Goal: Task Accomplishment & Management: Manage account settings

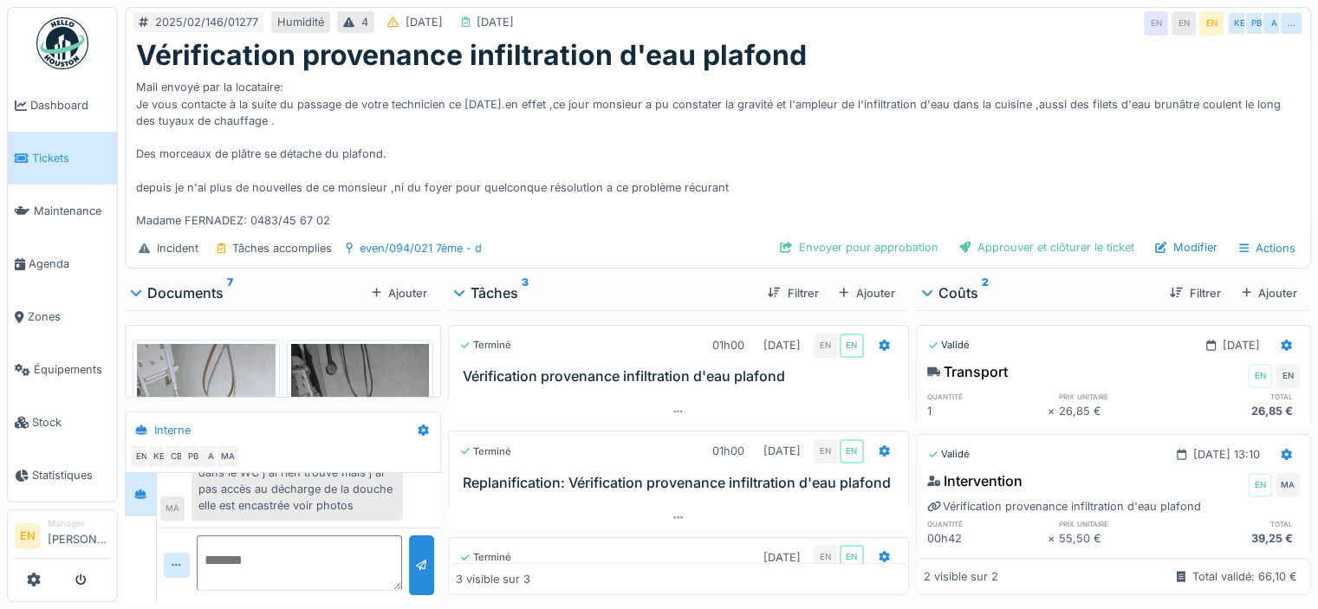
scroll to position [236, 0]
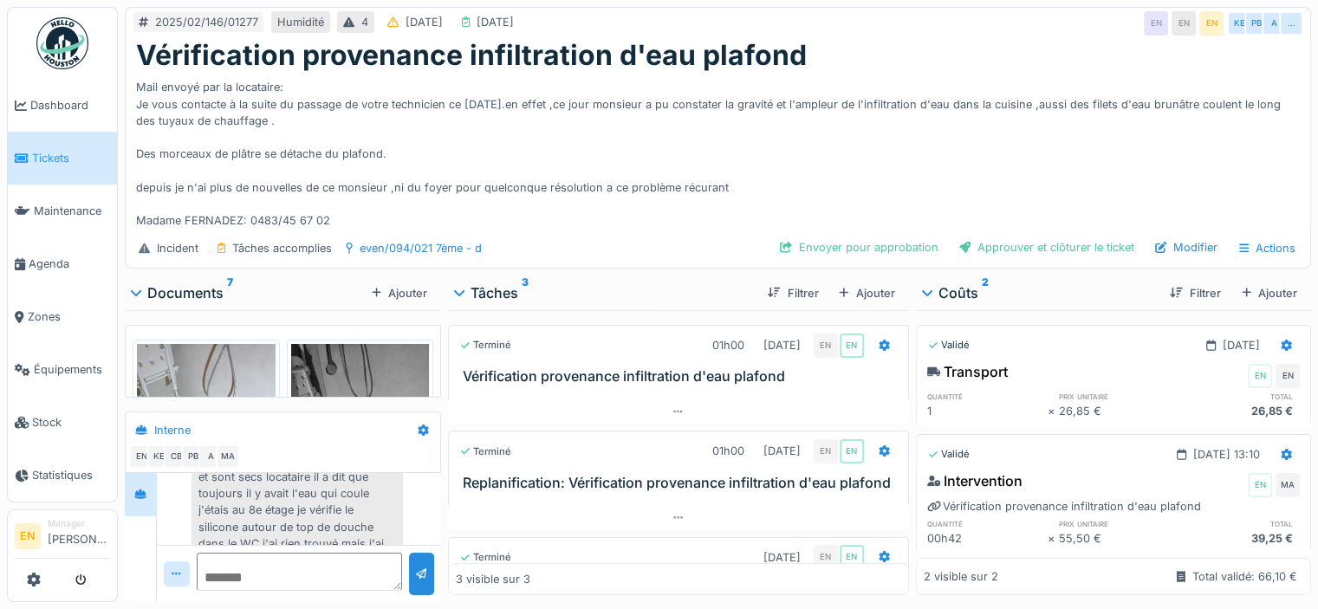
drag, startPoint x: 393, startPoint y: 571, endPoint x: 339, endPoint y: 533, distance: 65.9
click at [345, 553] on textarea at bounding box center [300, 572] width 206 height 38
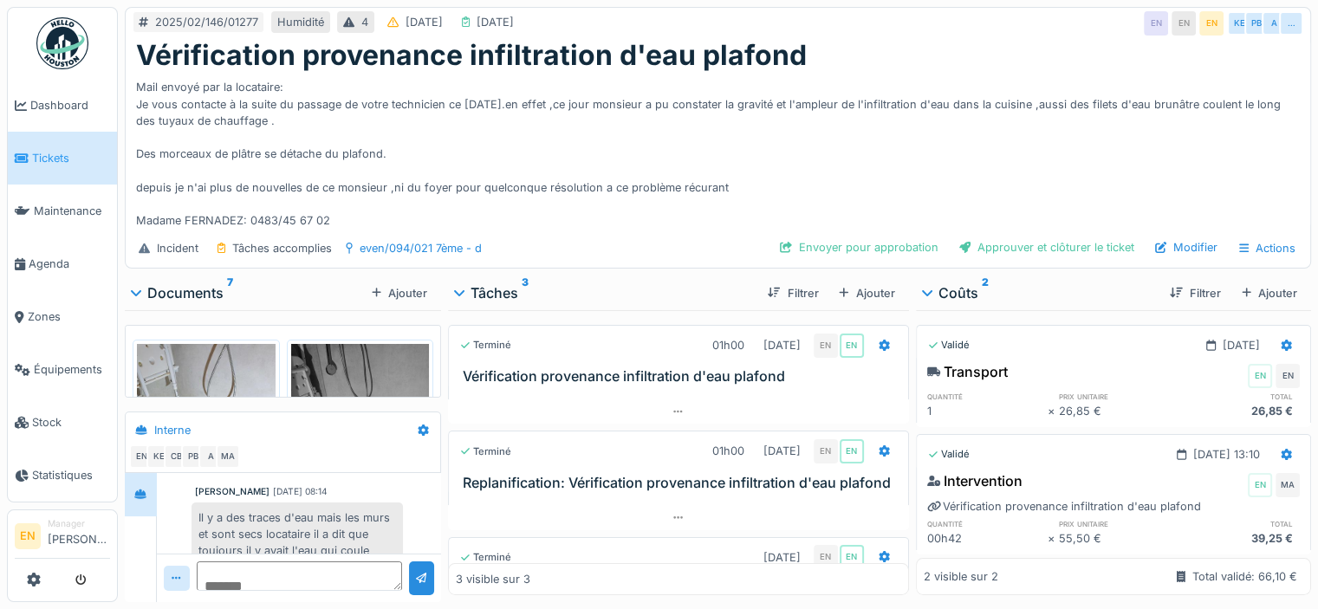
scroll to position [149, 0]
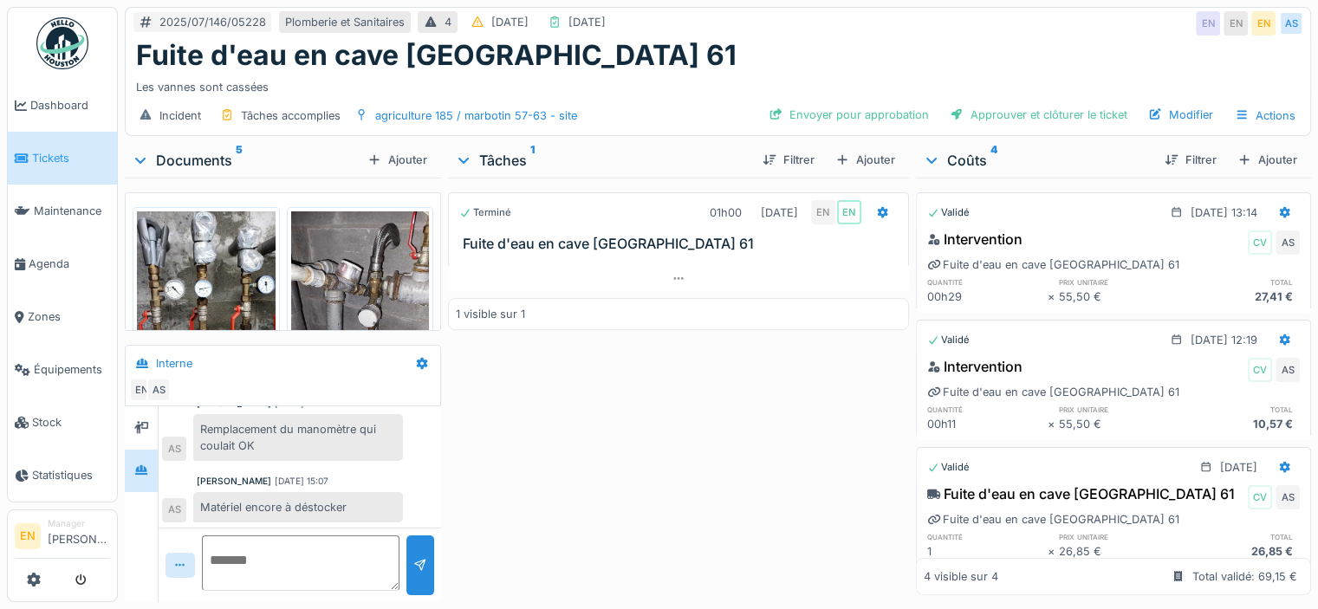
scroll to position [13, 0]
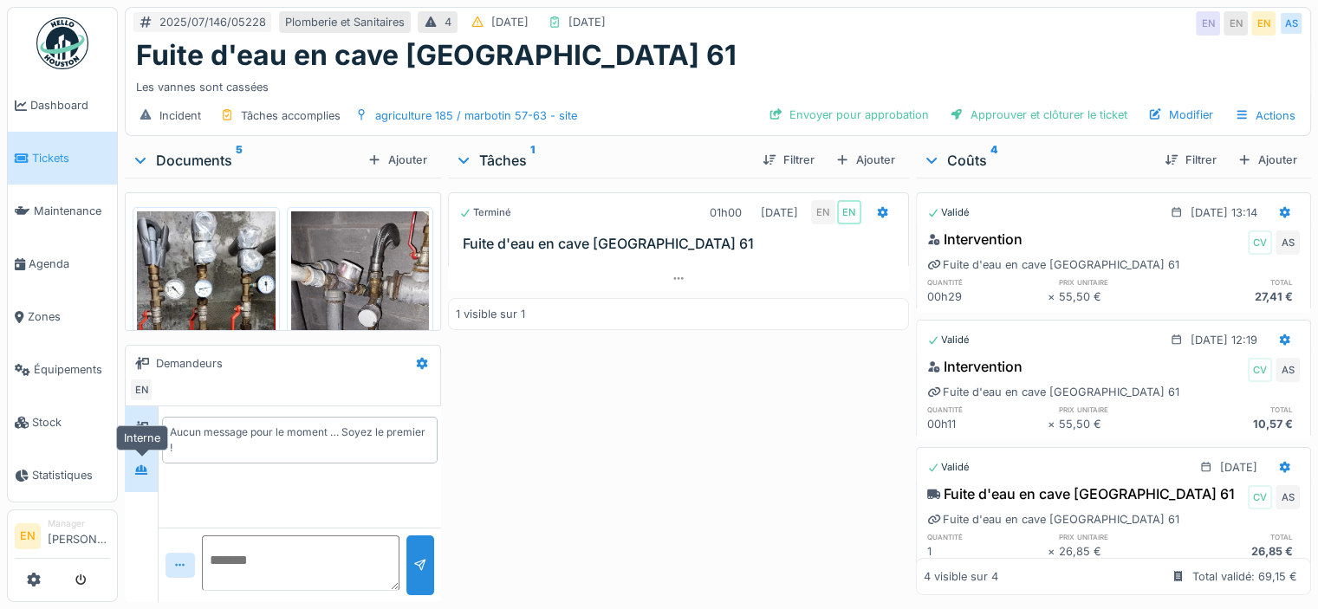
click at [145, 464] on icon at bounding box center [141, 469] width 14 height 11
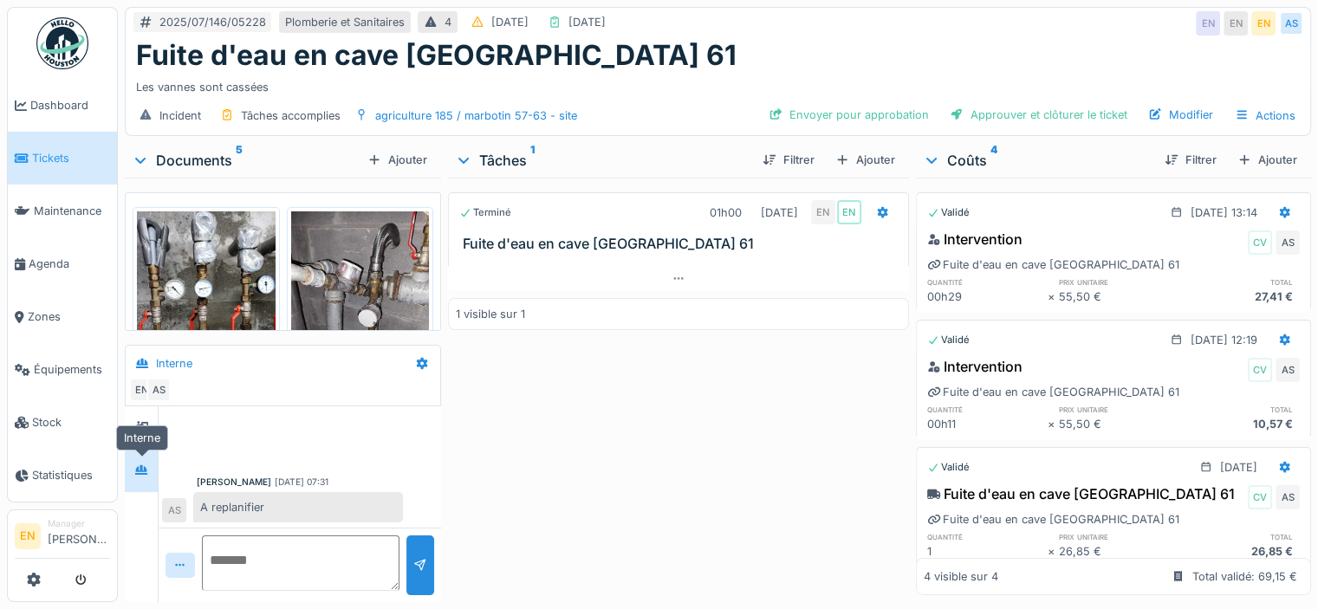
scroll to position [268, 0]
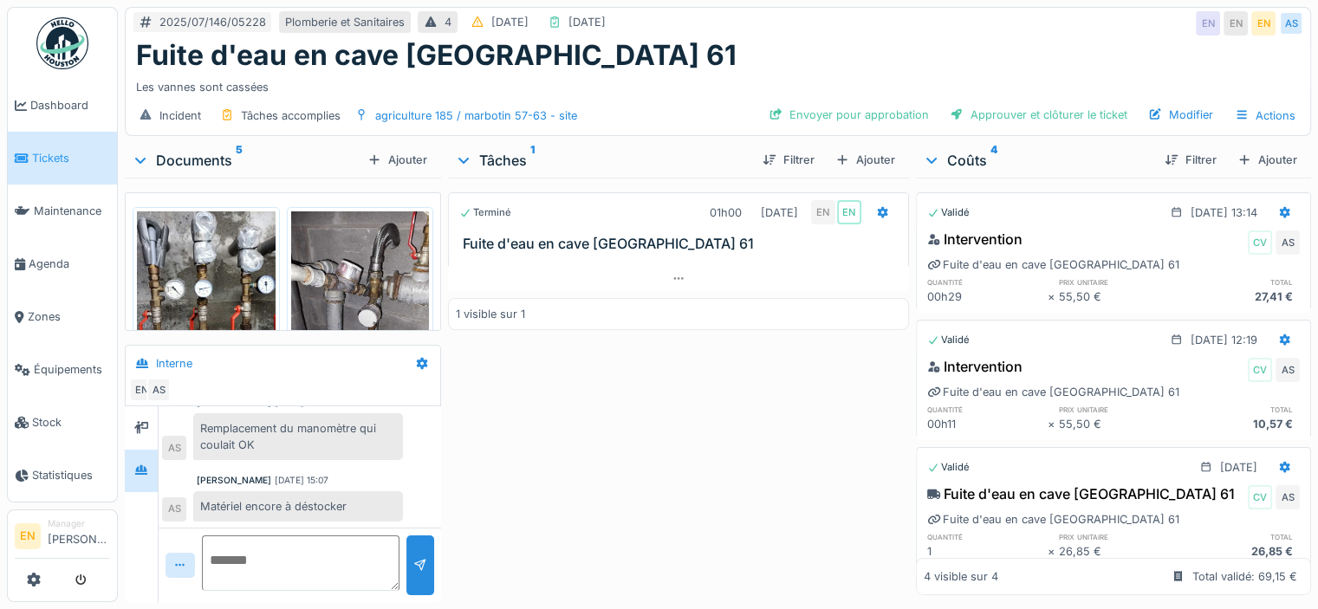
click at [914, 60] on div "Fuite d'eau en cave Marbotin 61" at bounding box center [718, 55] width 1164 height 33
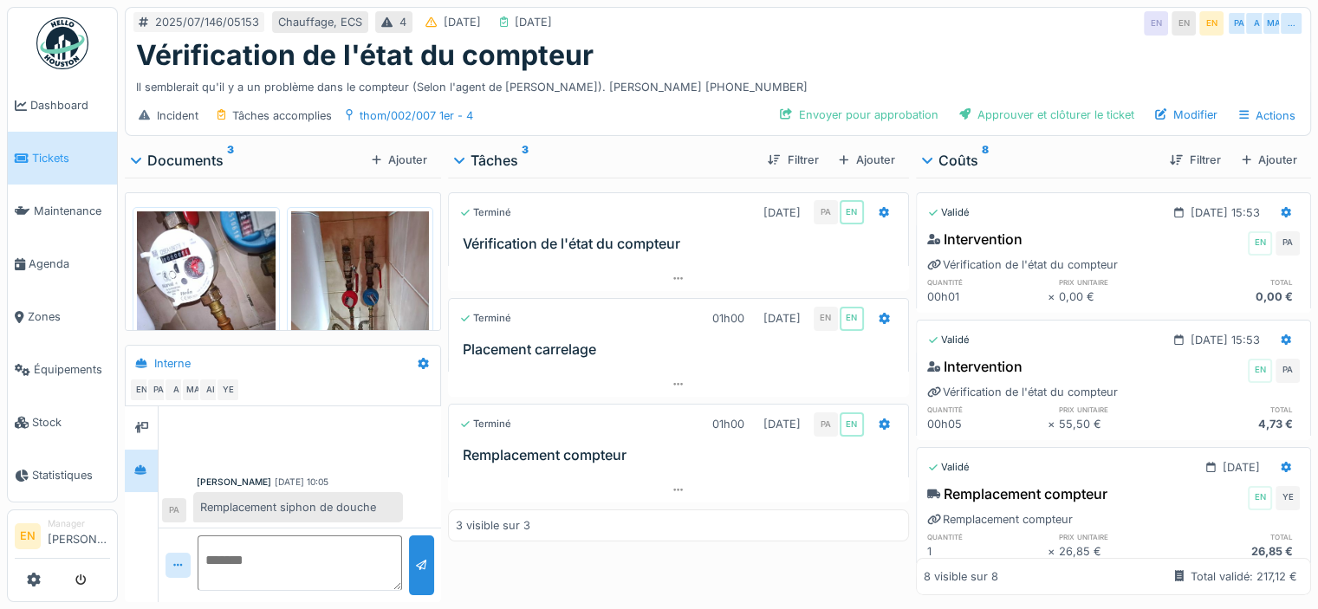
scroll to position [440, 0]
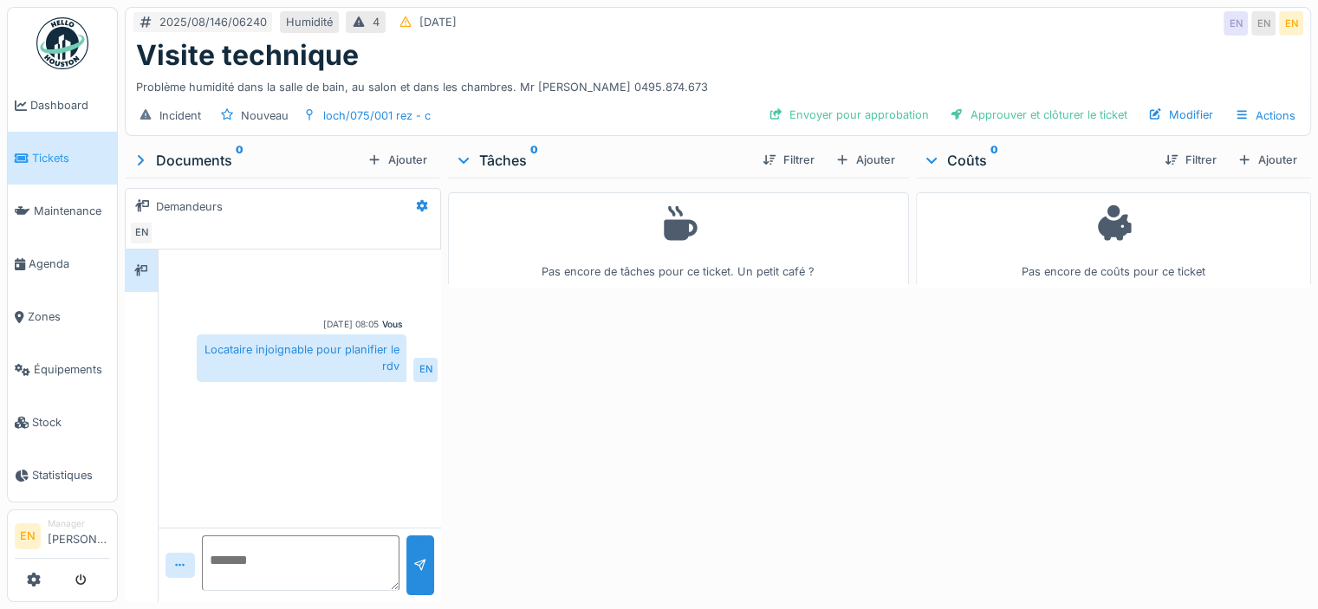
click at [638, 360] on div "Pas encore de tâches pour ce ticket. Un petit café ?" at bounding box center [678, 387] width 461 height 418
click at [707, 65] on div "Visite technique" at bounding box center [718, 55] width 1164 height 33
click at [679, 402] on div "Pas encore de tâches pour ce ticket. Un petit café ?" at bounding box center [678, 387] width 461 height 418
click at [569, 419] on div "Pas encore de tâches pour ce ticket. Un petit café ?" at bounding box center [678, 387] width 461 height 418
click at [858, 58] on div "Visite technique" at bounding box center [718, 55] width 1164 height 33
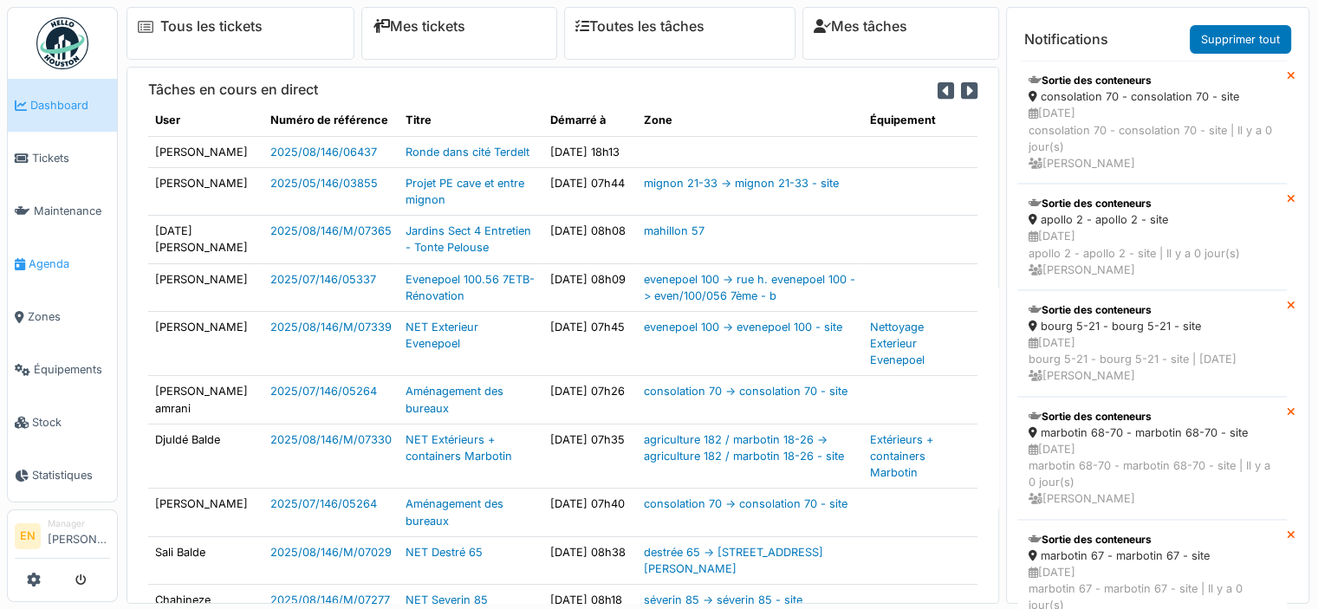
click at [49, 265] on span "Agenda" at bounding box center [69, 264] width 81 height 16
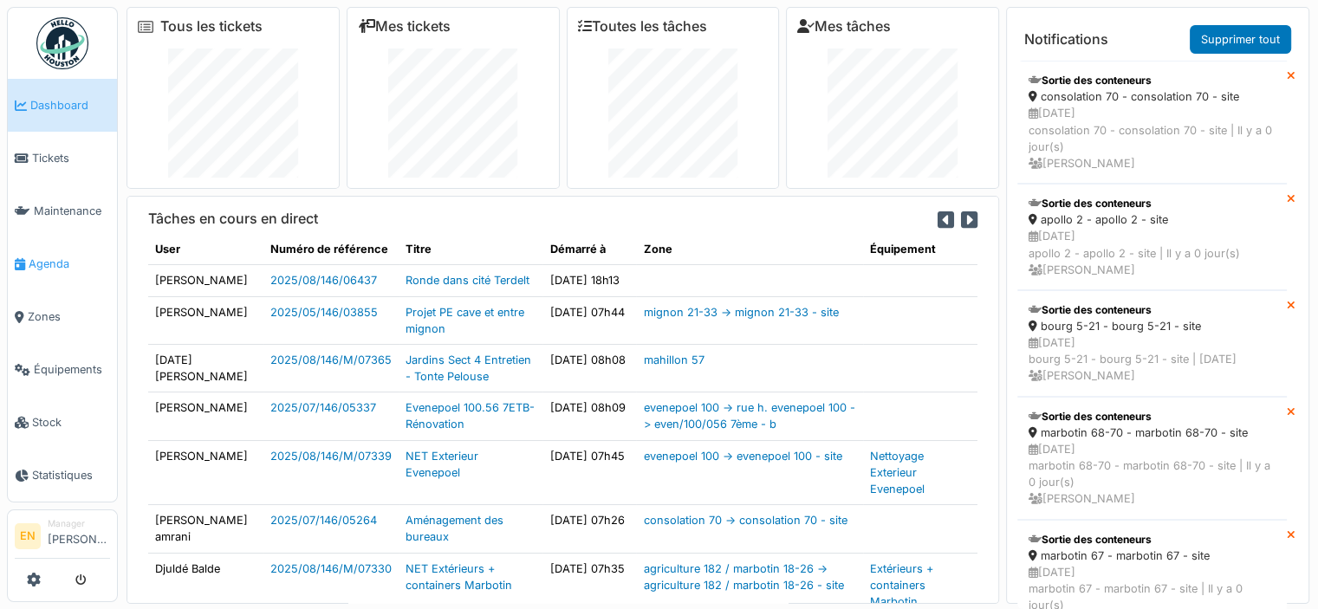
click at [46, 256] on span "Agenda" at bounding box center [69, 264] width 81 height 16
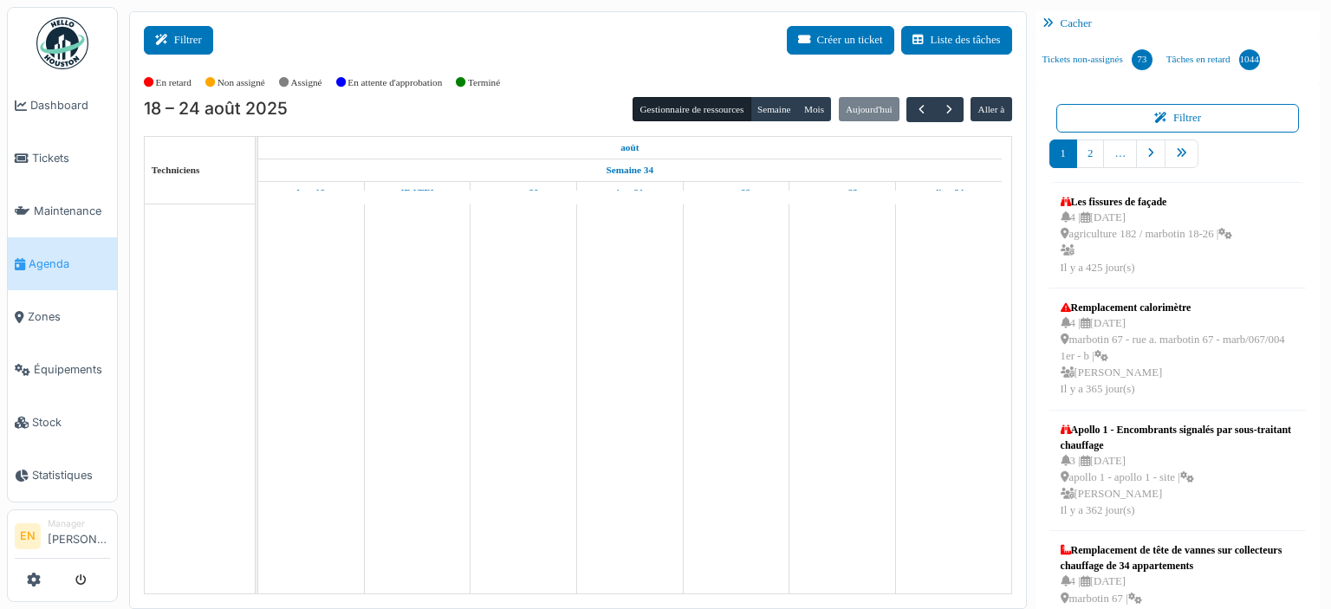
click at [177, 47] on button "Filtrer" at bounding box center [178, 40] width 69 height 29
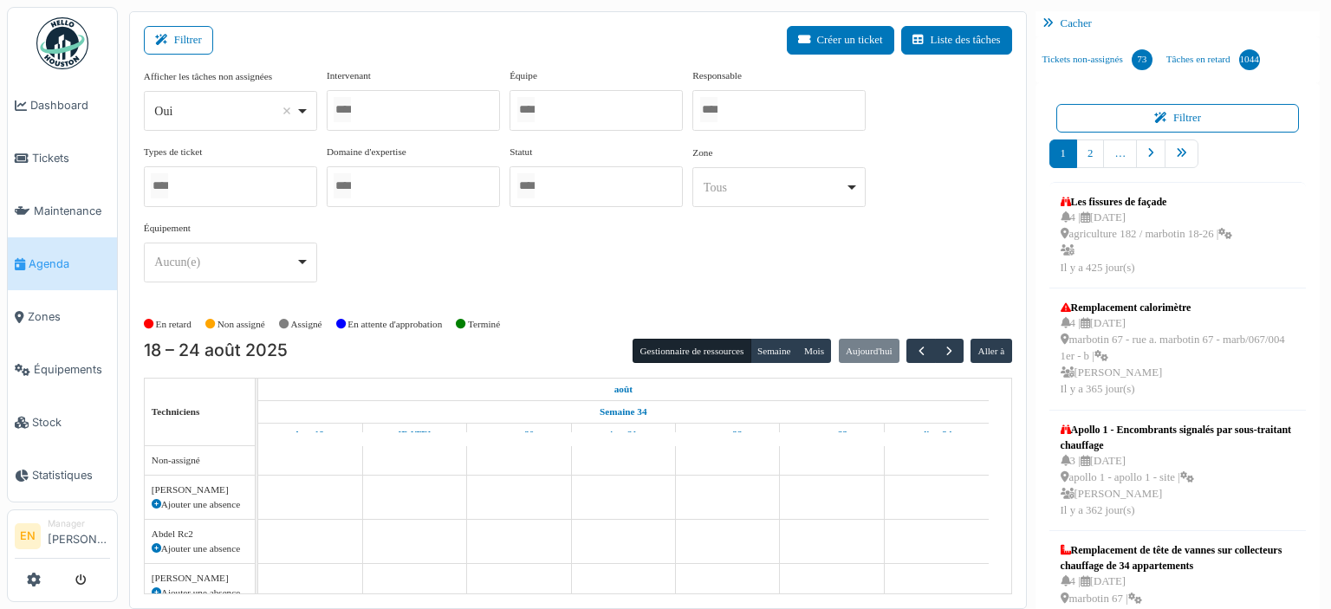
click at [551, 110] on div at bounding box center [596, 110] width 173 height 41
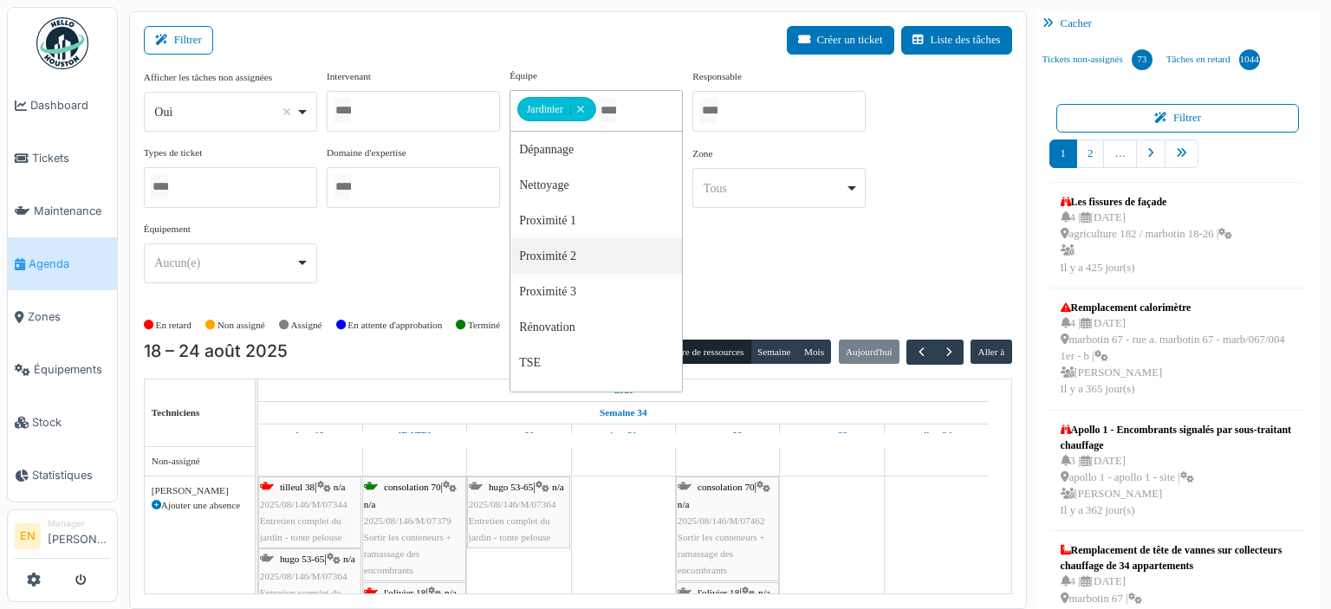
click at [761, 266] on div "Afficher les tâches non assignées *** Oui Remove item Oui Non Intervenant Abdel…" at bounding box center [578, 182] width 868 height 229
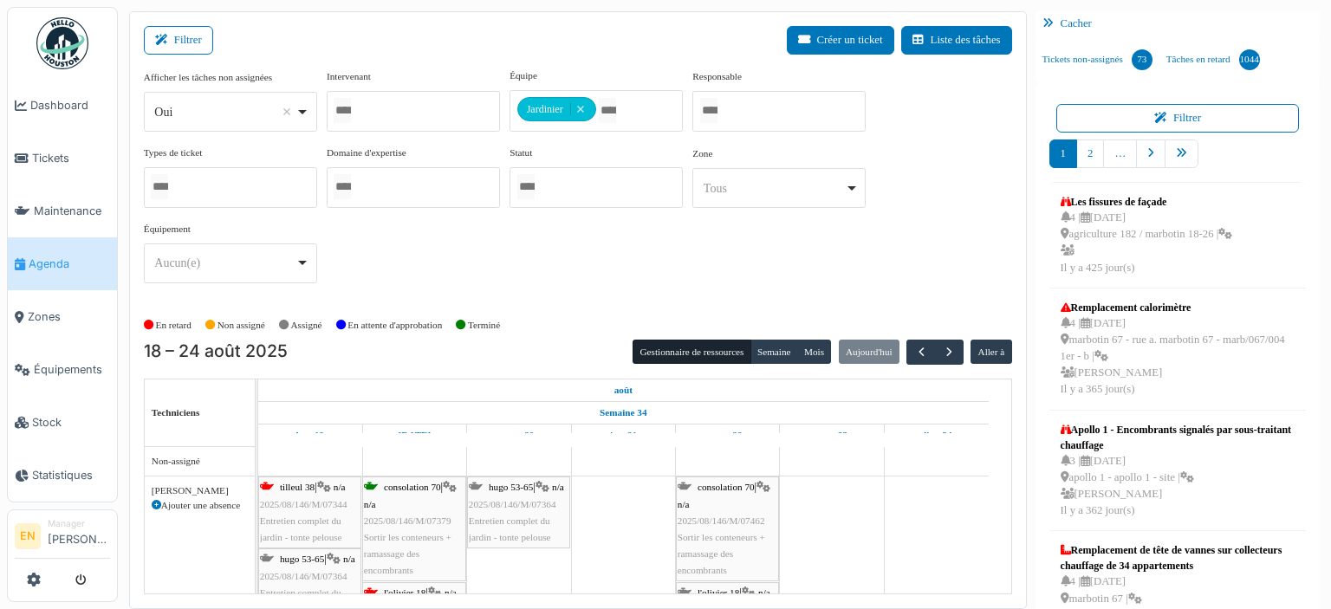
click at [401, 585] on div "l'olivier 18 | n/a 2025/08/146/M/05287 Olivier - Rentrer les conteneurs" at bounding box center [414, 618] width 101 height 67
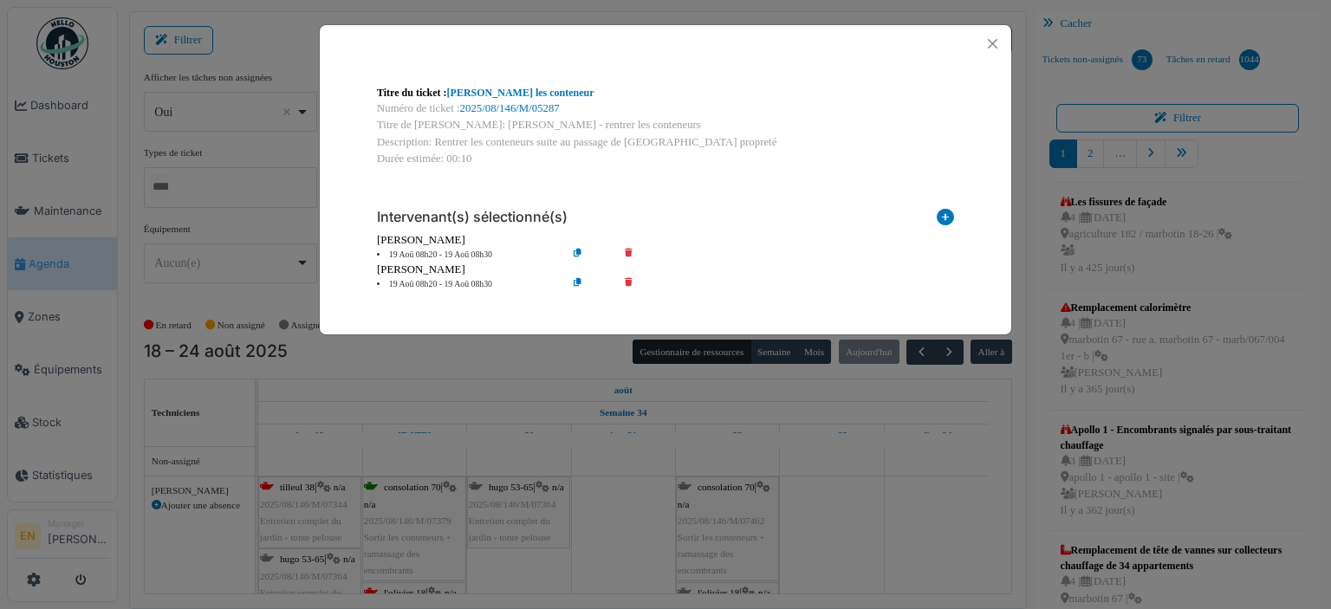
click at [631, 255] on icon at bounding box center [640, 255] width 49 height 13
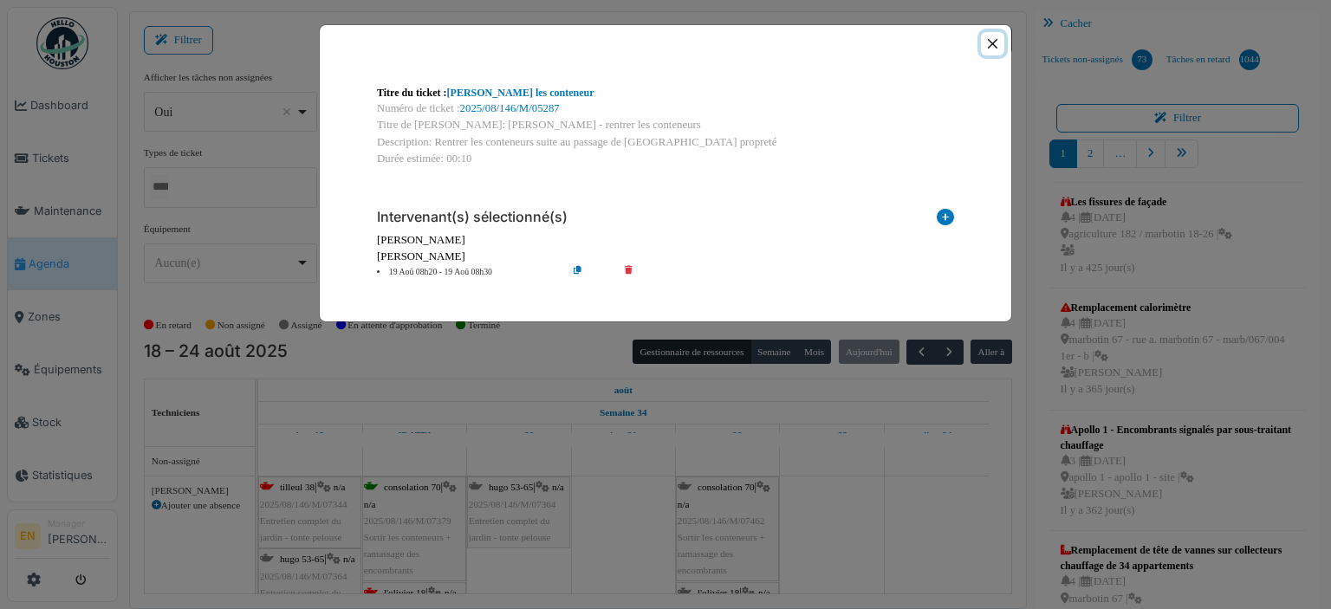
click at [995, 49] on button "Close" at bounding box center [992, 43] width 23 height 23
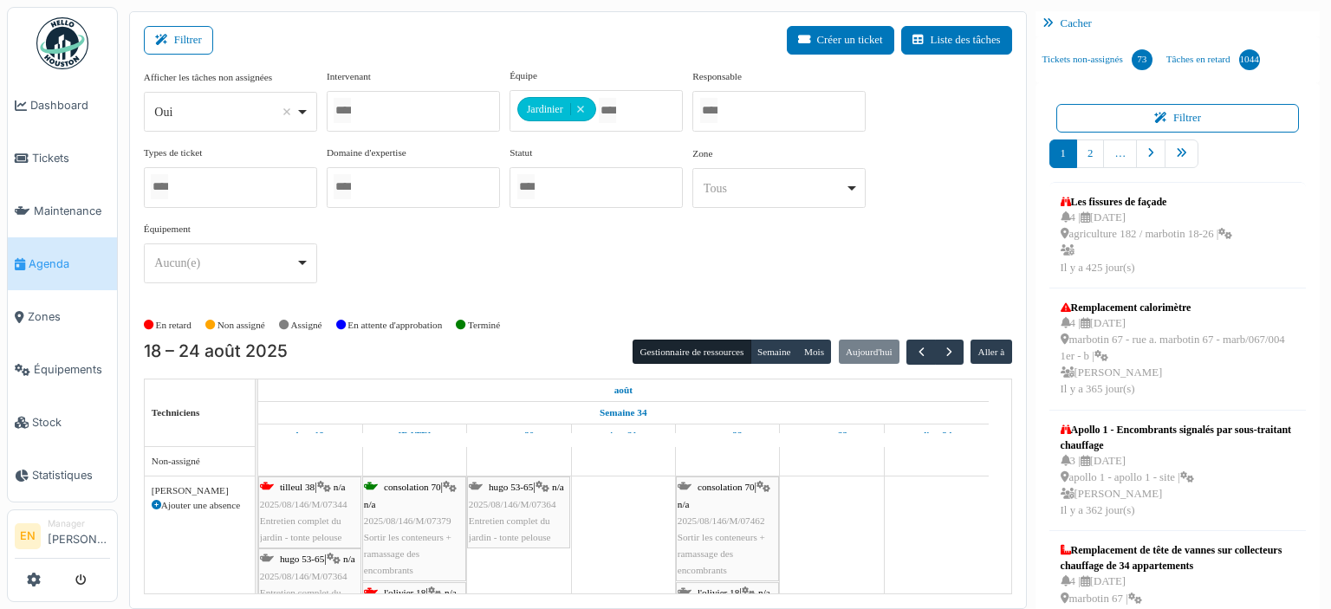
click at [411, 588] on span "l'olivier 18" at bounding box center [405, 593] width 42 height 10
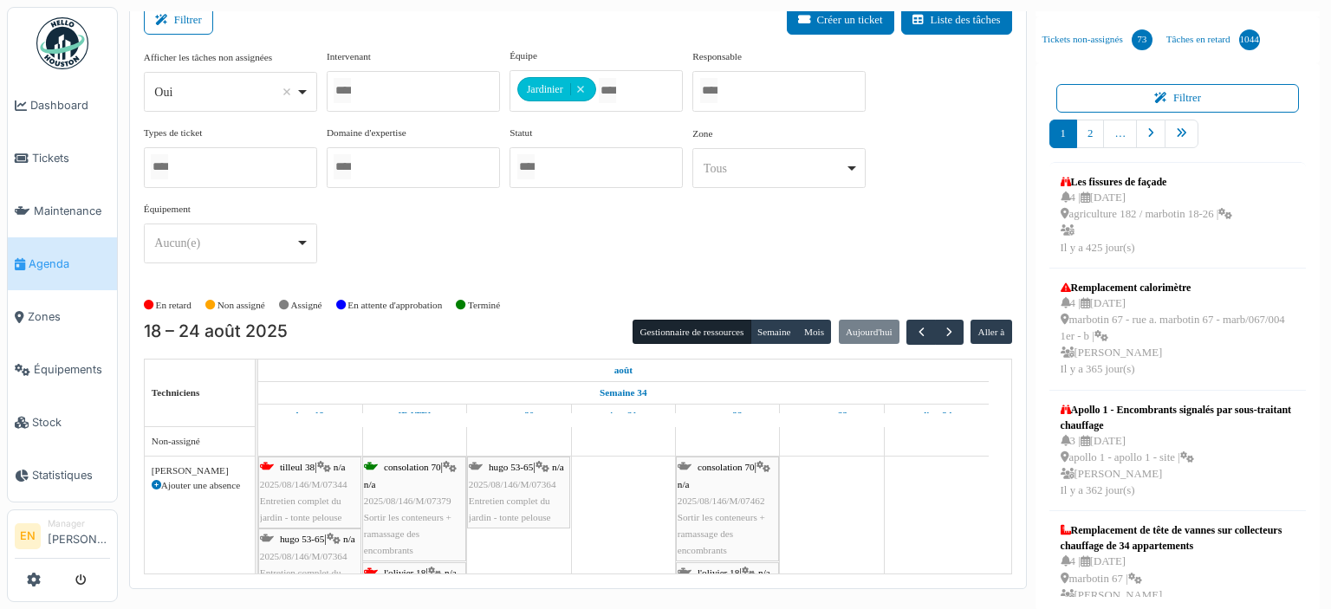
scroll to position [22, 0]
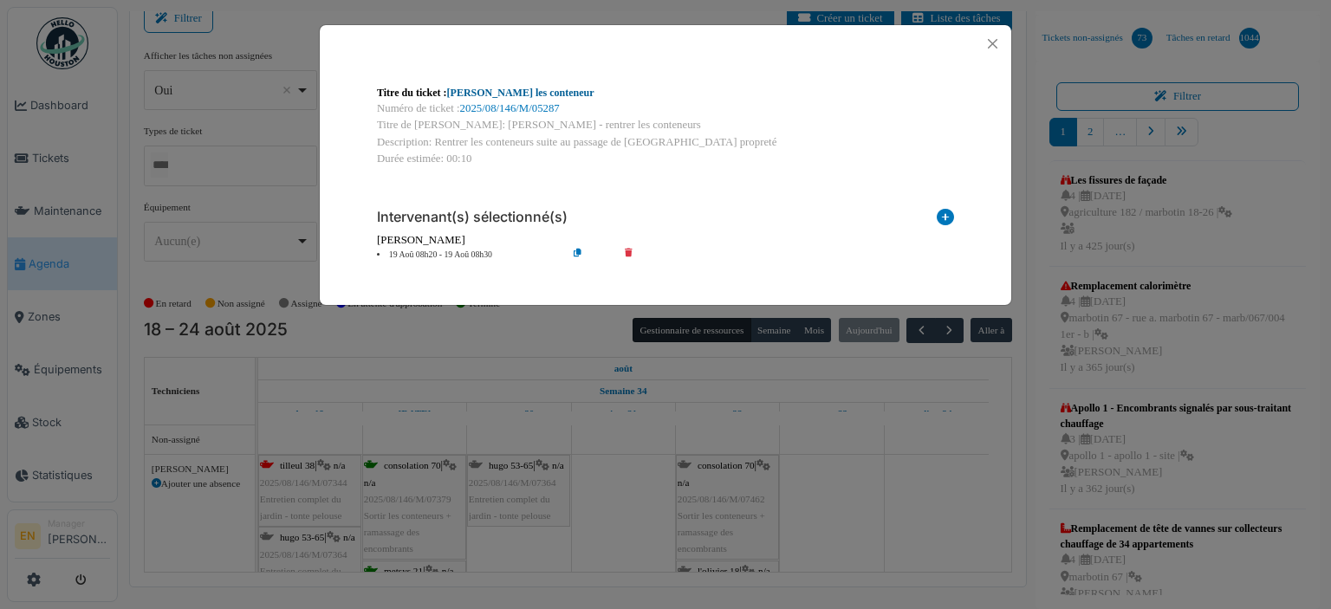
click at [548, 92] on link "Olivier - Rentrer les conteneur" at bounding box center [520, 93] width 147 height 12
click at [998, 44] on button "Close" at bounding box center [992, 43] width 23 height 23
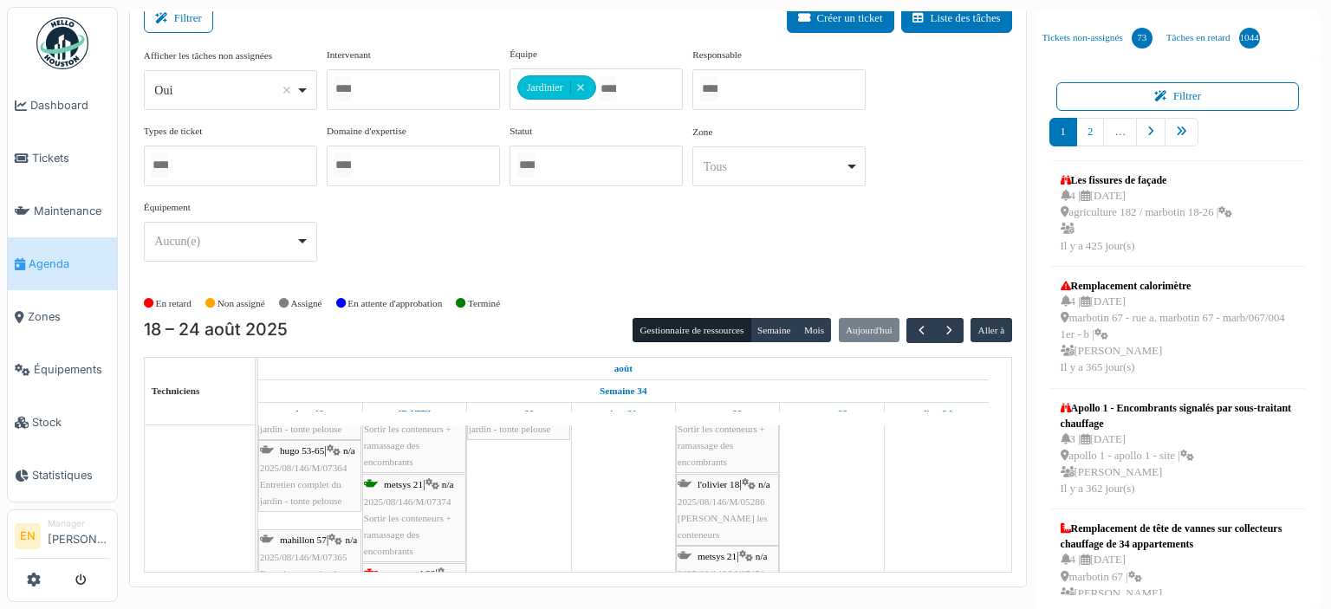
scroll to position [0, 0]
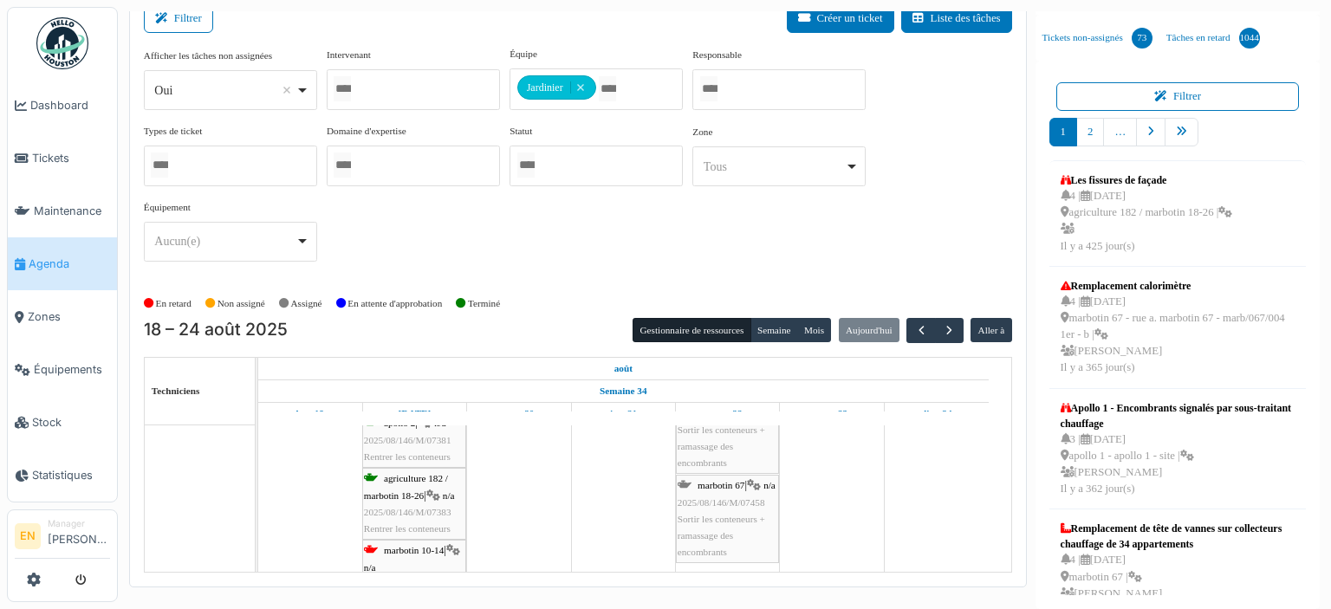
click at [421, 443] on div "apollo 2 | n/a 2025/08/146/M/07381 Rentrer les conteneurs" at bounding box center [414, 440] width 101 height 50
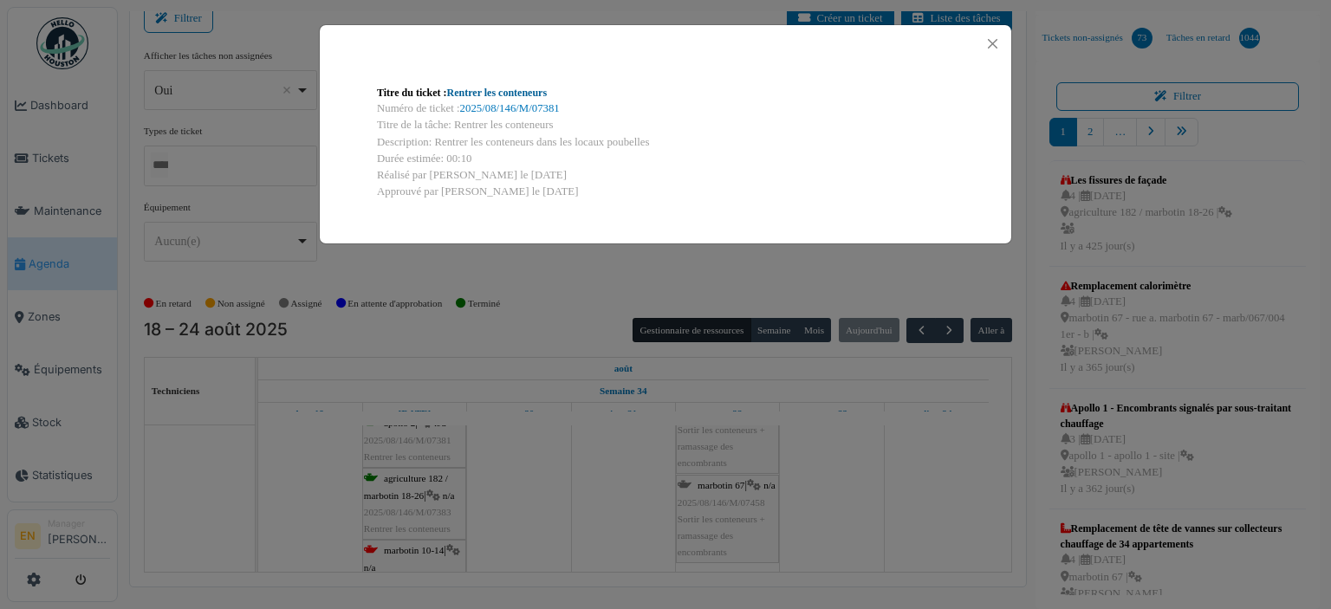
click at [509, 98] on link "Rentrer les conteneurs" at bounding box center [497, 93] width 101 height 12
click at [993, 41] on button "Close" at bounding box center [992, 43] width 23 height 23
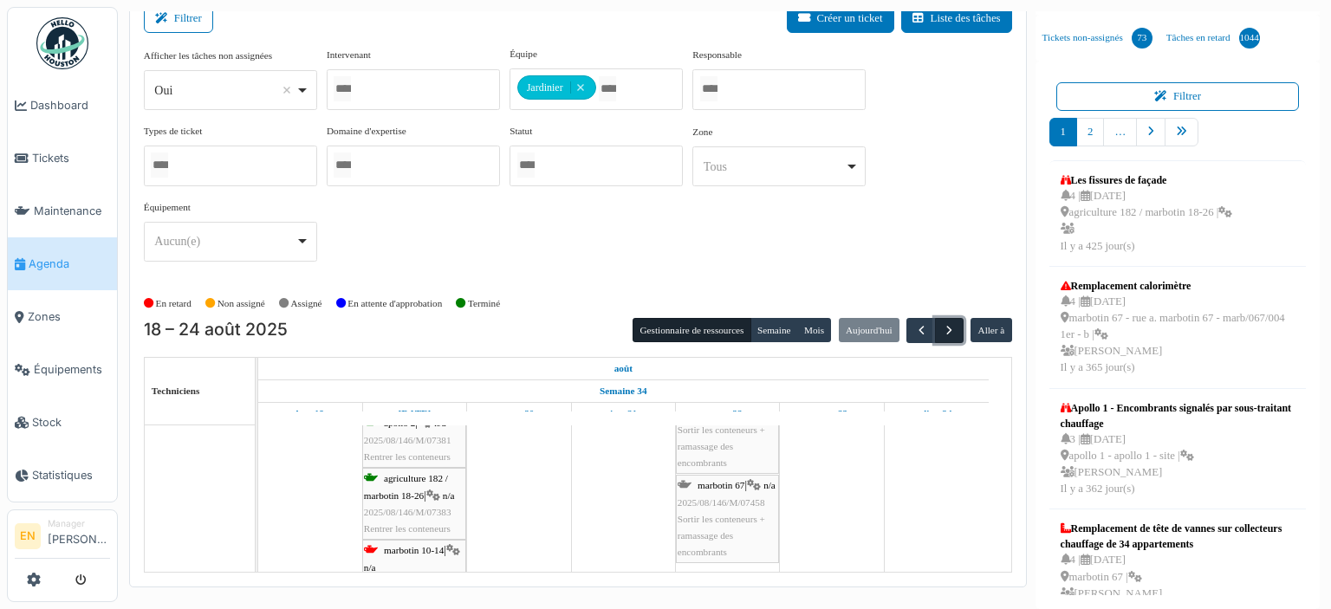
click at [942, 323] on span "button" at bounding box center [949, 330] width 15 height 15
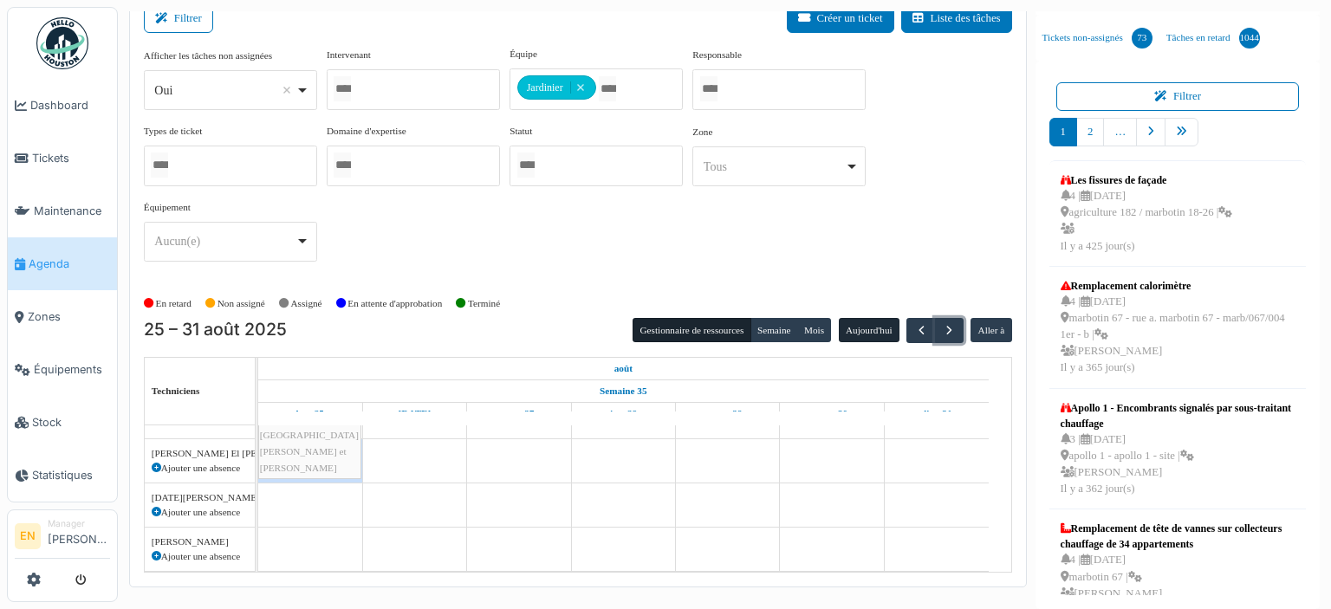
scroll to position [474, 0]
click at [914, 332] on span "button" at bounding box center [921, 330] width 15 height 15
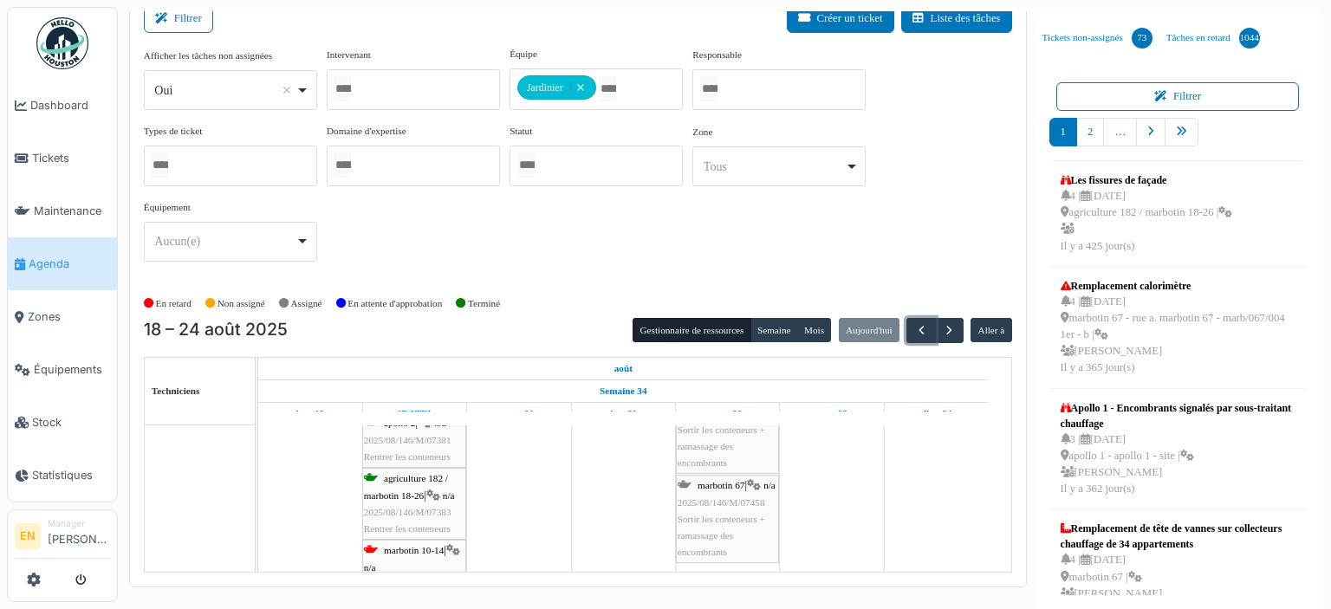
scroll to position [11438, 0]
click at [399, 492] on span "2025/08/146/M/07388" at bounding box center [408, 497] width 88 height 10
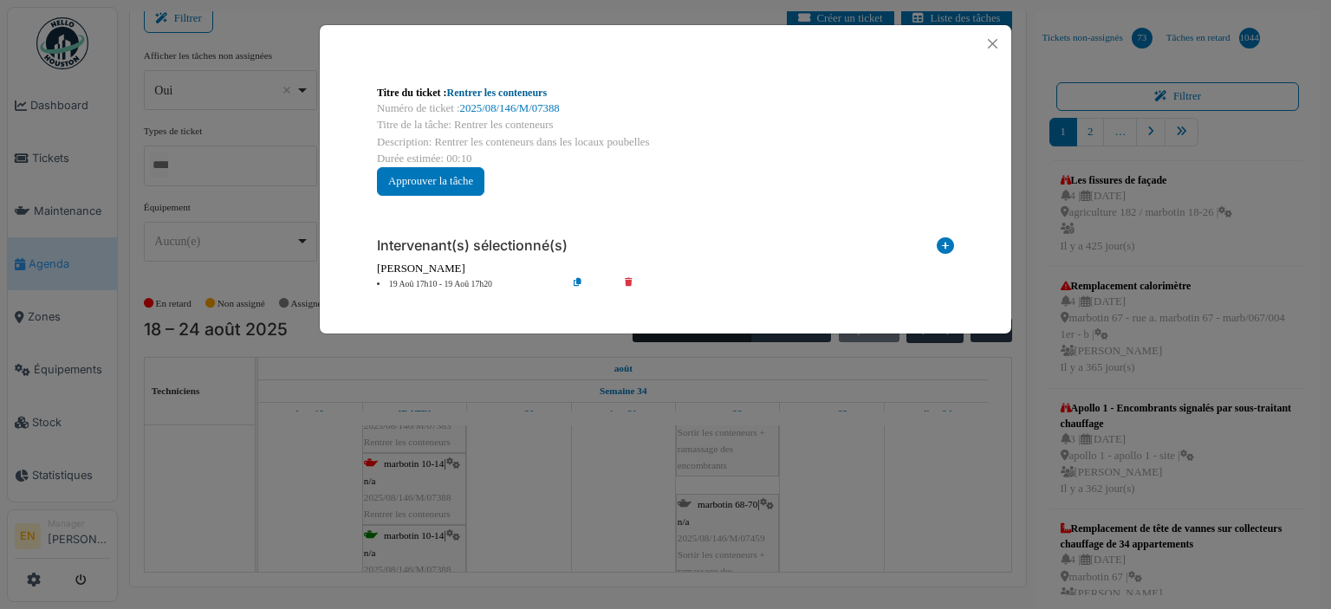
click at [504, 88] on link "Rentrer les conteneurs" at bounding box center [497, 93] width 101 height 12
click at [990, 42] on button "Close" at bounding box center [992, 43] width 23 height 23
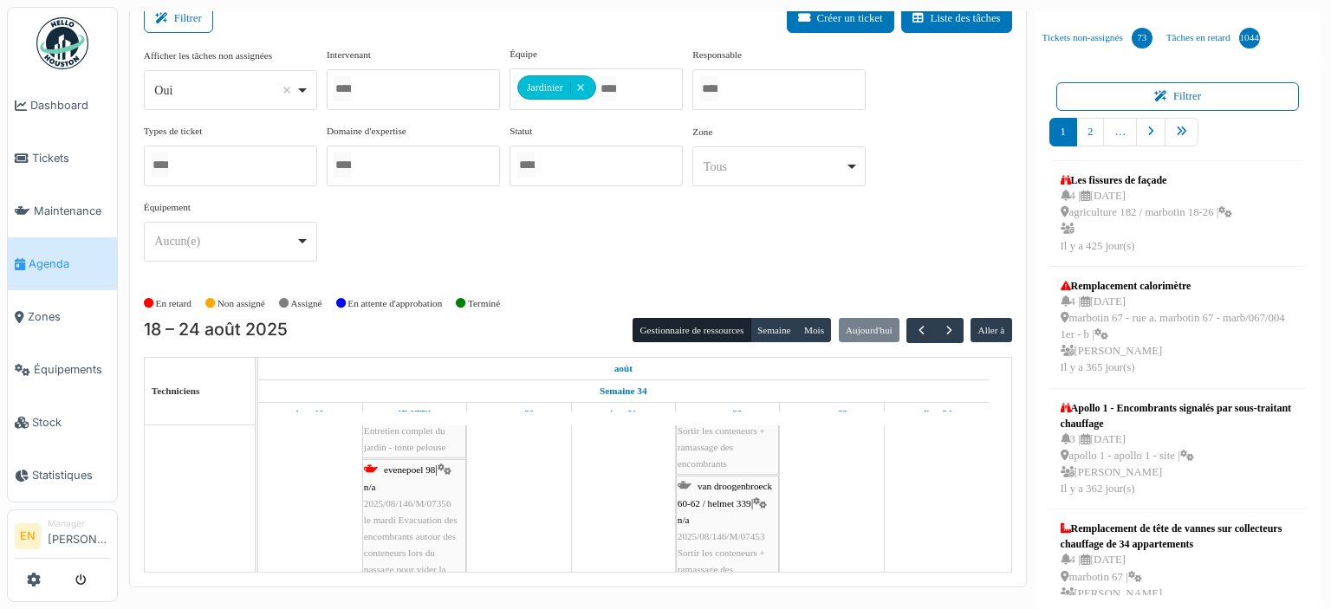
scroll to position [10832, 0]
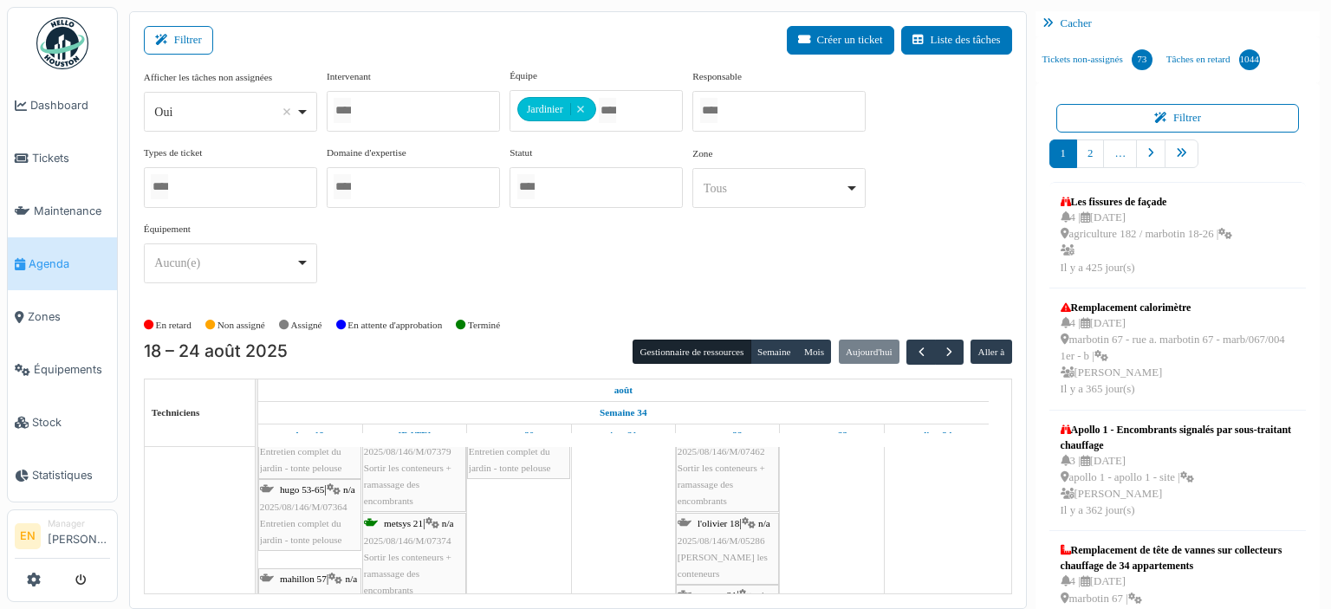
click at [723, 471] on div "consolation 70 | n/a 2025/08/146/M/07462 Sortir les conteneurs + ramassage des …" at bounding box center [728, 460] width 100 height 100
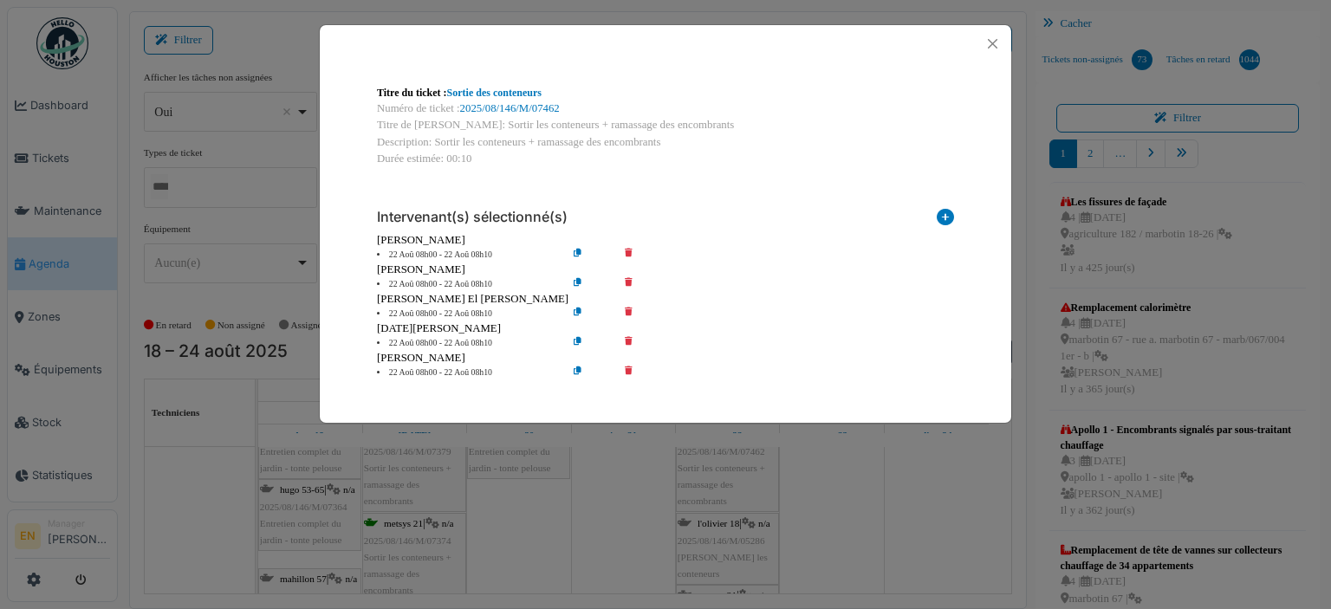
click at [628, 285] on icon at bounding box center [640, 284] width 49 height 13
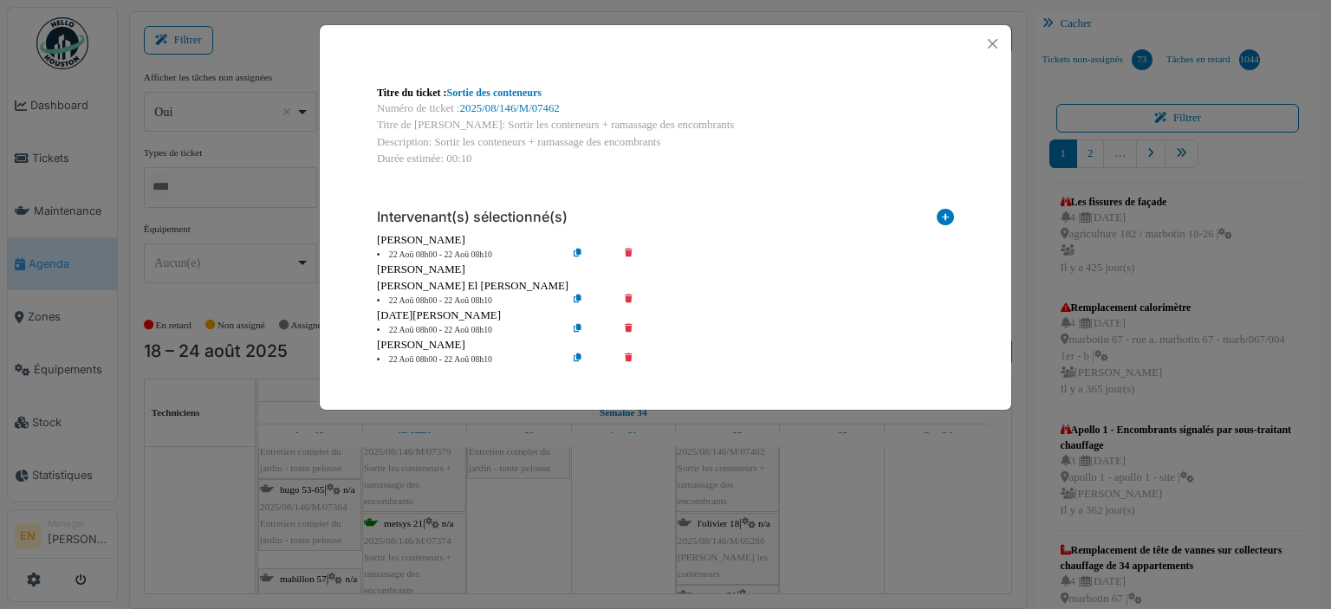
click at [627, 303] on icon at bounding box center [640, 301] width 49 height 13
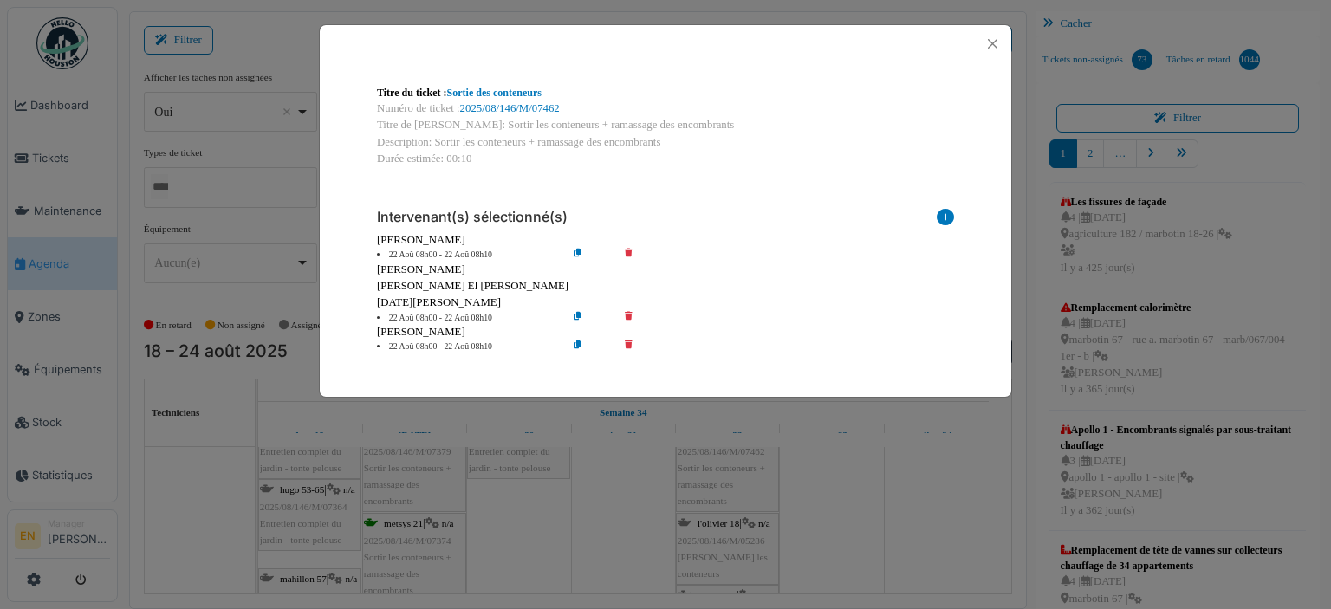
click at [631, 315] on icon at bounding box center [640, 318] width 49 height 13
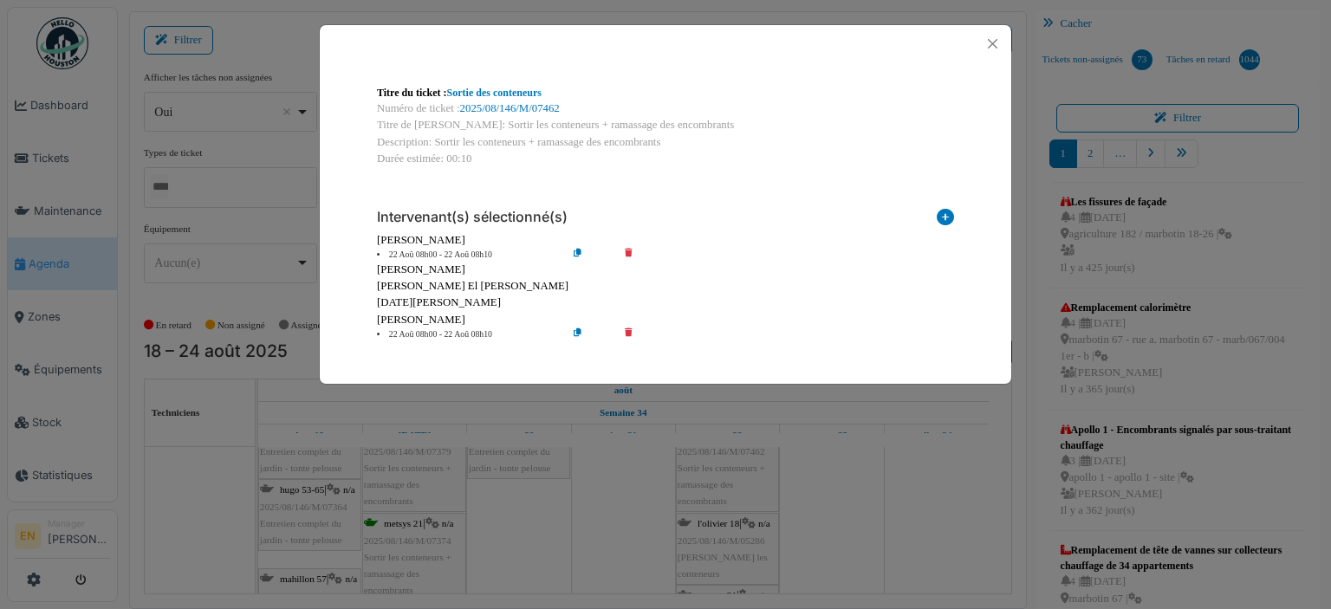
click at [625, 334] on icon at bounding box center [640, 334] width 49 height 13
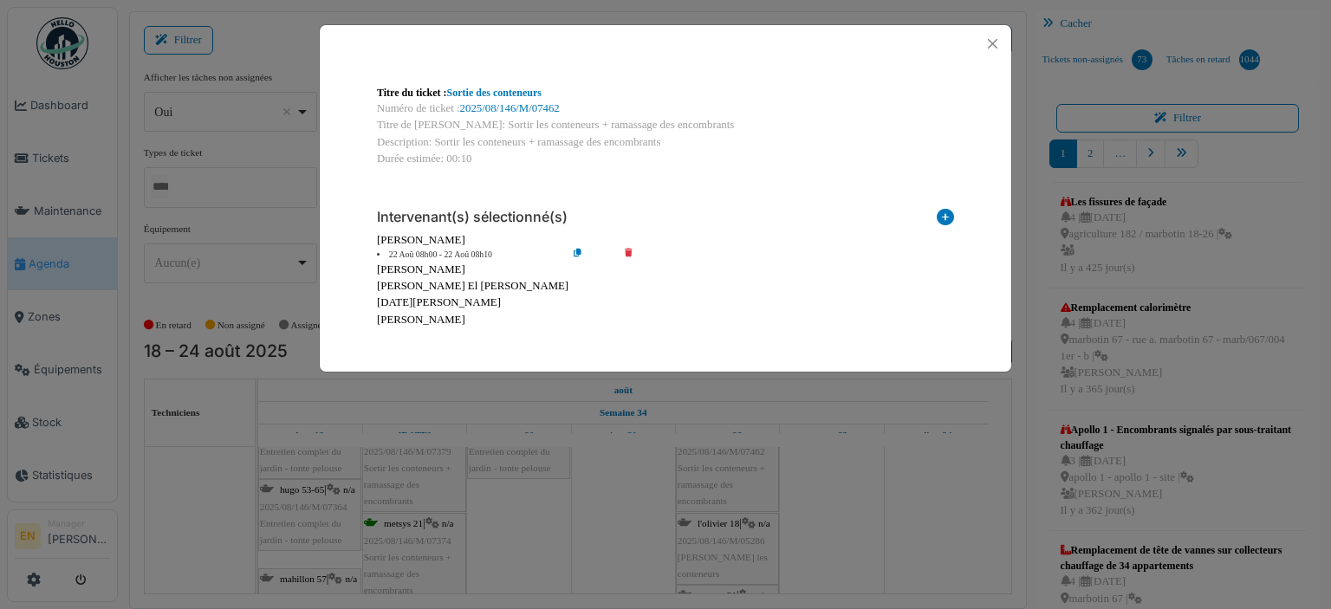
click at [575, 251] on icon at bounding box center [591, 255] width 49 height 13
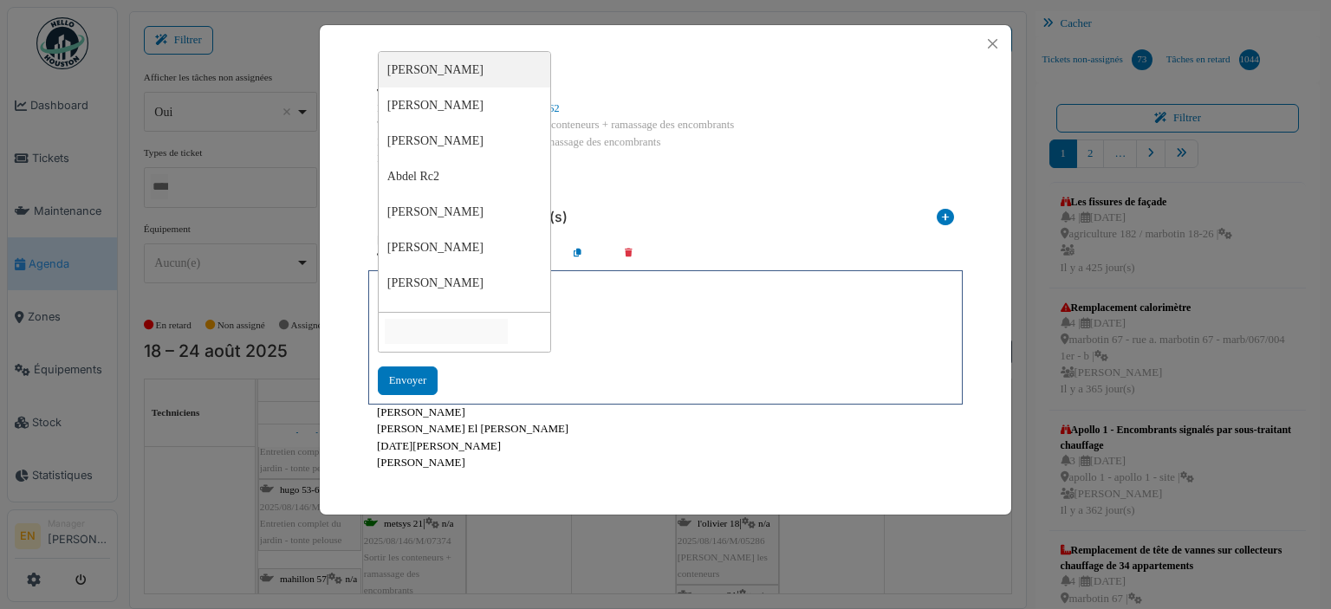
click at [495, 325] on input "null" at bounding box center [446, 331] width 123 height 25
type input "****"
type input "*****"
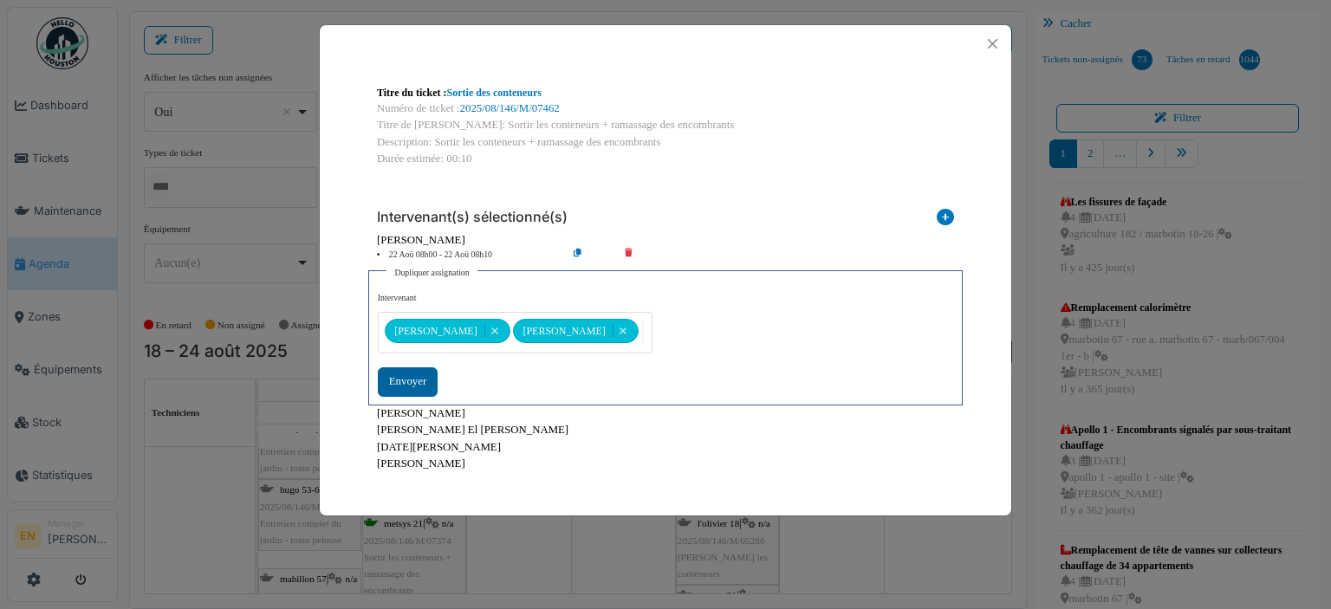
click at [399, 380] on div "Envoyer" at bounding box center [408, 381] width 60 height 29
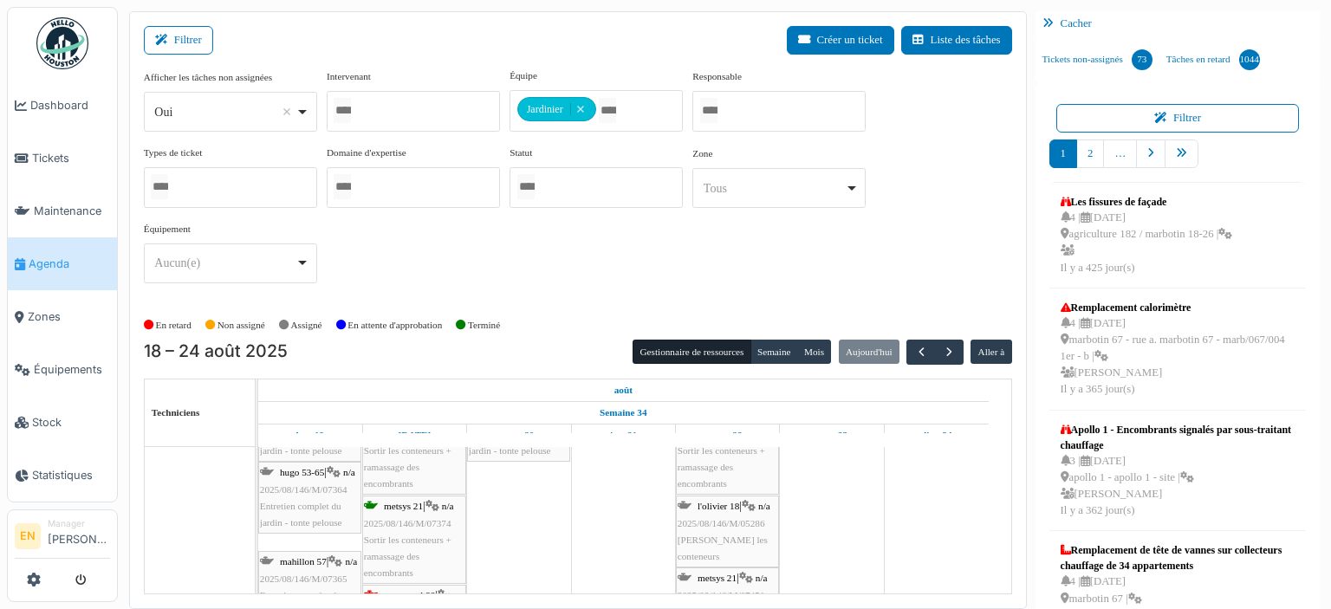
click at [724, 474] on div "consolation 70 | n/a 2025/08/146/M/07462 Sortir les conteneurs + ramassage des …" at bounding box center [728, 443] width 100 height 100
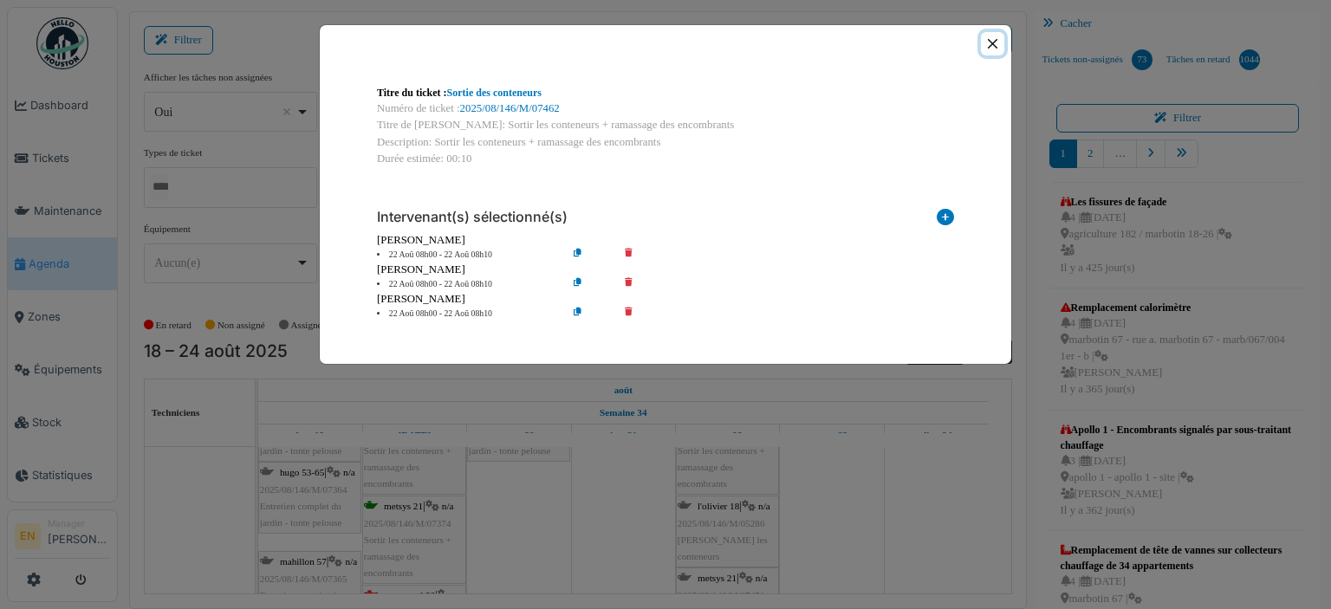
click at [991, 48] on button "Close" at bounding box center [992, 43] width 23 height 23
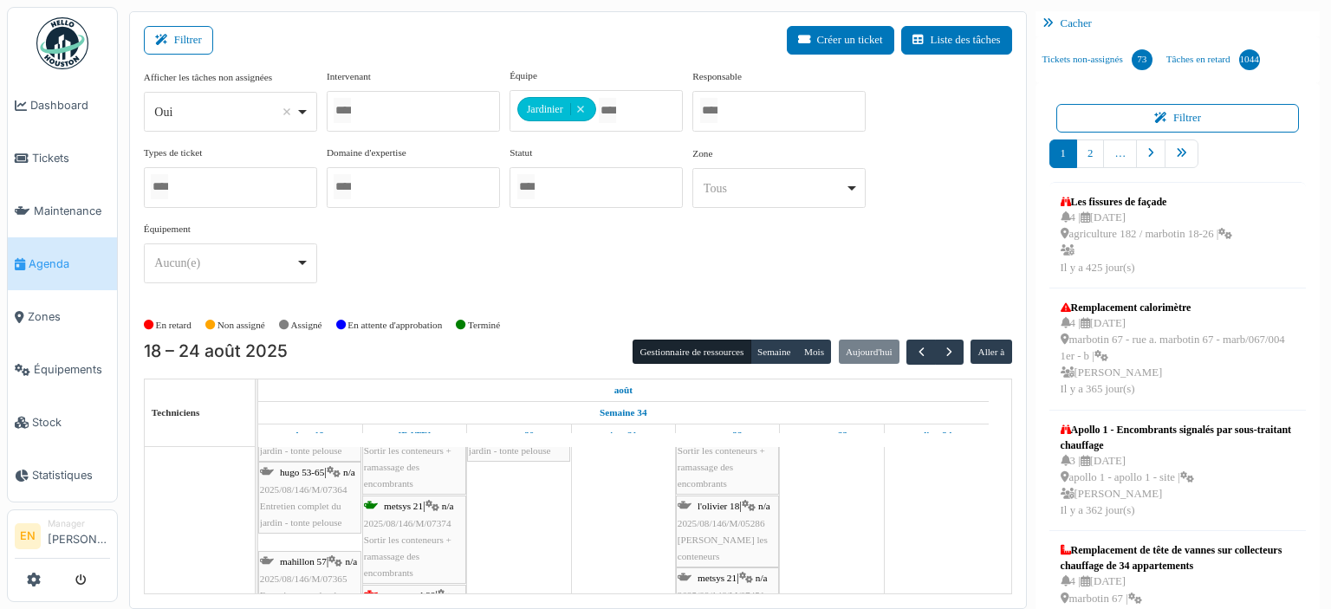
click at [714, 513] on div "l'olivier 18 | n/a 2025/08/146/M/05286 Olivier - Rentrer les conteneurs" at bounding box center [728, 531] width 100 height 67
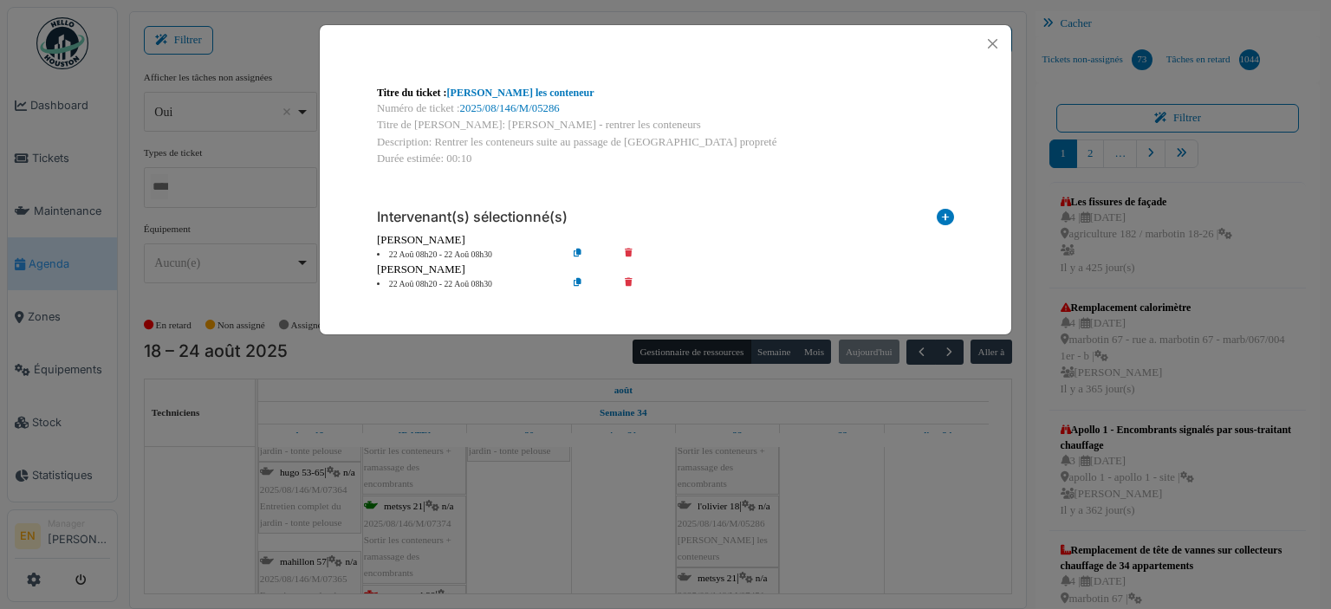
click at [627, 253] on icon at bounding box center [640, 255] width 49 height 13
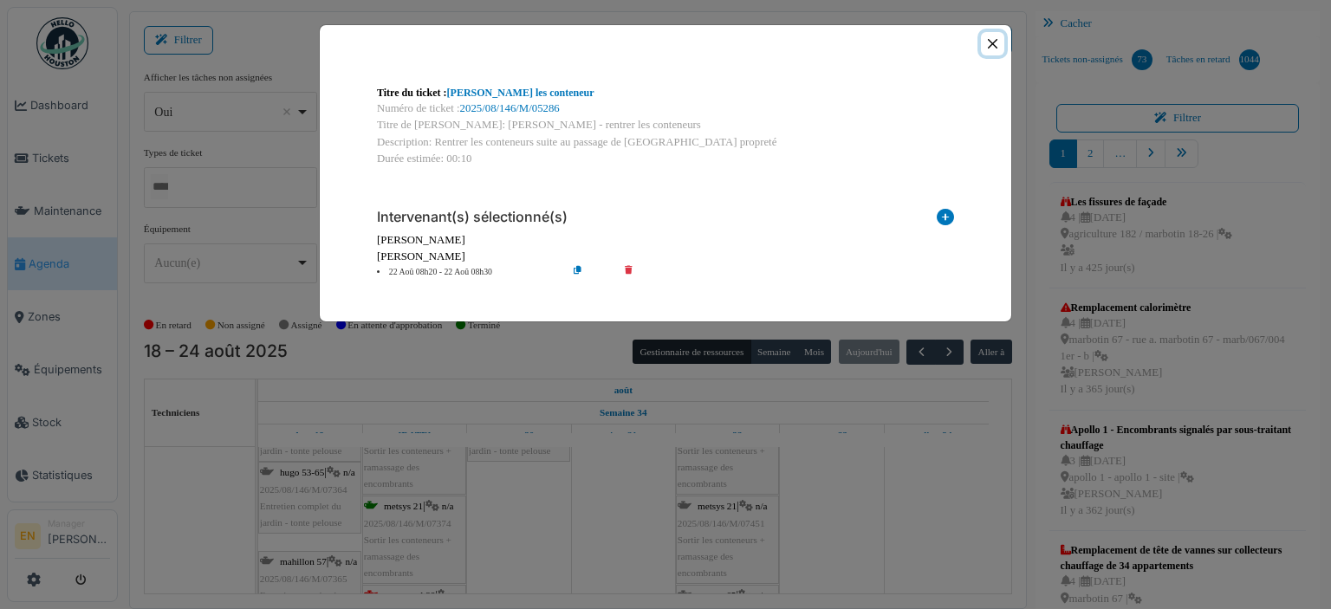
click at [989, 42] on button "Close" at bounding box center [992, 43] width 23 height 23
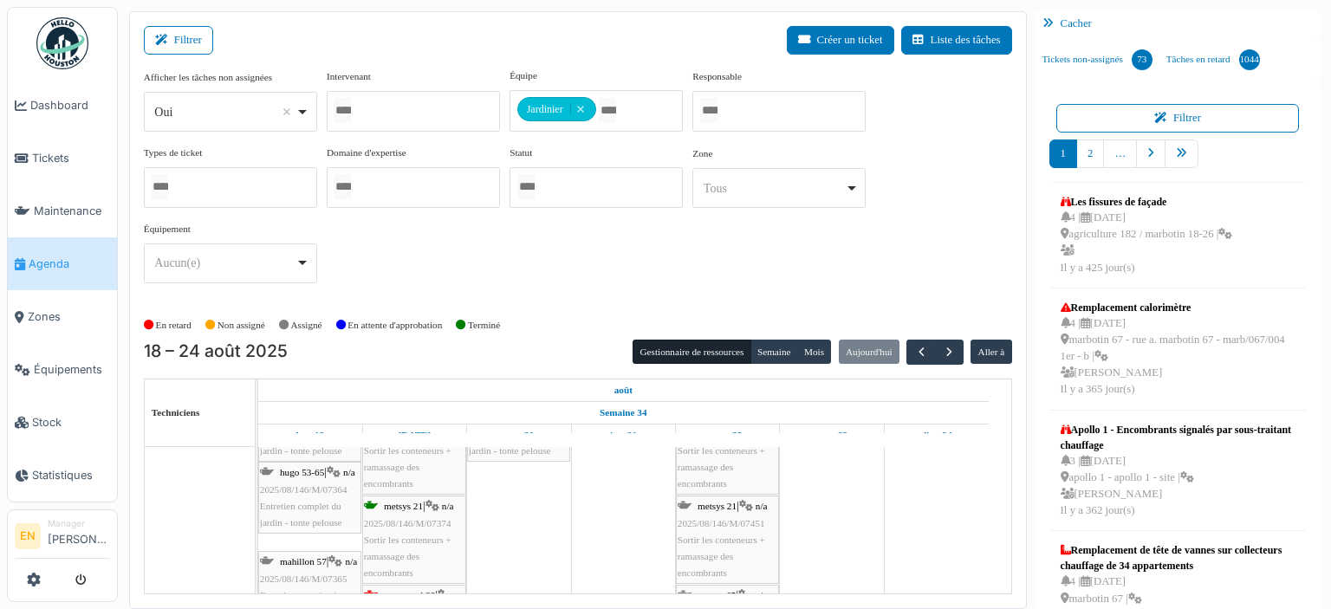
click at [718, 536] on span "Sortir les conteneurs + ramassage des encombrants" at bounding box center [722, 556] width 88 height 43
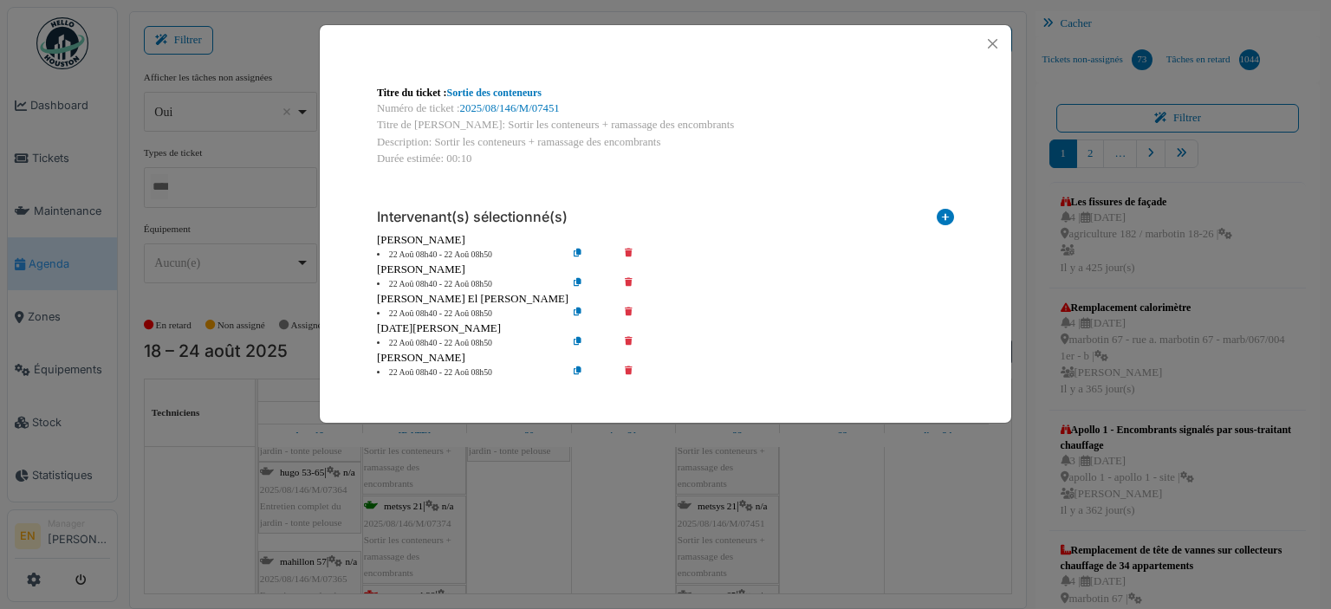
click at [633, 284] on icon at bounding box center [640, 284] width 49 height 13
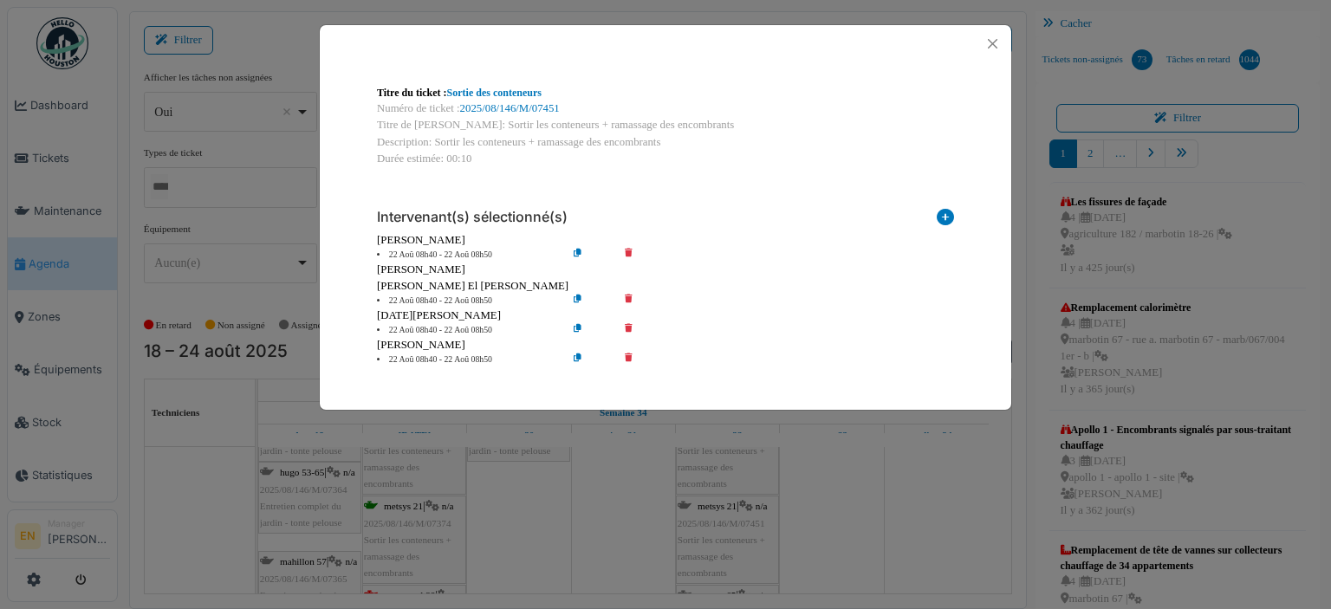
click at [632, 298] on icon at bounding box center [640, 301] width 49 height 13
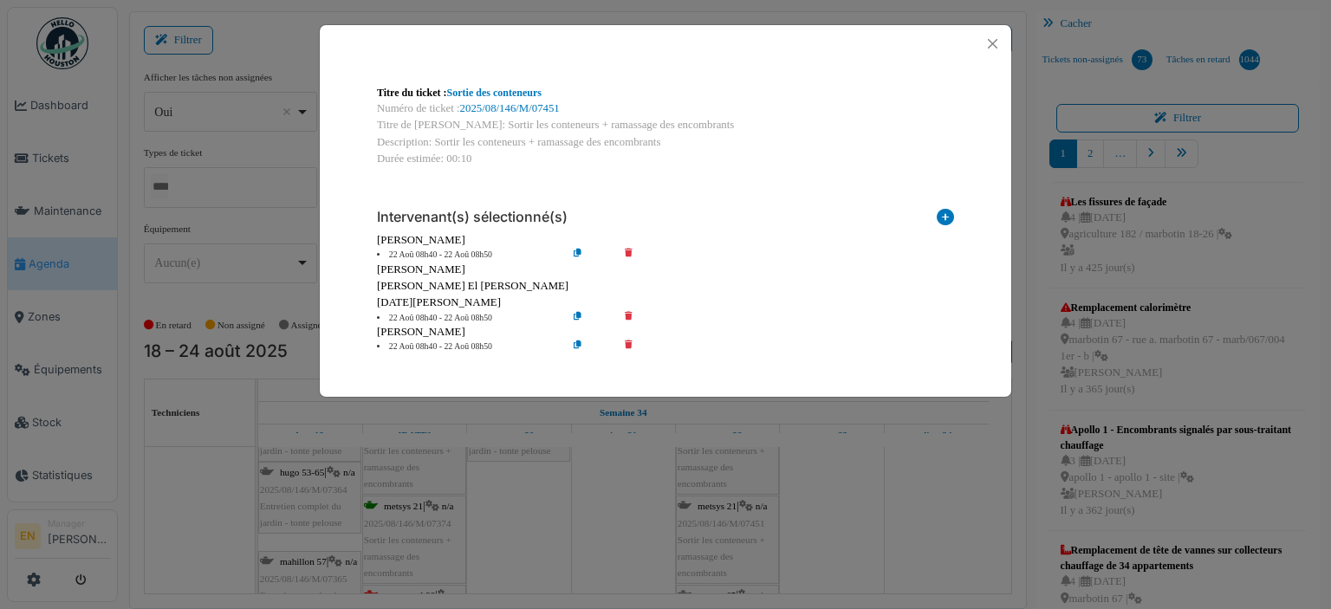
click at [628, 317] on icon at bounding box center [640, 318] width 49 height 13
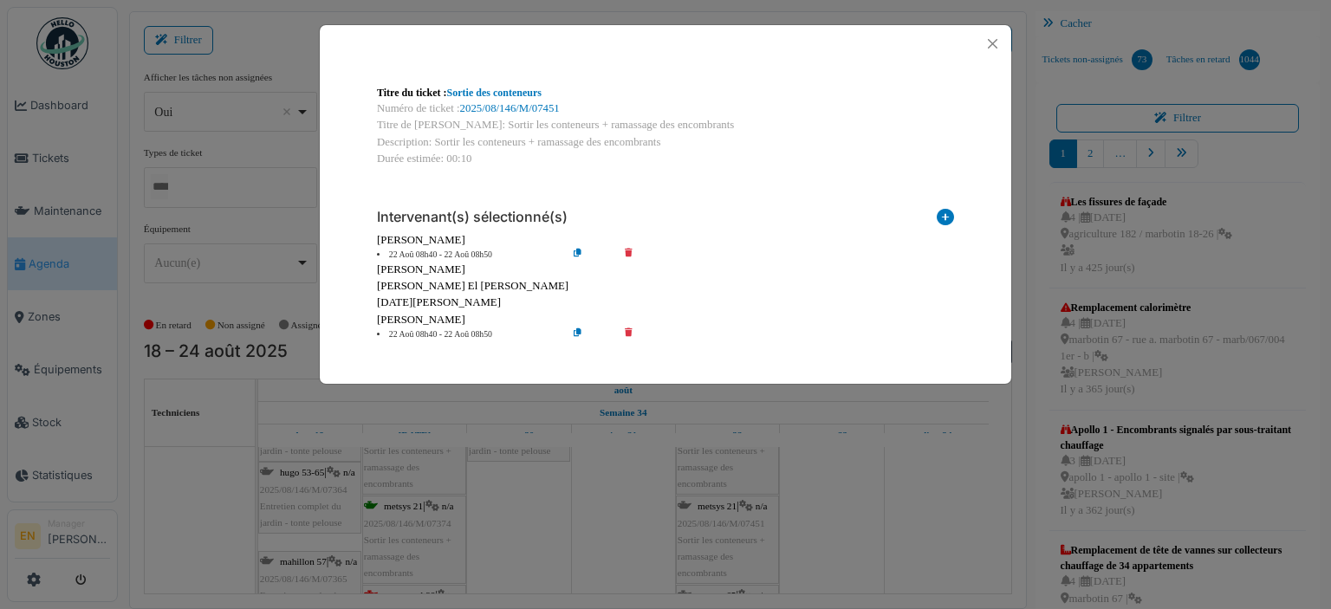
click at [631, 328] on icon at bounding box center [640, 334] width 49 height 13
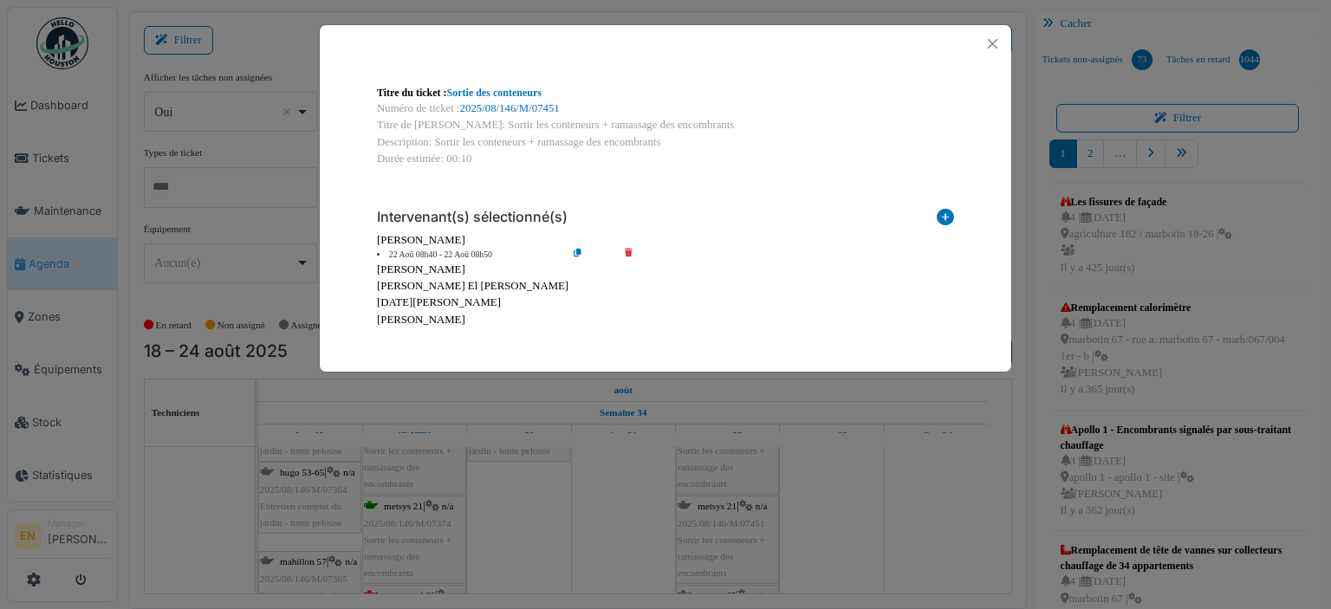
click at [581, 253] on icon at bounding box center [591, 255] width 49 height 13
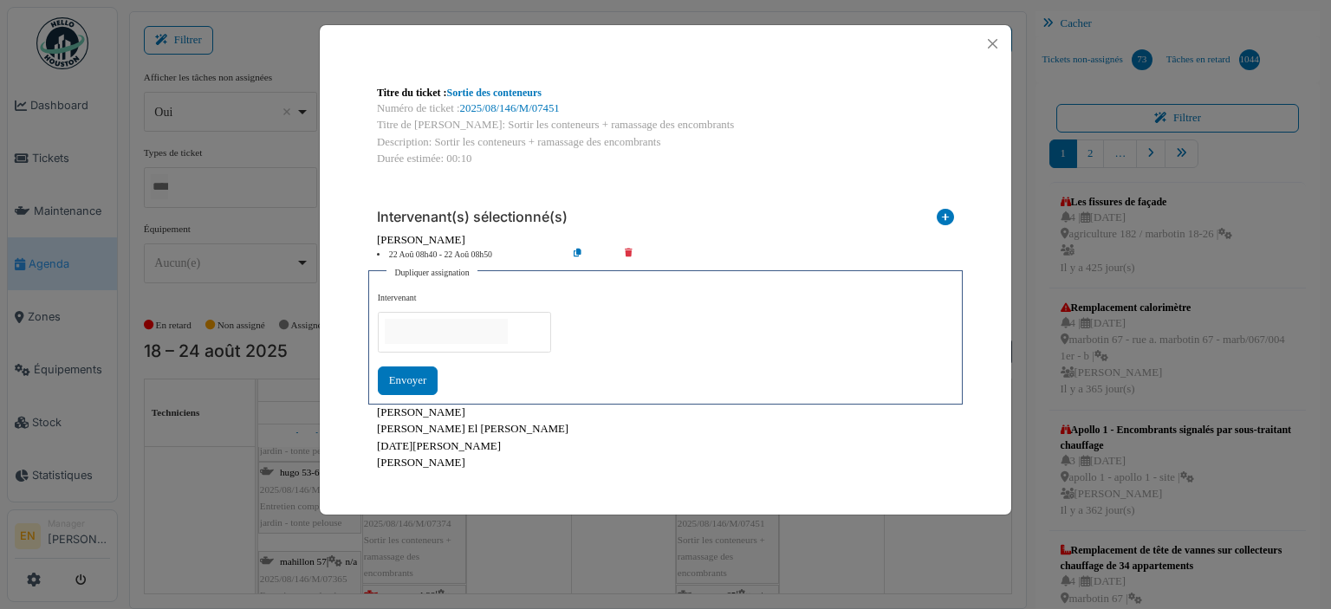
click at [508, 334] on input "null" at bounding box center [446, 331] width 123 height 25
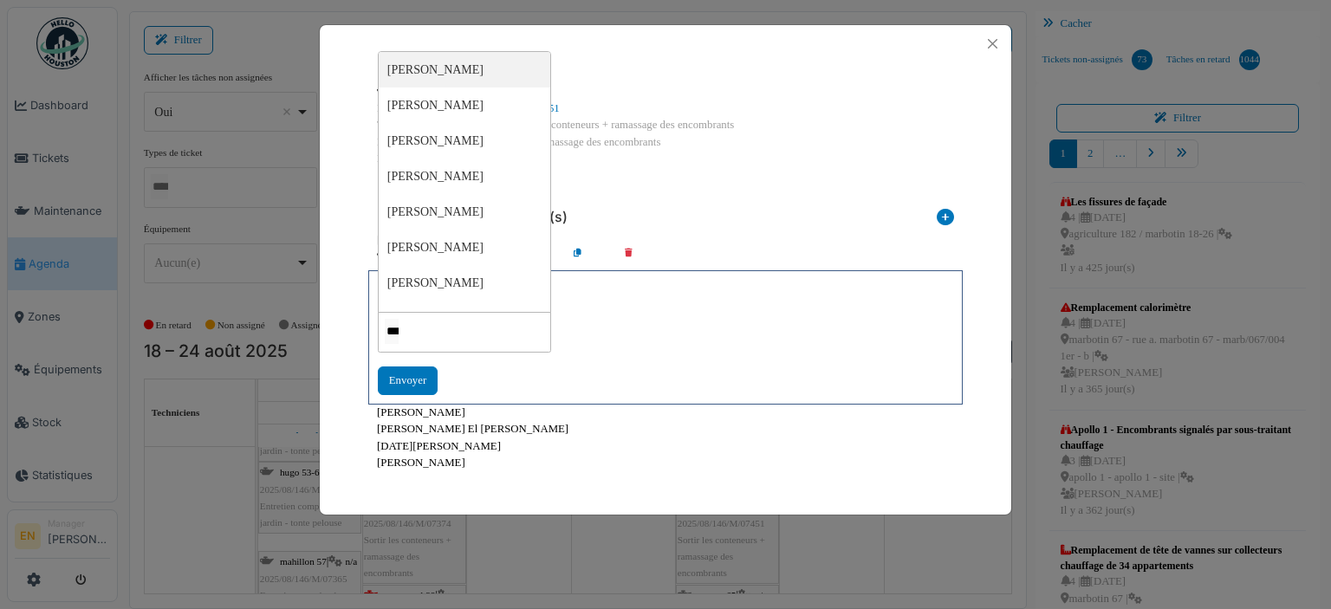
type input "****"
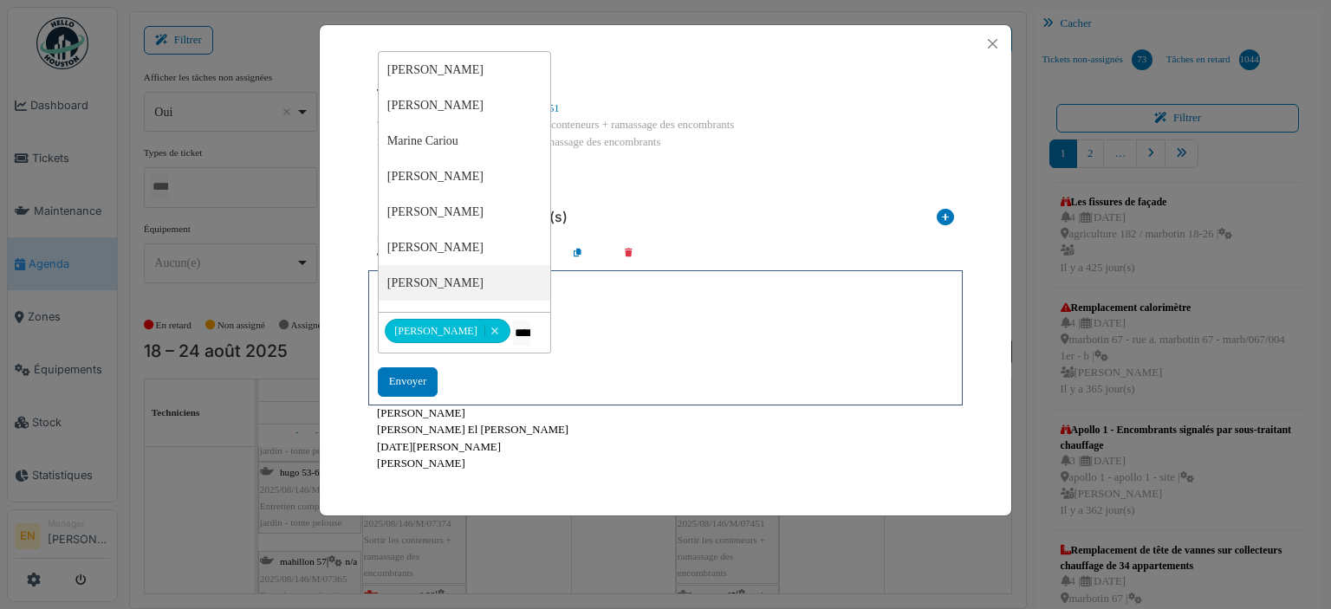
type input "*****"
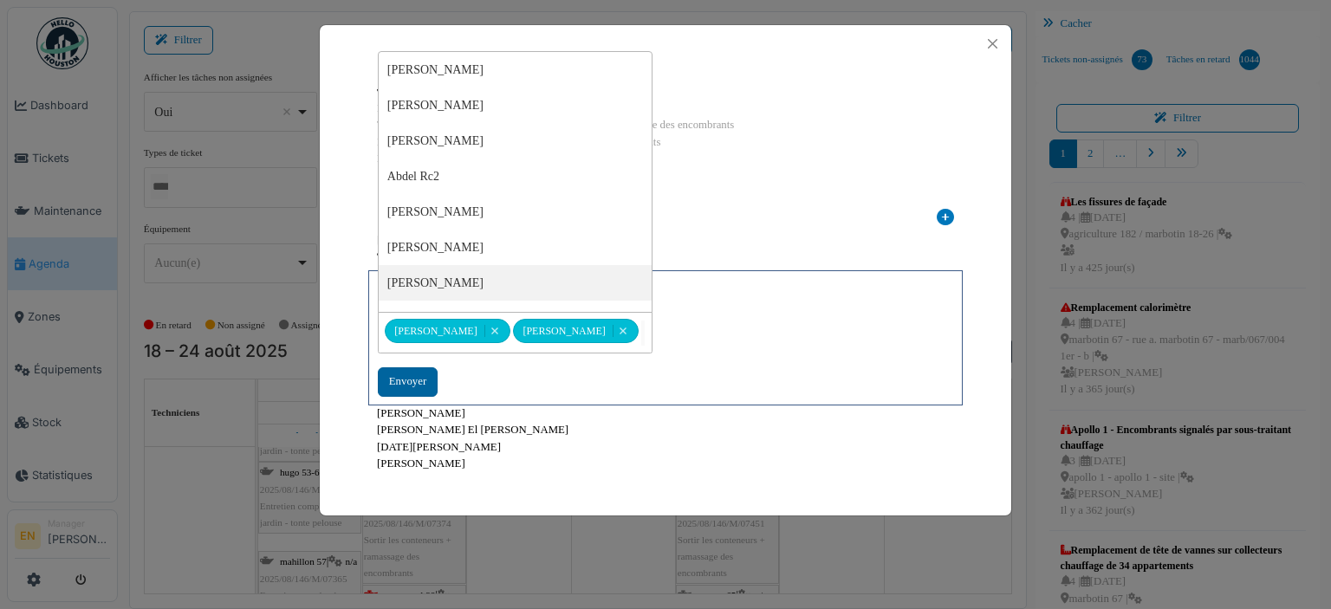
click at [419, 382] on div "Envoyer" at bounding box center [408, 381] width 60 height 29
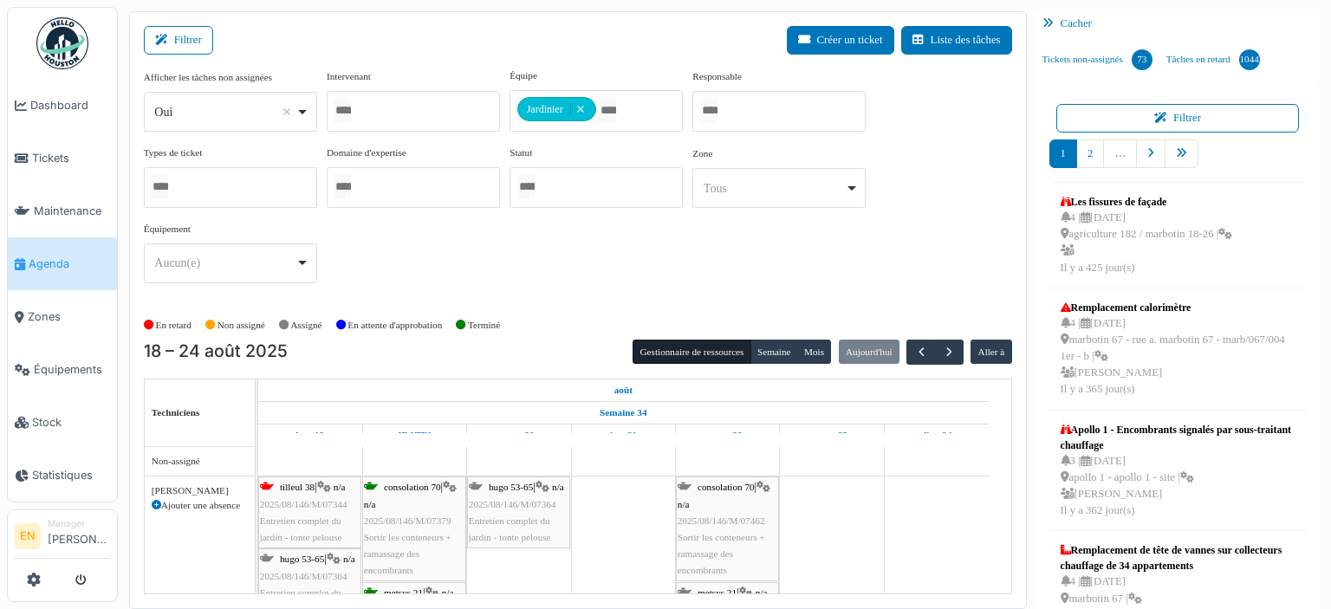
scroll to position [87, 0]
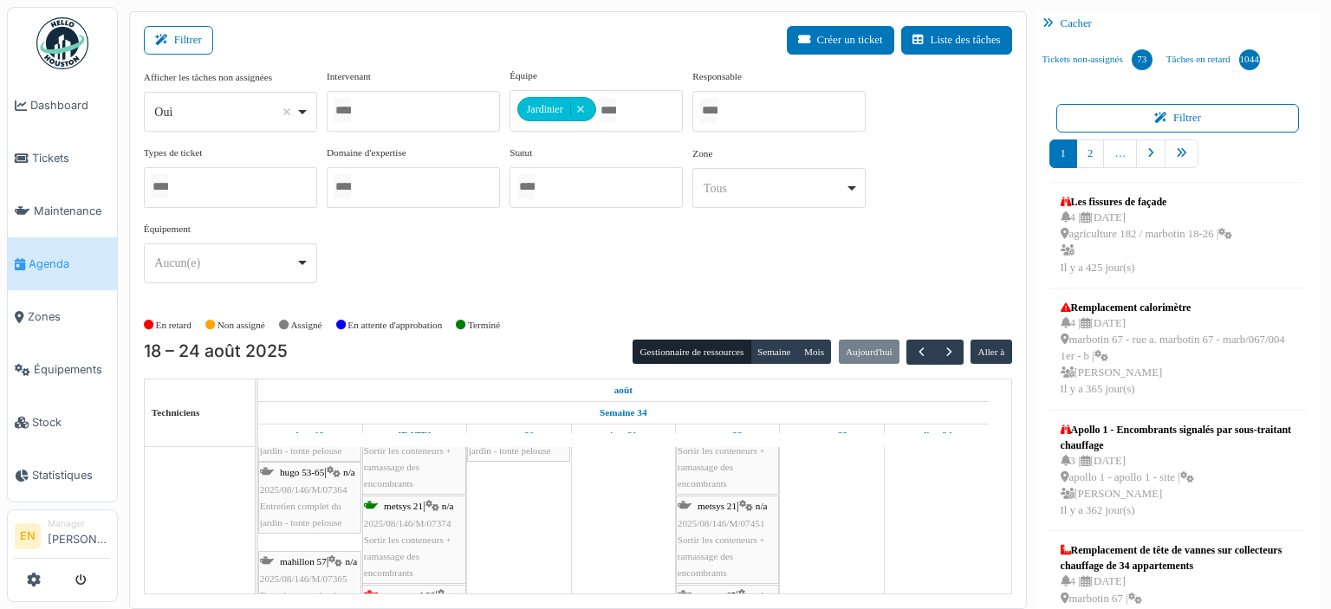
click at [745, 535] on span "Sortir les conteneurs + ramassage des encombrants" at bounding box center [722, 556] width 88 height 43
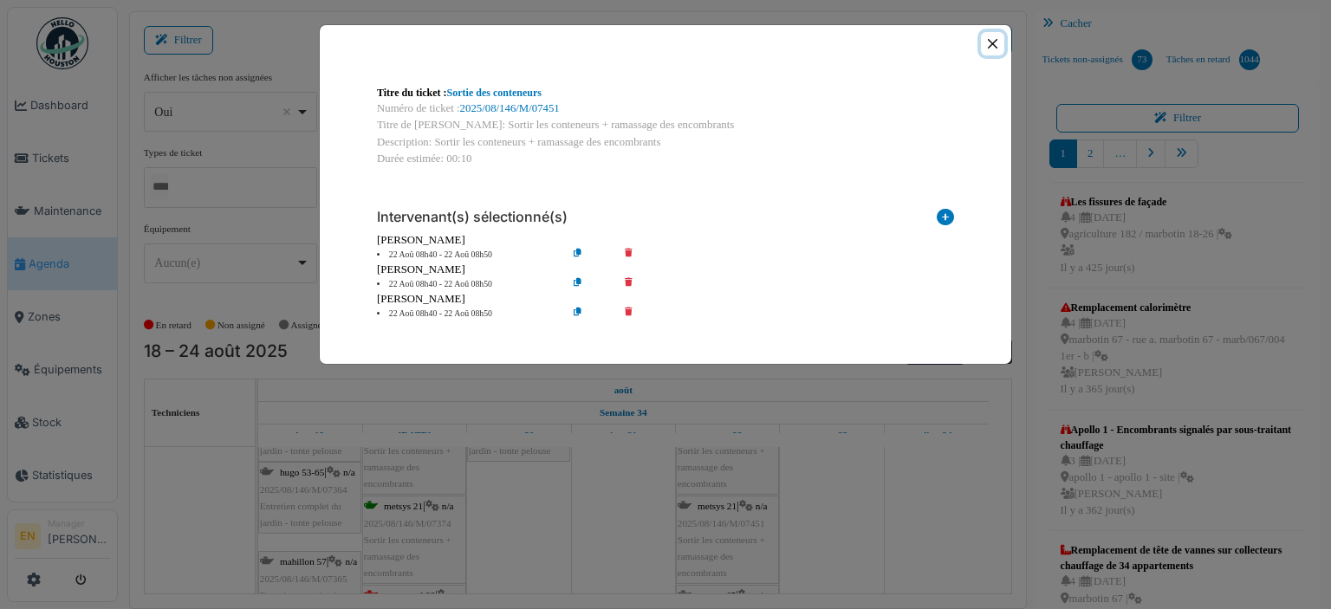
click at [991, 42] on button "Close" at bounding box center [992, 43] width 23 height 23
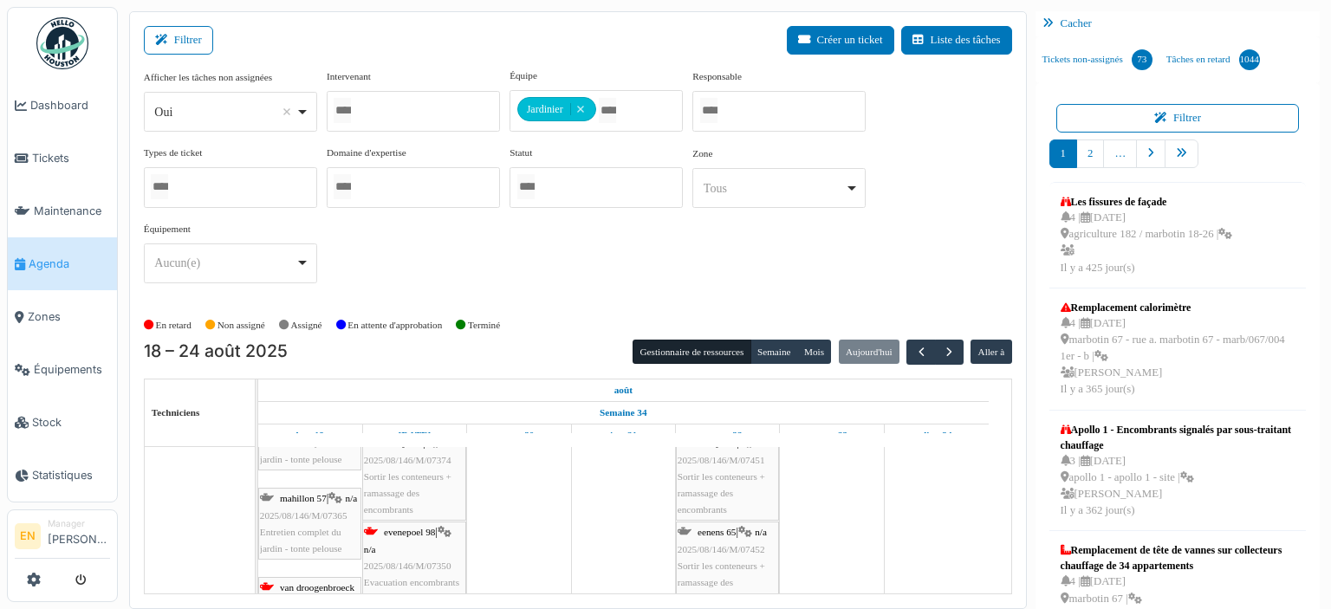
scroll to position [173, 0]
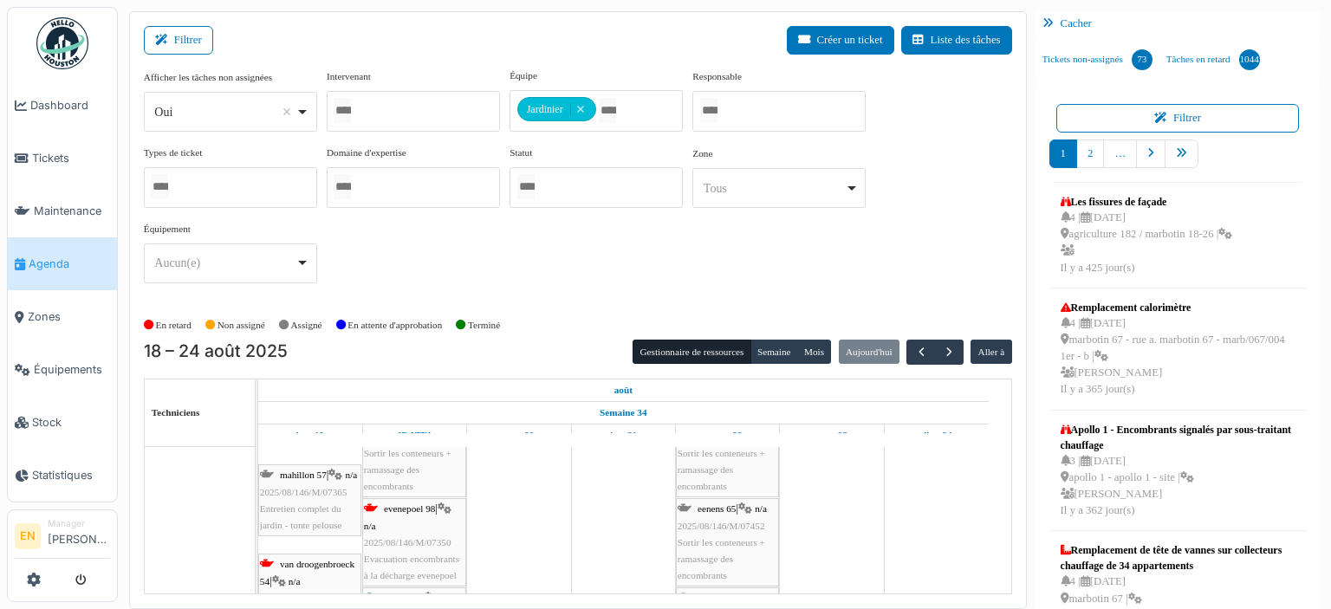
click at [705, 523] on span "2025/08/146/M/07452" at bounding box center [722, 526] width 88 height 10
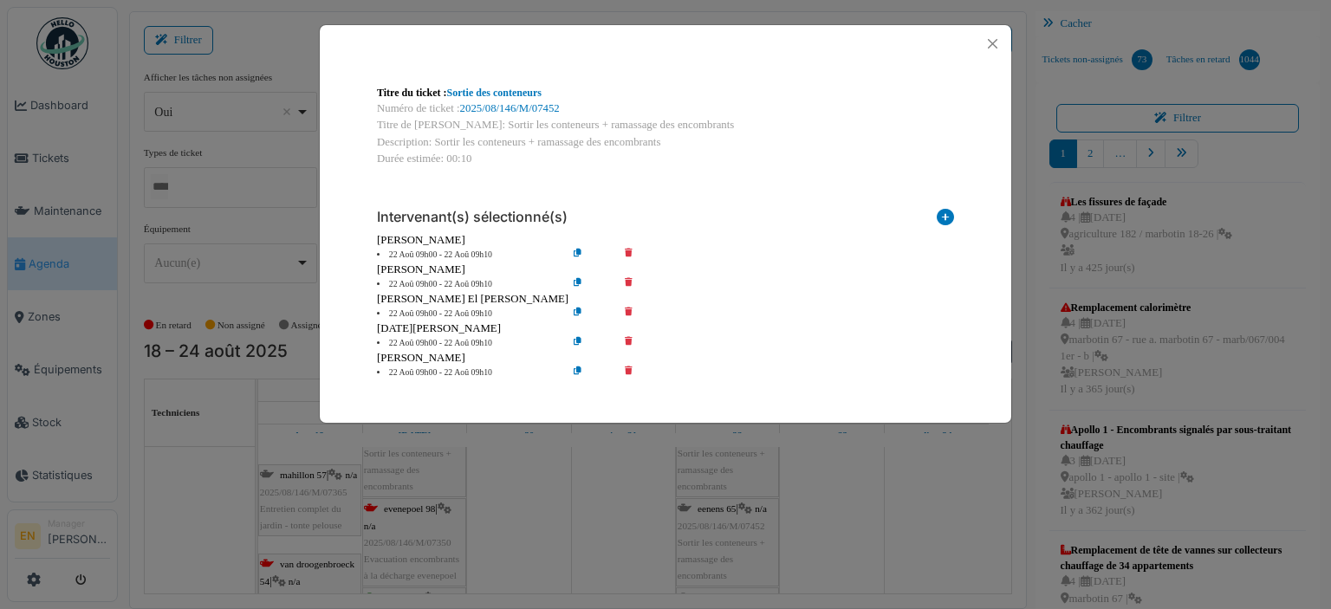
click at [625, 283] on icon at bounding box center [640, 284] width 49 height 13
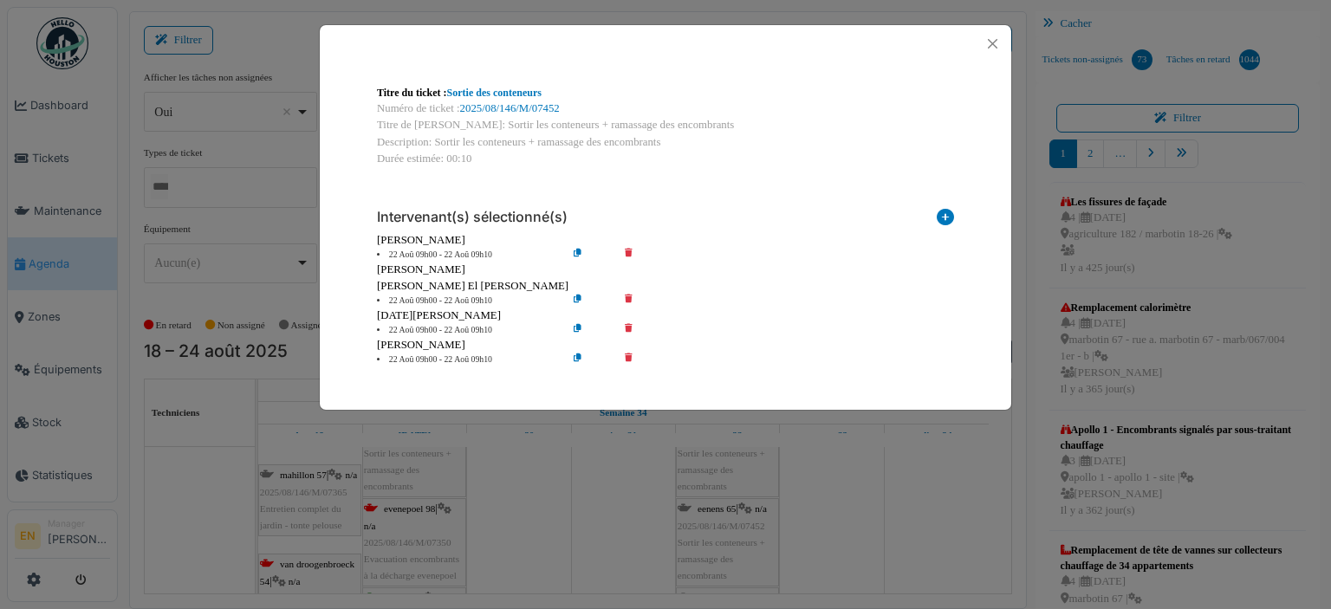
click at [627, 298] on icon at bounding box center [640, 301] width 49 height 13
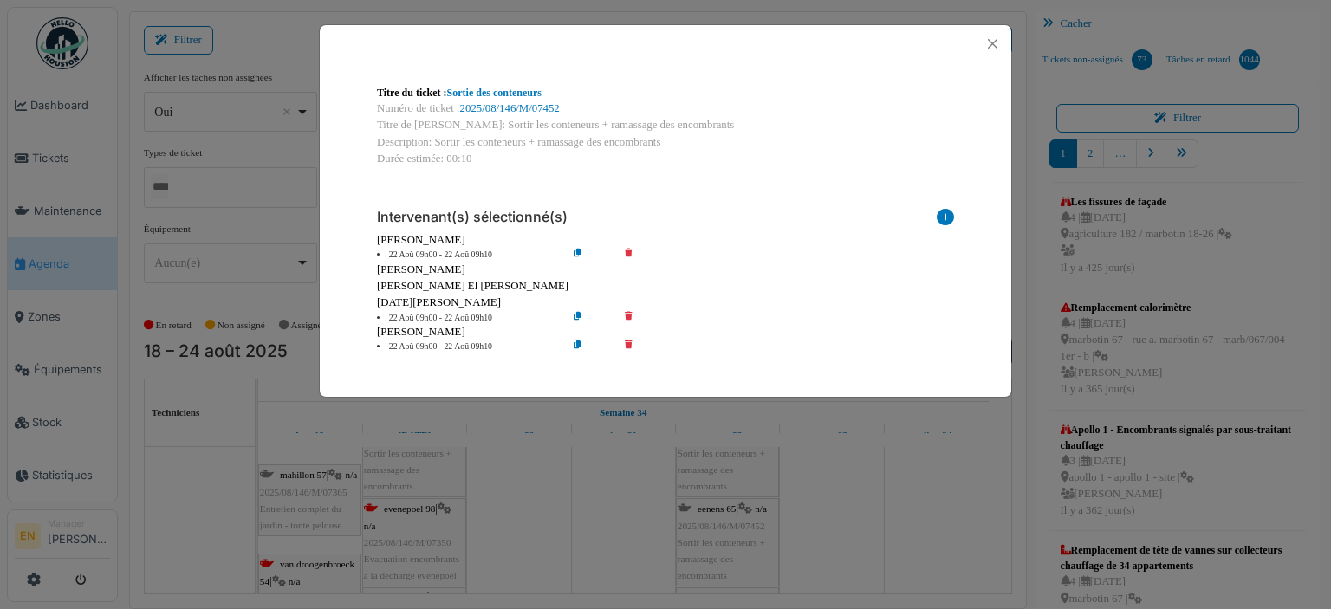
click at [627, 314] on icon at bounding box center [640, 318] width 49 height 13
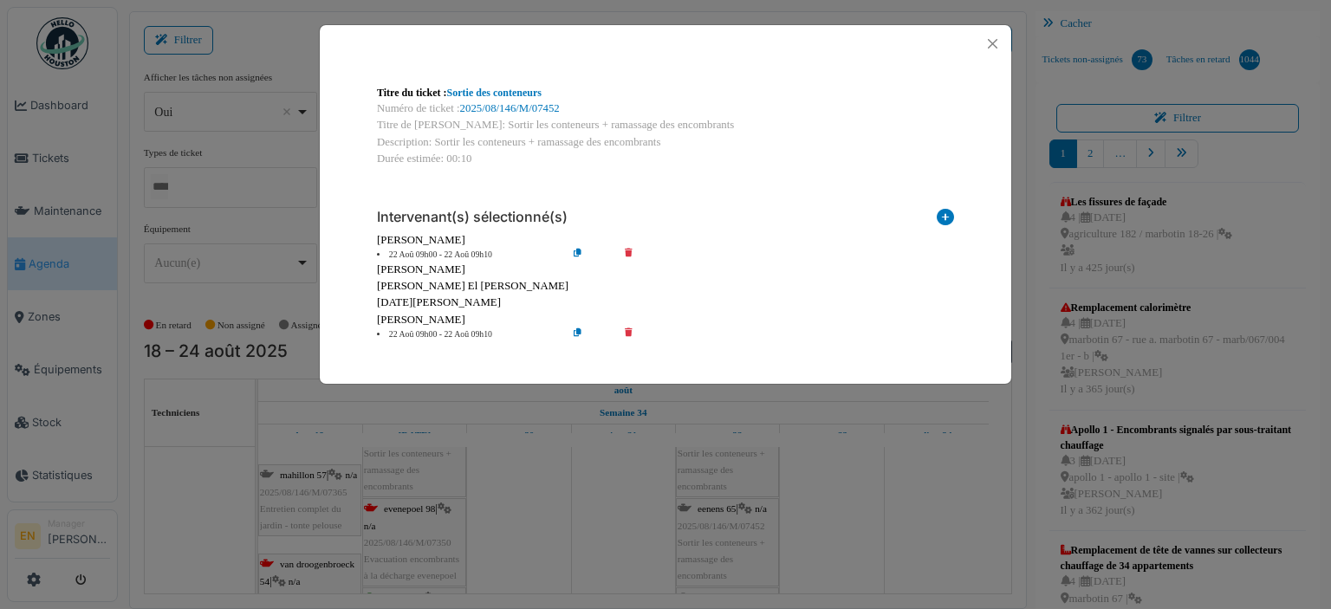
click at [633, 333] on icon at bounding box center [640, 334] width 49 height 13
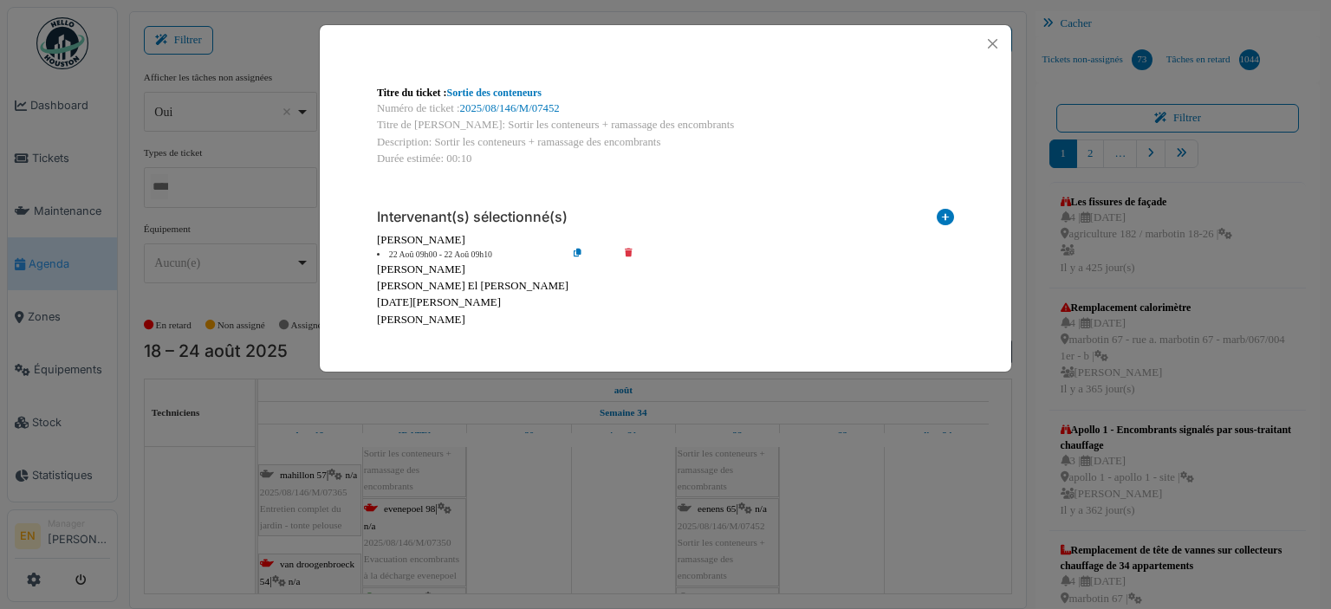
click at [576, 256] on icon at bounding box center [591, 255] width 49 height 13
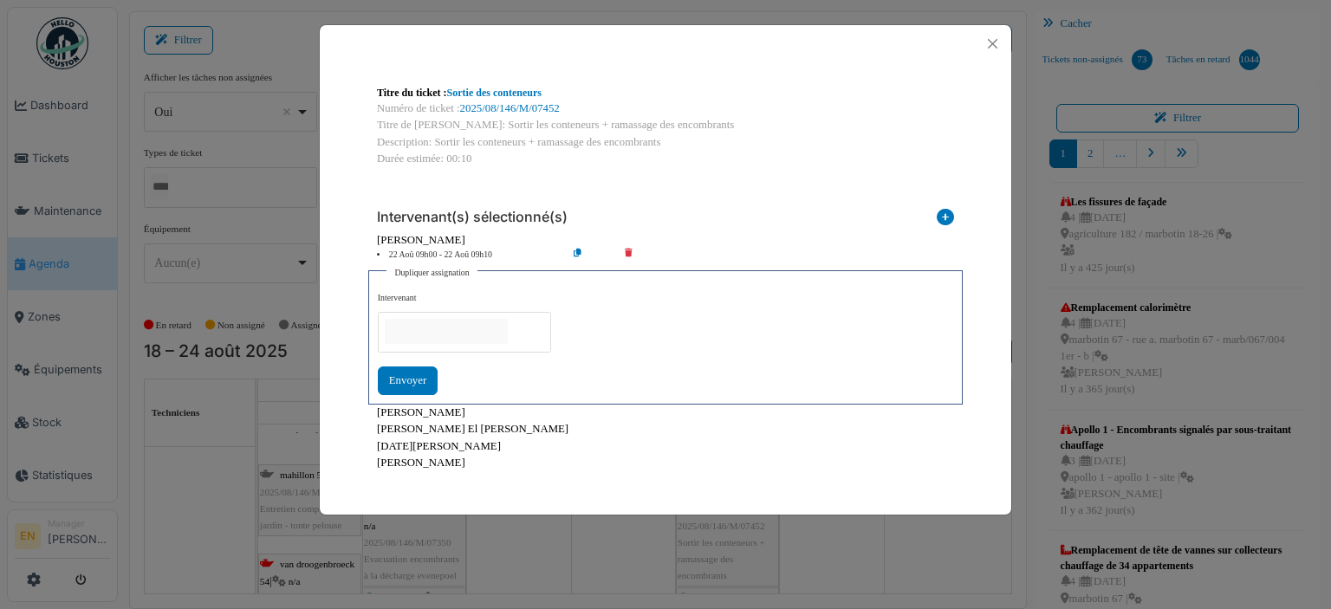
click at [508, 326] on input "null" at bounding box center [446, 331] width 123 height 25
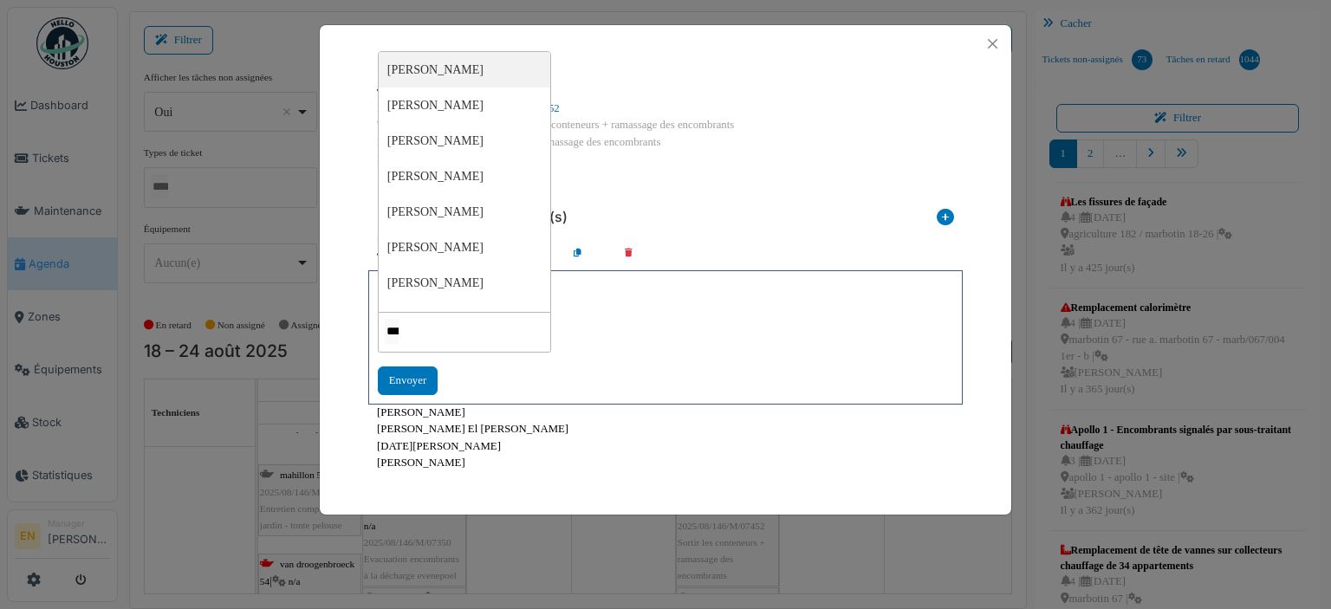
type input "****"
type input "*****"
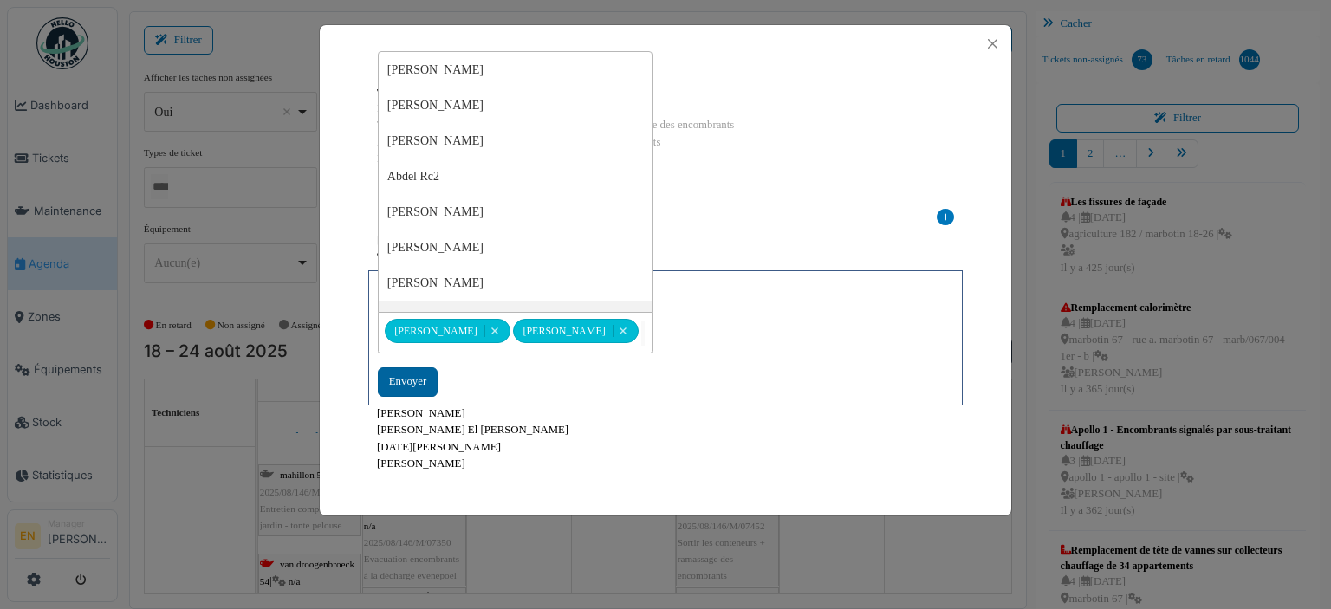
click at [403, 377] on div "Envoyer" at bounding box center [408, 381] width 60 height 29
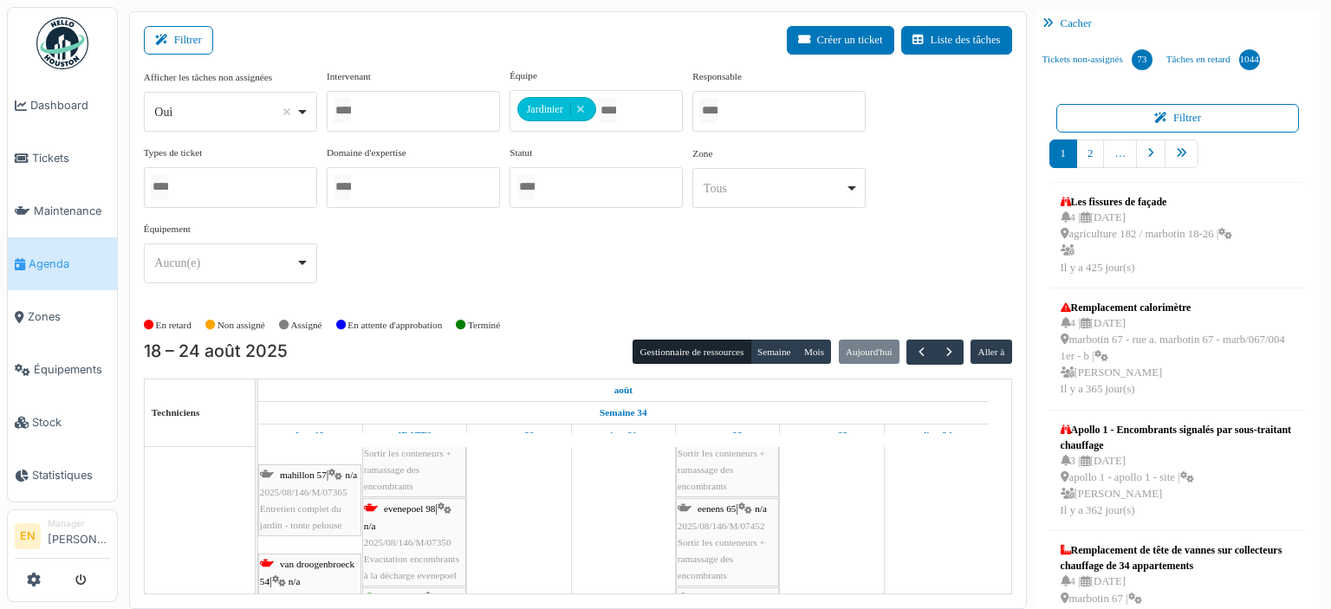
click at [724, 537] on span "Sortir les conteneurs + ramassage des encombrants" at bounding box center [722, 558] width 88 height 43
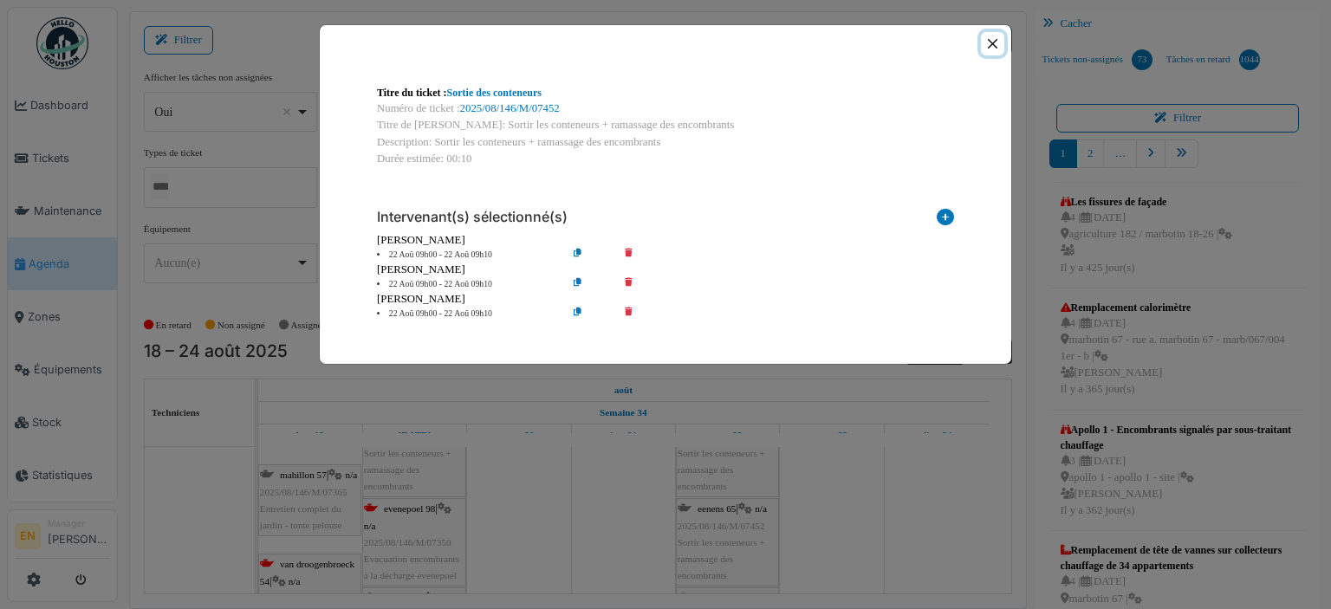
click at [990, 43] on button "Close" at bounding box center [992, 43] width 23 height 23
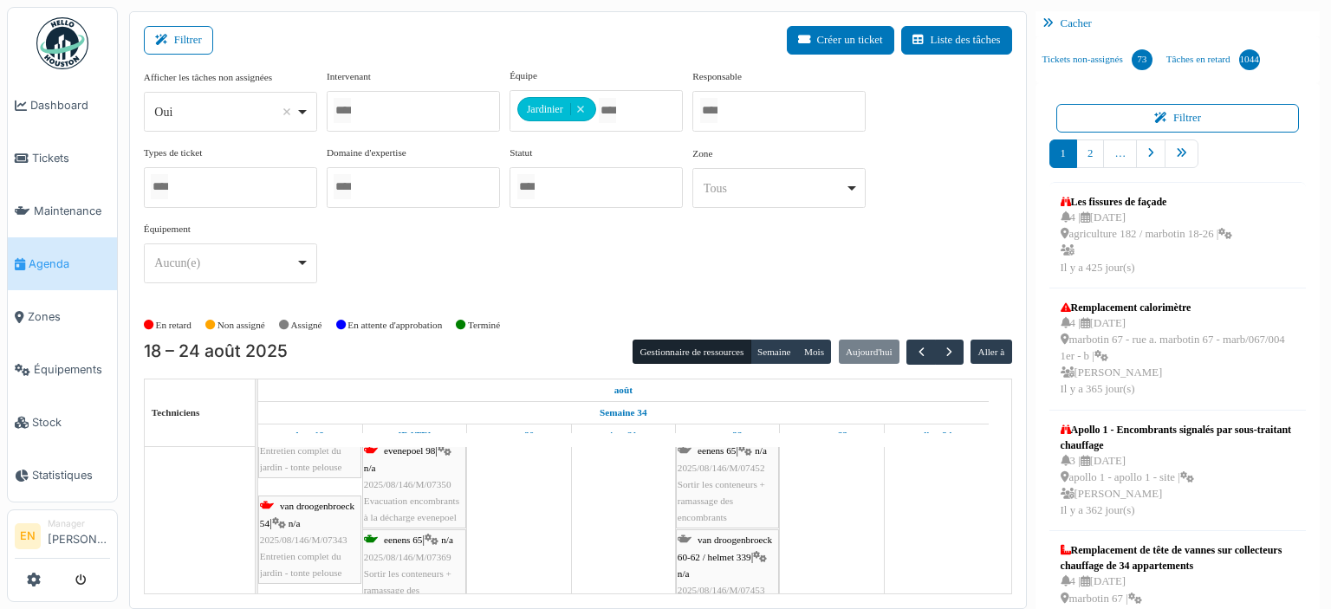
scroll to position [260, 0]
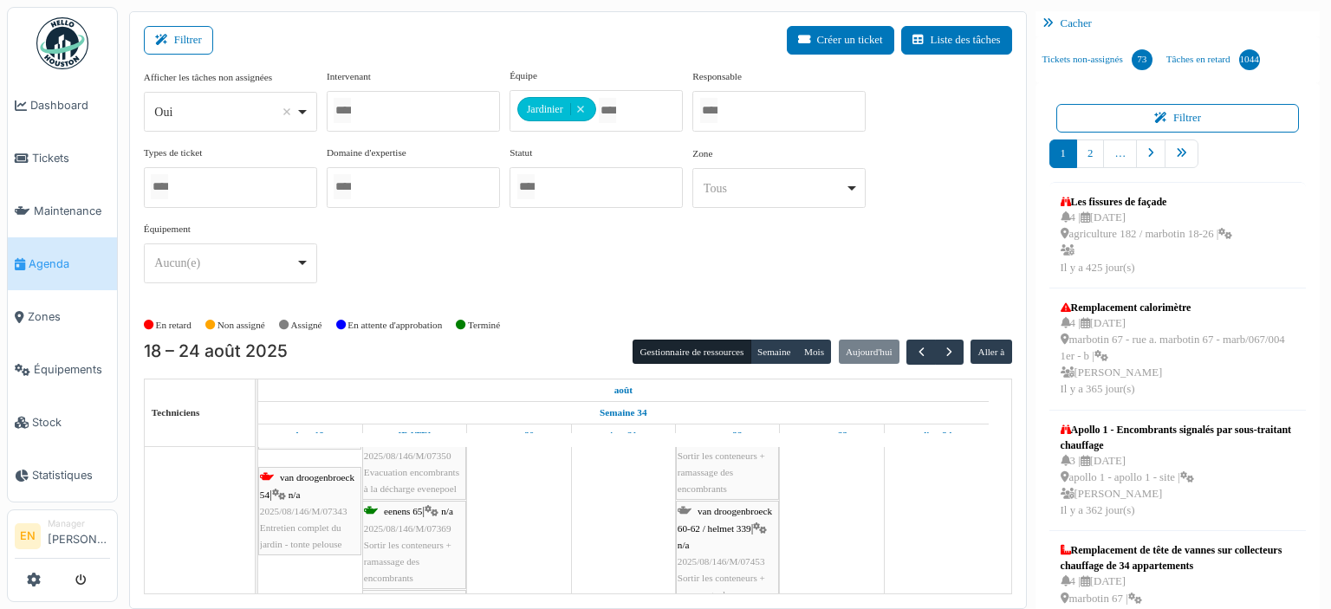
click at [711, 515] on div "van droogenbroeck 60-62 / helmet 339 | n/a 2025/08/146/M/07453 Sortir les conte…" at bounding box center [728, 561] width 100 height 116
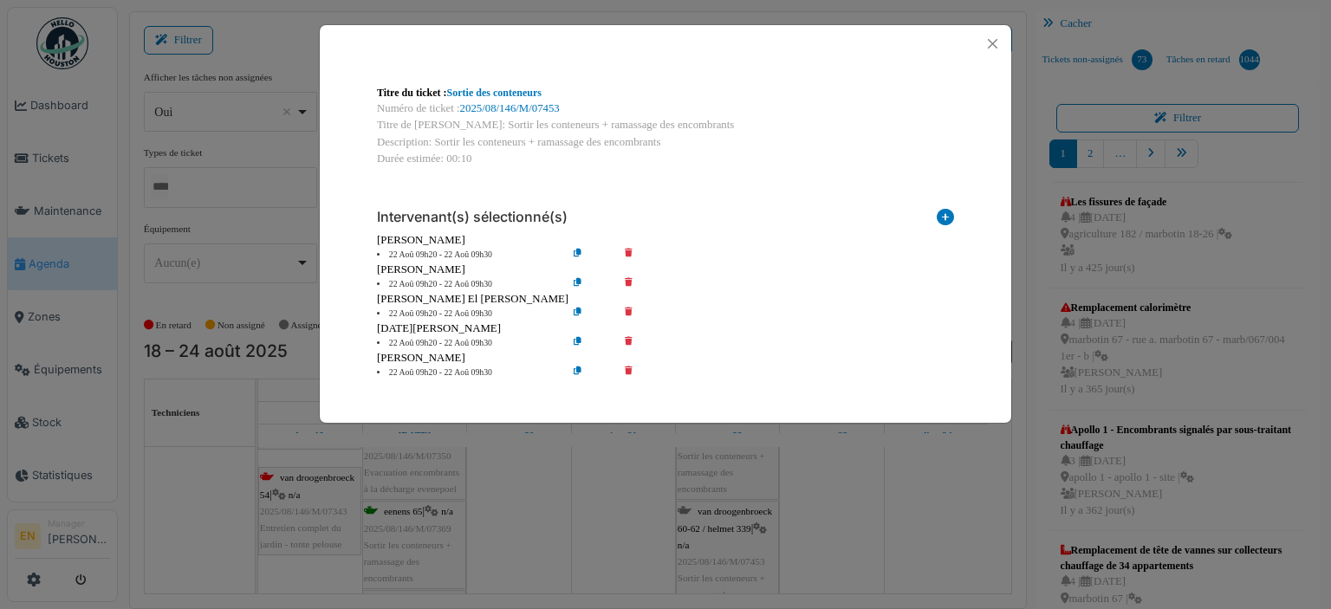
click at [630, 282] on icon at bounding box center [640, 284] width 49 height 13
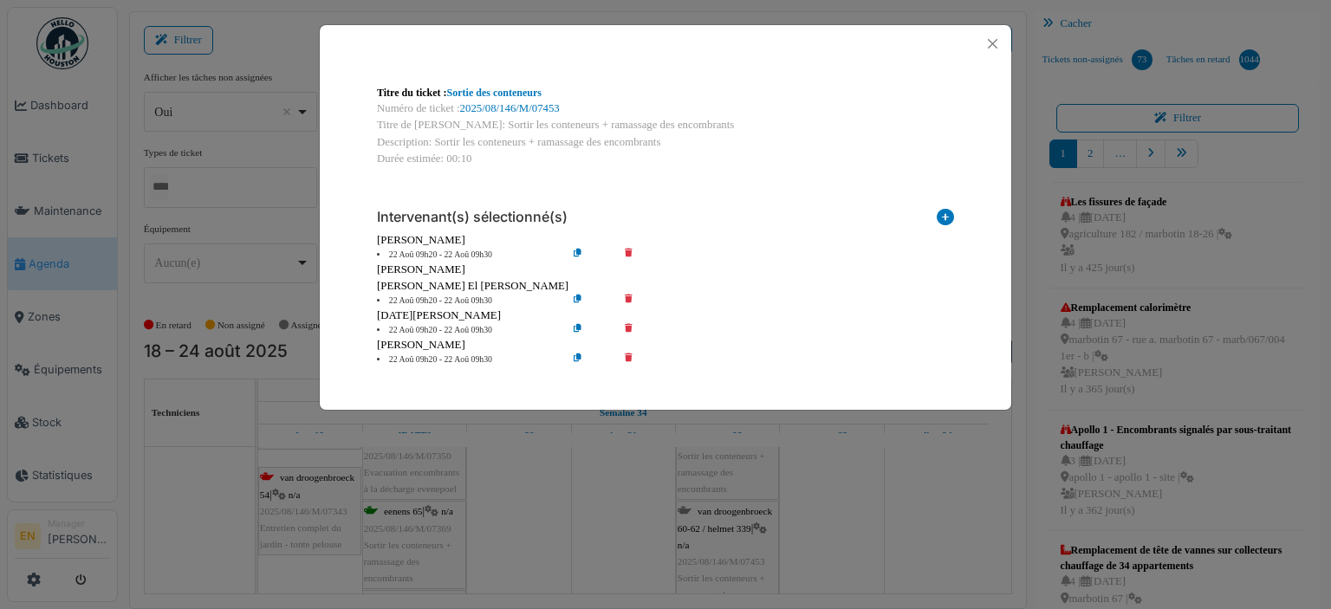
click at [630, 298] on icon at bounding box center [640, 301] width 49 height 13
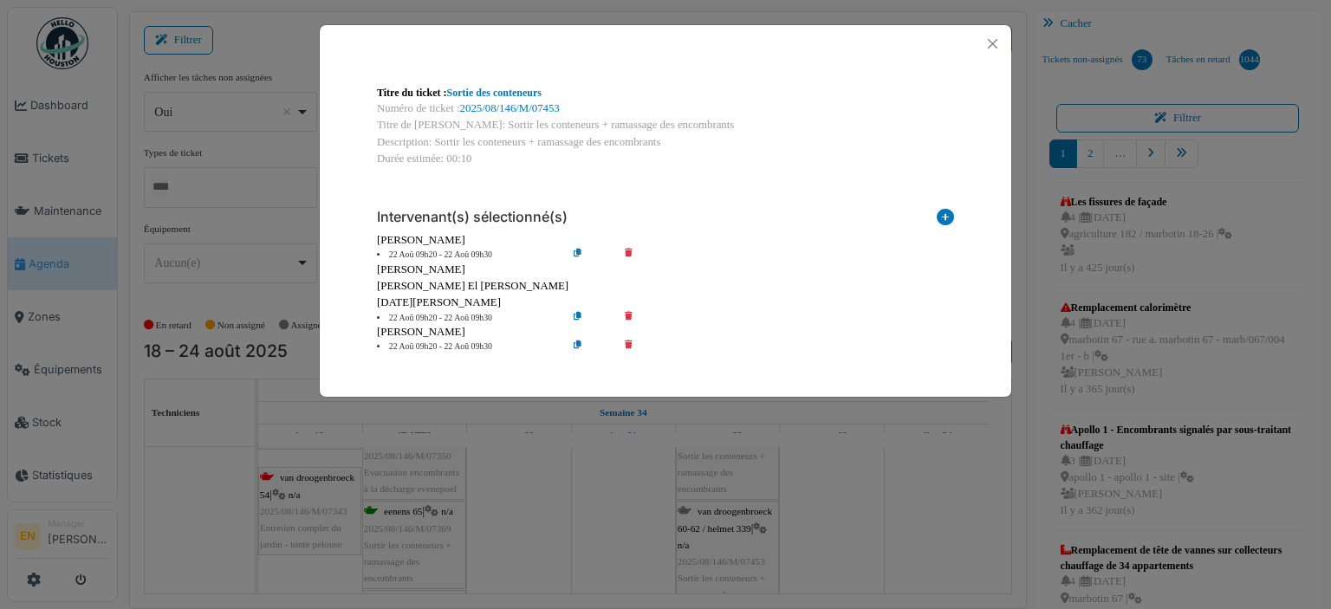
click at [624, 321] on icon at bounding box center [640, 318] width 49 height 13
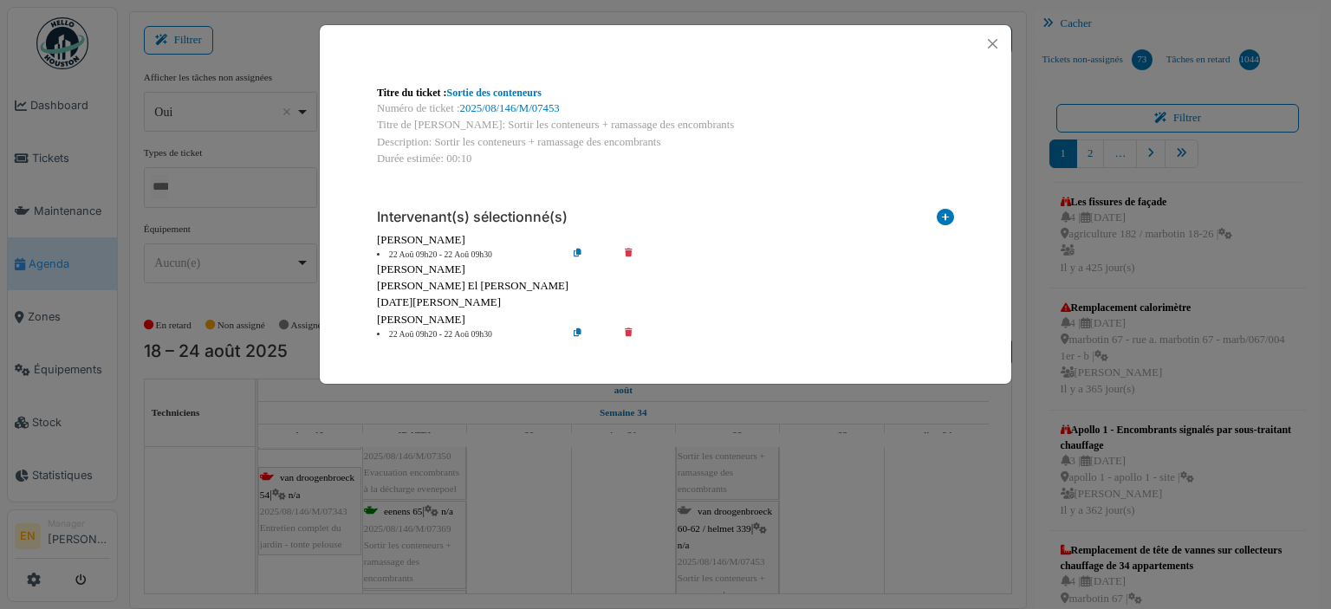
click at [626, 332] on icon at bounding box center [640, 334] width 49 height 13
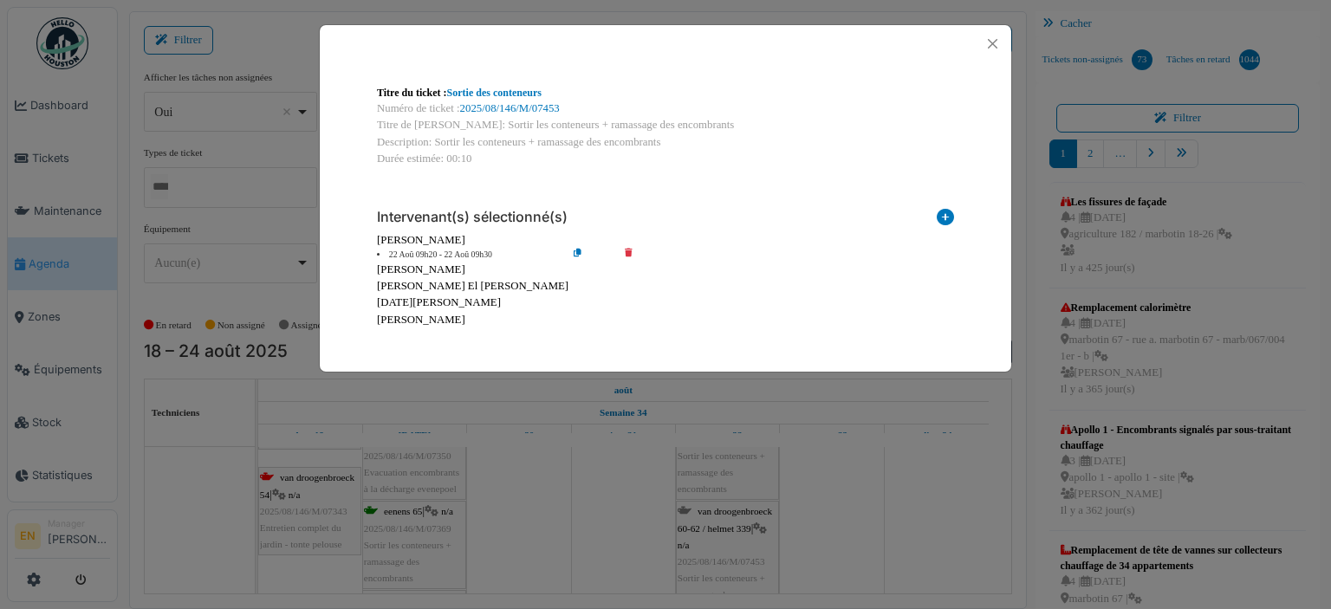
click at [579, 257] on icon at bounding box center [591, 255] width 49 height 13
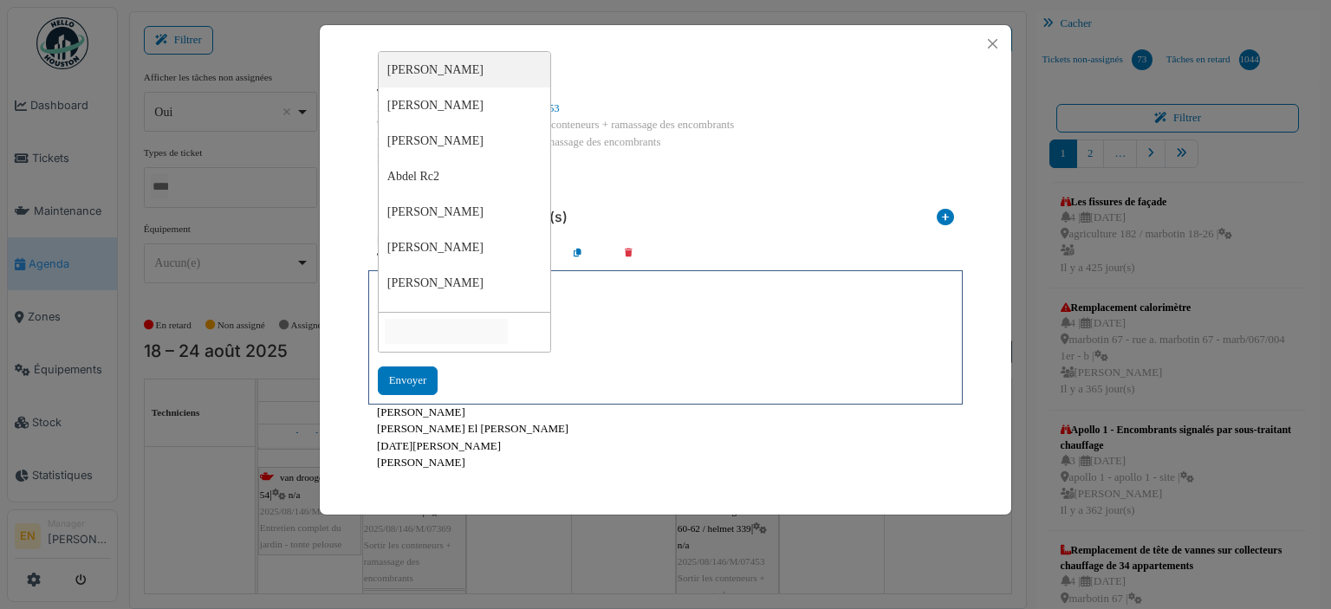
click at [508, 325] on input "null" at bounding box center [446, 331] width 123 height 25
type input "****"
type input "*****"
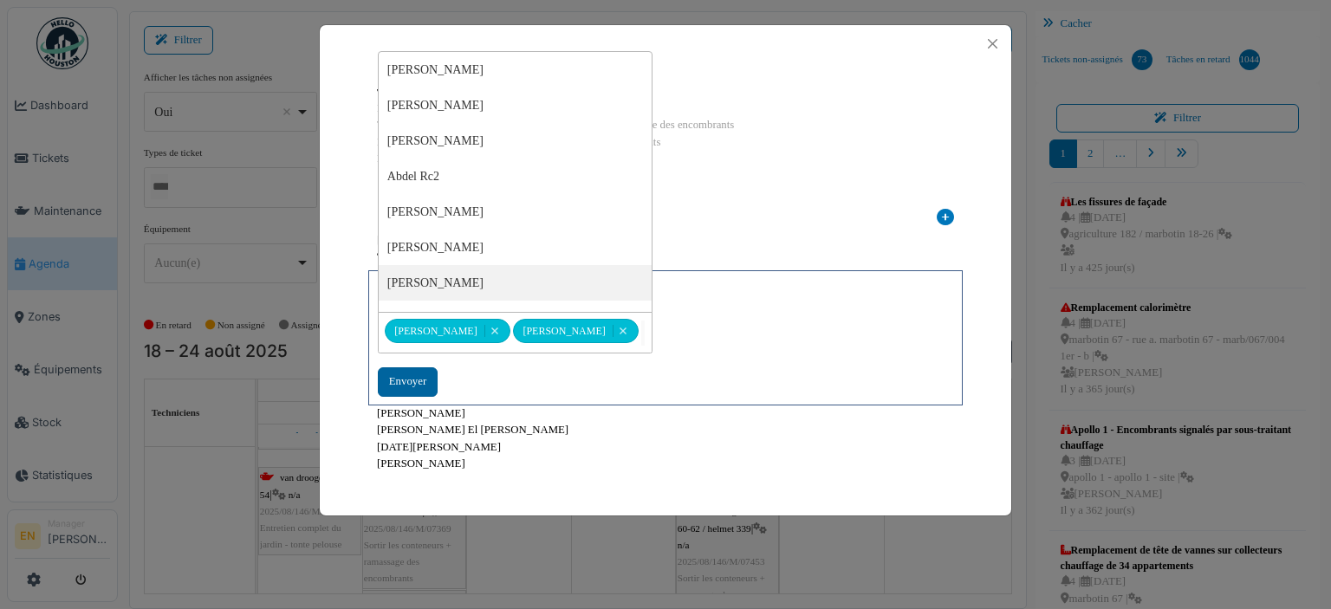
click at [408, 385] on div "Envoyer" at bounding box center [408, 381] width 60 height 29
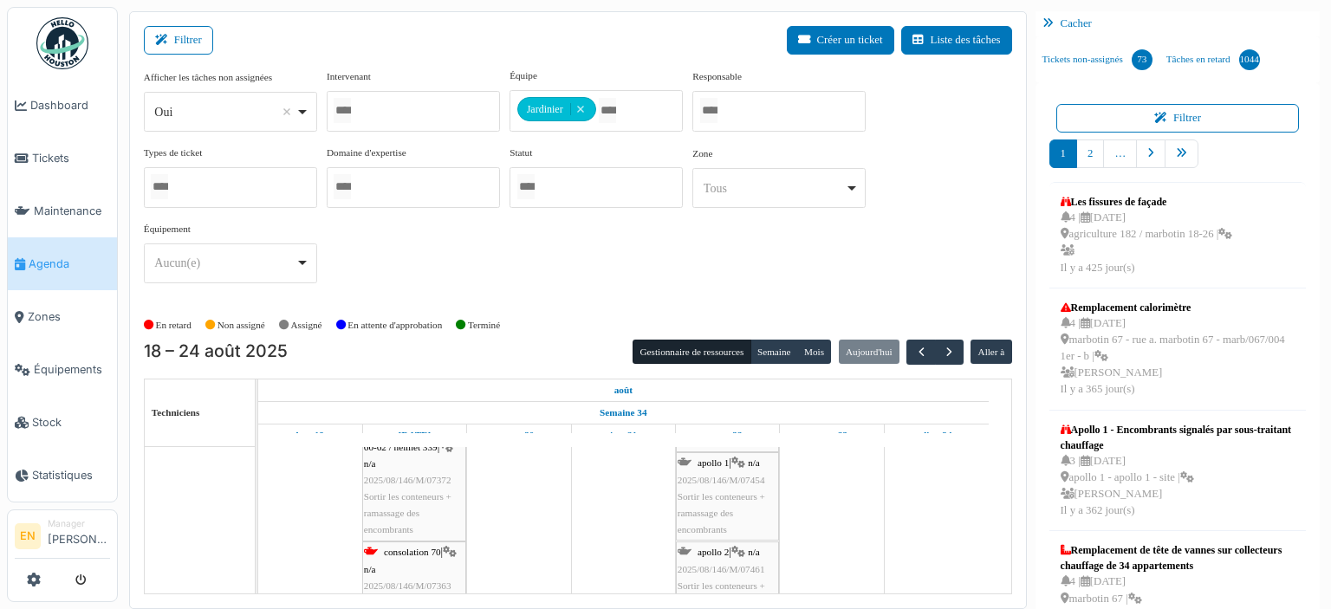
scroll to position [433, 0]
click at [732, 484] on div "apollo 1 | n/a 2025/08/146/M/07454 Sortir les conteneurs + ramassage des encomb…" at bounding box center [728, 493] width 100 height 83
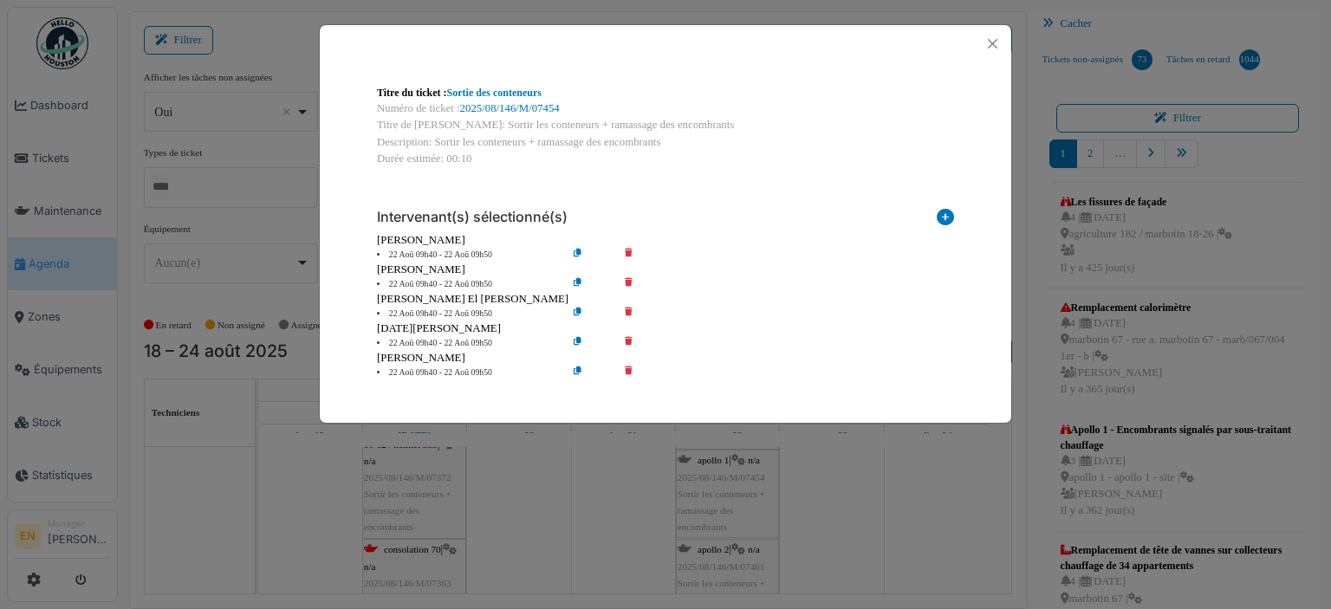
click at [630, 287] on icon at bounding box center [640, 284] width 49 height 13
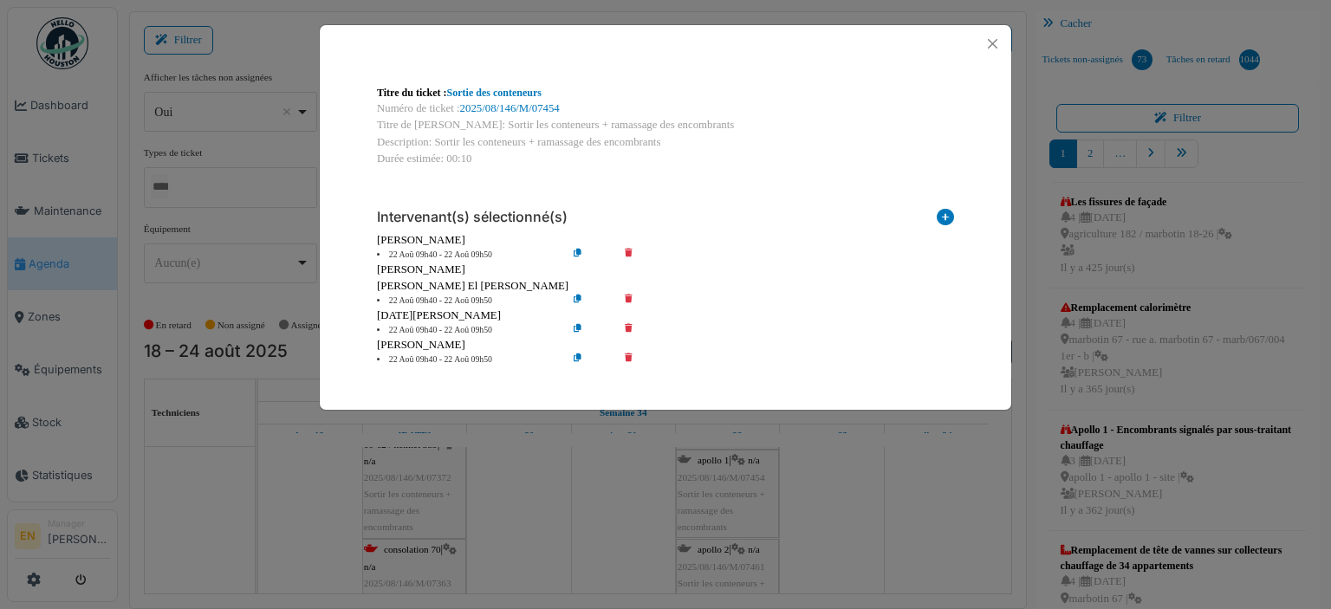
click at [626, 301] on icon at bounding box center [640, 301] width 49 height 13
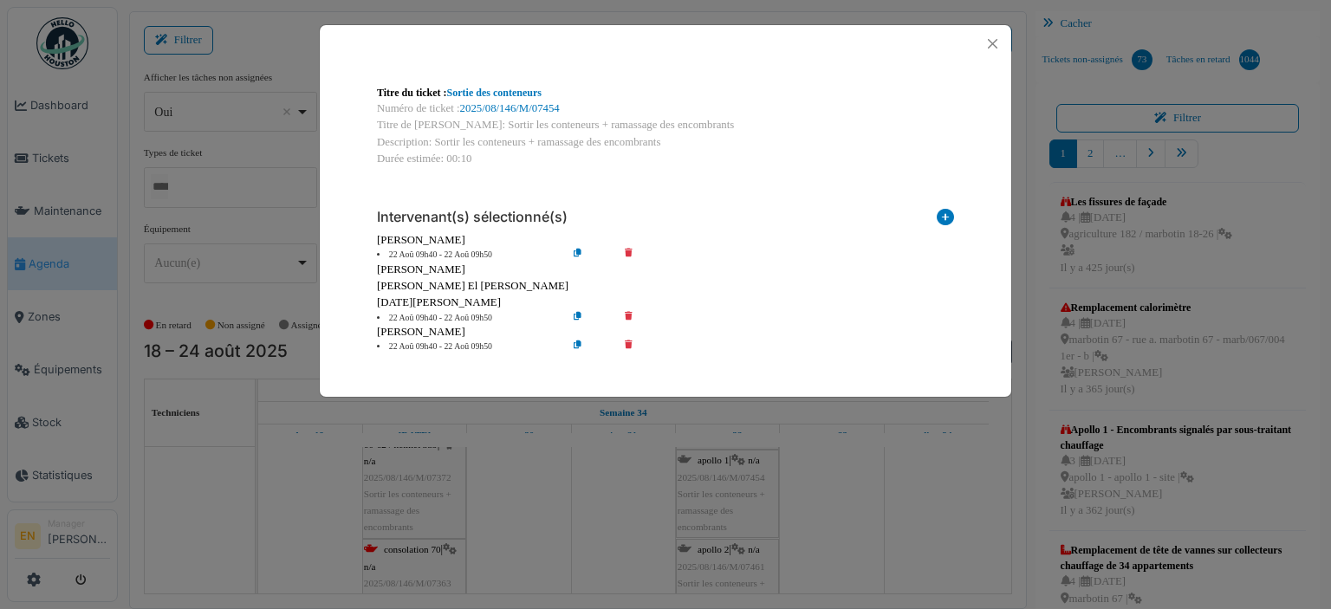
click at [627, 316] on icon at bounding box center [640, 318] width 49 height 13
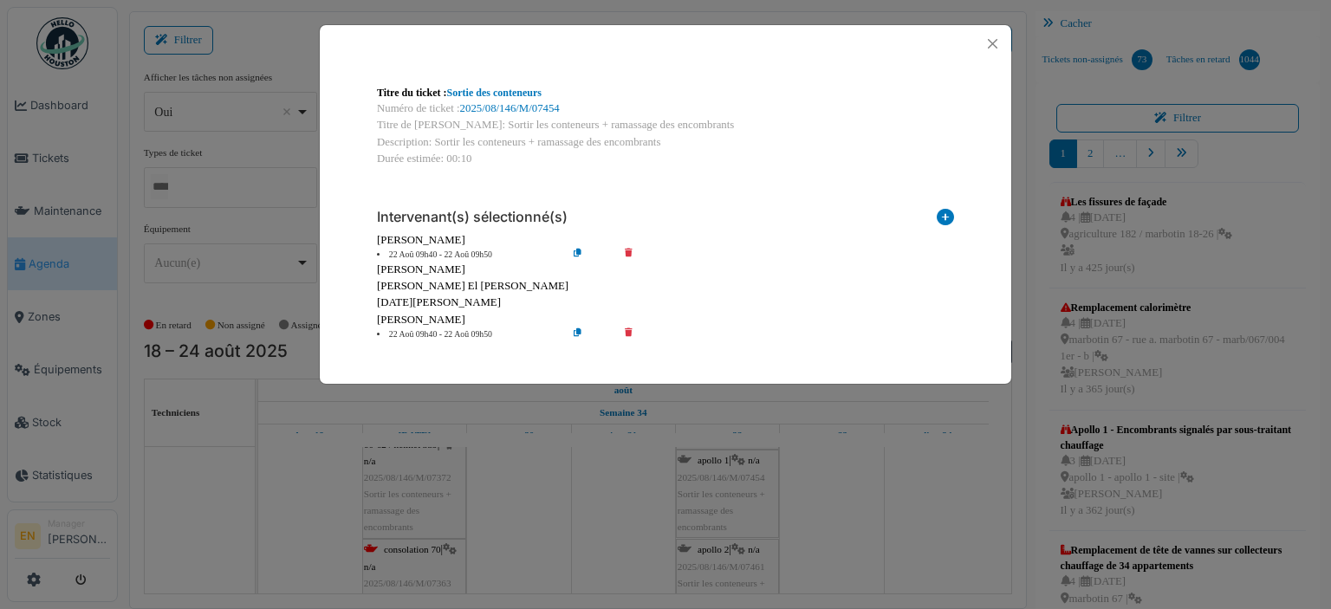
click at [633, 331] on icon at bounding box center [640, 334] width 49 height 13
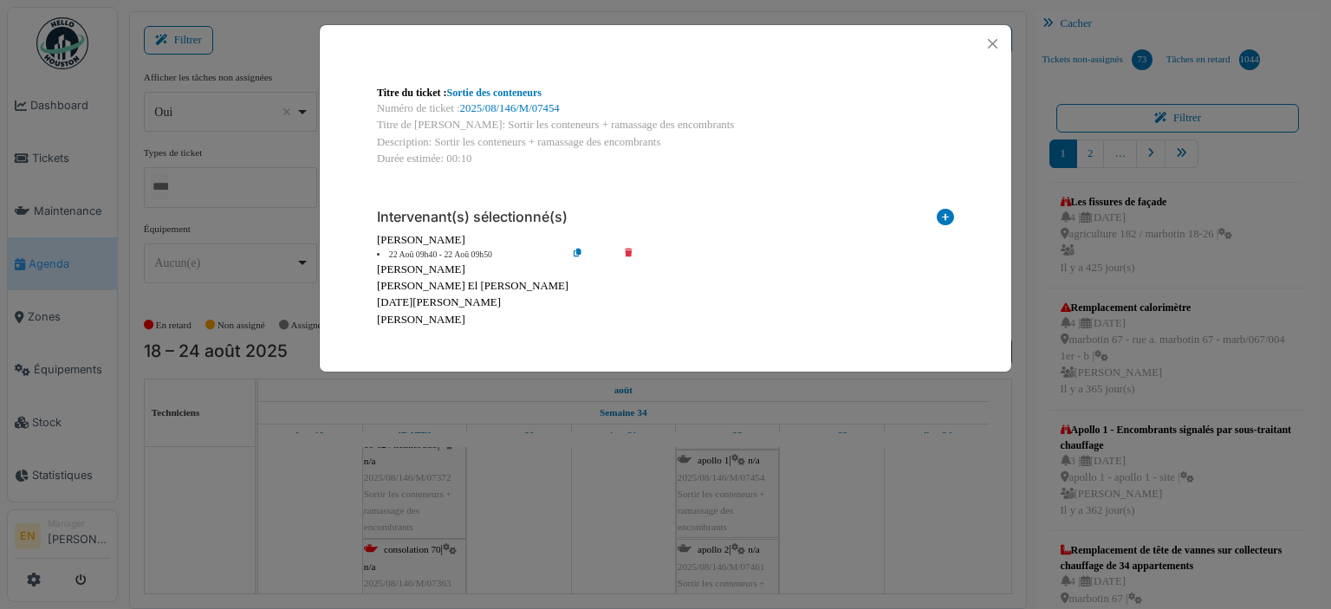
click at [580, 254] on icon at bounding box center [591, 255] width 49 height 13
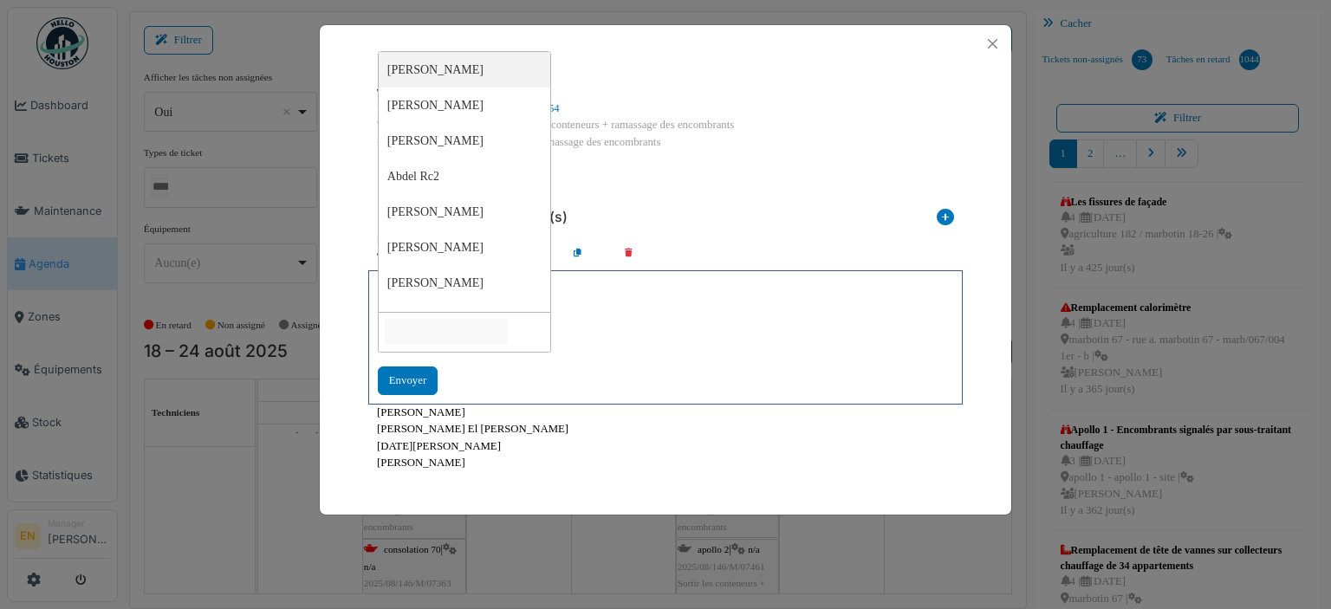
click at [500, 333] on input "null" at bounding box center [446, 331] width 123 height 25
type input "****"
type input "*****"
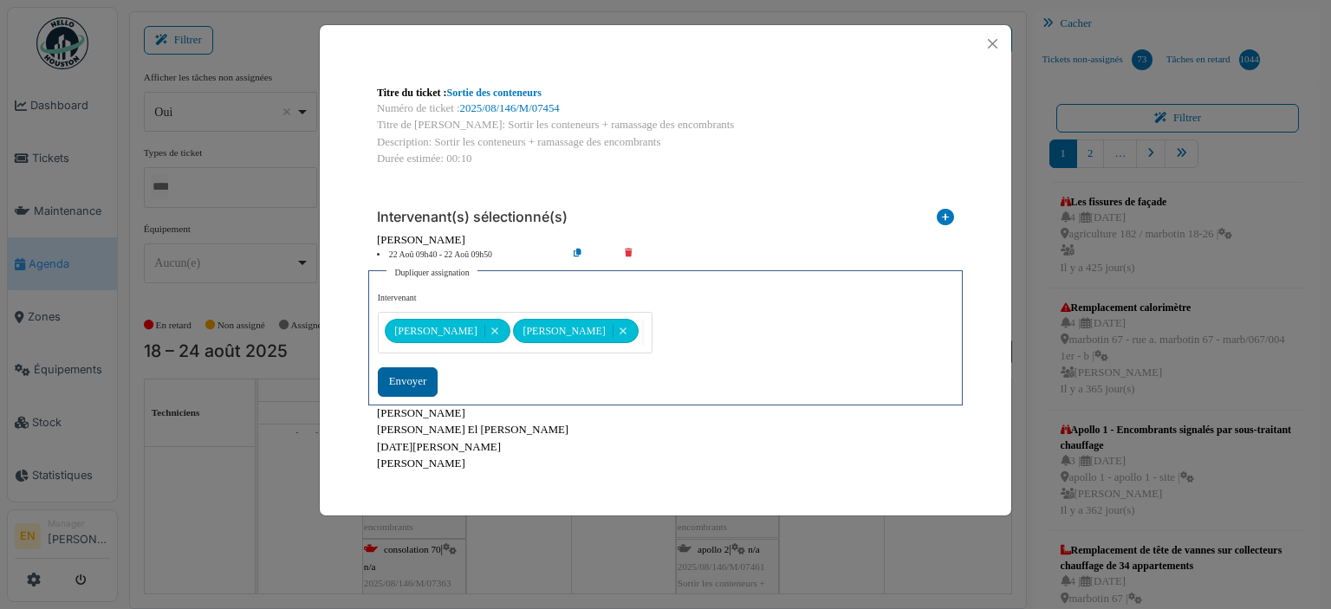
click at [411, 386] on div "Envoyer" at bounding box center [408, 381] width 60 height 29
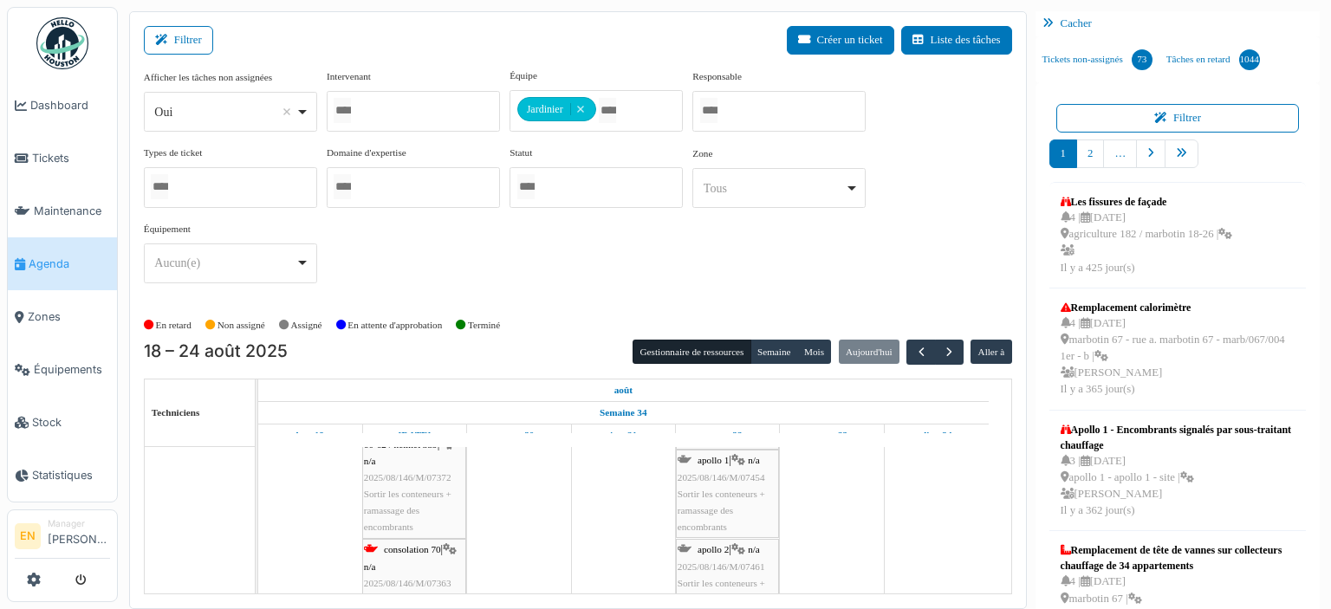
click at [718, 501] on div "apollo 1 | n/a 2025/08/146/M/07454 Sortir les conteneurs + ramassage des encomb…" at bounding box center [728, 493] width 100 height 83
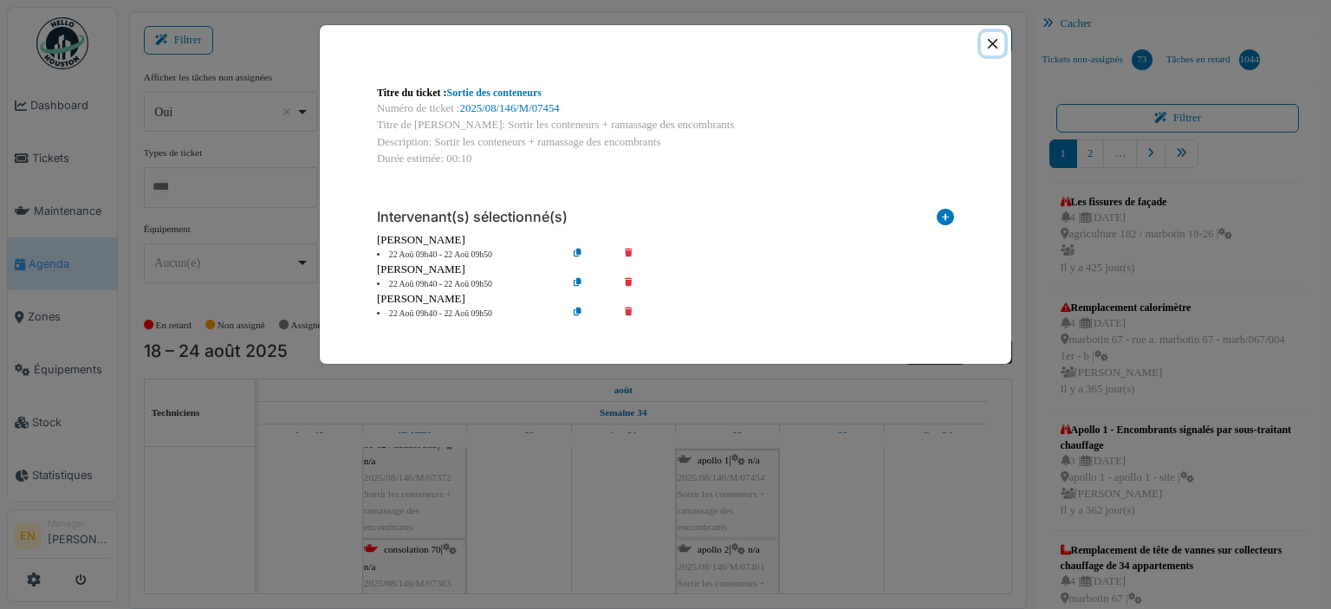
drag, startPoint x: 991, startPoint y: 41, endPoint x: 952, endPoint y: 94, distance: 65.7
click at [989, 41] on button "Close" at bounding box center [992, 43] width 23 height 23
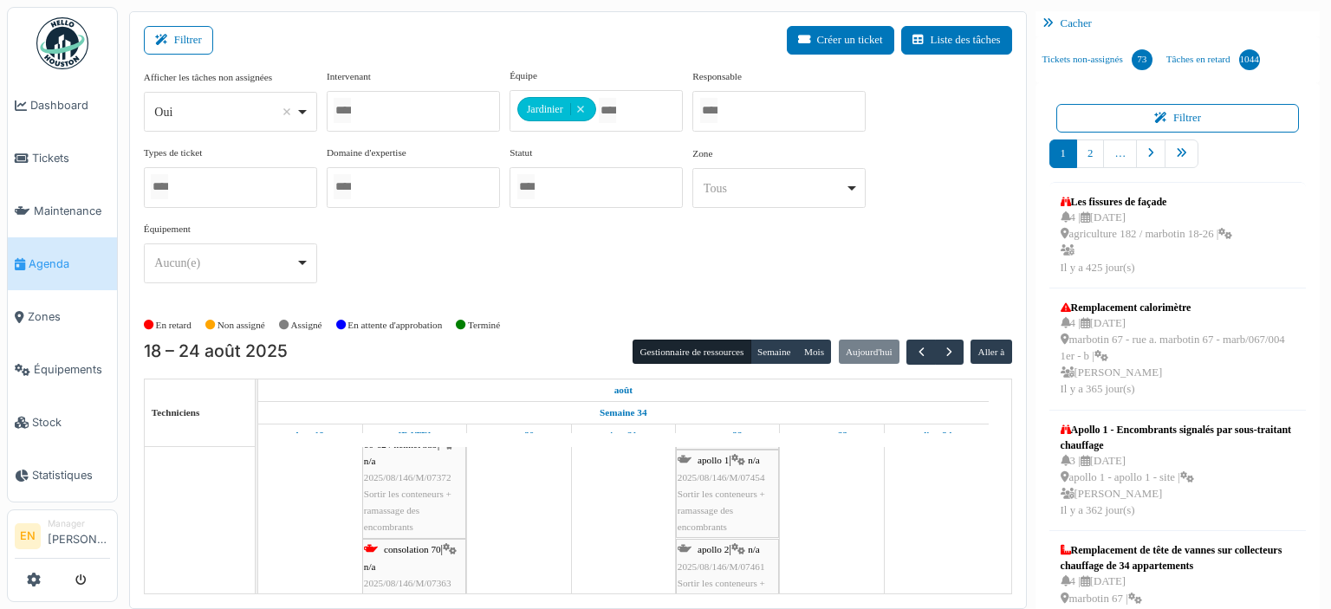
click at [699, 550] on span "apollo 2" at bounding box center [713, 549] width 31 height 10
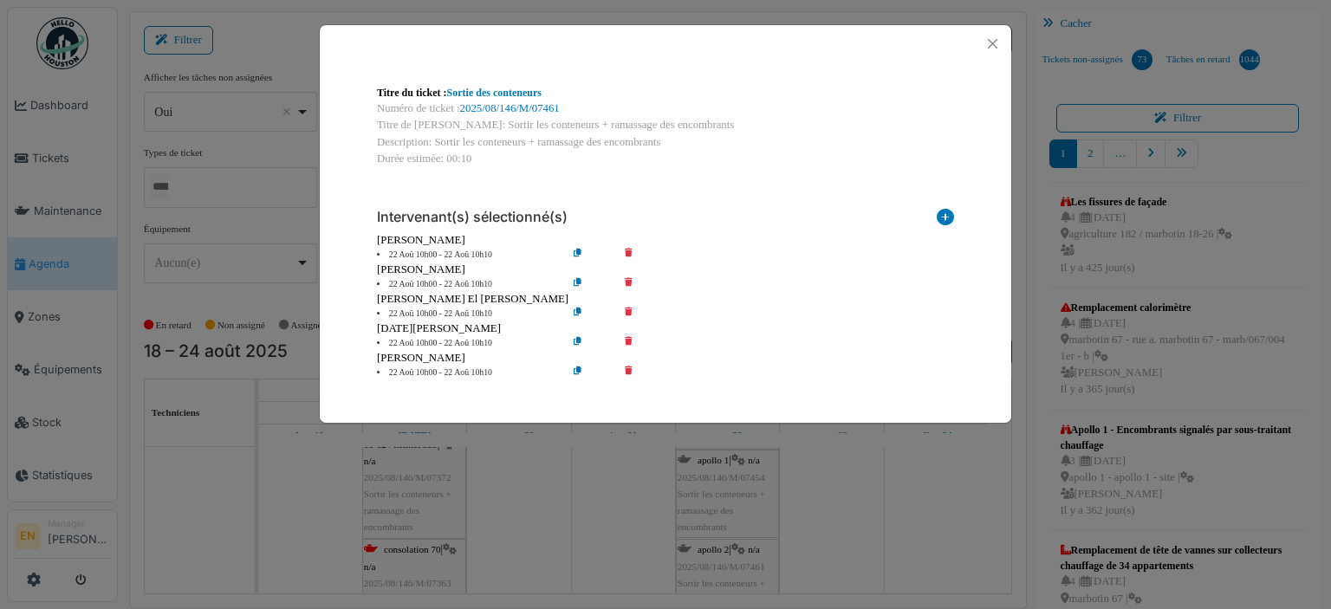
click at [623, 283] on icon at bounding box center [640, 284] width 49 height 13
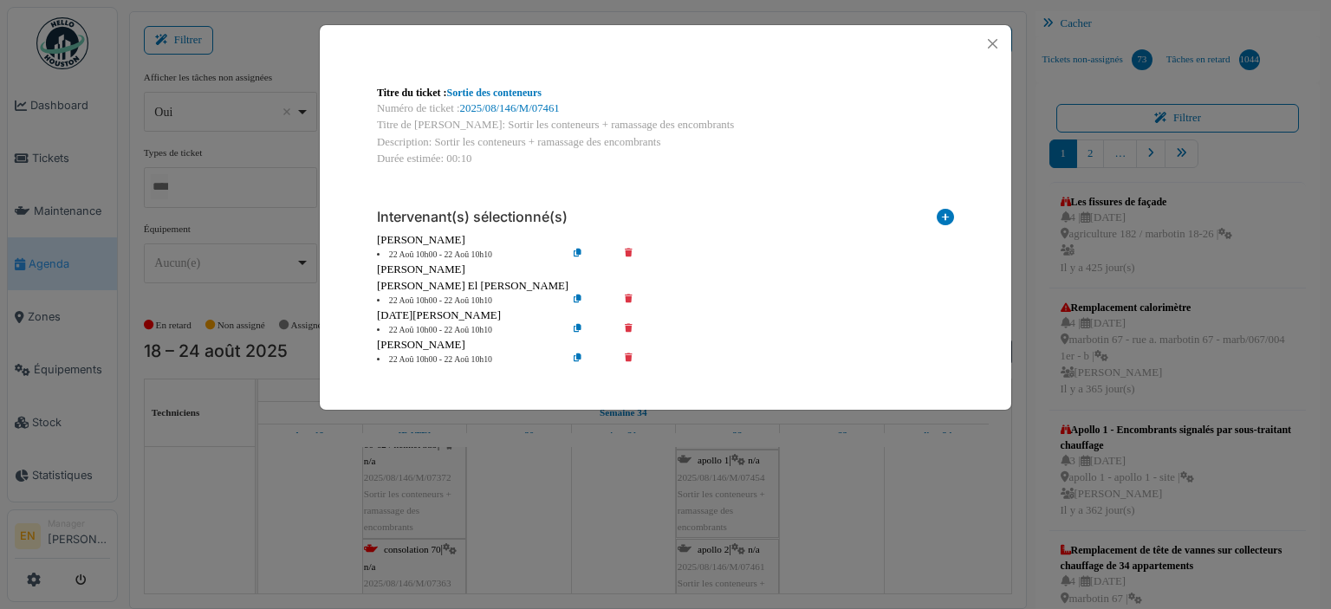
click at [628, 297] on icon at bounding box center [640, 301] width 49 height 13
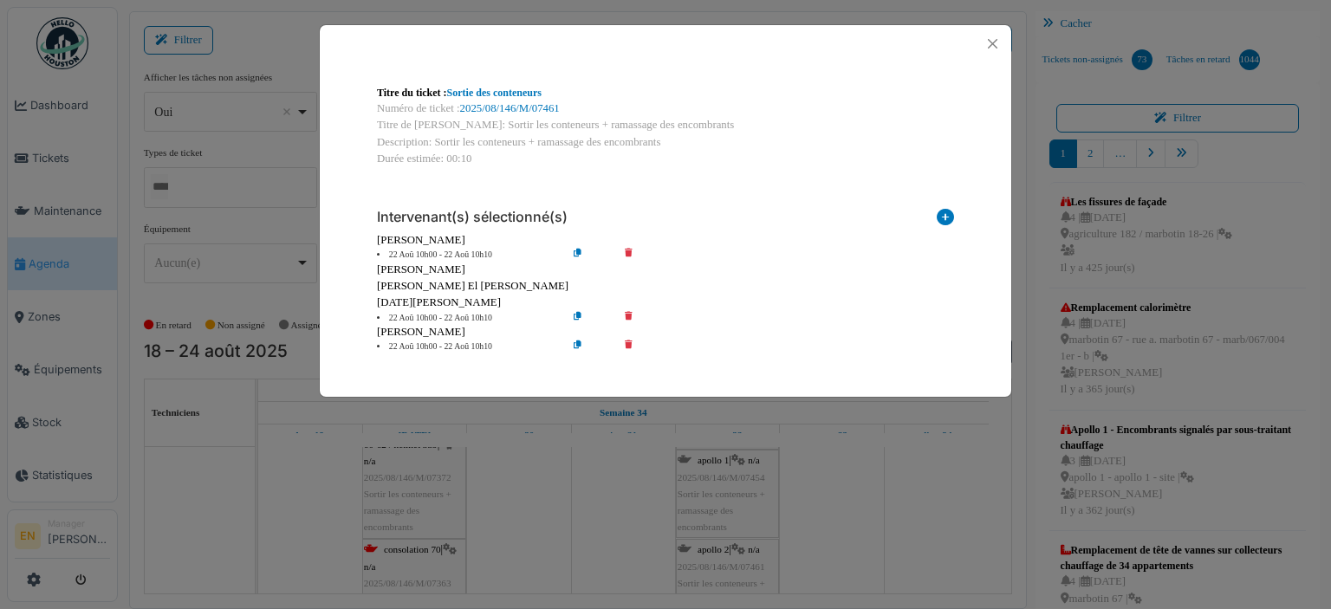
click at [627, 315] on icon at bounding box center [640, 318] width 49 height 13
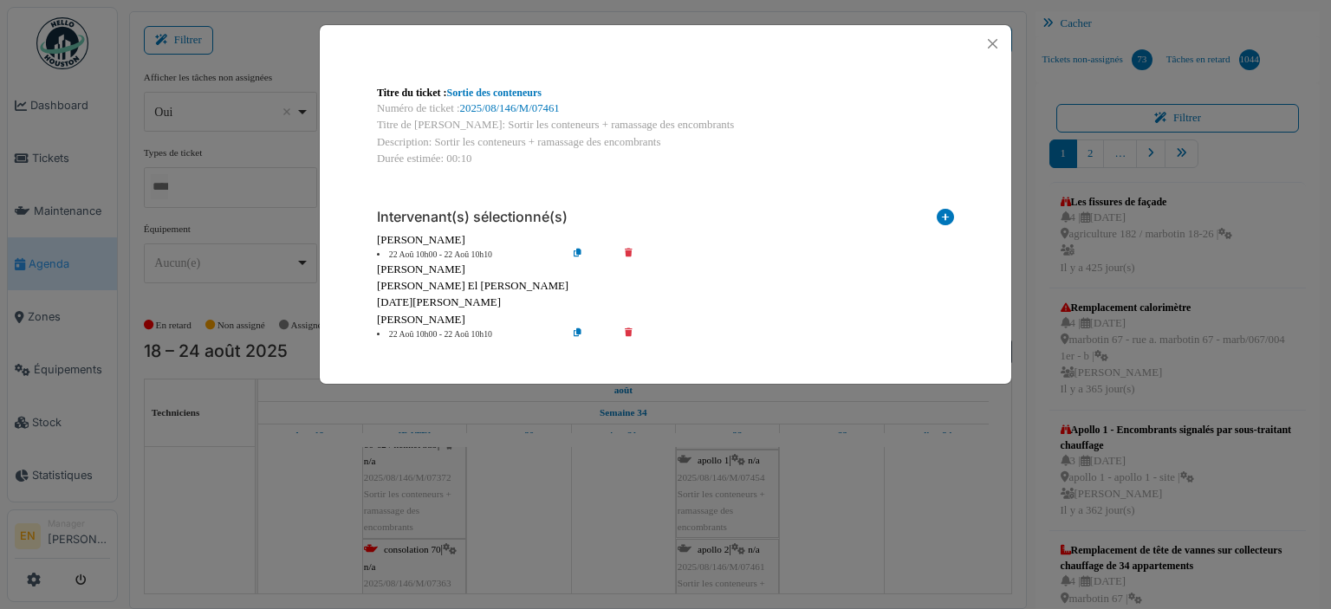
click at [629, 333] on icon at bounding box center [640, 334] width 49 height 13
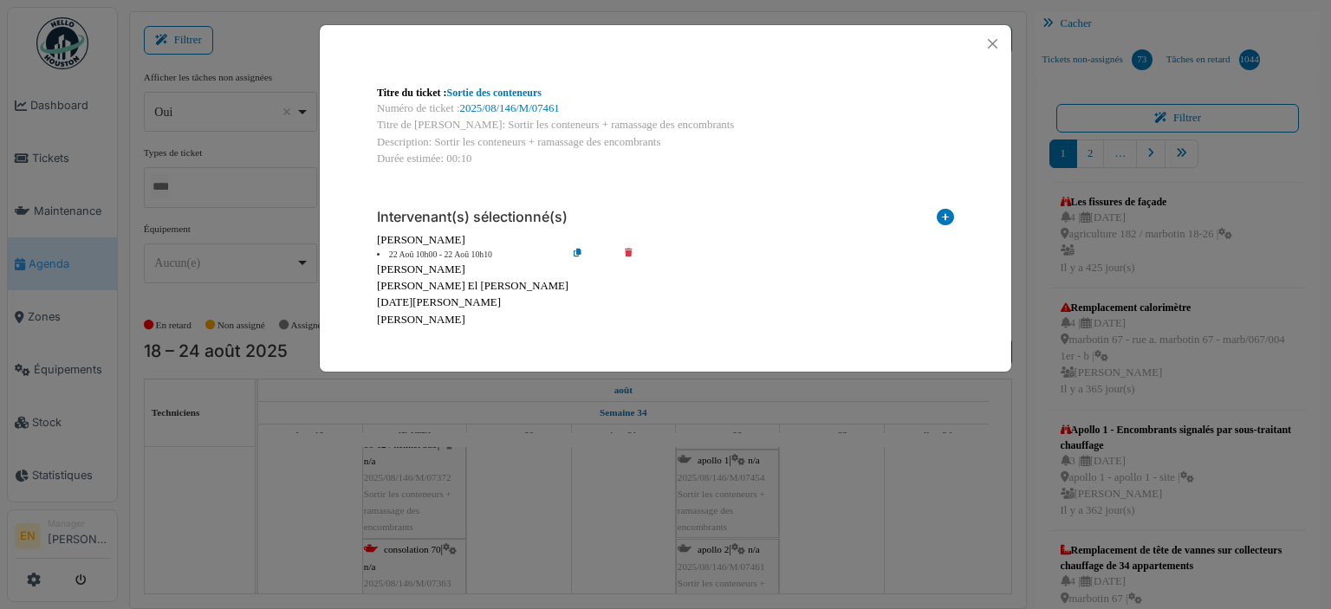
click at [572, 255] on icon at bounding box center [591, 255] width 49 height 13
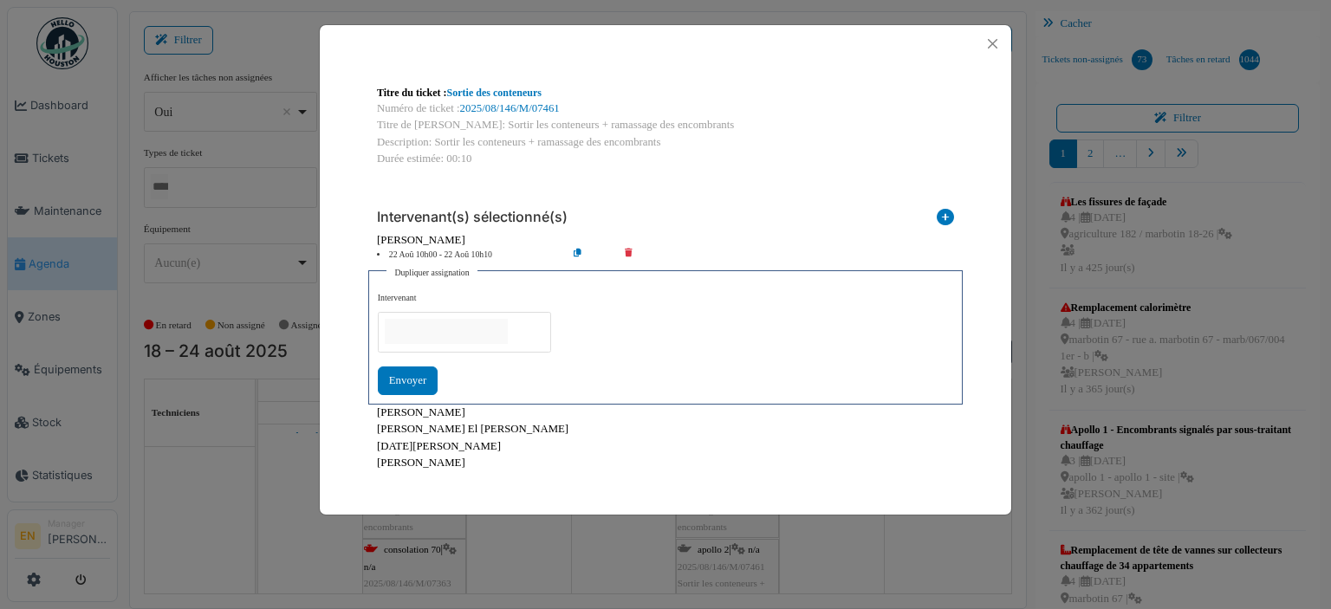
click at [501, 333] on input "null" at bounding box center [446, 331] width 123 height 25
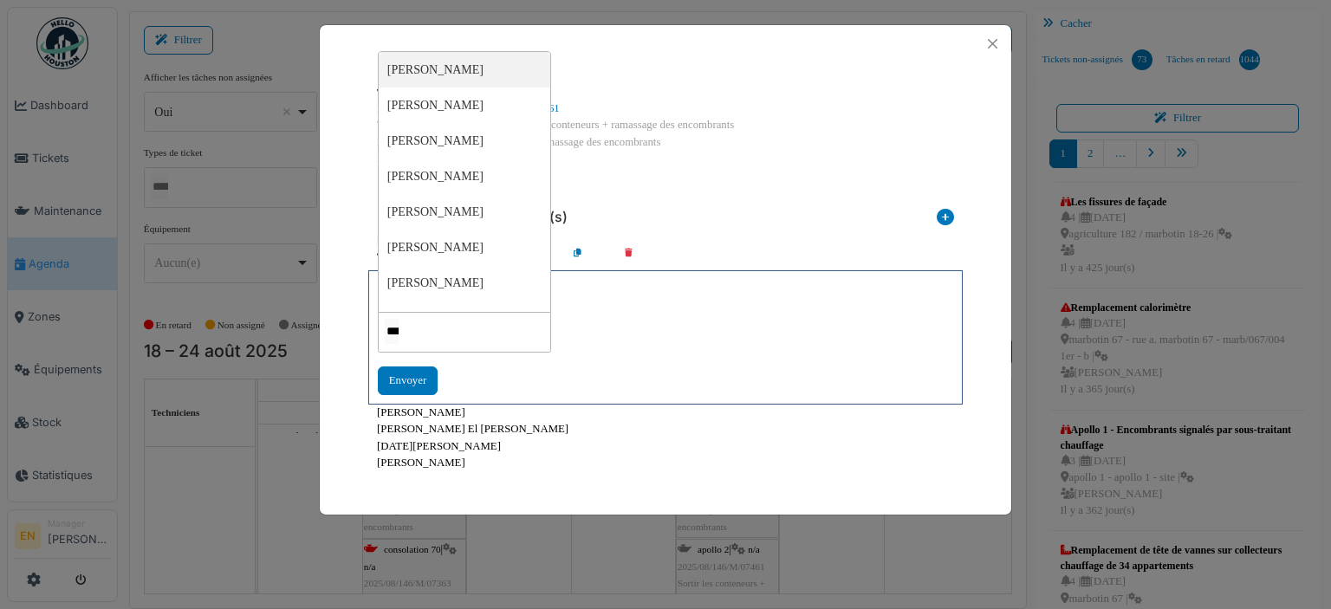
type input "****"
type input "*****"
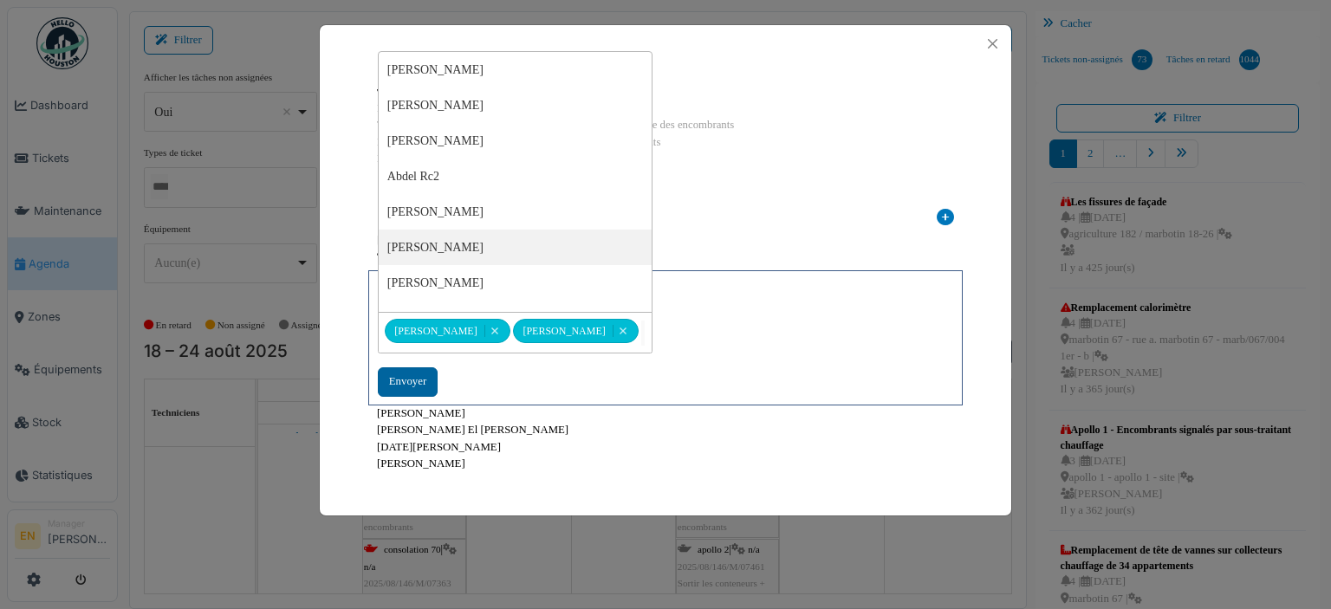
click at [419, 382] on div "Envoyer" at bounding box center [408, 381] width 60 height 29
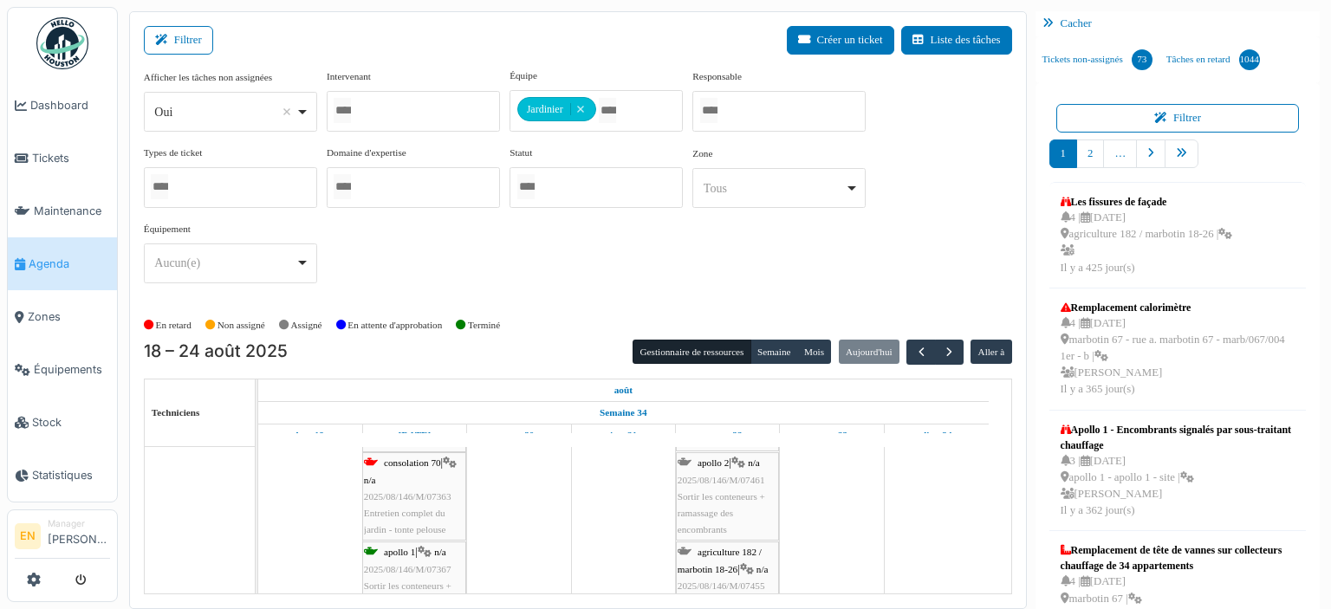
scroll to position [607, 0]
click at [724, 494] on span "2025/08/146/M/07455" at bounding box center [722, 499] width 88 height 10
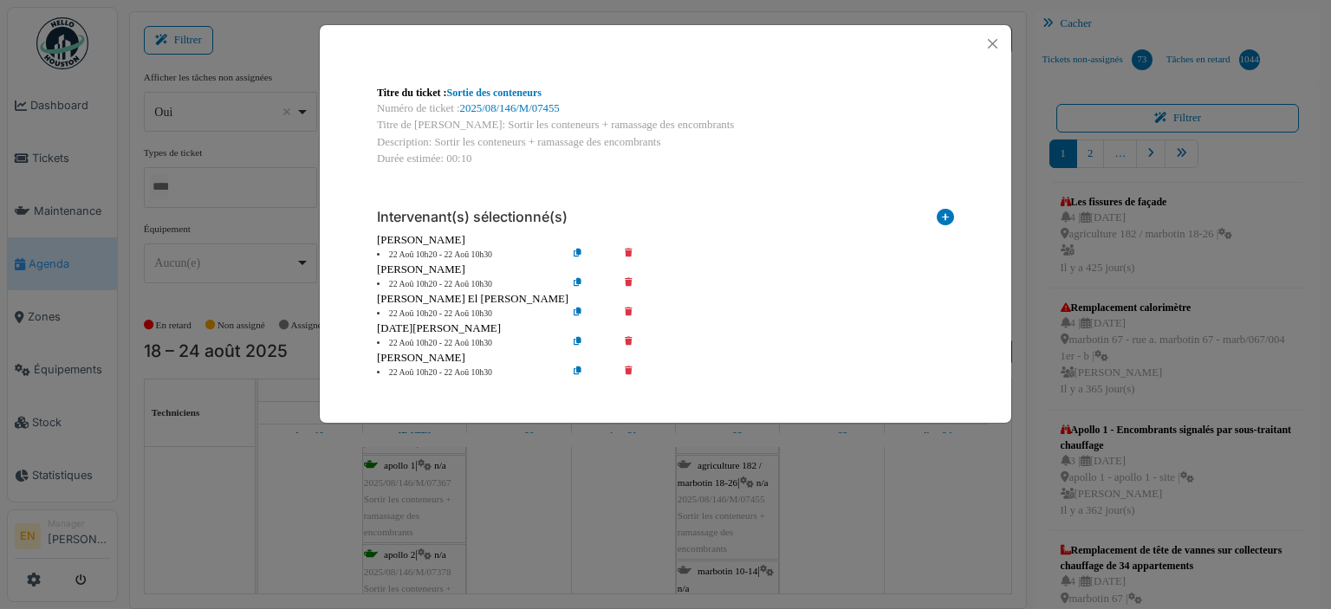
click at [633, 282] on icon at bounding box center [640, 284] width 49 height 13
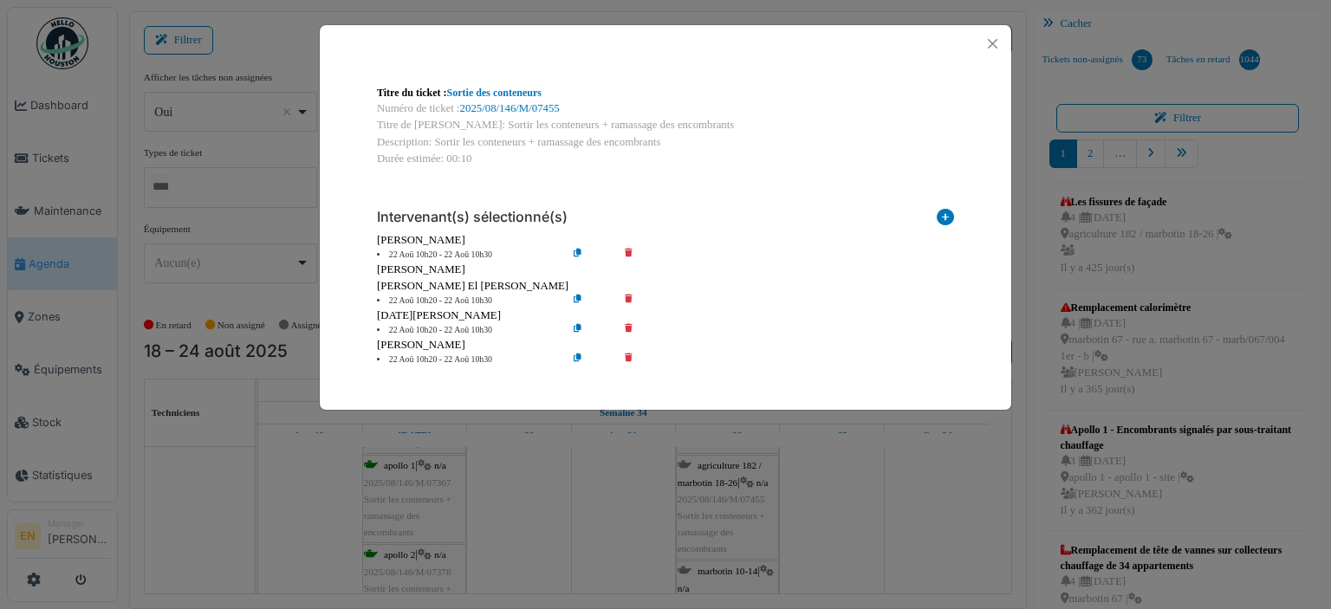
click at [629, 304] on icon at bounding box center [640, 301] width 49 height 13
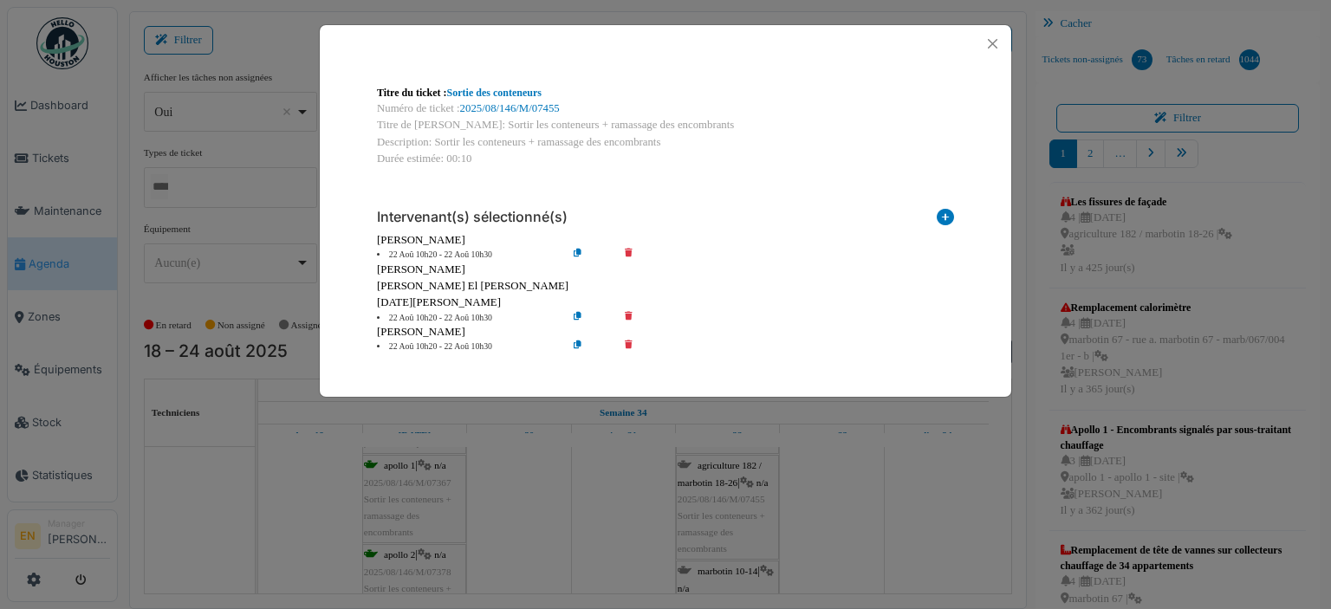
click at [626, 316] on icon at bounding box center [640, 318] width 49 height 13
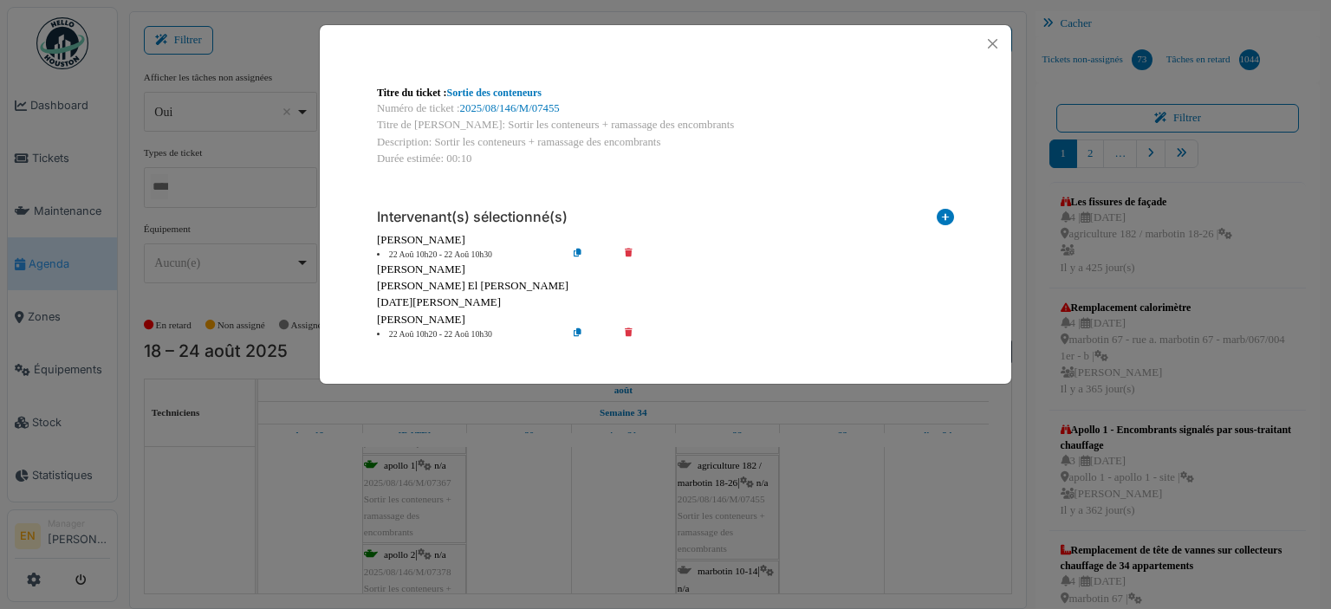
click at [631, 332] on icon at bounding box center [640, 334] width 49 height 13
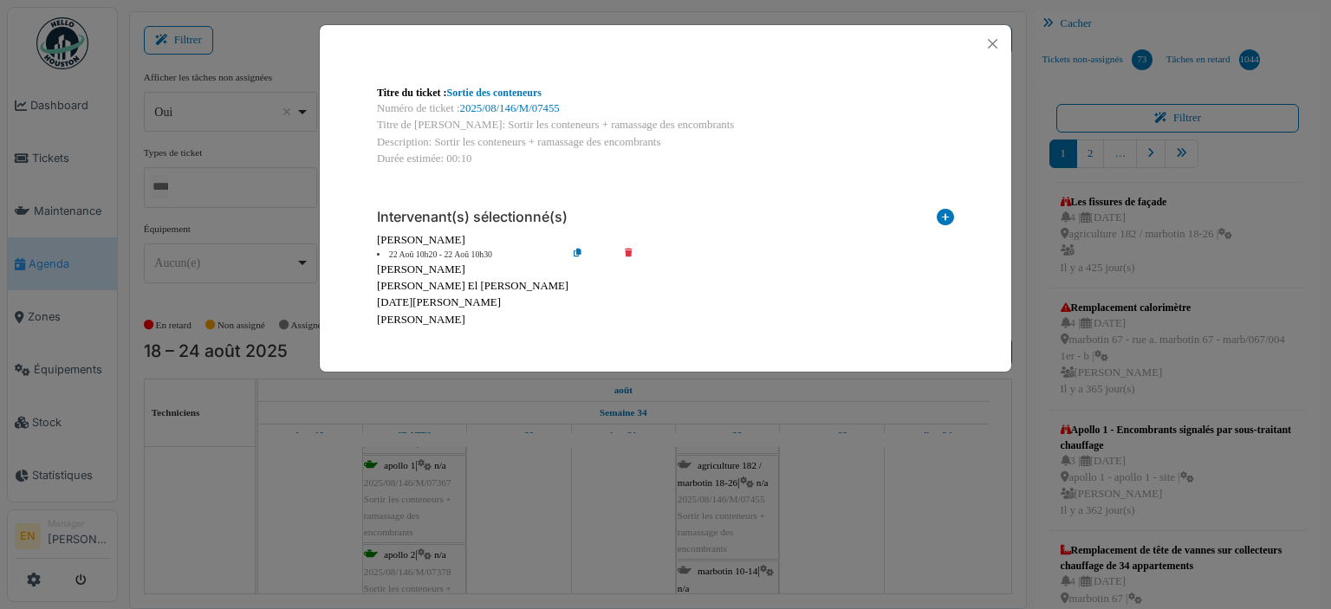
click at [574, 252] on icon at bounding box center [591, 255] width 49 height 13
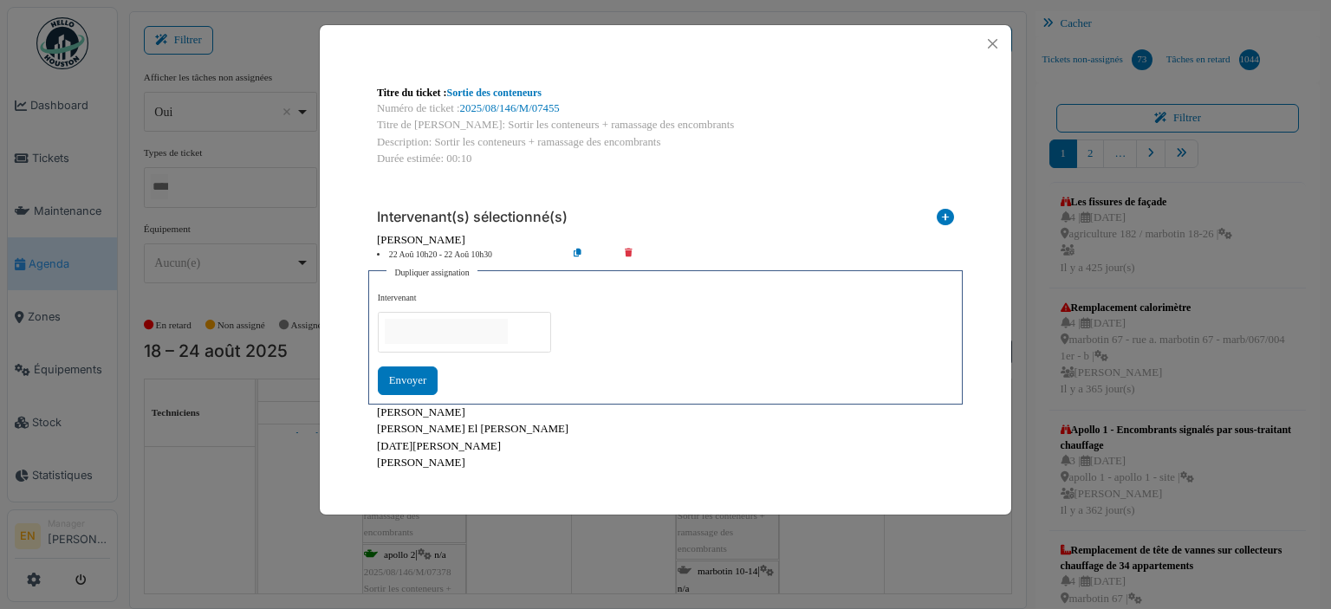
click at [467, 328] on input "null" at bounding box center [446, 331] width 123 height 25
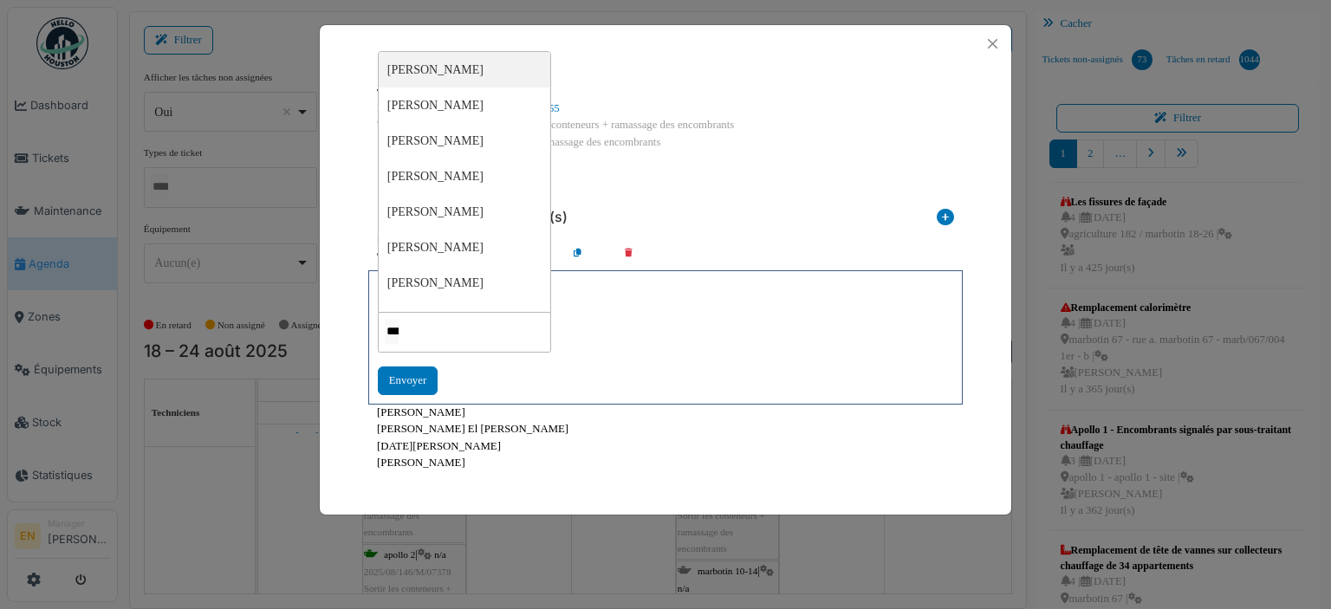
type input "****"
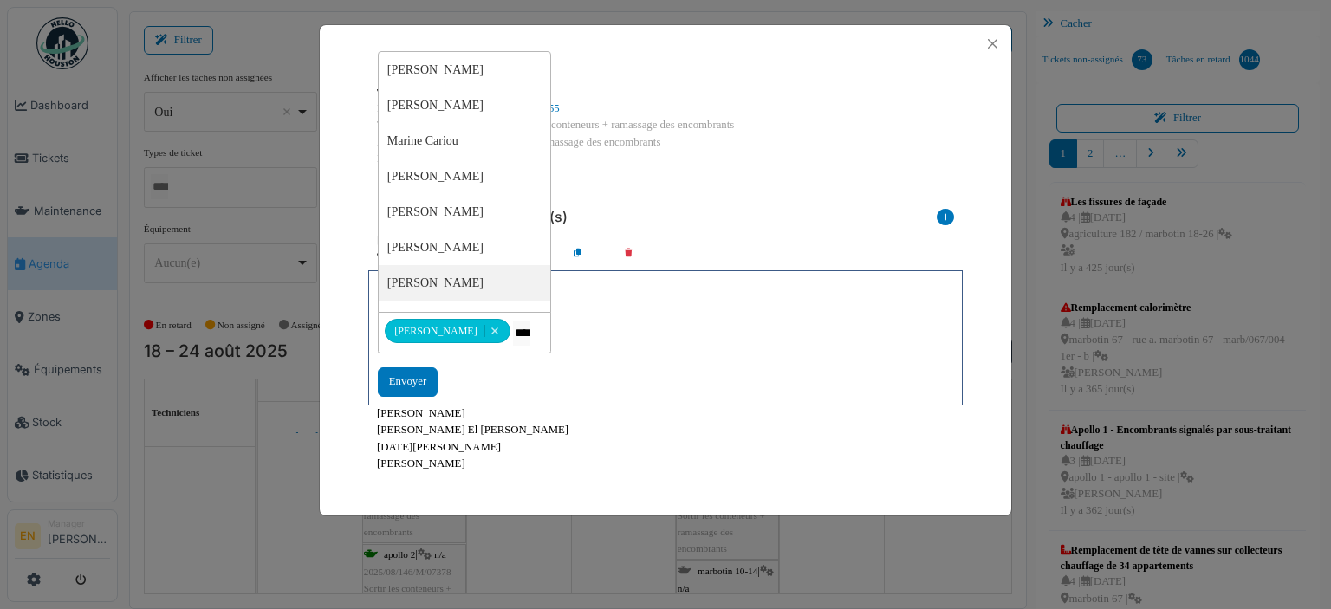
type input "*****"
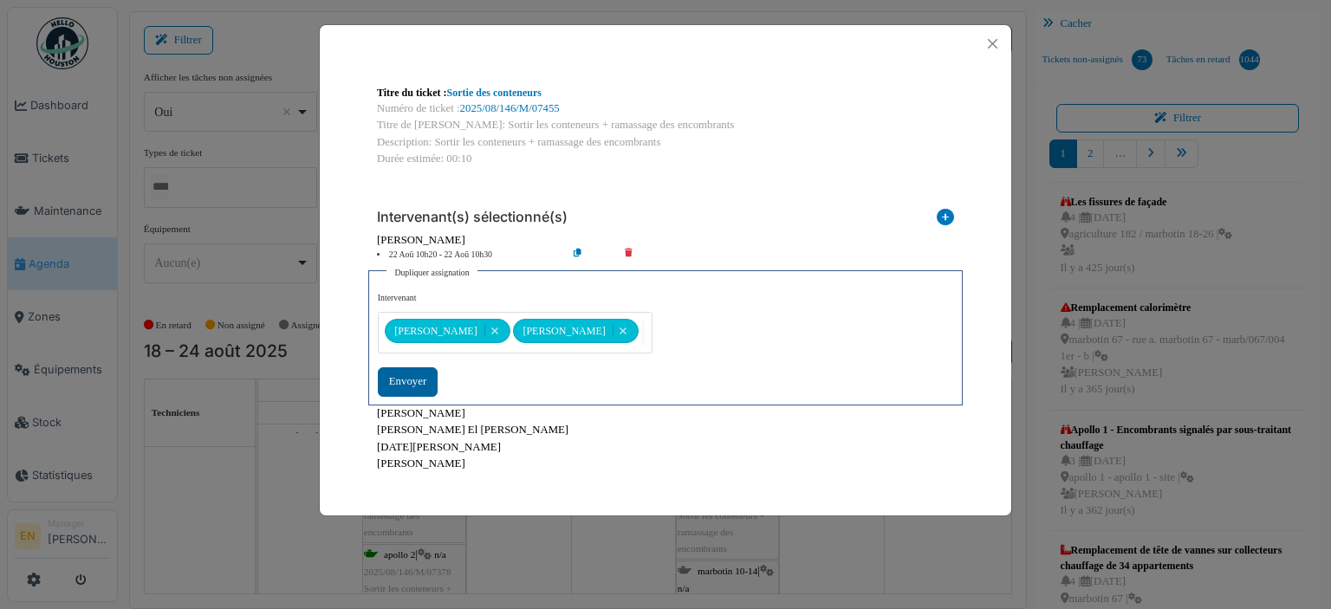
click at [402, 384] on div "Envoyer" at bounding box center [408, 381] width 60 height 29
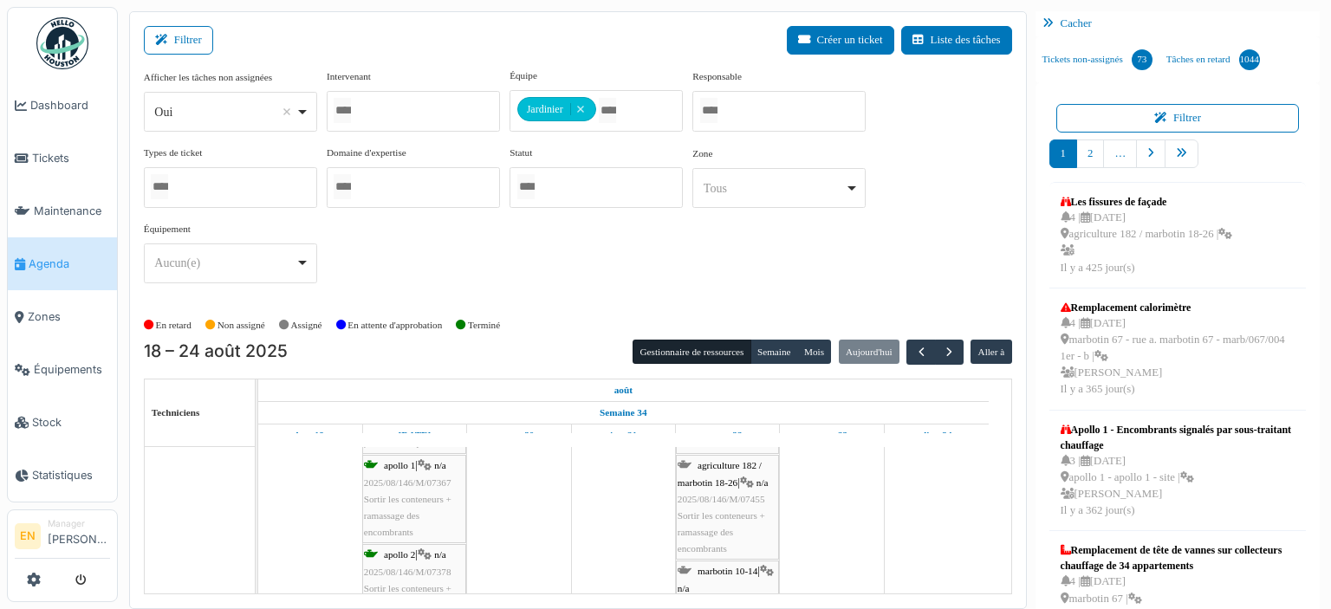
click at [728, 577] on div "marbotin 10-14 | n/a 2025/08/146/M/07457 Sortir les conteneurs + ramassage des …" at bounding box center [728, 613] width 100 height 100
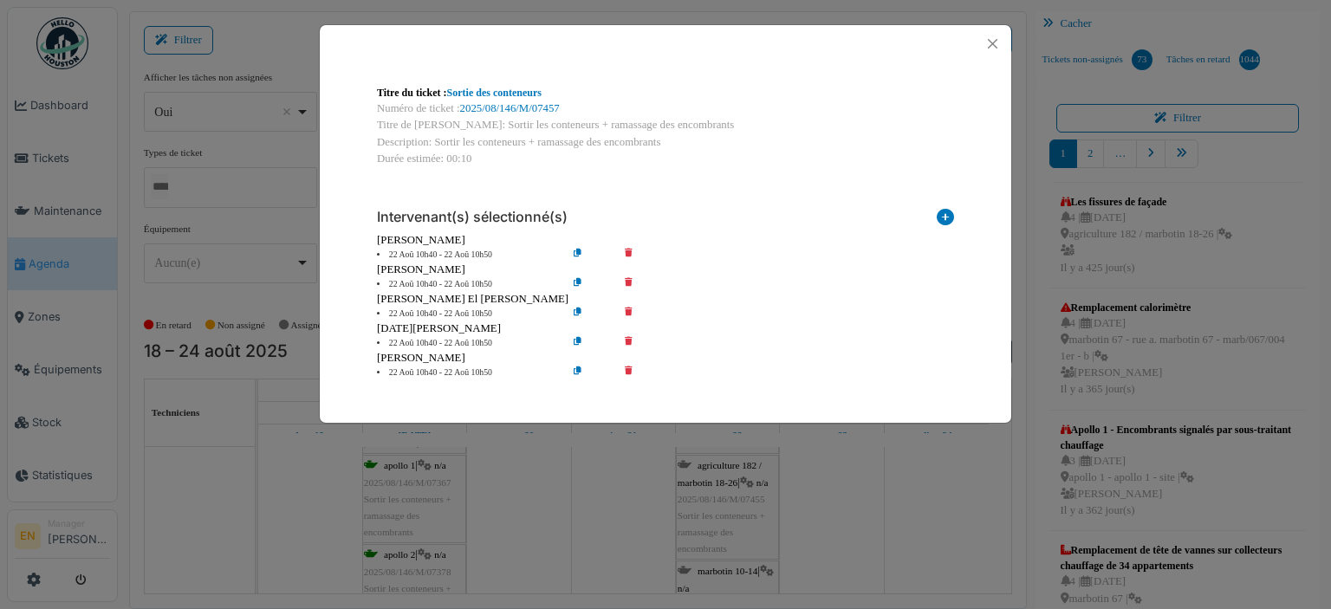
click at [628, 279] on icon at bounding box center [640, 284] width 49 height 13
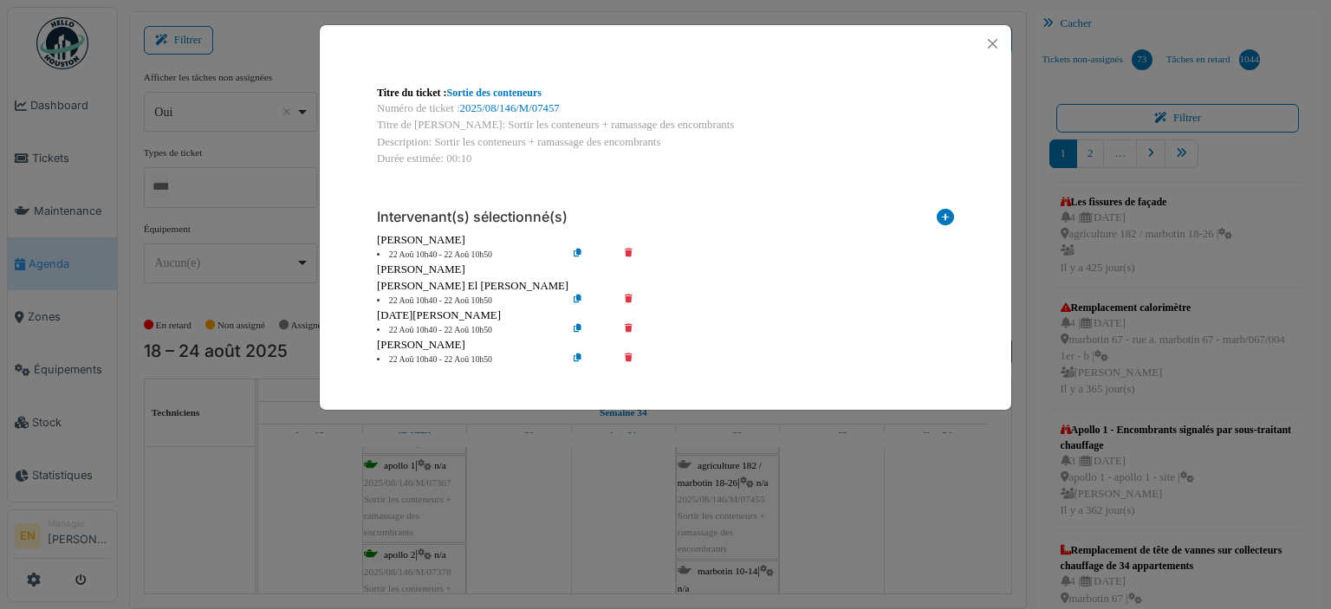
click at [625, 301] on icon at bounding box center [640, 301] width 49 height 13
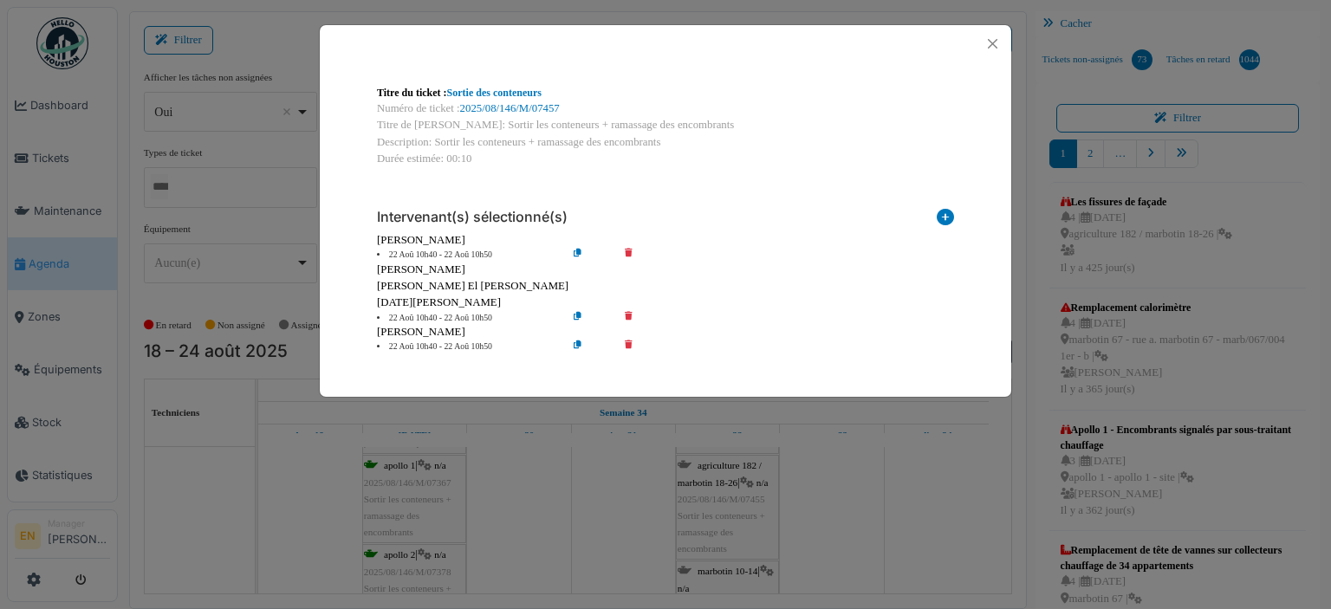
click at [627, 315] on icon at bounding box center [640, 318] width 49 height 13
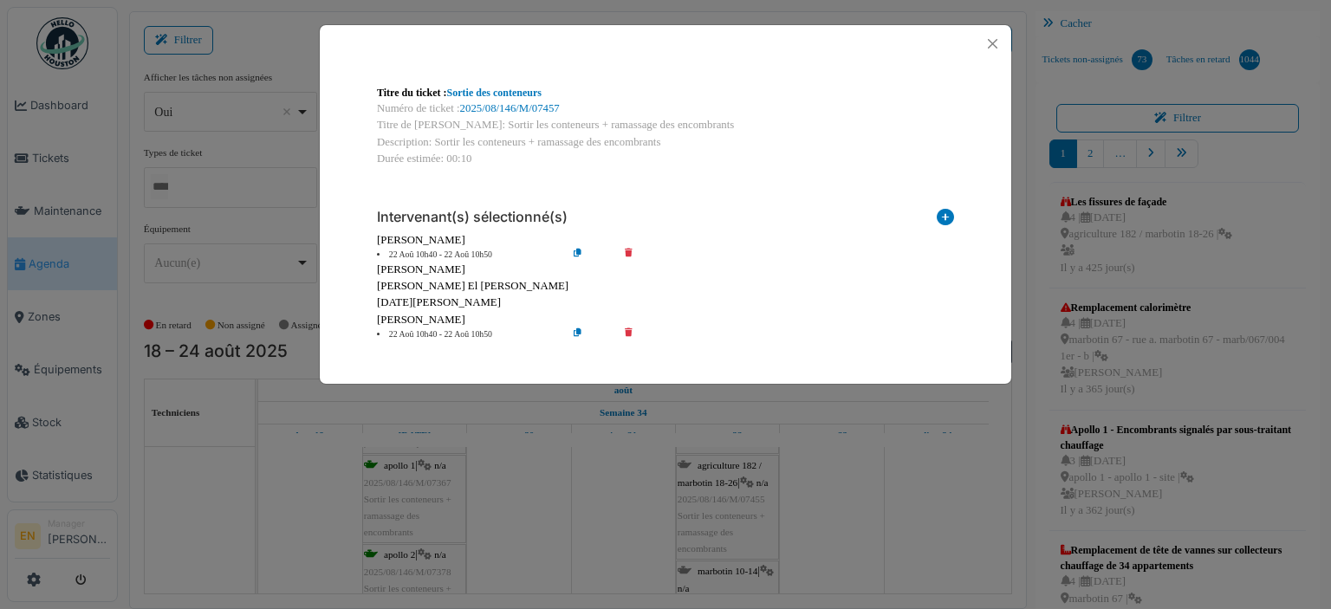
click at [630, 334] on icon at bounding box center [640, 334] width 49 height 13
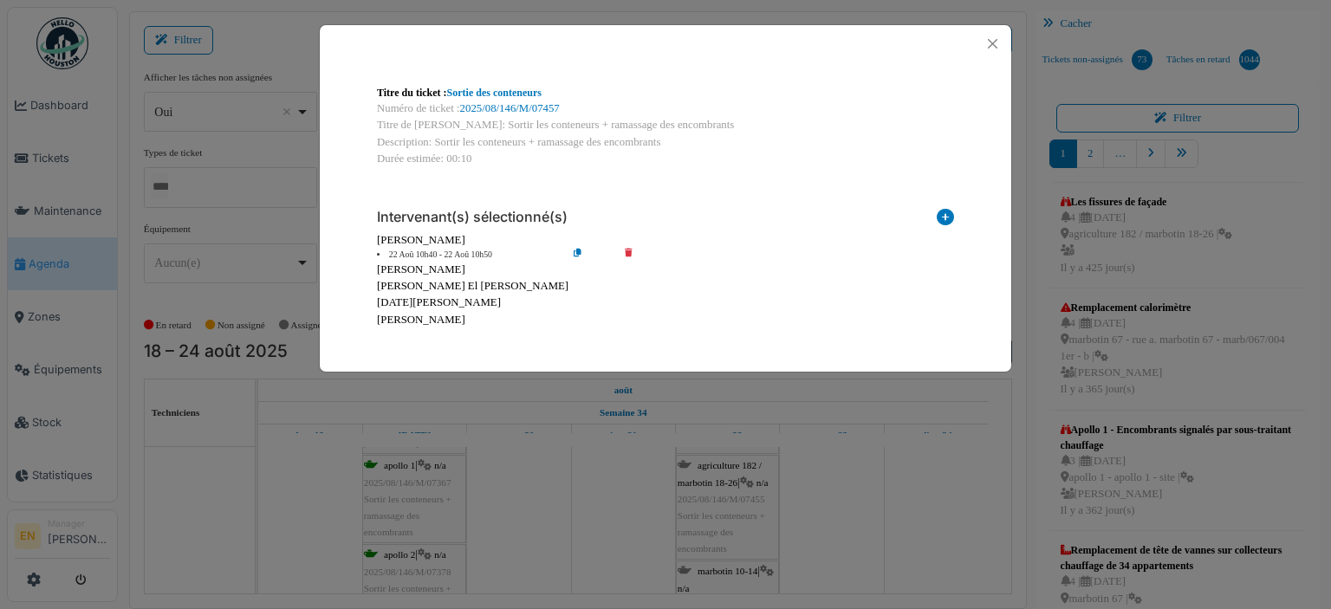
click at [576, 262] on div "Marius Puica" at bounding box center [665, 270] width 577 height 16
click at [575, 254] on icon at bounding box center [591, 255] width 49 height 13
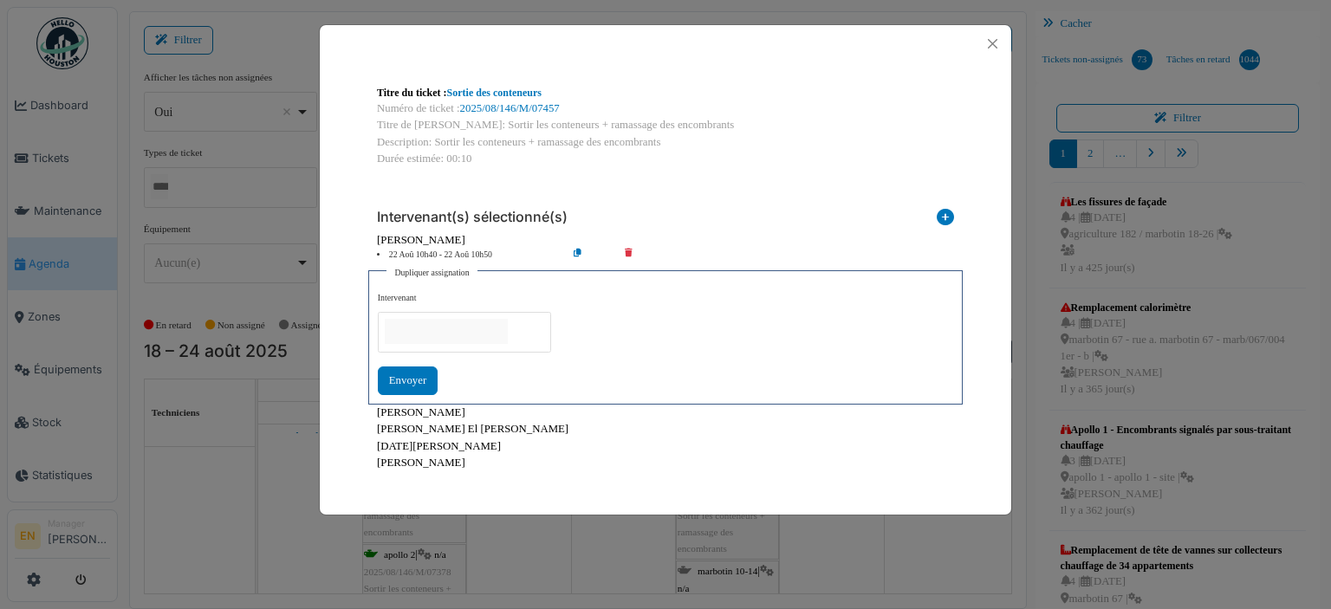
click at [494, 342] on input "null" at bounding box center [446, 331] width 123 height 25
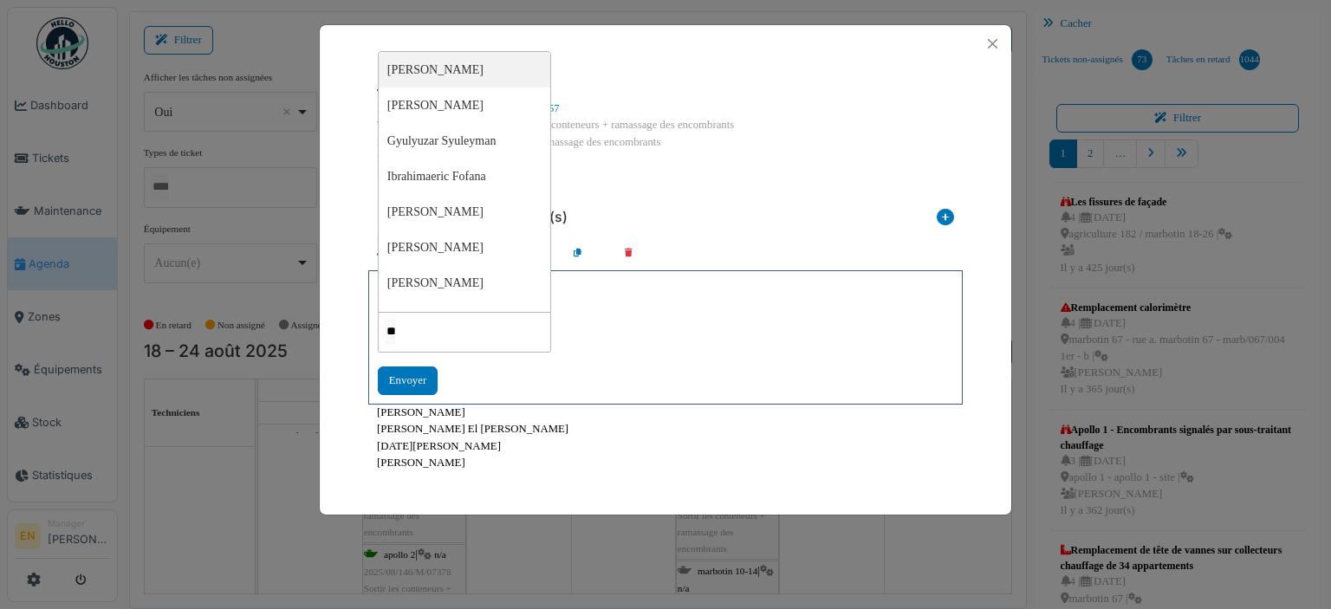
type input "***"
type input "*****"
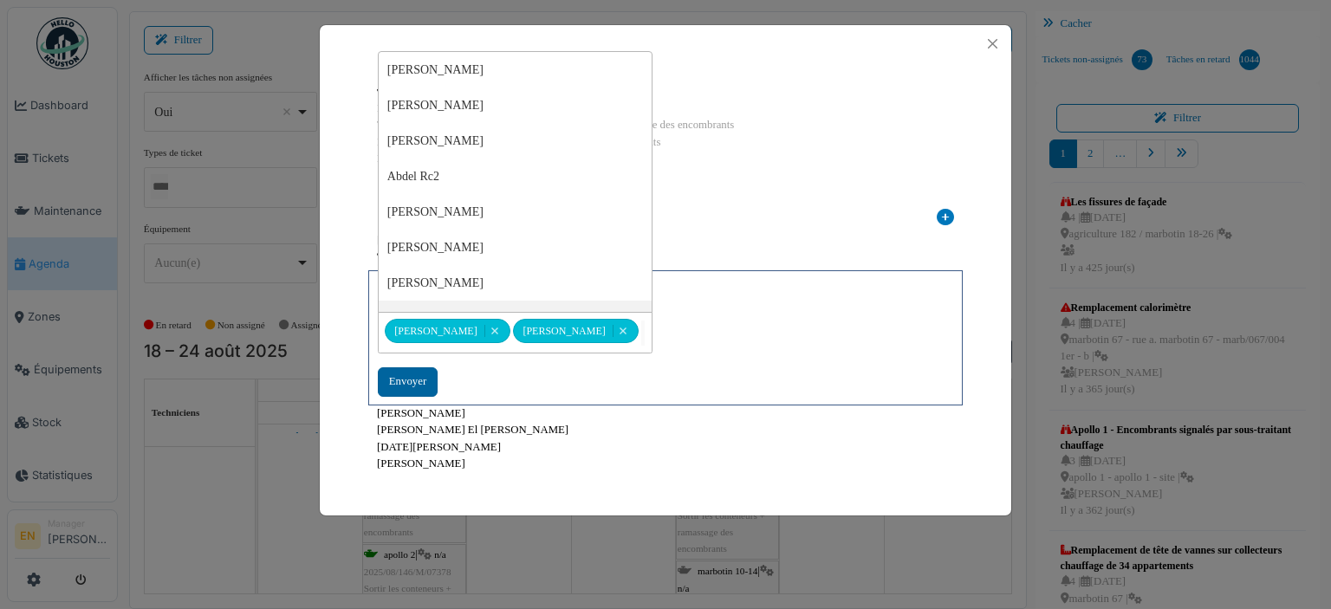
click at [407, 384] on div "Envoyer" at bounding box center [408, 381] width 60 height 29
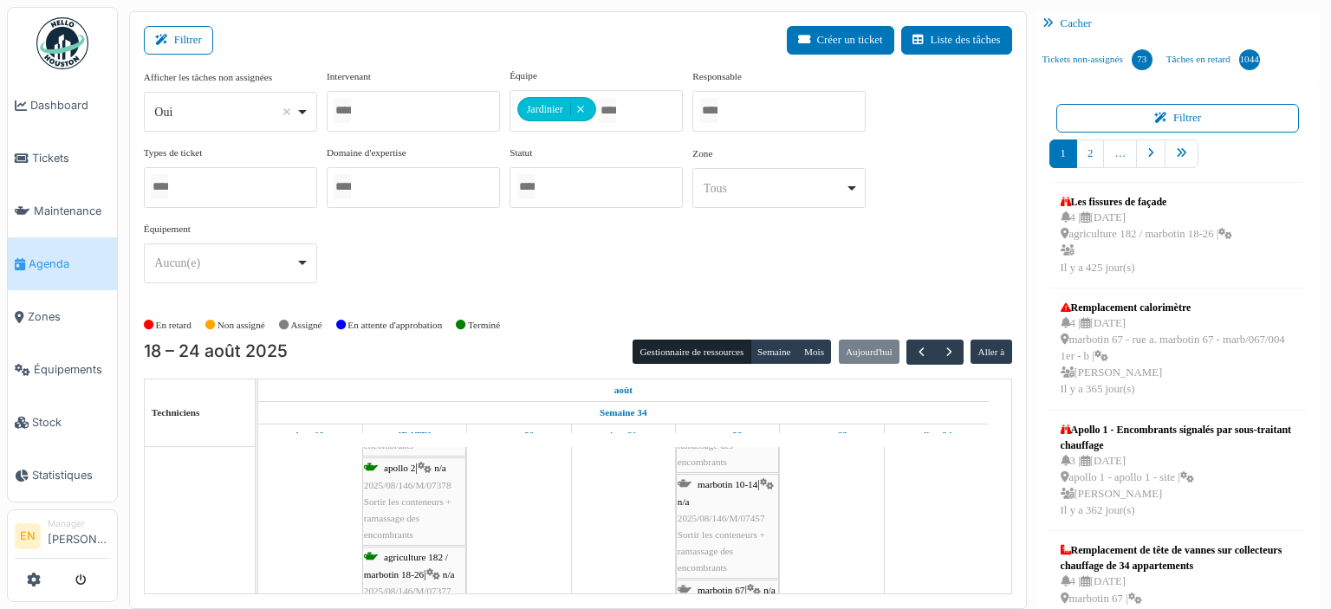
scroll to position [780, 0]
click at [735, 526] on span "2025/08/146/M/07458" at bounding box center [722, 521] width 88 height 10
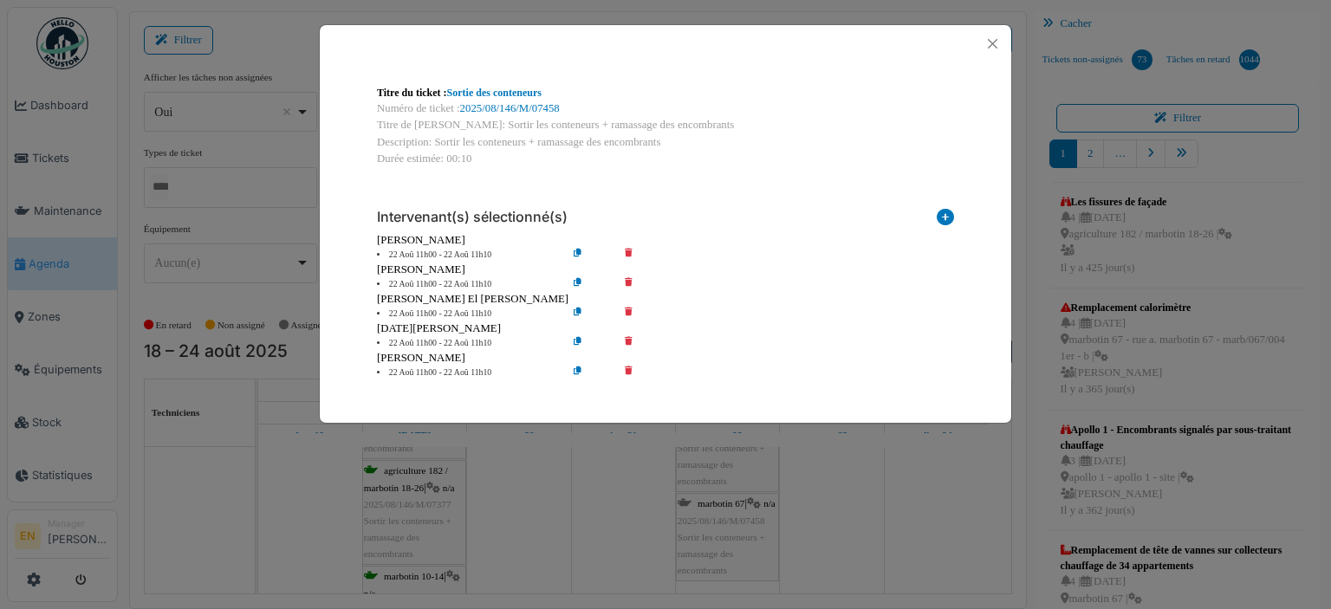
click at [627, 284] on icon at bounding box center [640, 284] width 49 height 13
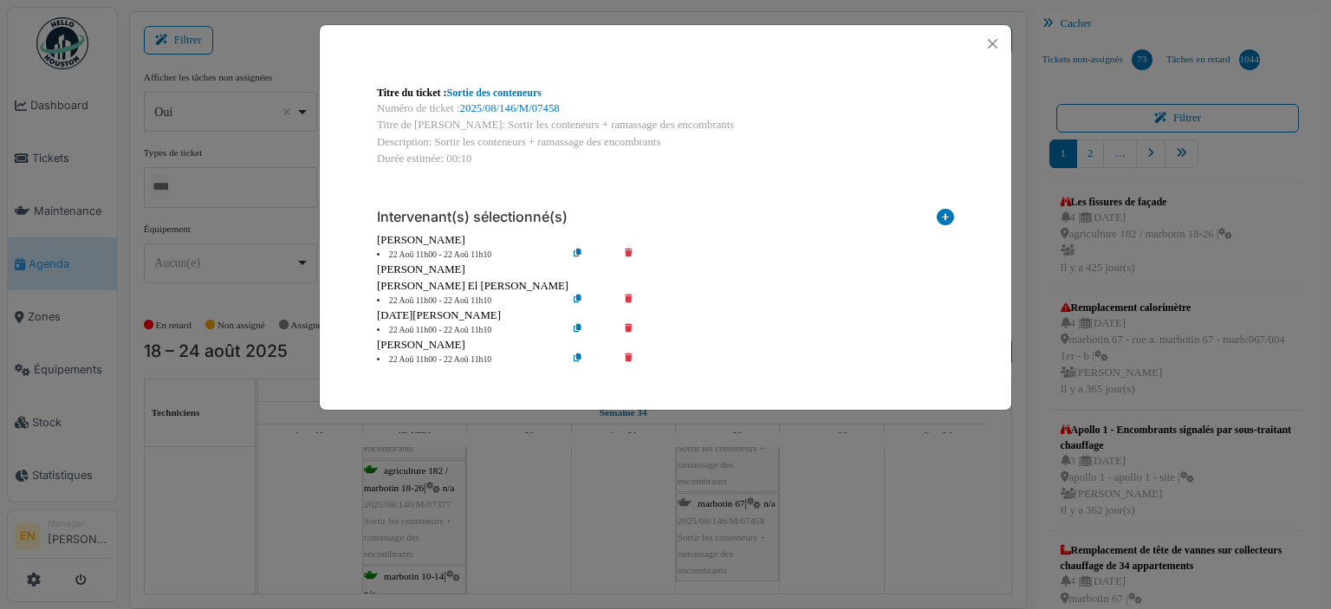
click at [629, 302] on icon at bounding box center [640, 301] width 49 height 13
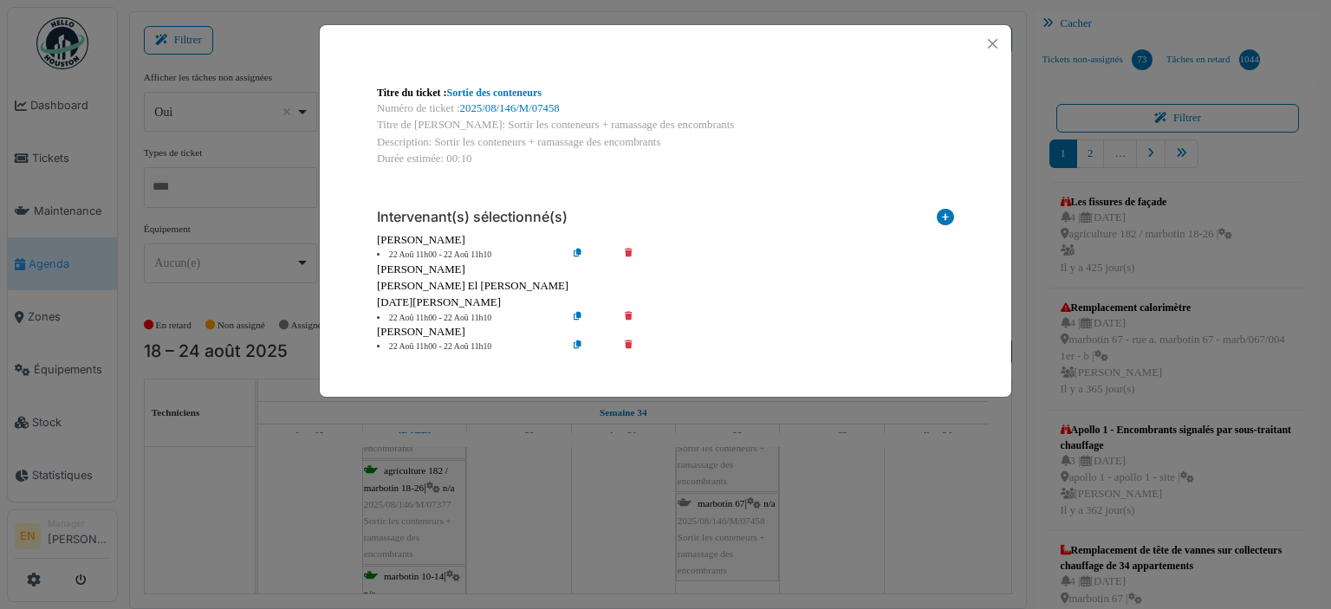
click at [627, 321] on icon at bounding box center [640, 318] width 49 height 13
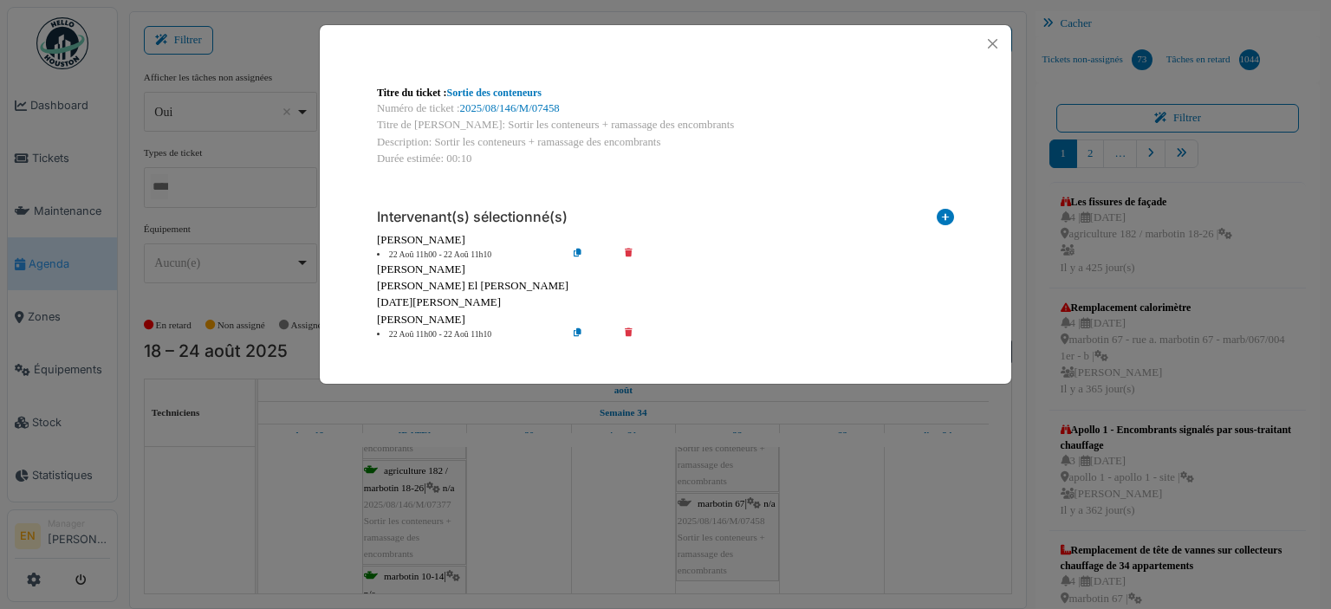
click at [627, 332] on icon at bounding box center [640, 334] width 49 height 13
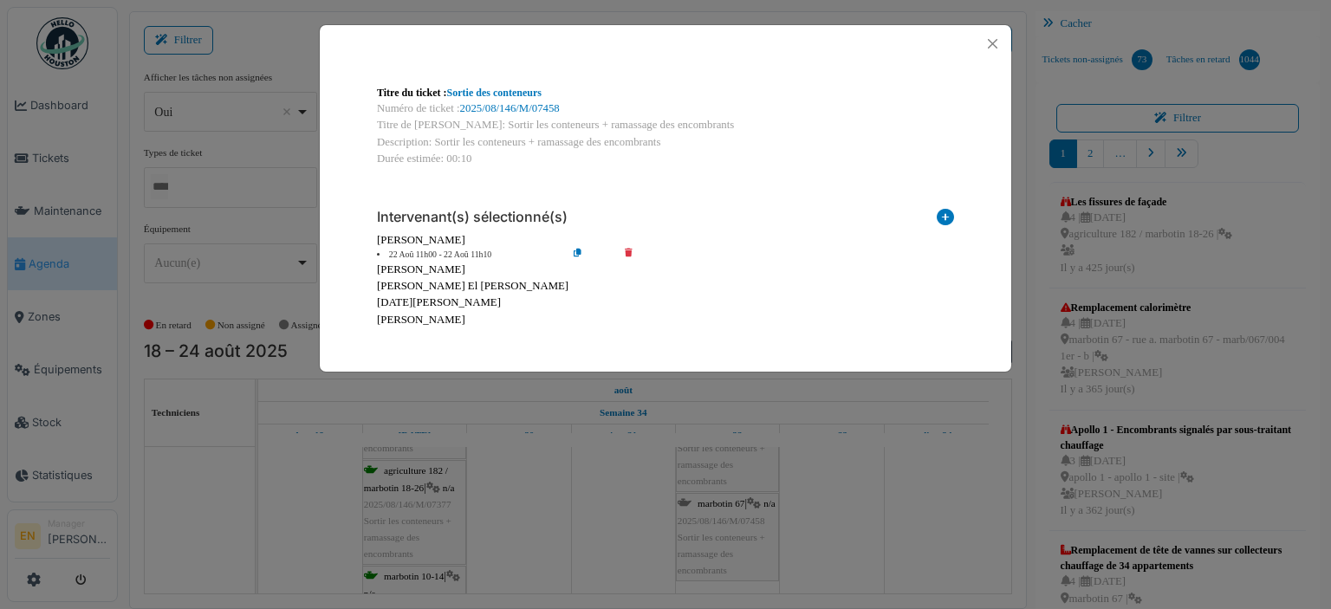
click at [568, 256] on icon at bounding box center [591, 255] width 49 height 13
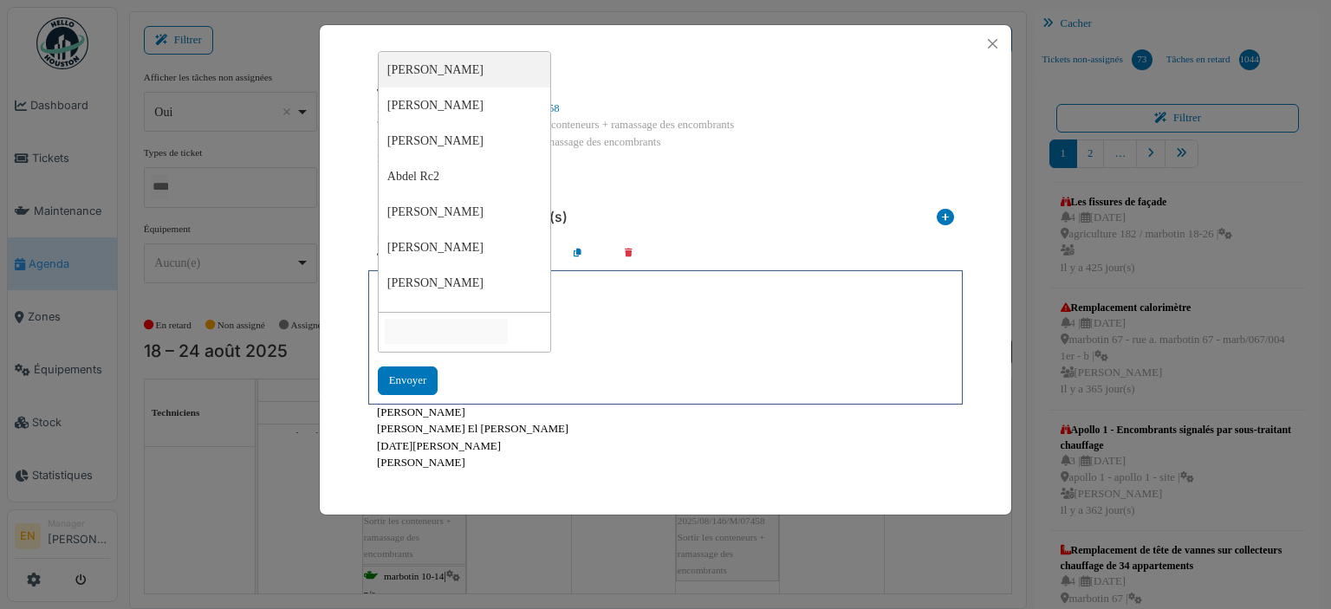
click at [494, 323] on input "null" at bounding box center [446, 331] width 123 height 25
type input "***"
type input "*****"
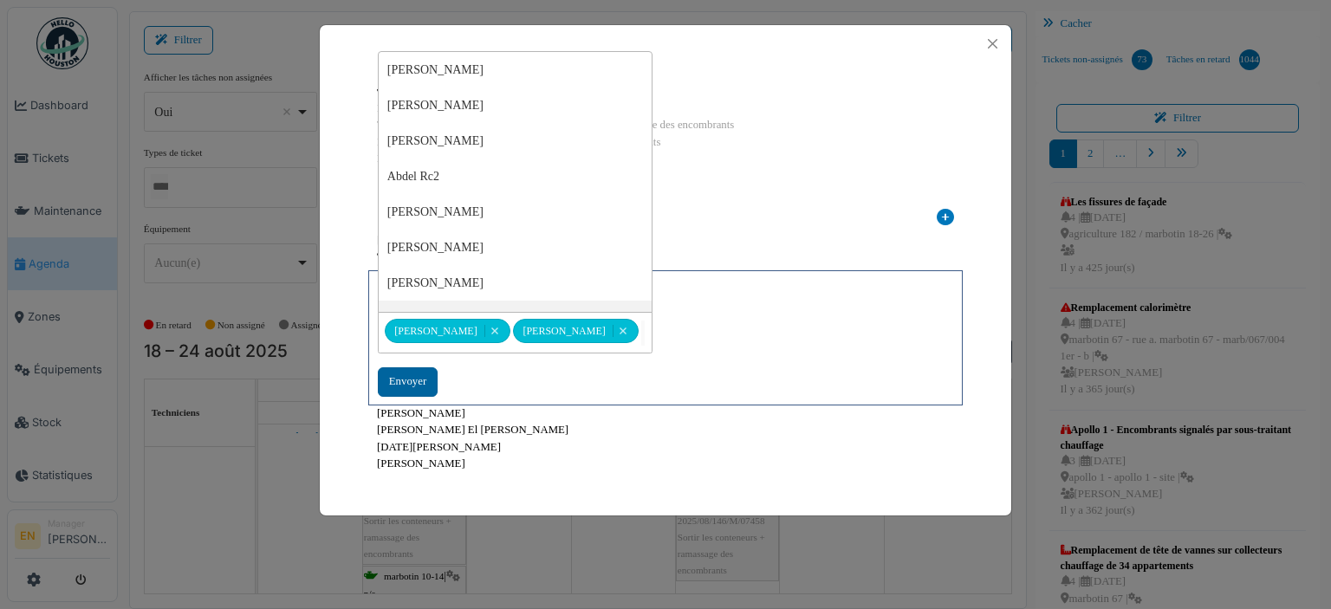
click at [402, 373] on div "Envoyer" at bounding box center [408, 381] width 60 height 29
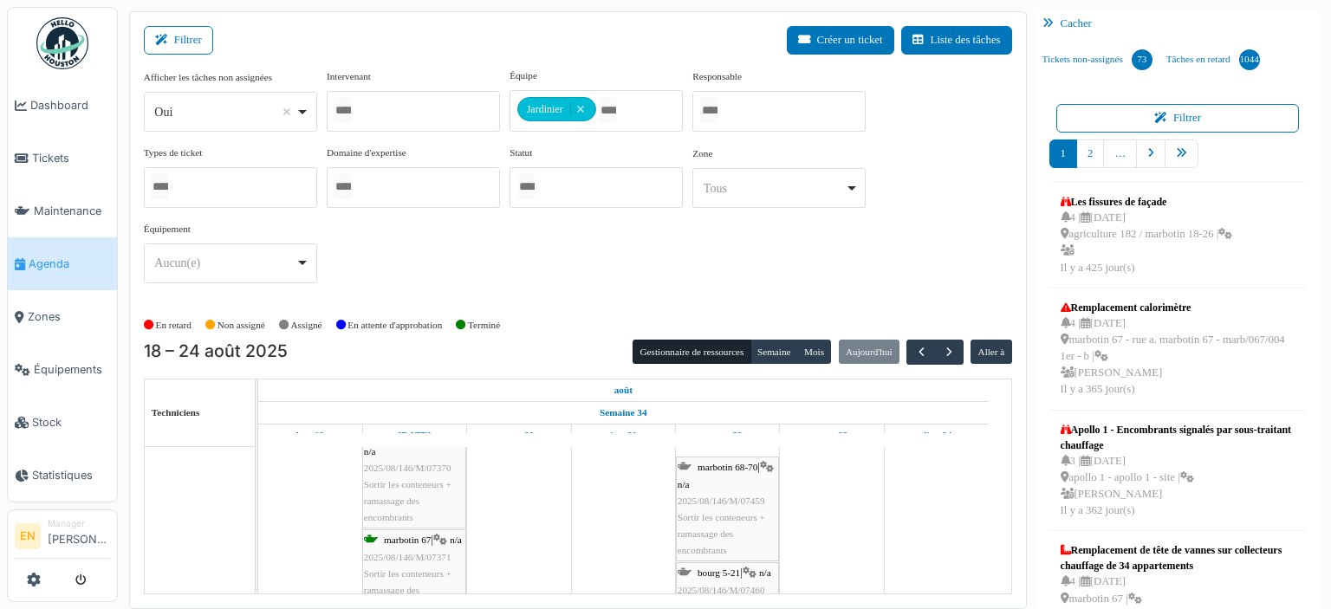
scroll to position [953, 0]
click at [734, 471] on span "2025/08/146/M/07459" at bounding box center [722, 469] width 88 height 10
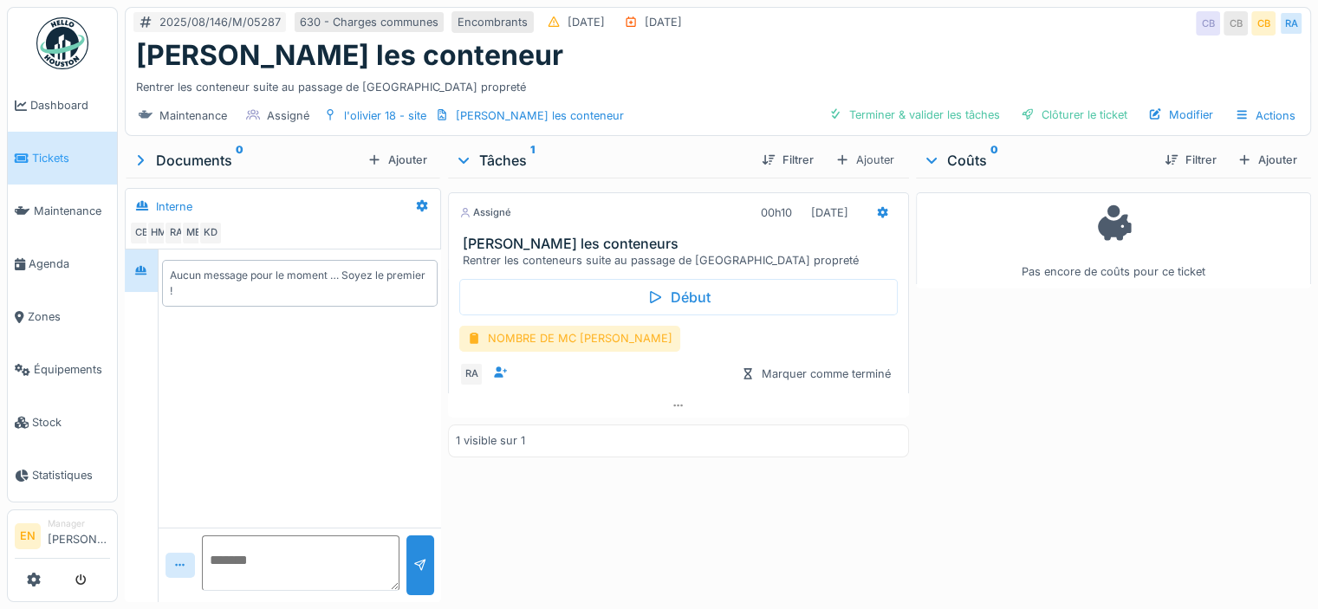
click at [551, 344] on div "NOMBRE DE MC [PERSON_NAME]" at bounding box center [569, 338] width 221 height 25
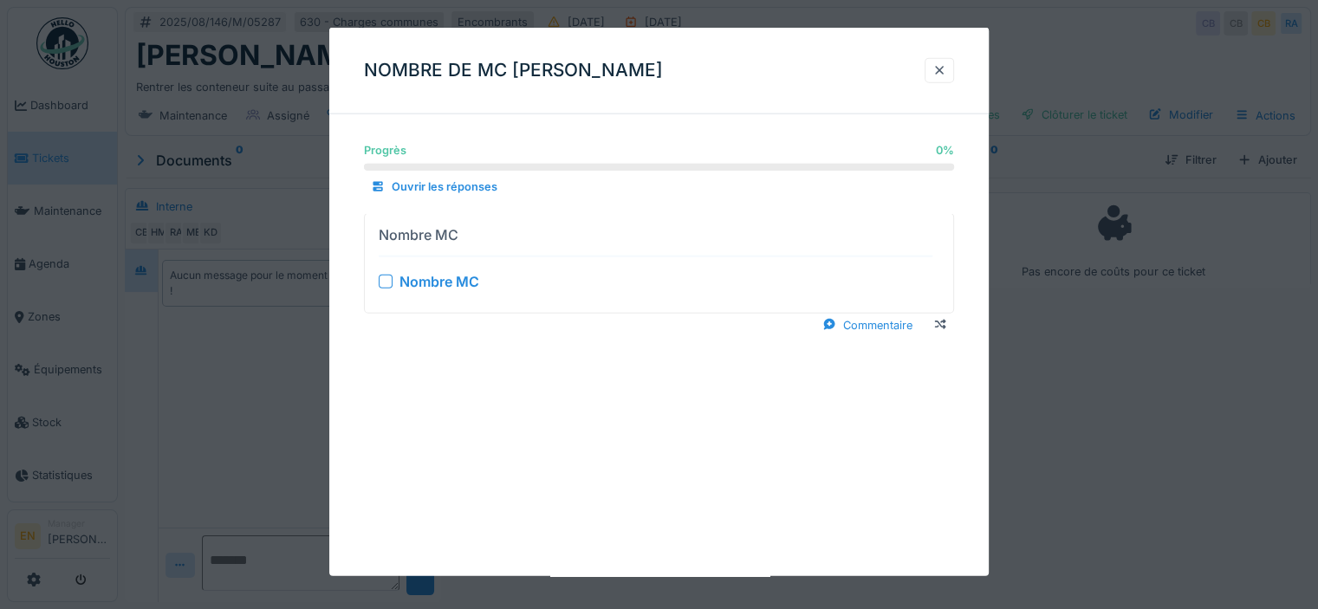
click at [381, 283] on div at bounding box center [386, 281] width 14 height 14
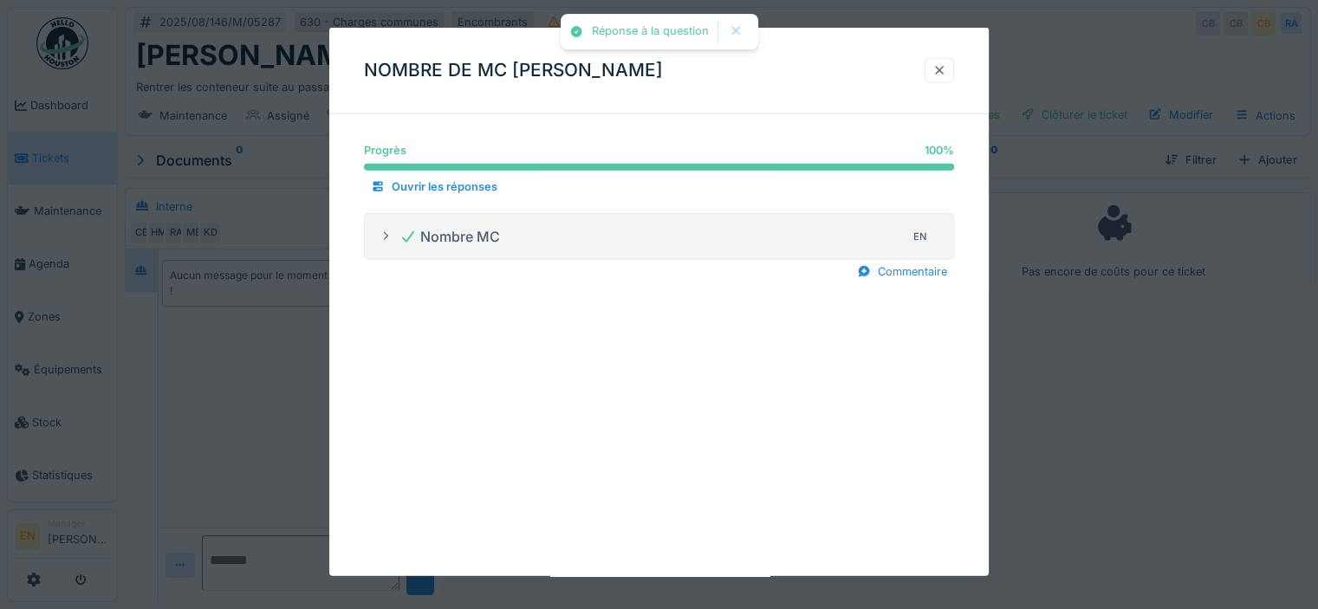
click at [946, 68] on div at bounding box center [939, 70] width 14 height 16
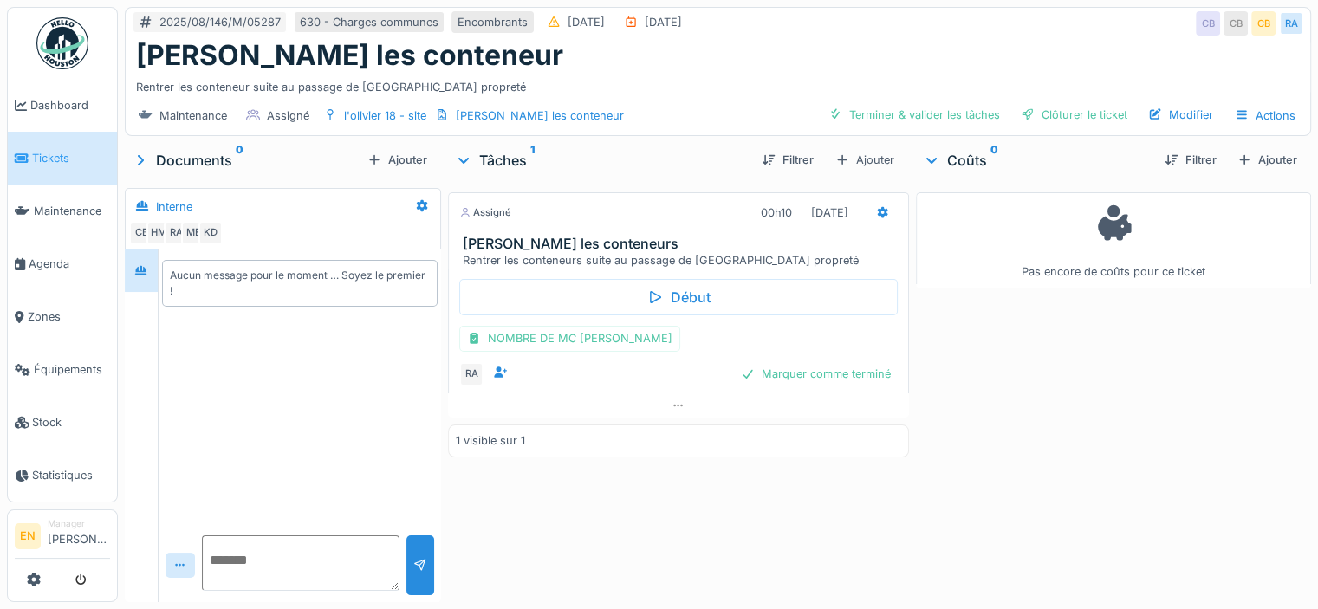
click at [773, 481] on div "Assigné 00h10 19/08/2025 Olivier - Rentrer les conteneurs Rentrer les conteneur…" at bounding box center [678, 387] width 461 height 418
click at [1068, 117] on div "Clôturer le ticket" at bounding box center [1074, 114] width 120 height 23
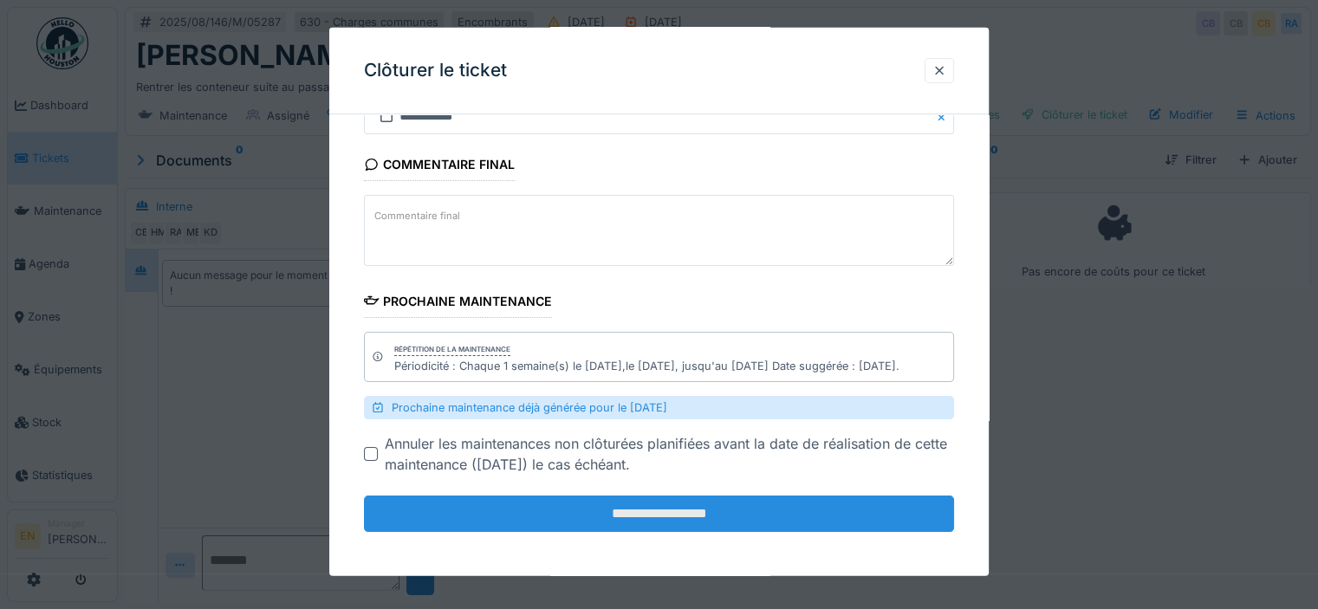
scroll to position [270, 0]
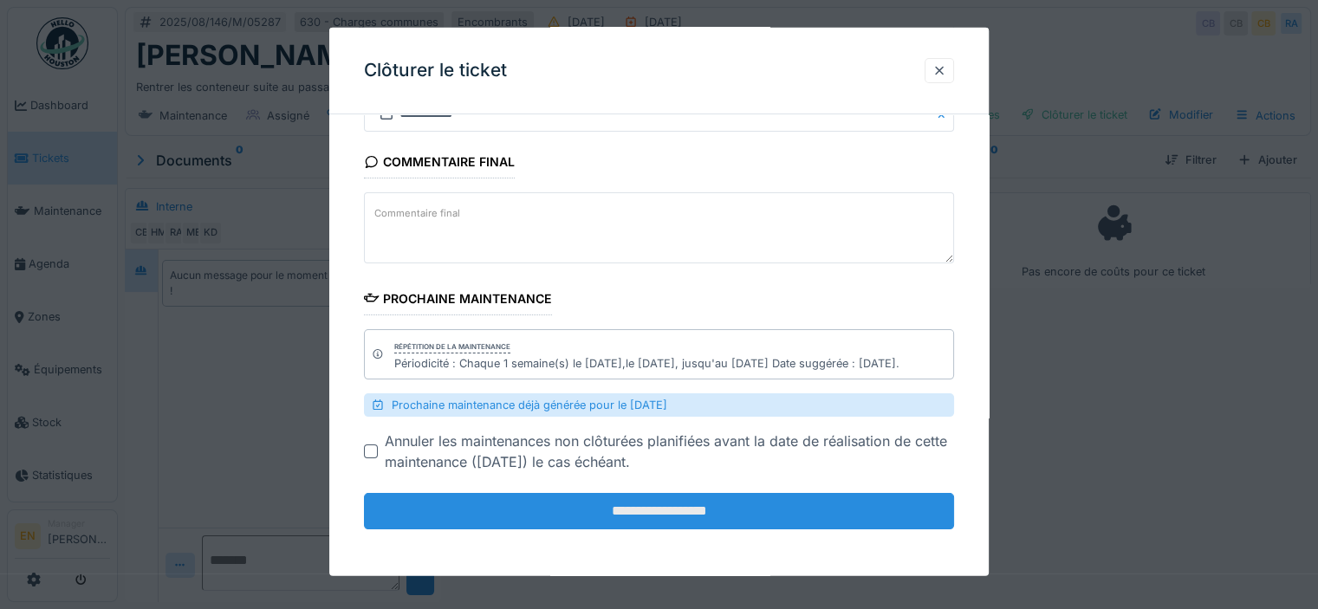
click at [649, 507] on input "**********" at bounding box center [659, 511] width 590 height 36
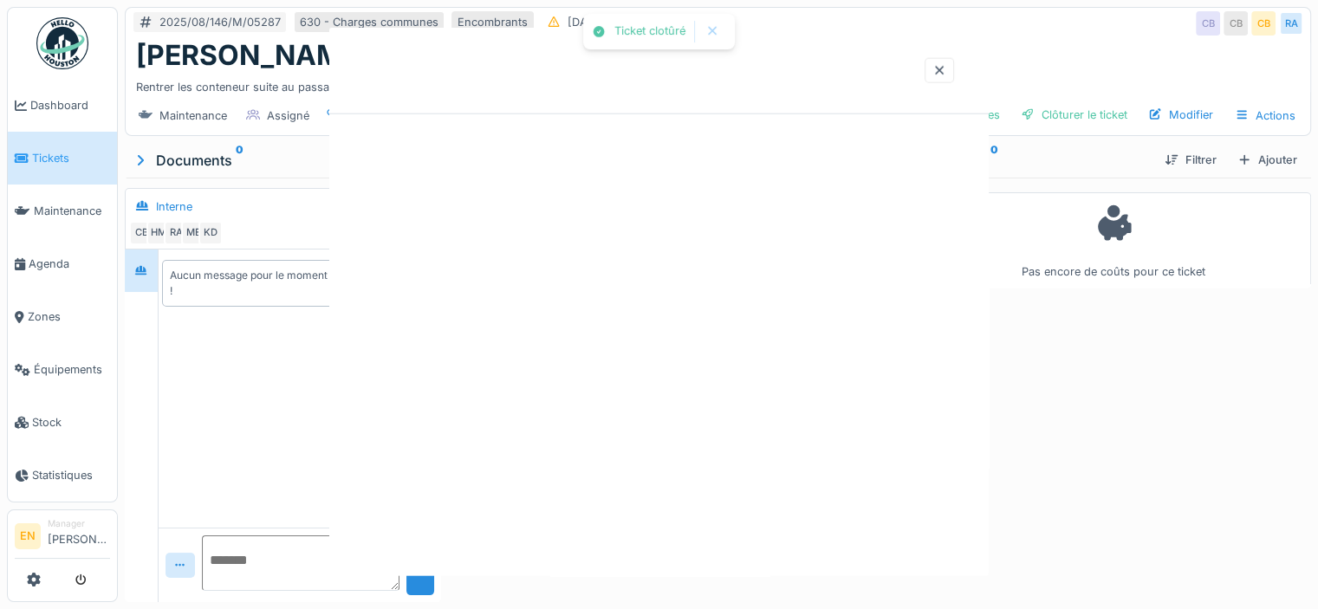
scroll to position [0, 0]
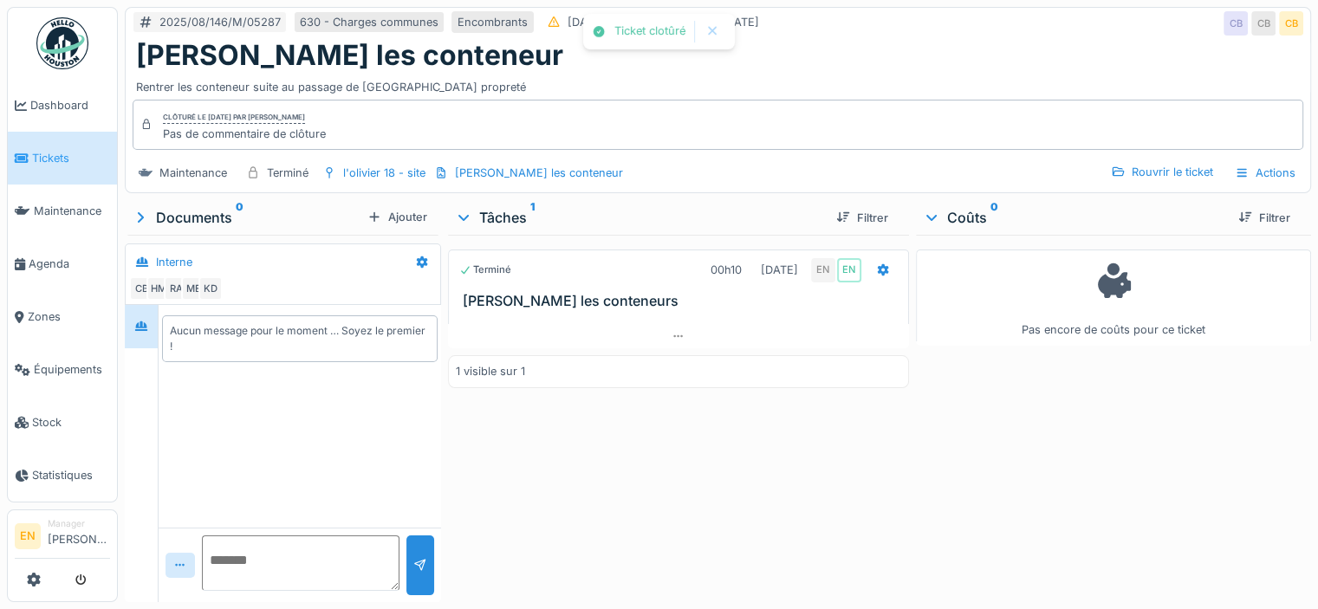
click at [916, 464] on div "Pas encore de coûts pour ce ticket" at bounding box center [1113, 415] width 395 height 360
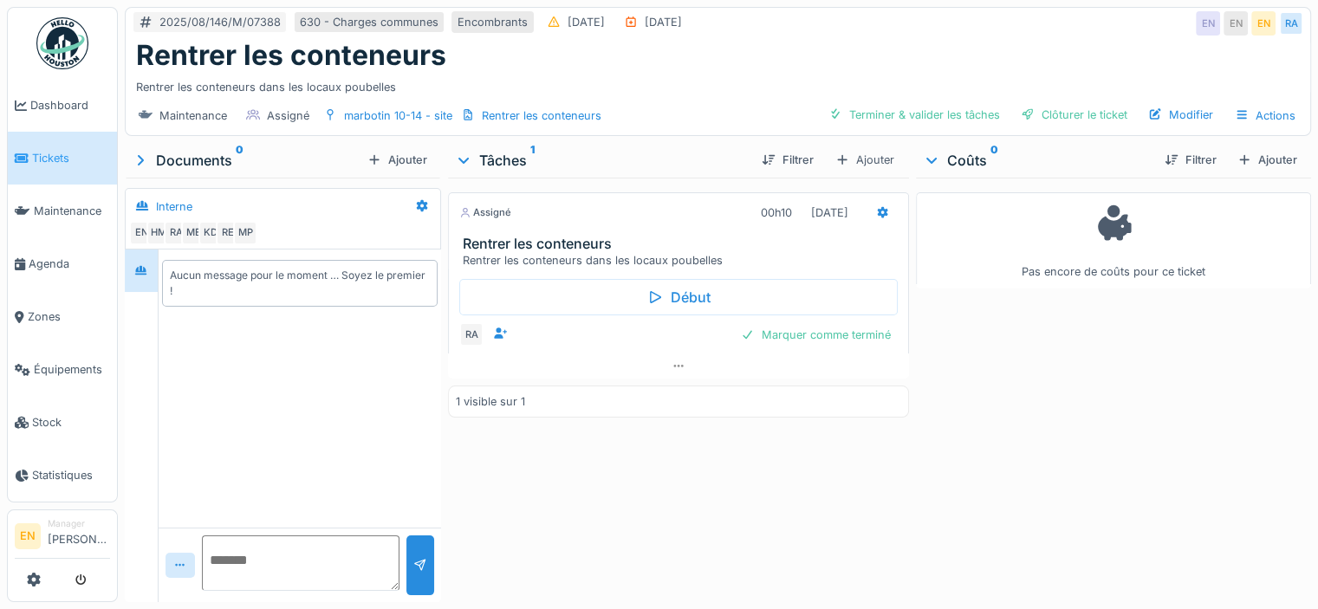
click at [1029, 400] on div "Pas encore de coûts pour ce ticket" at bounding box center [1113, 387] width 395 height 418
click at [1056, 125] on div "Clôturer le ticket" at bounding box center [1074, 114] width 120 height 23
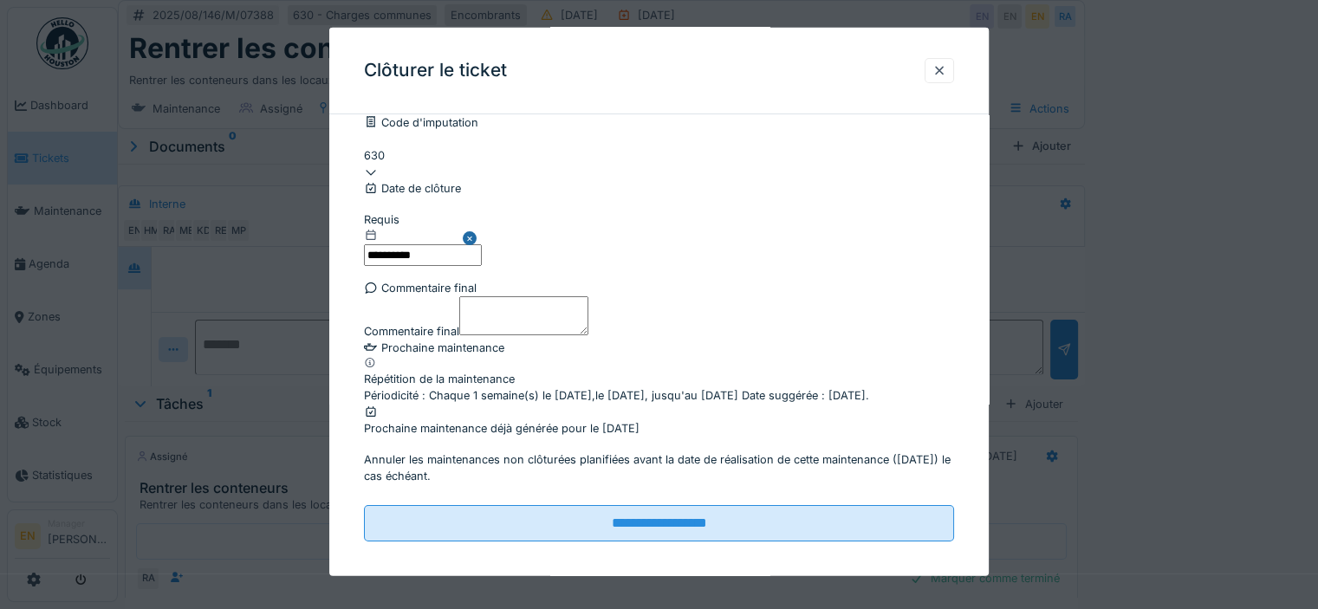
scroll to position [270, 0]
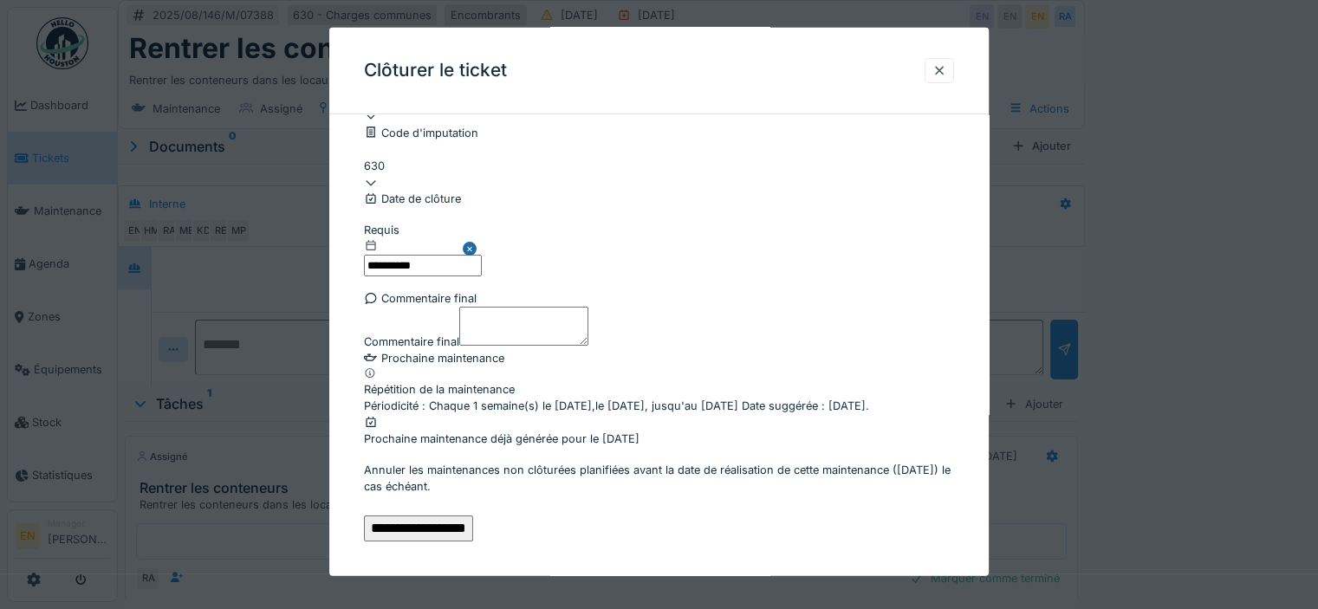
click at [473, 521] on input "**********" at bounding box center [418, 529] width 109 height 26
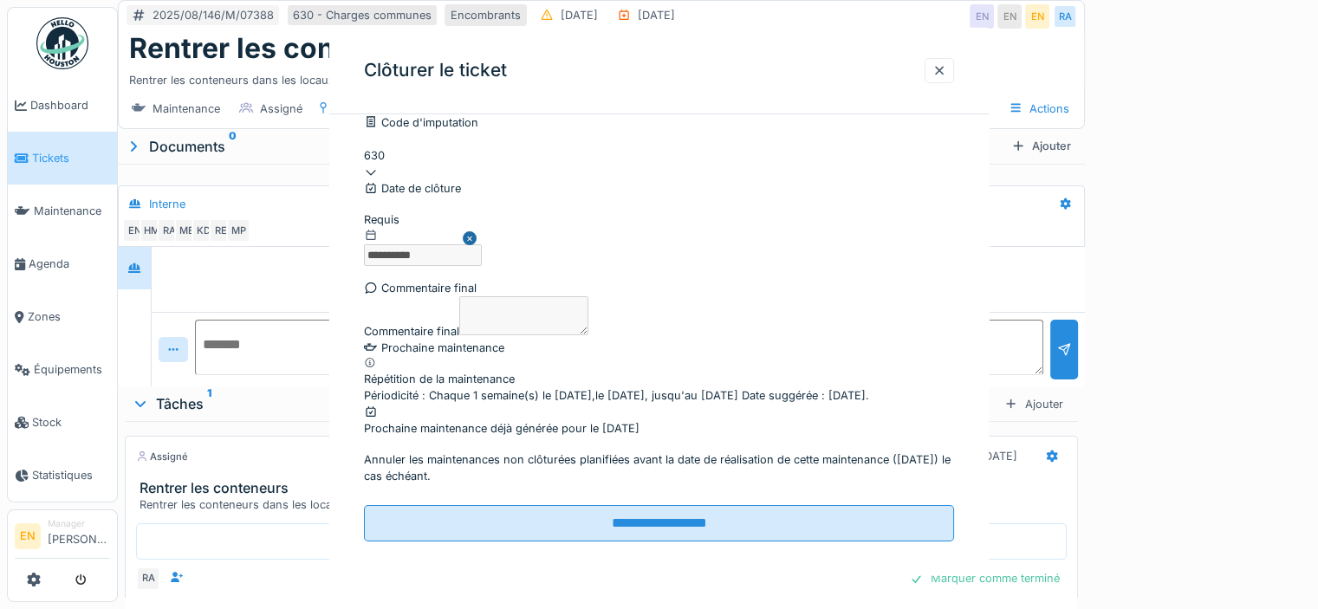
scroll to position [0, 0]
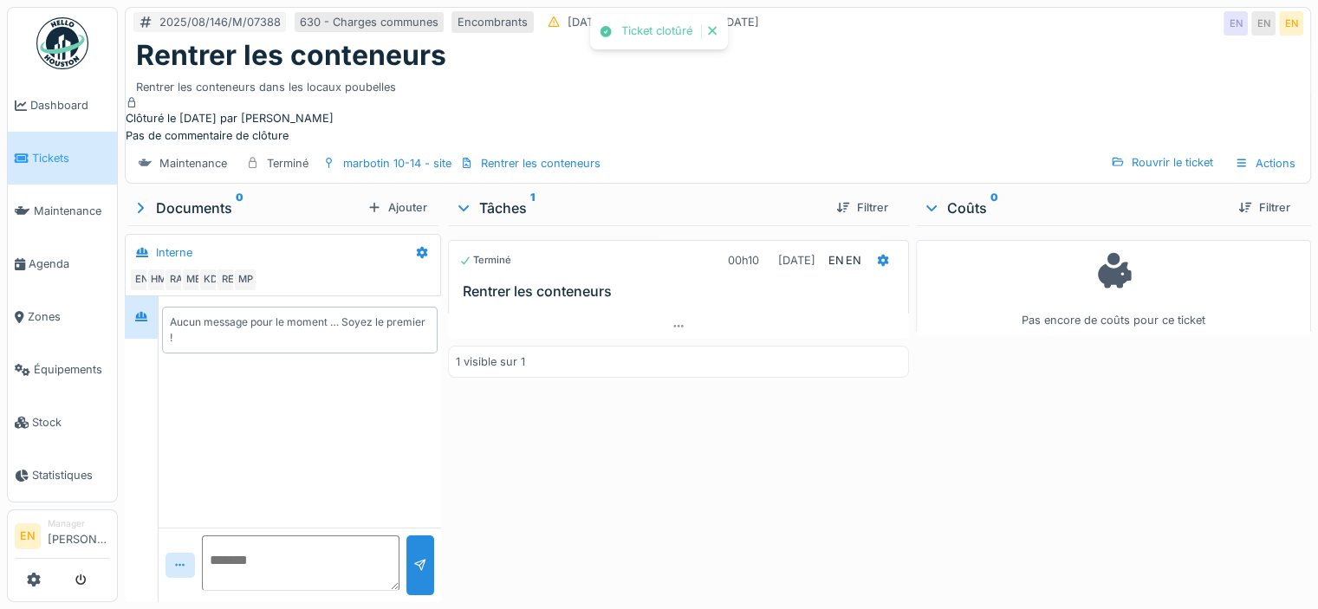
click at [916, 471] on div "Pas encore de coûts pour ce ticket" at bounding box center [1113, 410] width 395 height 370
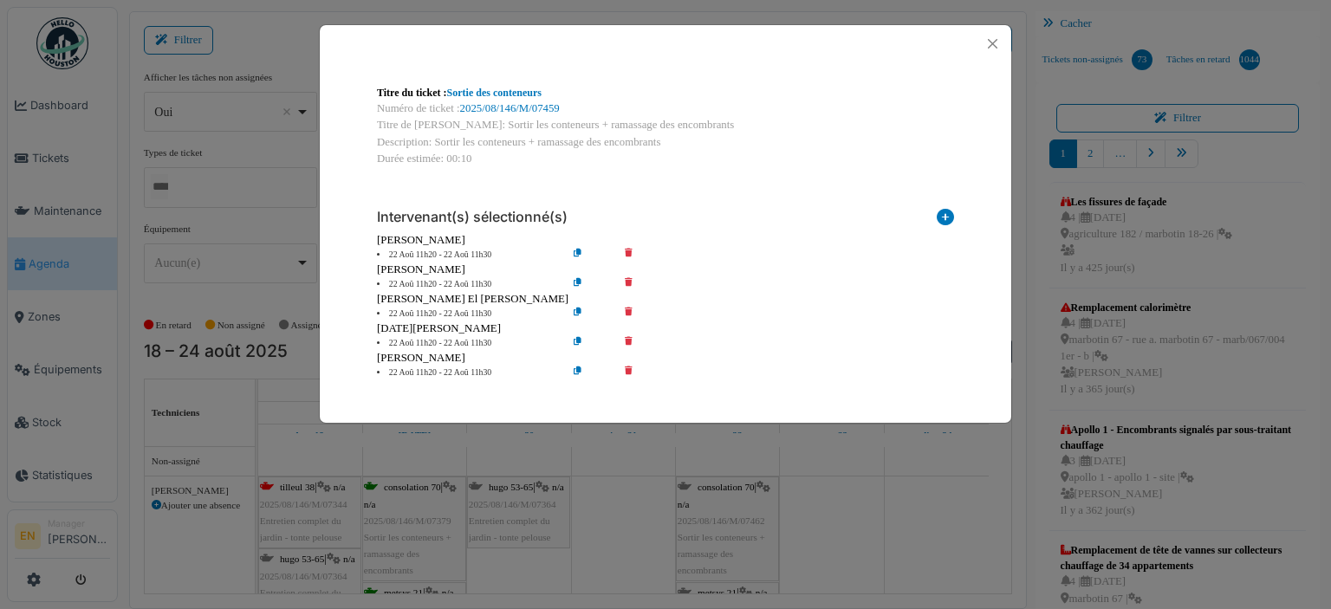
scroll to position [953, 0]
click at [627, 284] on icon at bounding box center [640, 284] width 49 height 13
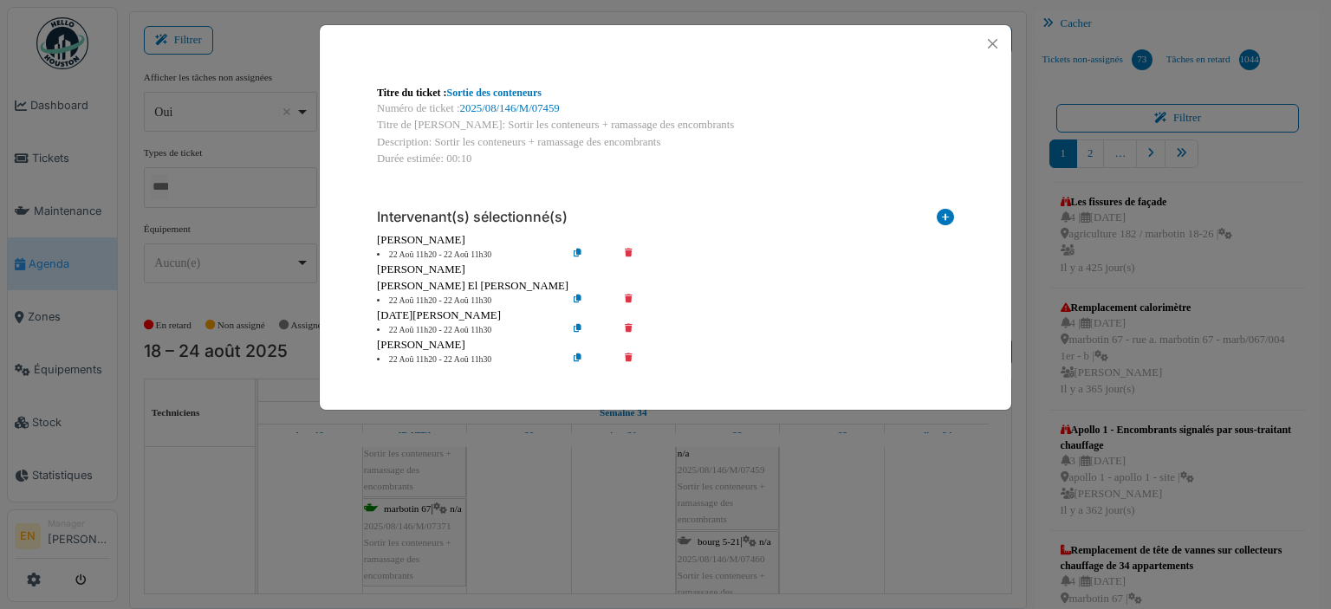
click at [624, 298] on icon at bounding box center [640, 301] width 49 height 13
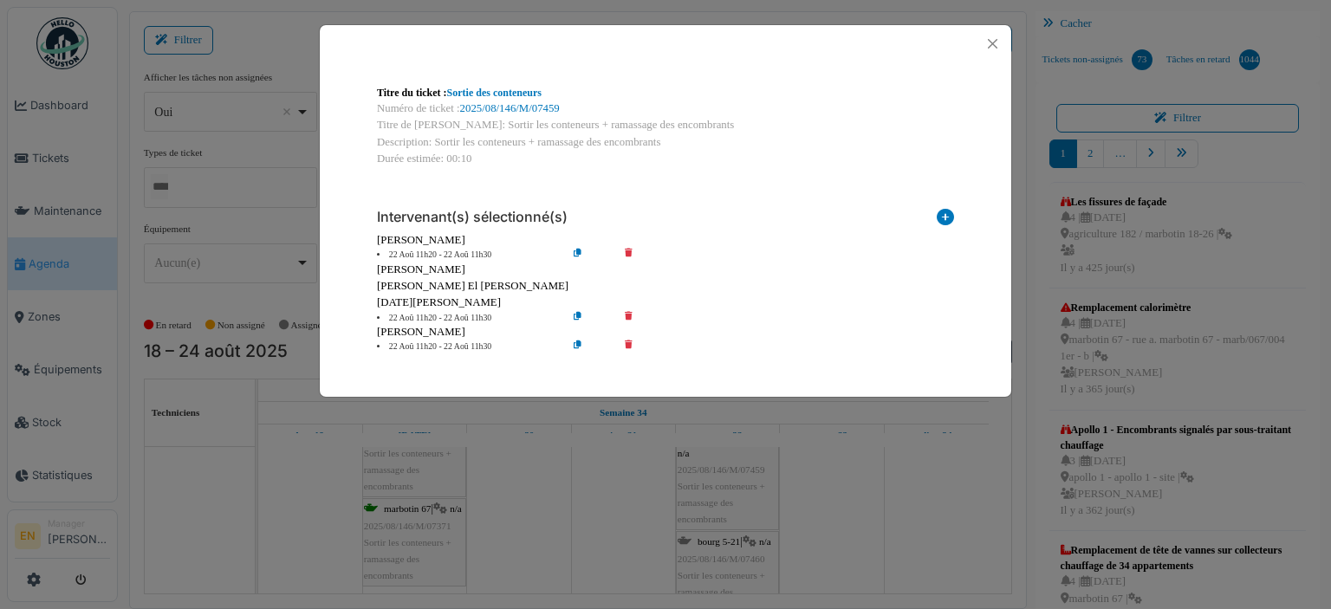
click at [631, 318] on icon at bounding box center [640, 318] width 49 height 13
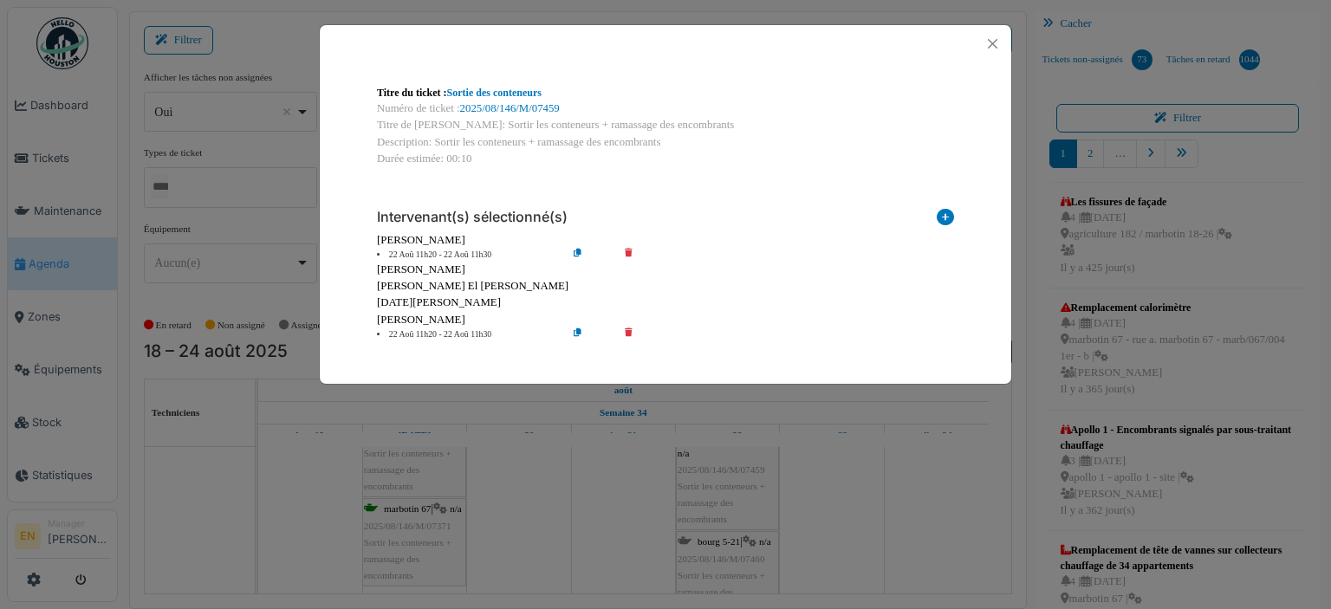
click at [633, 333] on icon at bounding box center [640, 334] width 49 height 13
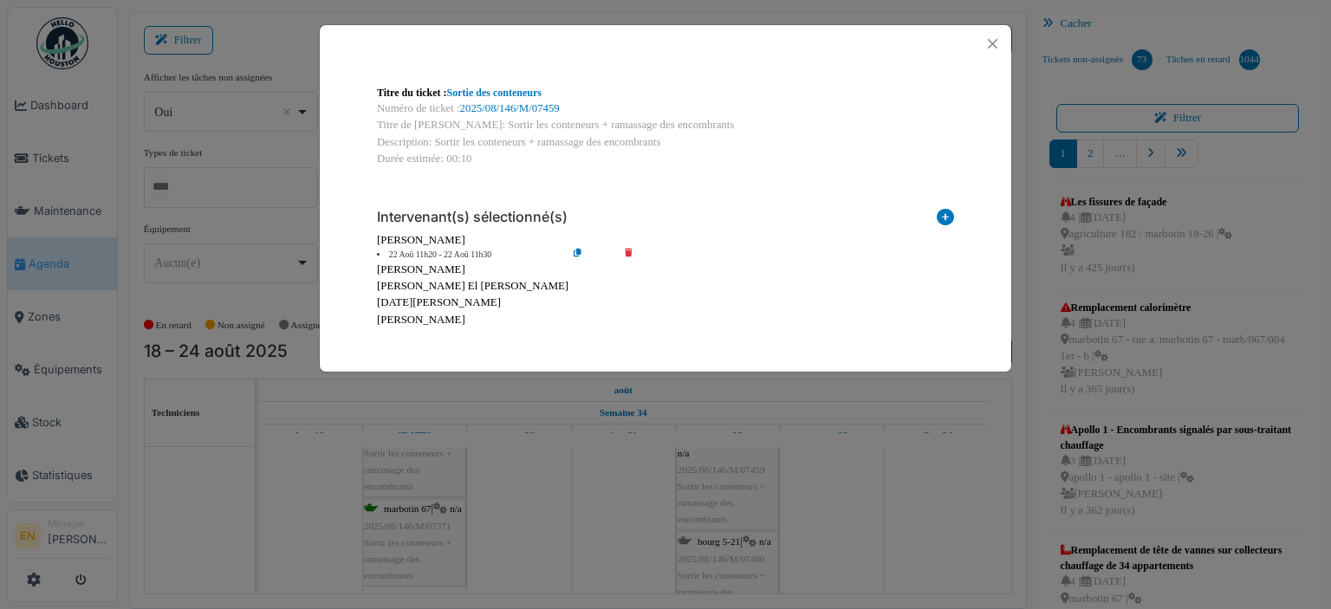
click at [574, 256] on icon at bounding box center [591, 255] width 49 height 13
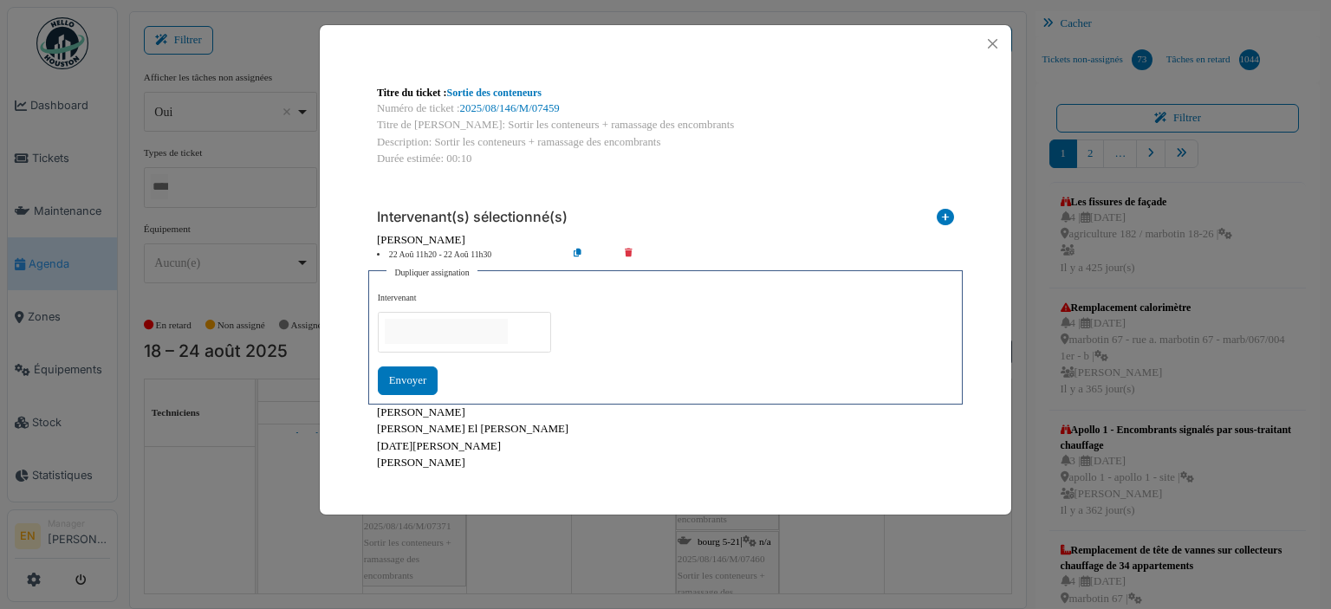
click at [485, 321] on input "null" at bounding box center [446, 331] width 123 height 25
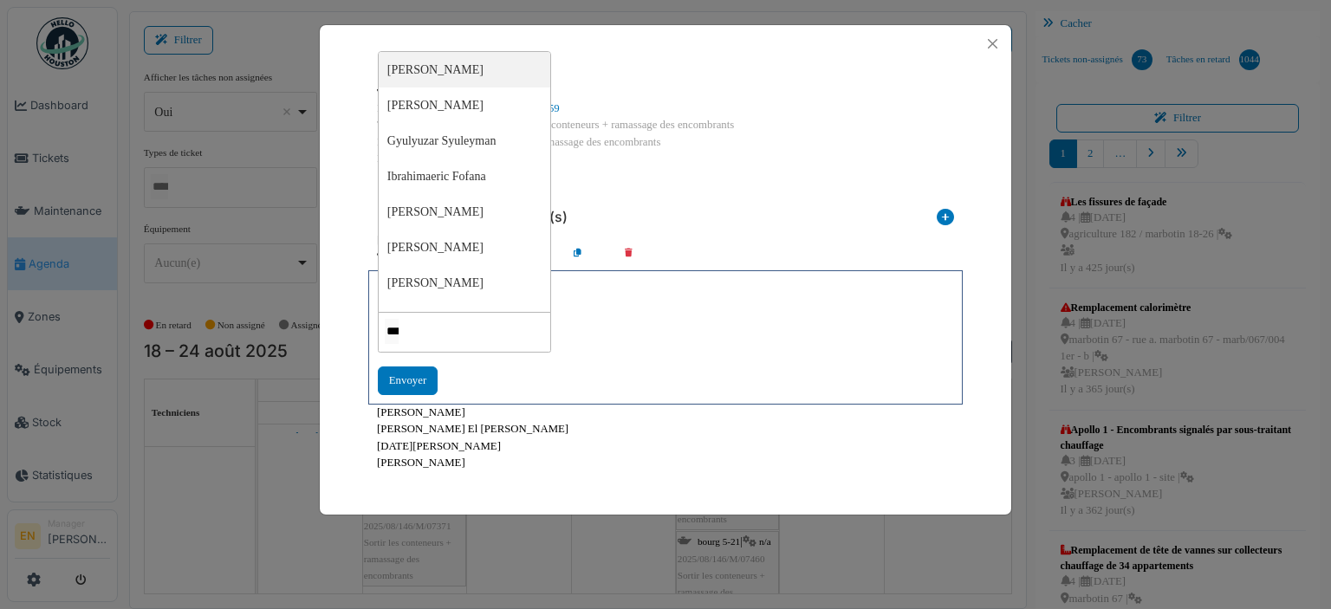
type input "****"
type input "*****"
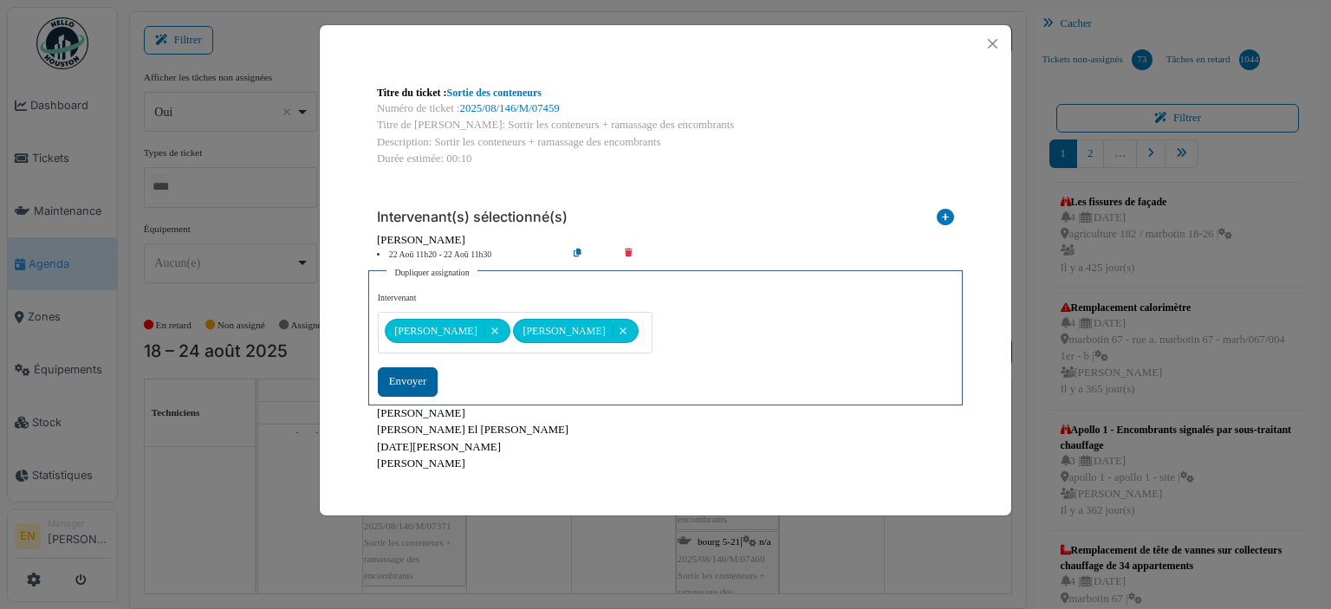
click at [404, 380] on div "Envoyer" at bounding box center [408, 381] width 60 height 29
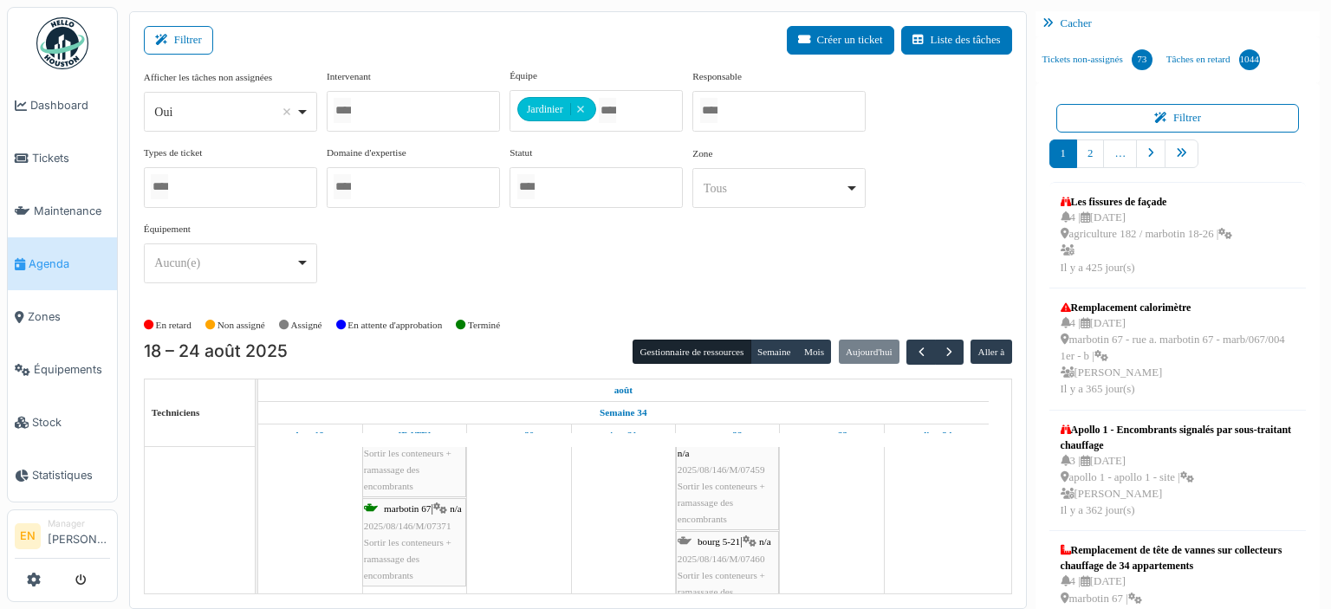
click at [712, 554] on span "2025/08/146/M/07460" at bounding box center [722, 559] width 88 height 10
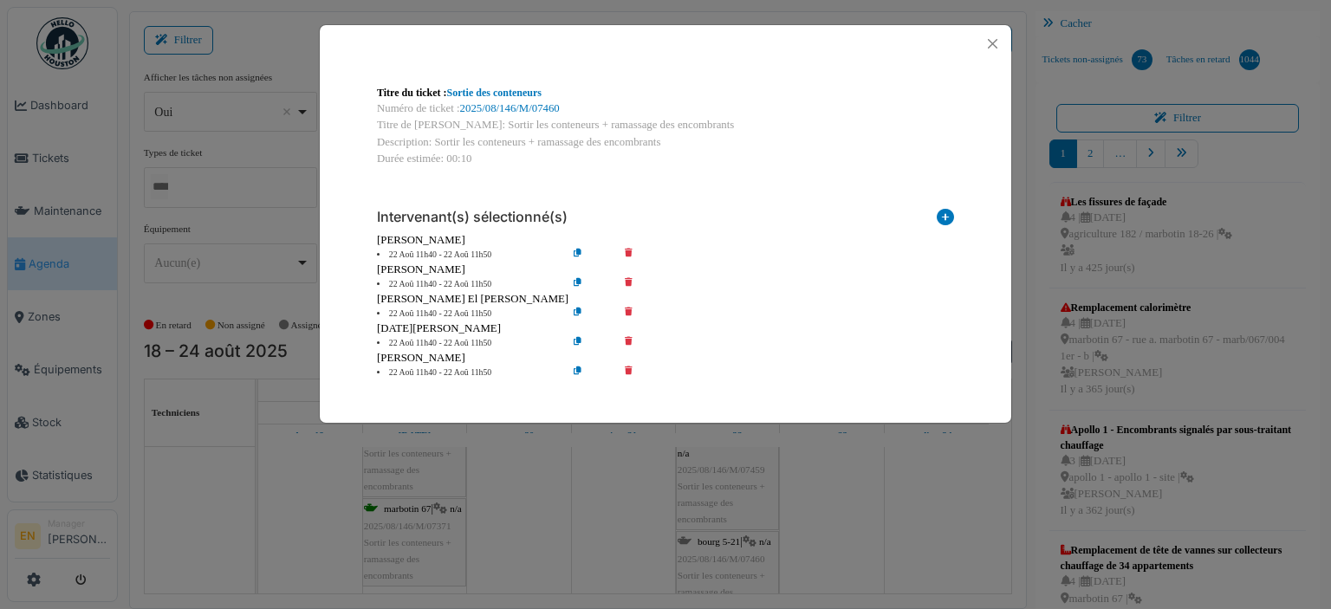
click at [630, 282] on icon at bounding box center [640, 284] width 49 height 13
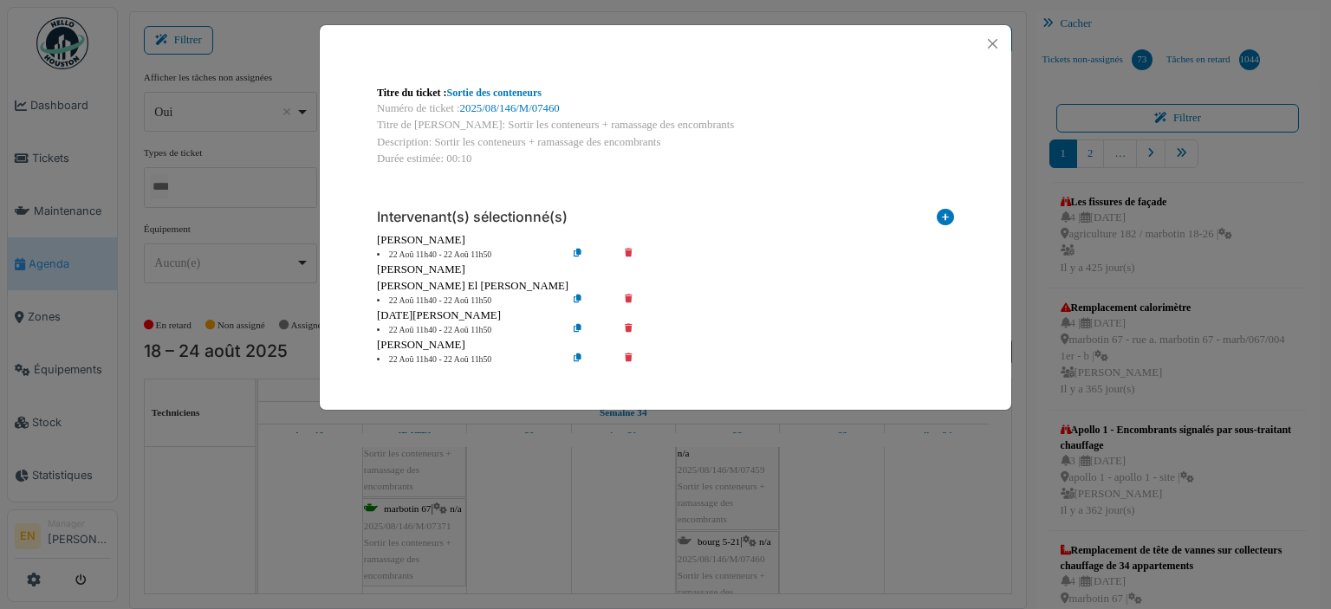
click at [626, 296] on icon at bounding box center [640, 301] width 49 height 13
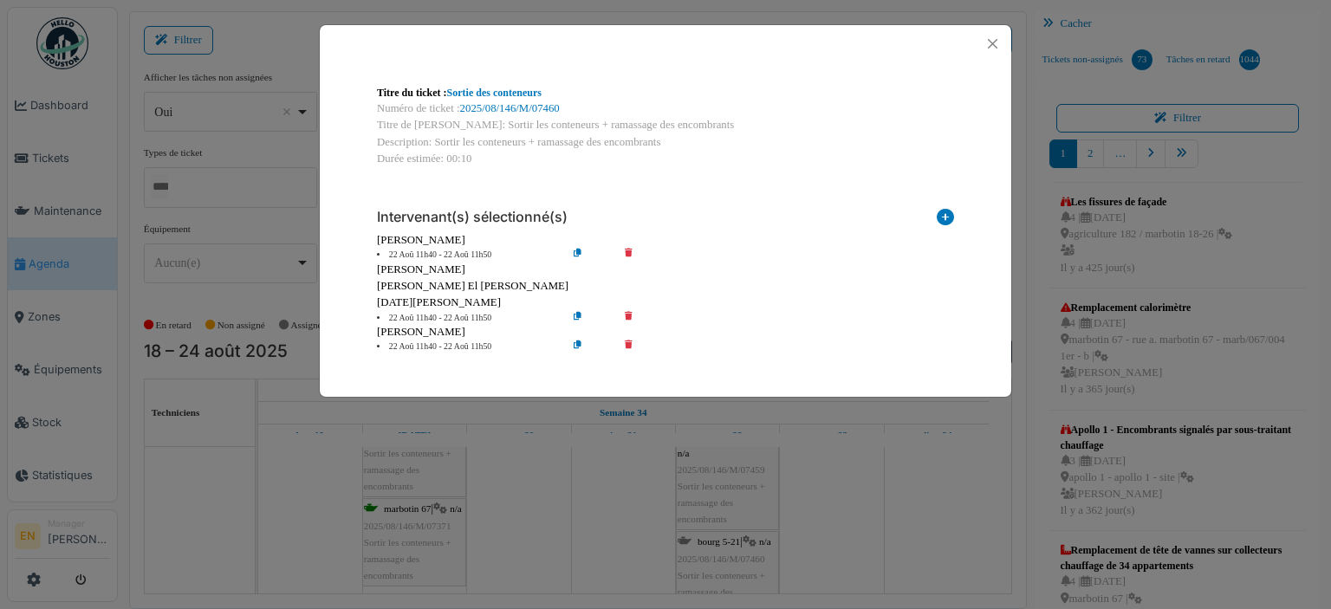
click at [629, 318] on icon at bounding box center [640, 318] width 49 height 13
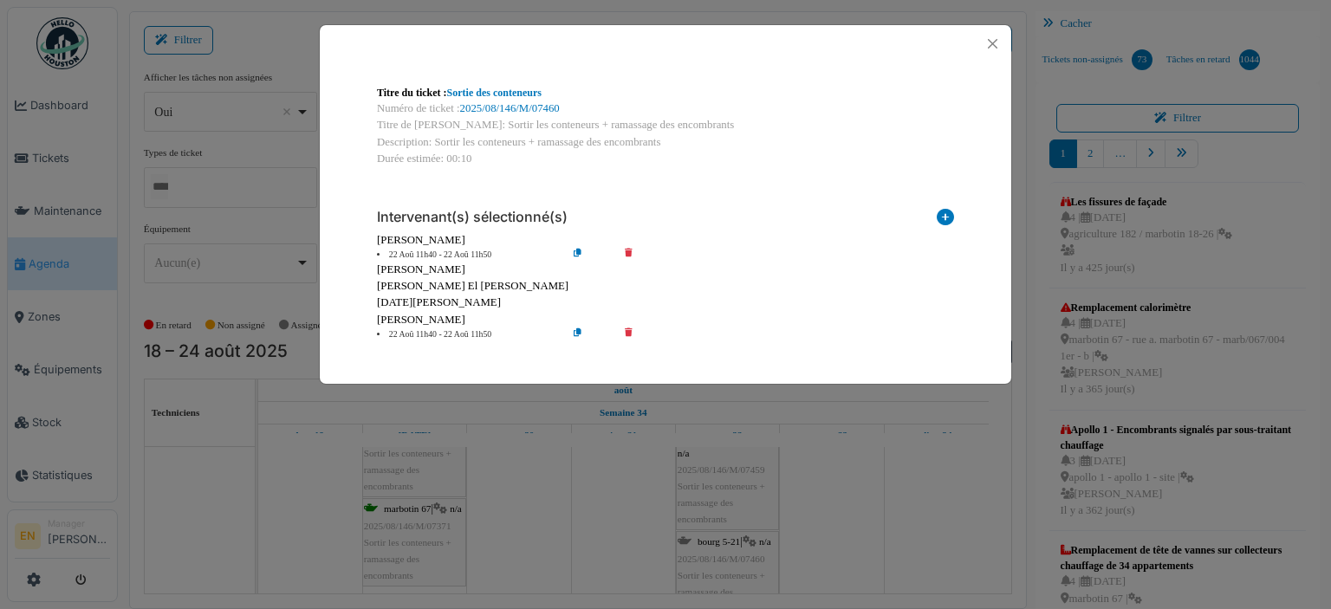
click at [627, 333] on icon at bounding box center [640, 334] width 49 height 13
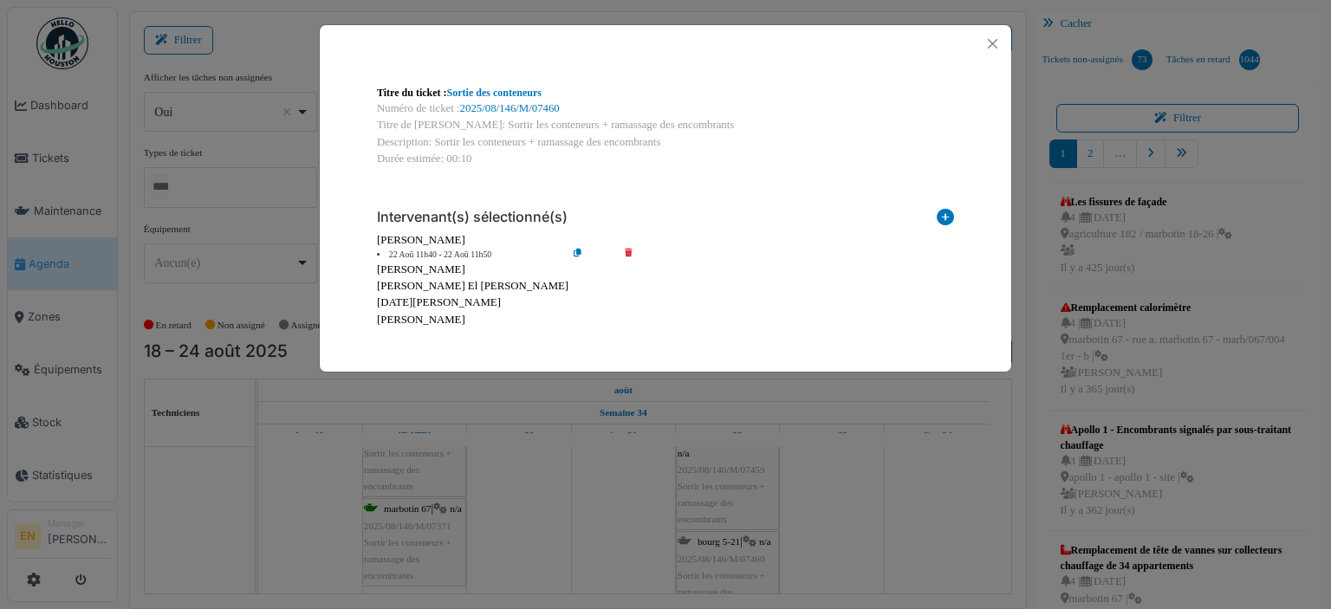
click at [577, 252] on icon at bounding box center [591, 255] width 49 height 13
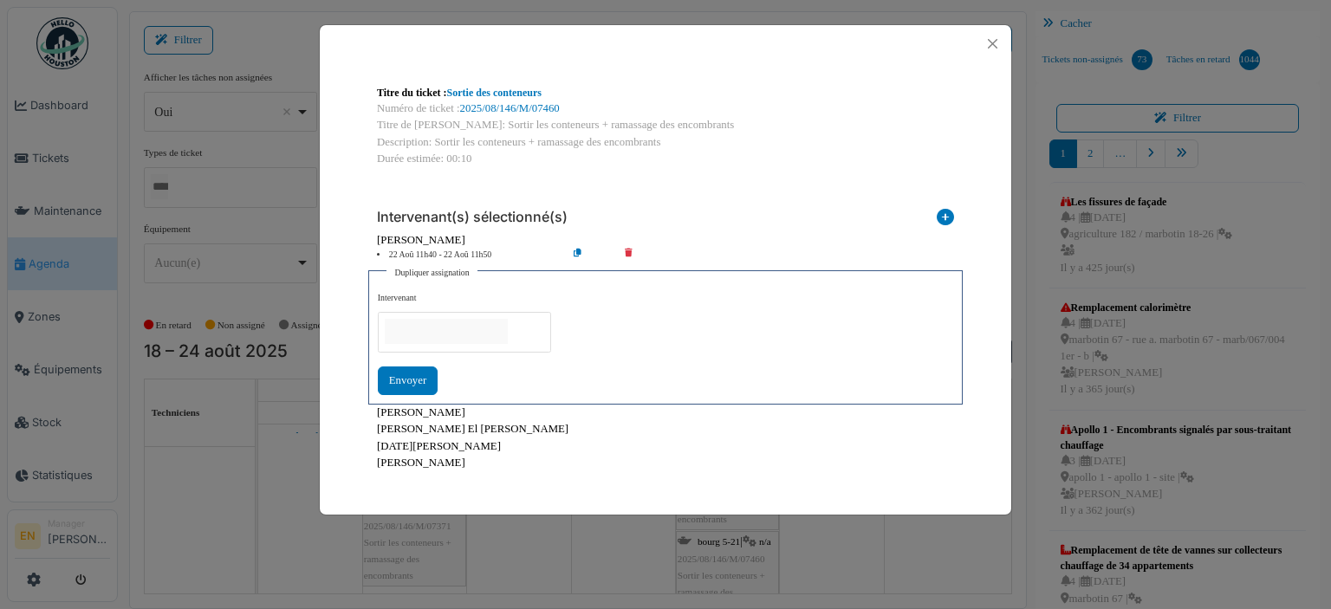
click at [538, 328] on div at bounding box center [464, 332] width 173 height 41
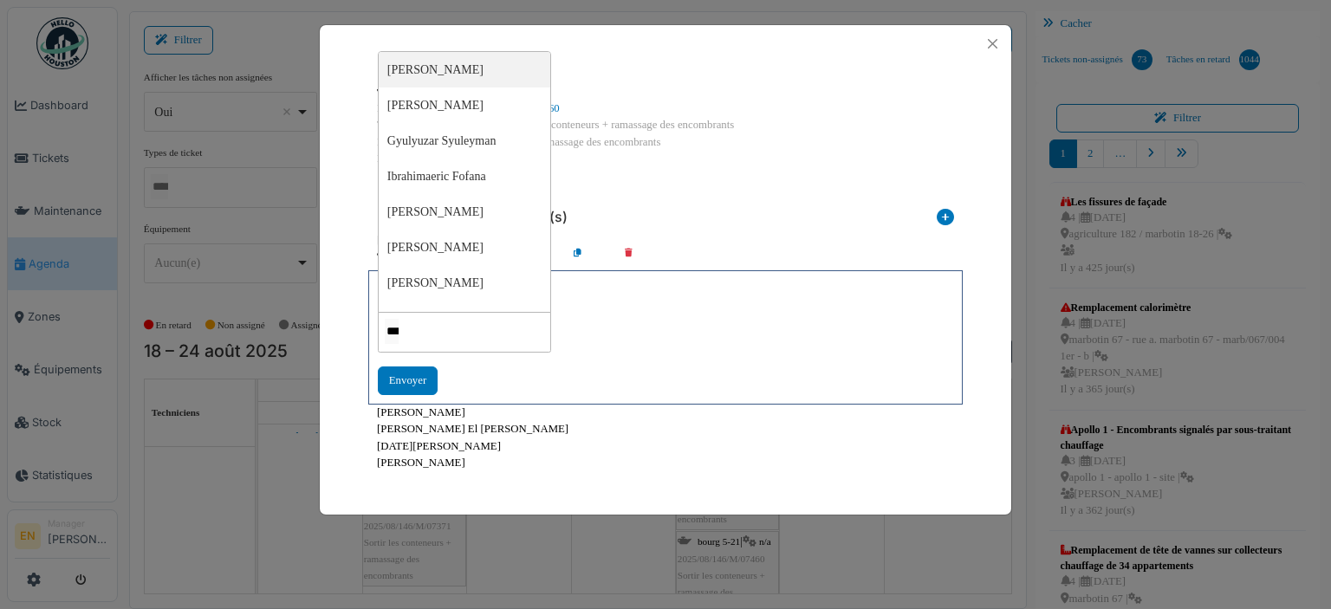
type input "****"
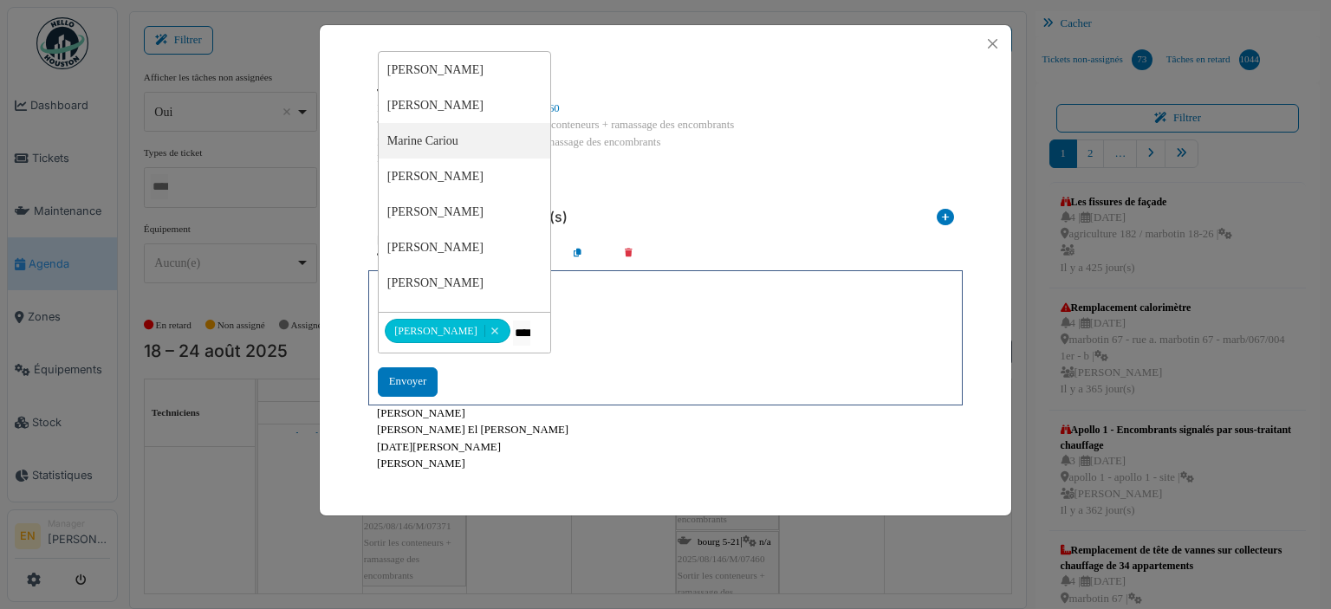
type input "*****"
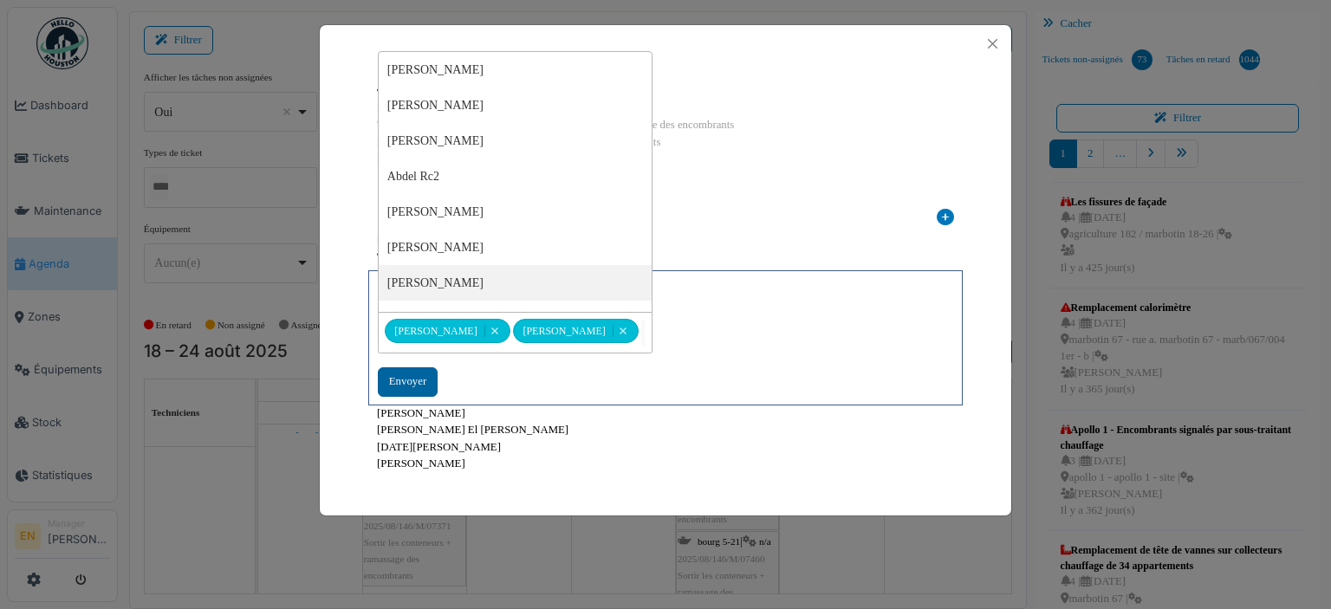
click at [412, 381] on div "Envoyer" at bounding box center [408, 381] width 60 height 29
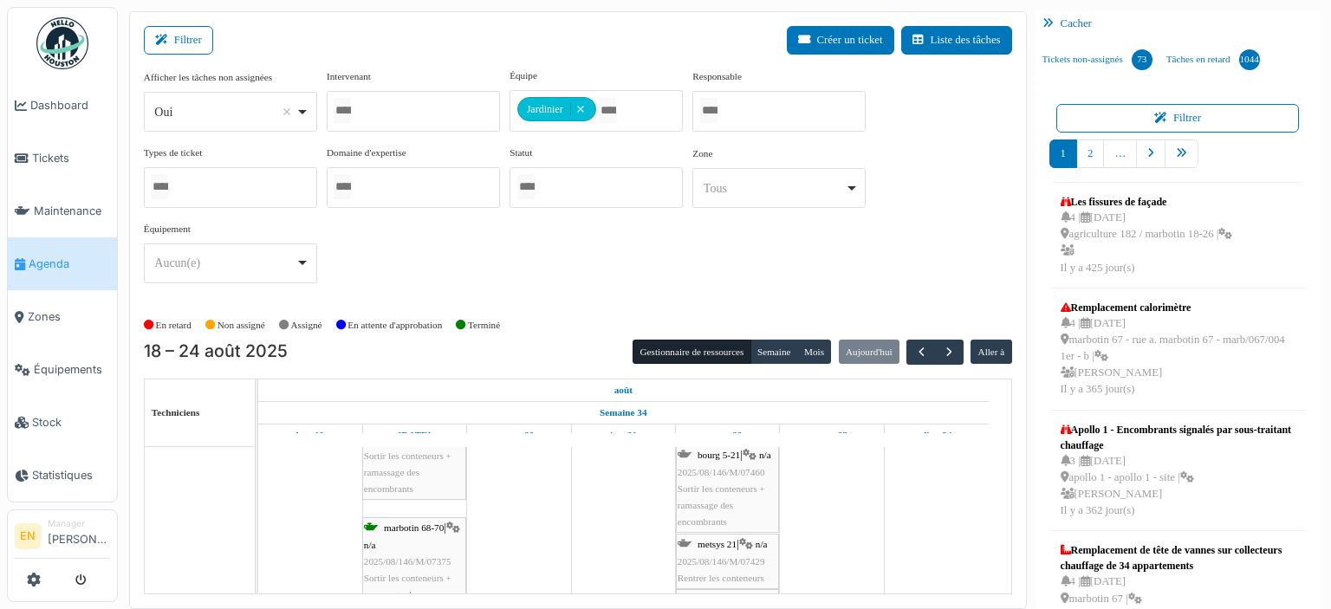
scroll to position [1127, 0]
click at [731, 471] on span "2025/08/146/M/07429" at bounding box center [722, 475] width 88 height 10
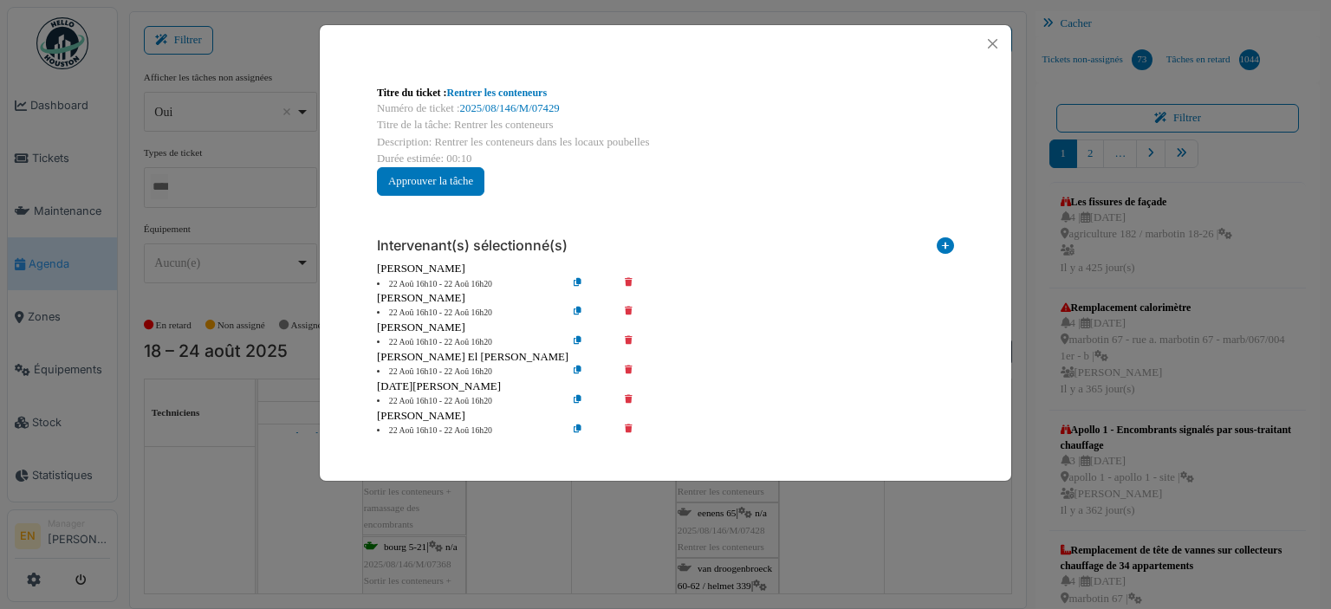
click at [631, 283] on icon at bounding box center [640, 284] width 49 height 13
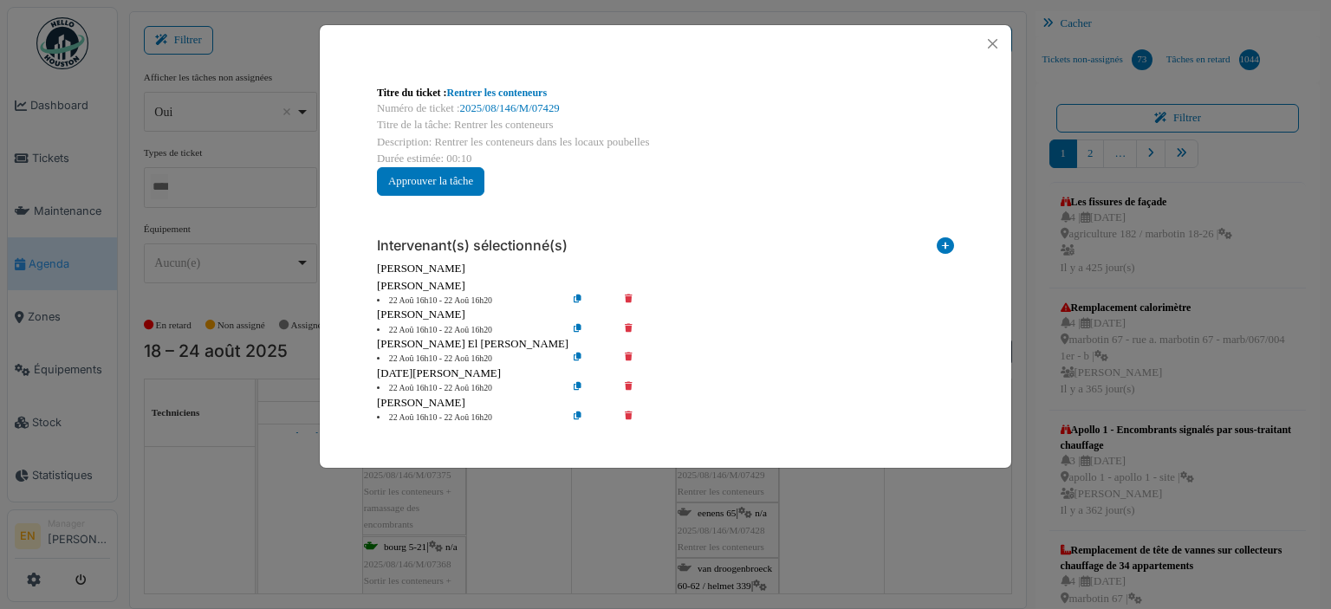
click at [627, 301] on icon at bounding box center [640, 301] width 49 height 13
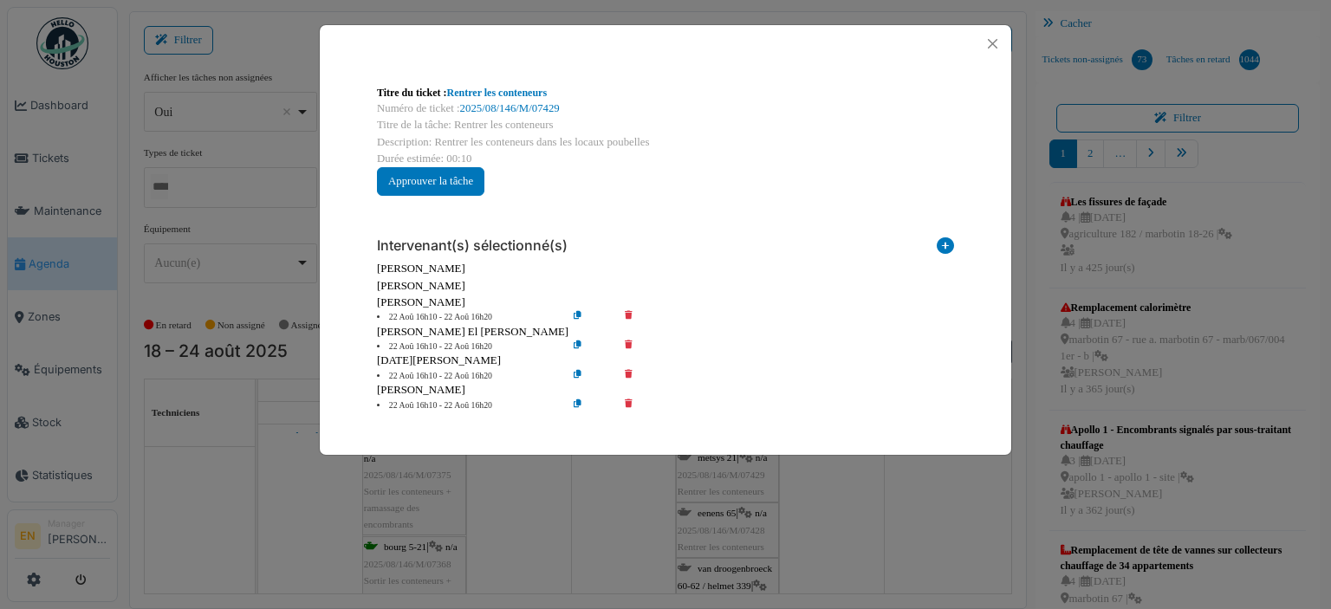
click at [631, 308] on div "[PERSON_NAME]" at bounding box center [665, 303] width 577 height 16
click at [633, 312] on icon at bounding box center [640, 317] width 49 height 13
click at [620, 342] on div "Intervenant(s) sélectionné(s) Technicien interne Prestataire externe Gestionnai…" at bounding box center [665, 318] width 605 height 216
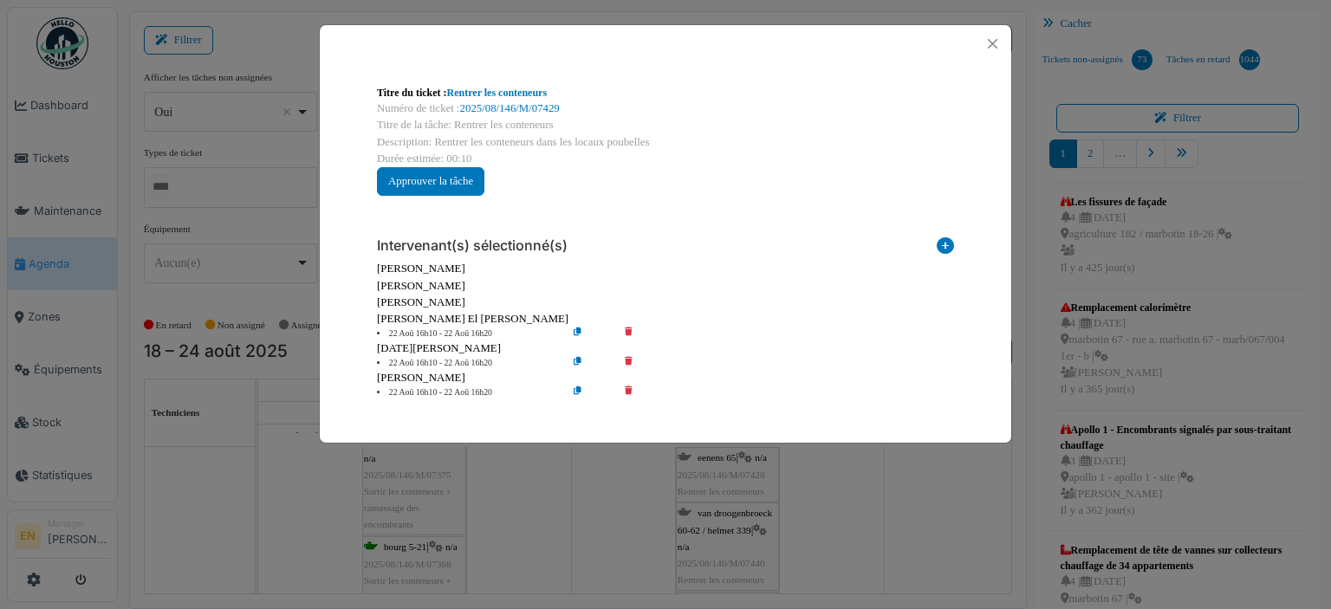
click at [626, 359] on icon at bounding box center [640, 363] width 49 height 13
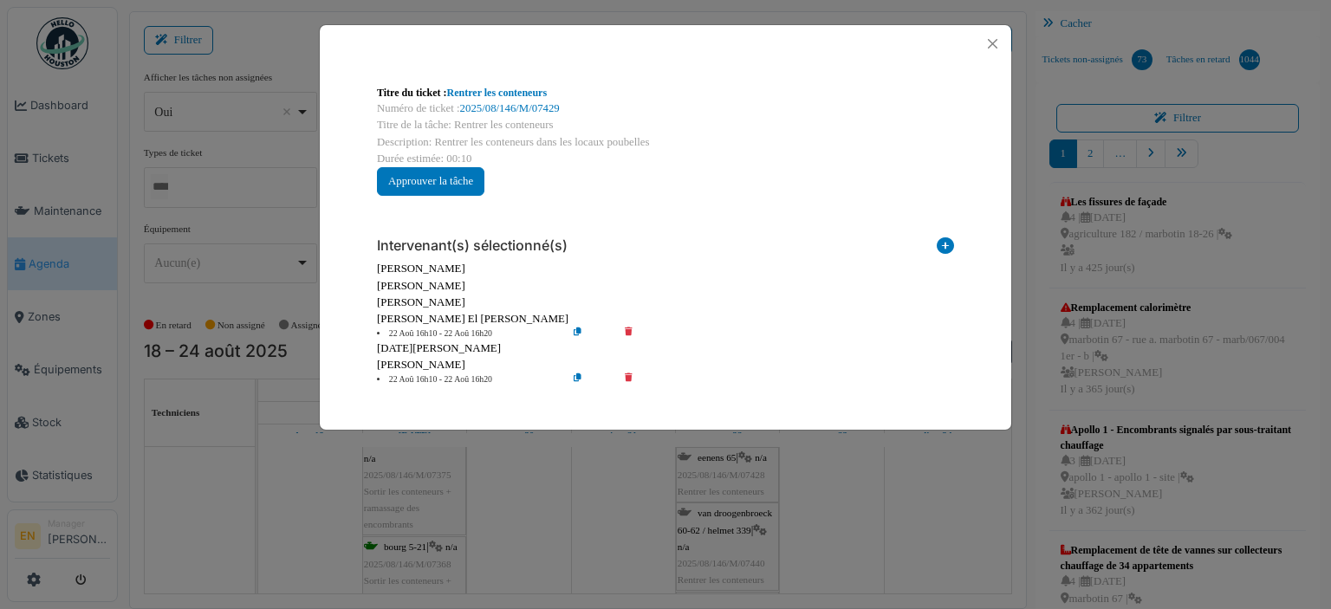
click at [631, 332] on icon at bounding box center [640, 334] width 49 height 13
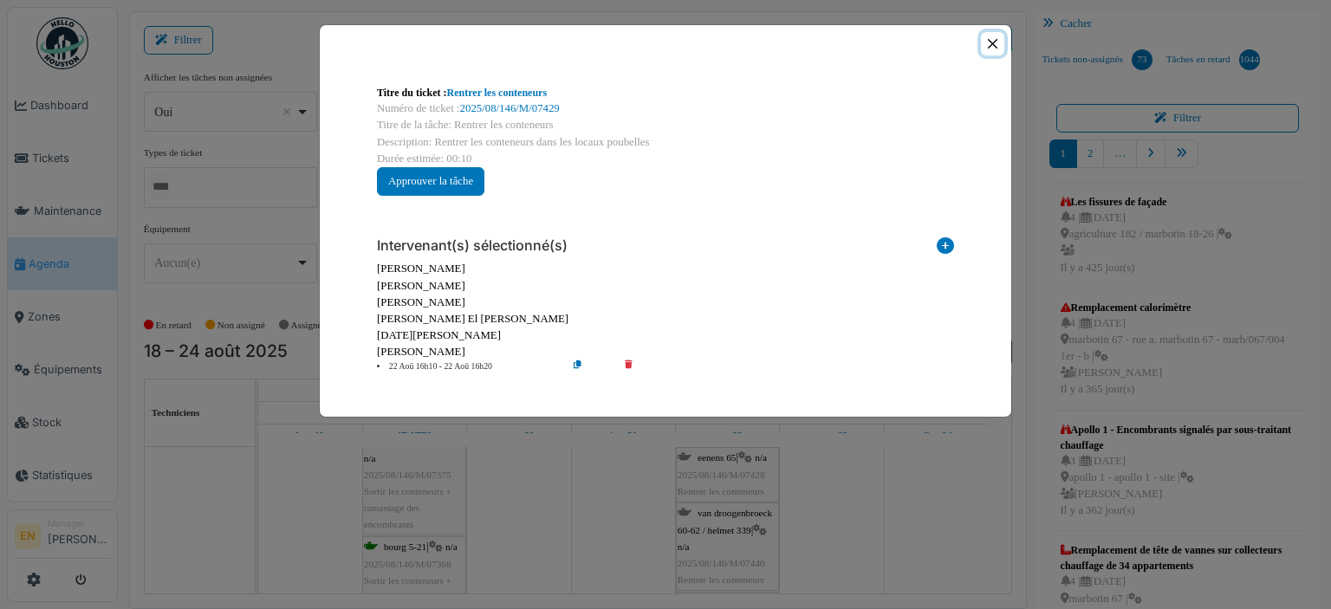
click at [988, 43] on button "Close" at bounding box center [992, 43] width 23 height 23
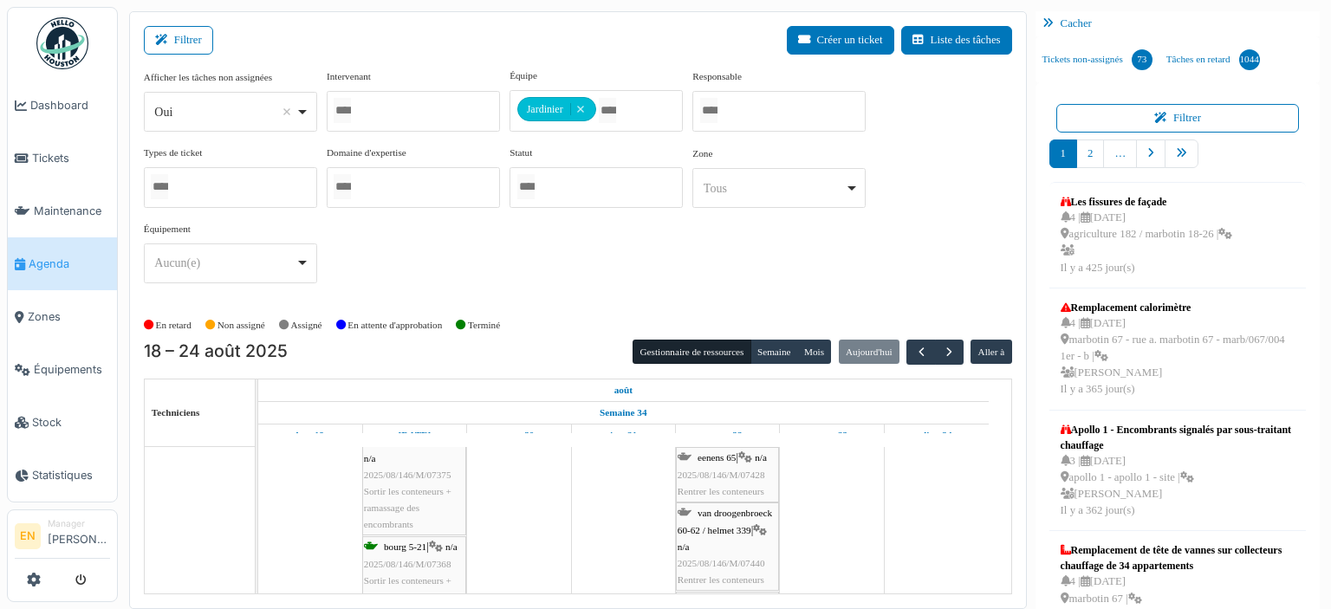
click at [722, 474] on span "2025/08/146/M/07428" at bounding box center [722, 475] width 88 height 10
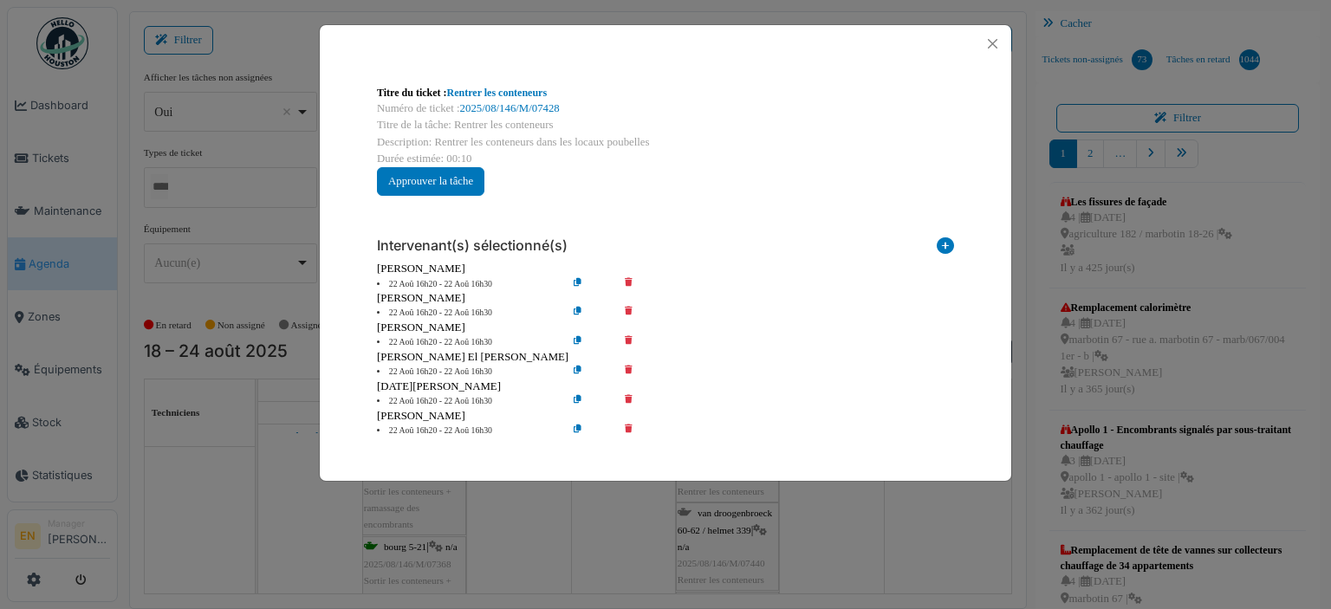
click at [628, 279] on icon at bounding box center [640, 284] width 49 height 13
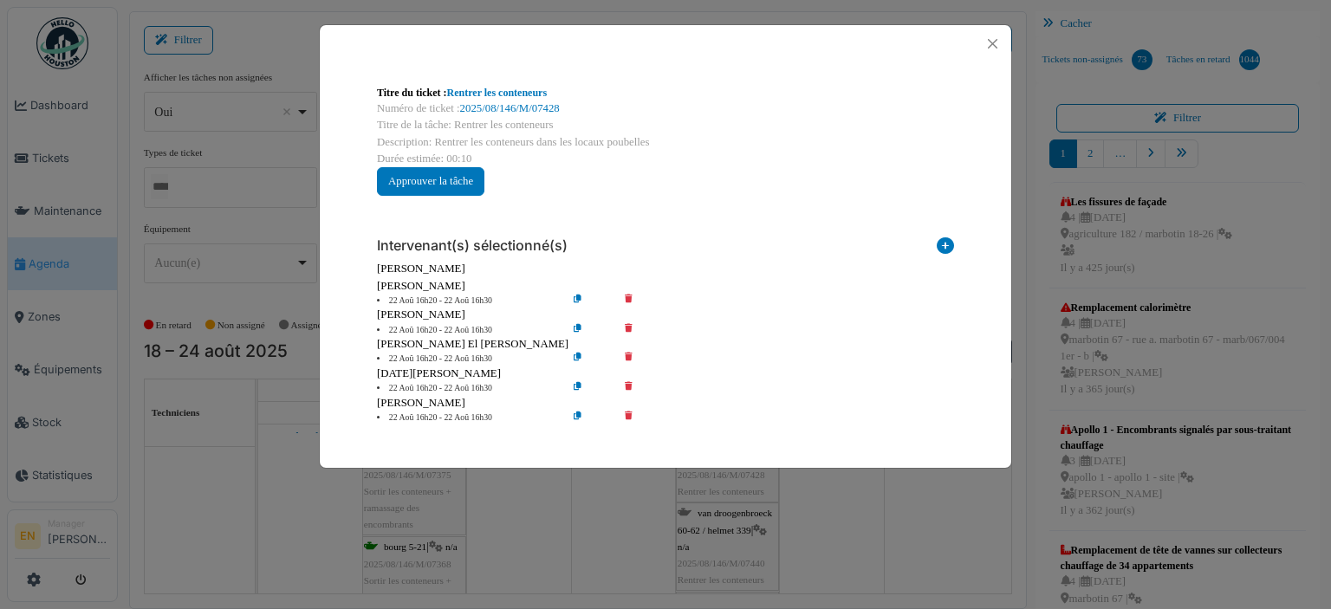
click at [627, 295] on icon at bounding box center [640, 301] width 49 height 13
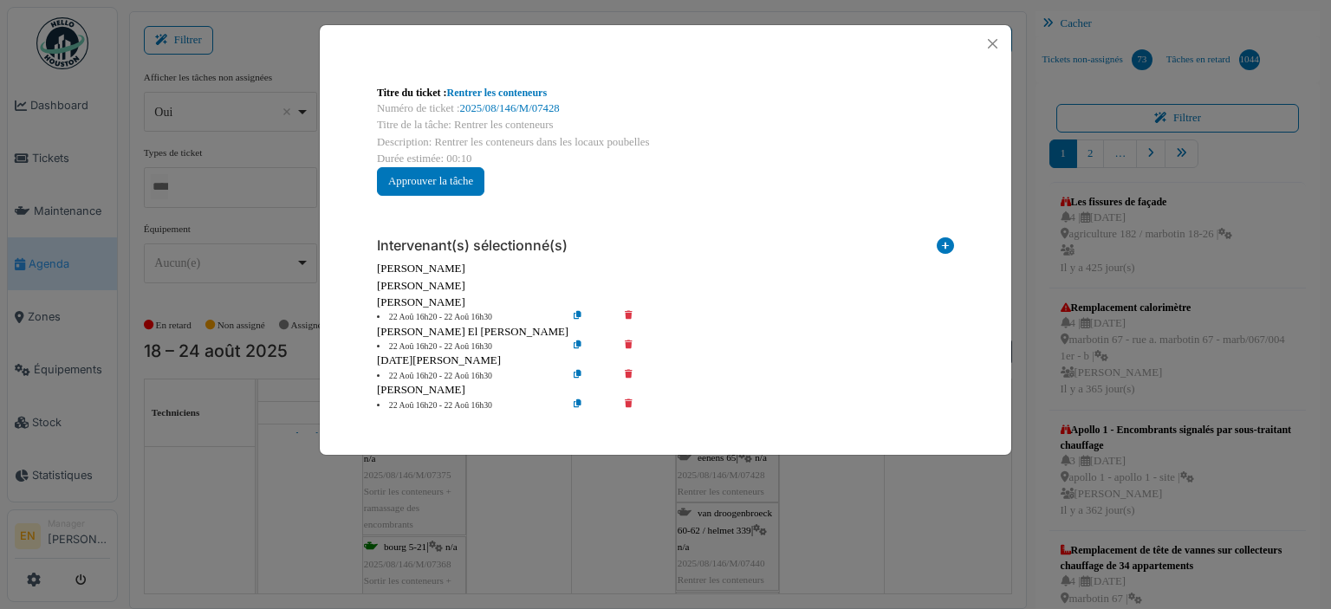
click at [627, 315] on icon at bounding box center [640, 317] width 49 height 13
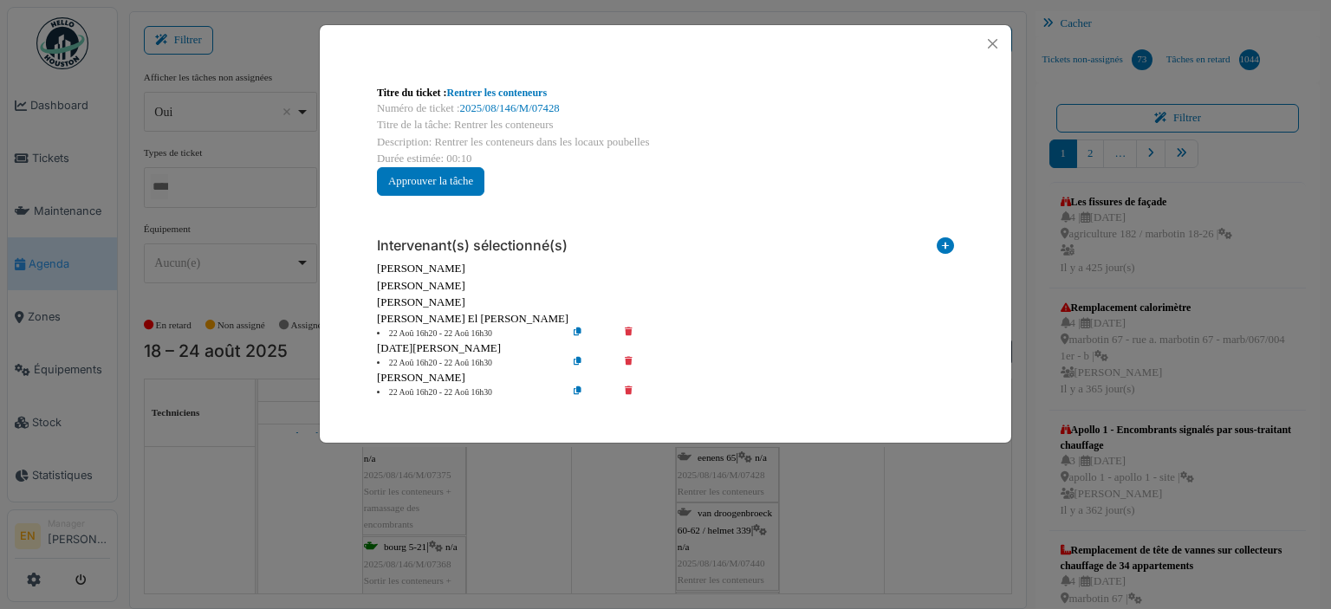
click at [630, 333] on icon at bounding box center [640, 334] width 49 height 13
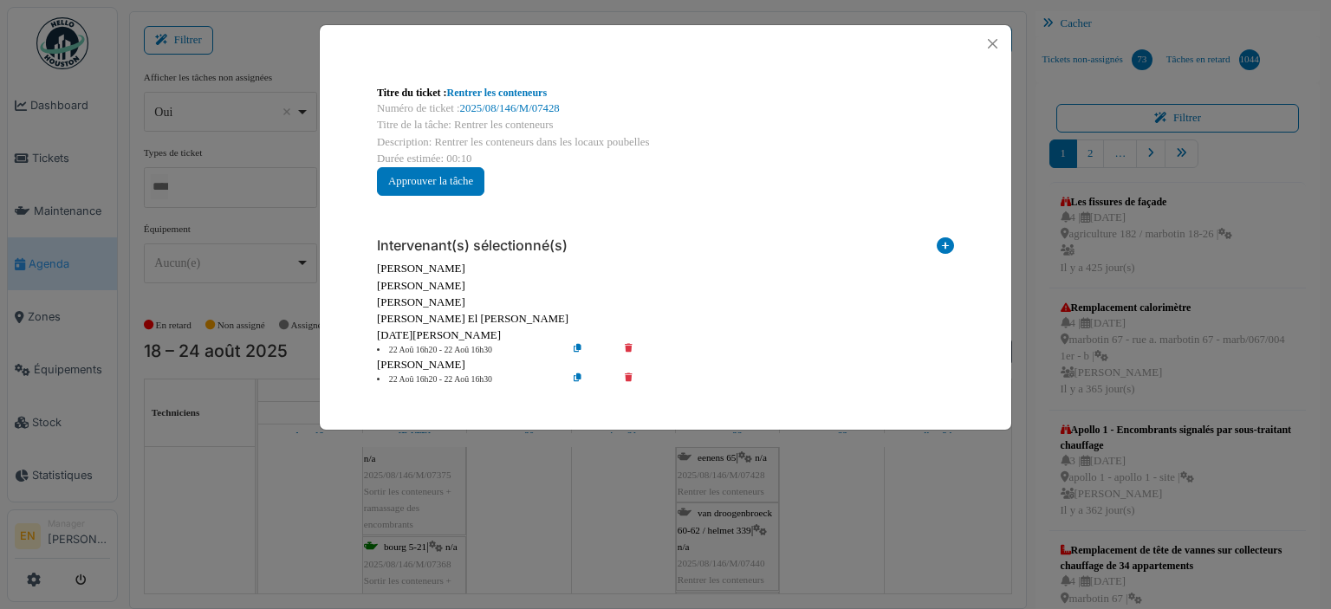
click at [627, 348] on icon at bounding box center [640, 350] width 49 height 13
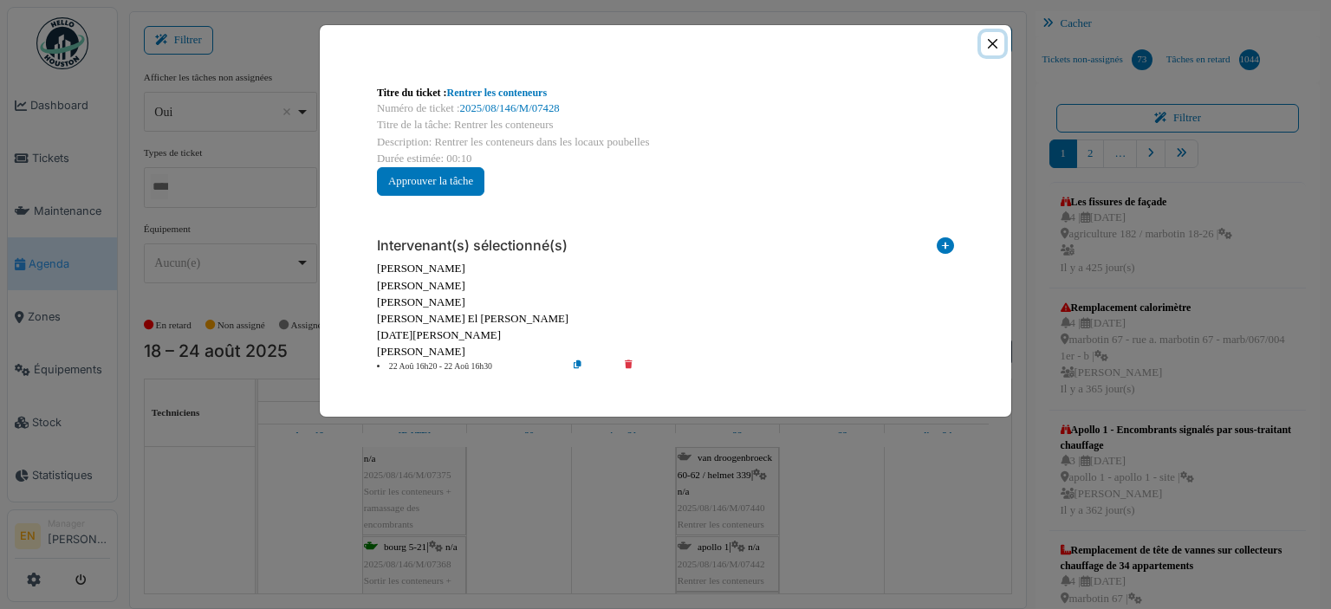
click at [995, 39] on button "Close" at bounding box center [992, 43] width 23 height 23
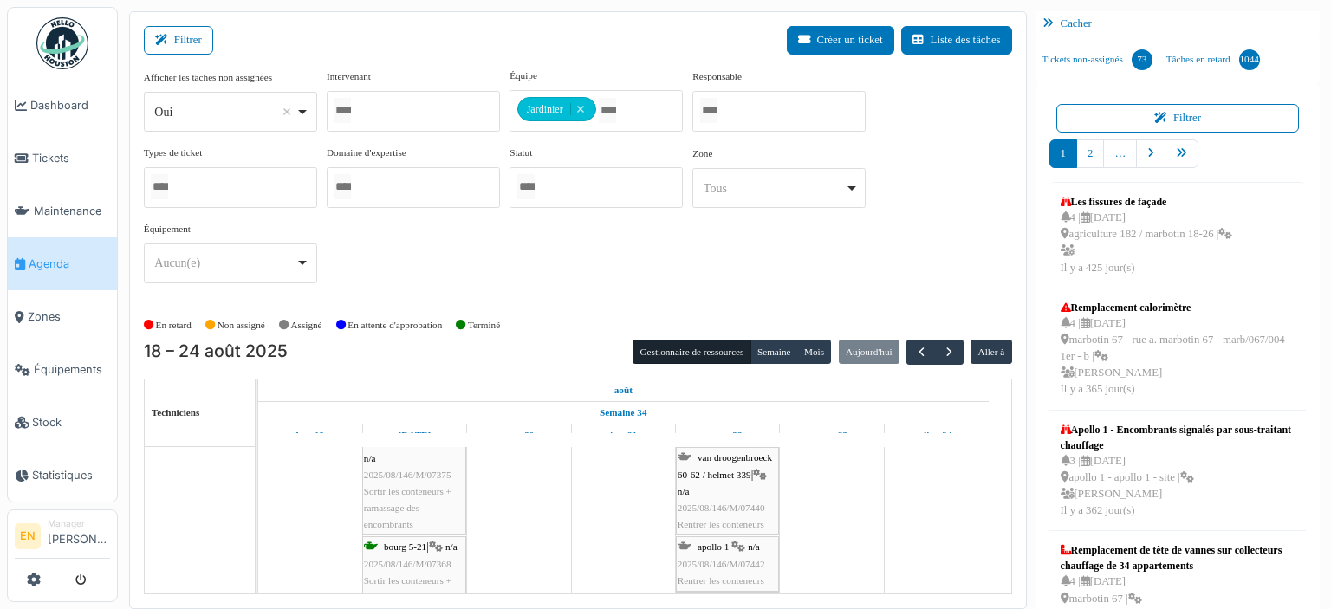
click at [732, 480] on div "van droogenbroeck 60-62 / helmet 339 | n/a 2025/08/146/M/07440 Rentrer les cont…" at bounding box center [728, 491] width 100 height 83
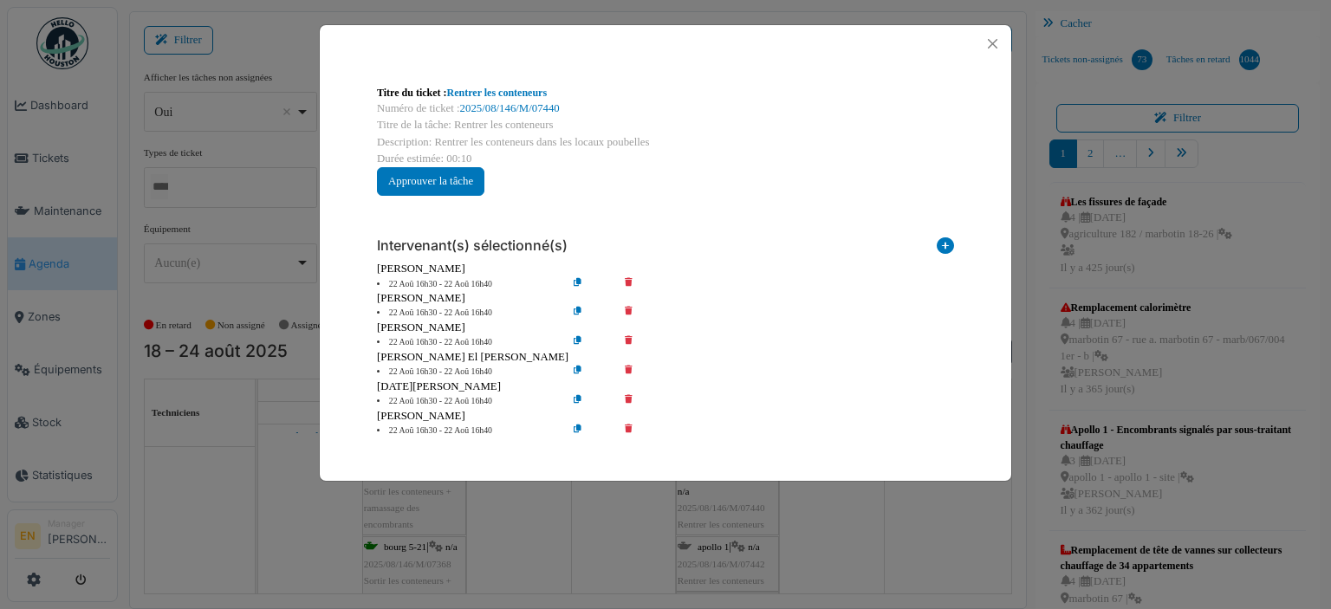
click at [633, 280] on icon at bounding box center [640, 284] width 49 height 13
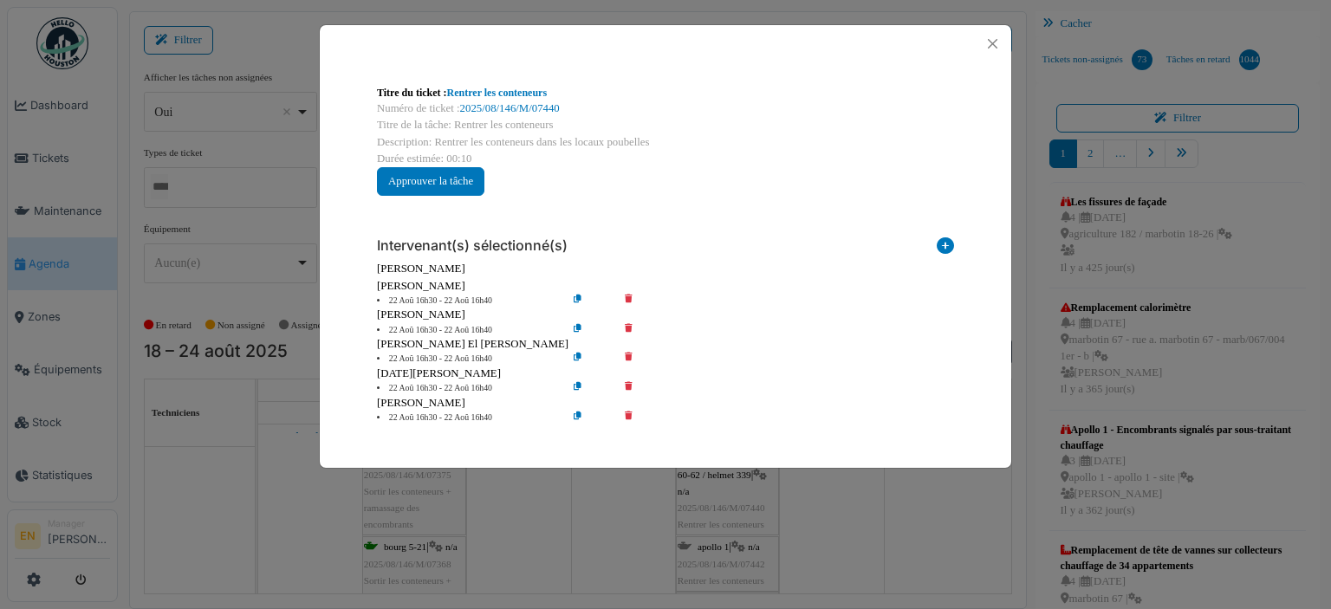
click at [627, 297] on icon at bounding box center [640, 301] width 49 height 13
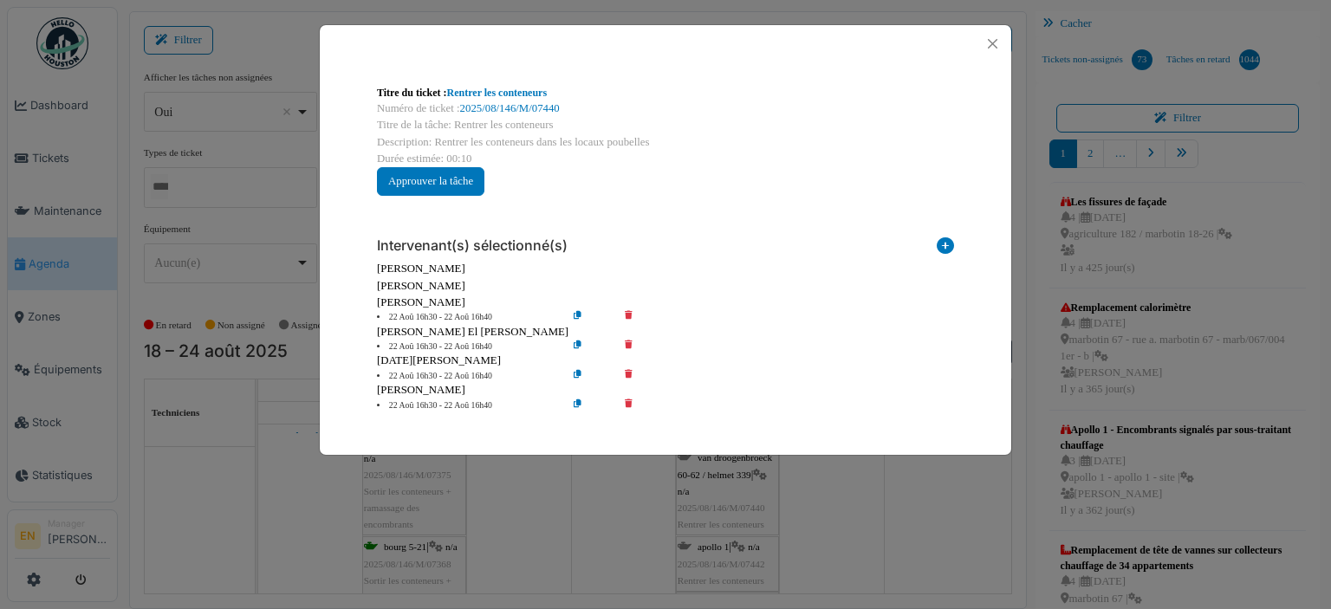
click at [629, 317] on icon at bounding box center [640, 317] width 49 height 13
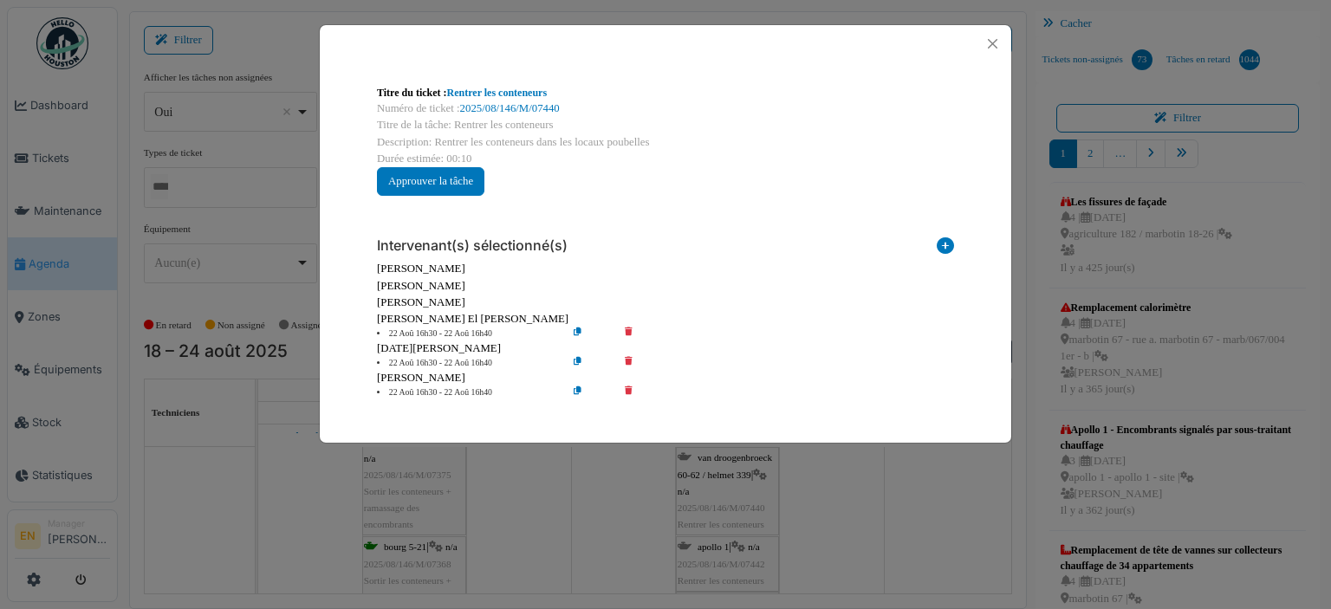
click at [631, 328] on icon at bounding box center [640, 334] width 49 height 13
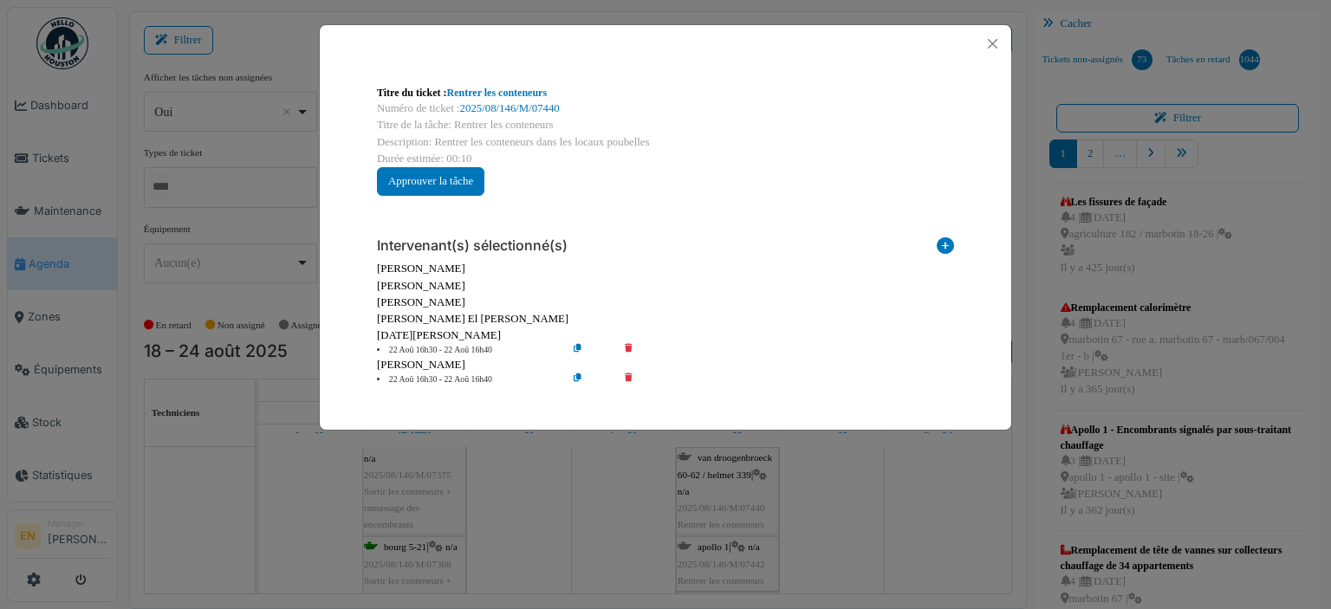
click at [624, 347] on icon at bounding box center [640, 350] width 49 height 13
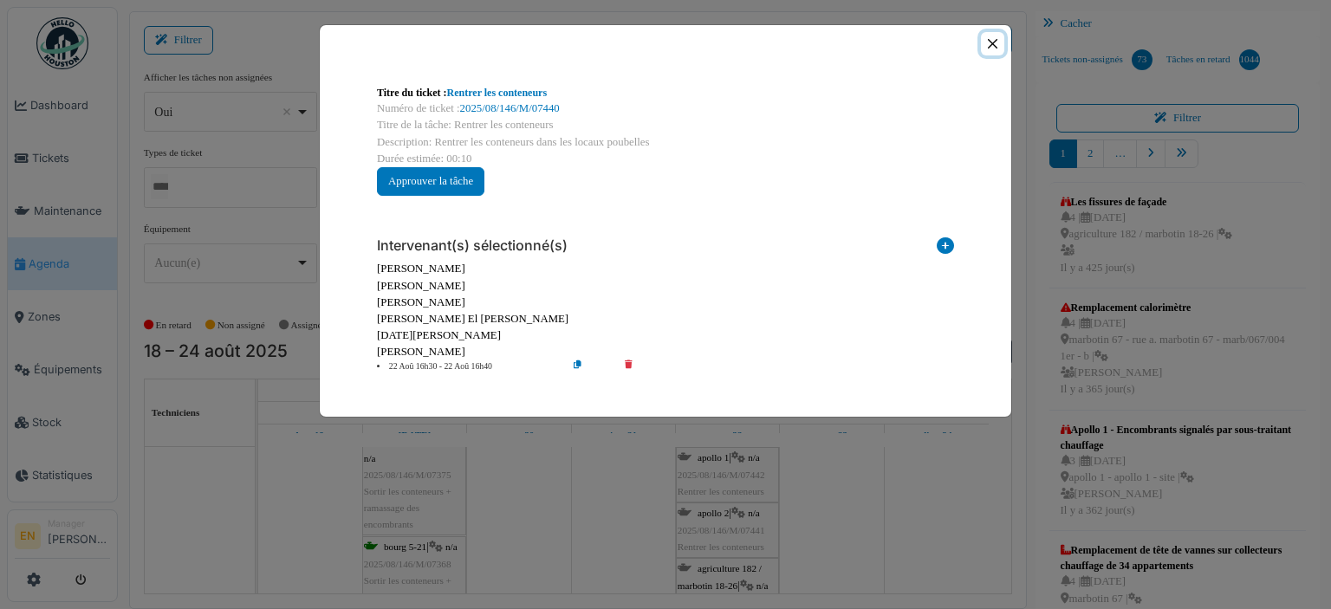
click at [990, 44] on button "Close" at bounding box center [992, 43] width 23 height 23
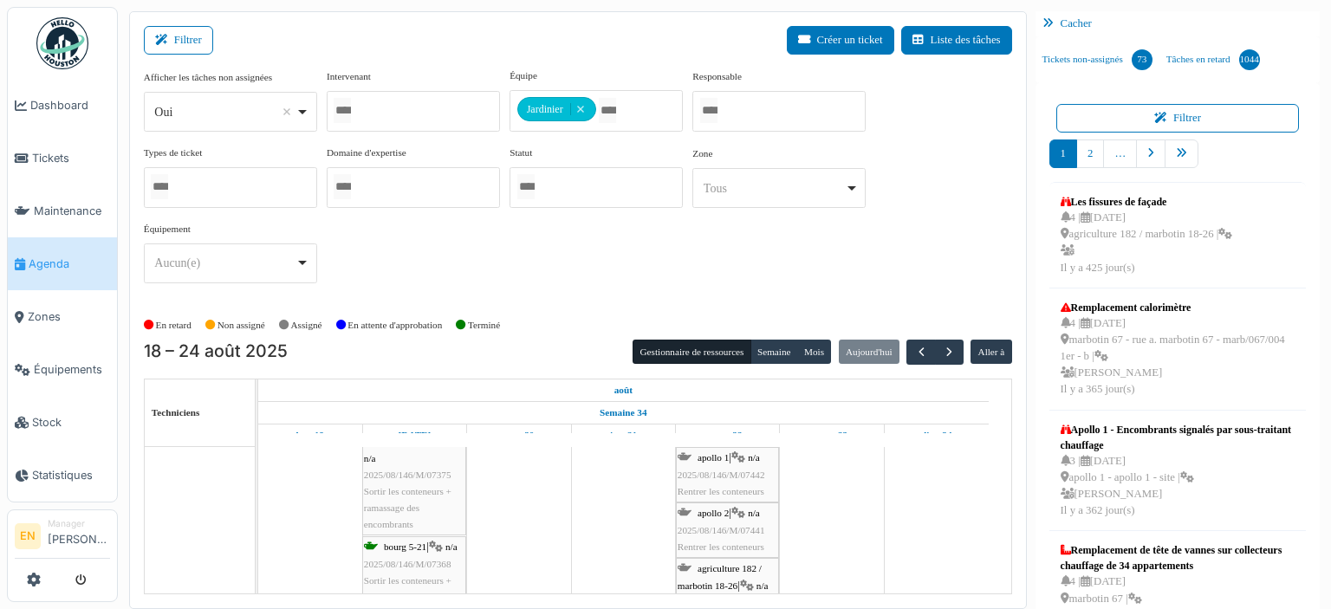
click at [716, 472] on span "2025/08/146/M/07442" at bounding box center [722, 475] width 88 height 10
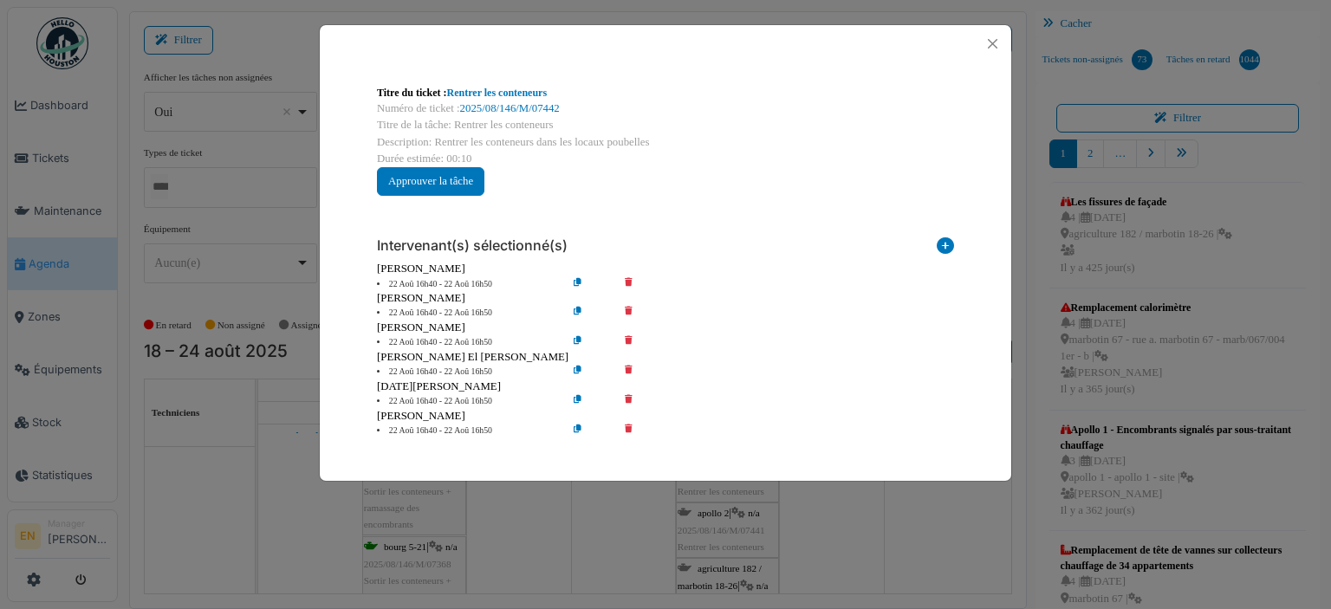
click at [630, 281] on icon at bounding box center [640, 284] width 49 height 13
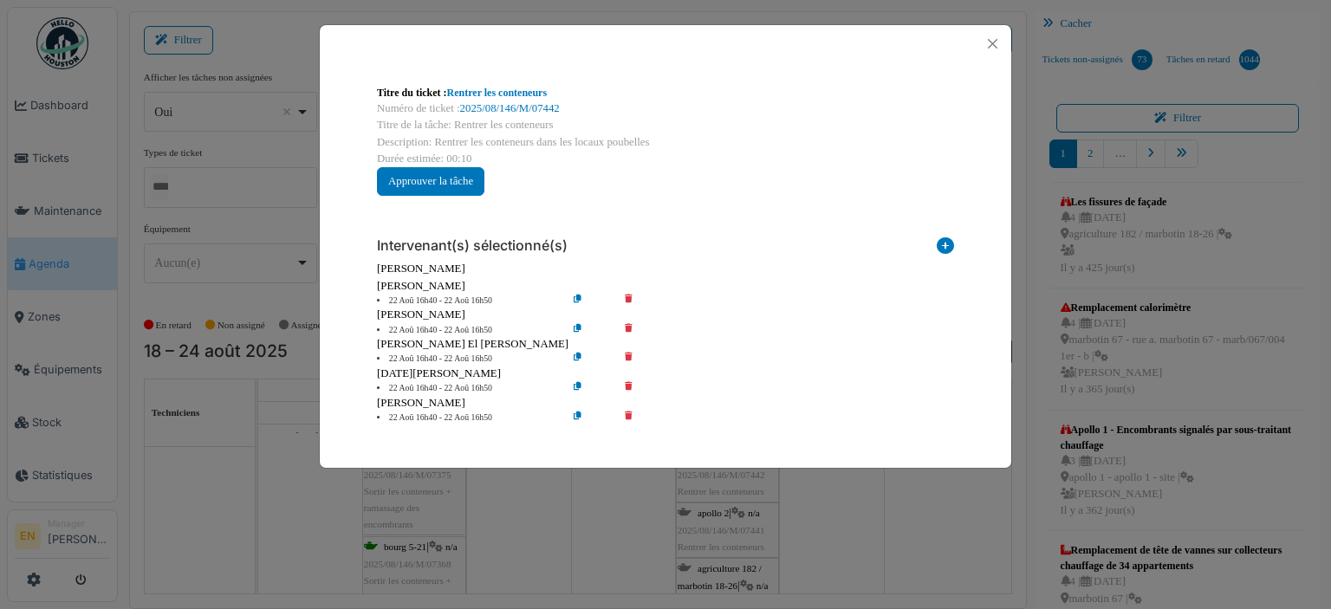
click at [629, 297] on icon at bounding box center [640, 301] width 49 height 13
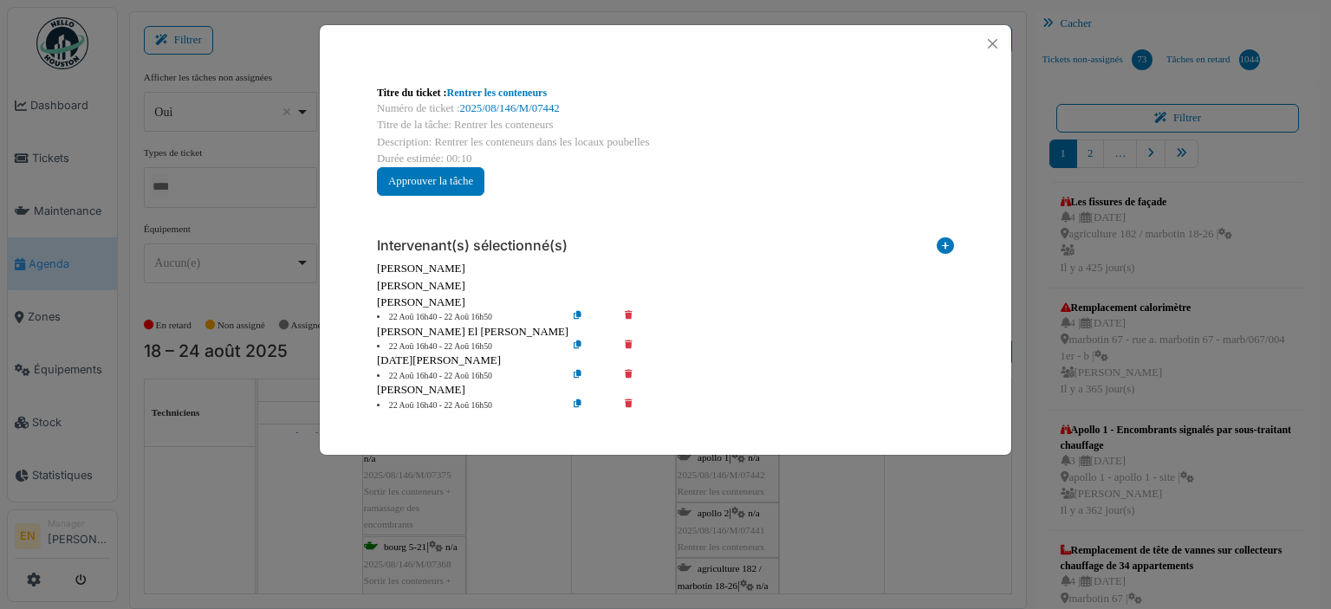
click at [627, 324] on div "[PERSON_NAME] El [PERSON_NAME]" at bounding box center [665, 332] width 577 height 16
click at [629, 315] on icon at bounding box center [640, 317] width 49 height 13
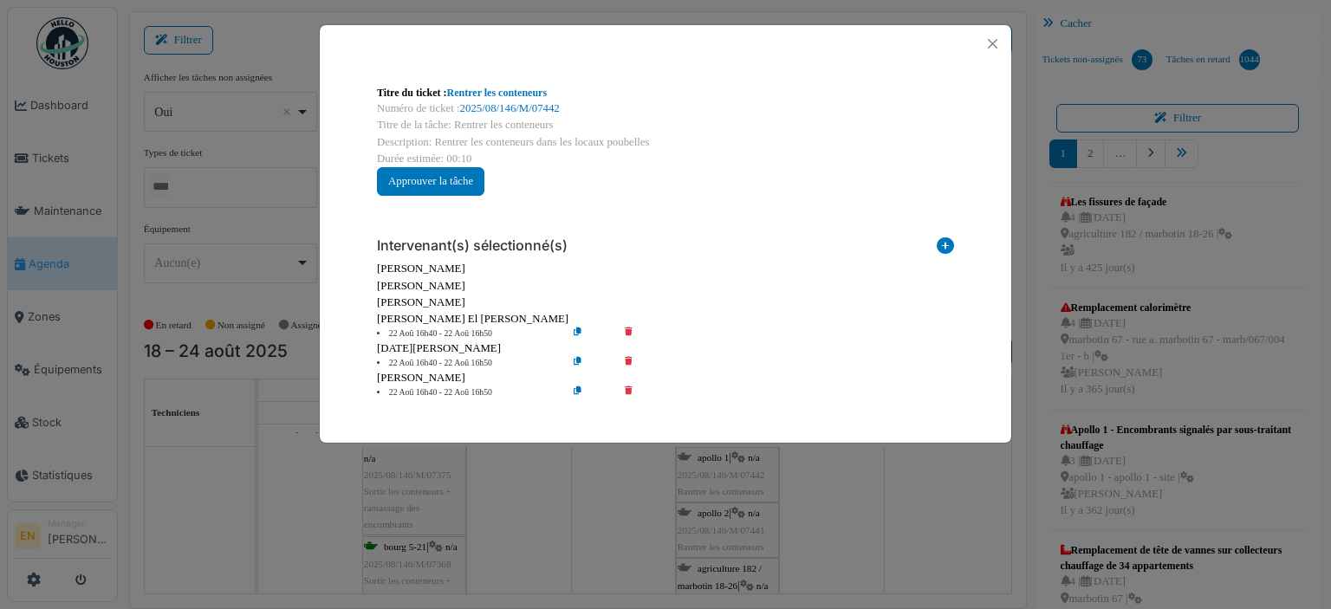
click at [627, 328] on icon at bounding box center [640, 334] width 49 height 13
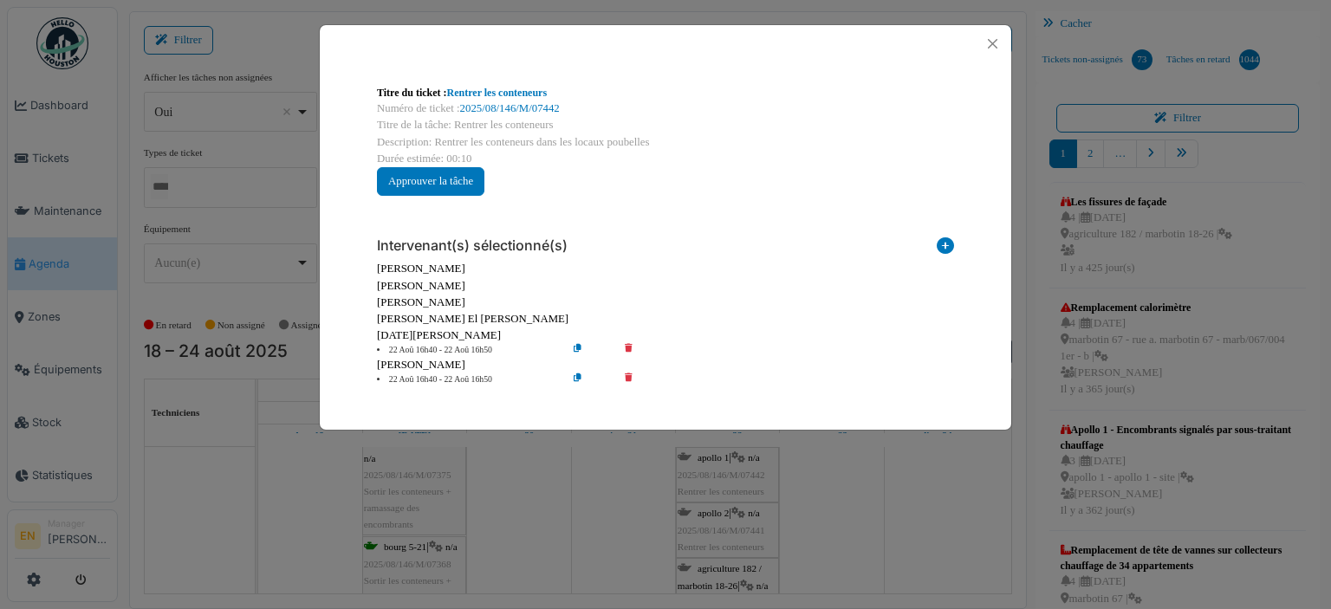
click at [627, 347] on icon at bounding box center [640, 350] width 49 height 13
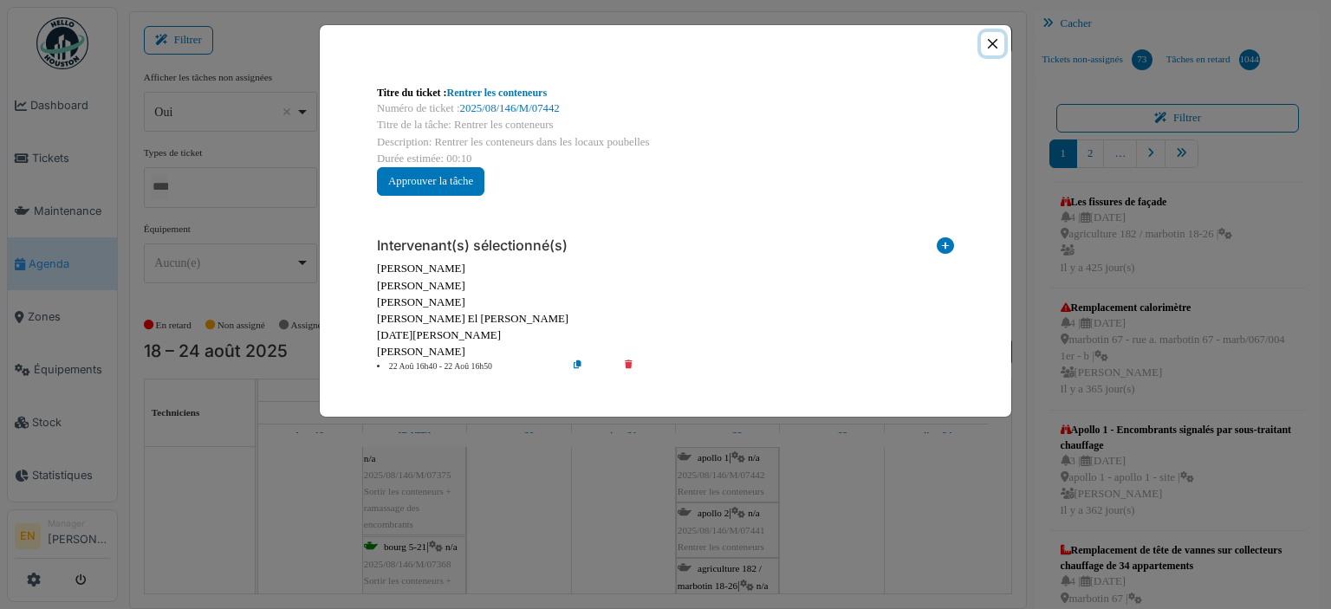
click at [995, 46] on button "Close" at bounding box center [992, 43] width 23 height 23
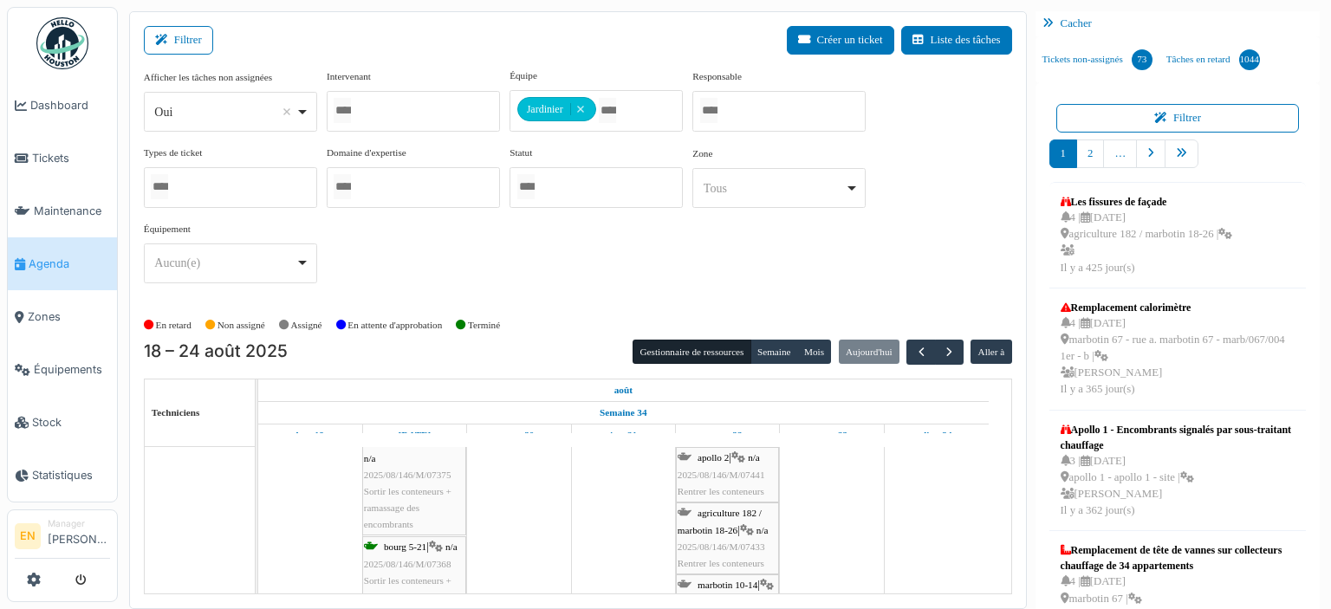
click at [737, 470] on span "2025/08/146/M/07441" at bounding box center [722, 475] width 88 height 10
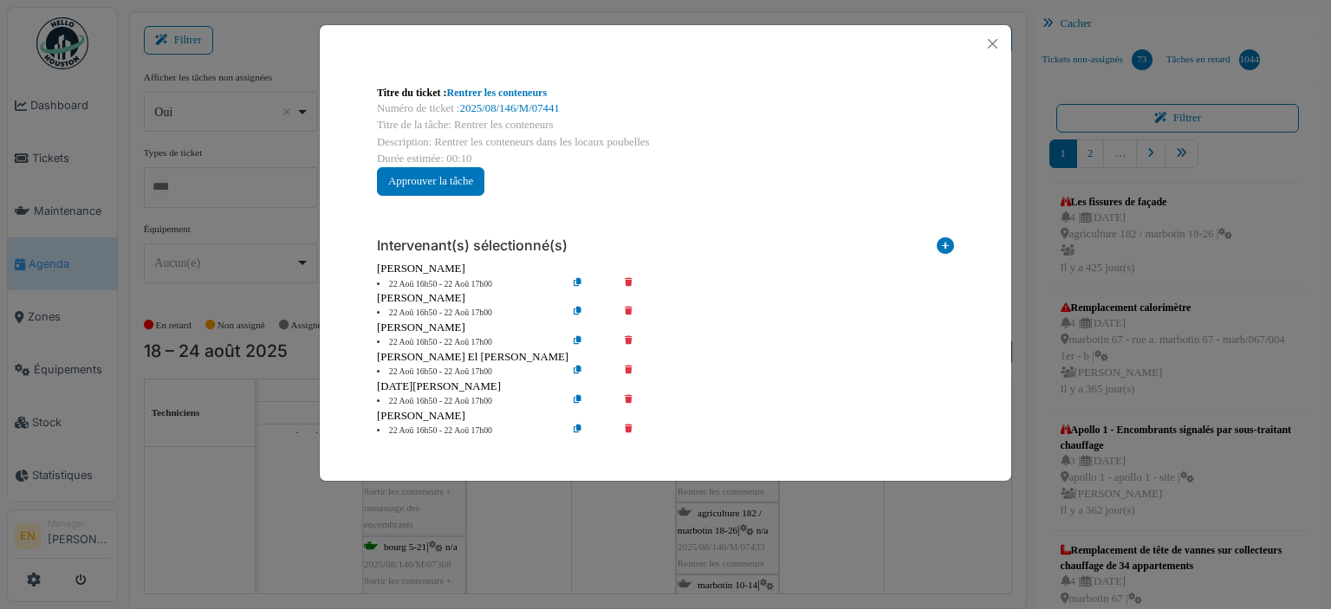
click at [626, 280] on icon at bounding box center [640, 284] width 49 height 13
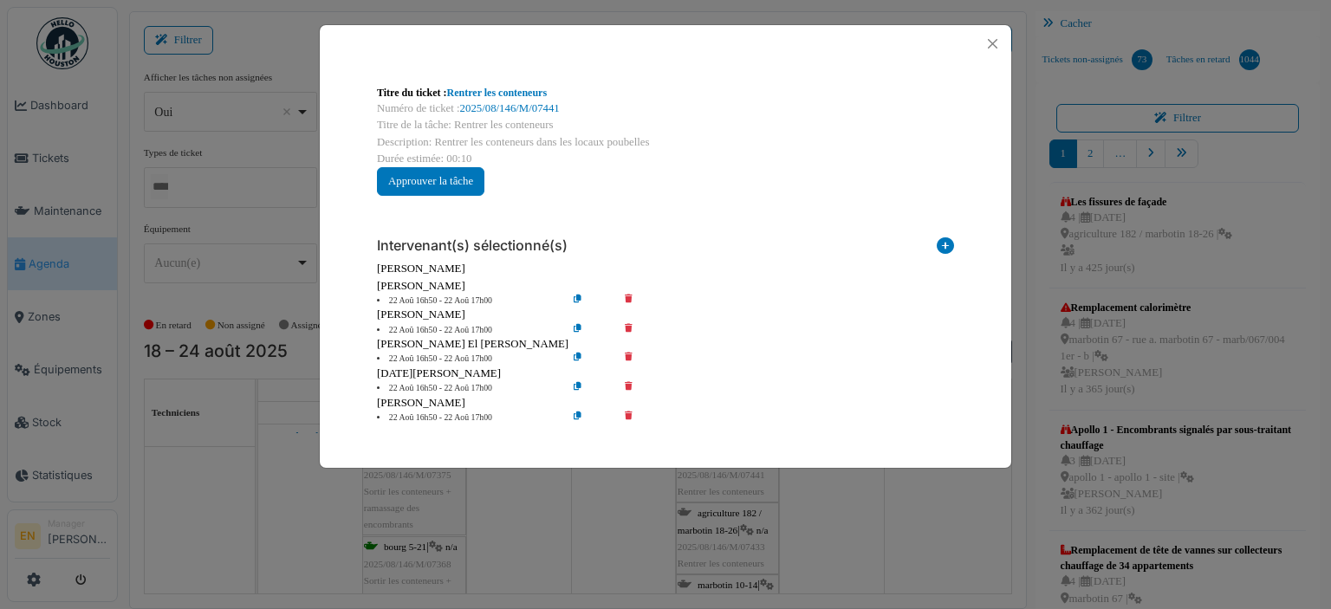
click at [633, 296] on icon at bounding box center [640, 301] width 49 height 13
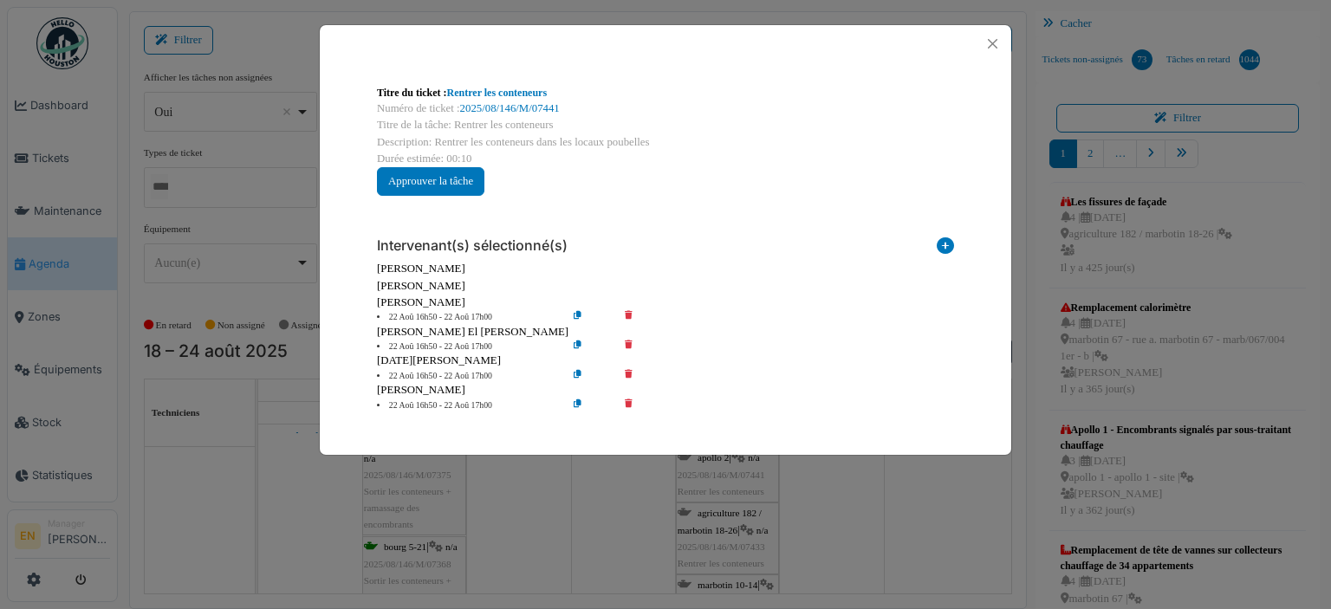
click at [627, 313] on icon at bounding box center [640, 317] width 49 height 13
click at [627, 342] on icon at bounding box center [640, 347] width 49 height 13
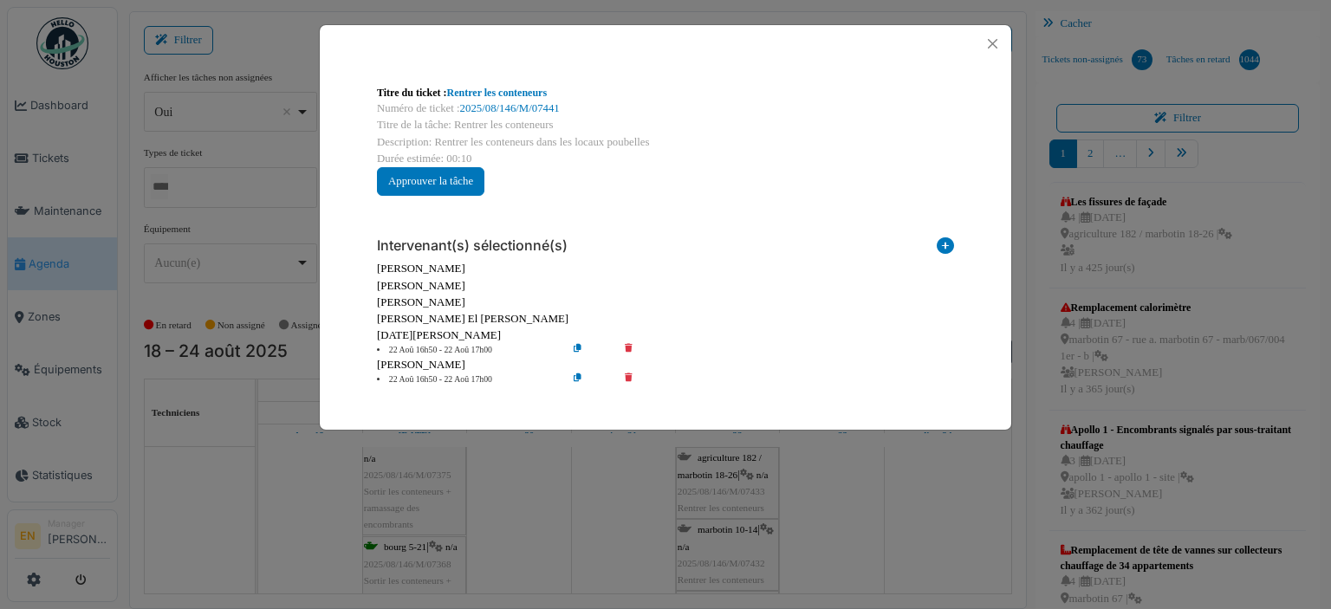
click at [630, 346] on icon at bounding box center [640, 350] width 49 height 13
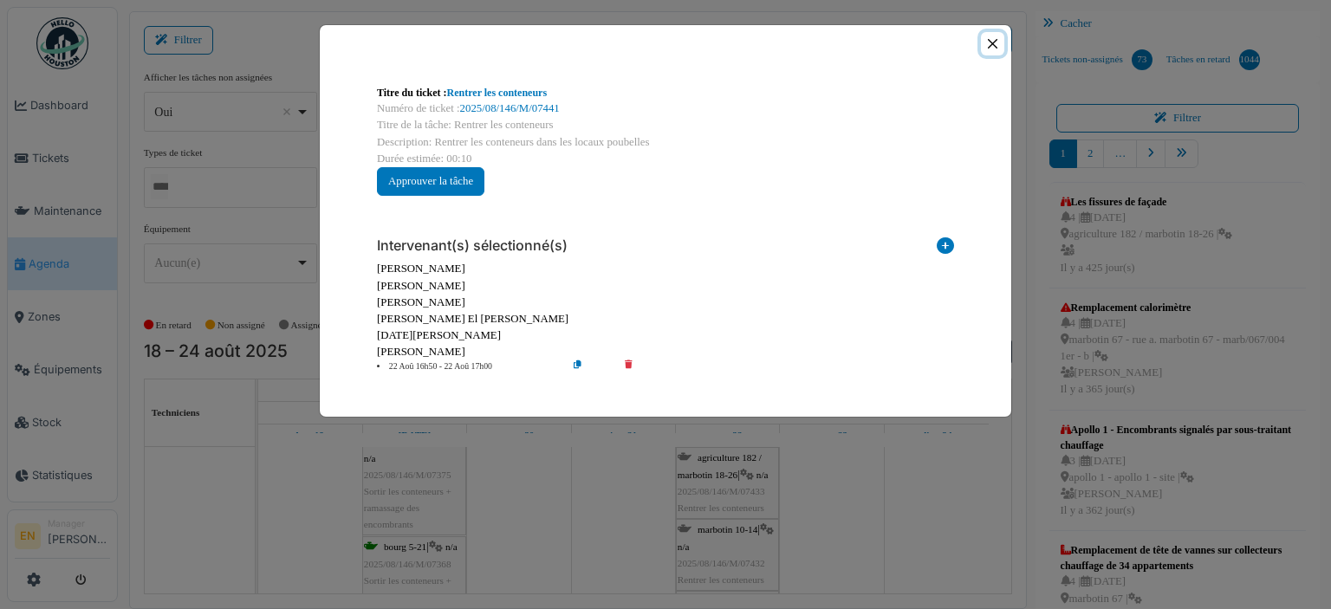
click at [990, 48] on button "Close" at bounding box center [992, 43] width 23 height 23
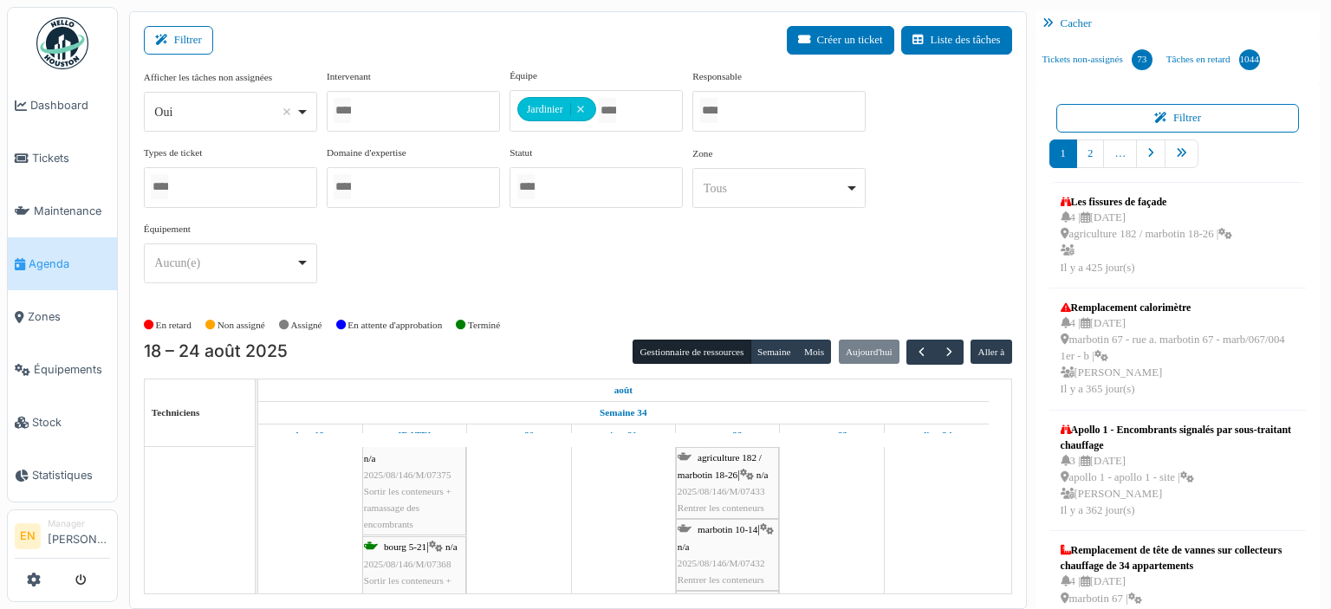
click at [735, 473] on span "agriculture 182 / marbotin 18-26" at bounding box center [720, 465] width 84 height 27
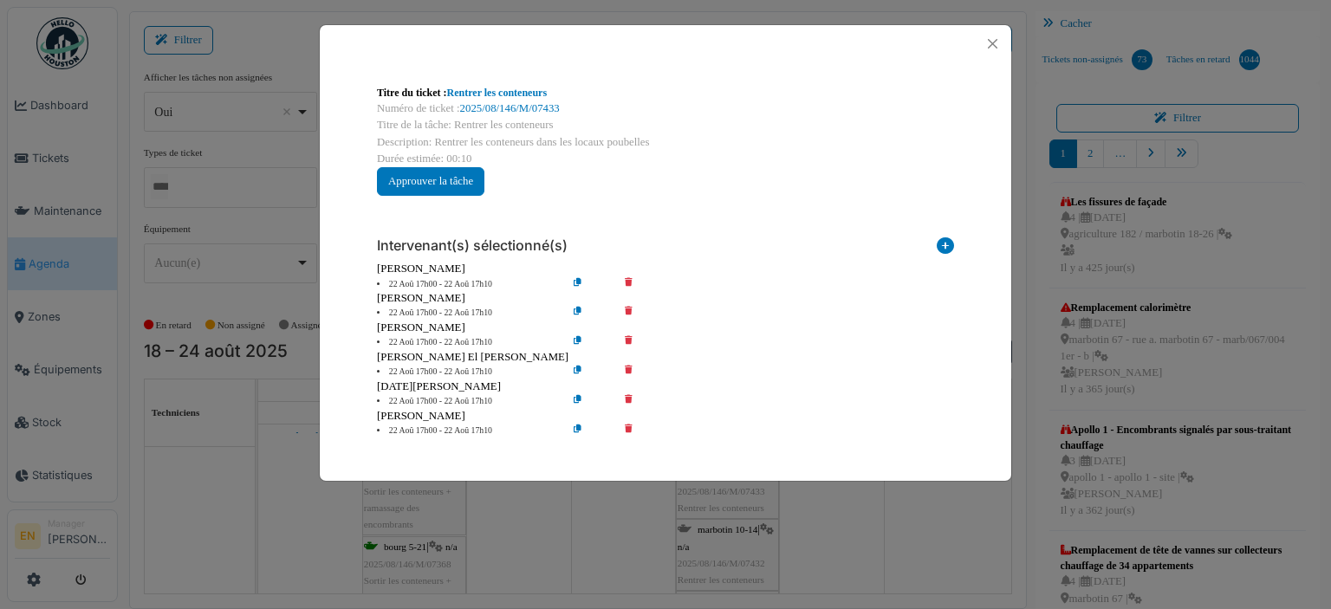
click at [627, 282] on icon at bounding box center [640, 284] width 49 height 13
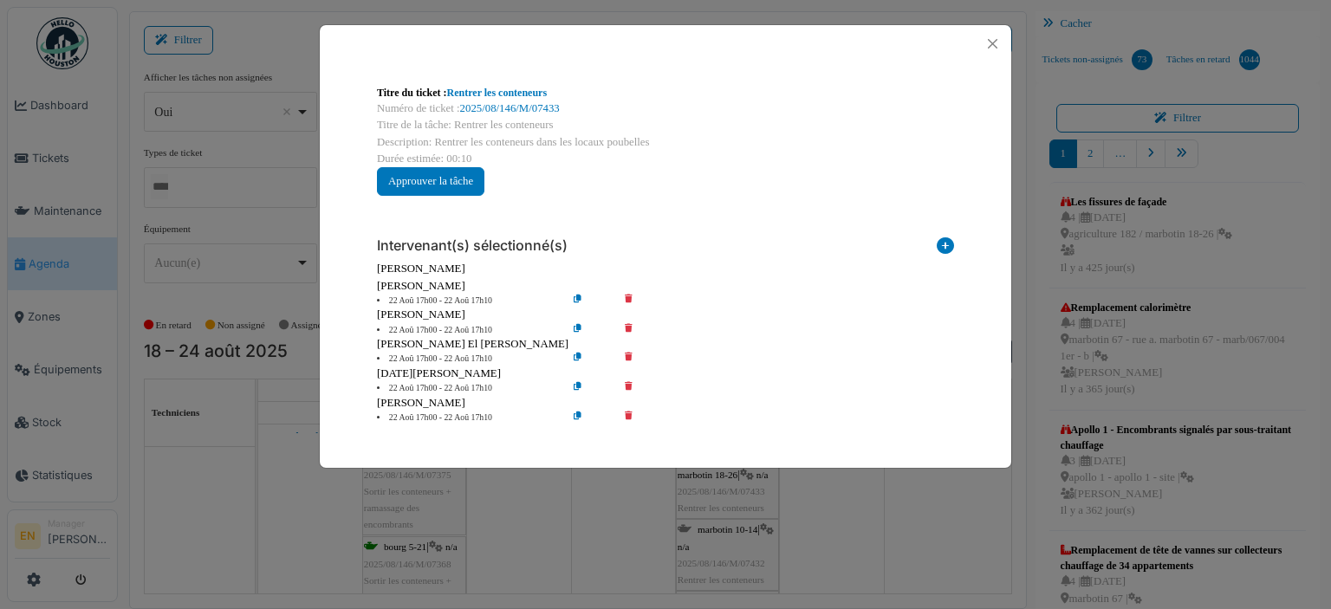
click at [627, 297] on icon at bounding box center [640, 301] width 49 height 13
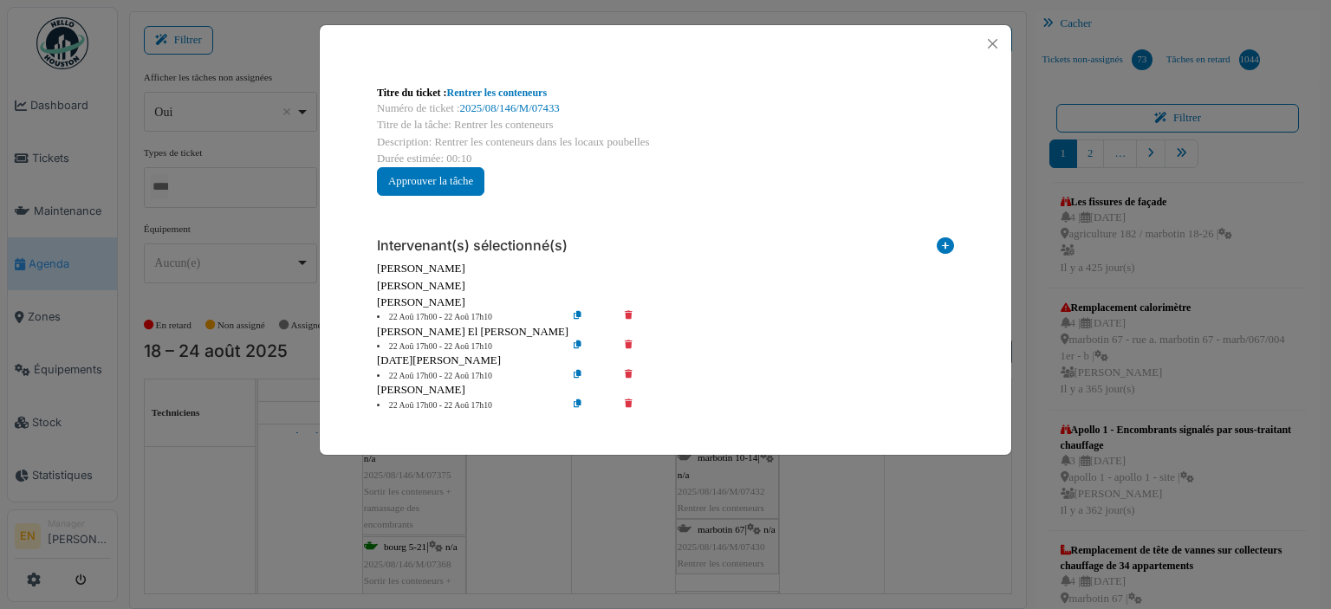
click at [624, 315] on icon at bounding box center [640, 317] width 49 height 13
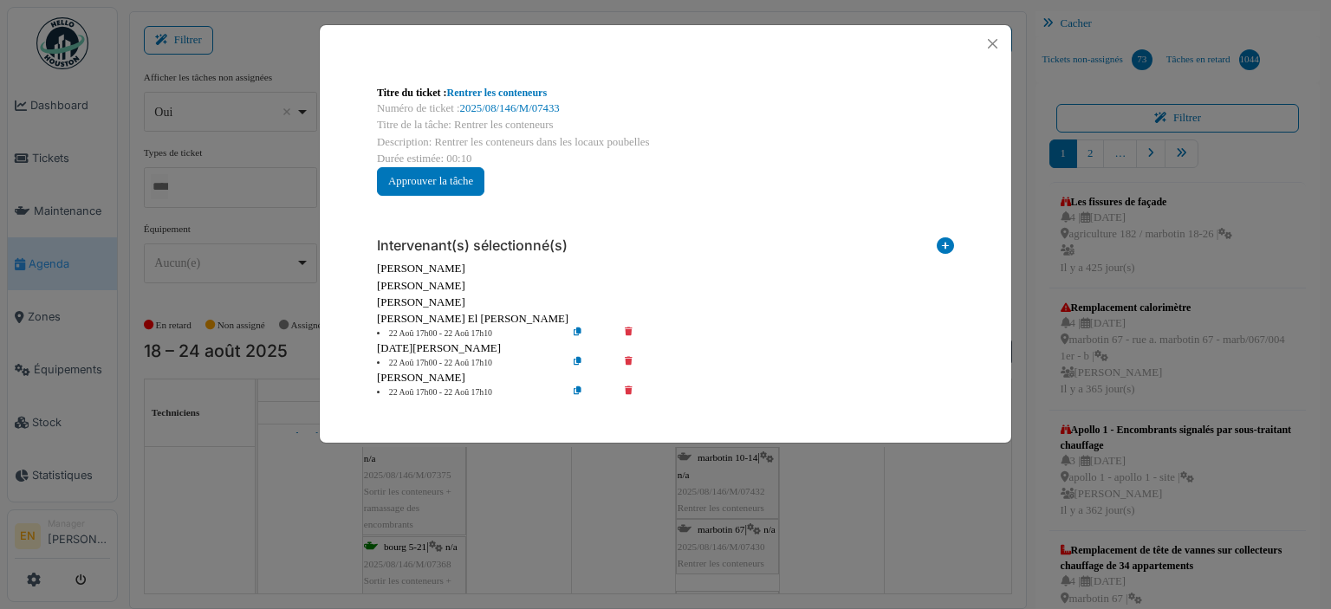
click at [627, 328] on icon at bounding box center [640, 334] width 49 height 13
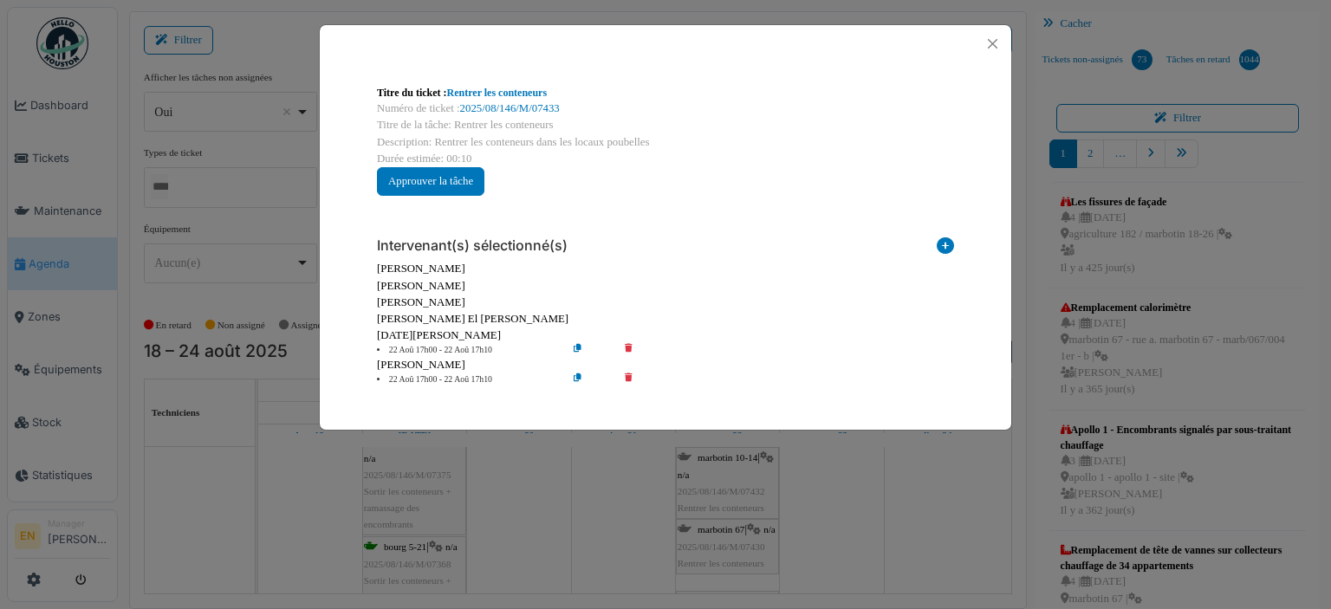
click at [631, 346] on icon at bounding box center [640, 350] width 49 height 13
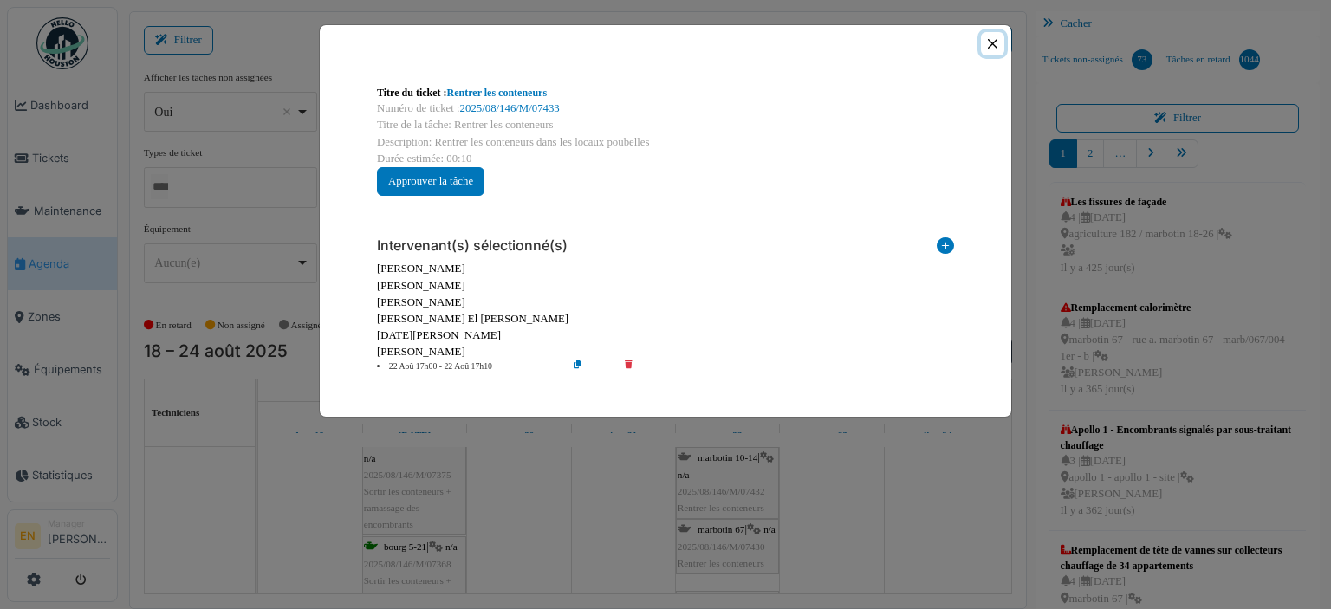
click at [997, 45] on button "Close" at bounding box center [992, 43] width 23 height 23
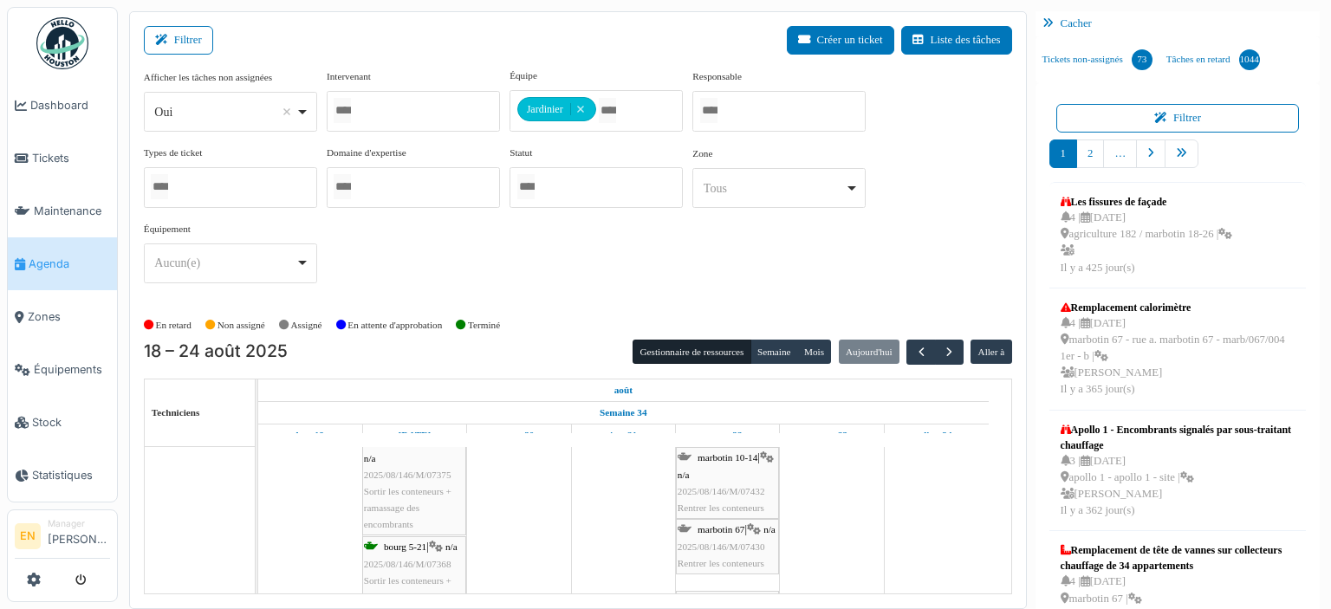
click at [714, 466] on div "marbotin 10-14 | n/a 2025/08/146/M/07432 Rentrer les conteneurs" at bounding box center [728, 483] width 100 height 67
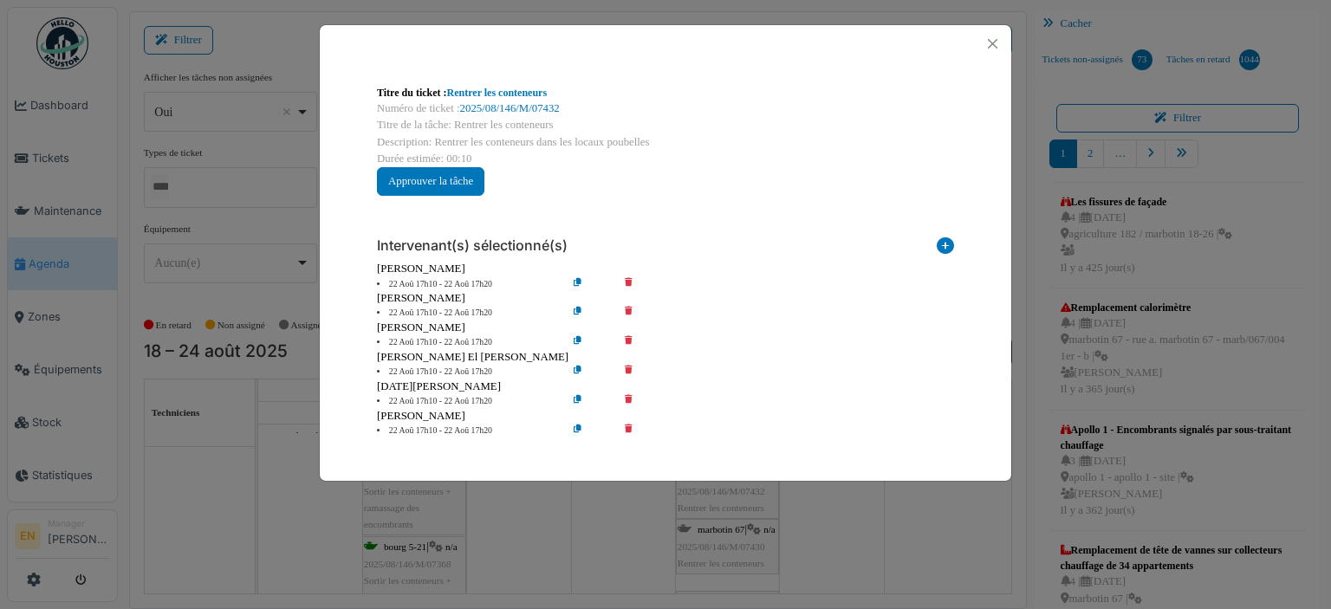
click at [627, 283] on icon at bounding box center [640, 284] width 49 height 13
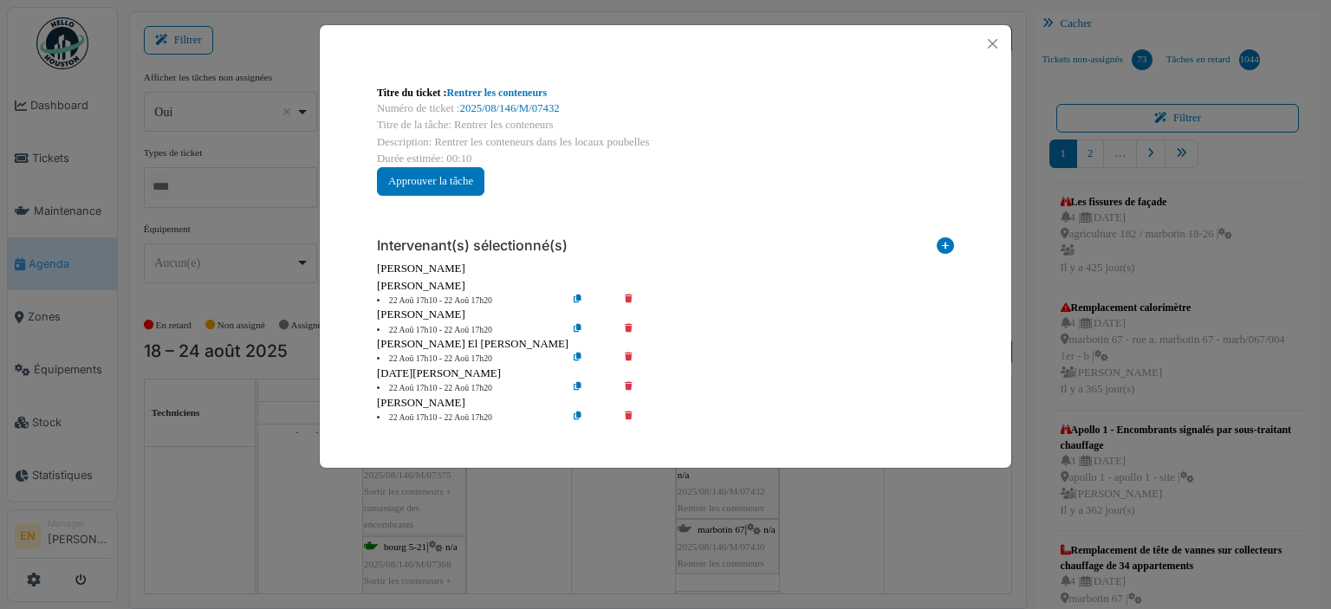
click at [625, 301] on icon at bounding box center [640, 301] width 49 height 13
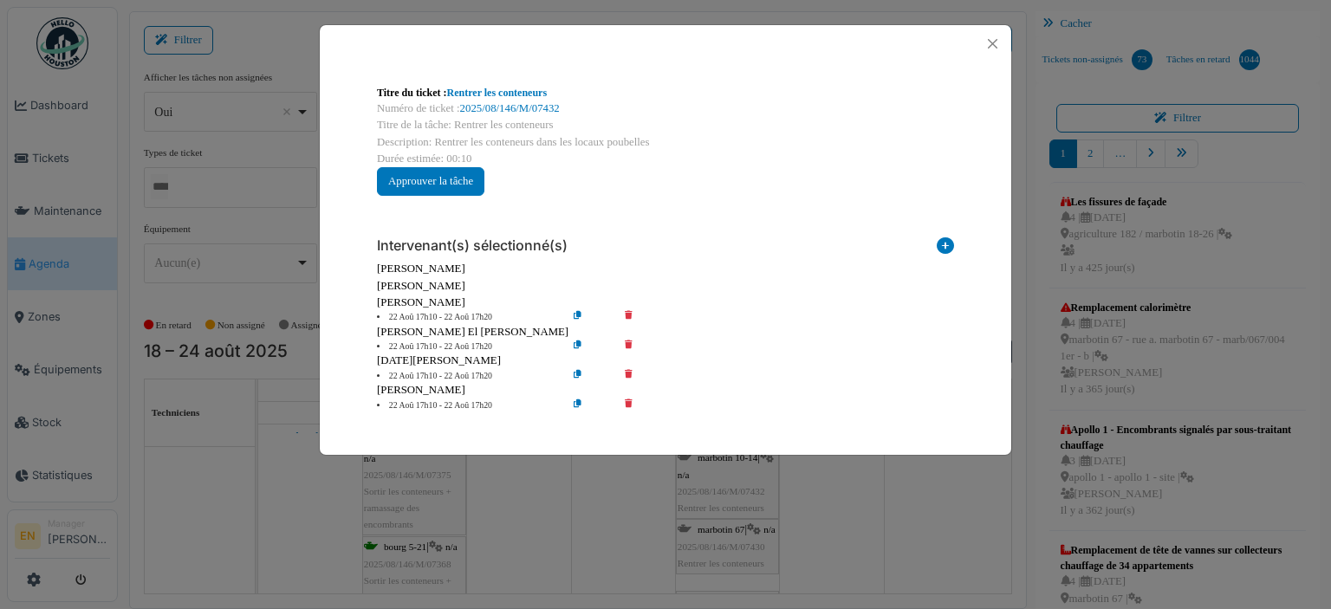
click at [627, 312] on icon at bounding box center [640, 317] width 49 height 13
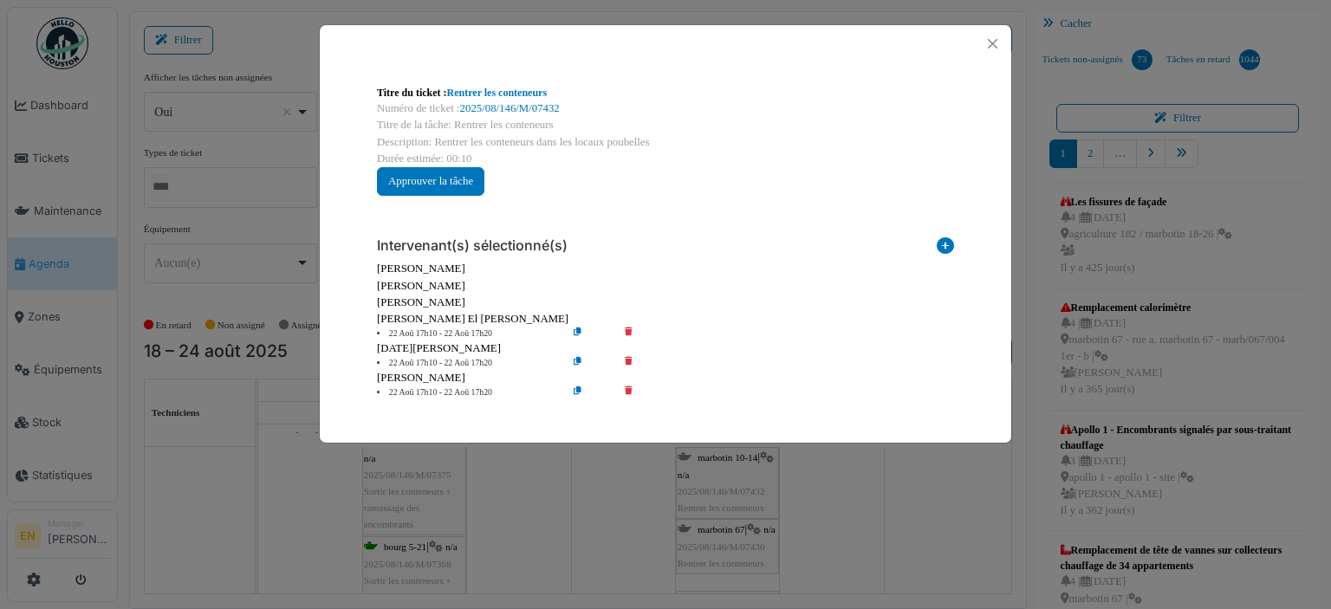
click at [625, 329] on icon at bounding box center [640, 334] width 49 height 13
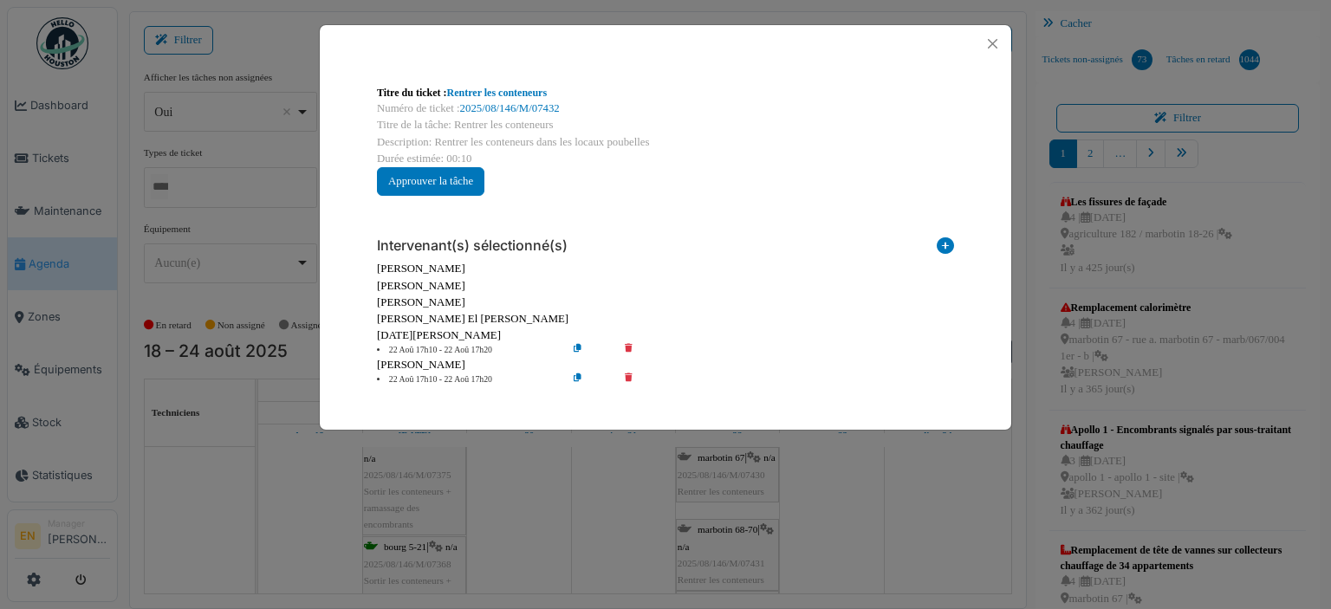
click at [630, 344] on icon at bounding box center [640, 350] width 49 height 13
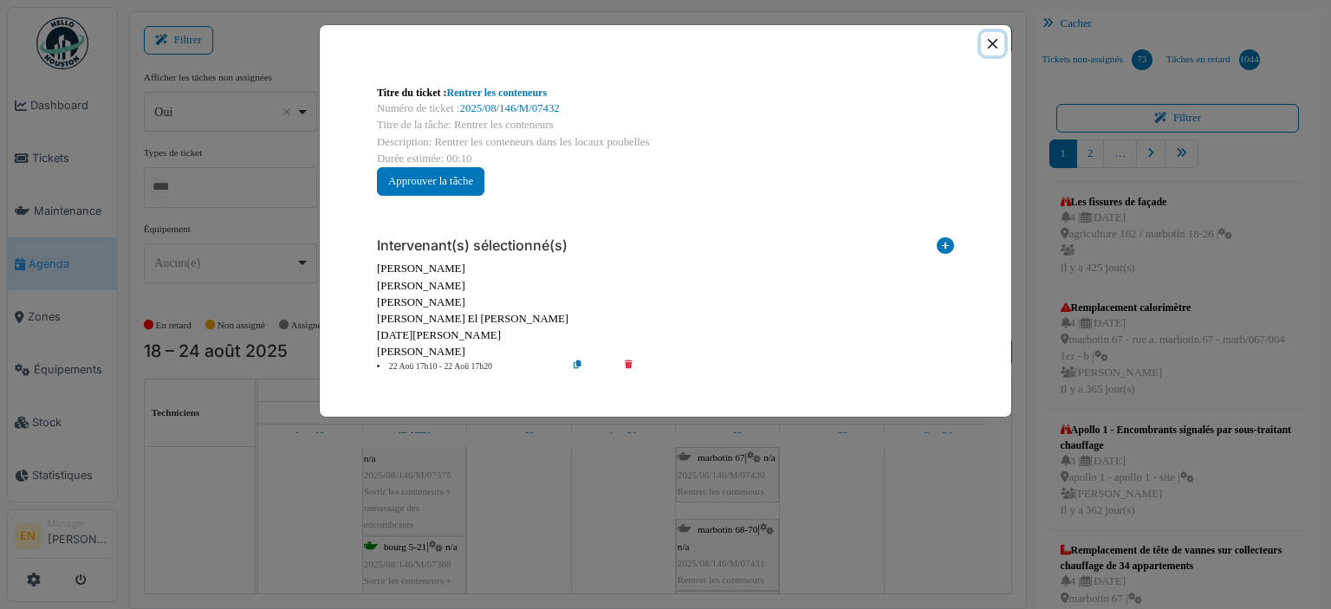
click at [990, 41] on button "Close" at bounding box center [992, 43] width 23 height 23
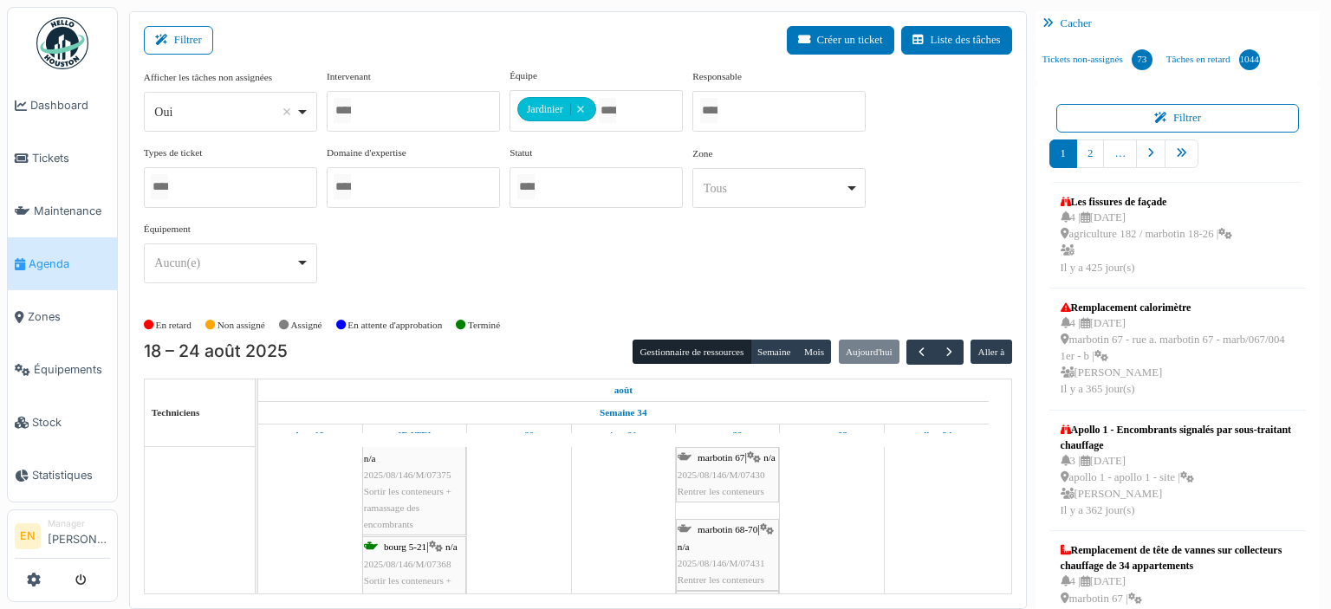
click at [723, 472] on div "marbotin 67 | n/a 2025/08/146/M/07430 Rentrer les conteneurs" at bounding box center [728, 475] width 100 height 50
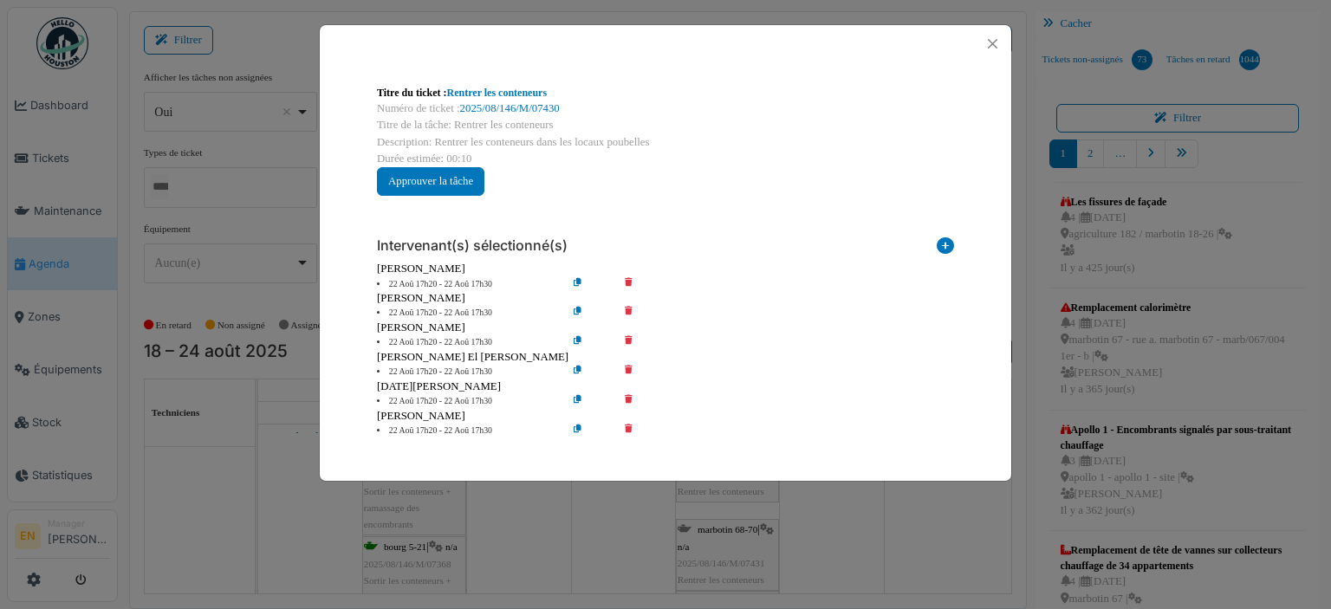
click at [626, 281] on icon at bounding box center [640, 284] width 49 height 13
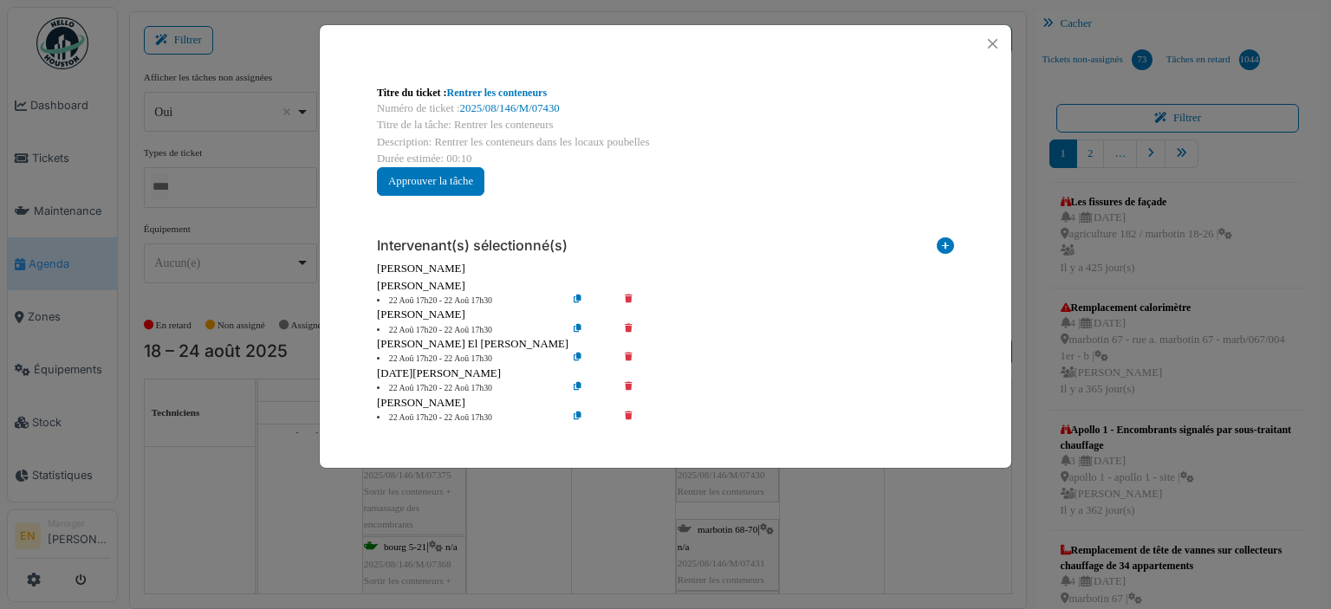
click at [627, 299] on icon at bounding box center [640, 301] width 49 height 13
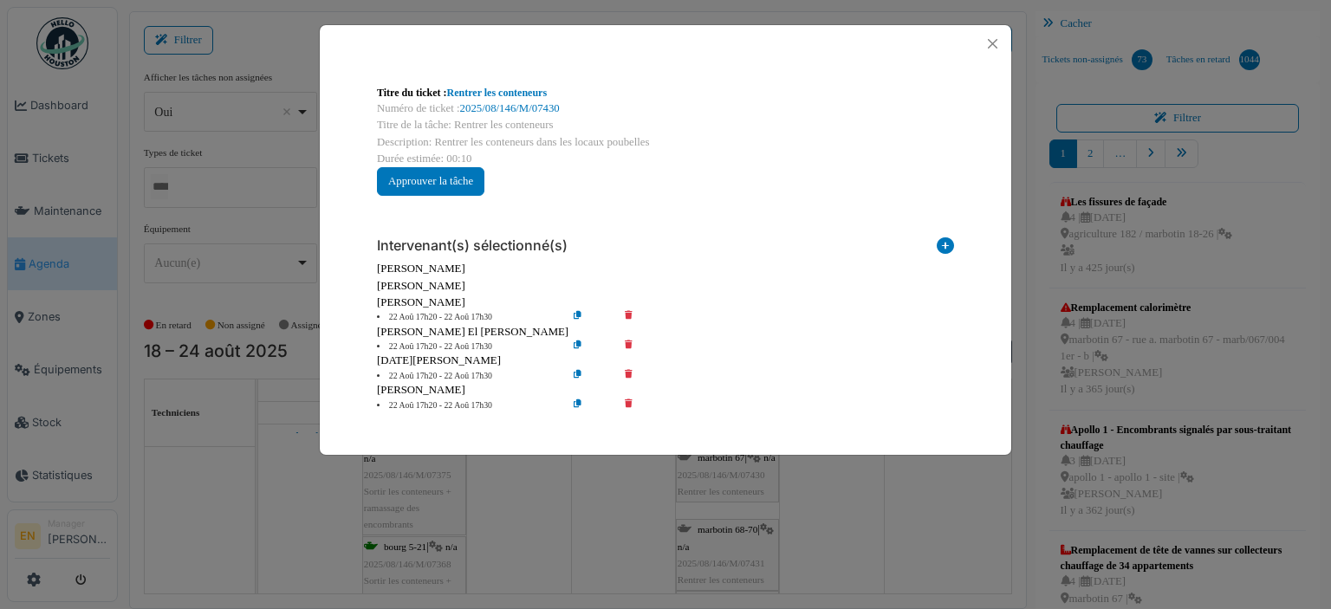
click at [628, 316] on icon at bounding box center [640, 317] width 49 height 13
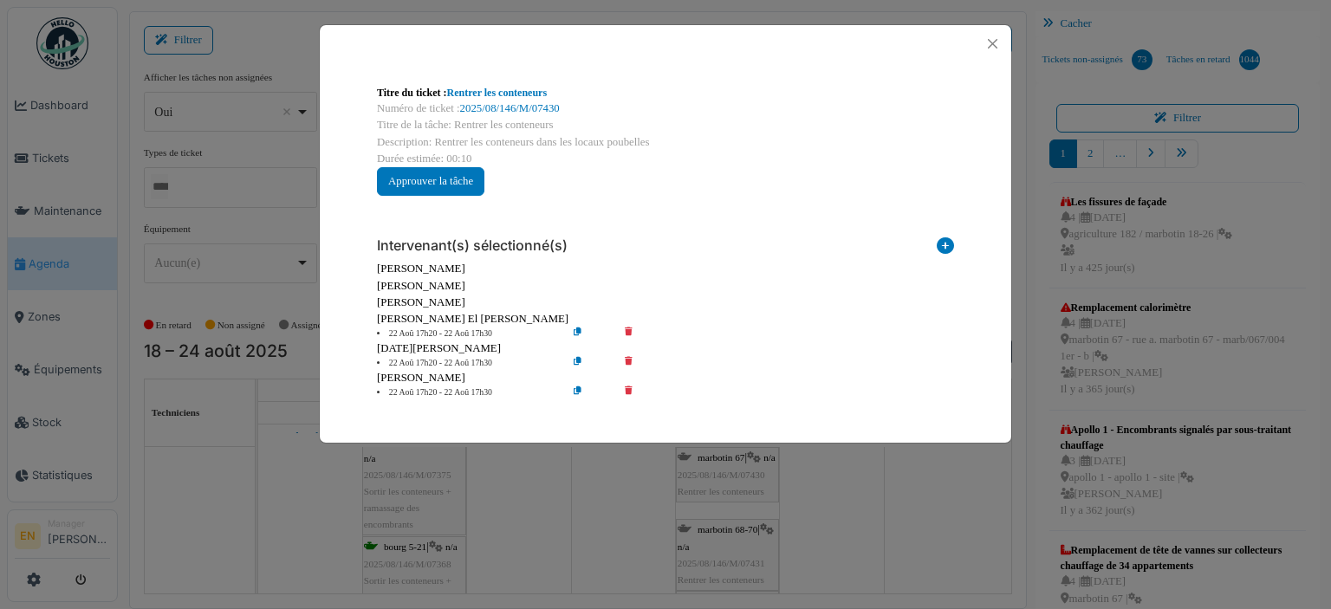
click at [628, 334] on icon at bounding box center [640, 334] width 49 height 13
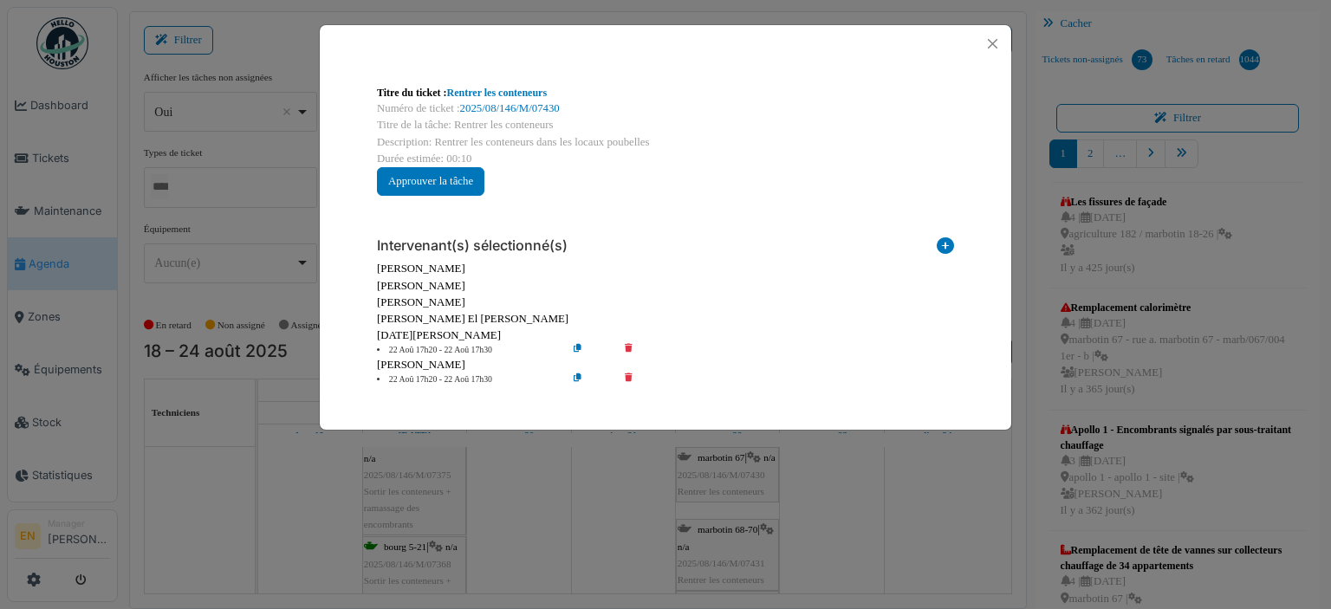
click at [628, 344] on icon at bounding box center [640, 350] width 49 height 13
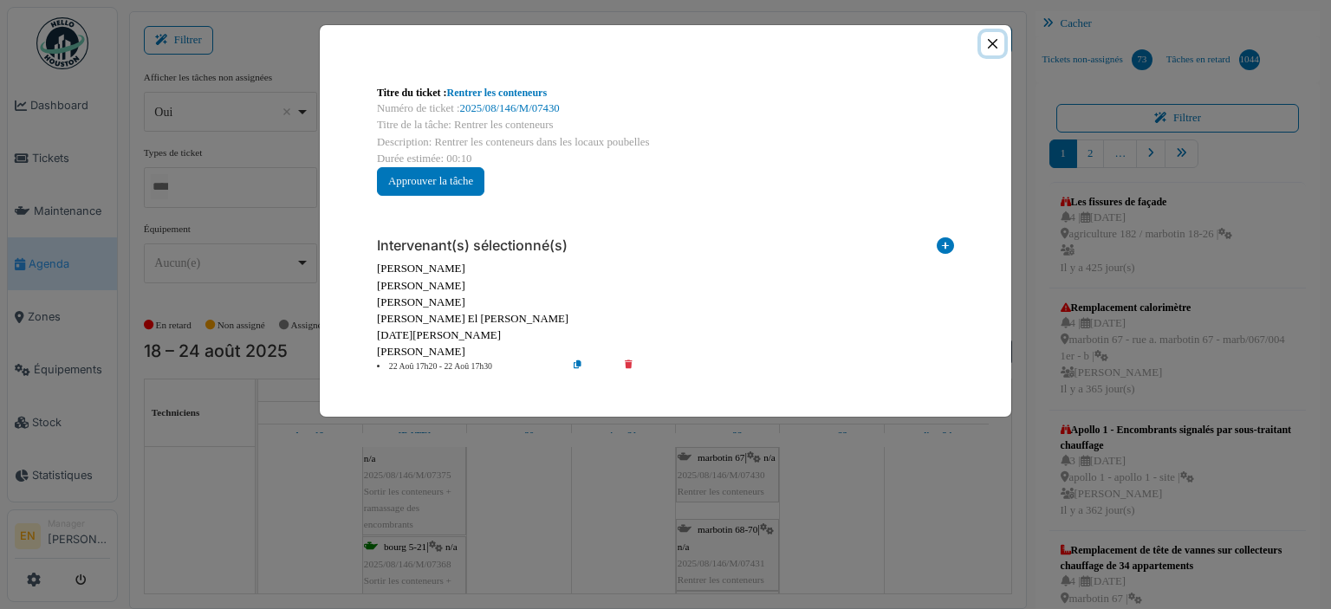
click at [990, 46] on button "Close" at bounding box center [992, 43] width 23 height 23
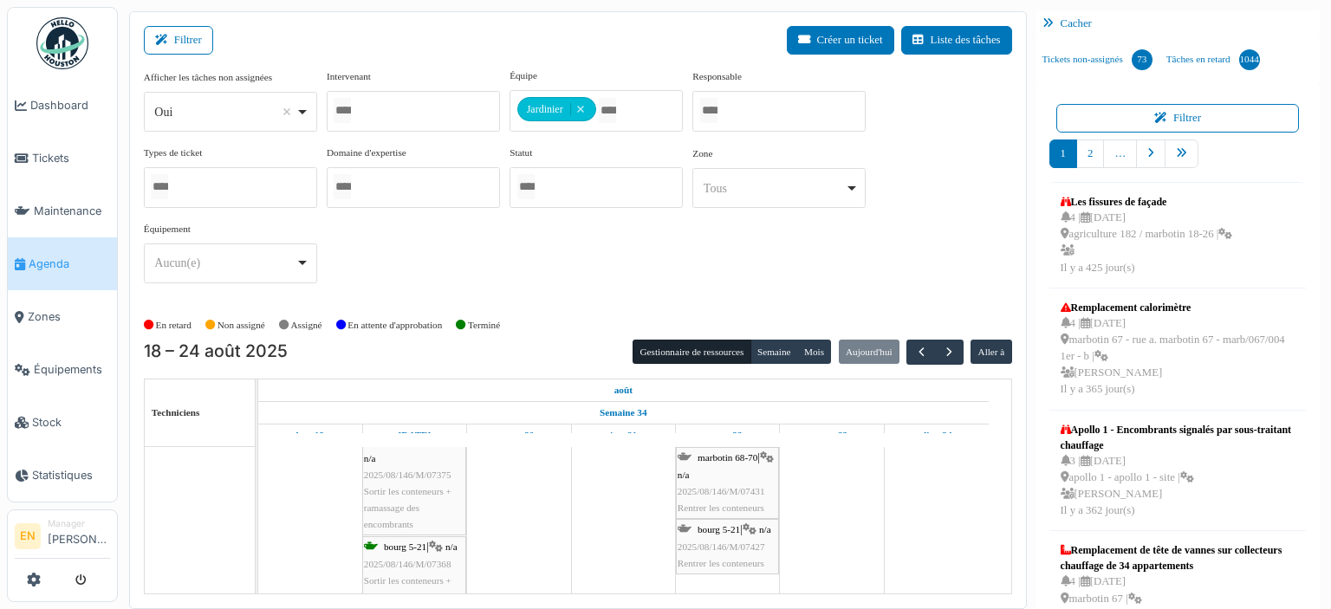
click at [724, 469] on div "marbotin 68-70 | n/a 2025/08/146/M/07431 Rentrer les conteneurs" at bounding box center [728, 483] width 100 height 67
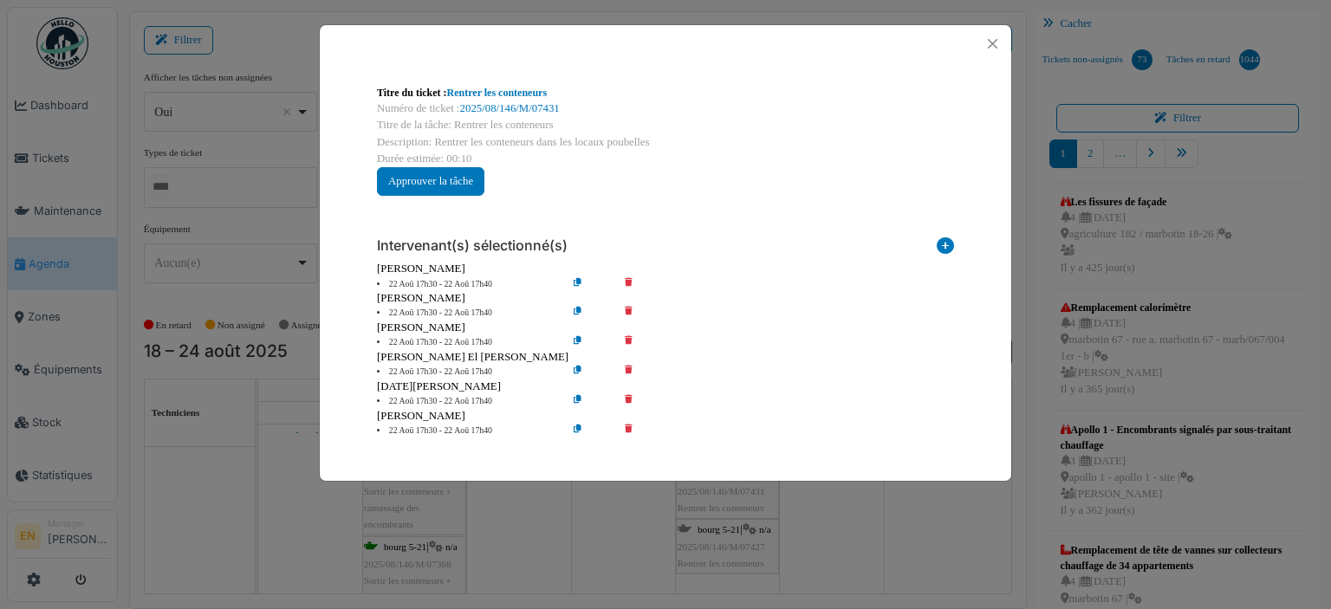
click at [627, 280] on icon at bounding box center [640, 284] width 49 height 13
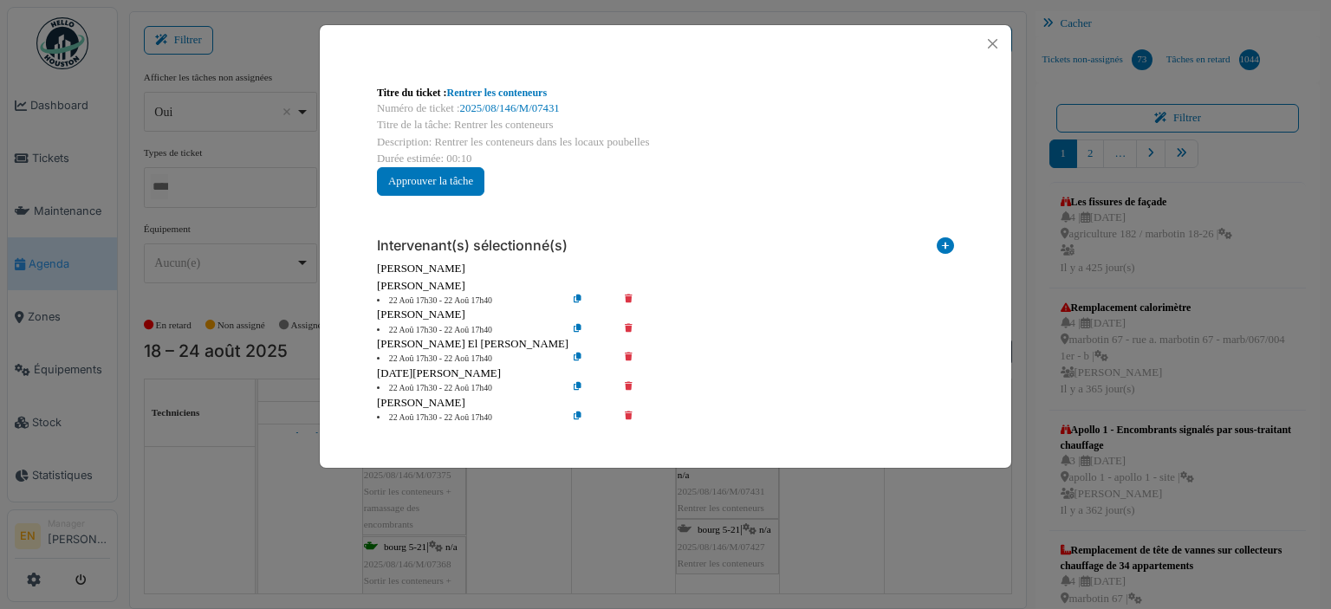
click at [627, 295] on icon at bounding box center [640, 301] width 49 height 13
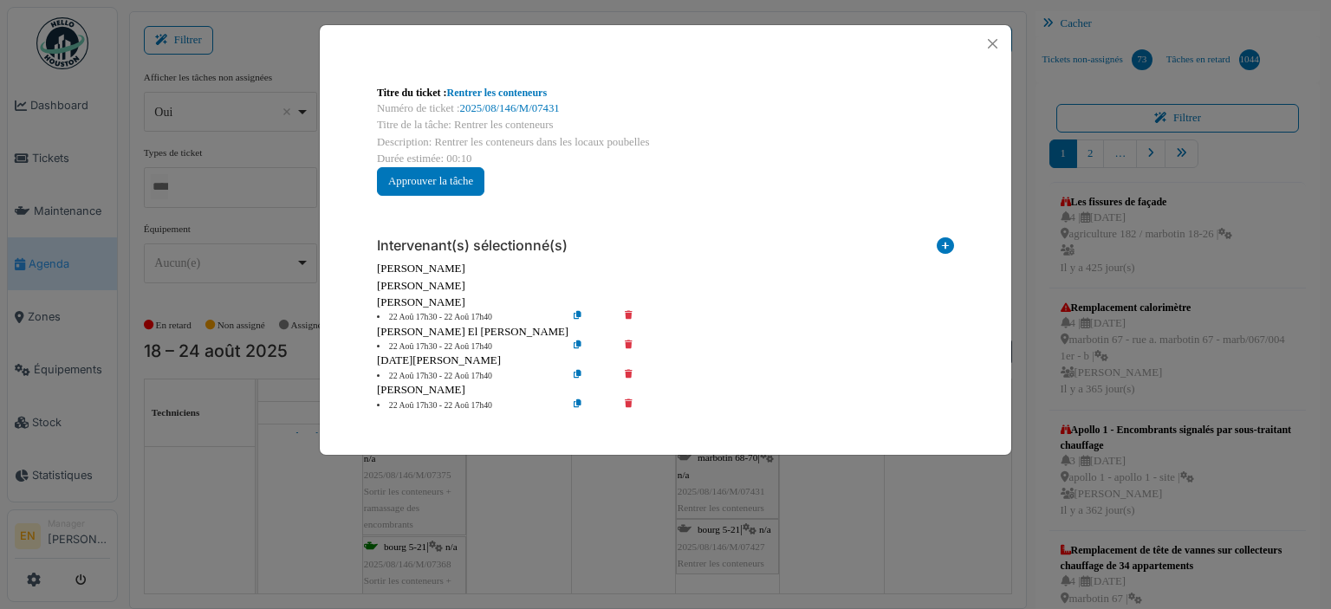
click at [624, 315] on icon at bounding box center [640, 317] width 49 height 13
click at [627, 316] on icon at bounding box center [640, 317] width 49 height 13
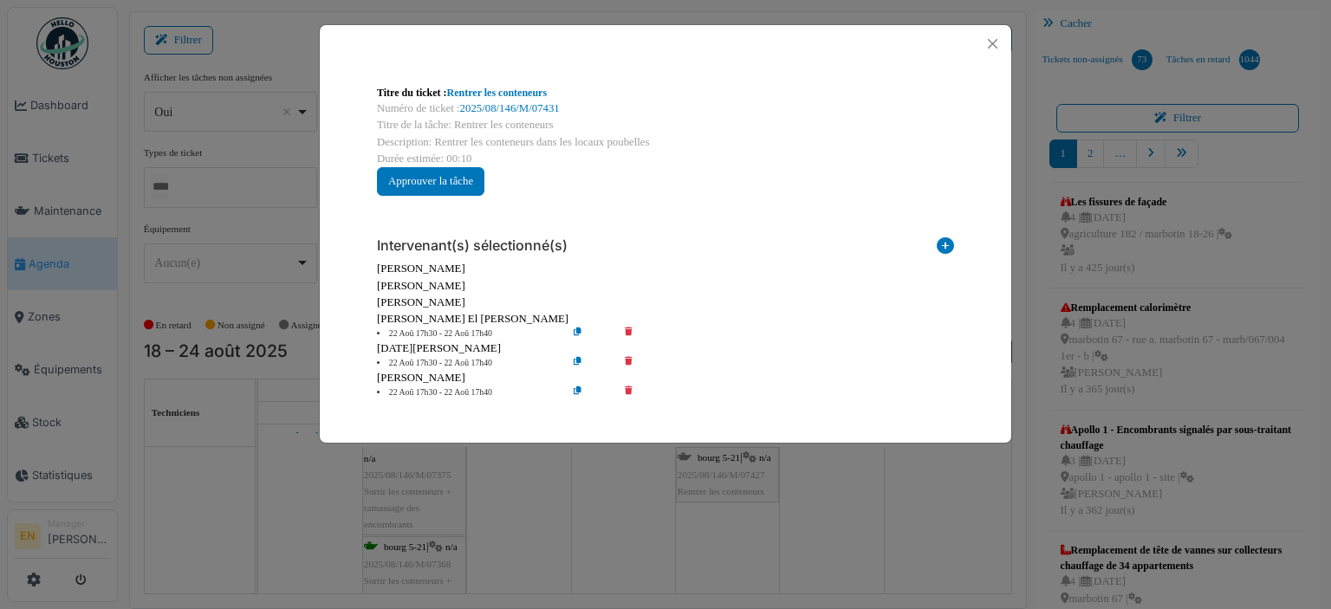
click at [627, 333] on icon at bounding box center [640, 334] width 49 height 13
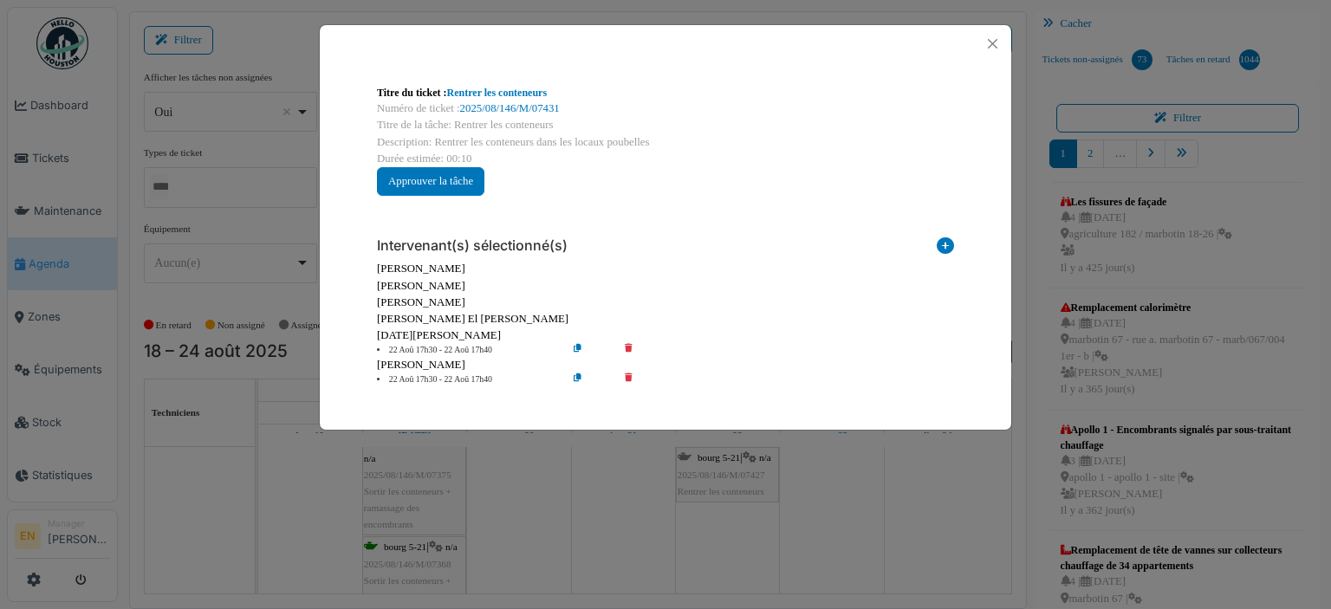
click at [628, 348] on icon at bounding box center [640, 350] width 49 height 13
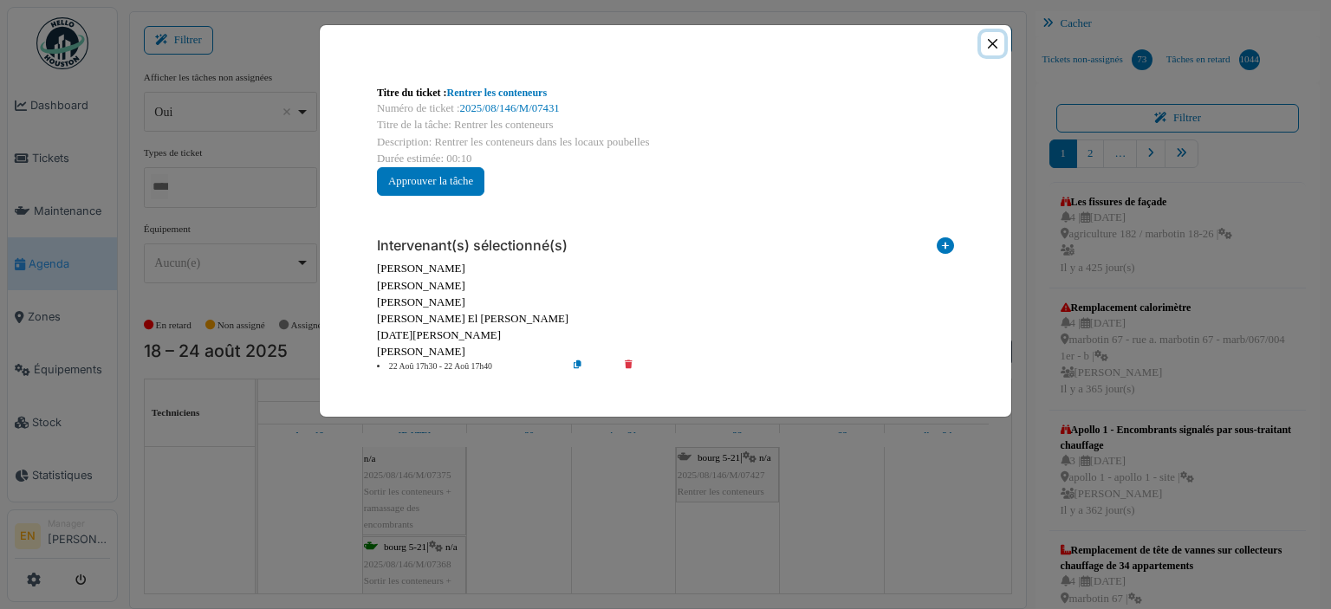
click at [989, 45] on button "Close" at bounding box center [992, 43] width 23 height 23
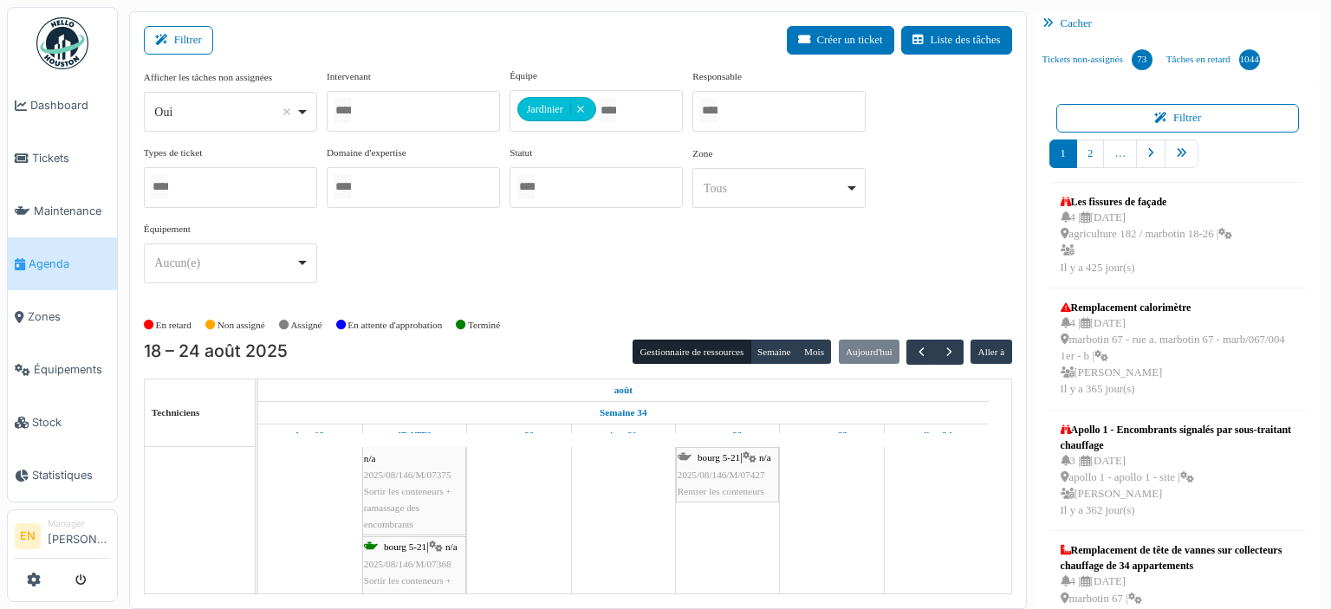
click at [721, 464] on div "bourg 5-21 | n/a 2025/08/146/M/07427 Rentrer les conteneurs" at bounding box center [728, 475] width 100 height 50
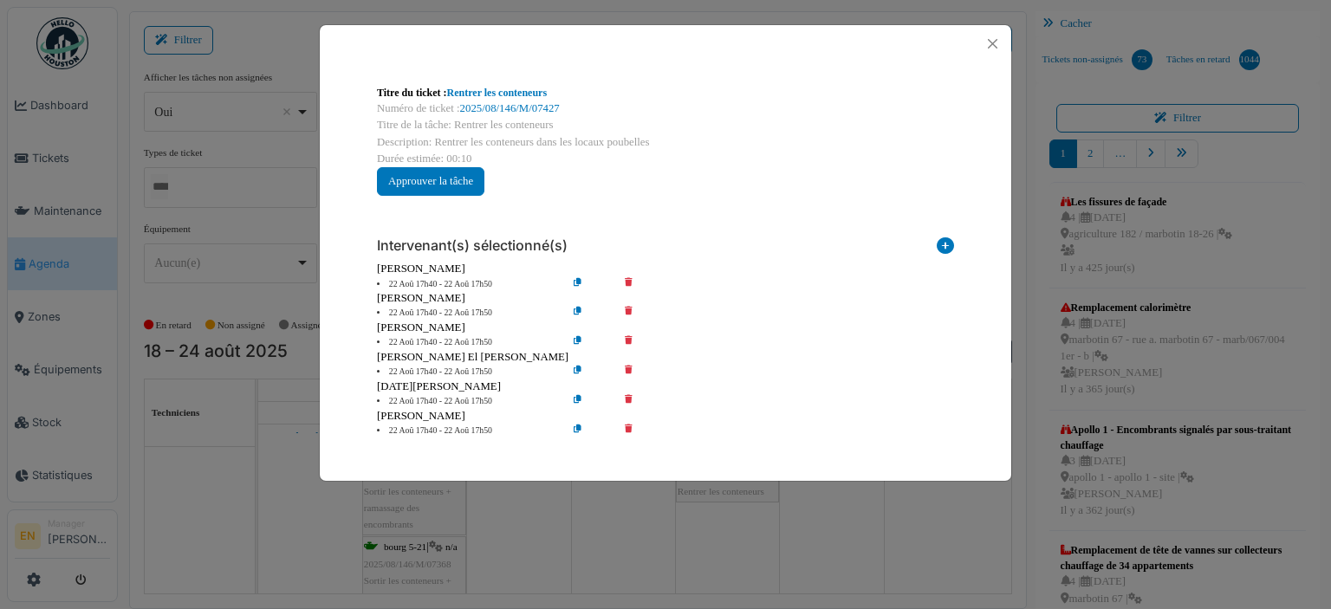
click at [627, 279] on icon at bounding box center [640, 284] width 49 height 13
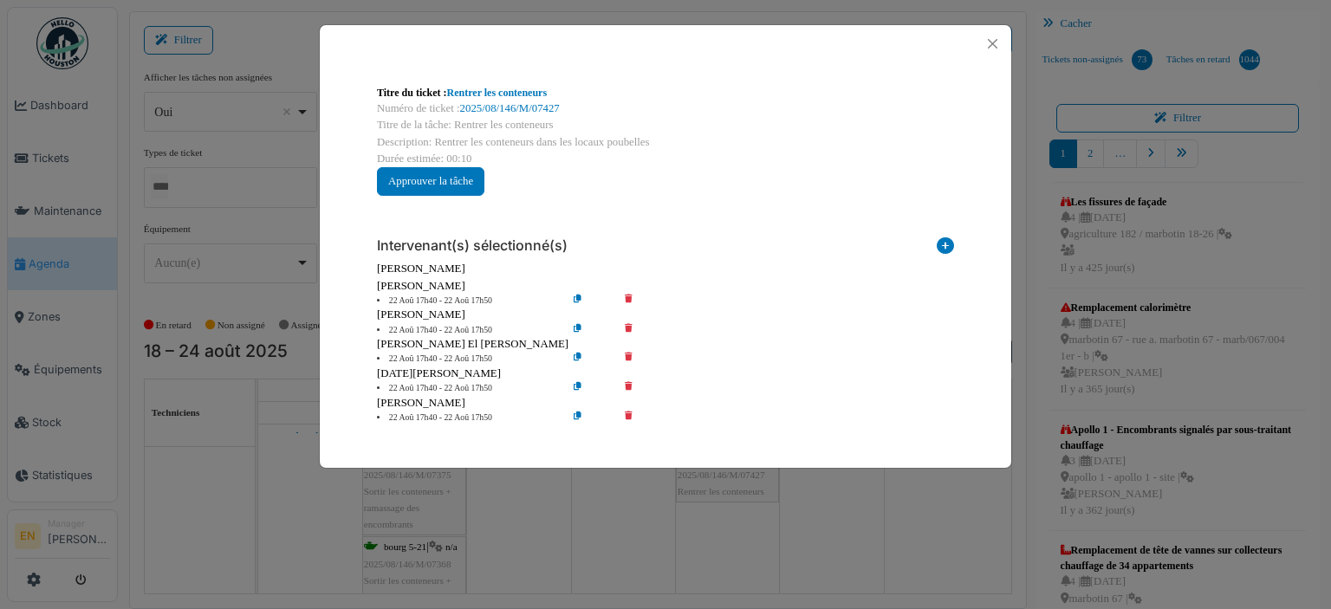
click at [624, 295] on icon at bounding box center [640, 301] width 49 height 13
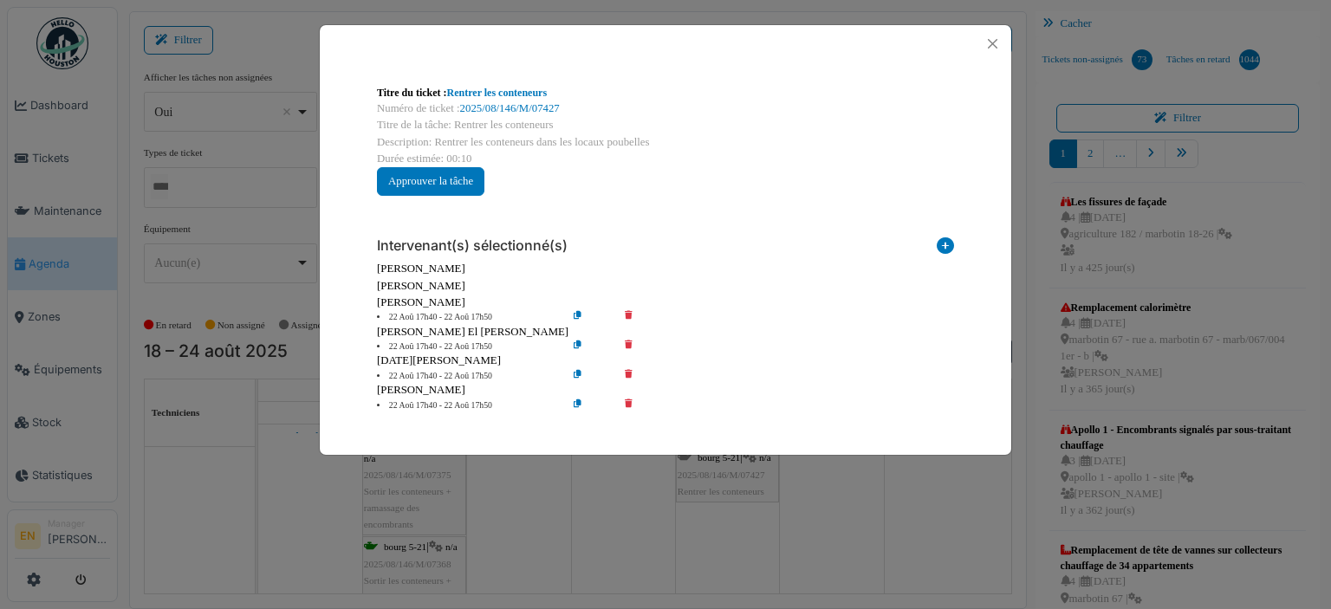
click at [627, 312] on icon at bounding box center [640, 317] width 49 height 13
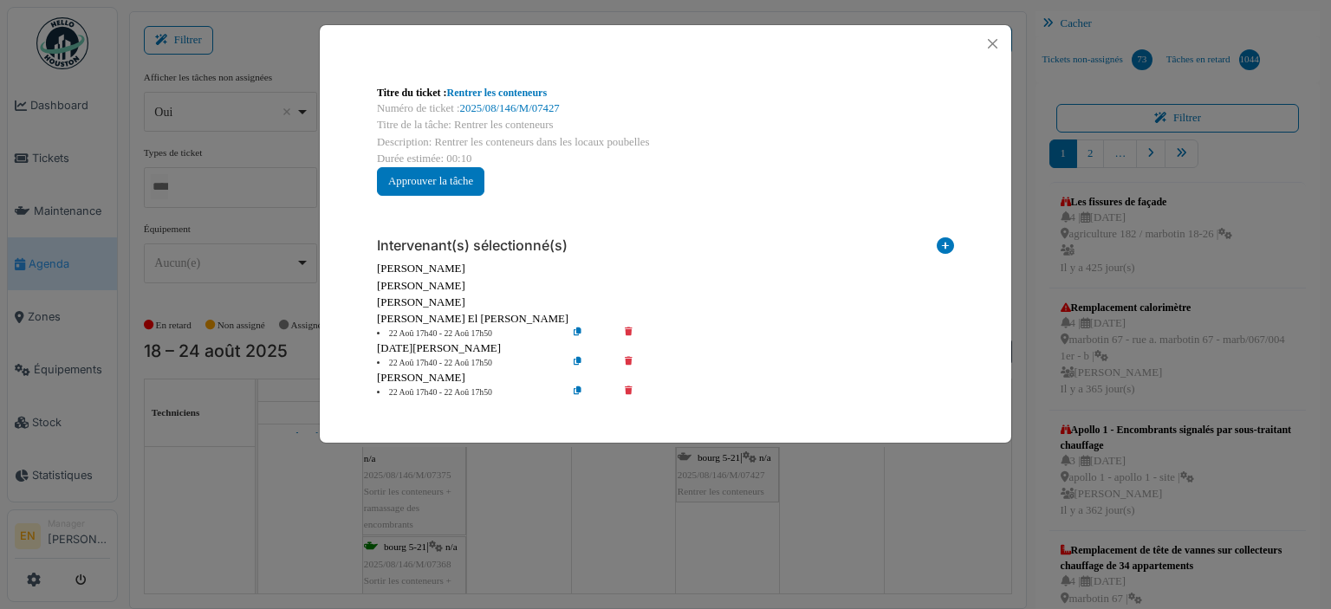
click at [627, 328] on icon at bounding box center [640, 334] width 49 height 13
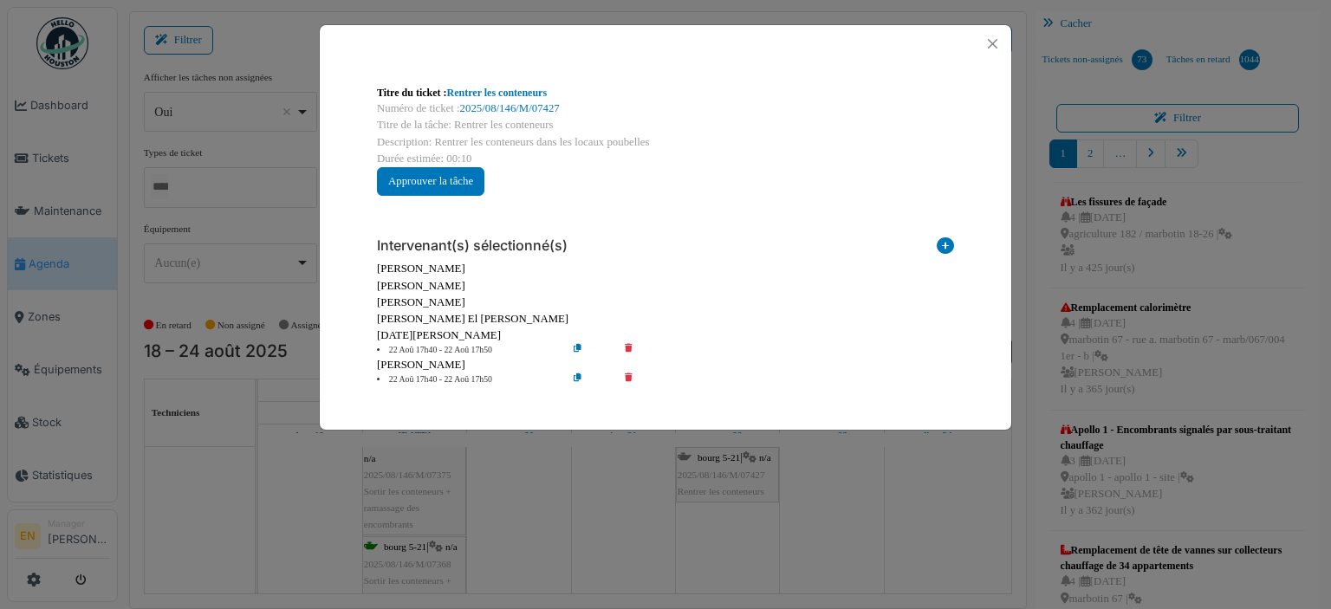
click at [628, 347] on icon at bounding box center [640, 350] width 49 height 13
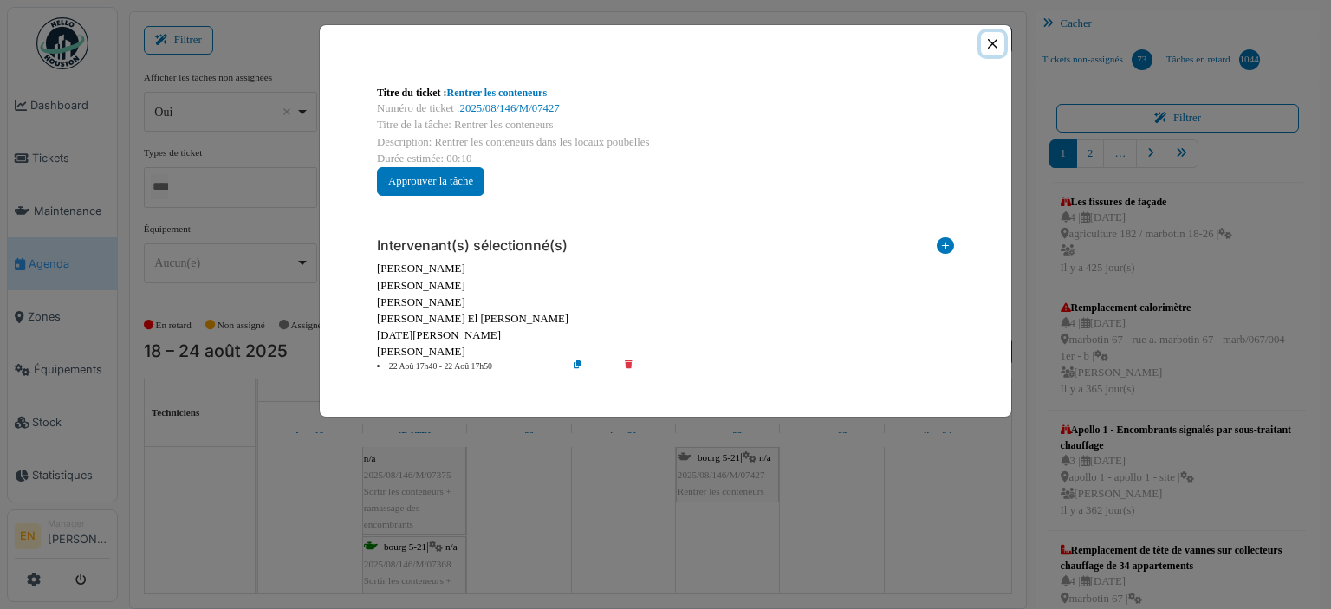
click at [993, 37] on button "Close" at bounding box center [992, 43] width 23 height 23
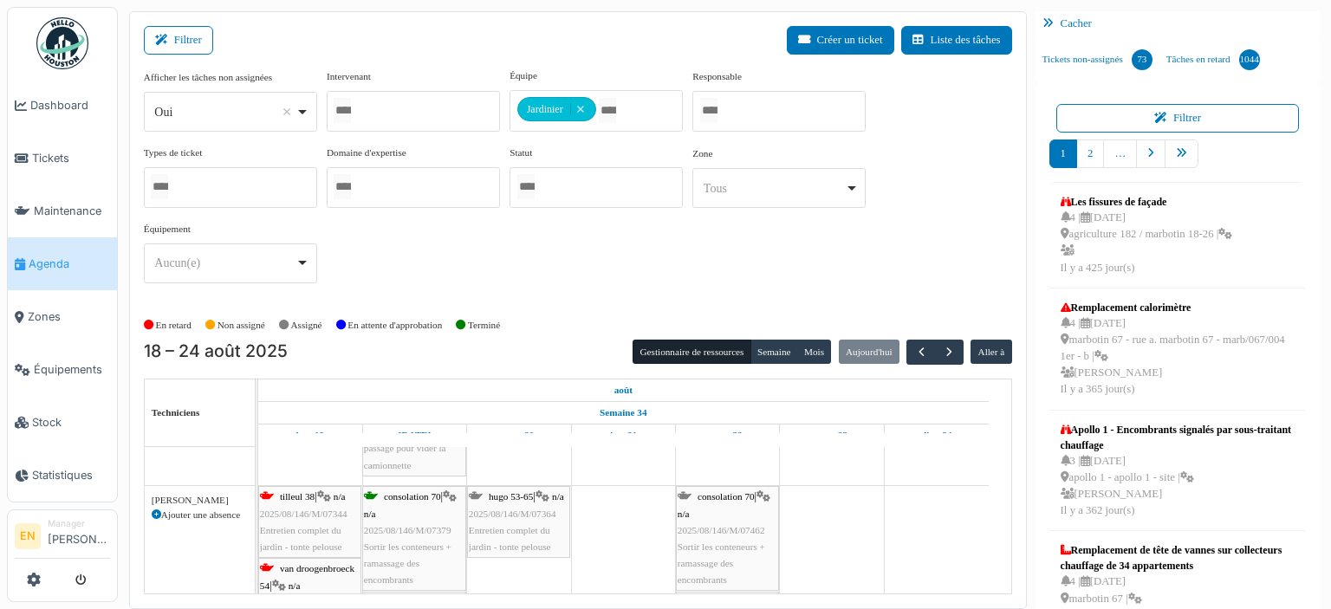
scroll to position [1421, 0]
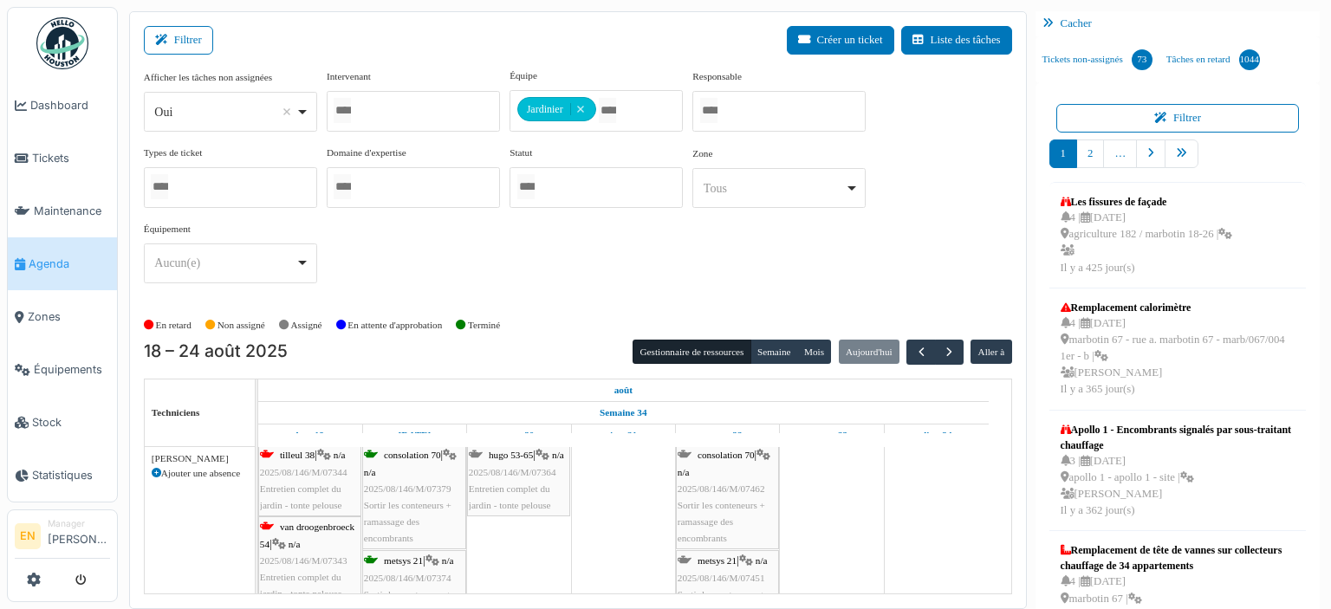
click at [728, 492] on div "consolation 70 | n/a 2025/08/146/M/07462 Sortir les conteneurs + ramassage des …" at bounding box center [728, 497] width 100 height 100
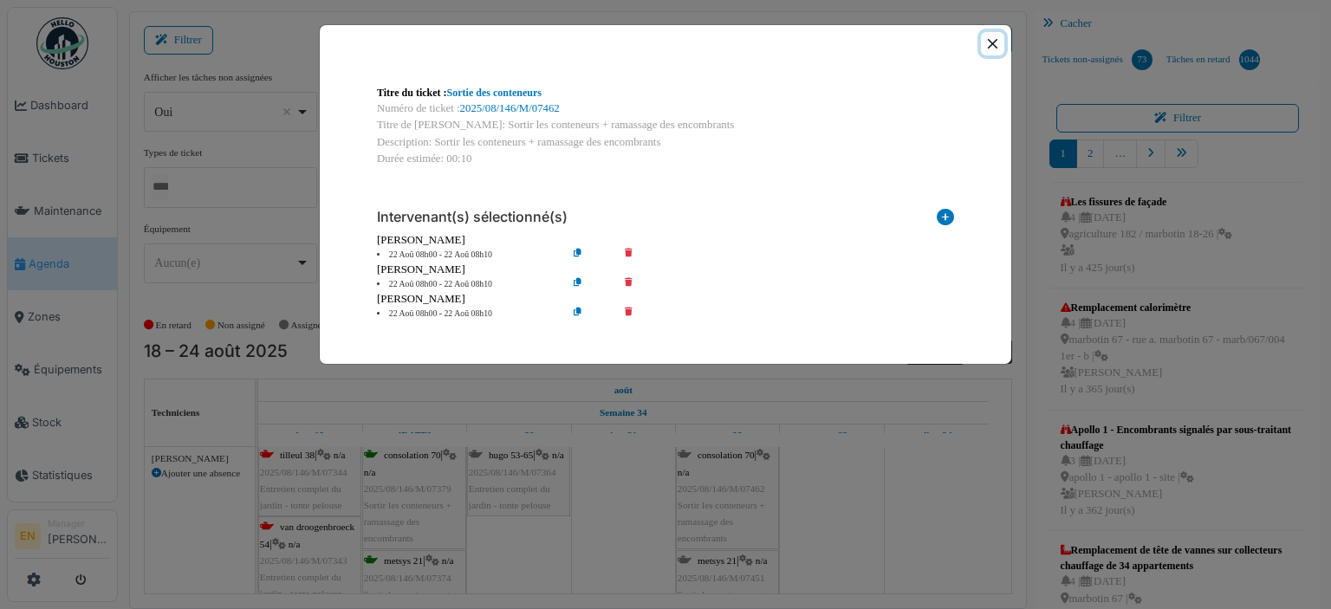
click at [1002, 44] on button "Close" at bounding box center [992, 43] width 23 height 23
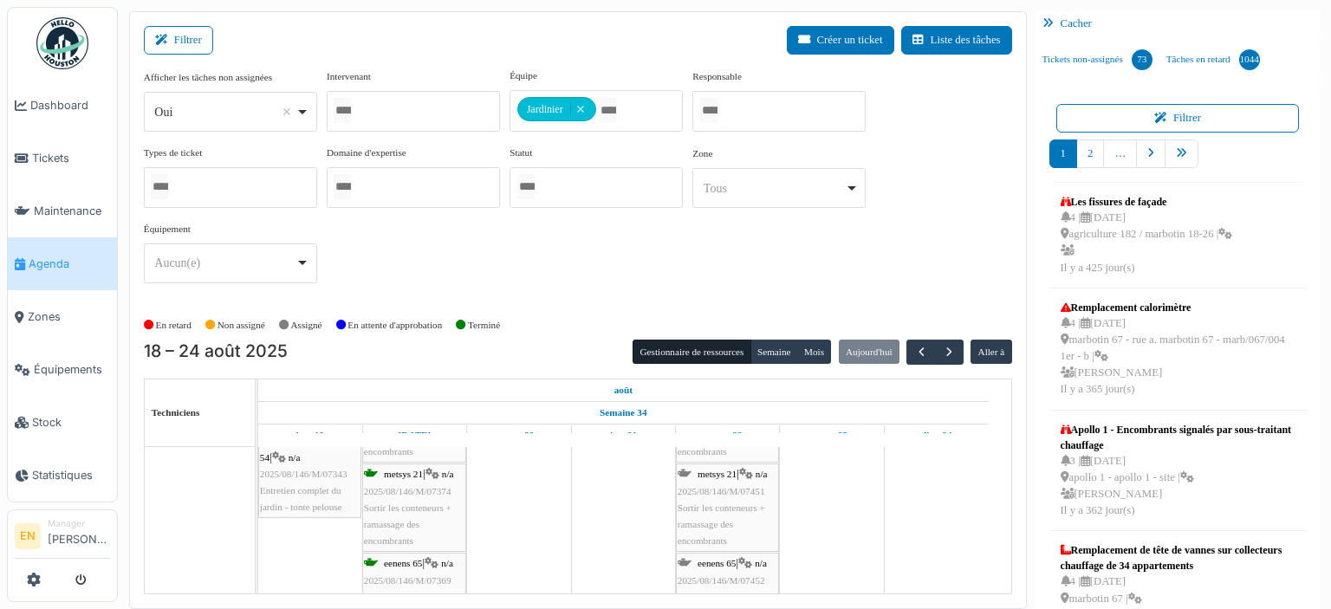
click at [724, 486] on span "2025/08/146/M/07451" at bounding box center [722, 491] width 88 height 10
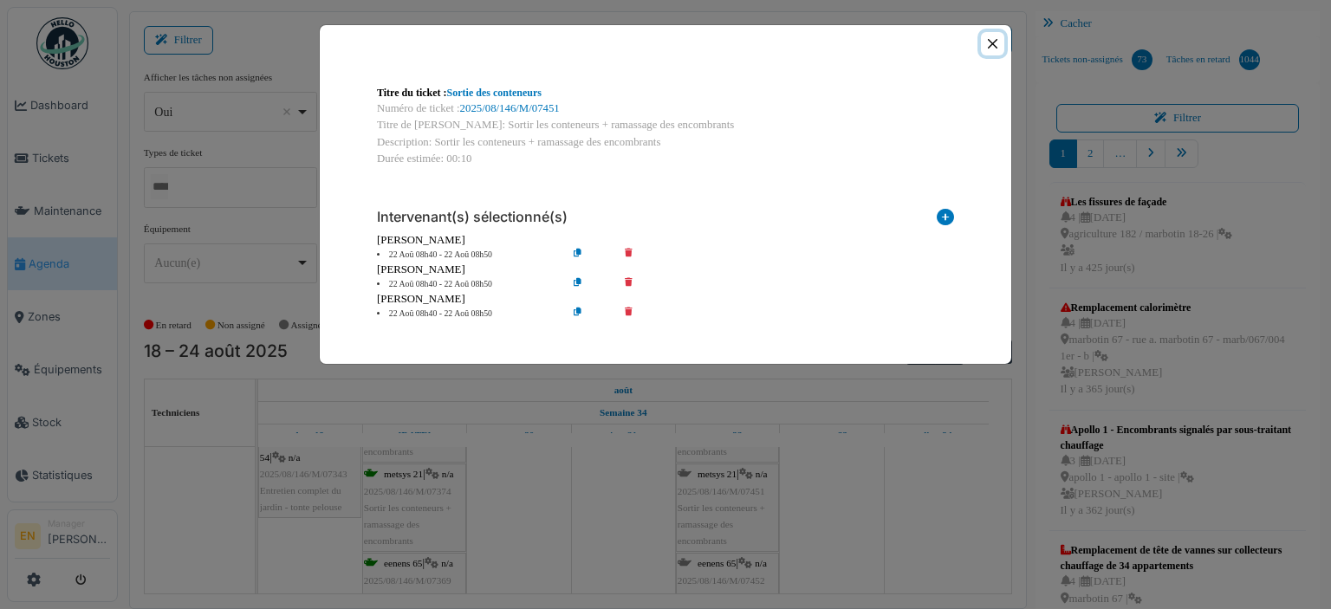
click at [993, 43] on button "Close" at bounding box center [992, 43] width 23 height 23
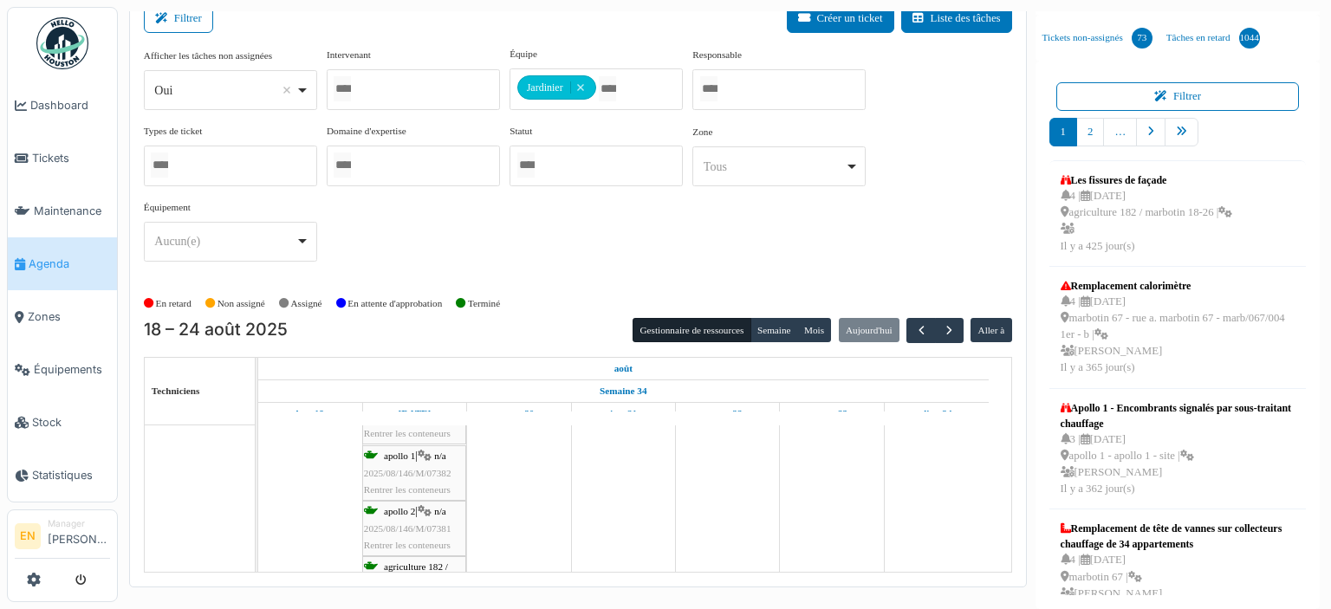
click at [600, 208] on div "Afficher les tâches non assignées *** Oui Remove item Oui Non Intervenant Abdel…" at bounding box center [578, 161] width 868 height 229
click at [897, 173] on div "Afficher les tâches non assignées *** Oui Remove item Oui Non Intervenant Abdel…" at bounding box center [578, 161] width 868 height 229
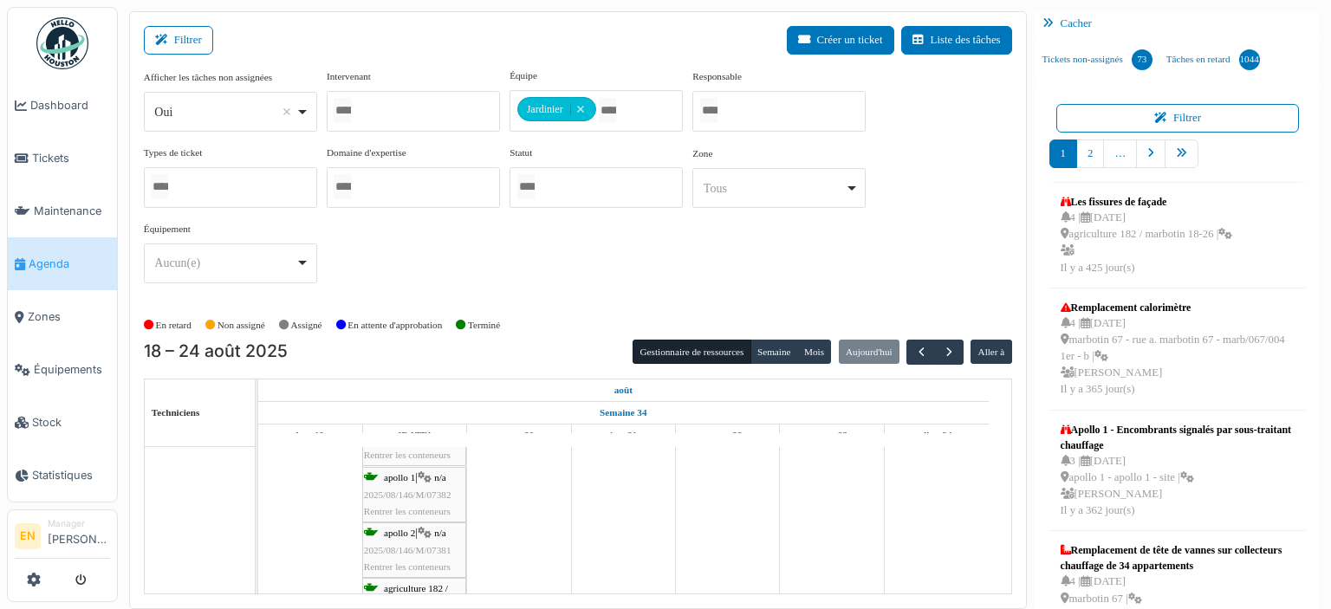
click at [950, 206] on div "Afficher les tâches non assignées *** Oui Remove item Oui Non Intervenant Abdel…" at bounding box center [578, 182] width 868 height 229
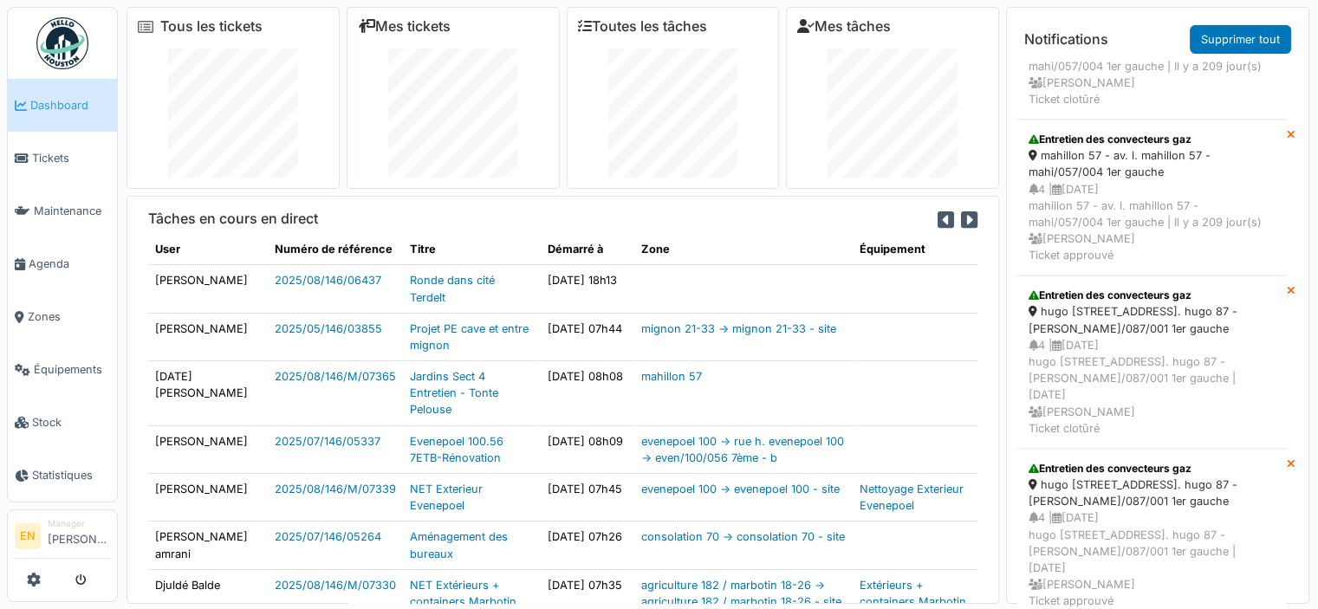
scroll to position [1951, 0]
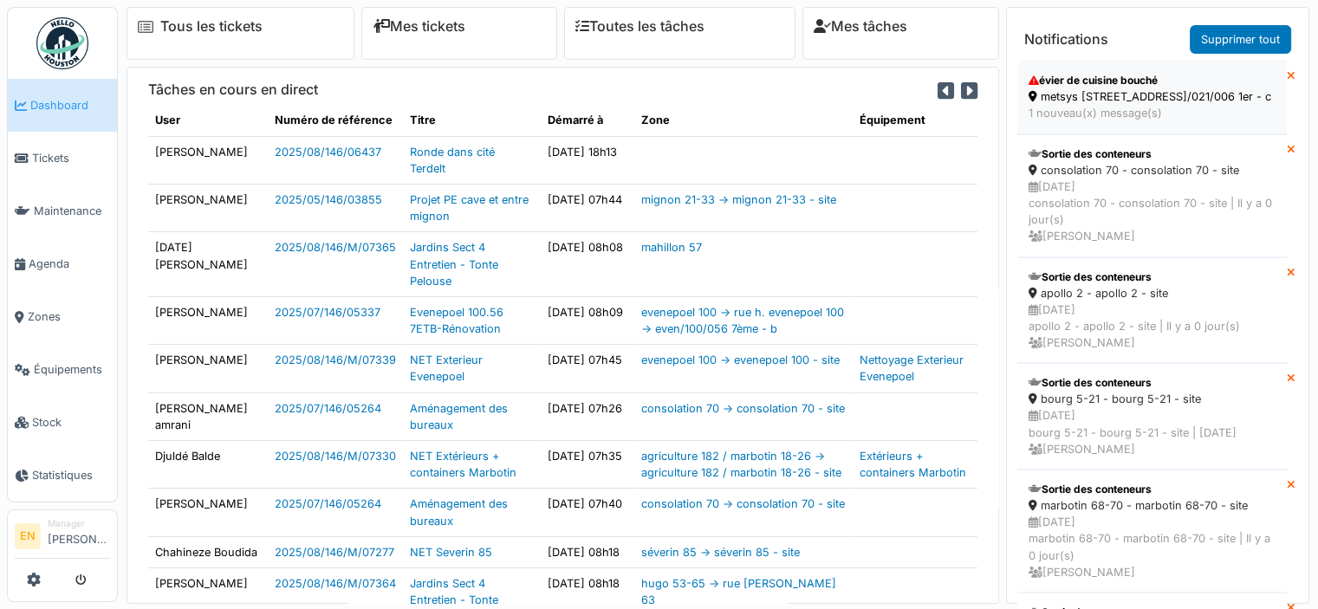
click at [1101, 82] on div "évier de cuisine bouché" at bounding box center [1152, 81] width 247 height 16
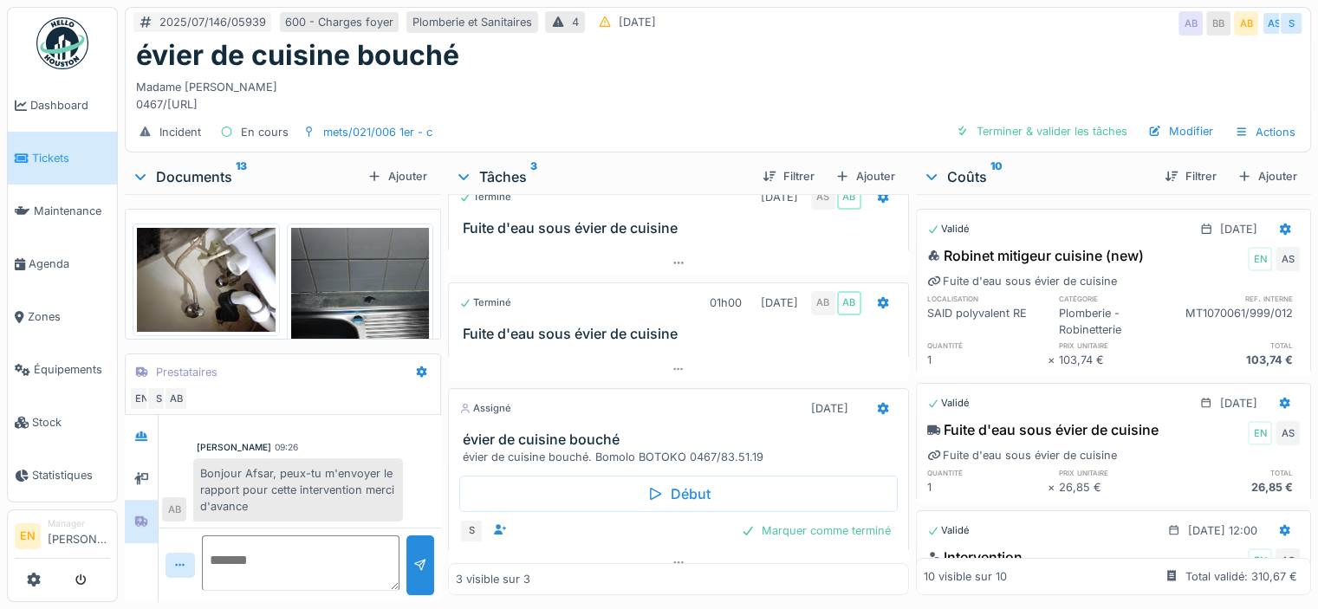
scroll to position [49, 0]
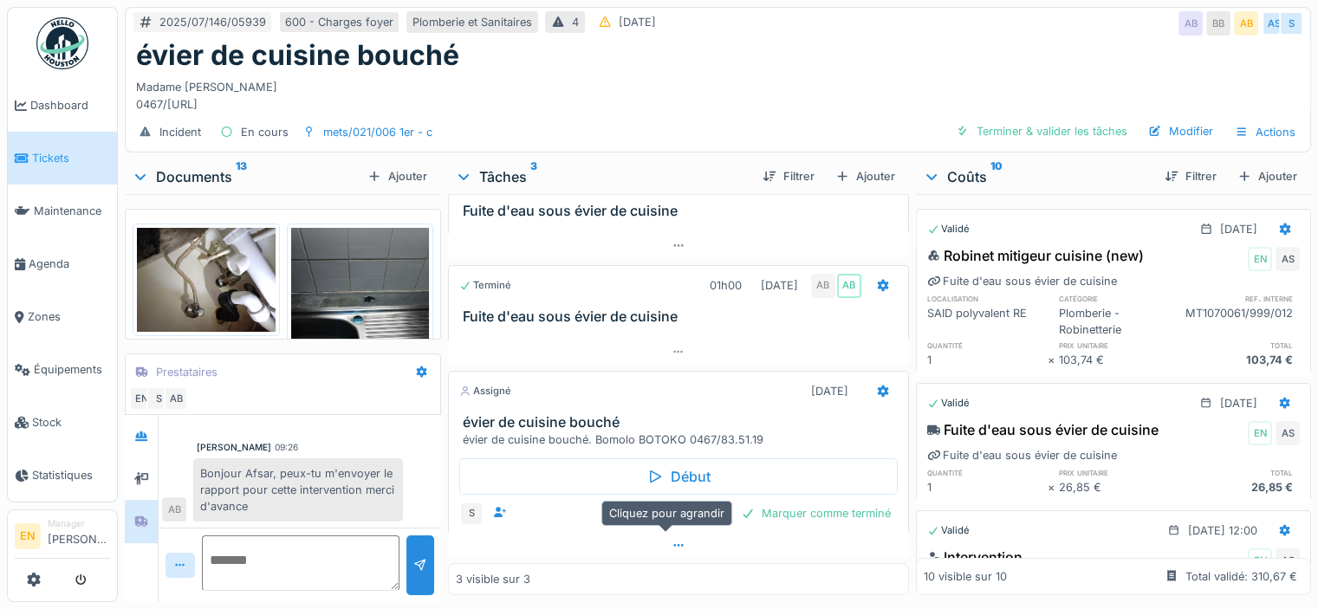
click at [673, 544] on icon at bounding box center [678, 545] width 10 height 3
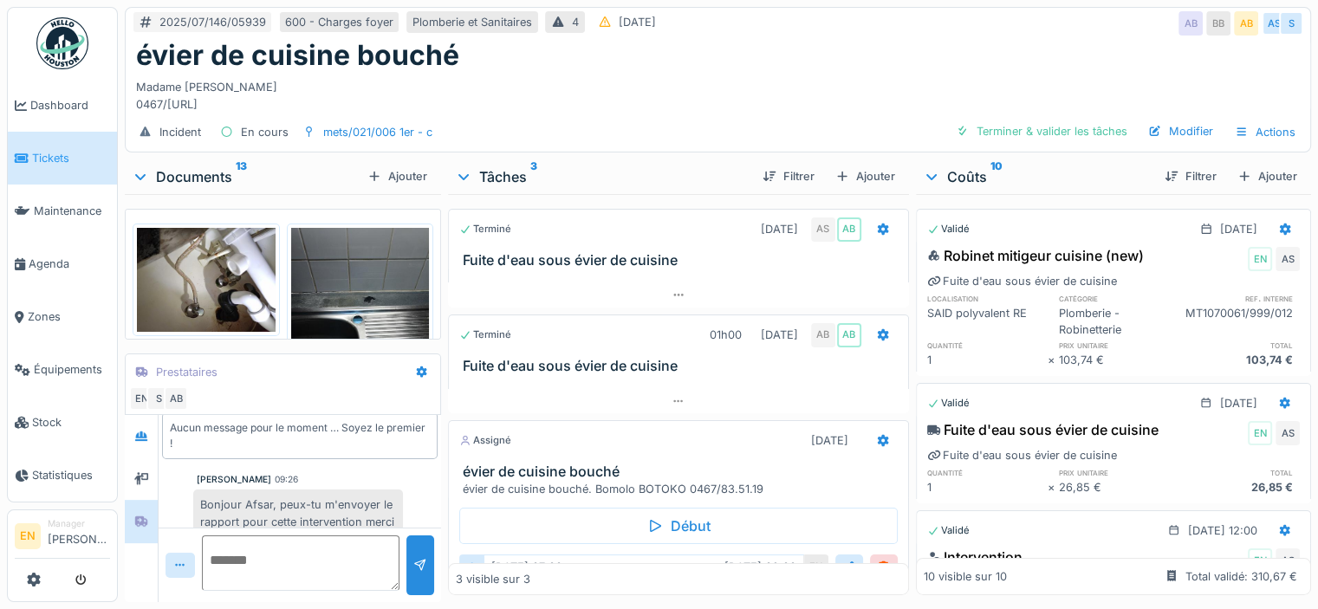
scroll to position [0, 0]
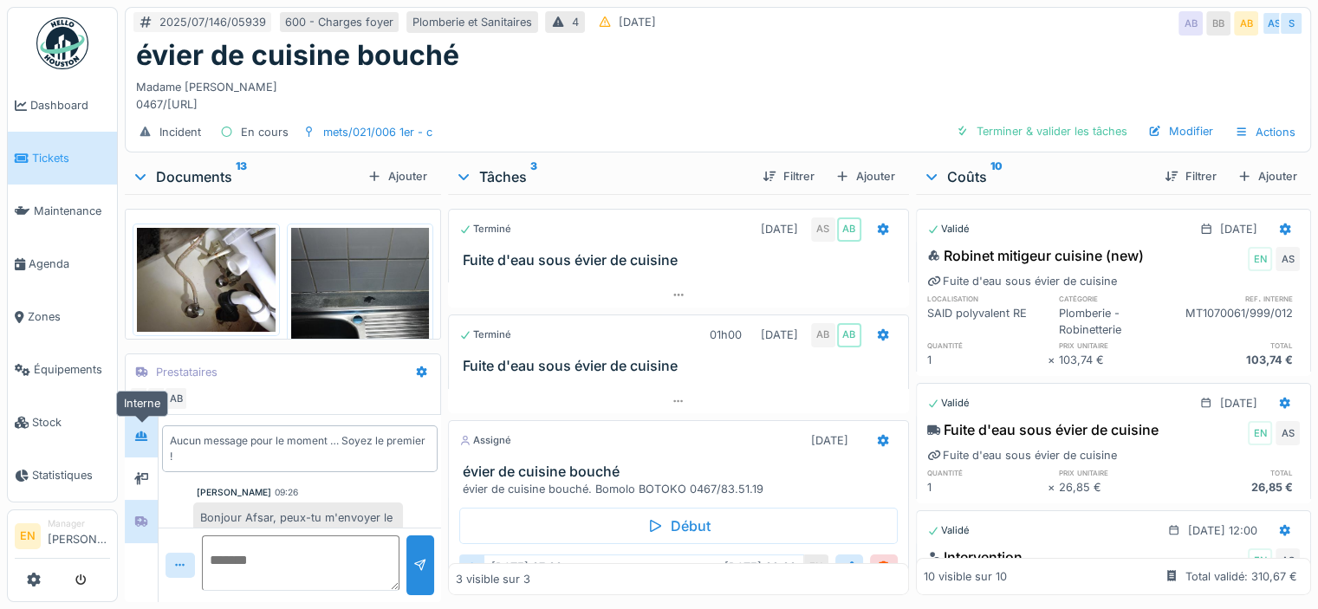
click at [145, 443] on div at bounding box center [141, 436] width 14 height 16
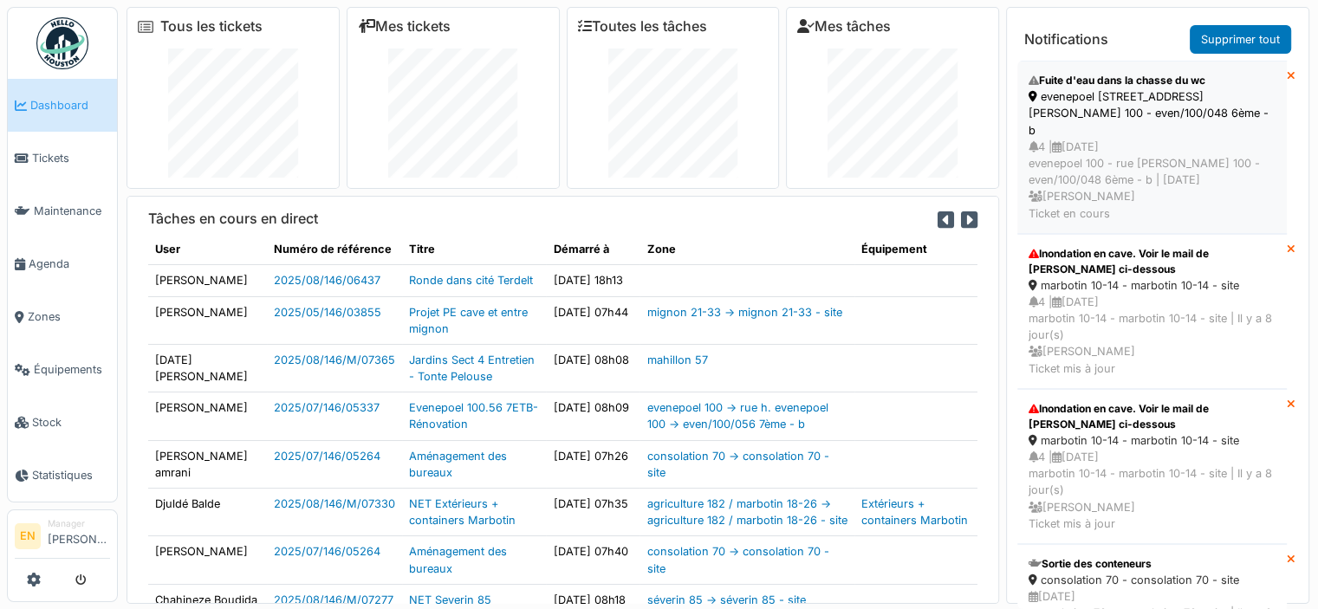
click at [1114, 139] on div "4 | [DATE] evenepoel 100 - rue [PERSON_NAME] 100 - even/100/048 6ème - b | [DAT…" at bounding box center [1152, 180] width 247 height 83
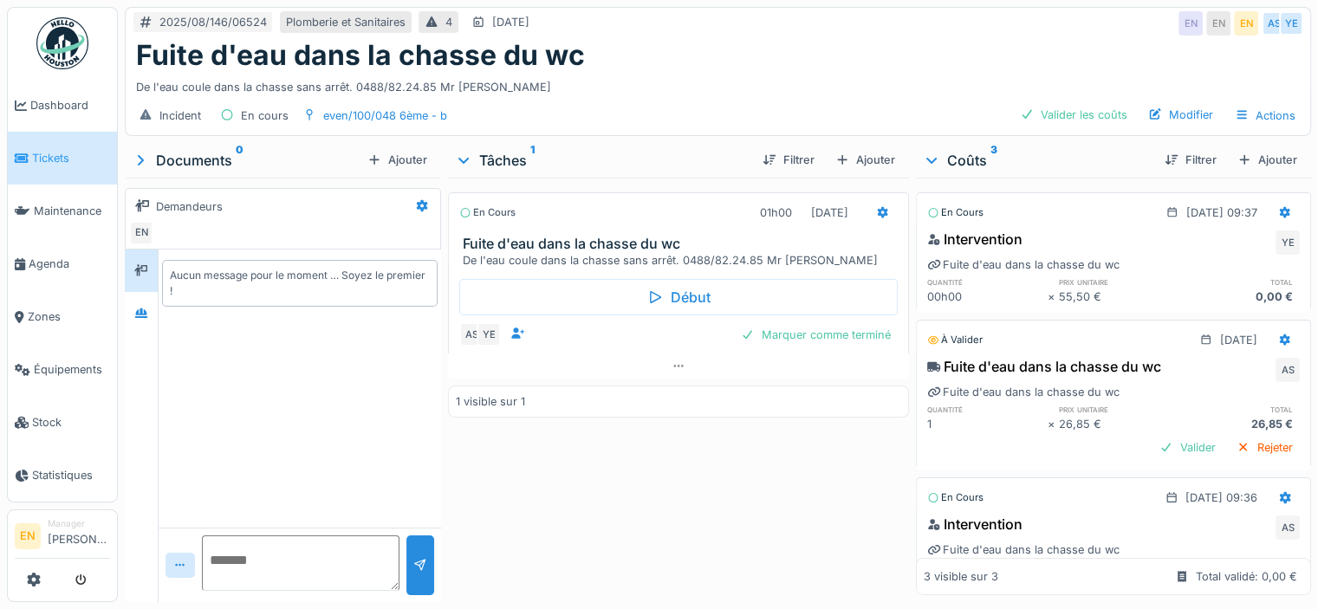
click at [523, 458] on div "En cours 01h00 20/08/2025 Fuite d'eau dans la chasse du wc De l'eau coule dans …" at bounding box center [678, 387] width 461 height 418
click at [71, 51] on img at bounding box center [62, 43] width 52 height 52
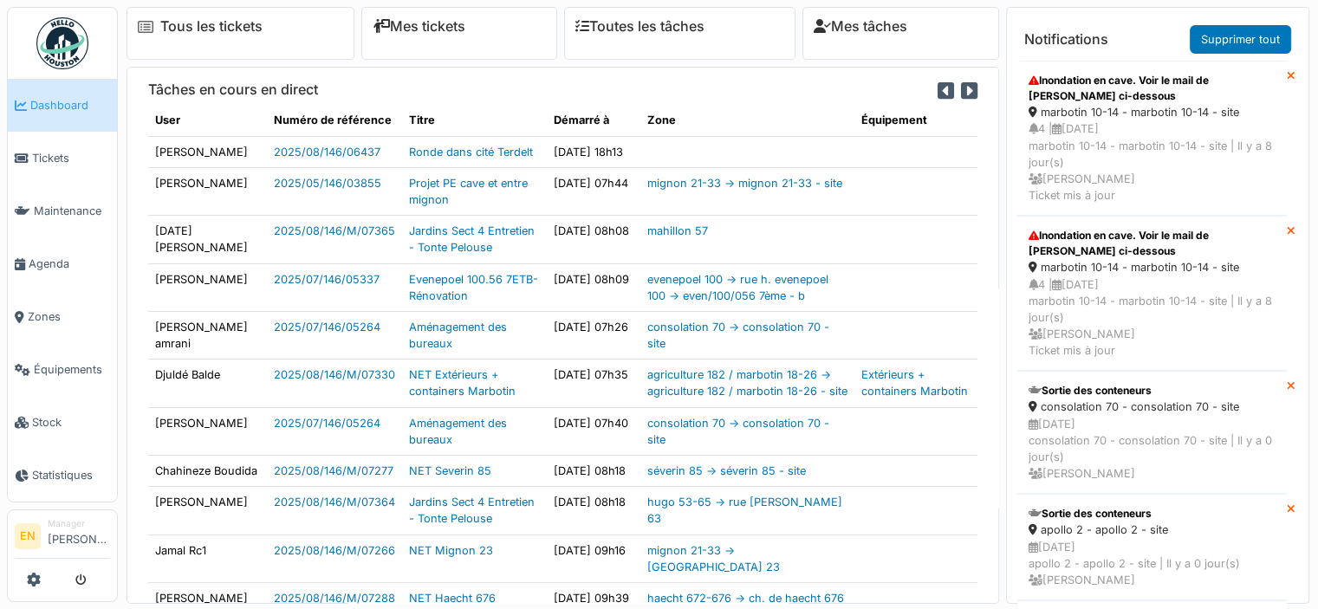
click at [1133, 120] on div "4 | [DATE] marbotin 10-14 - marbotin 10-14 - site | [DATE] [PERSON_NAME] Ticket…" at bounding box center [1152, 161] width 247 height 83
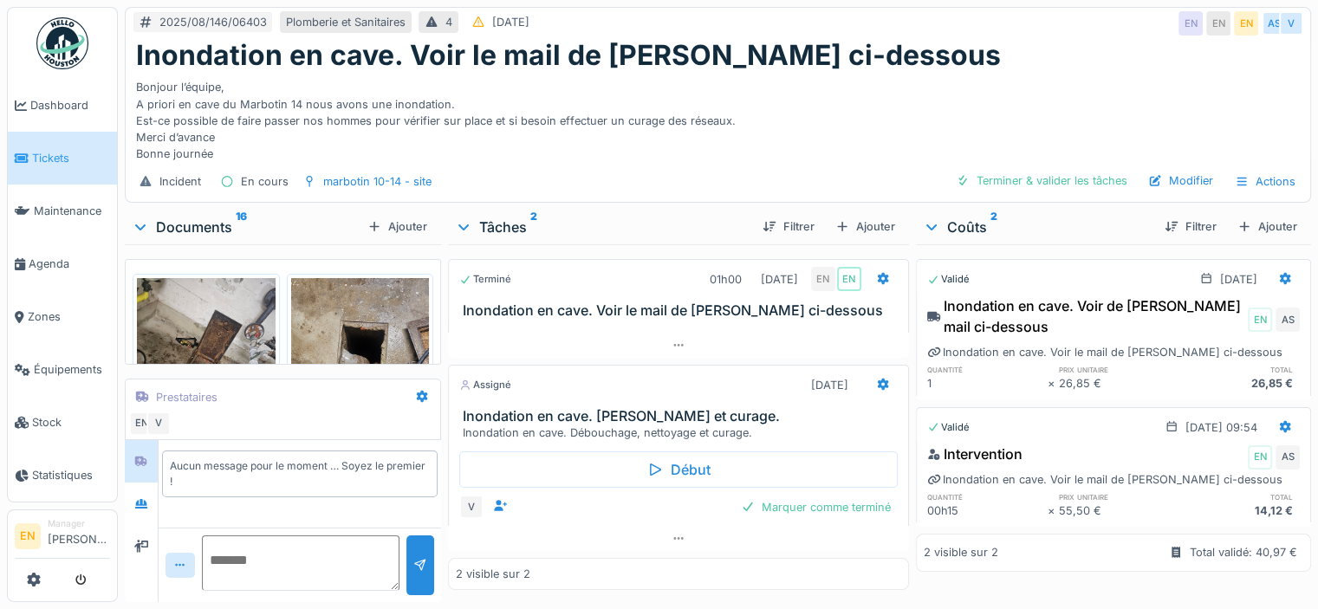
scroll to position [13, 0]
click at [140, 503] on div at bounding box center [141, 504] width 14 height 16
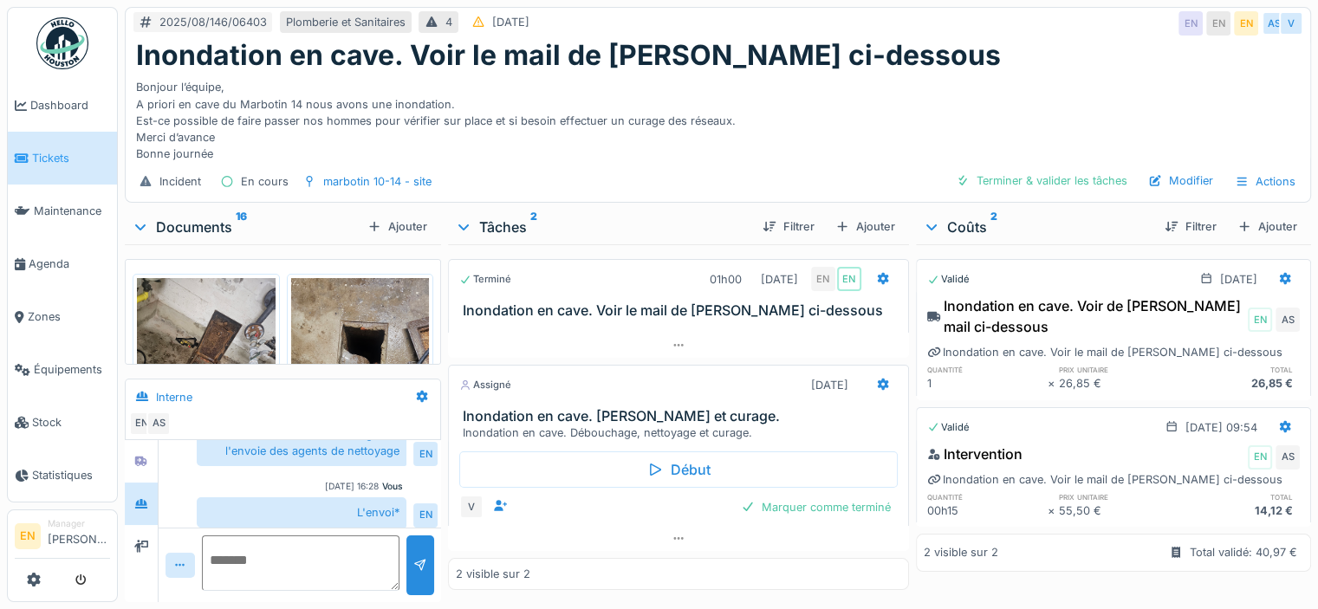
scroll to position [364, 0]
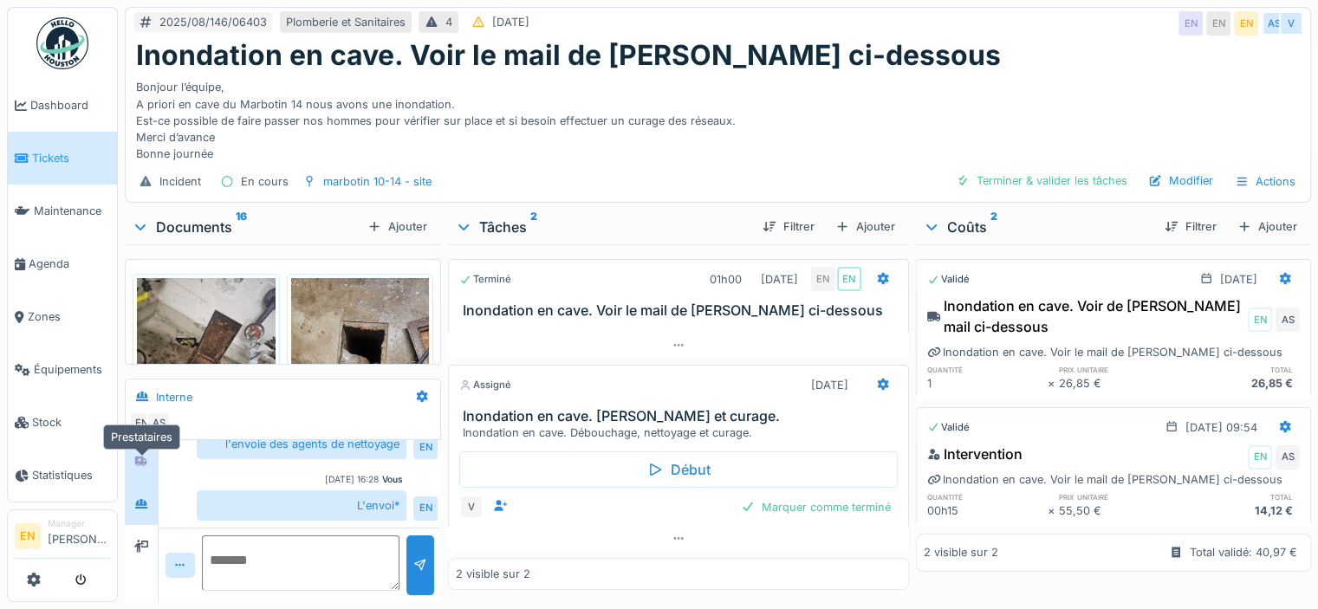
click at [142, 453] on div at bounding box center [141, 461] width 14 height 16
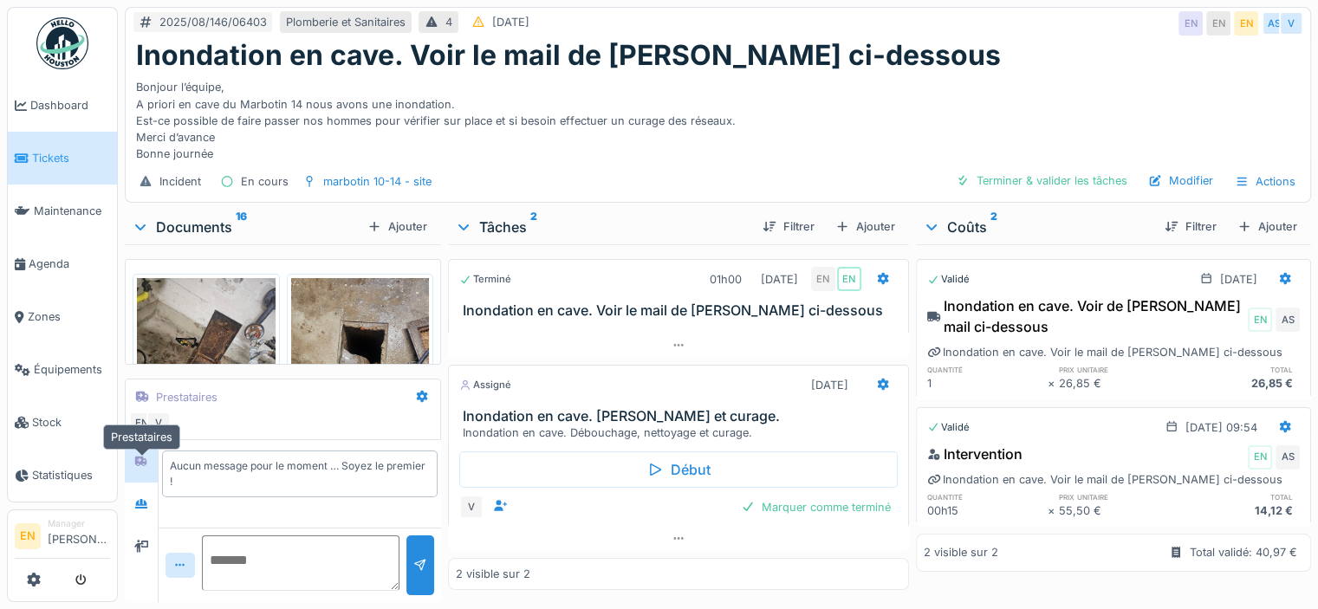
scroll to position [0, 0]
click at [146, 541] on icon at bounding box center [141, 546] width 14 height 11
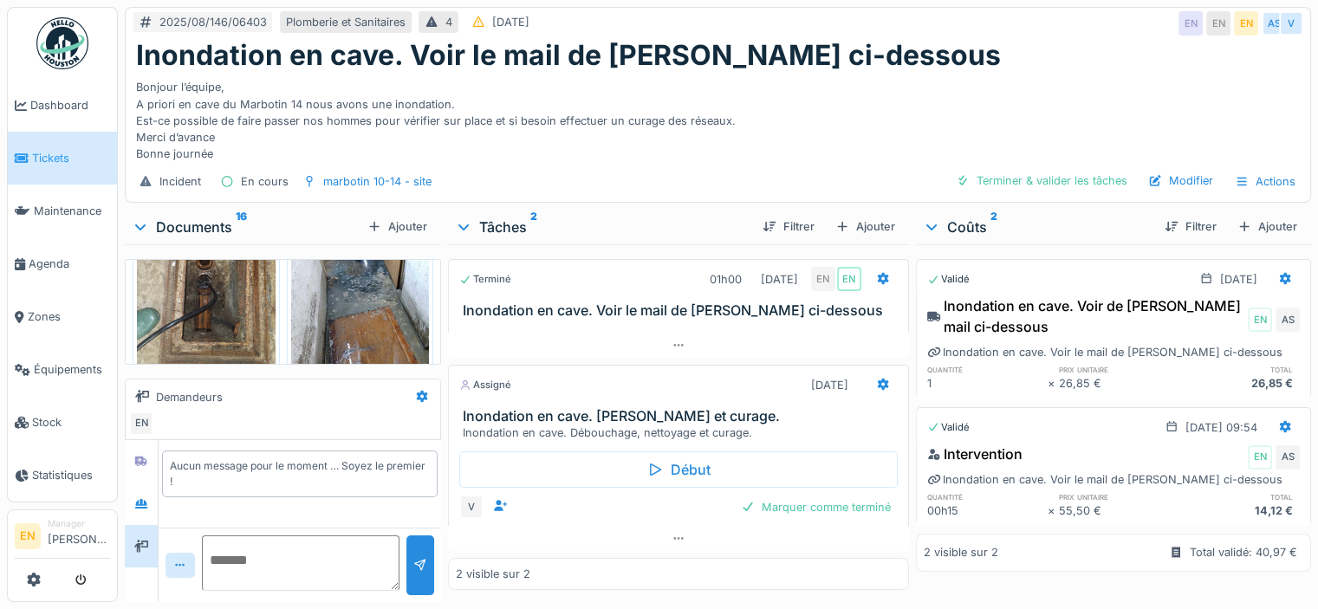
scroll to position [886, 0]
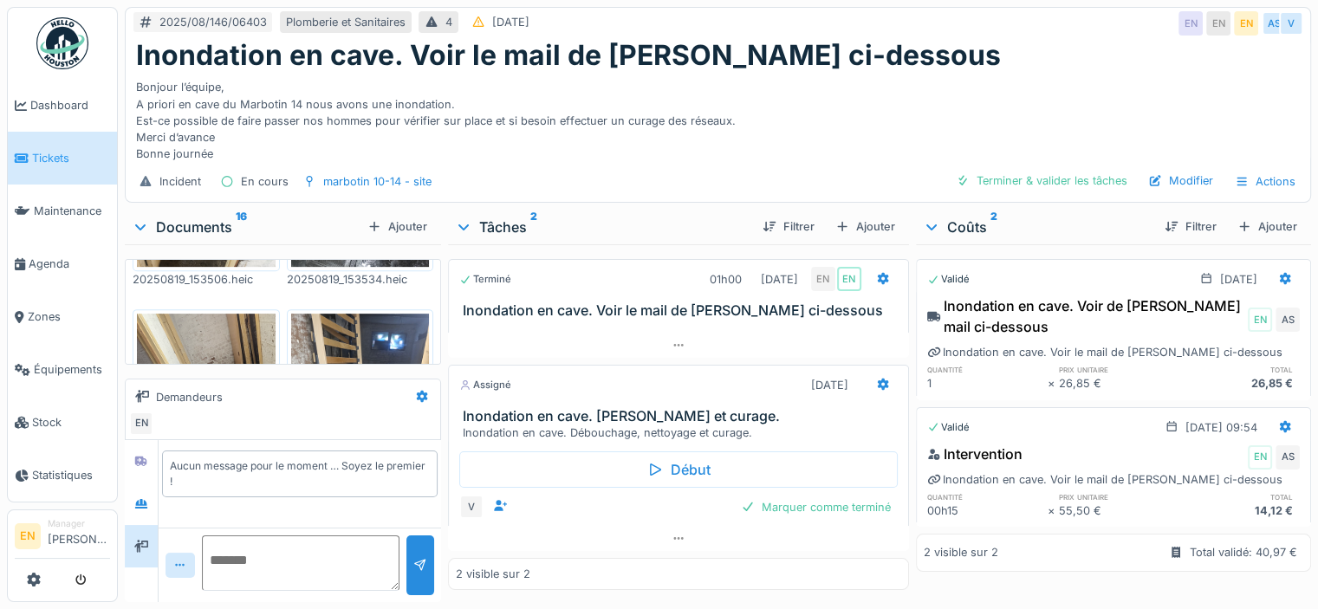
click at [64, 57] on img at bounding box center [62, 43] width 52 height 52
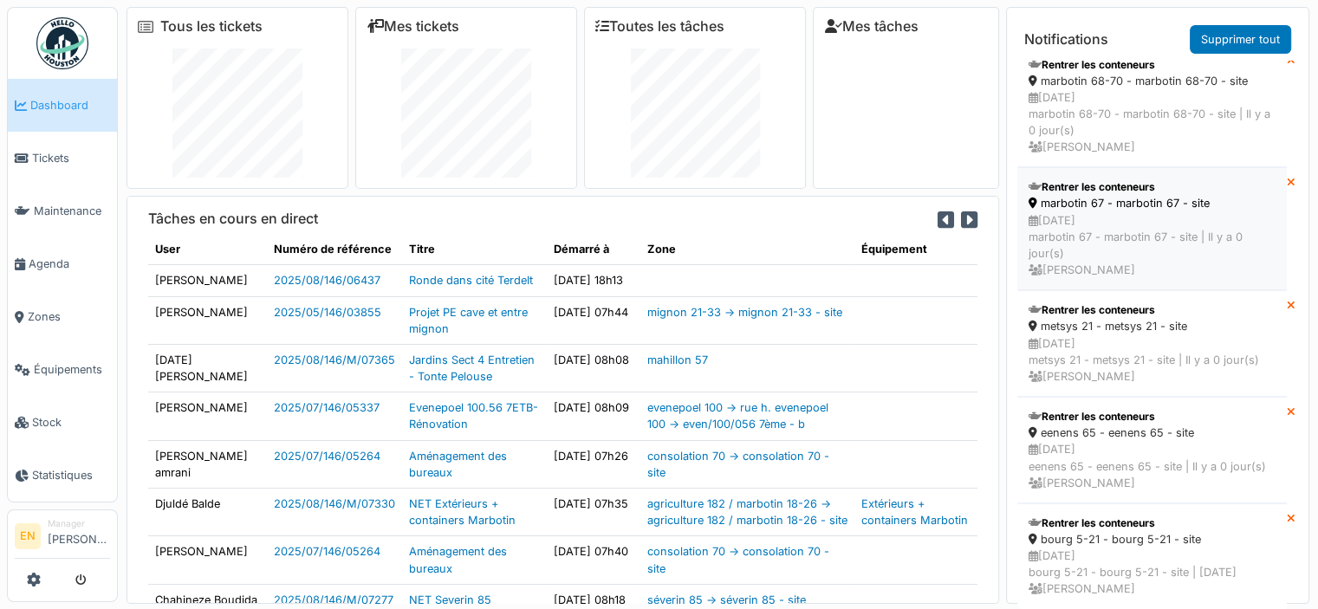
scroll to position [2905, 0]
click at [1247, 36] on link "Supprimer tout" at bounding box center [1240, 39] width 101 height 29
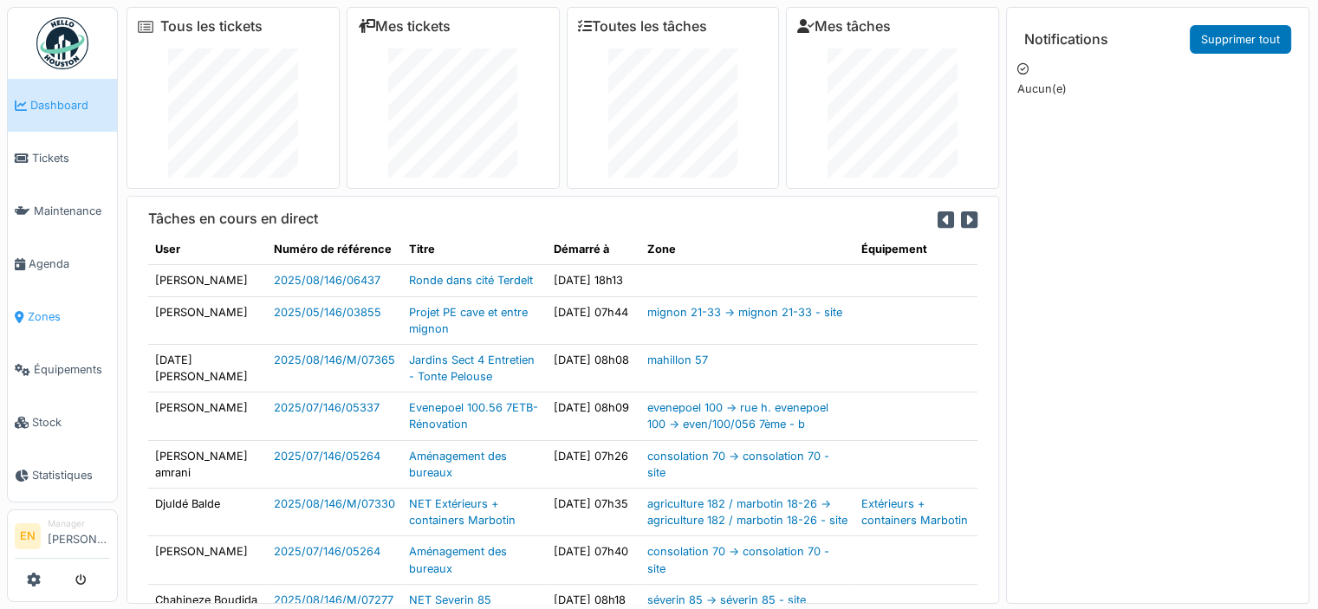
click at [47, 310] on span "Zones" at bounding box center [69, 316] width 82 height 16
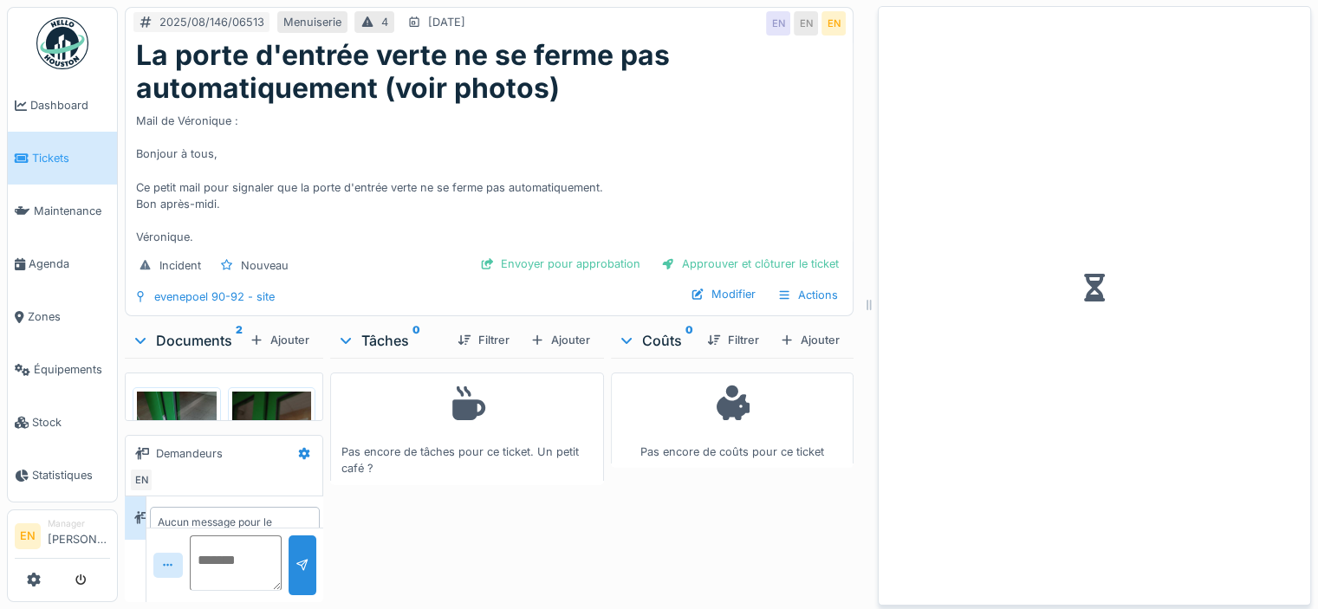
scroll to position [36, 0]
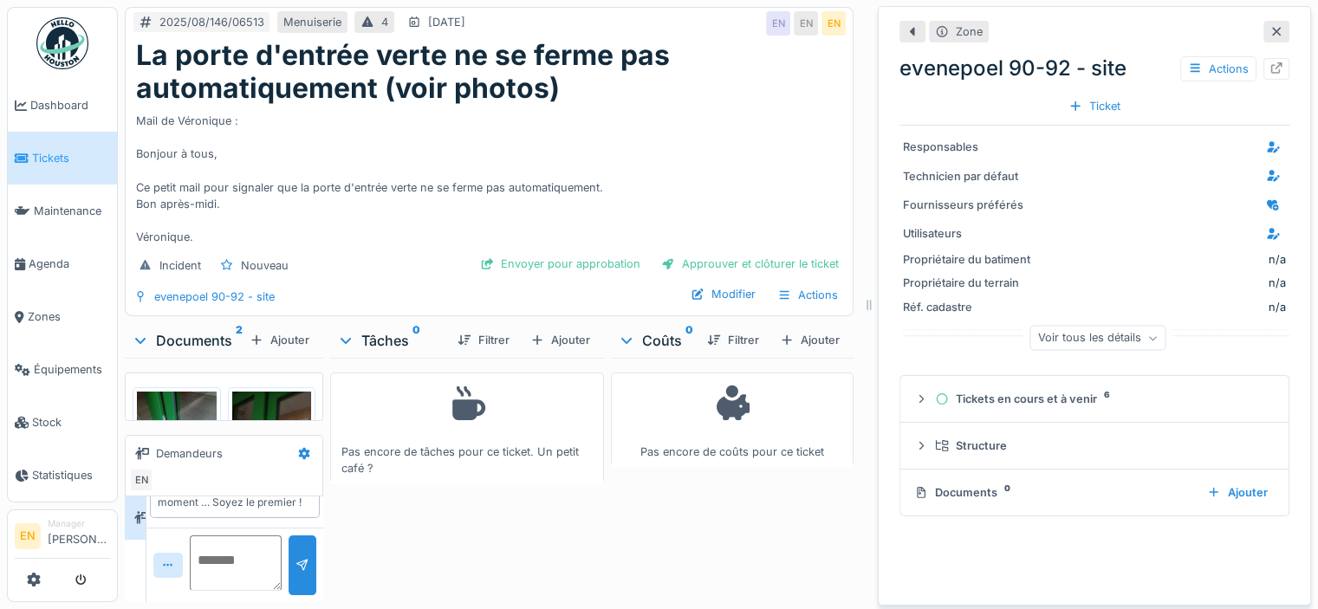
click at [1269, 36] on icon at bounding box center [1276, 31] width 14 height 11
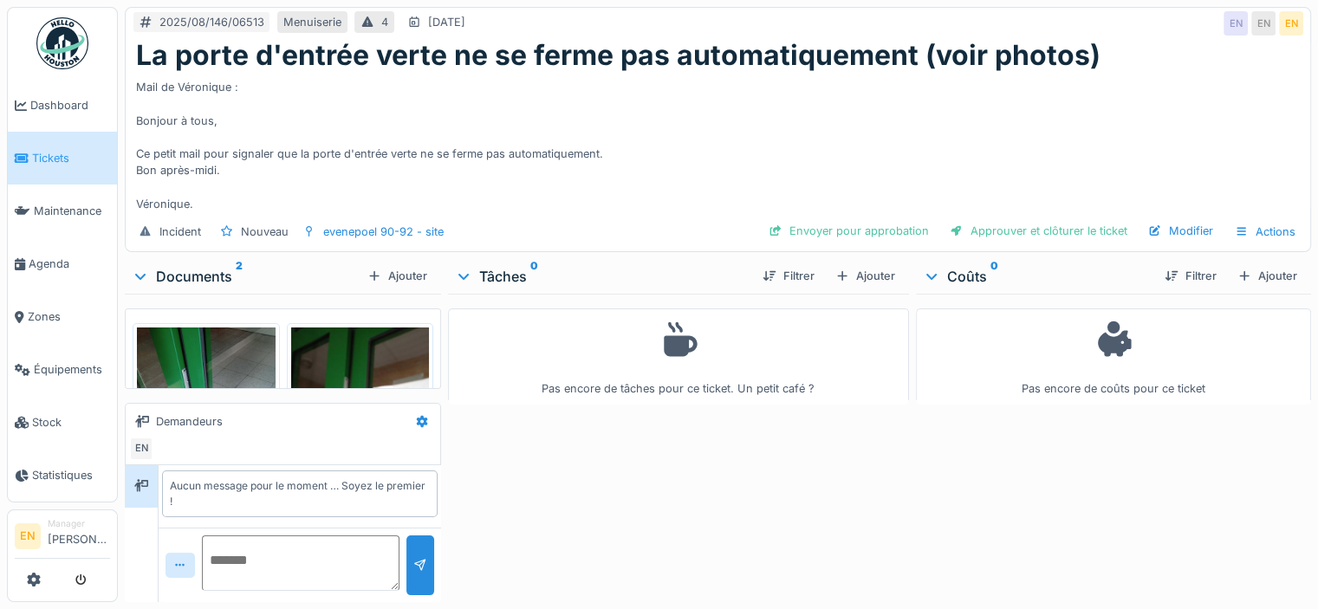
scroll to position [3, 0]
click at [860, 274] on div "Ajouter" at bounding box center [865, 275] width 74 height 23
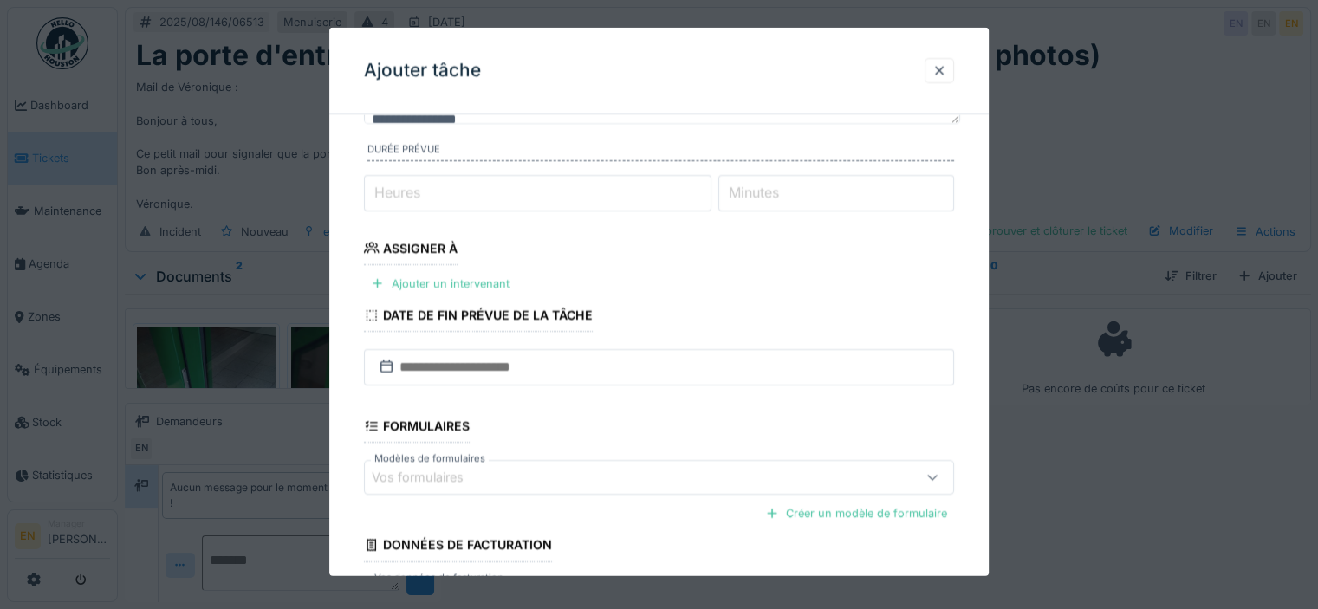
scroll to position [173, 0]
type input "*"
click at [708, 186] on input "*" at bounding box center [537, 191] width 347 height 36
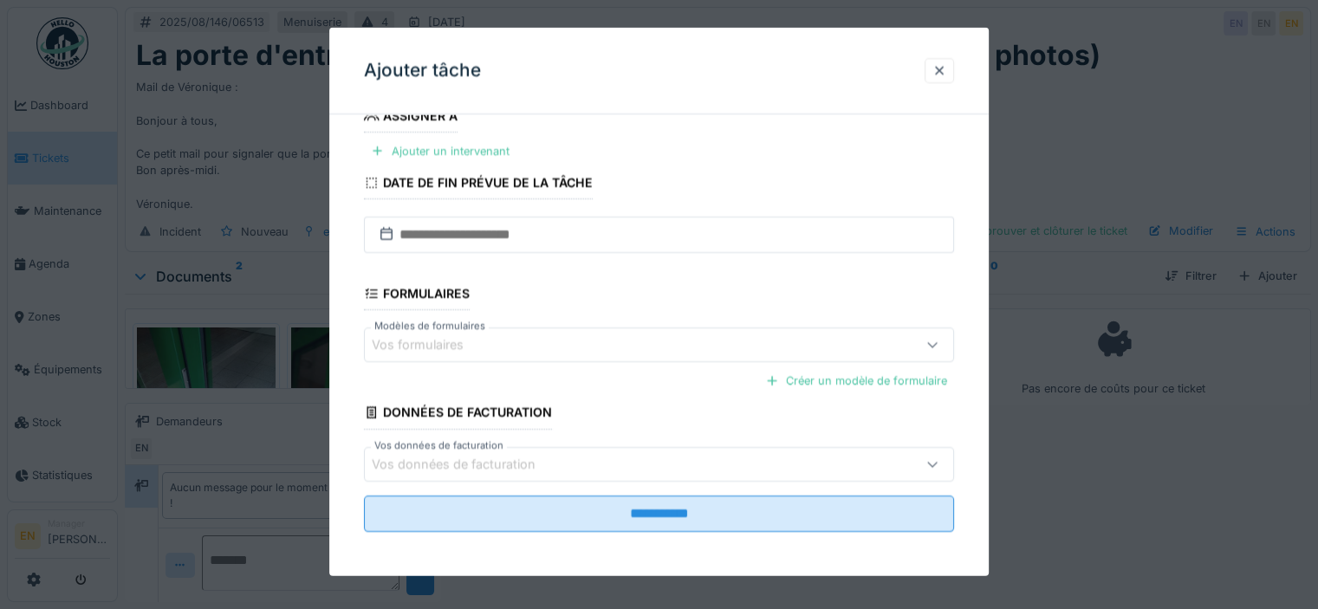
scroll to position [306, 0]
click at [433, 146] on div "Ajouter un intervenant" at bounding box center [440, 149] width 153 height 23
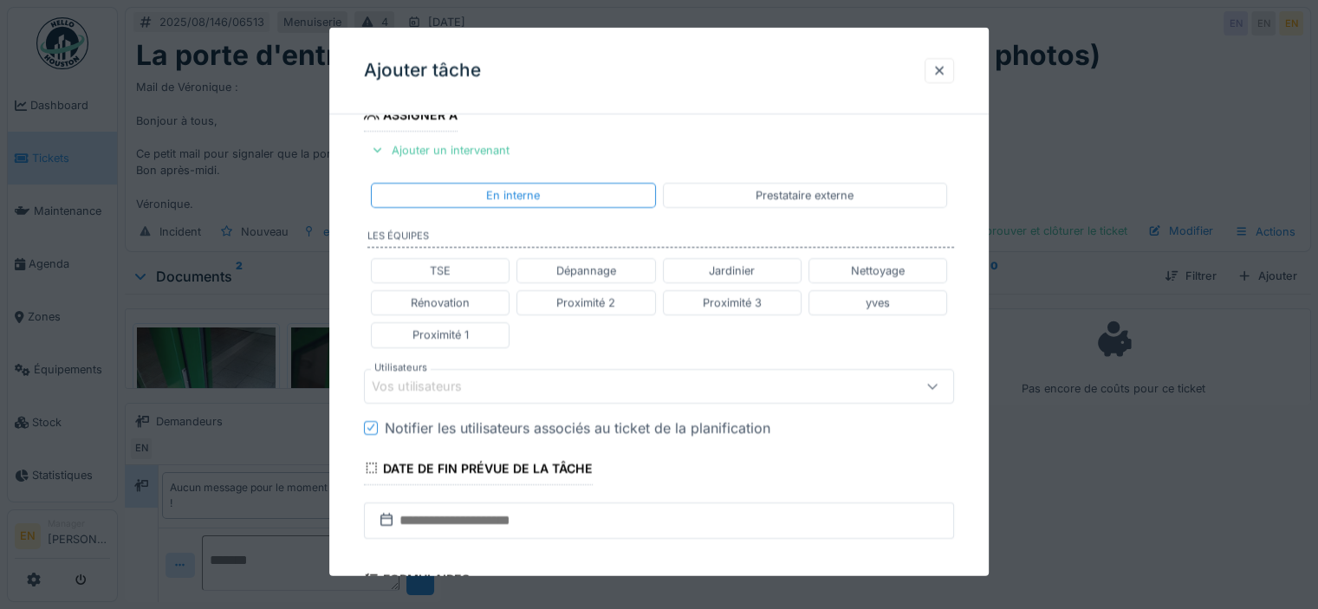
click at [504, 391] on div "Vos utilisateurs" at bounding box center [623, 385] width 503 height 19
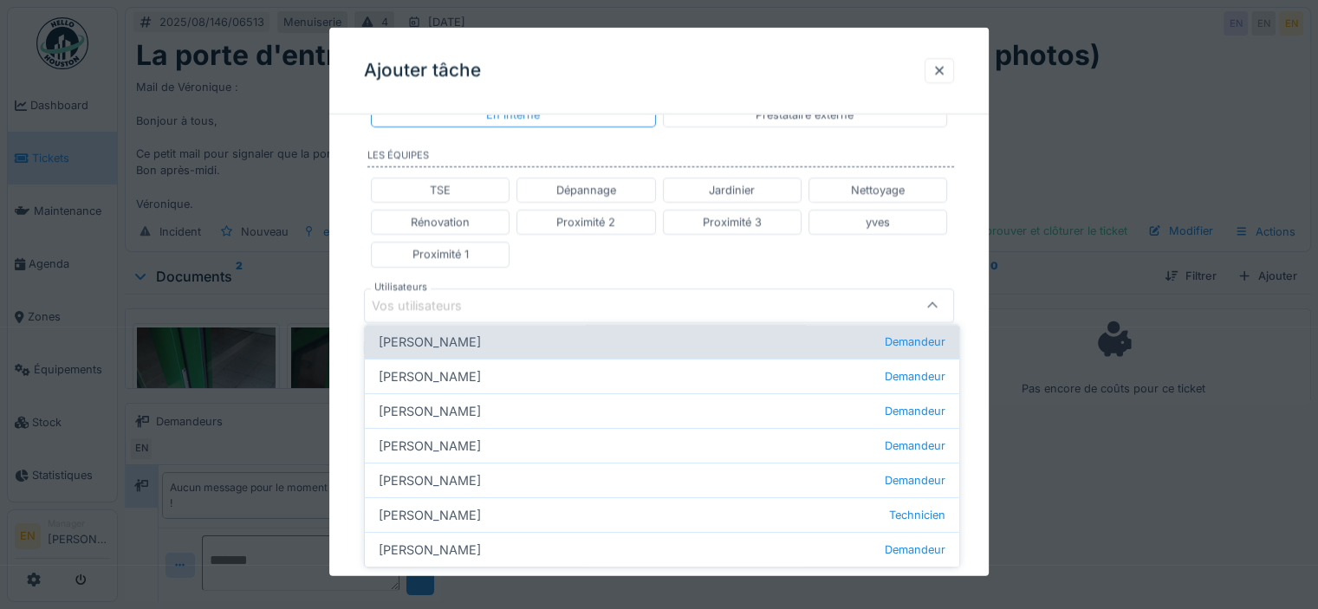
scroll to position [203, 0]
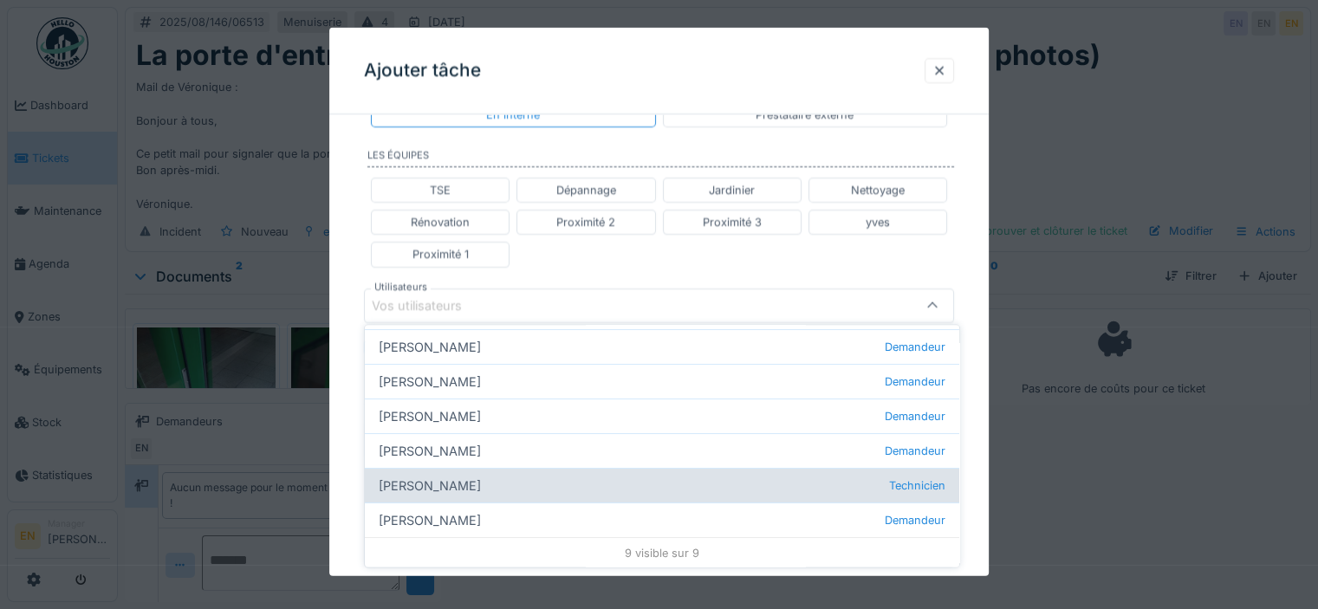
type input "****"
click at [402, 479] on div "[PERSON_NAME] Technicien" at bounding box center [662, 486] width 594 height 35
type input "****"
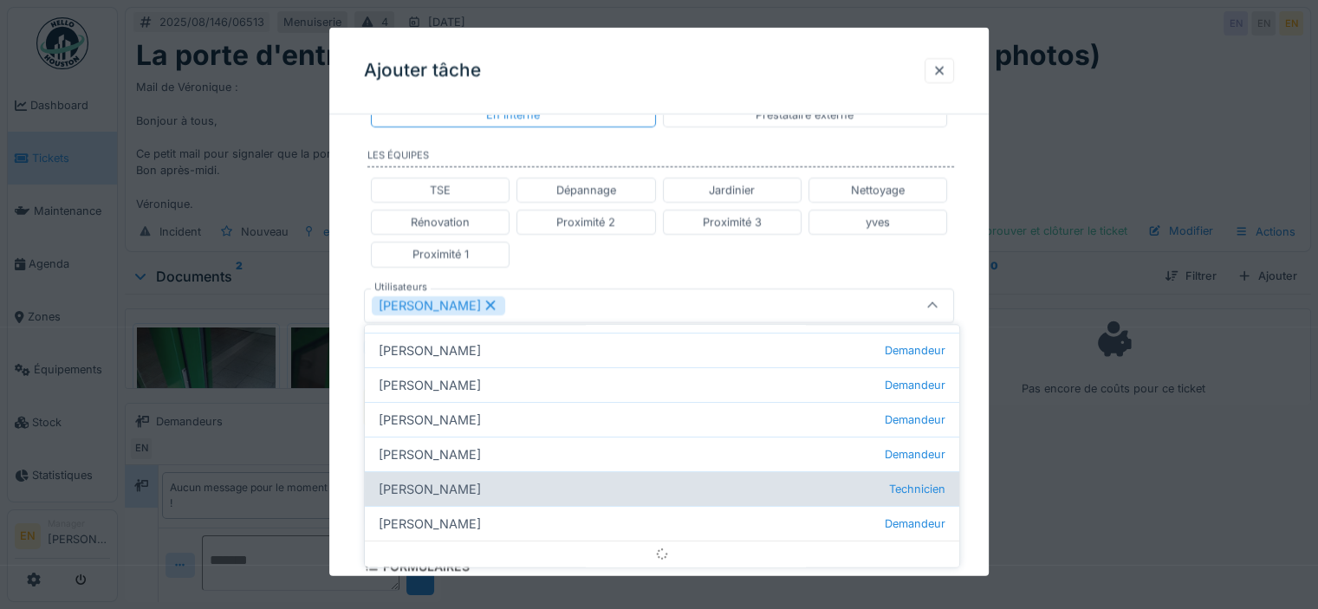
scroll to position [0, 0]
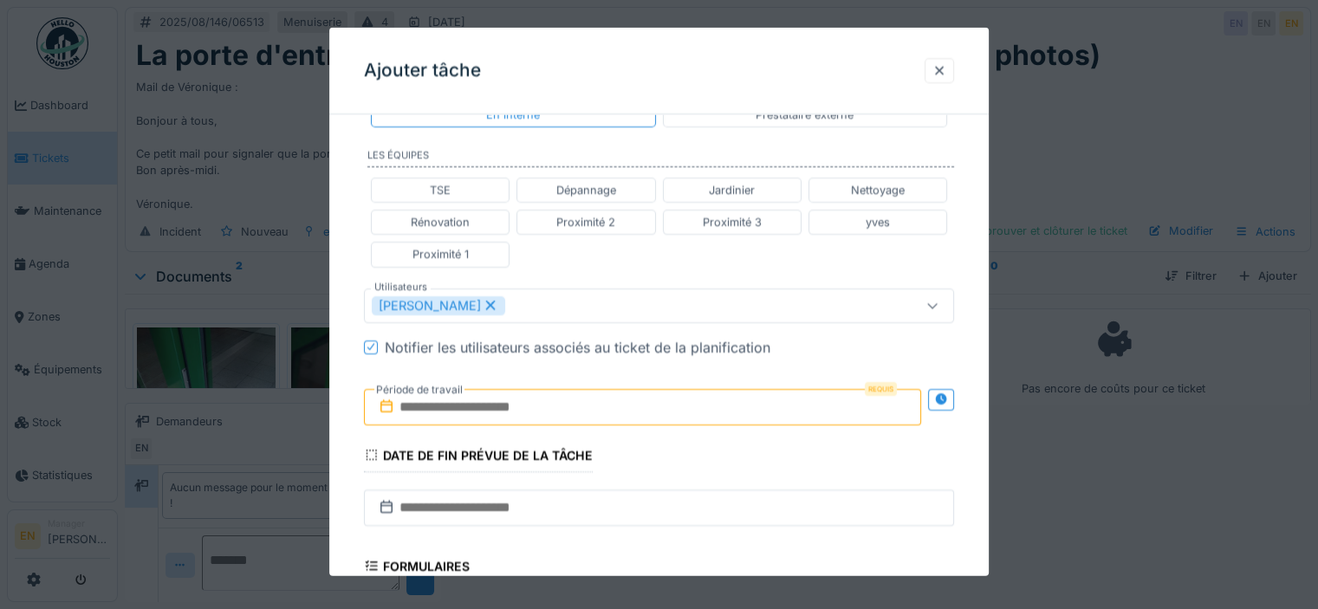
click at [978, 412] on div "**********" at bounding box center [658, 297] width 659 height 1111
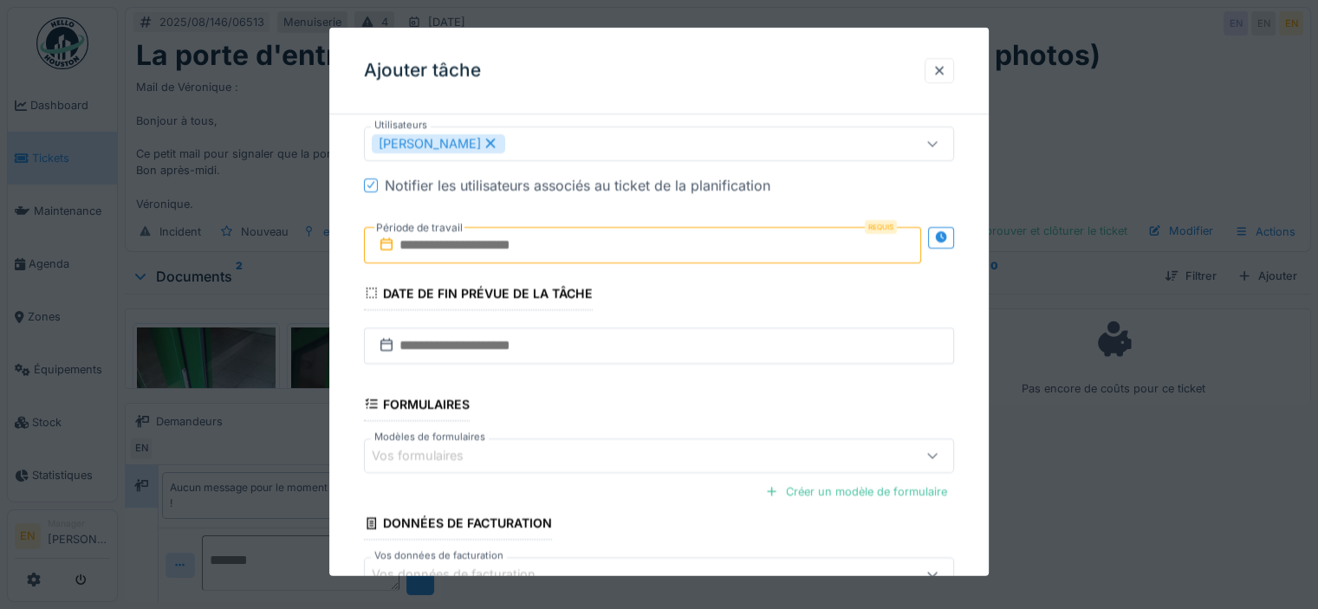
scroll to position [560, 0]
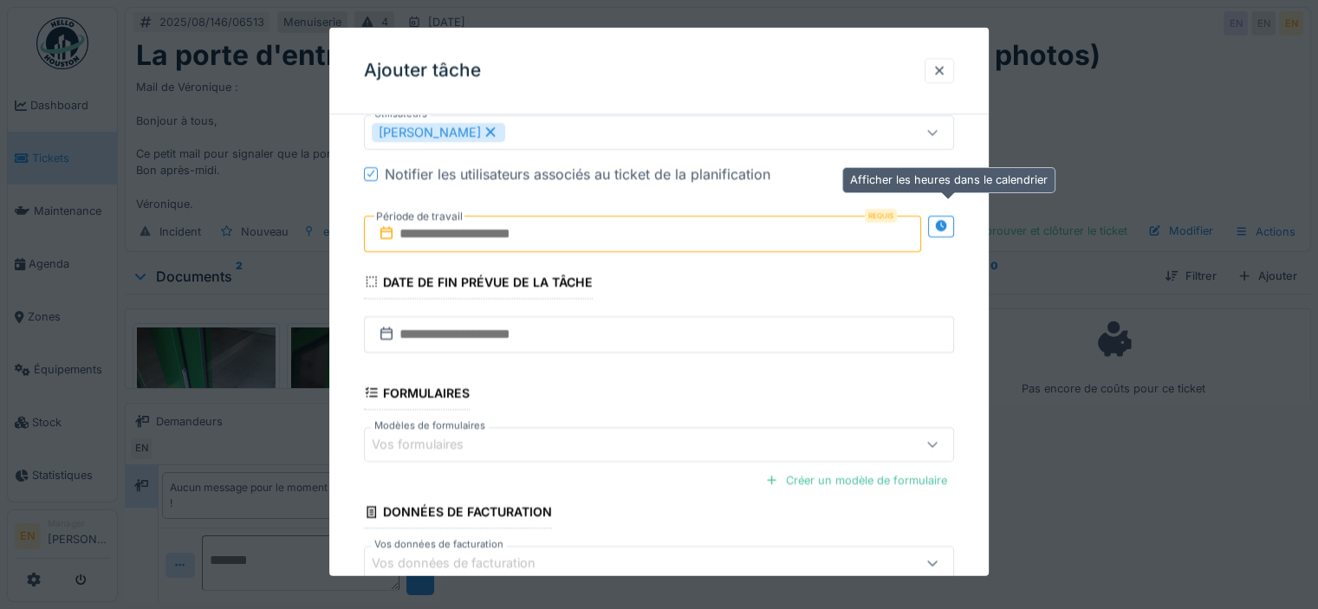
click at [946, 220] on icon at bounding box center [940, 225] width 11 height 11
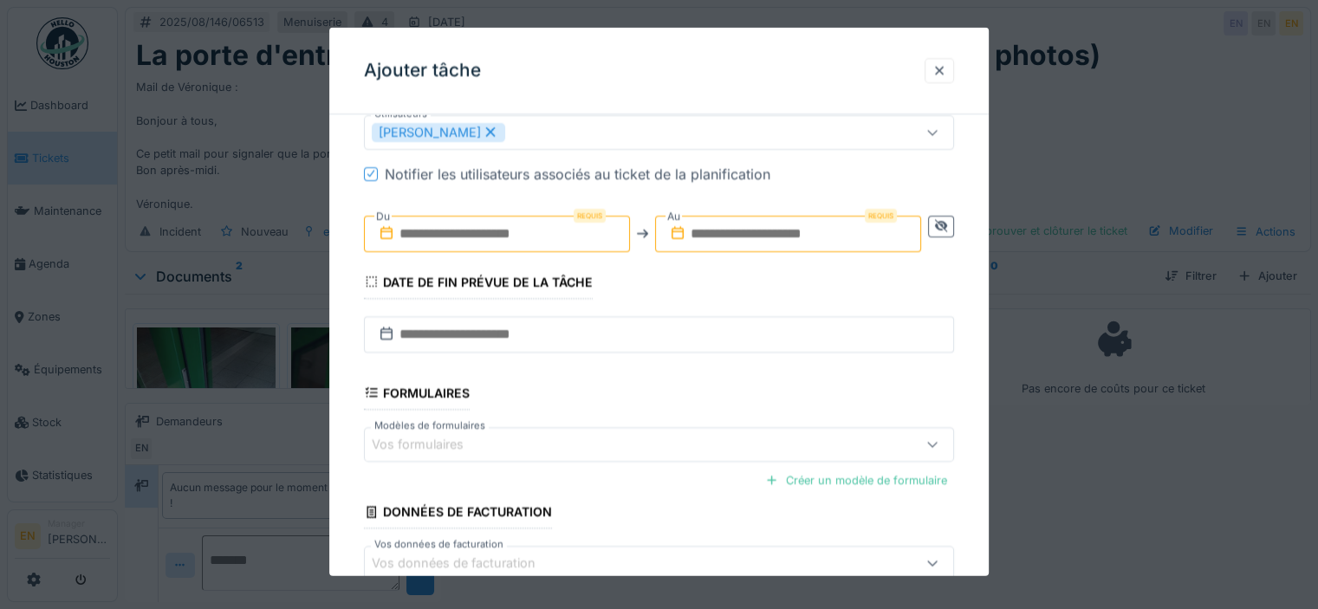
click at [527, 234] on input "text" at bounding box center [497, 233] width 266 height 36
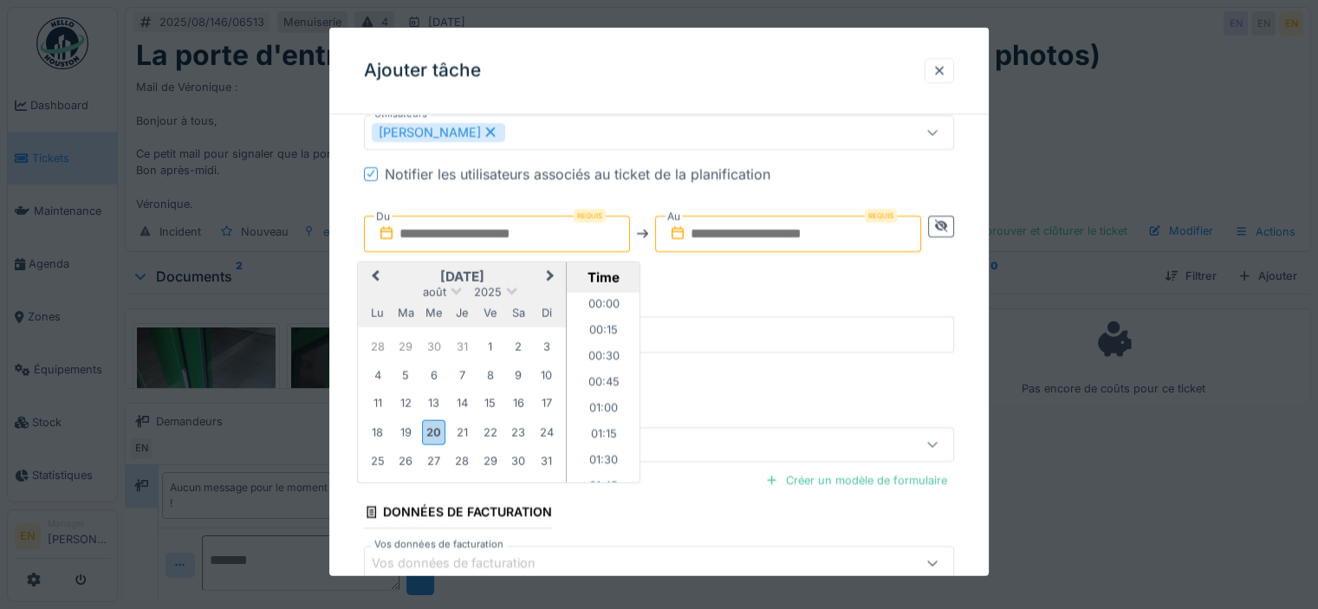
scroll to position [958, 0]
click at [432, 430] on div "20" at bounding box center [433, 431] width 23 height 25
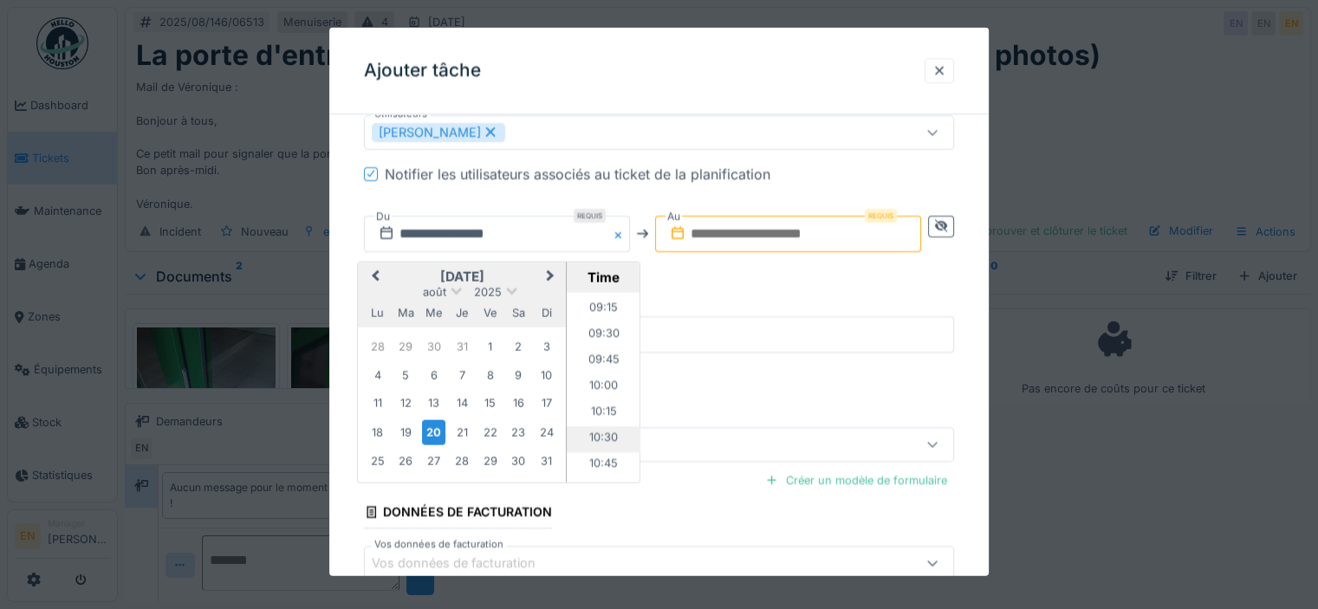
scroll to position [1044, 0]
click at [599, 396] on li "11:00" at bounding box center [604, 405] width 74 height 26
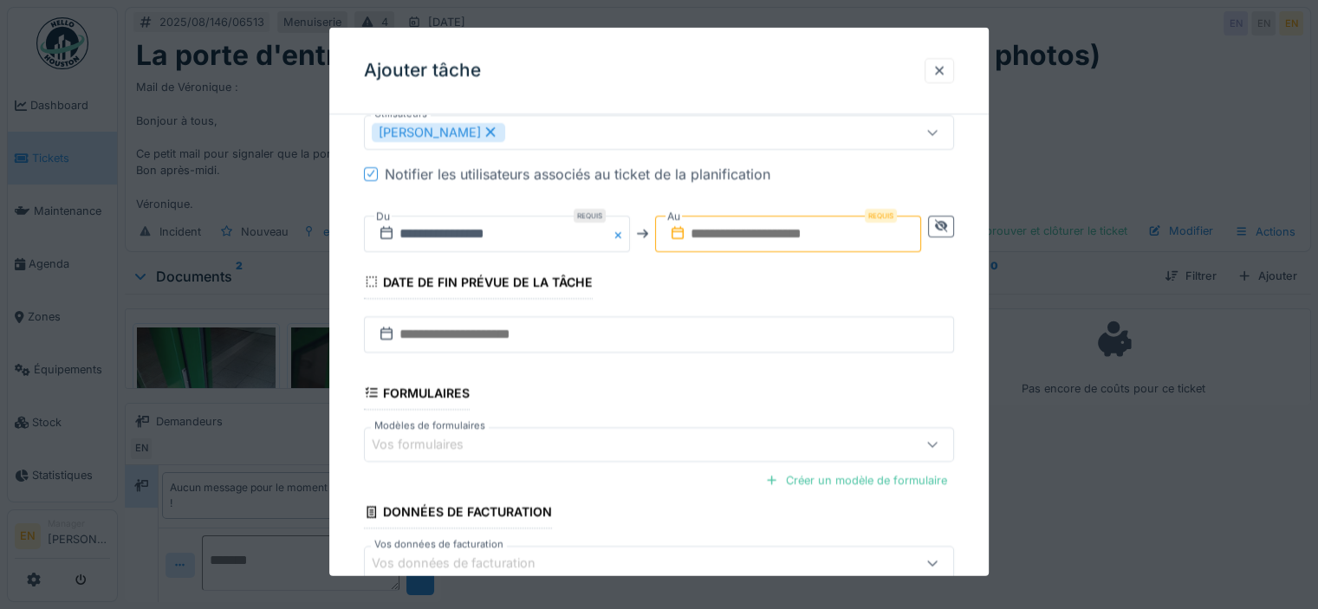
click at [757, 229] on input "text" at bounding box center [788, 233] width 266 height 36
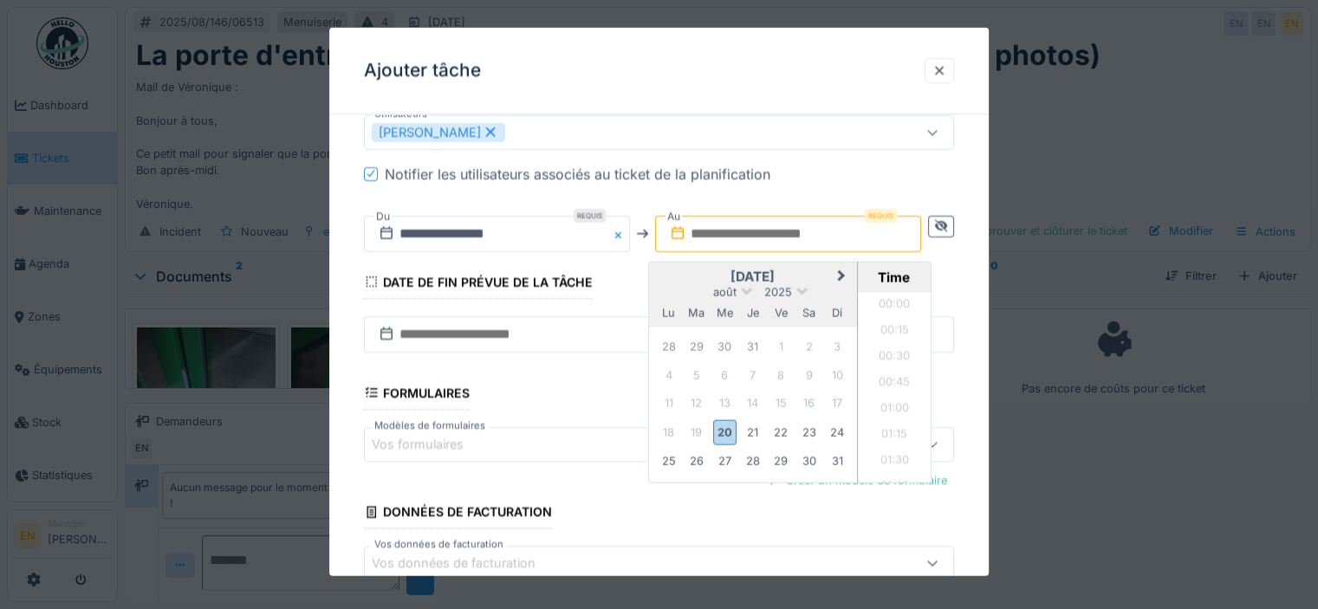
scroll to position [958, 0]
click at [730, 425] on div "20" at bounding box center [724, 431] width 23 height 25
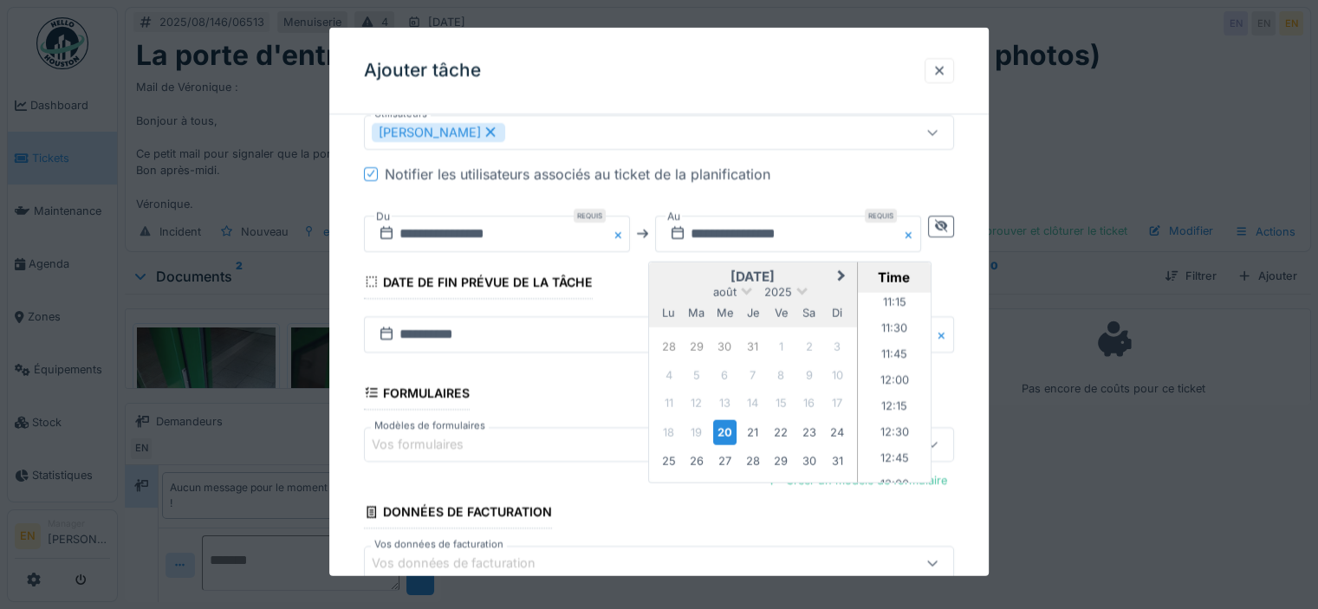
scroll to position [1131, 0]
click at [895, 419] on li "12:00" at bounding box center [895, 422] width 74 height 26
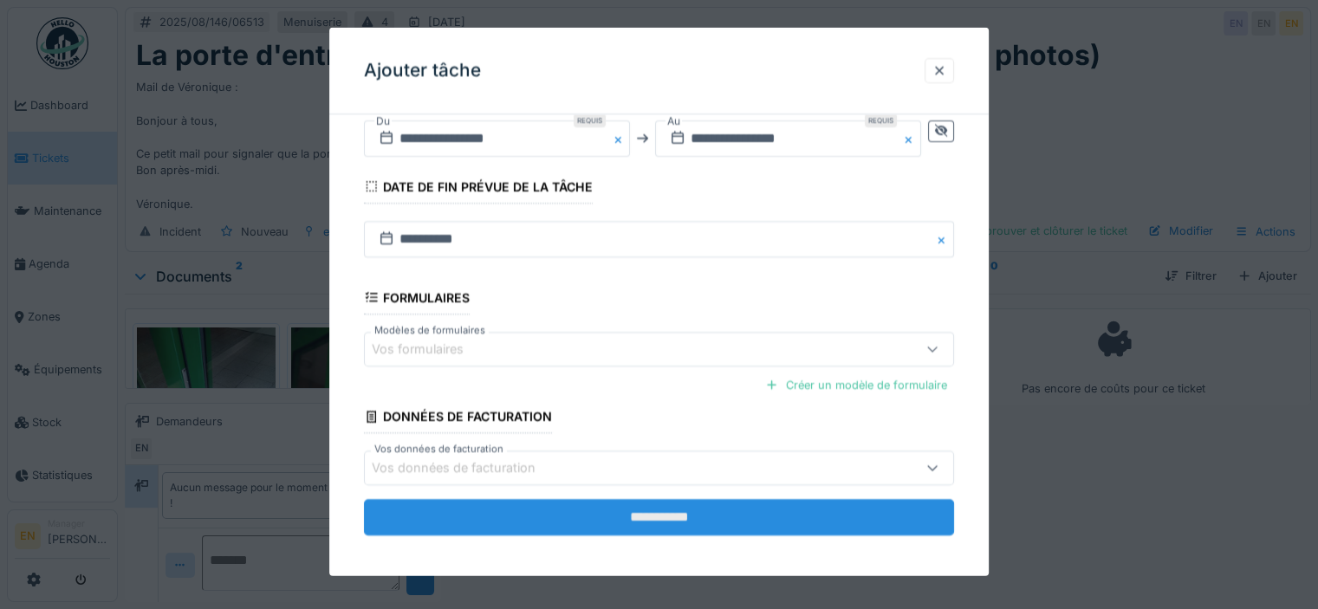
scroll to position [659, 0]
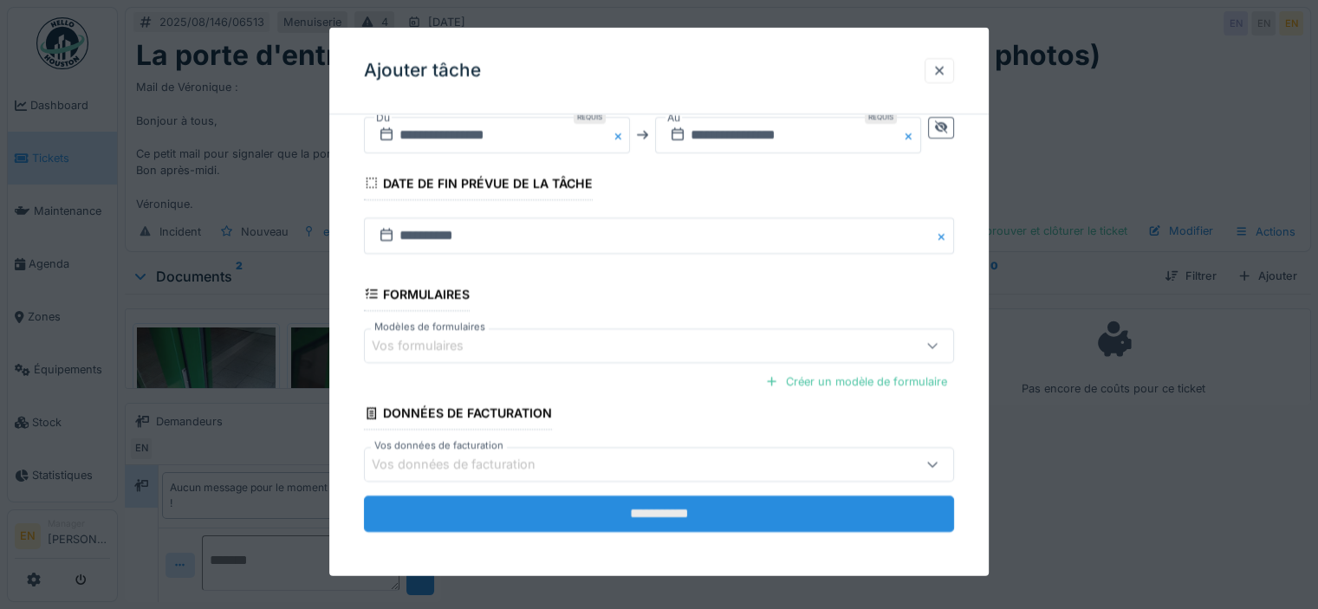
click at [701, 512] on input "**********" at bounding box center [659, 514] width 590 height 36
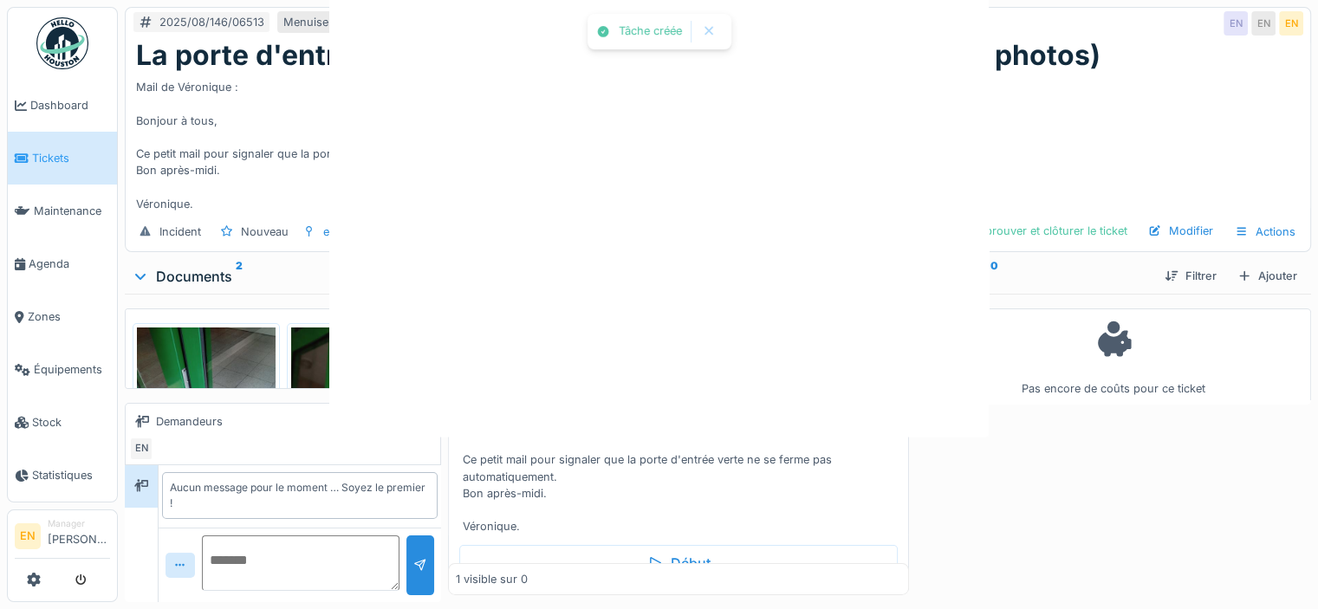
scroll to position [0, 0]
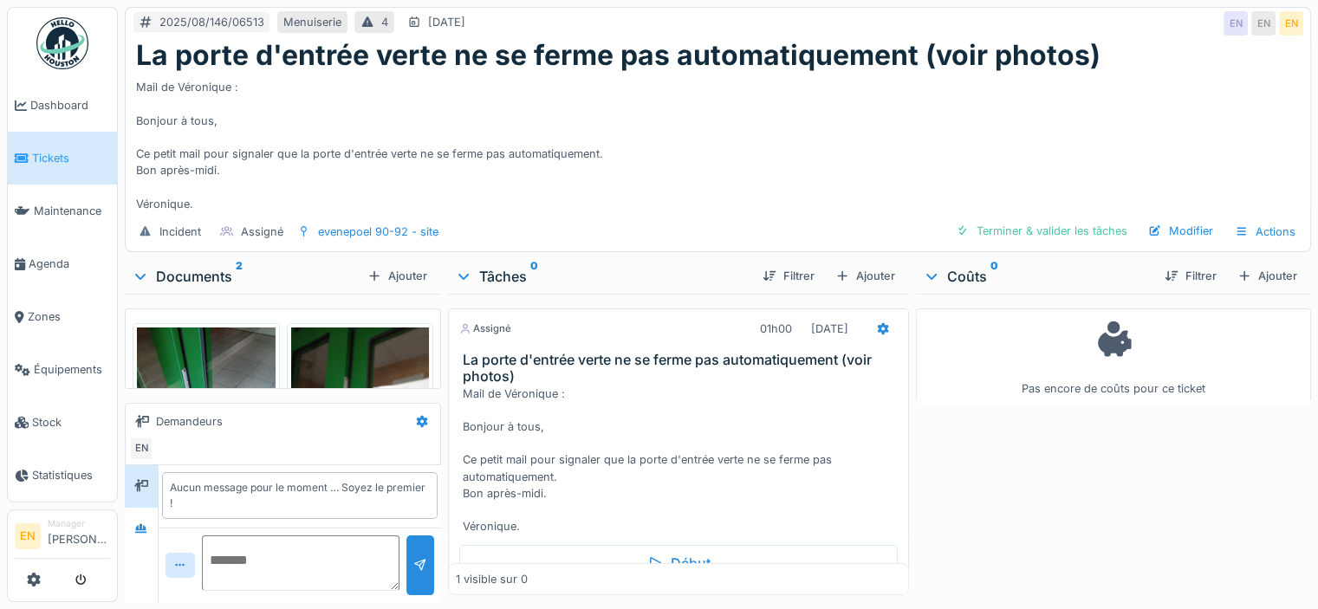
click at [656, 197] on div "Mail de Véronique : Bonjour à tous, Ce petit mail pour signaler que la porte d'…" at bounding box center [718, 142] width 1164 height 140
click at [877, 325] on icon at bounding box center [882, 328] width 11 height 12
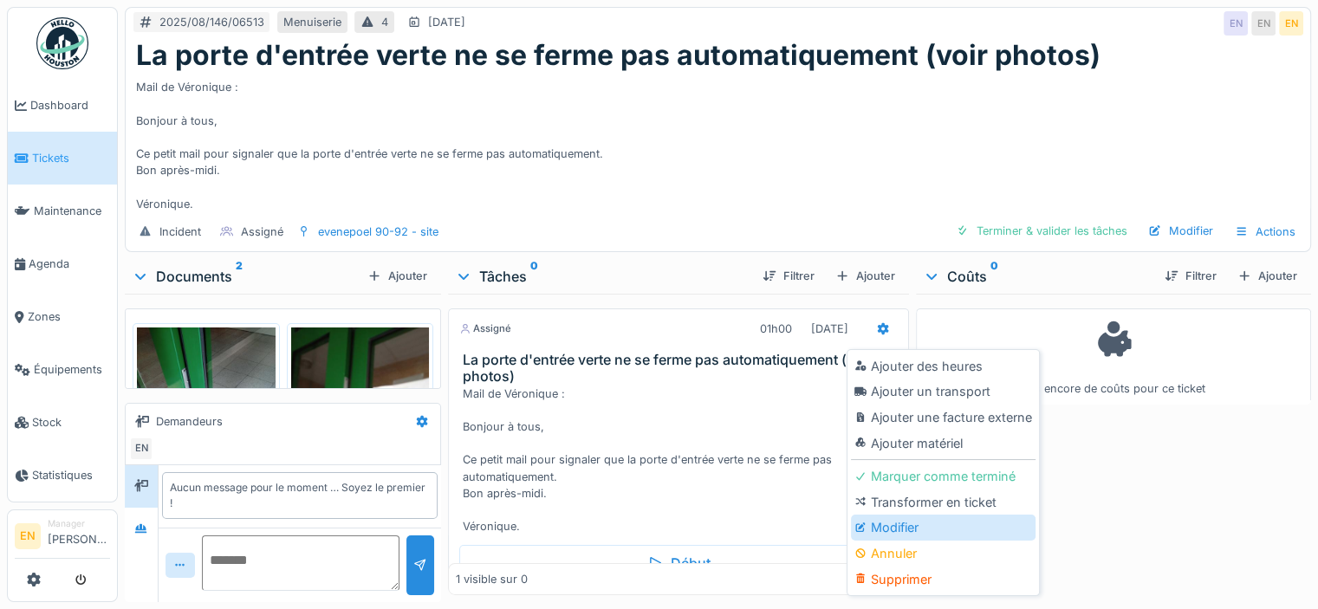
click at [890, 532] on div "Modifier" at bounding box center [943, 528] width 185 height 26
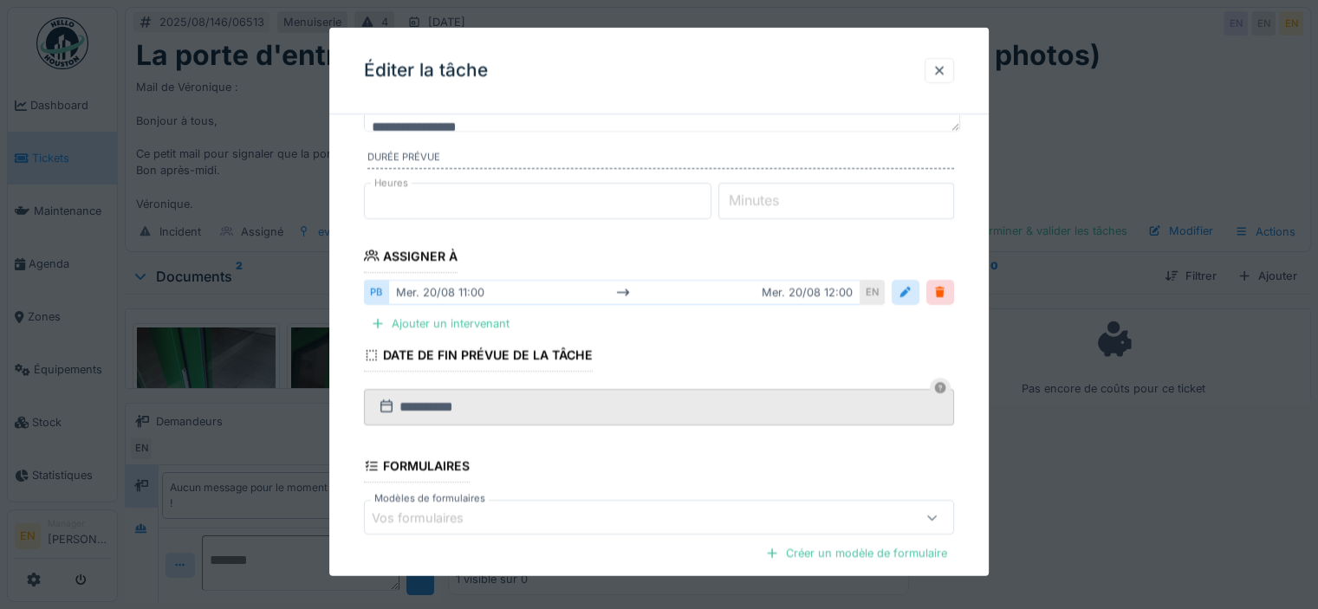
scroll to position [173, 0]
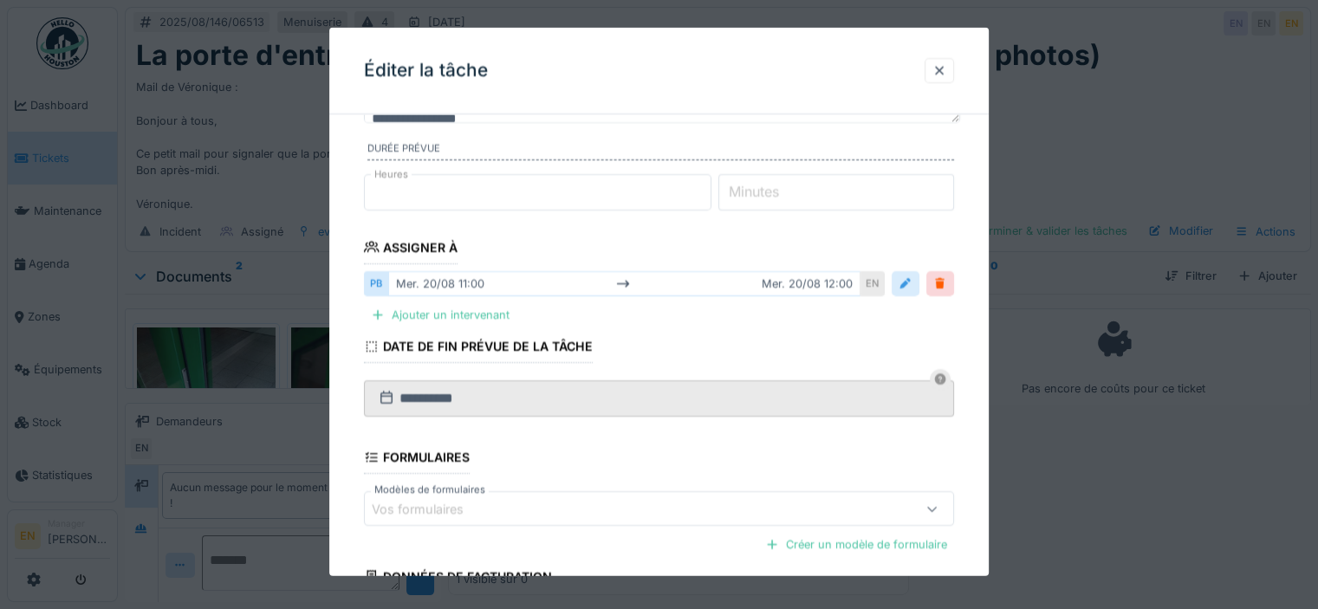
click at [912, 280] on div at bounding box center [906, 283] width 14 height 16
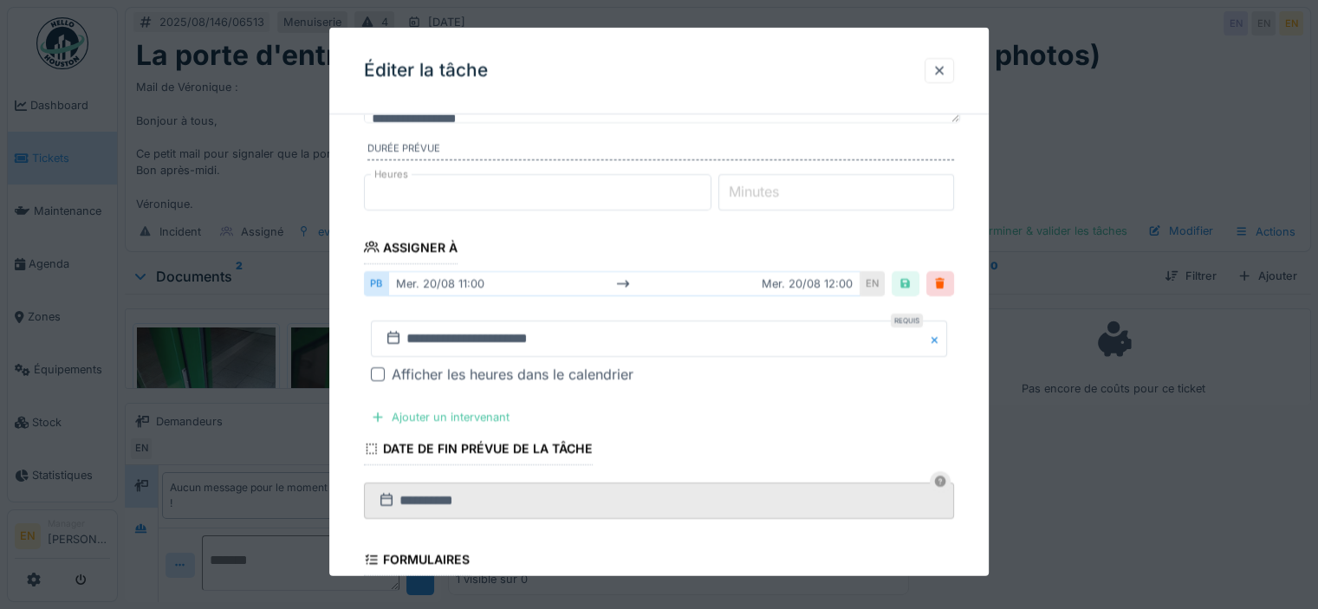
click at [381, 370] on div at bounding box center [378, 374] width 14 height 14
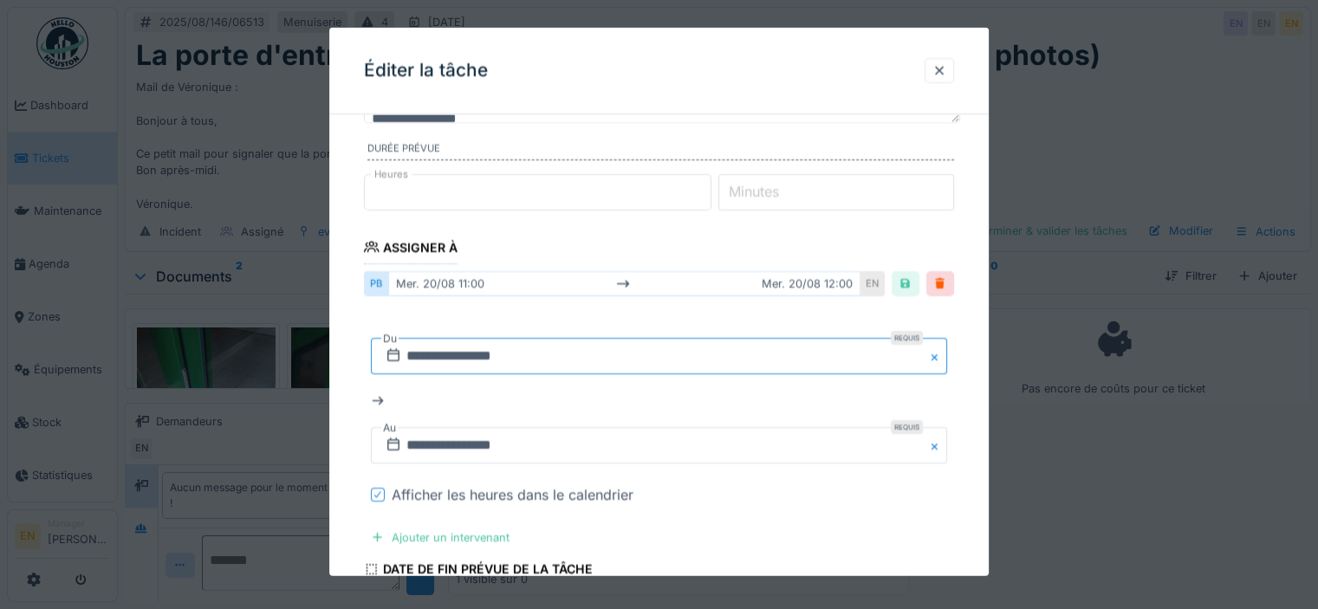
click at [477, 354] on input "**********" at bounding box center [659, 356] width 576 height 36
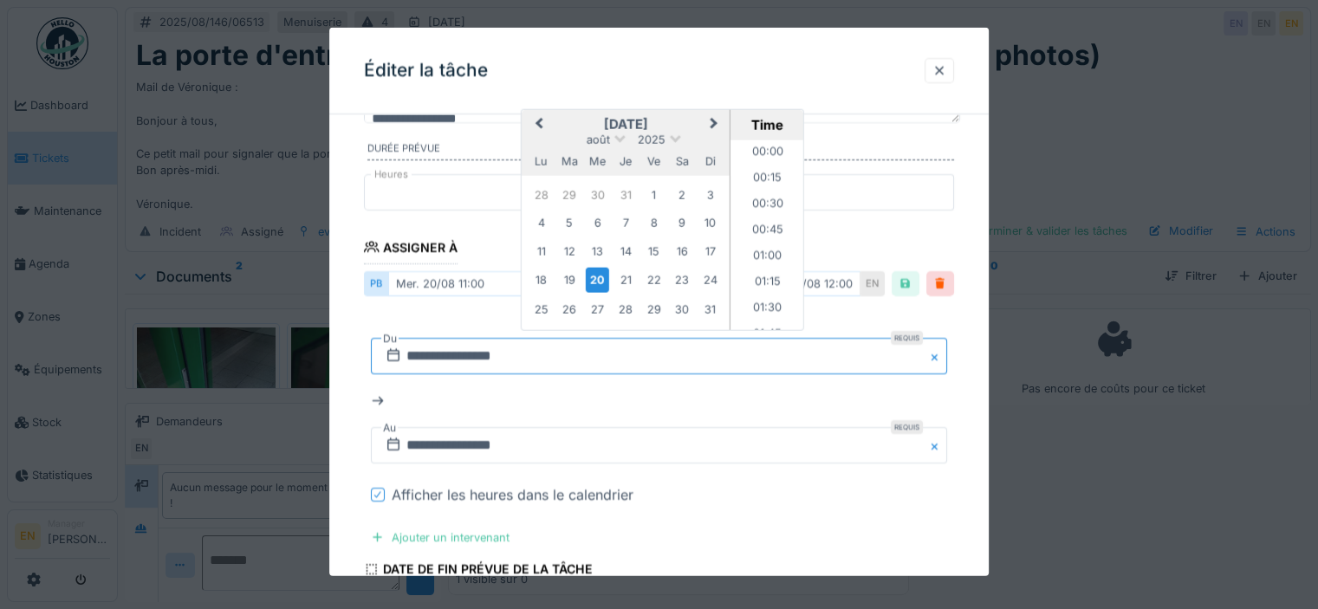
scroll to position [1062, 0]
click at [625, 279] on div "21" at bounding box center [625, 279] width 23 height 23
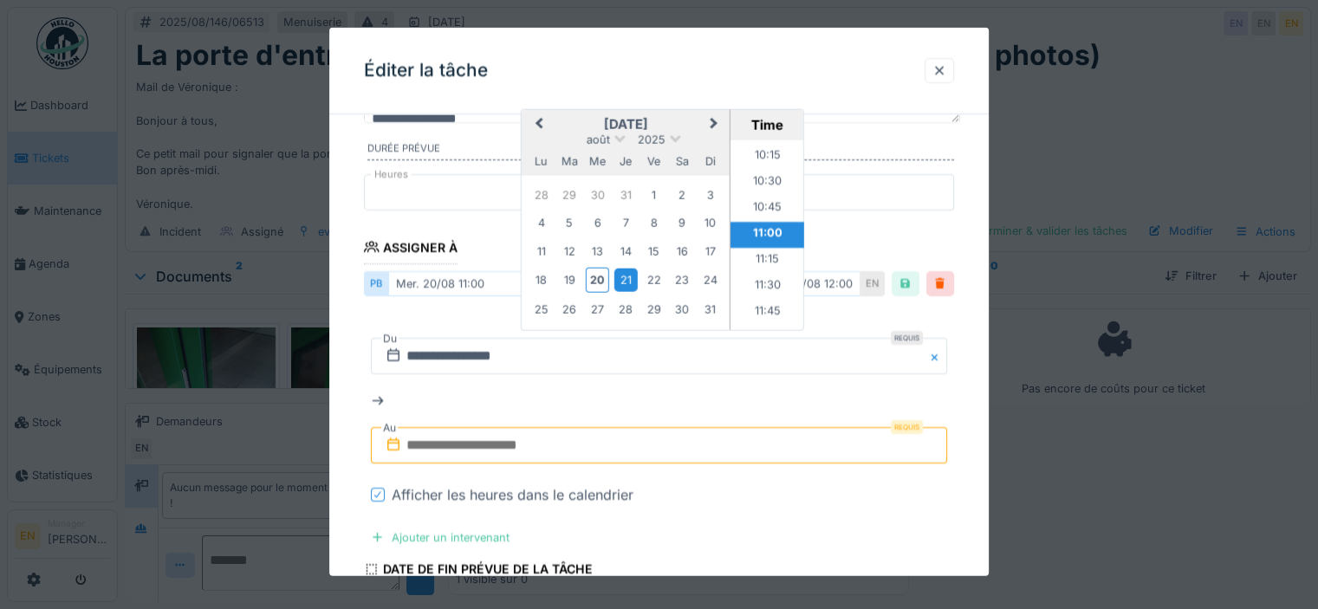
click at [627, 457] on input "text" at bounding box center [659, 444] width 576 height 36
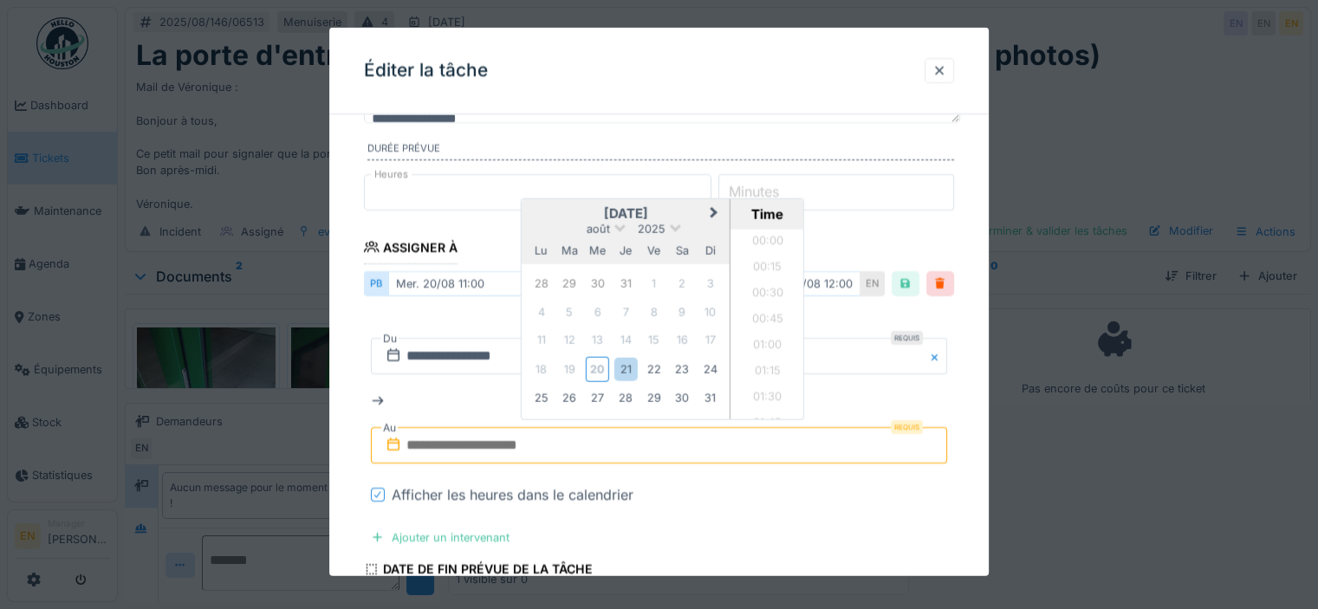
scroll to position [984, 0]
click at [631, 371] on div "21" at bounding box center [625, 368] width 23 height 23
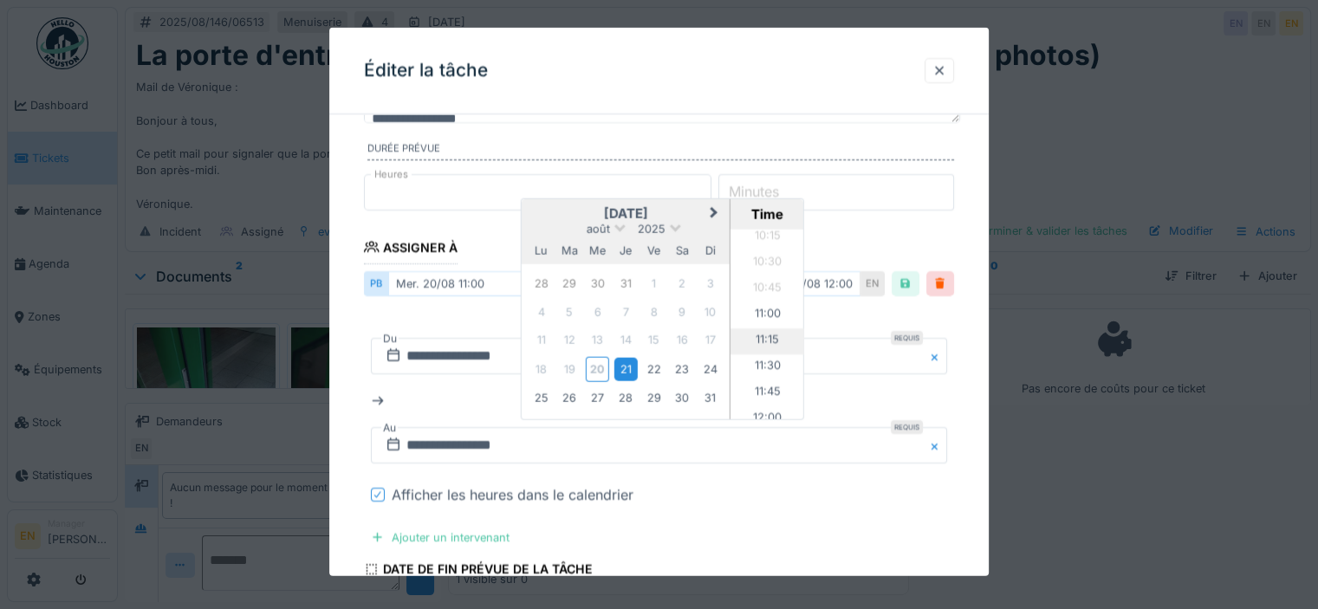
scroll to position [1157, 0]
click at [763, 329] on li "12:00" at bounding box center [768, 333] width 74 height 26
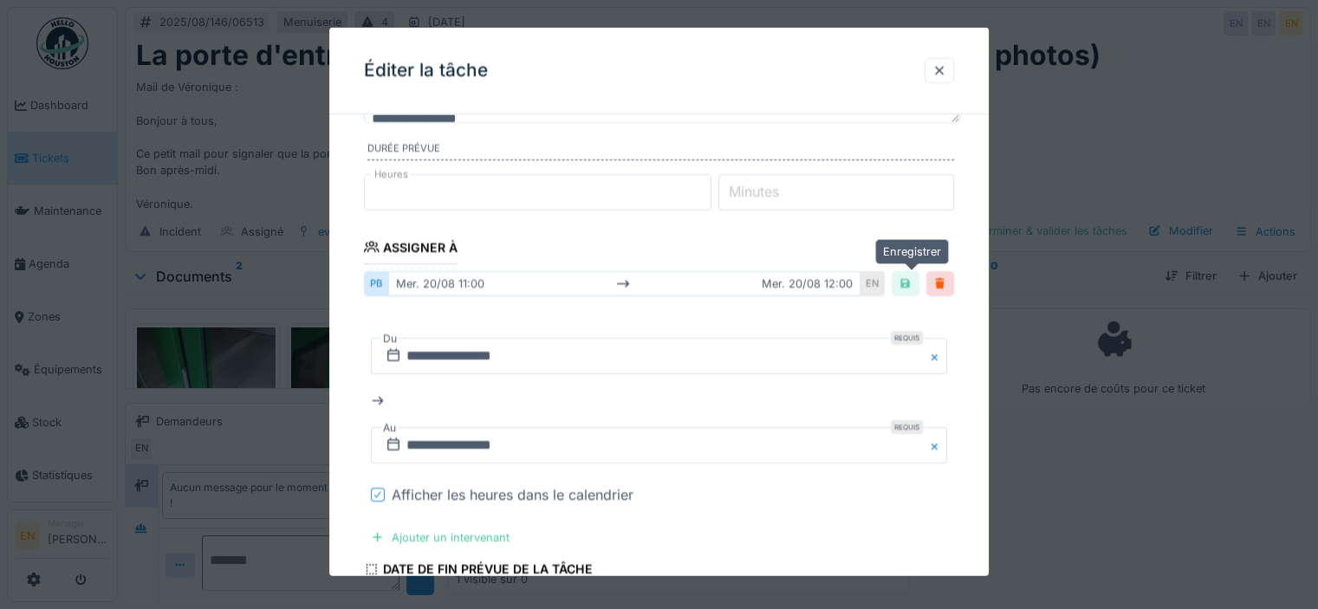
click at [912, 279] on div at bounding box center [906, 283] width 14 height 16
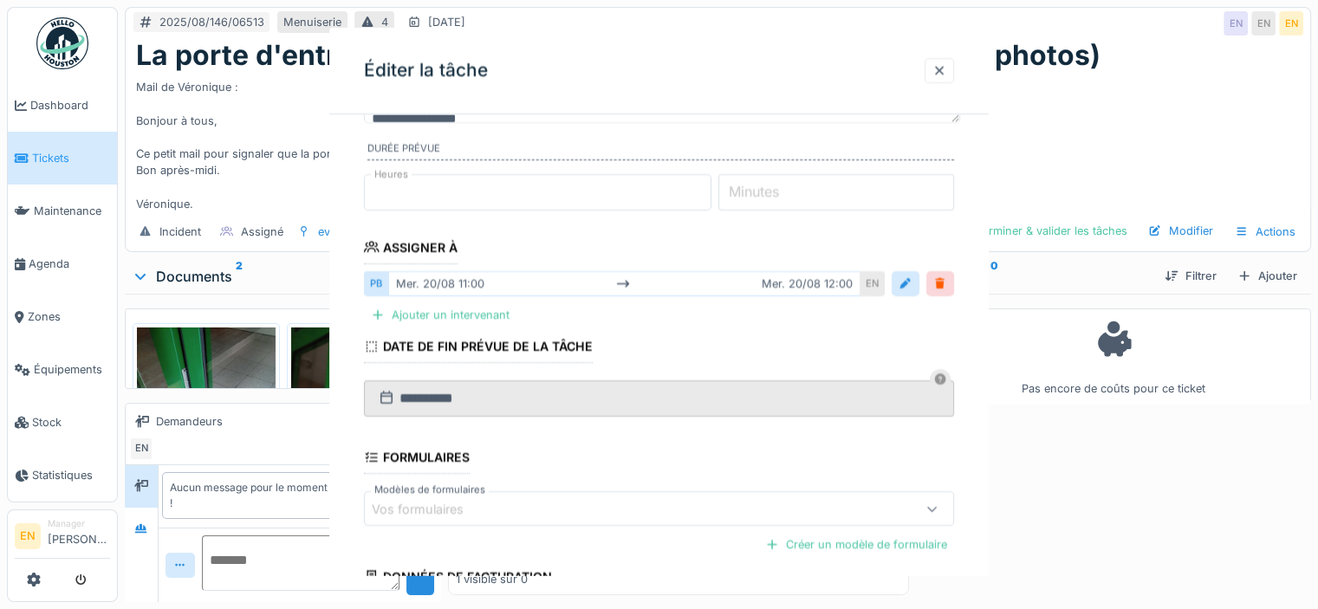
scroll to position [0, 0]
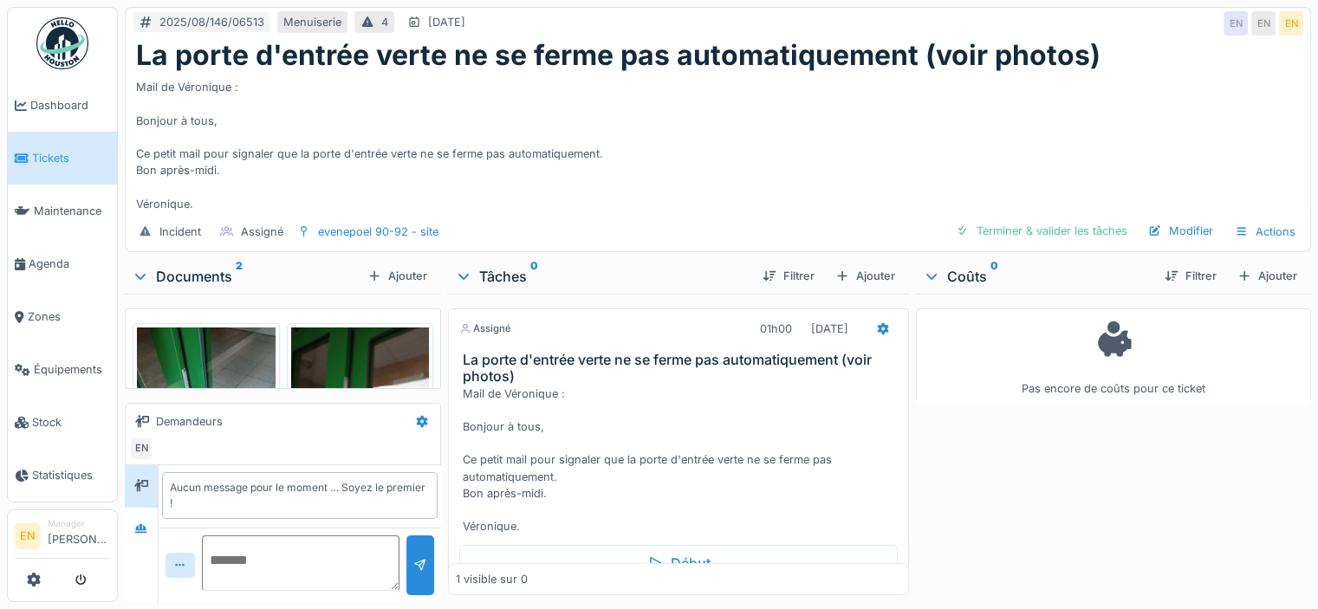
click at [535, 439] on div "Mail de Véronique : Bonjour à tous, Ce petit mail pour signaler que la porte d'…" at bounding box center [682, 461] width 438 height 150
click at [145, 533] on icon at bounding box center [141, 528] width 14 height 11
click at [66, 262] on span "Agenda" at bounding box center [69, 264] width 81 height 16
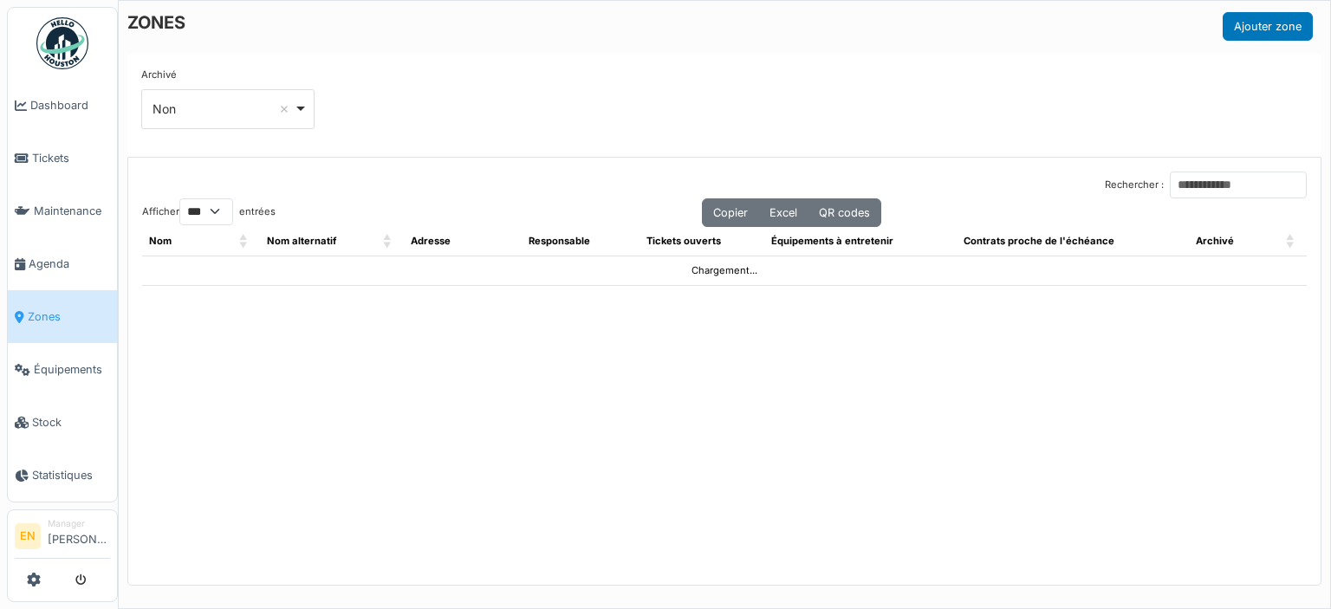
select select "***"
click at [1192, 183] on input "Rechercher :" at bounding box center [1238, 185] width 137 height 27
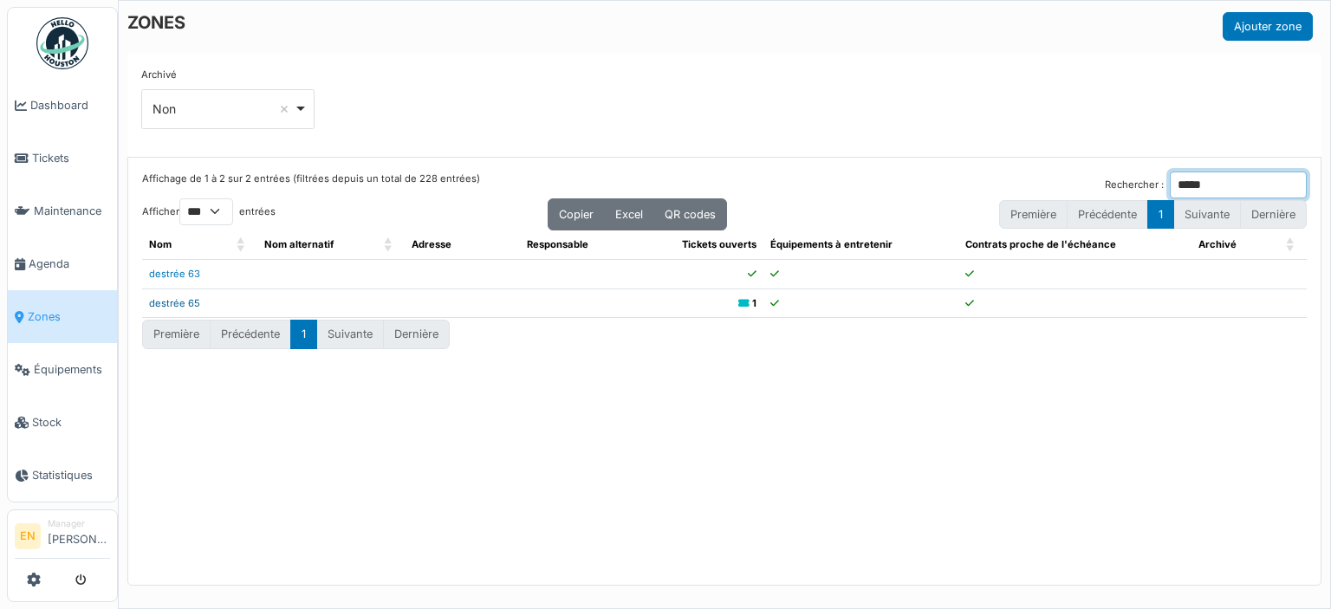
type input "*****"
click at [185, 299] on link "destrée 65" at bounding box center [174, 303] width 51 height 12
click at [185, 274] on link "destrée 63" at bounding box center [174, 274] width 51 height 12
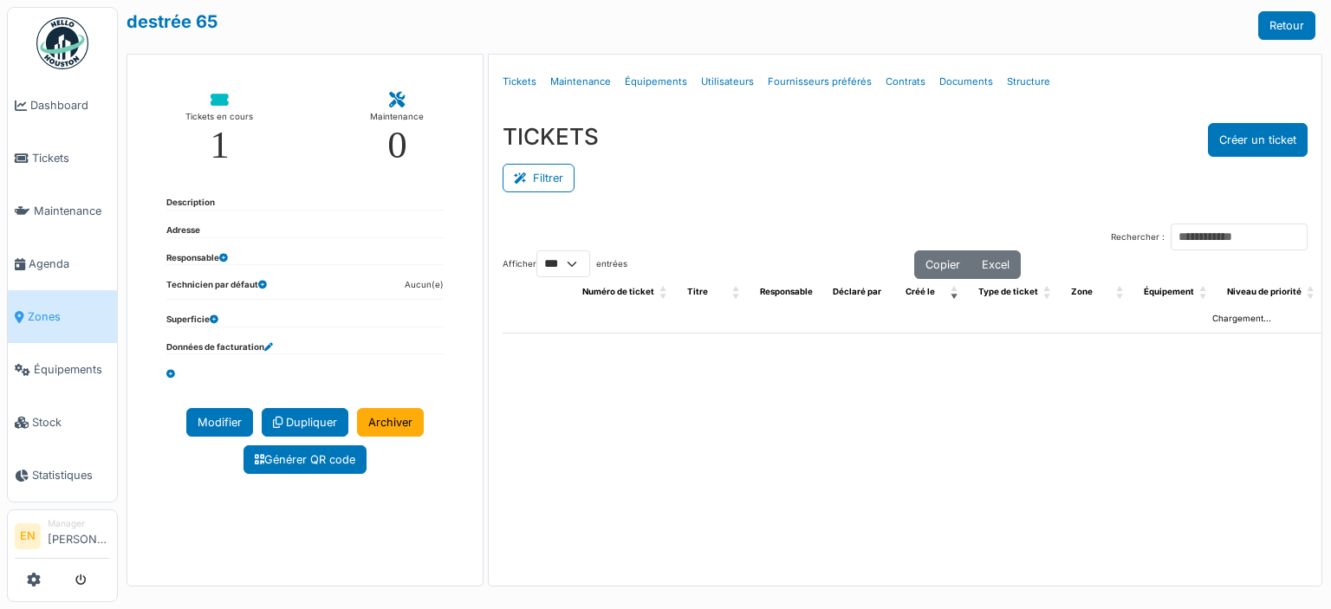
select select "***"
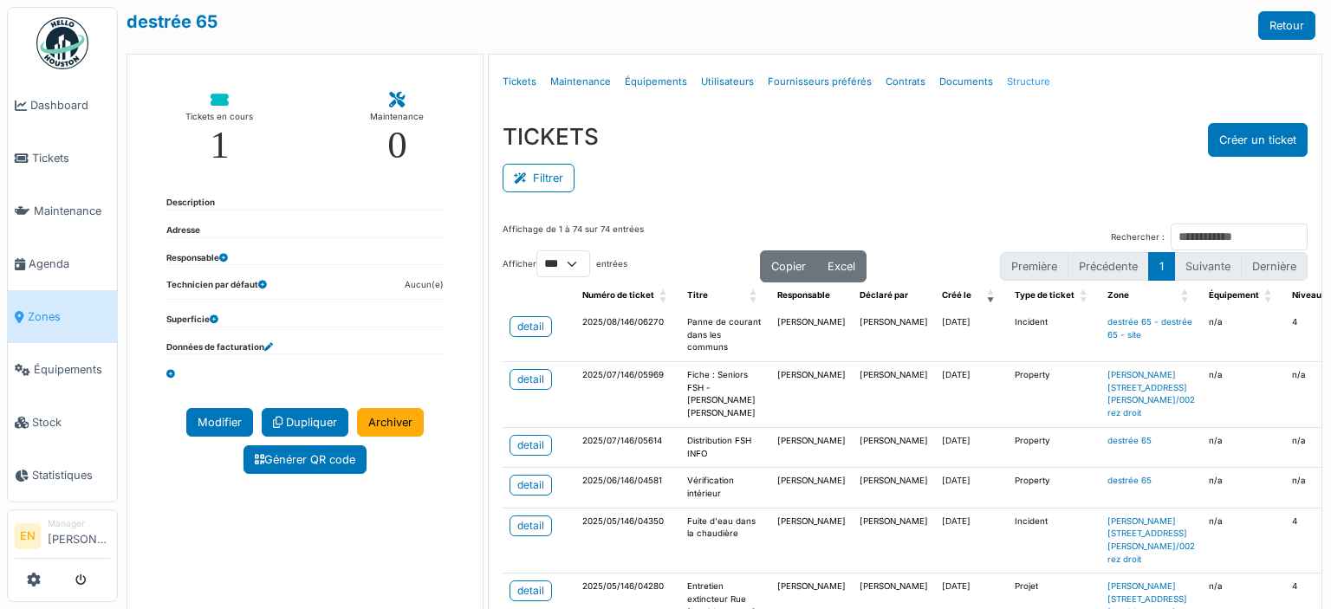
click at [1032, 80] on link "Structure" at bounding box center [1028, 82] width 57 height 41
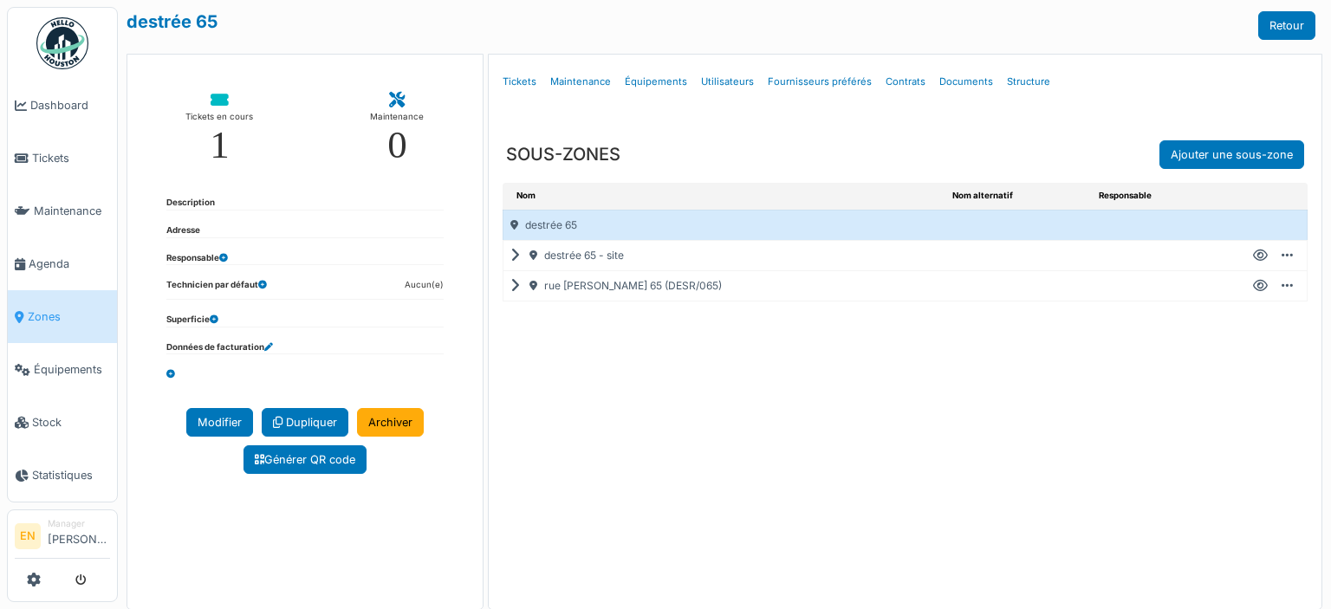
click at [1253, 256] on icon at bounding box center [1260, 256] width 15 height 1
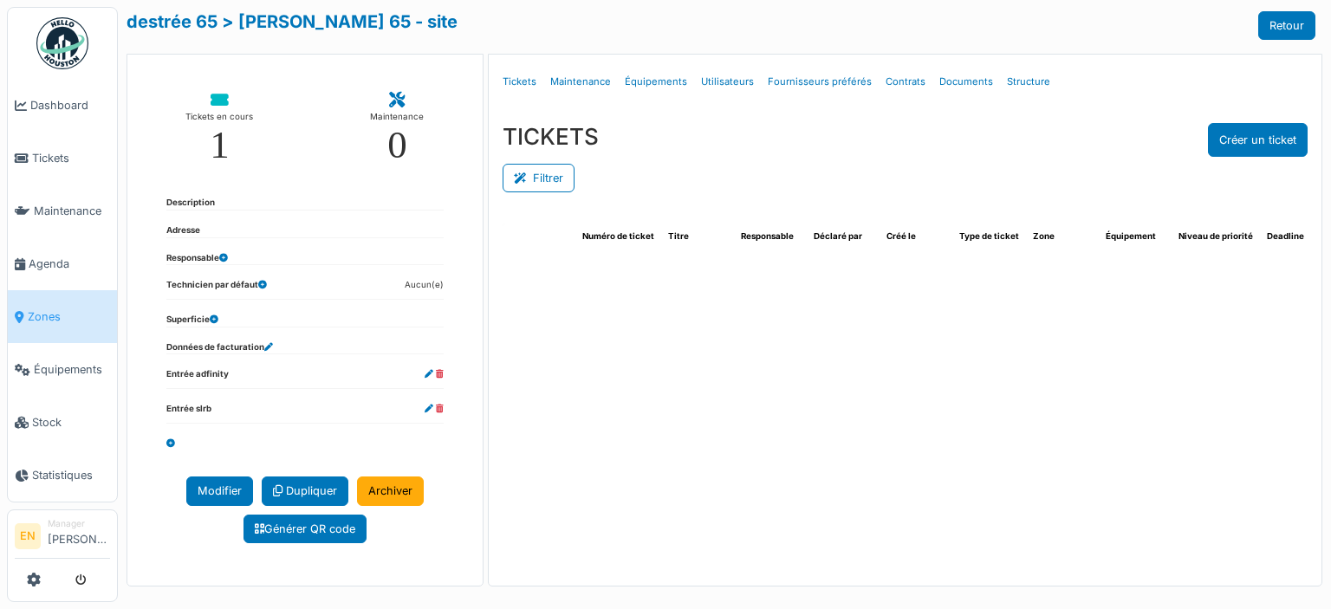
select select "***"
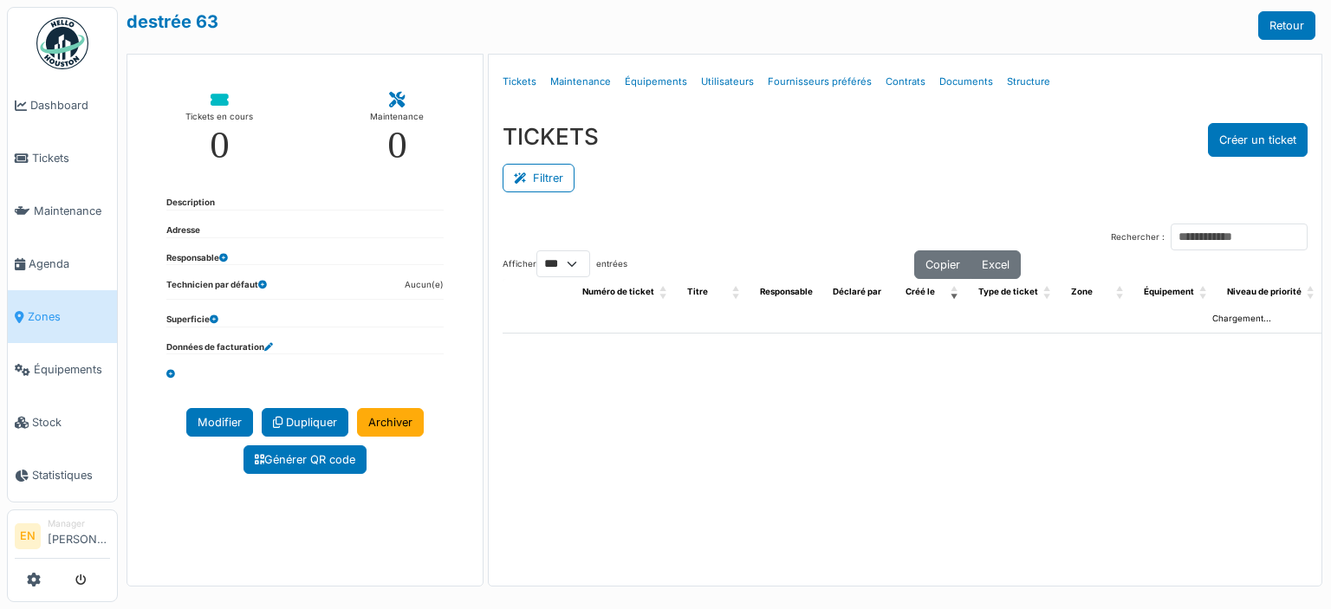
select select "***"
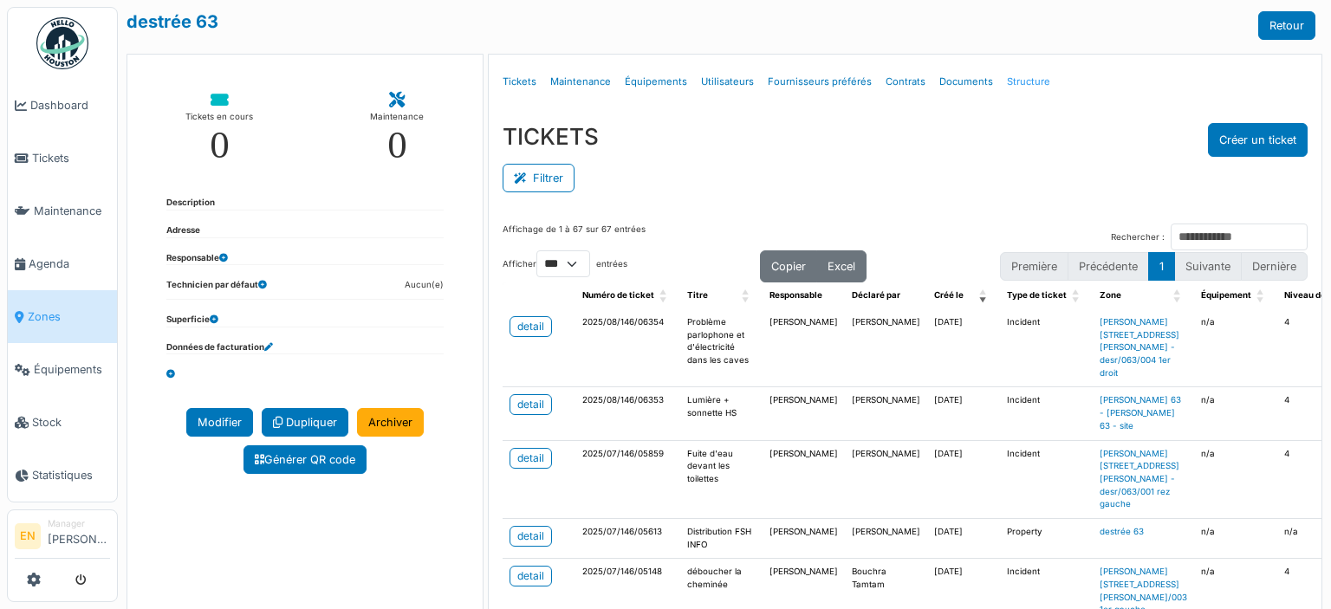
click at [1029, 81] on link "Structure" at bounding box center [1028, 82] width 57 height 41
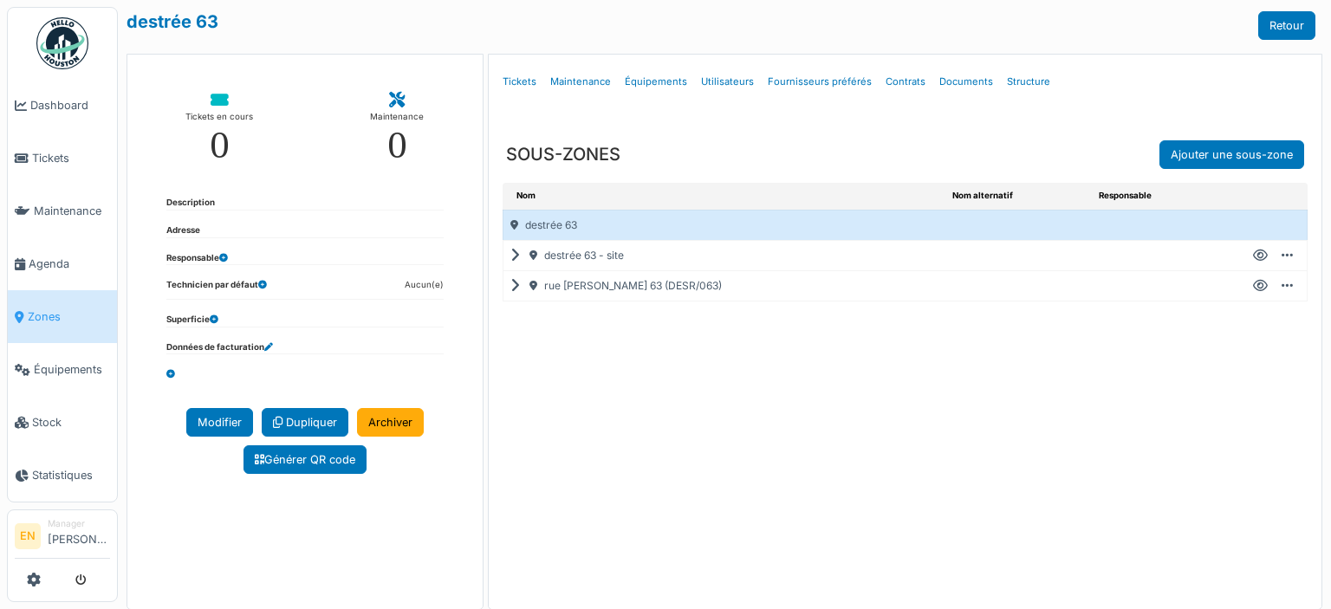
click at [1253, 256] on icon at bounding box center [1260, 256] width 15 height 1
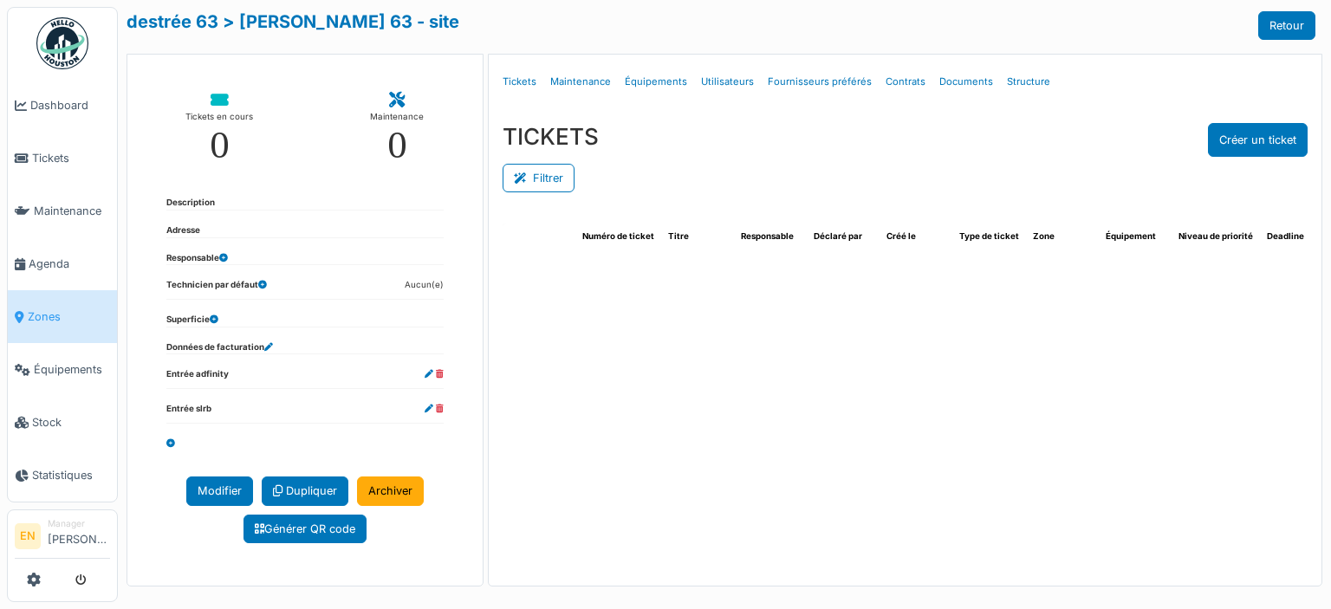
select select "***"
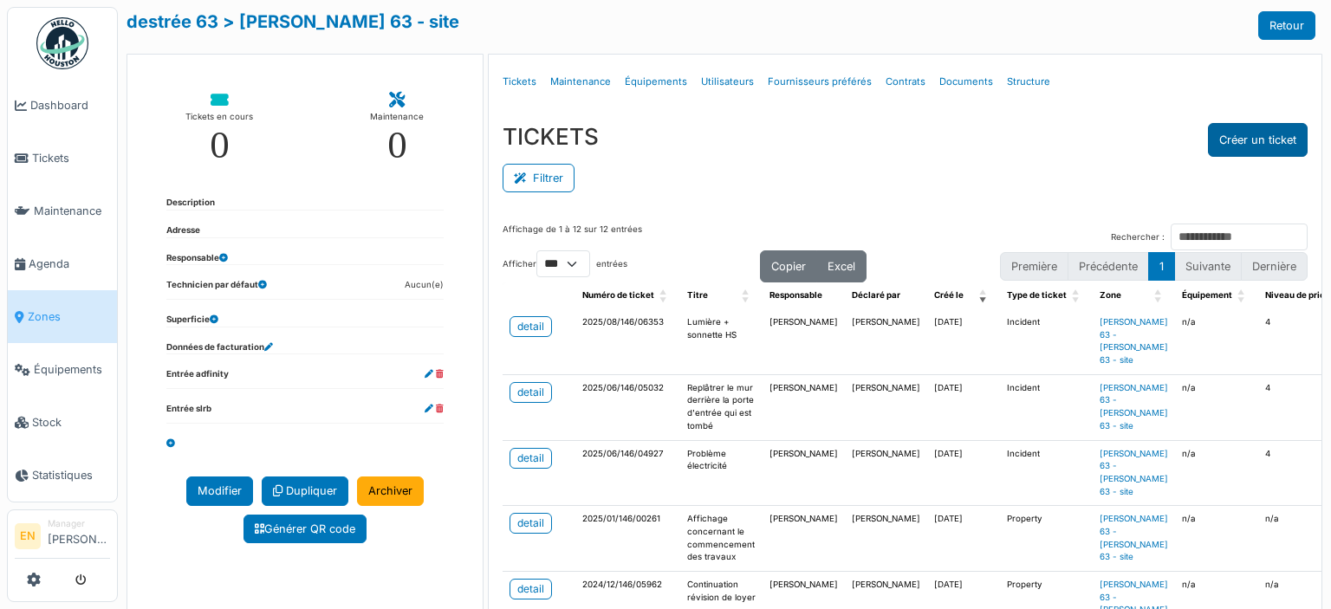
click at [1233, 139] on button "Créer un ticket" at bounding box center [1258, 140] width 100 height 34
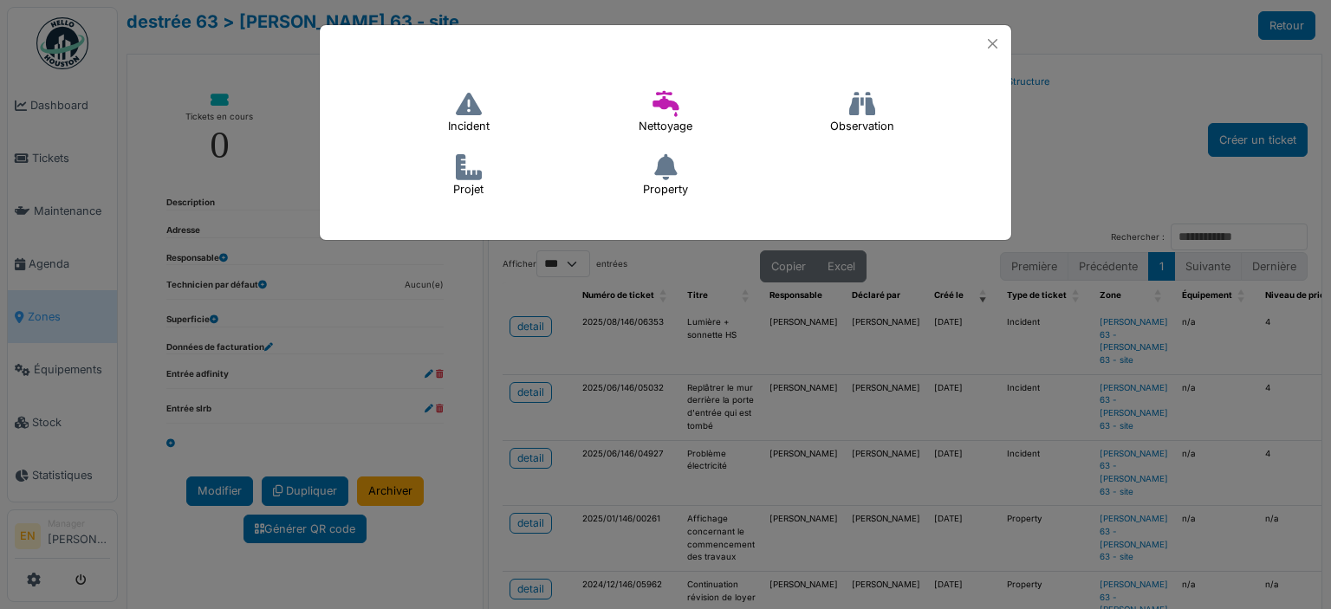
click at [469, 120] on h4 "Incident" at bounding box center [469, 112] width 64 height 55
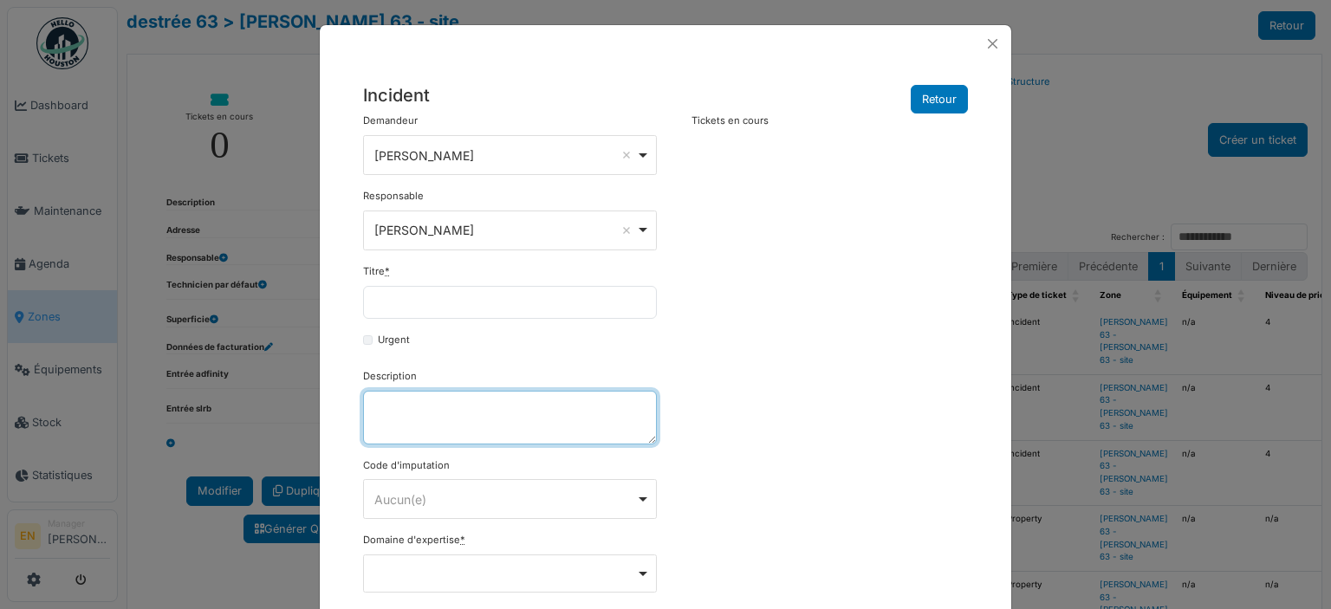
click at [441, 421] on textarea "Description" at bounding box center [510, 418] width 294 height 54
paste textarea "**********"
type textarea "**********"
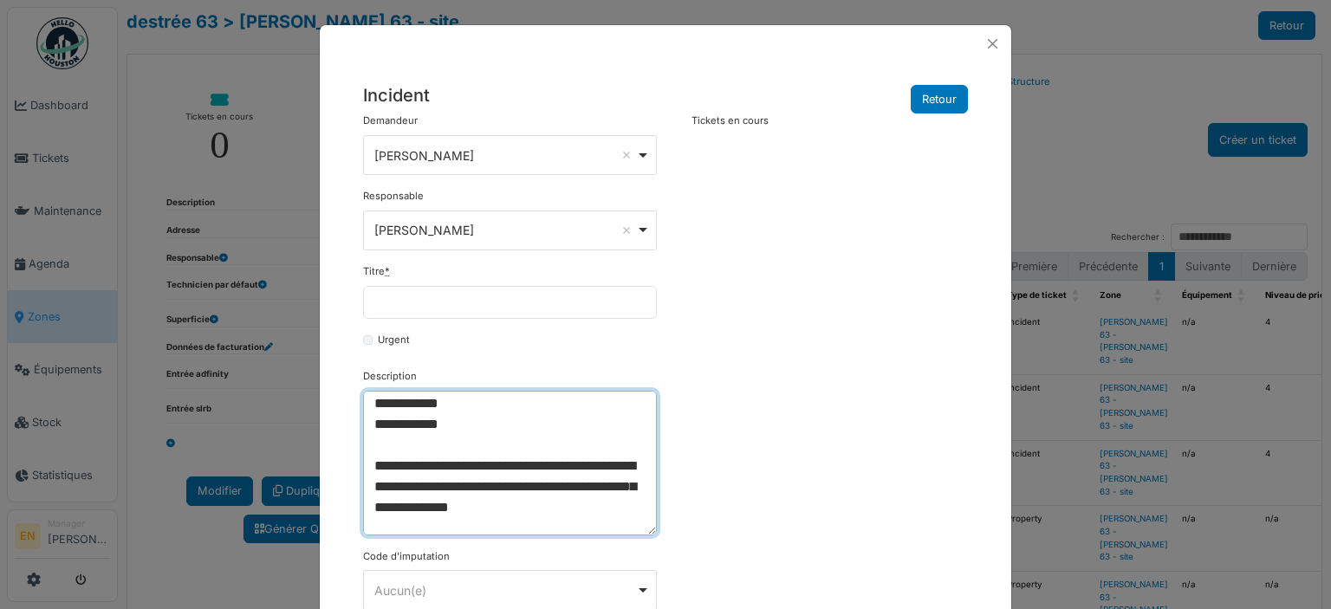
drag, startPoint x: 645, startPoint y: 439, endPoint x: 683, endPoint y: 531, distance: 99.5
click at [683, 531] on div "**********" at bounding box center [665, 566] width 622 height 905
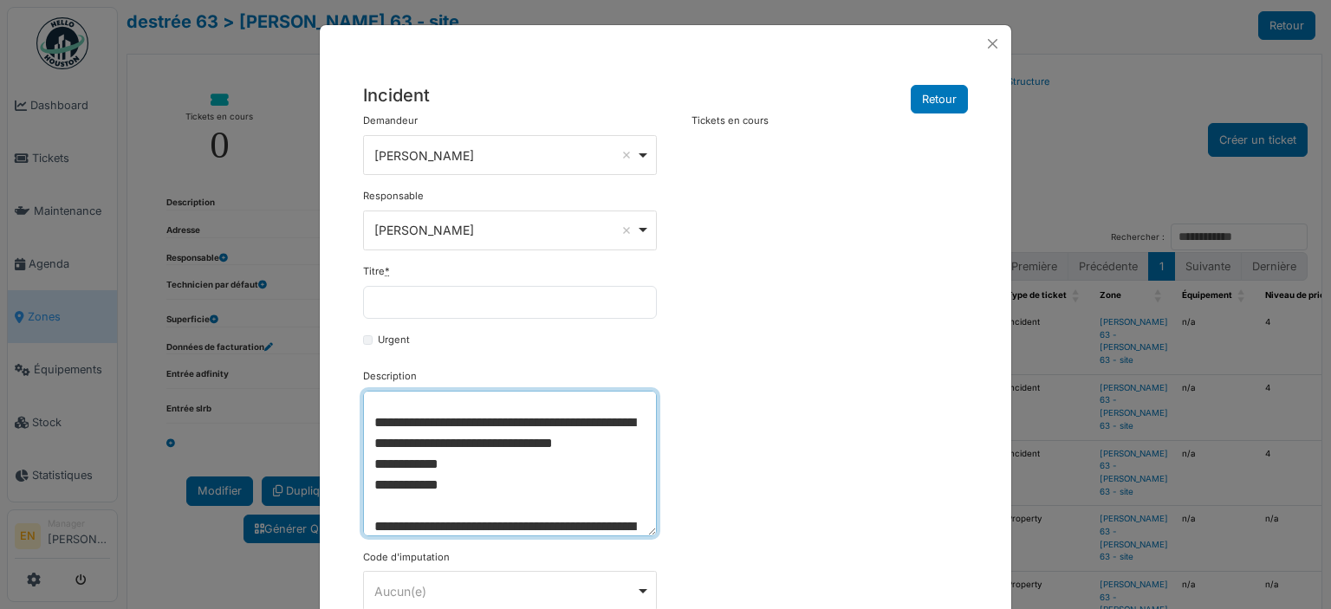
scroll to position [65, 0]
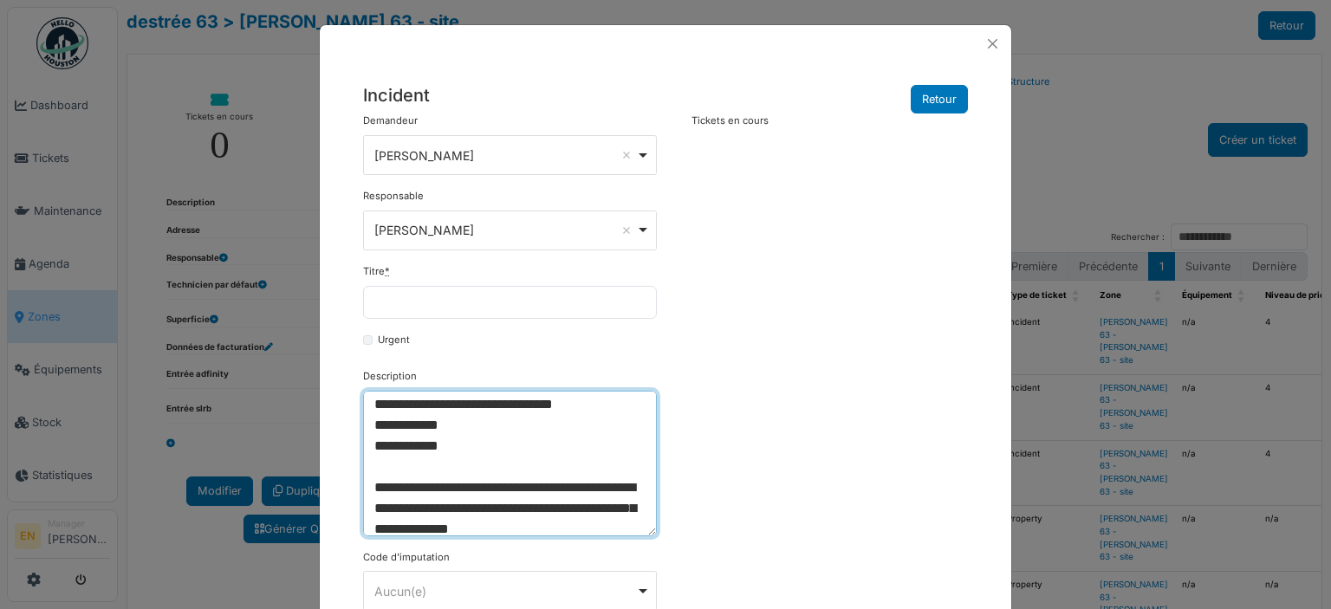
drag, startPoint x: 449, startPoint y: 468, endPoint x: 475, endPoint y: 469, distance: 26.0
click at [475, 469] on textarea "**********" at bounding box center [510, 464] width 294 height 146
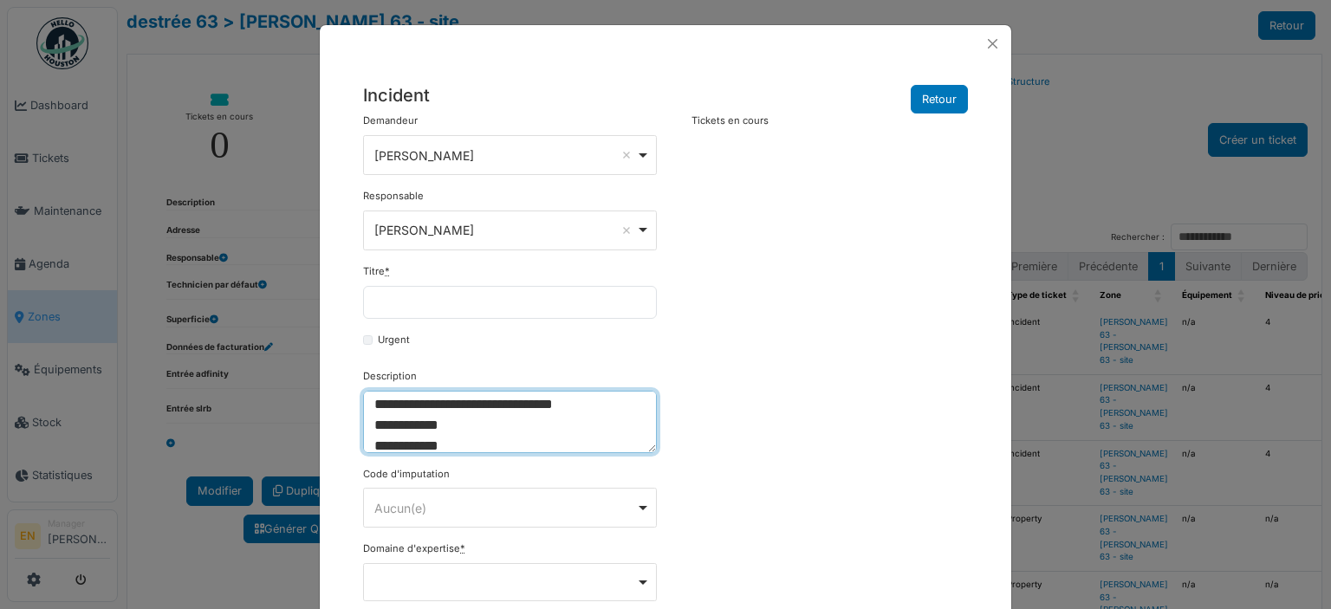
drag, startPoint x: 641, startPoint y: 531, endPoint x: 624, endPoint y: 449, distance: 84.1
click at [624, 449] on textarea "**********" at bounding box center [510, 422] width 294 height 62
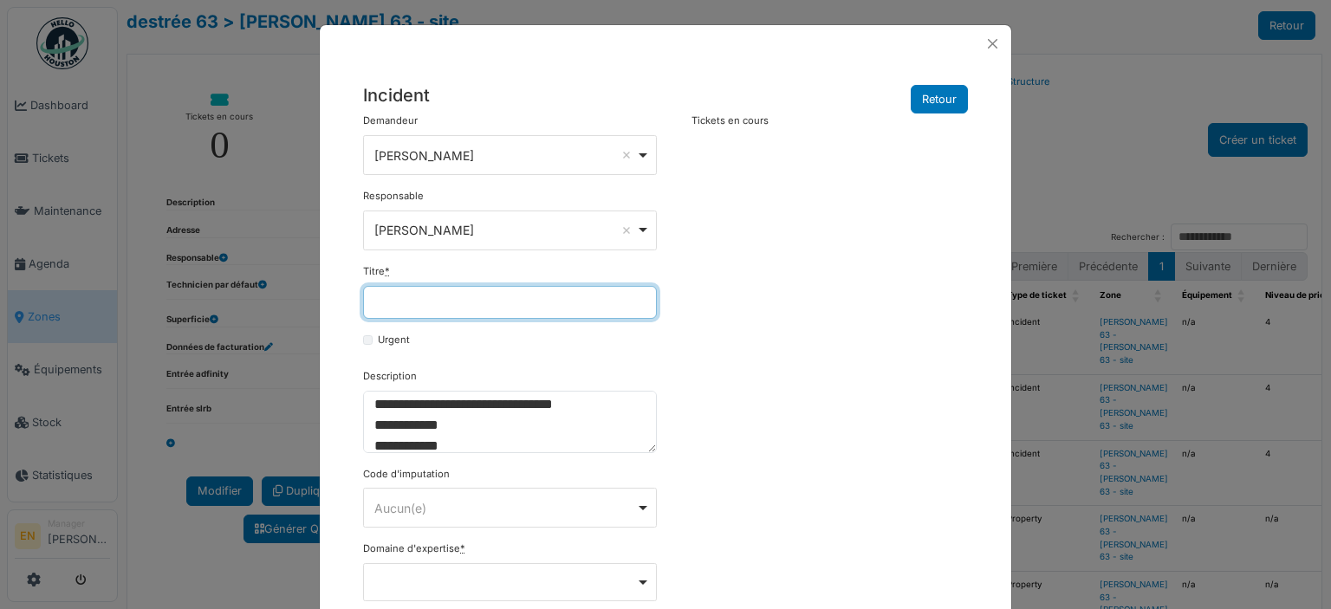
click at [413, 299] on input "Titre *" at bounding box center [510, 302] width 294 height 33
paste input "**********"
click at [382, 303] on input "**********" at bounding box center [510, 302] width 294 height 33
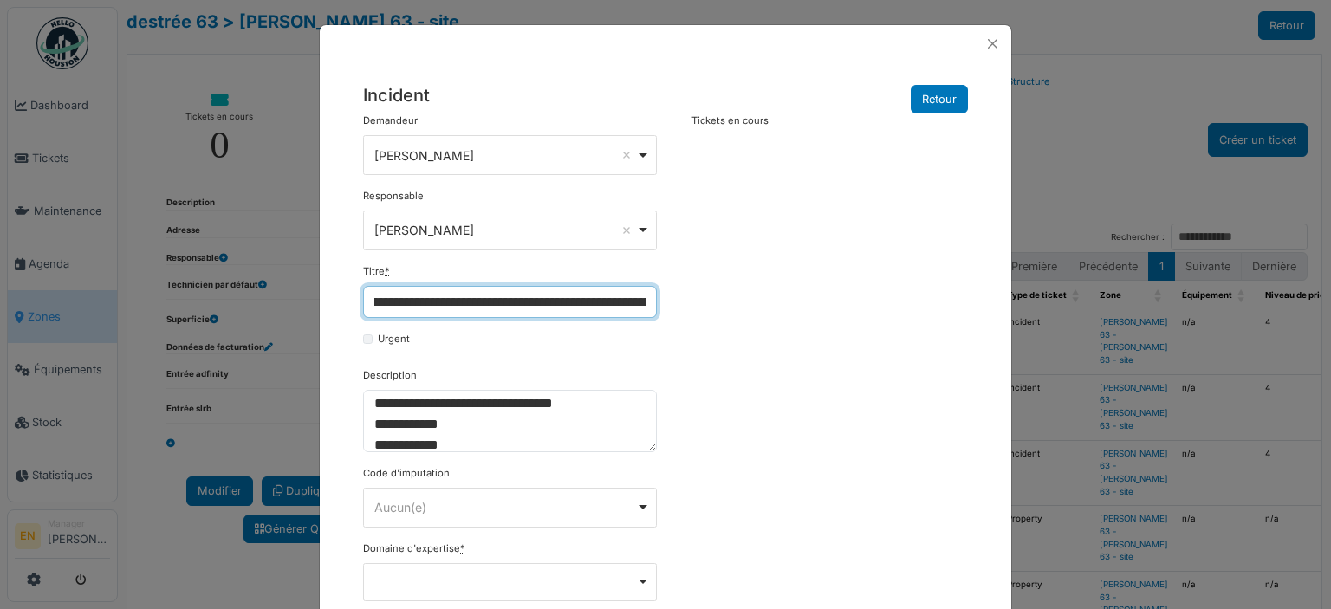
scroll to position [0, 0]
click at [395, 305] on input "**********" at bounding box center [510, 302] width 294 height 33
click at [596, 302] on input "**********" at bounding box center [510, 302] width 294 height 33
click at [634, 299] on input "**********" at bounding box center [510, 302] width 294 height 33
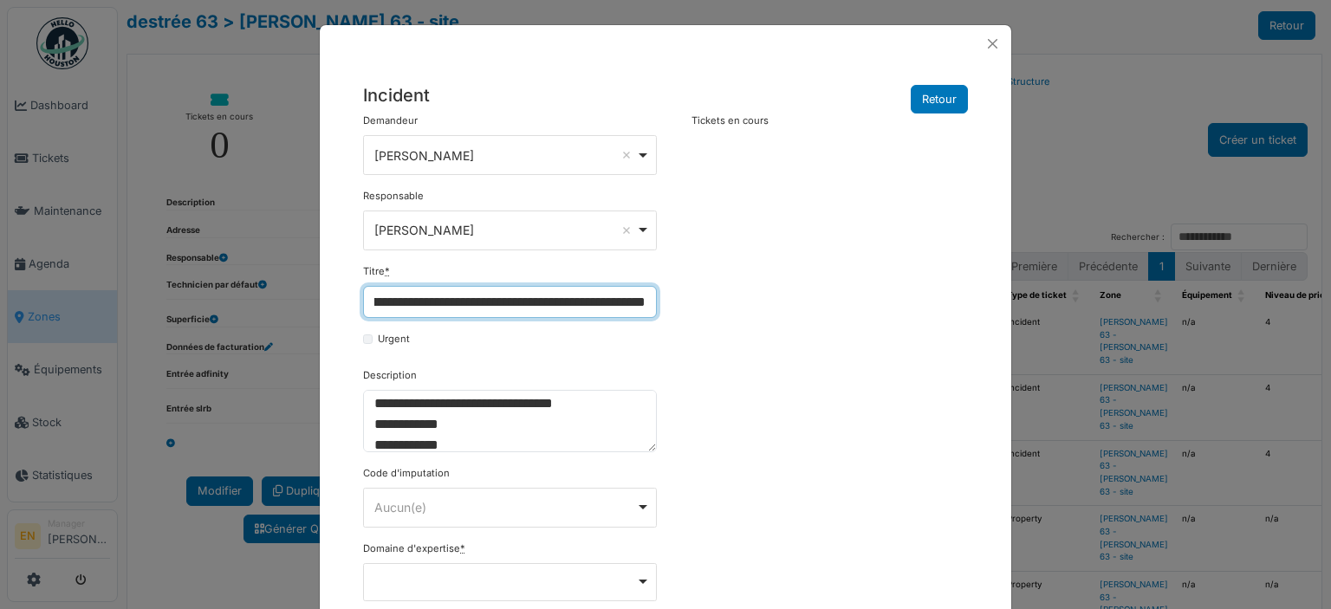
click at [627, 299] on input "**********" at bounding box center [510, 302] width 294 height 33
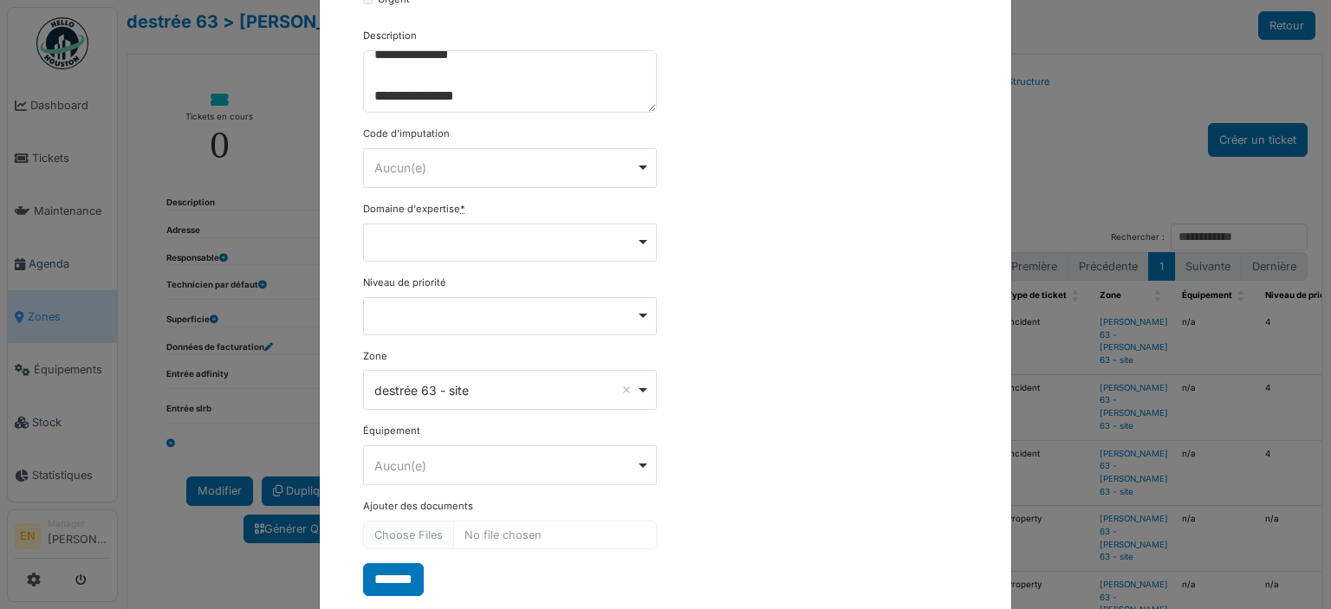
scroll to position [347, 0]
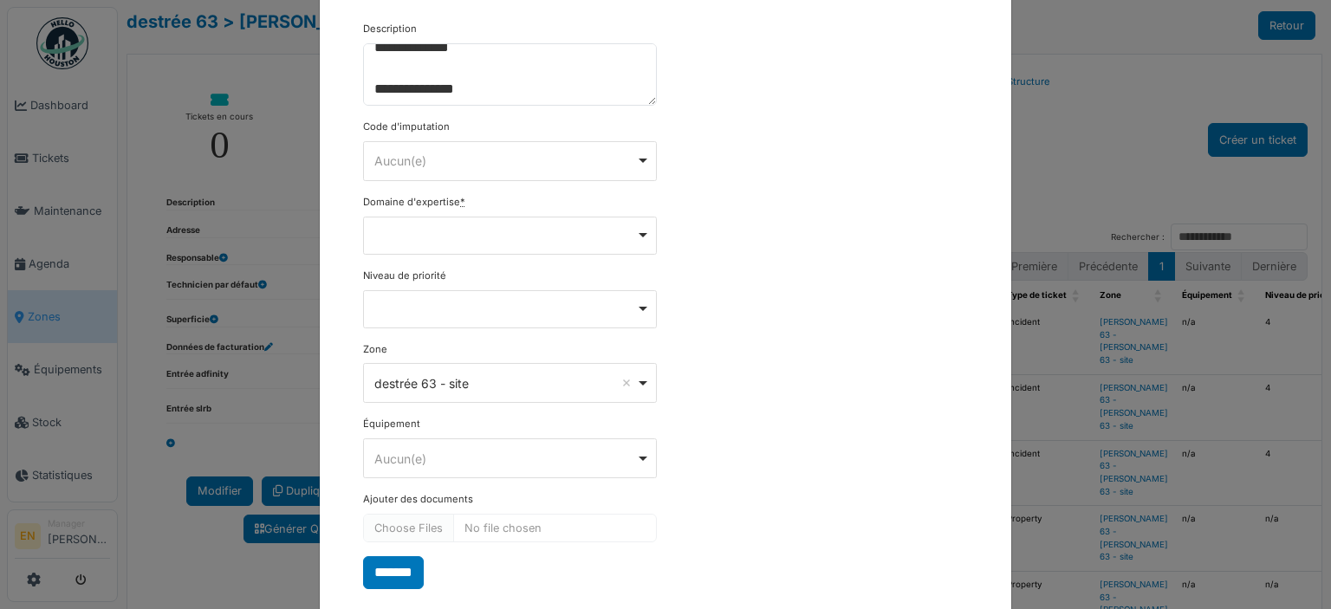
click at [640, 238] on div "Remove item" at bounding box center [510, 236] width 294 height 38
type input "**********"
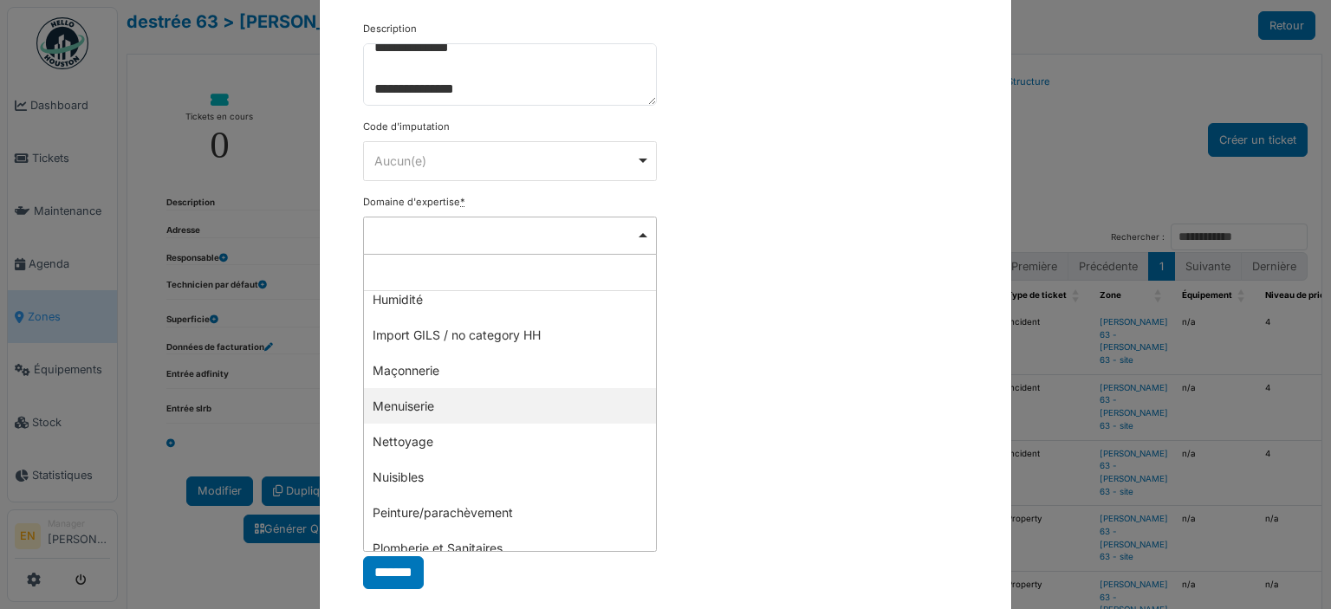
select select "***"
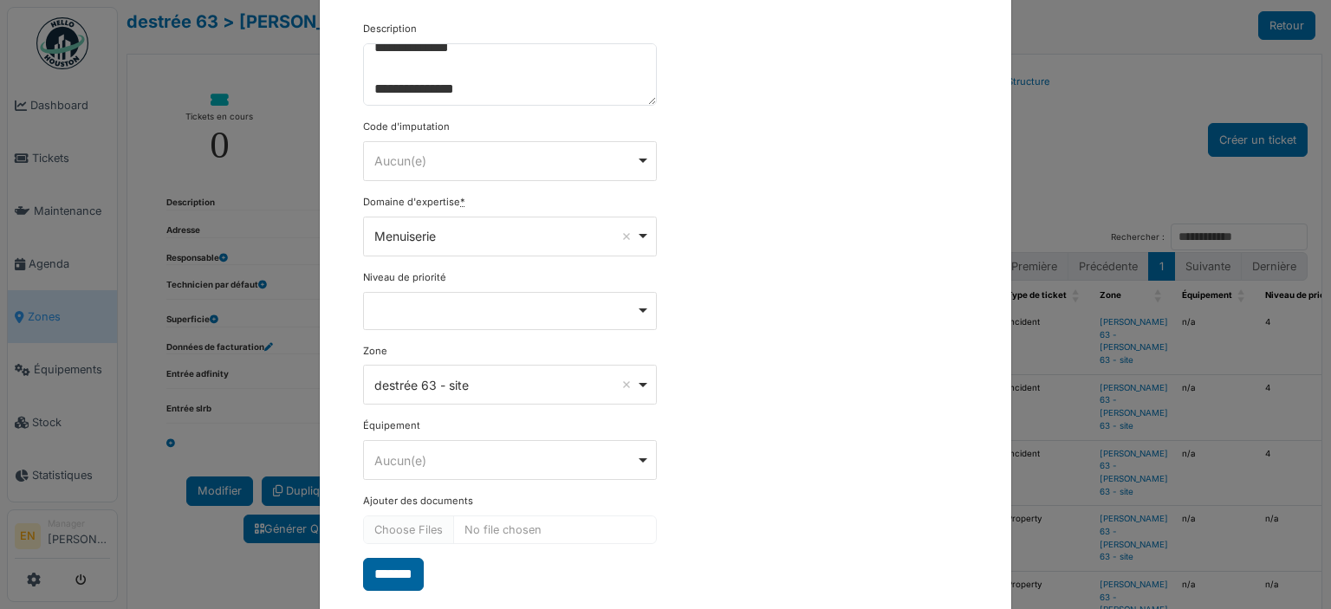
click at [406, 575] on input "*******" at bounding box center [393, 574] width 61 height 33
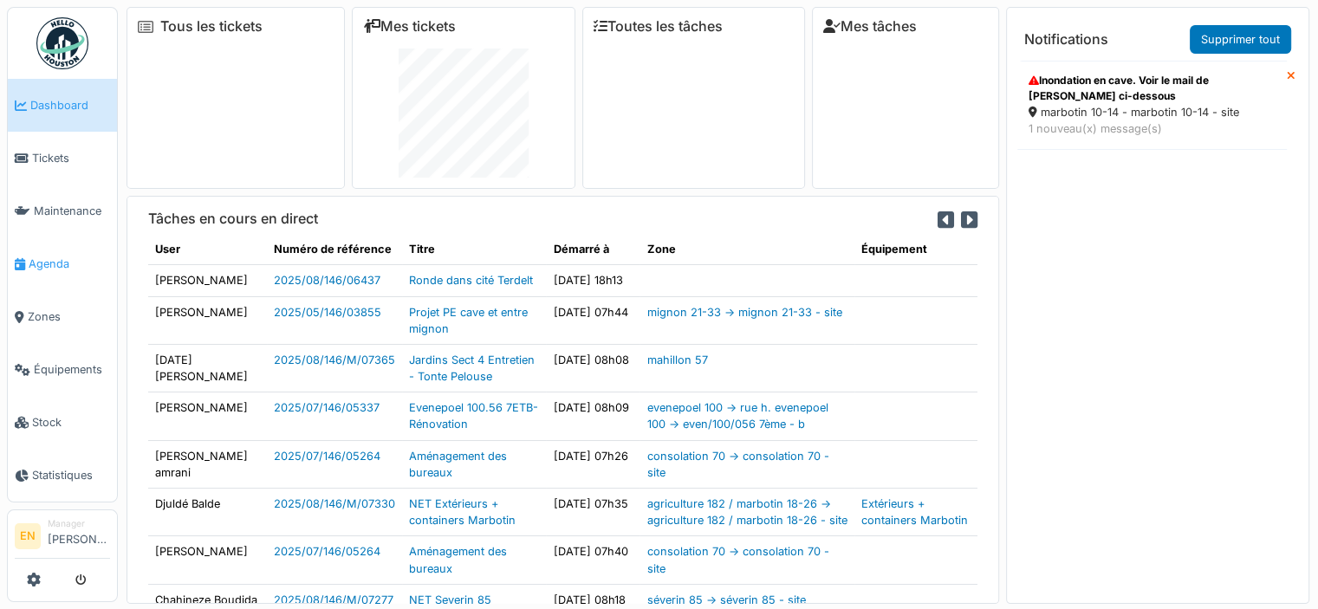
click at [45, 262] on span "Agenda" at bounding box center [69, 264] width 81 height 16
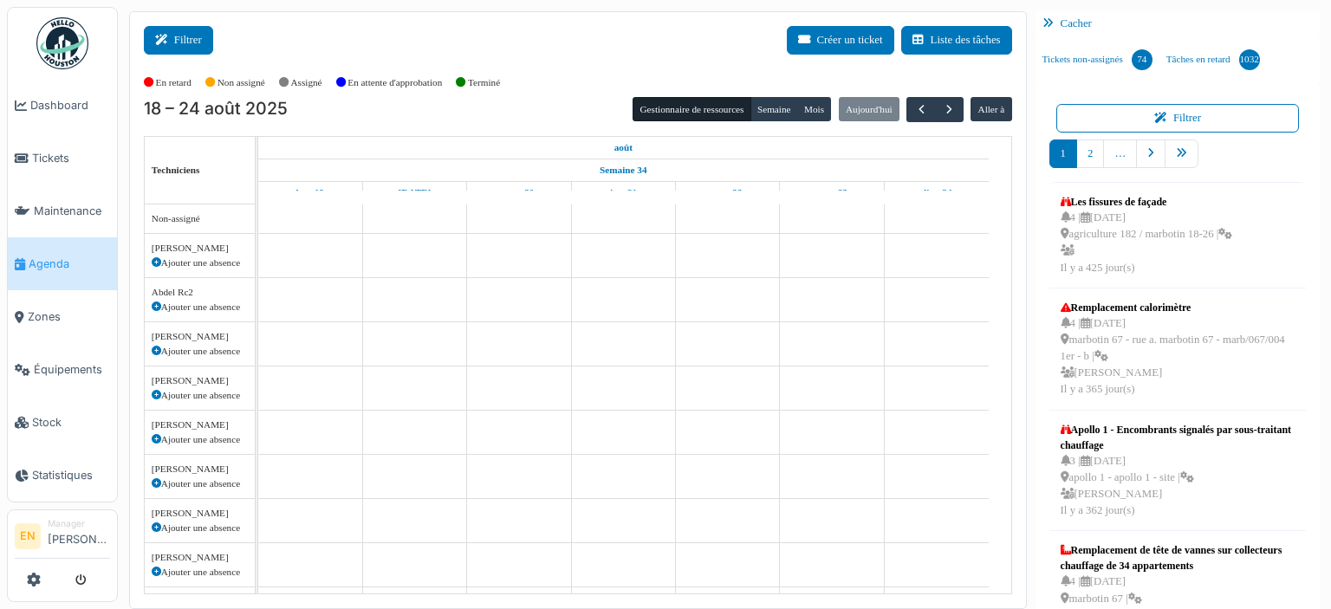
click at [190, 38] on button "Filtrer" at bounding box center [178, 40] width 69 height 29
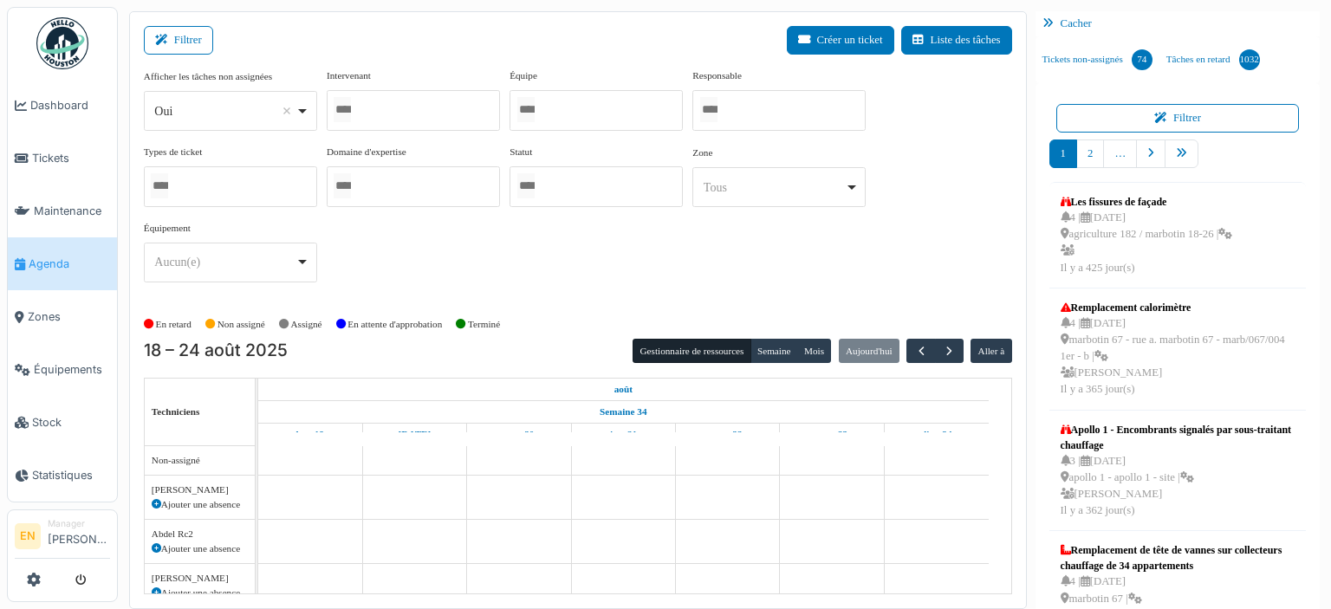
click at [305, 107] on div "Oui Remove item" at bounding box center [230, 111] width 159 height 25
select select "**"
click at [410, 117] on div at bounding box center [413, 110] width 173 height 41
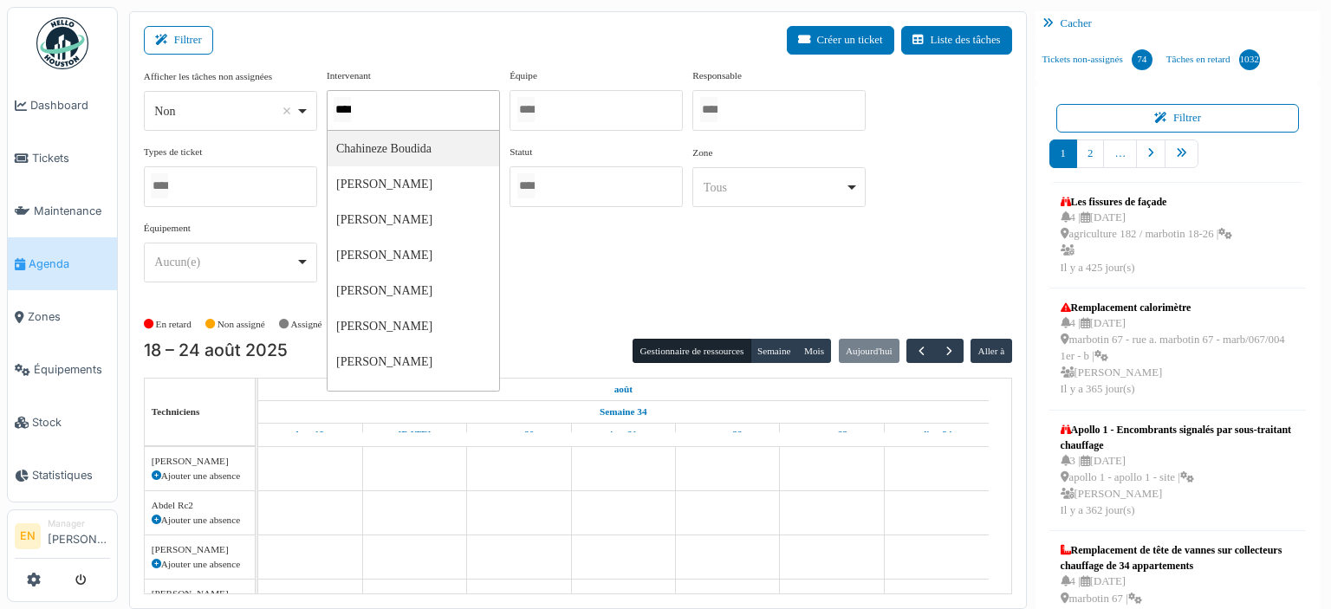
type input "*****"
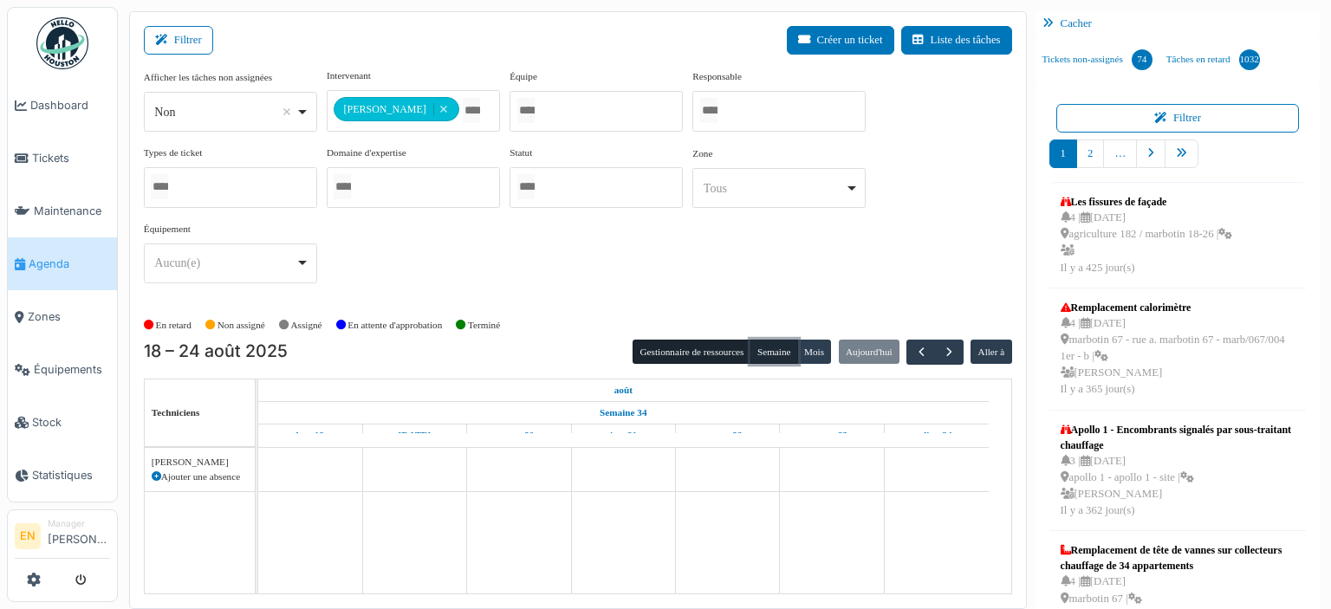
click at [763, 349] on button "Semaine" at bounding box center [774, 352] width 48 height 24
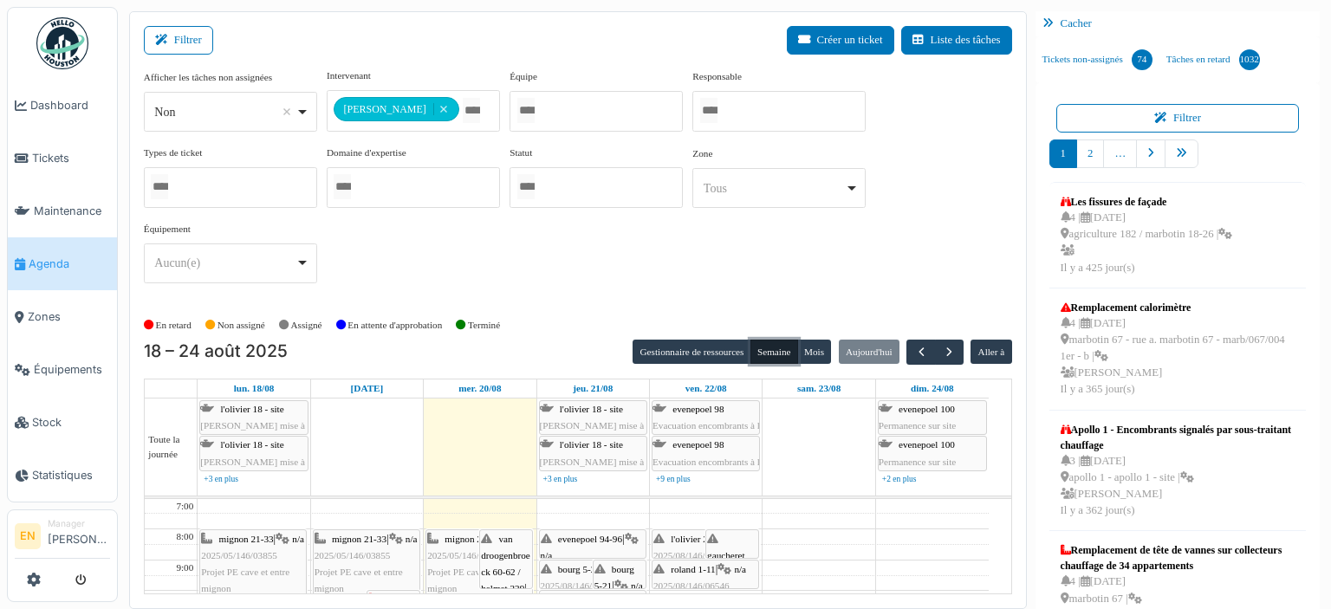
click at [683, 564] on span "roland 1-11" at bounding box center [693, 569] width 44 height 10
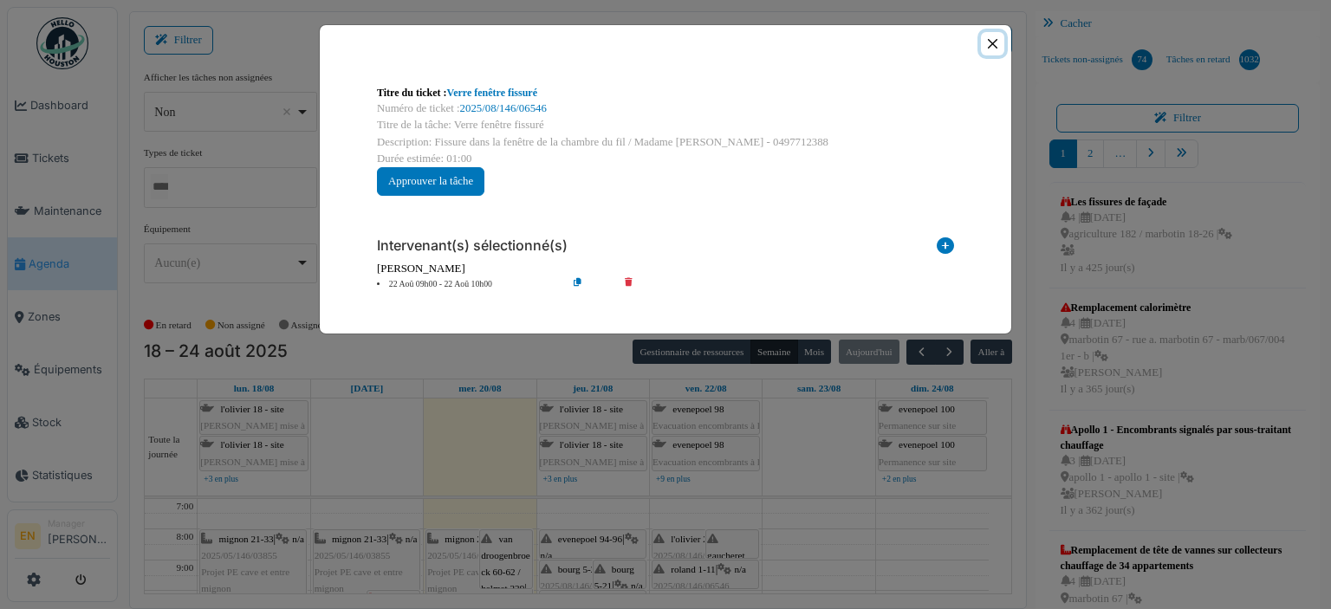
click at [999, 45] on button "Close" at bounding box center [992, 43] width 23 height 23
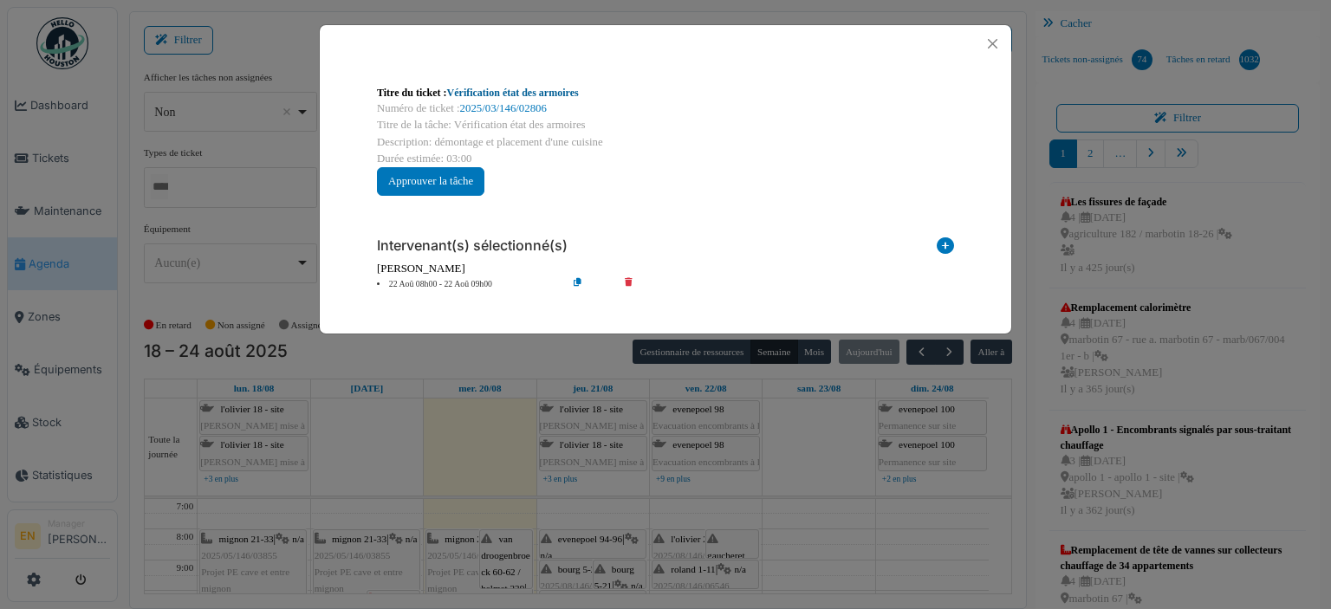
click at [505, 93] on link "Vérification état des armoires" at bounding box center [513, 93] width 132 height 12
click at [990, 41] on button "Close" at bounding box center [992, 43] width 23 height 23
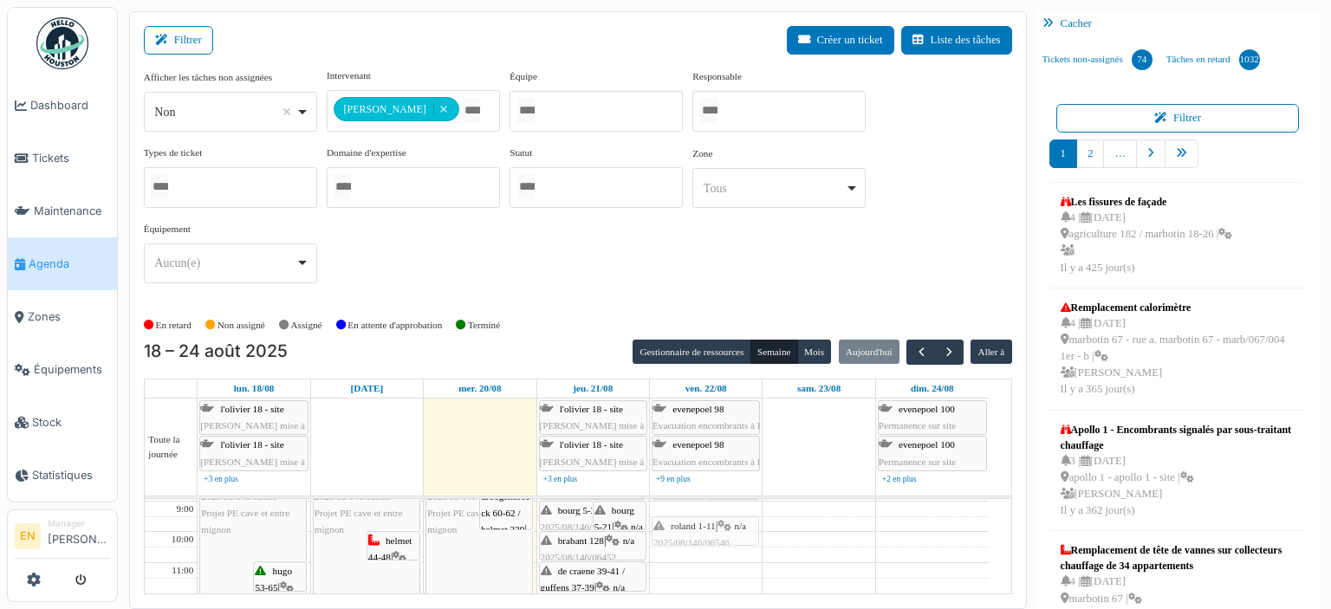
scroll to position [59, 0]
drag, startPoint x: 694, startPoint y: 571, endPoint x: 685, endPoint y: 543, distance: 29.1
click at [939, 271] on div "**********" at bounding box center [578, 182] width 868 height 229
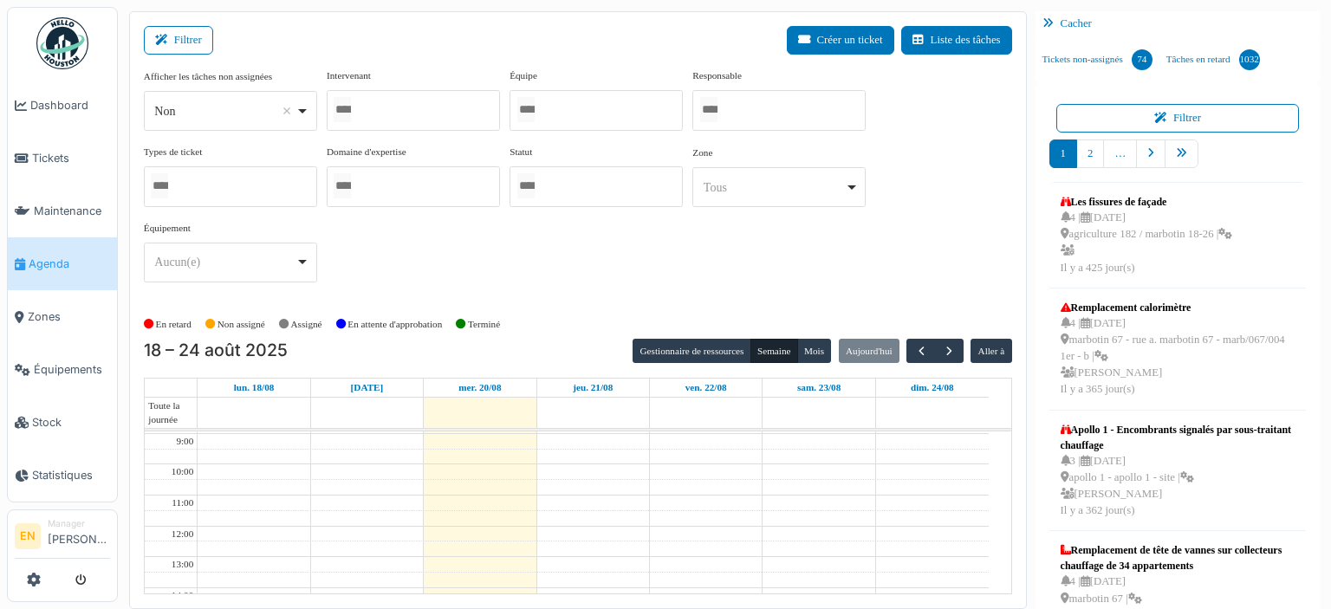
click at [423, 111] on div at bounding box center [413, 110] width 173 height 41
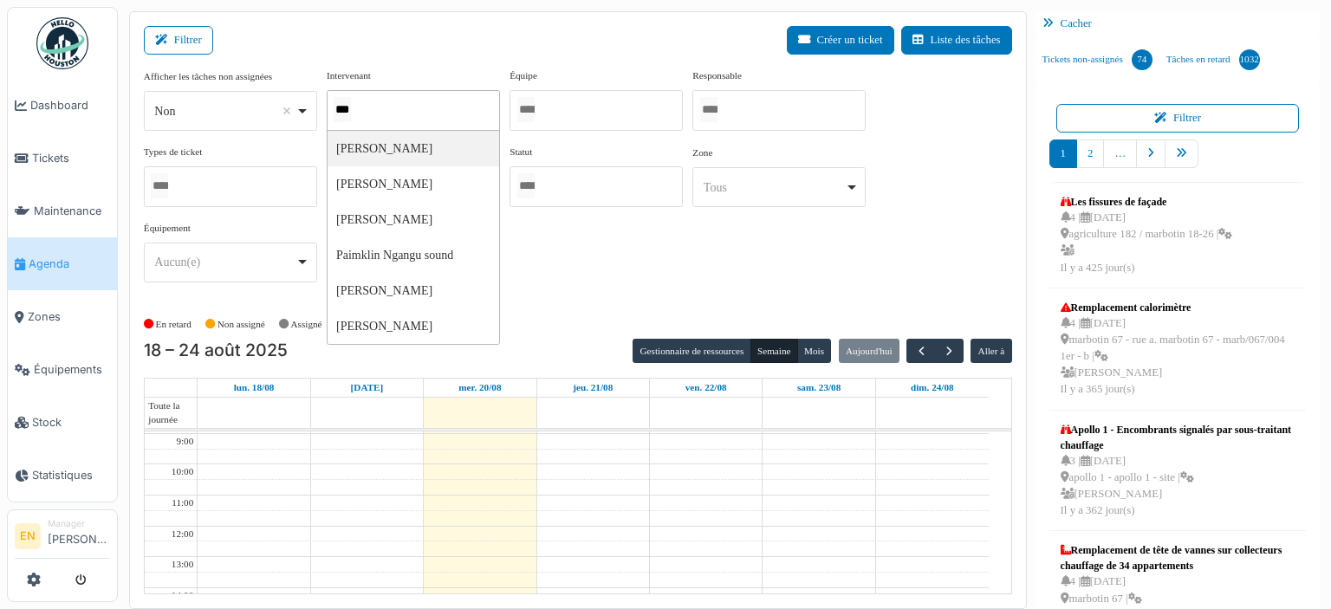
type input "****"
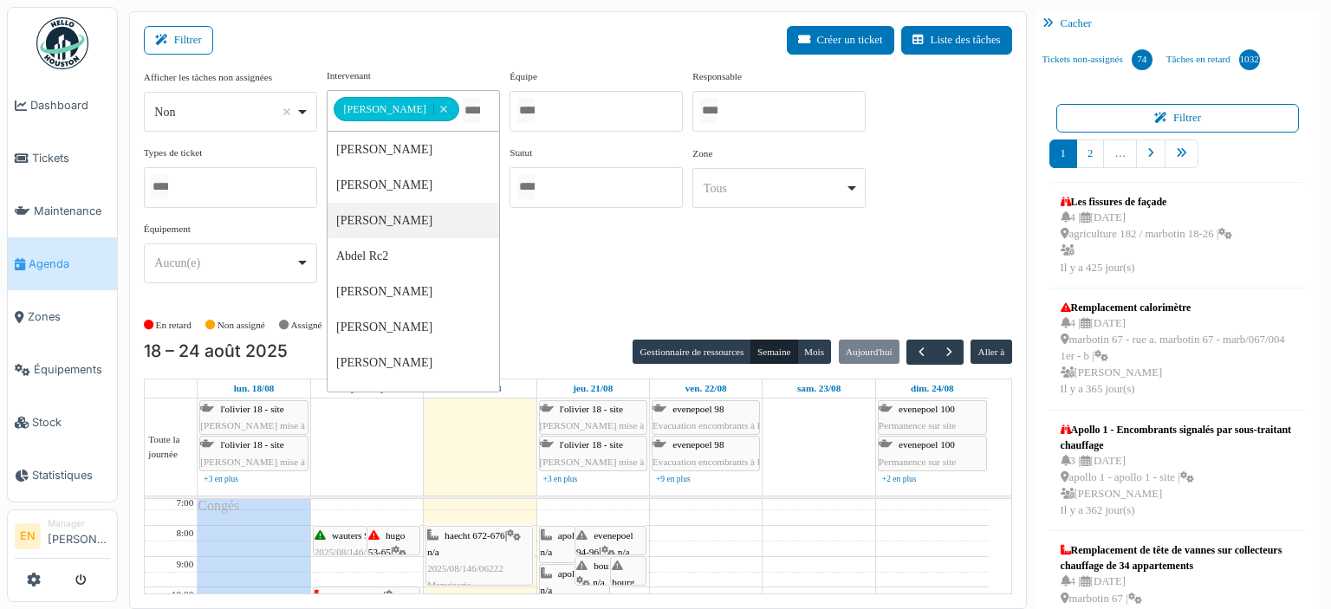
scroll to position [0, 0]
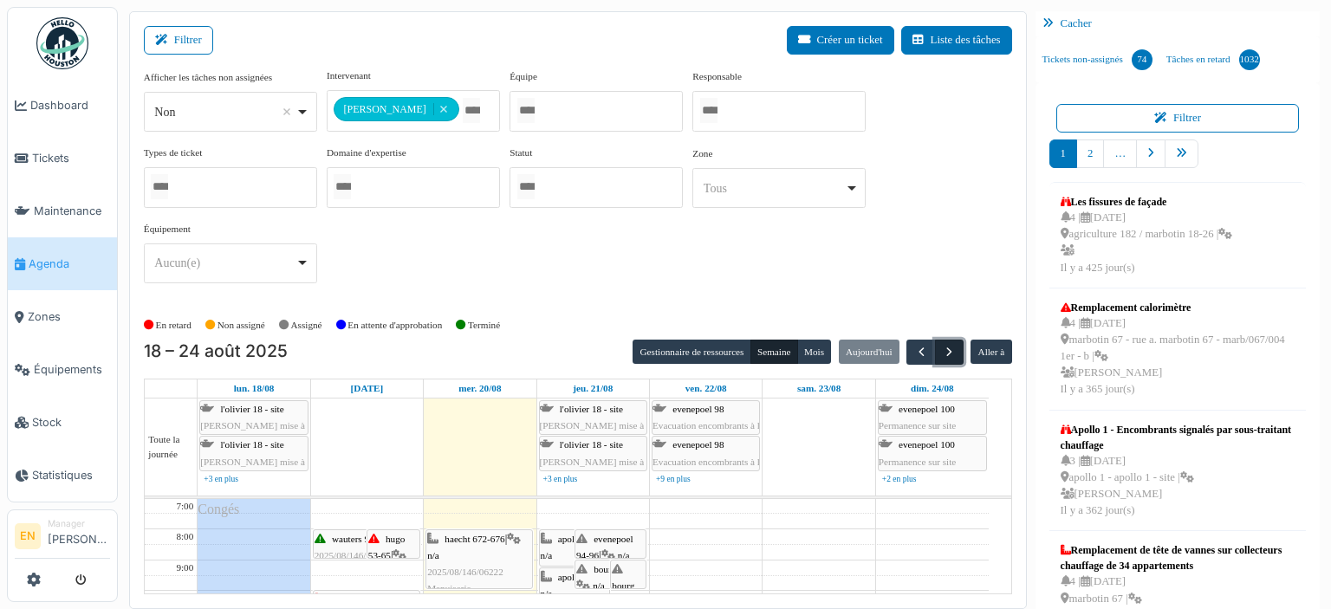
click at [943, 345] on span "button" at bounding box center [949, 352] width 15 height 15
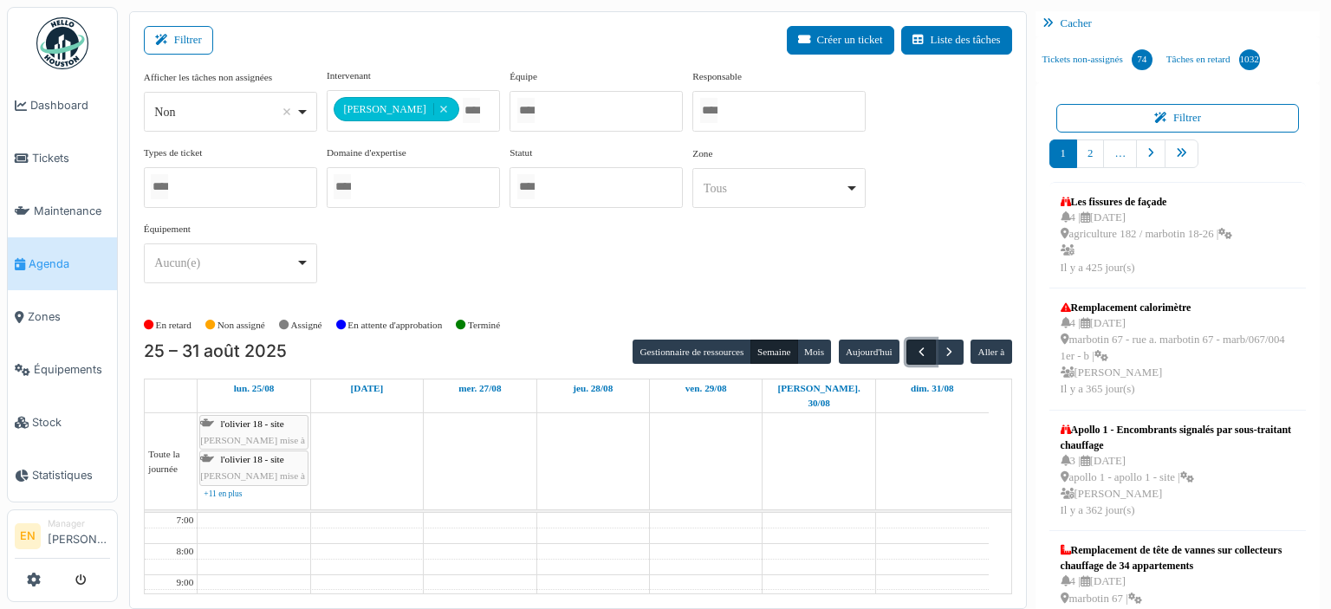
click at [914, 351] on span "button" at bounding box center [921, 352] width 15 height 15
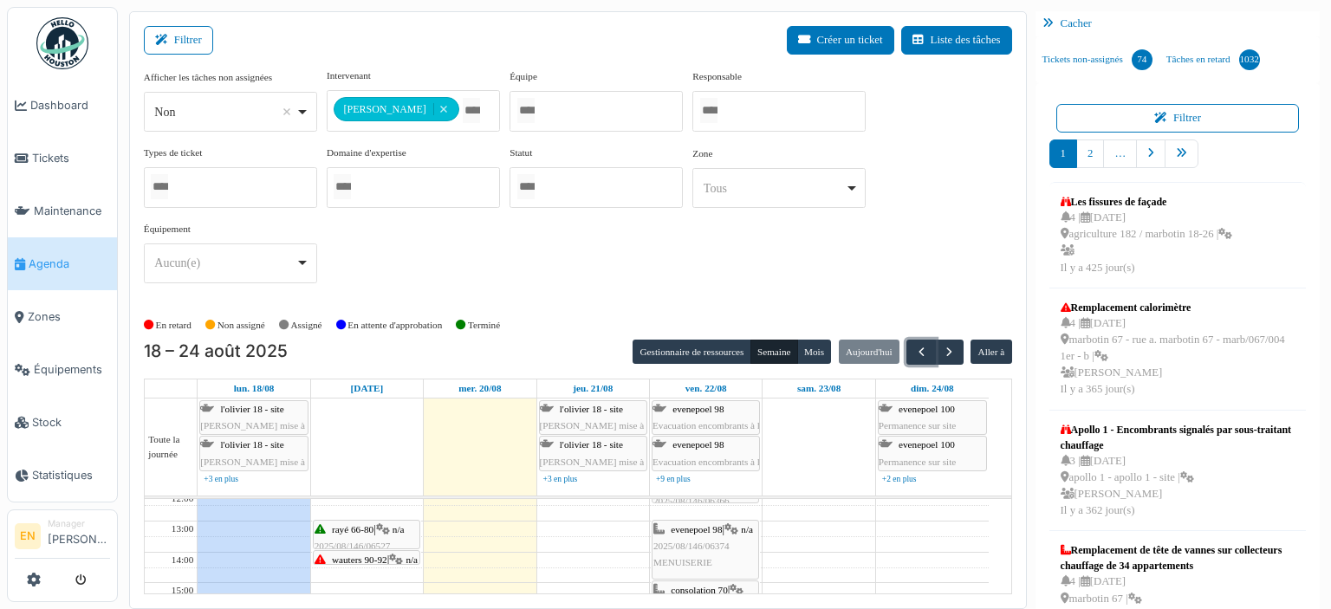
scroll to position [173, 0]
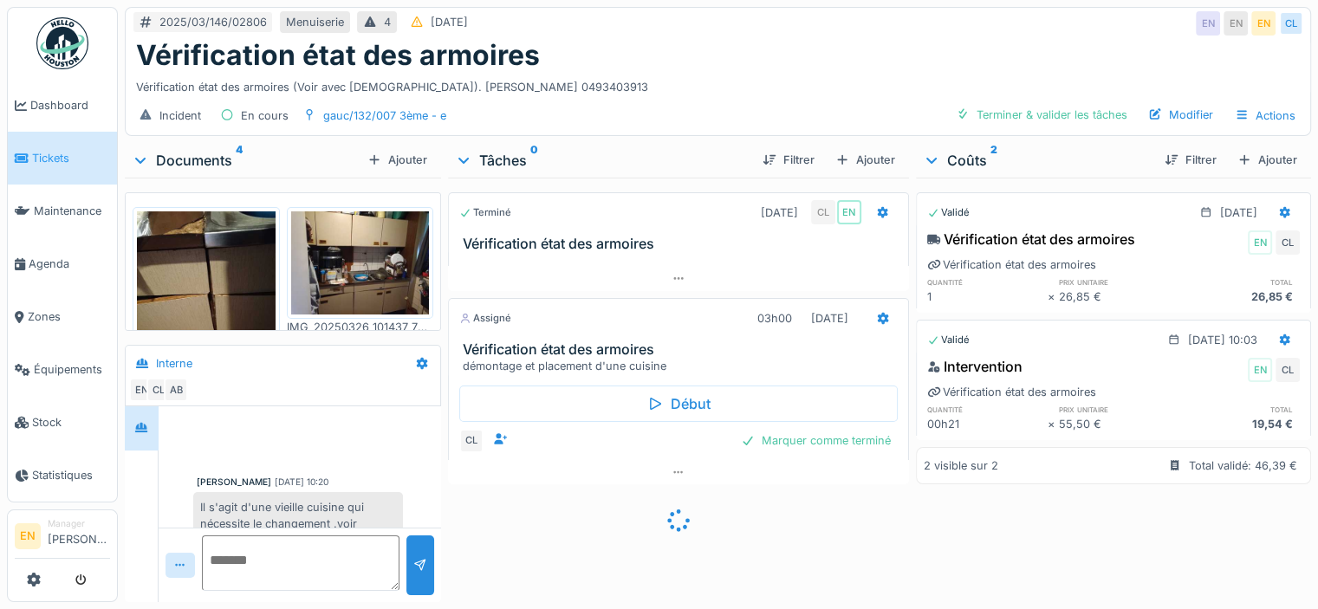
scroll to position [268, 0]
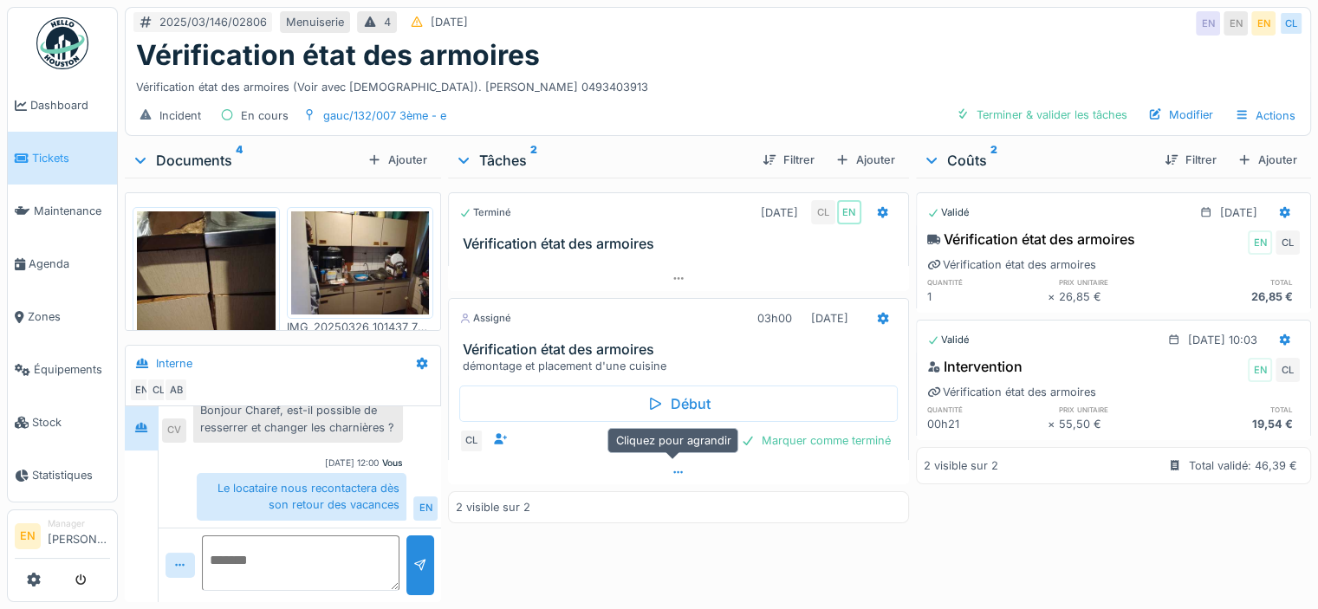
click at [672, 467] on icon at bounding box center [679, 472] width 14 height 11
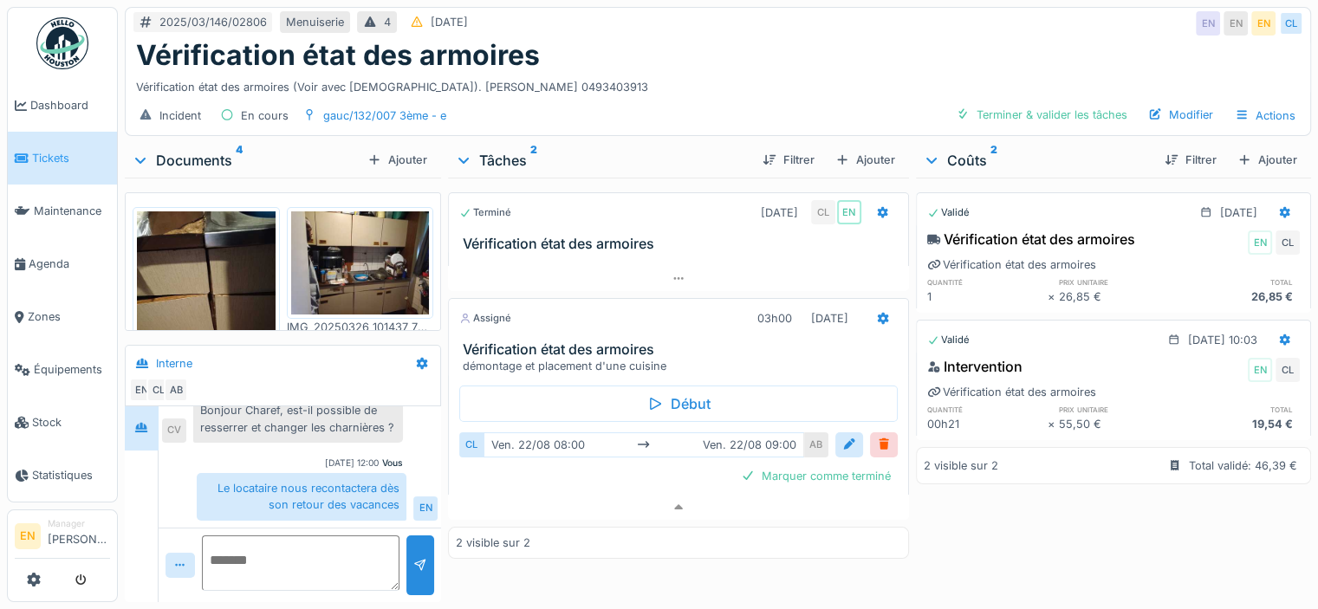
scroll to position [0, 0]
click at [725, 79] on div "Vérification état des armoires (Voir avec [DEMOGRAPHIC_DATA]). [PERSON_NAME] 04…" at bounding box center [718, 83] width 1164 height 23
click at [824, 72] on div "Vérification état des armoires (Voir avec [DEMOGRAPHIC_DATA]). [PERSON_NAME] 04…" at bounding box center [718, 83] width 1164 height 23
click at [693, 72] on div "Vérification état des armoires (Voir avec [DEMOGRAPHIC_DATA]). [PERSON_NAME] 04…" at bounding box center [718, 83] width 1164 height 23
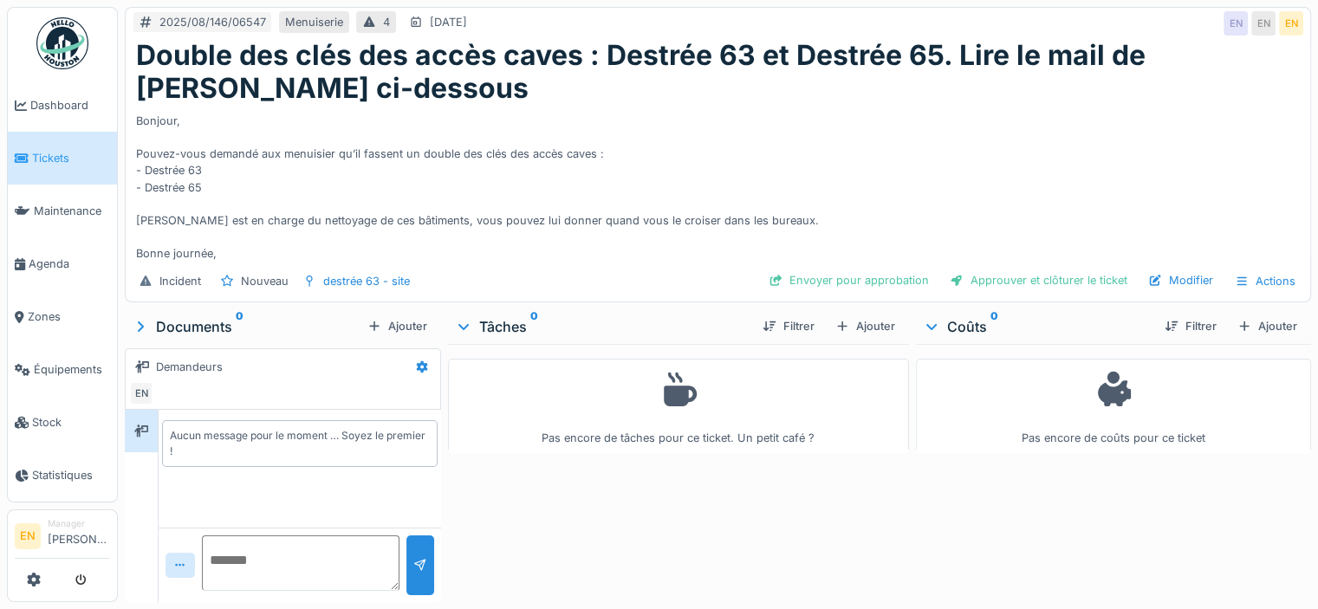
click at [755, 184] on div "Bonjour, Pouvez-vous demandé aux menuisier qu’il fassent un double des clés des…" at bounding box center [718, 184] width 1164 height 157
click at [867, 323] on div "Ajouter" at bounding box center [865, 326] width 74 height 23
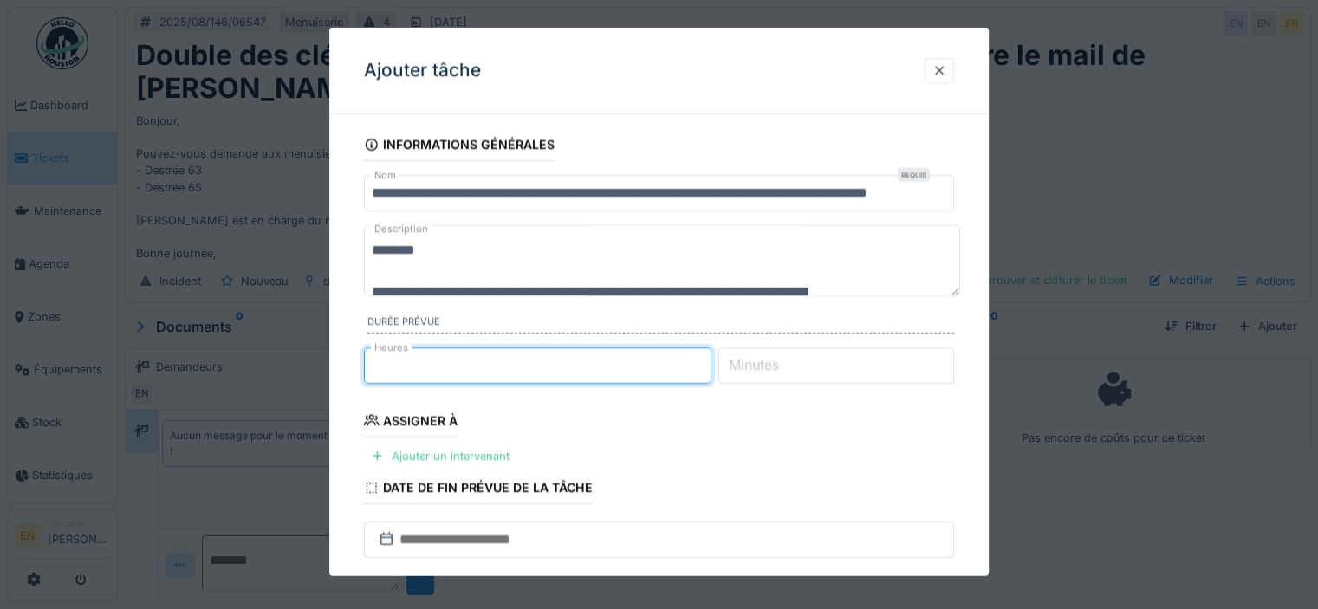
type input "*"
click at [711, 360] on input "*" at bounding box center [537, 365] width 347 height 36
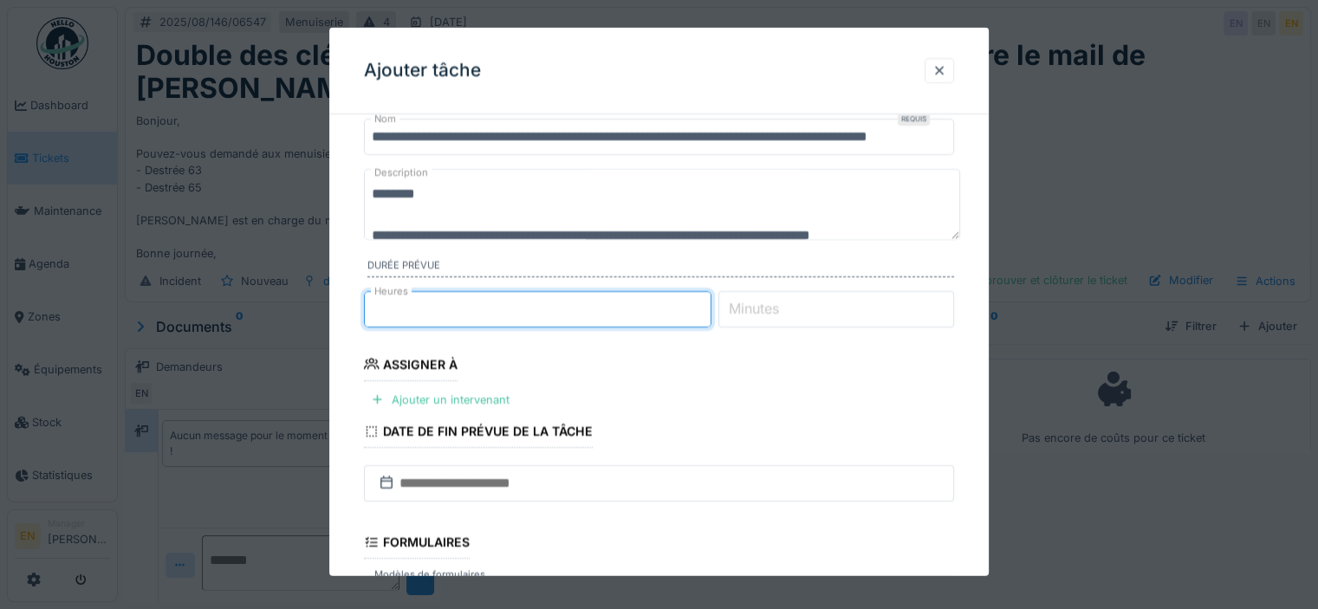
scroll to position [87, 0]
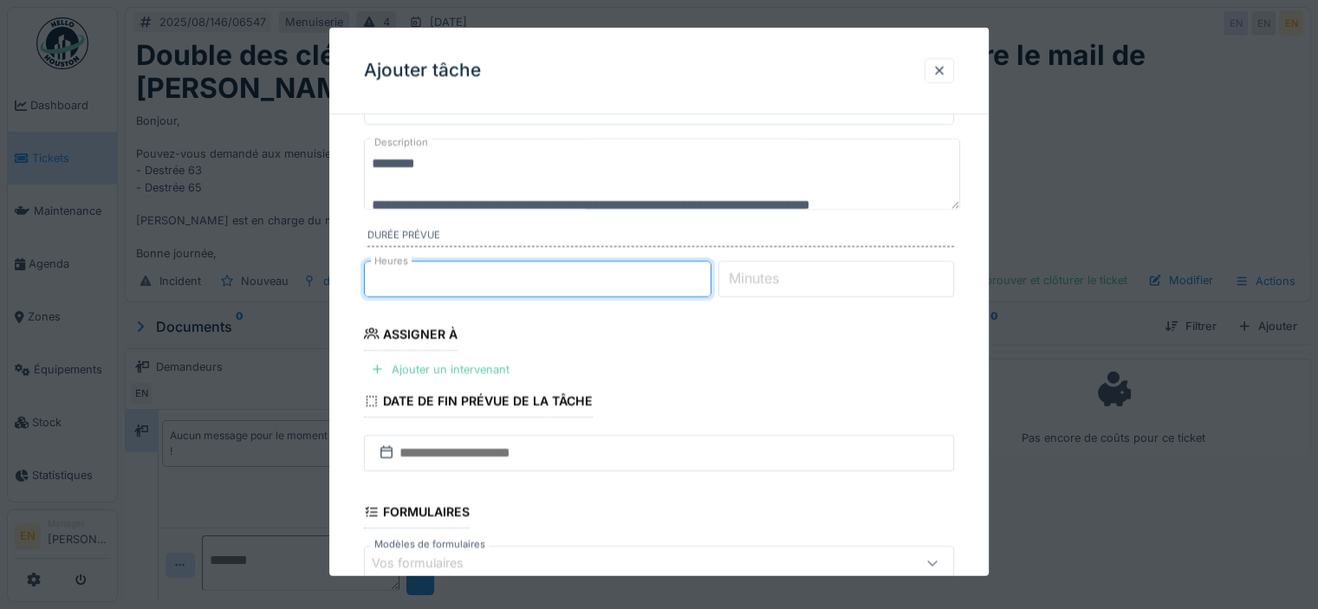
click at [449, 362] on div "Ajouter un intervenant" at bounding box center [440, 368] width 153 height 23
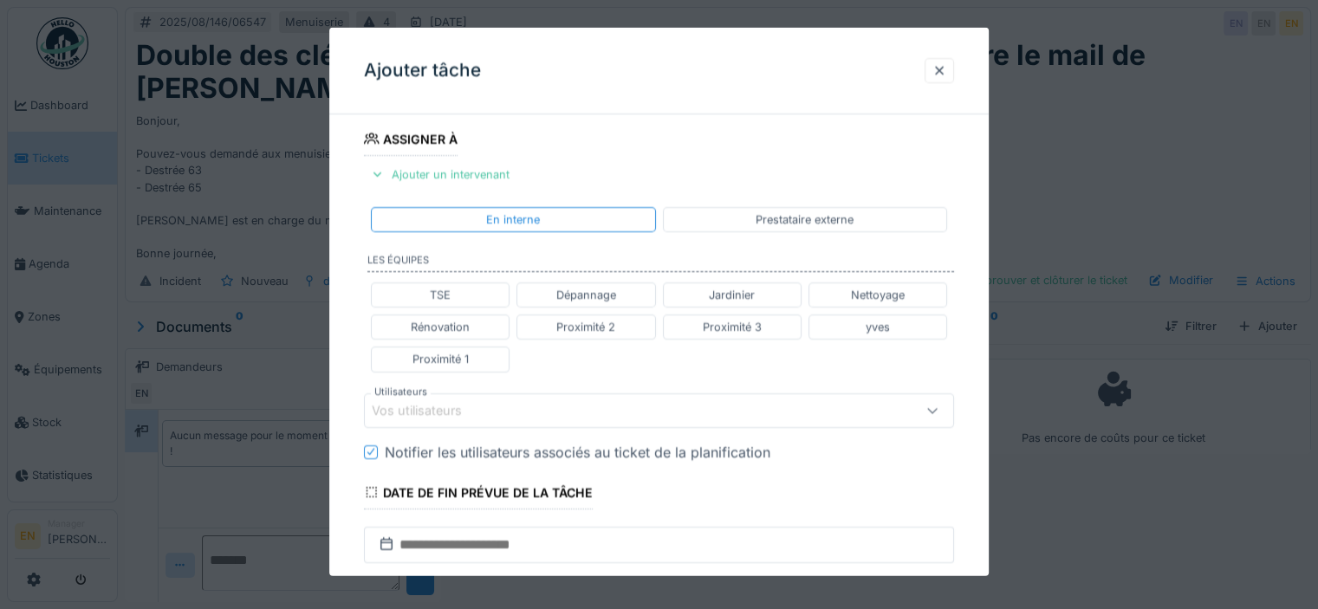
scroll to position [347, 0]
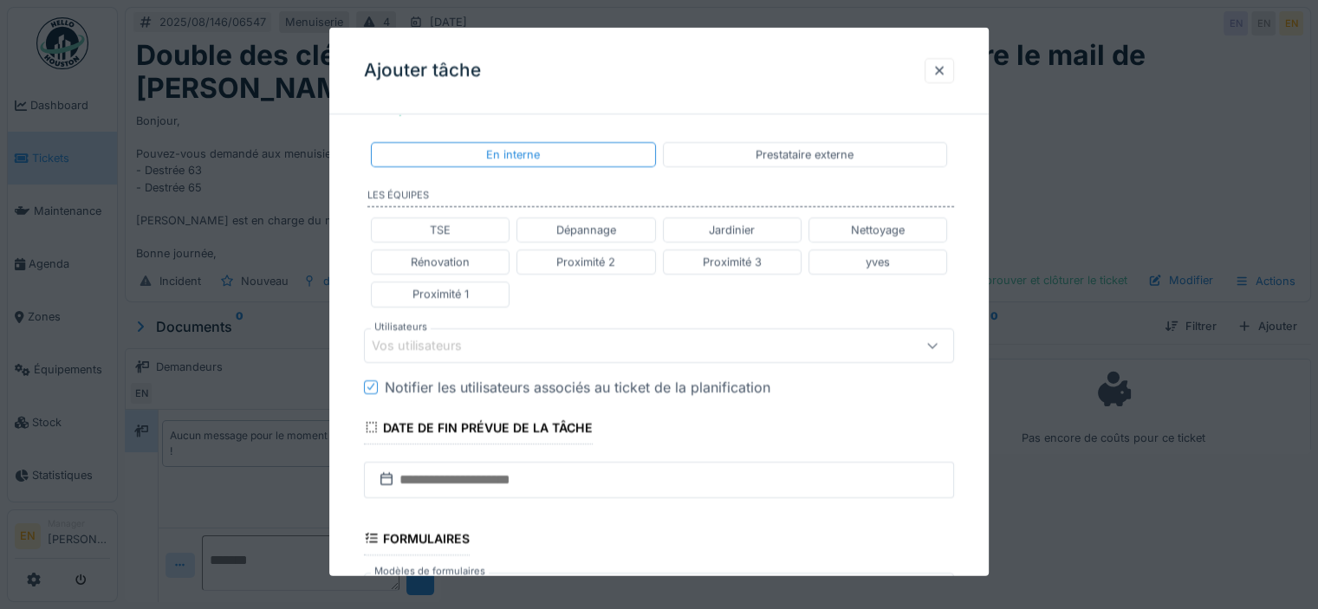
click at [450, 344] on div "Vos utilisateurs" at bounding box center [429, 344] width 114 height 19
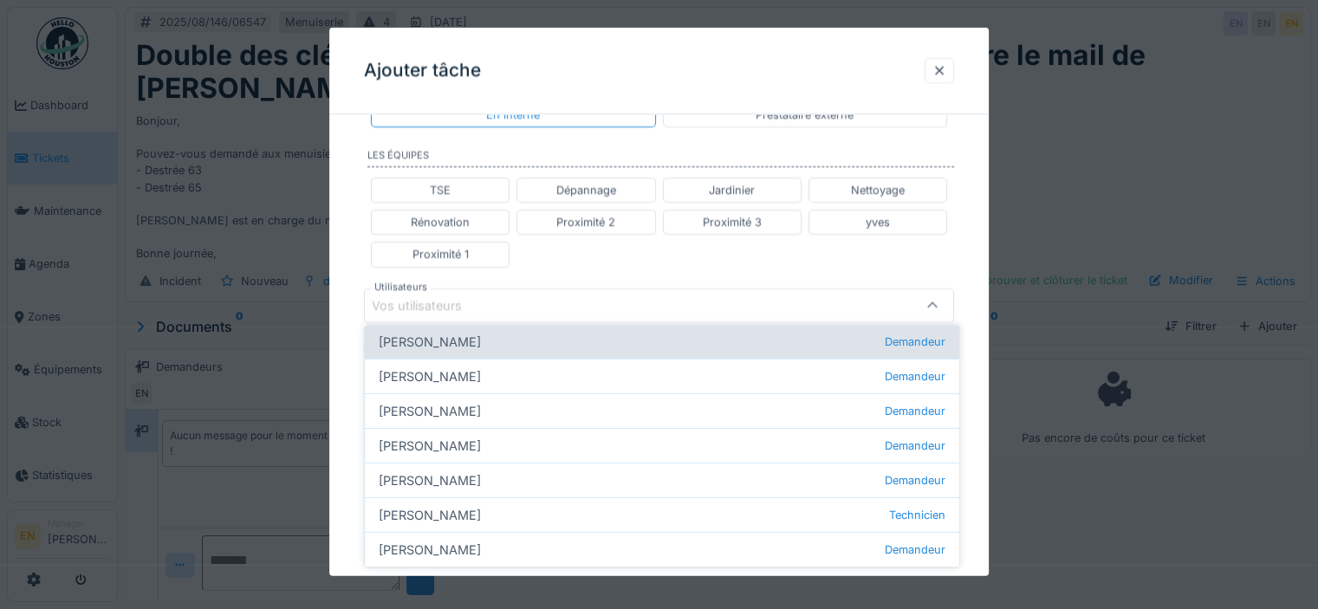
scroll to position [203, 0]
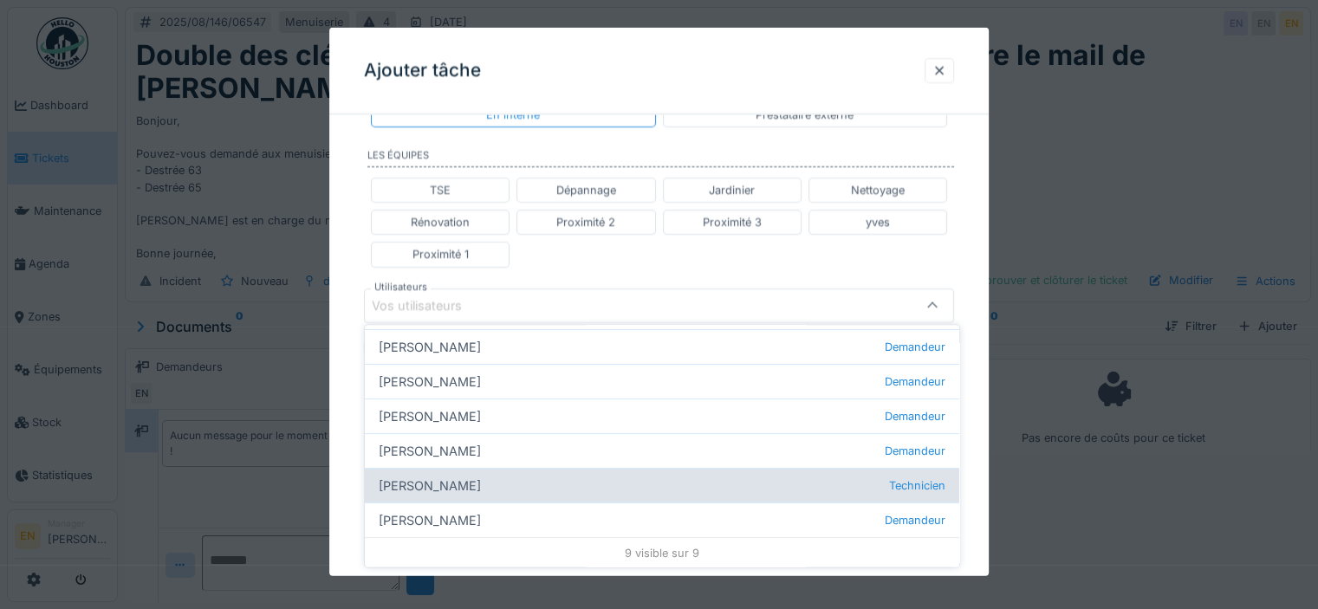
type input "****"
click at [428, 481] on div "[PERSON_NAME] Technicien" at bounding box center [662, 486] width 594 height 35
type input "****"
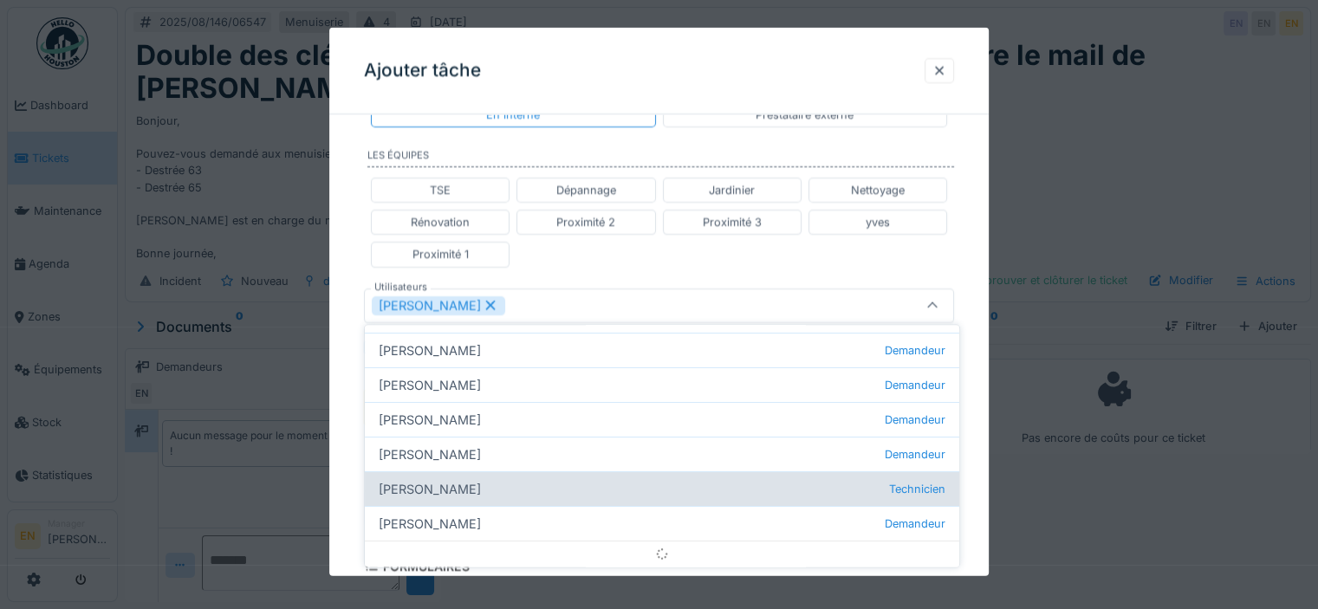
scroll to position [0, 0]
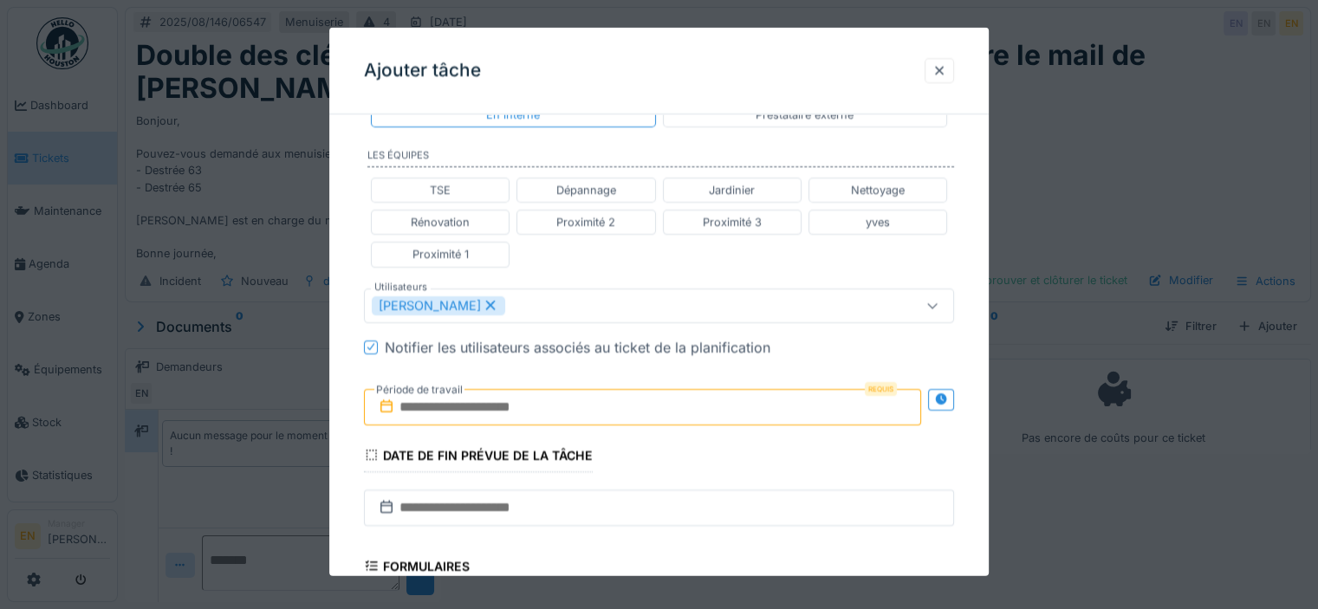
click at [968, 437] on div "**********" at bounding box center [658, 297] width 659 height 1111
click at [946, 397] on icon at bounding box center [940, 398] width 11 height 11
click at [477, 403] on input "text" at bounding box center [497, 406] width 266 height 36
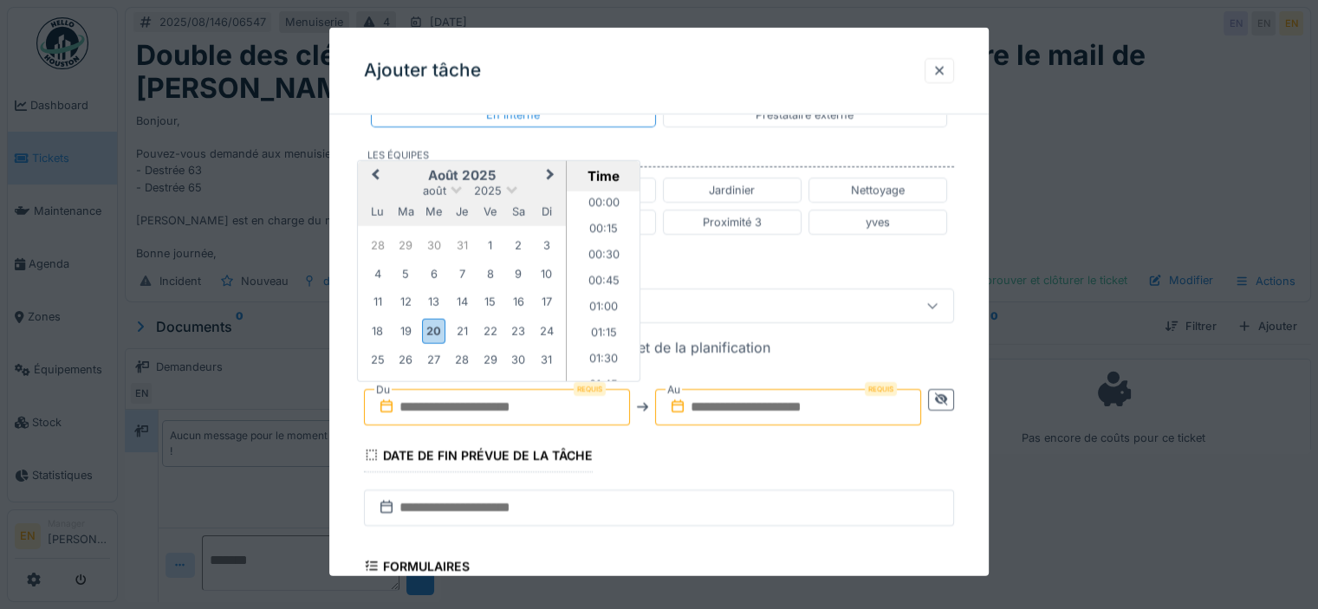
scroll to position [932, 0]
click at [437, 332] on div "20" at bounding box center [433, 330] width 23 height 25
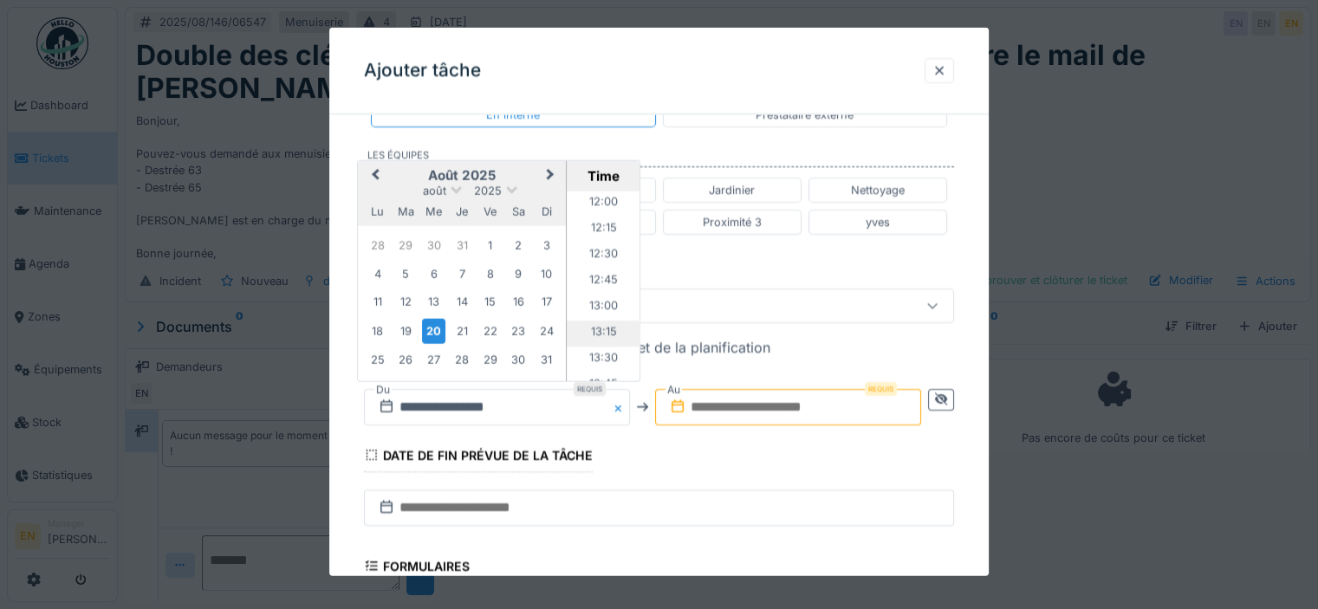
scroll to position [1278, 0]
click at [595, 270] on li "13:00" at bounding box center [604, 277] width 74 height 26
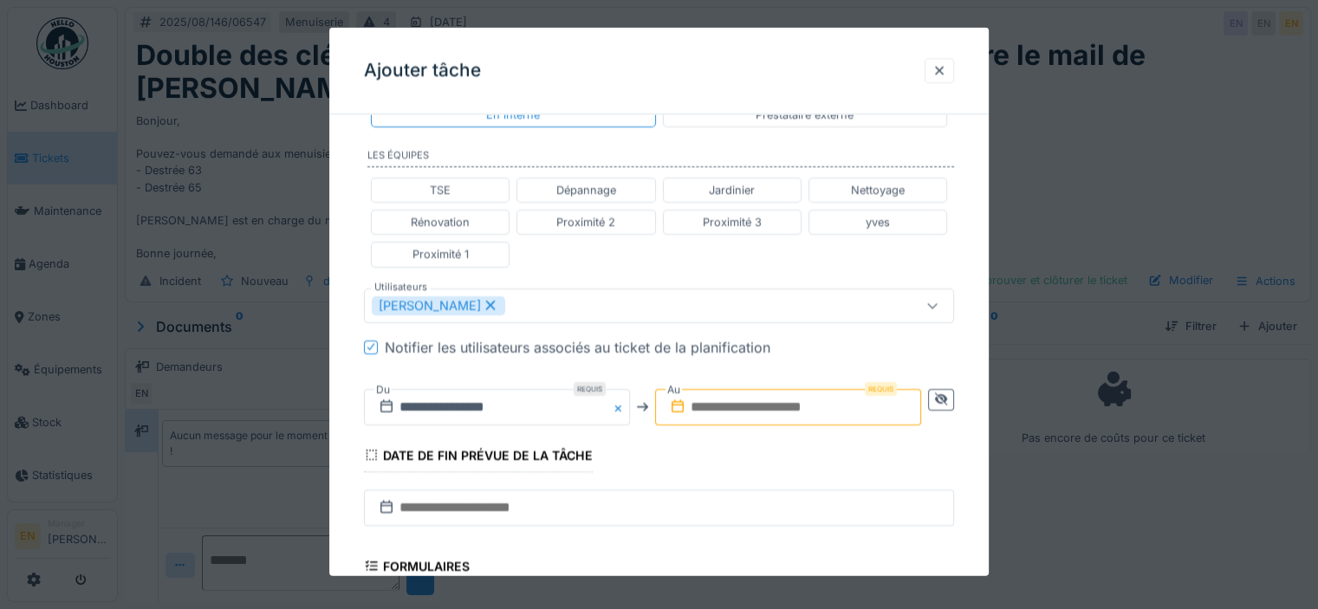
click at [756, 400] on input "text" at bounding box center [788, 406] width 266 height 36
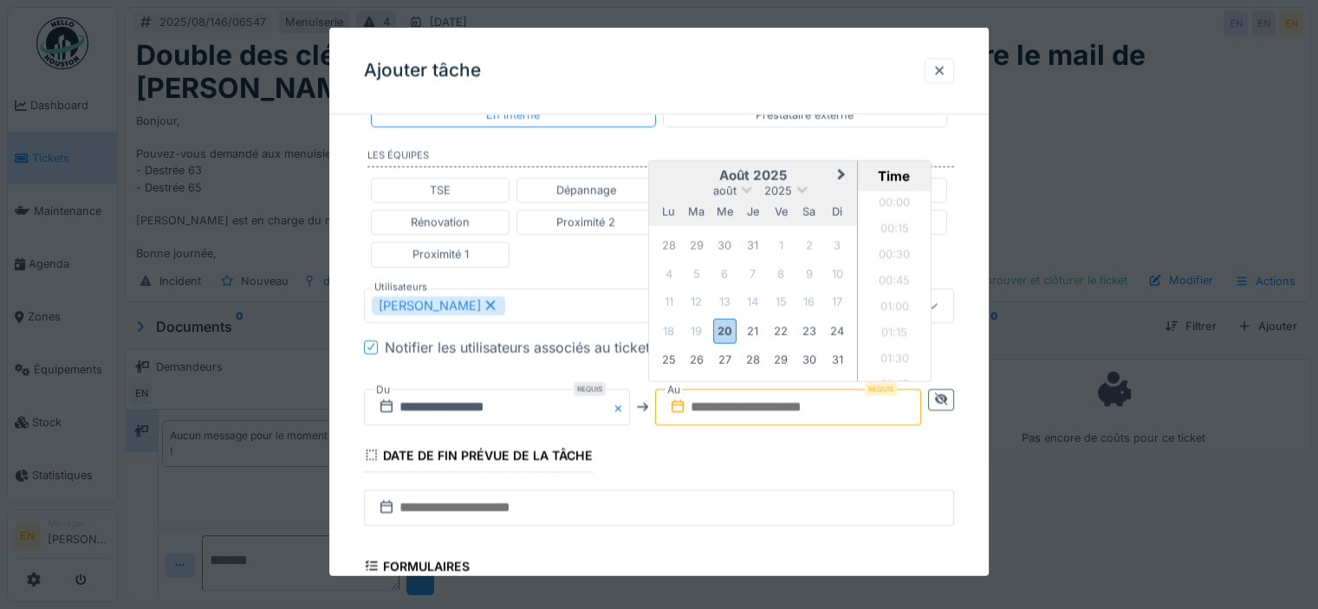
scroll to position [932, 0]
click at [735, 324] on div "20" at bounding box center [724, 330] width 23 height 25
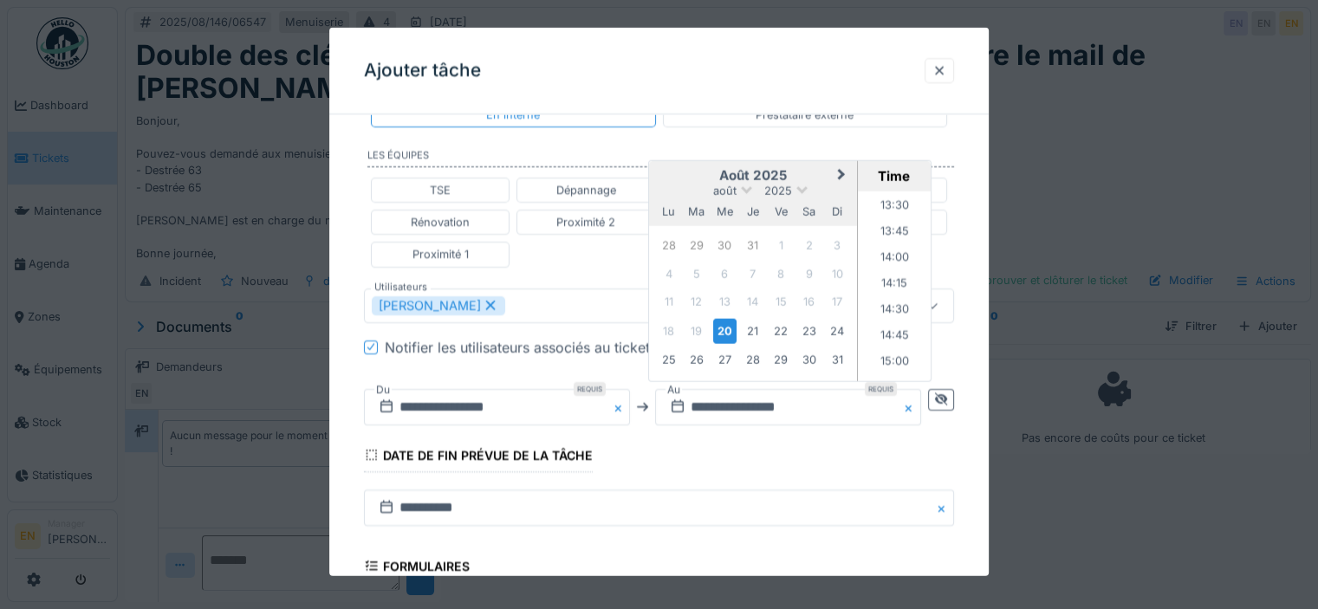
scroll to position [1428, 0]
click at [894, 226] on li "14:00" at bounding box center [895, 231] width 74 height 26
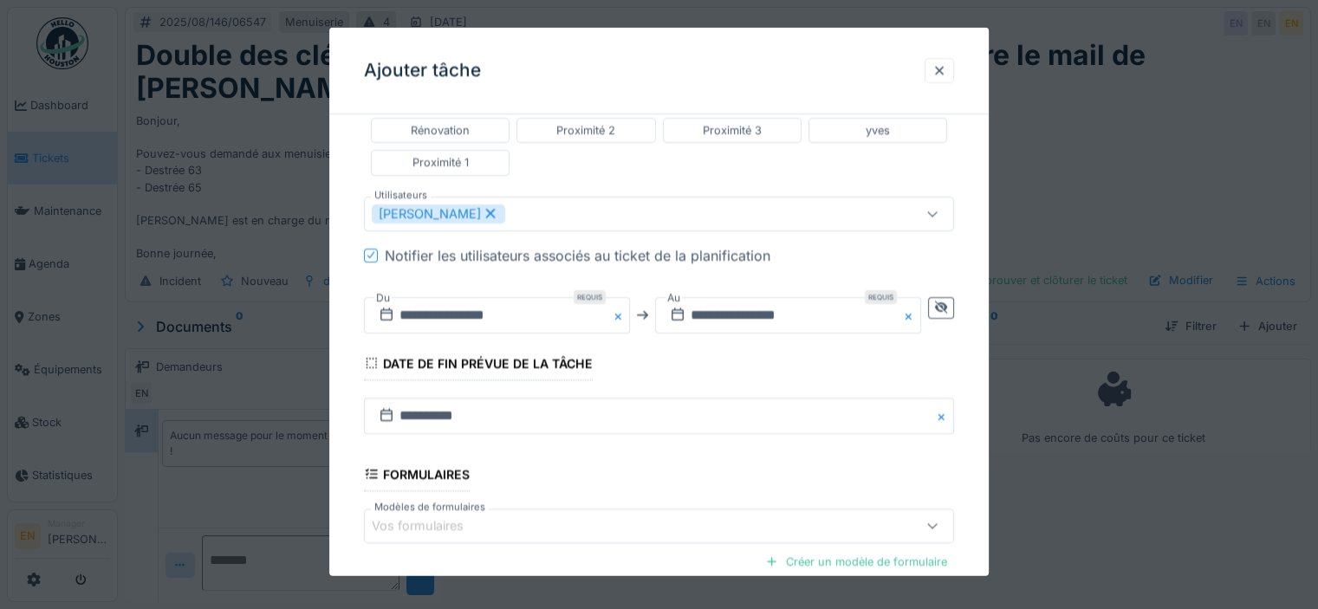
scroll to position [659, 0]
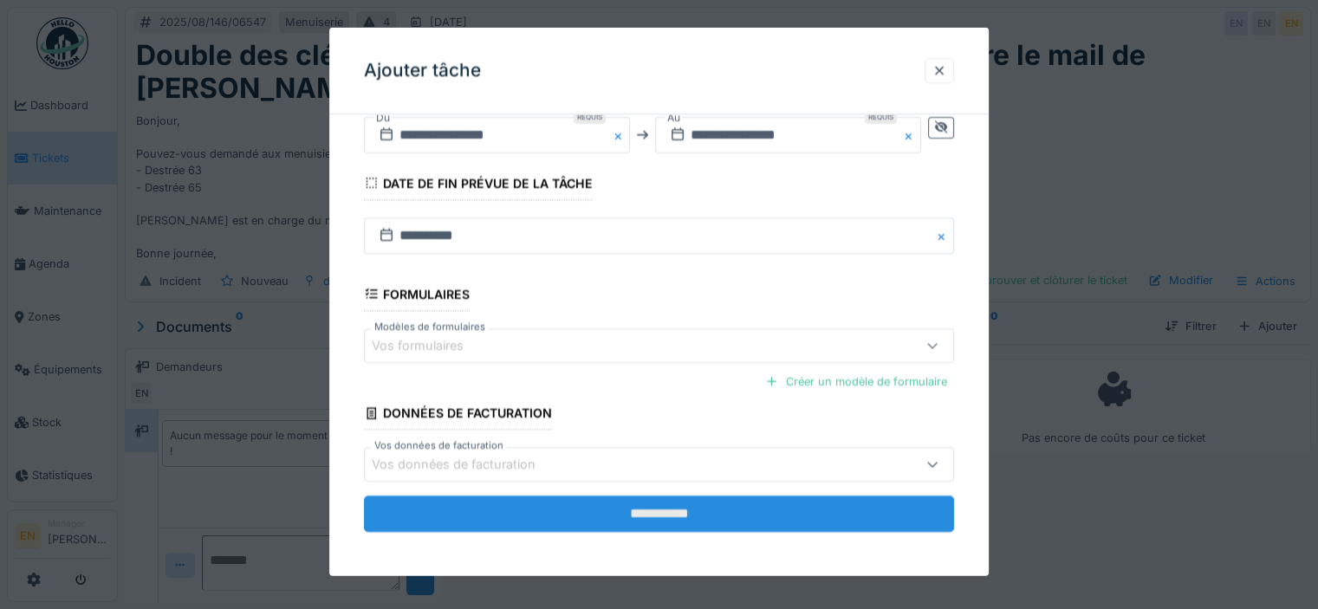
click at [676, 505] on input "**********" at bounding box center [659, 514] width 590 height 36
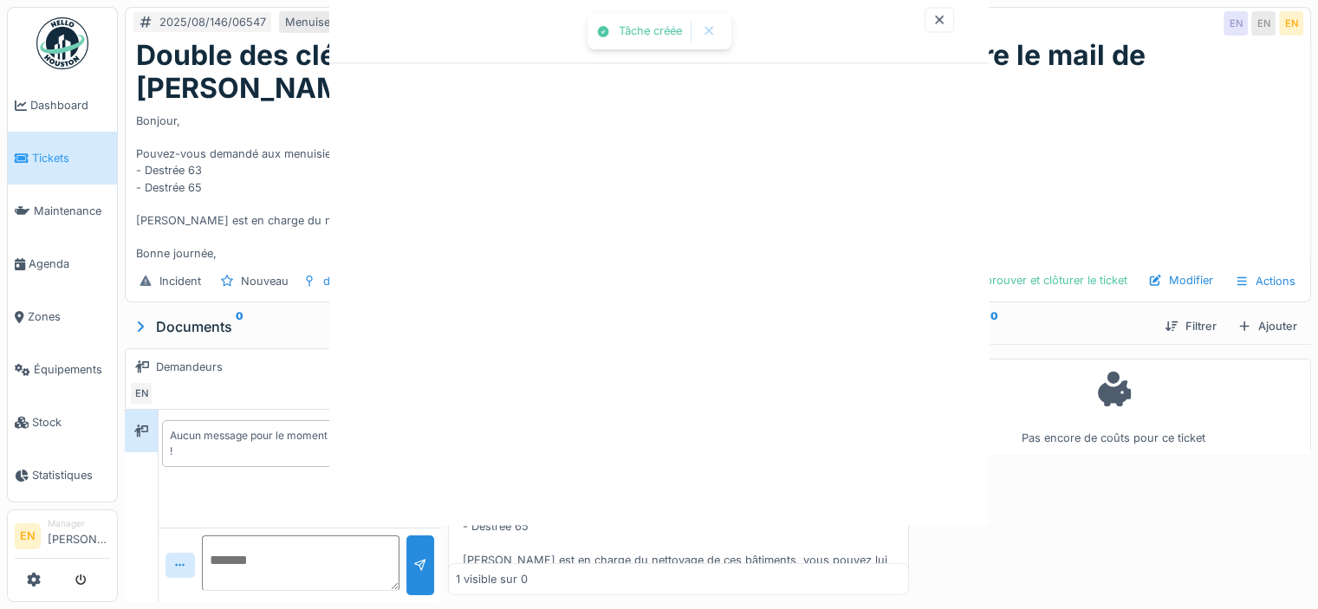
scroll to position [0, 0]
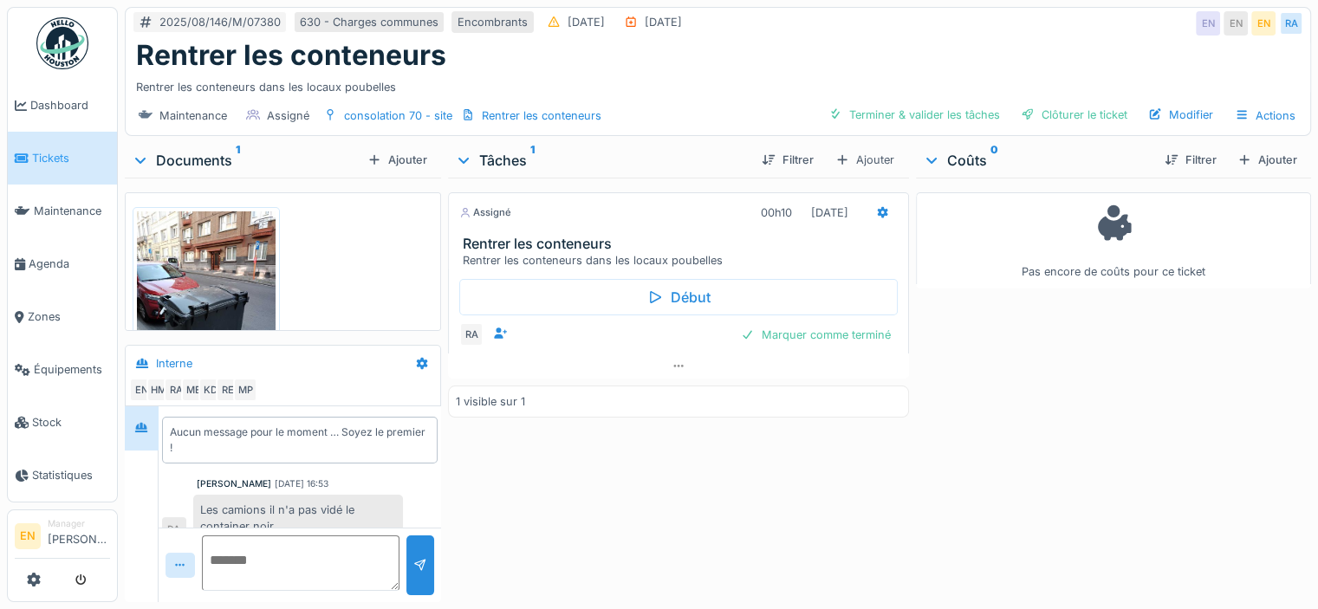
scroll to position [20, 0]
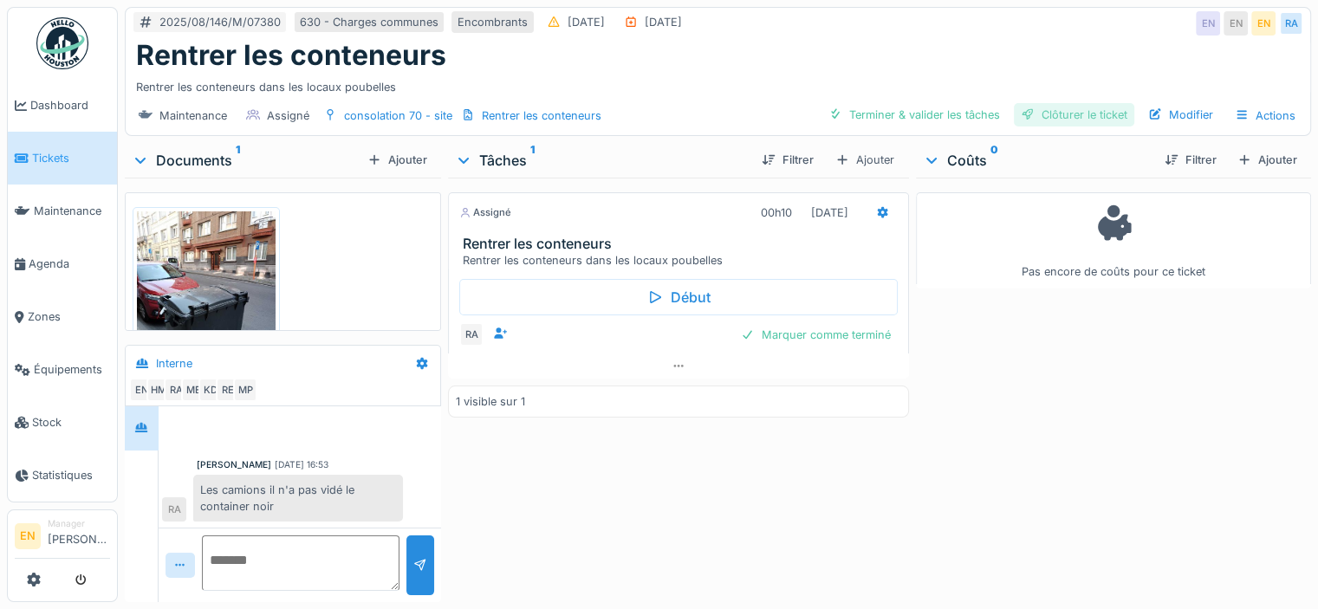
click at [1075, 111] on div "Clôturer le ticket" at bounding box center [1074, 114] width 120 height 23
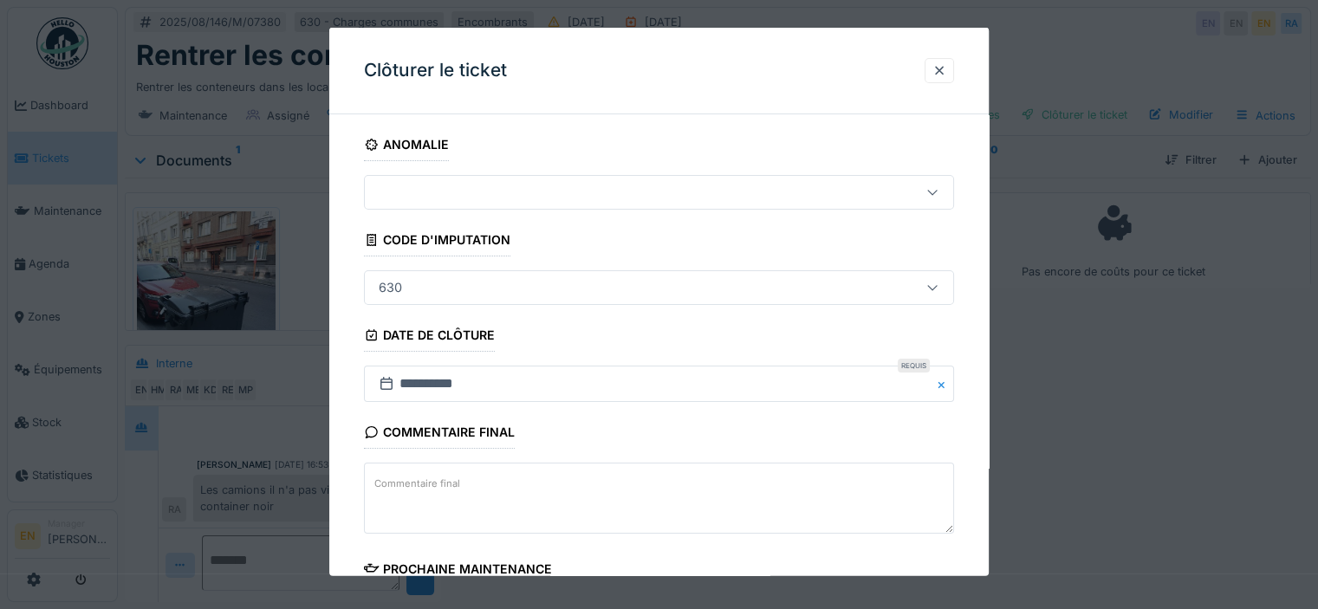
scroll to position [260, 0]
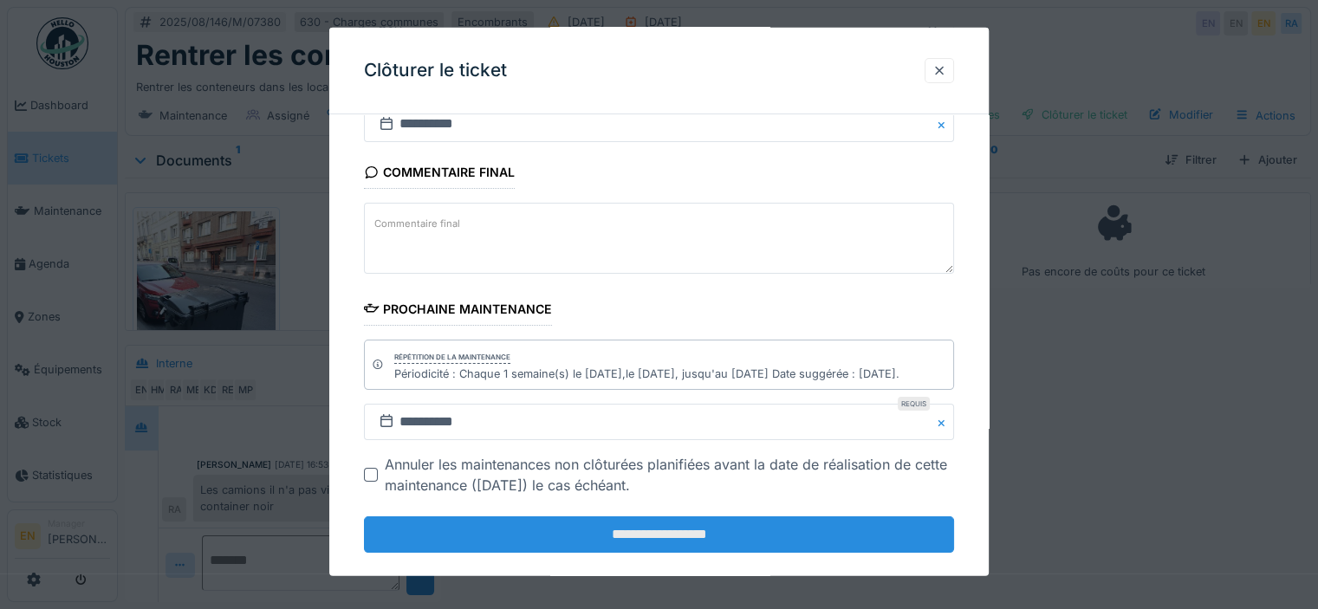
click at [580, 526] on input "**********" at bounding box center [659, 534] width 590 height 36
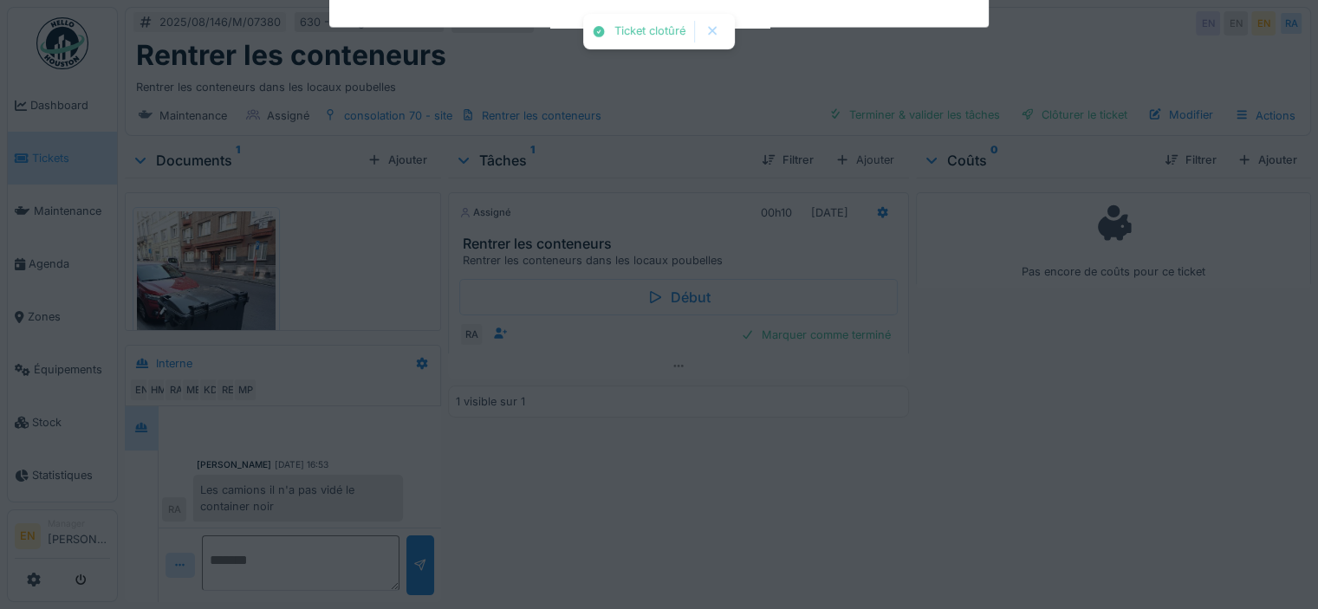
scroll to position [46, 0]
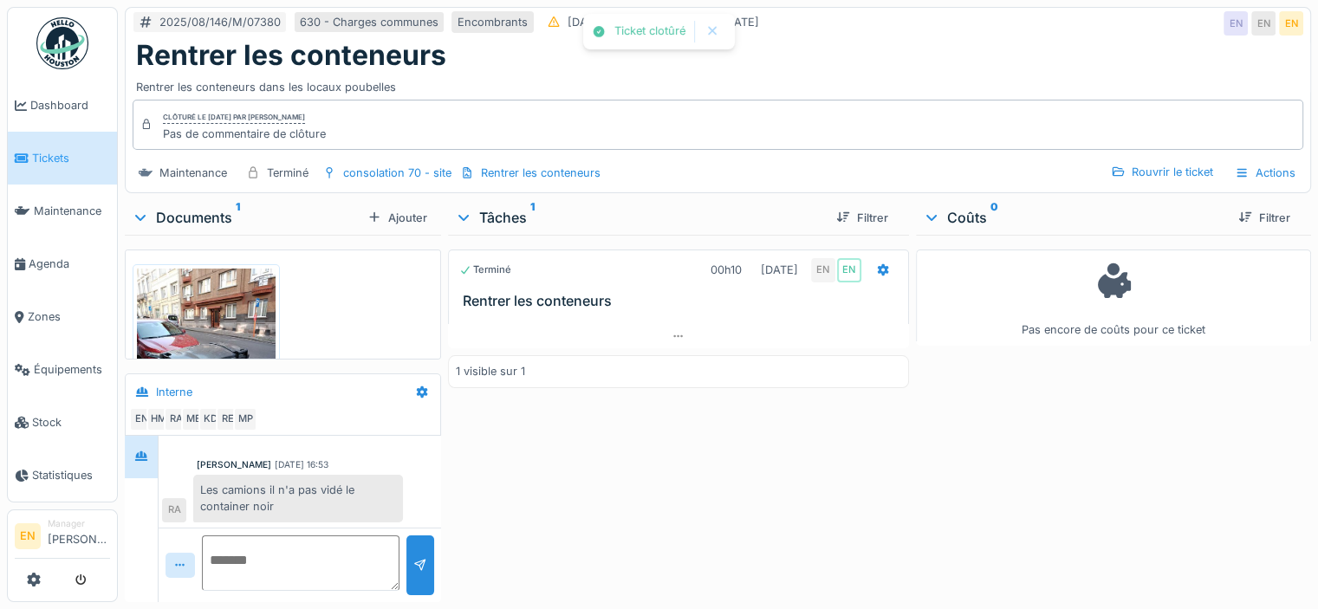
click at [690, 509] on div "Terminé 00h10 [DATE] EN EN Rentrer les conteneurs 1 visible sur 1" at bounding box center [678, 415] width 461 height 360
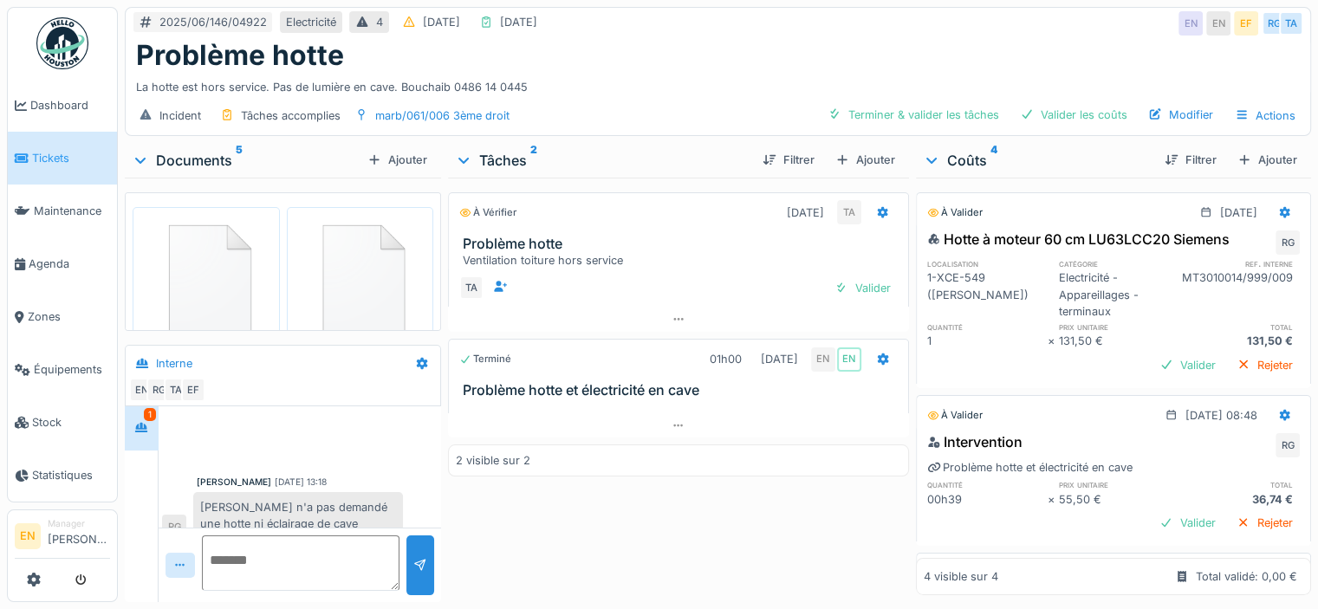
scroll to position [284, 0]
